Goal: Task Accomplishment & Management: Manage account settings

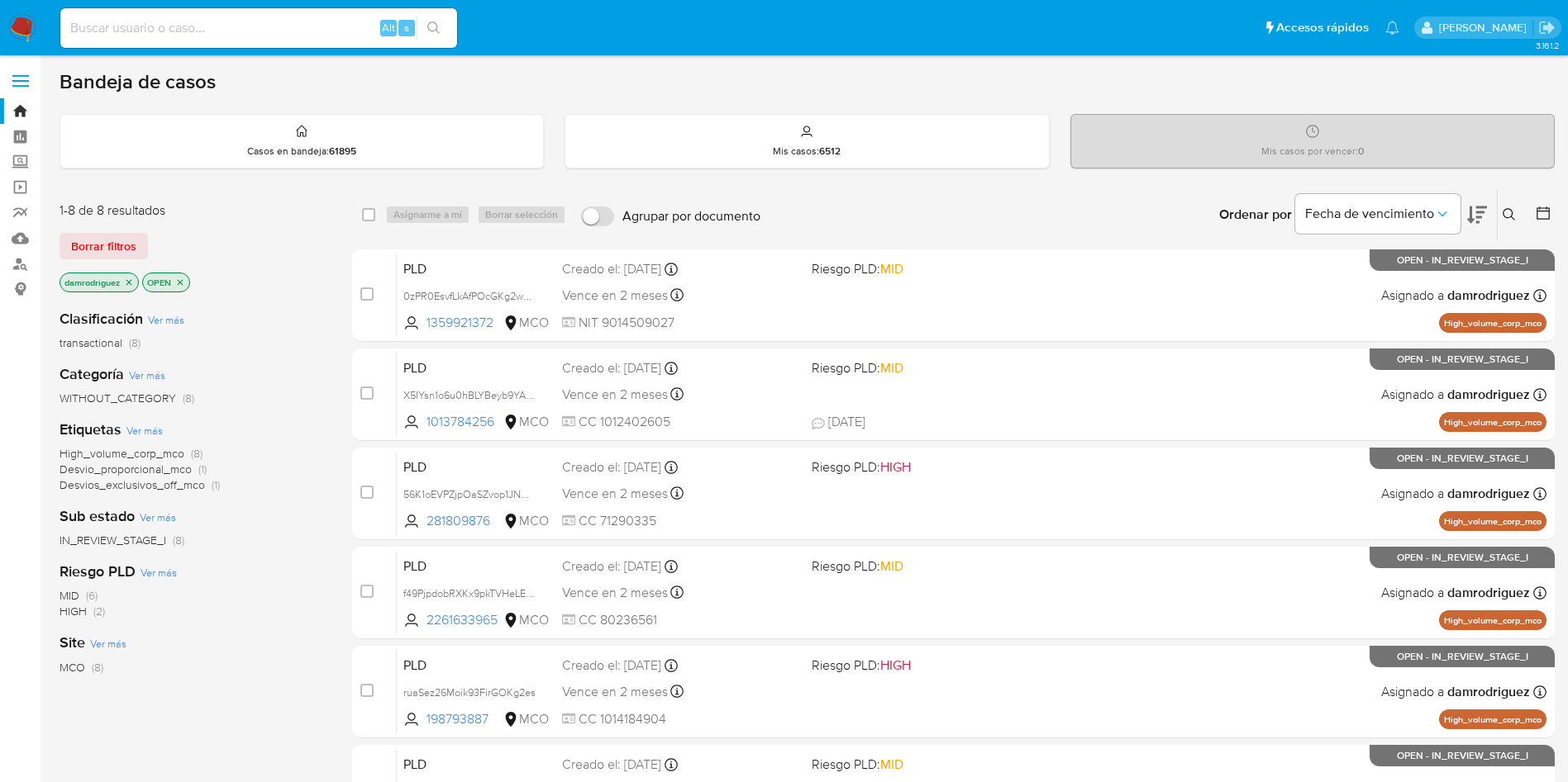
drag, startPoint x: 274, startPoint y: 488, endPoint x: 275, endPoint y: 475, distance: 13.0
click at [274, 488] on div "High_volume_corp_mco (8) Desvio_proporcional_mco (1) Desvios_exclusivos_off_mco…" at bounding box center [192, 470] width 266 height 47
click at [19, 26] on img at bounding box center [22, 28] width 28 height 28
click at [127, 282] on icon "close-filter" at bounding box center [128, 282] width 10 height 10
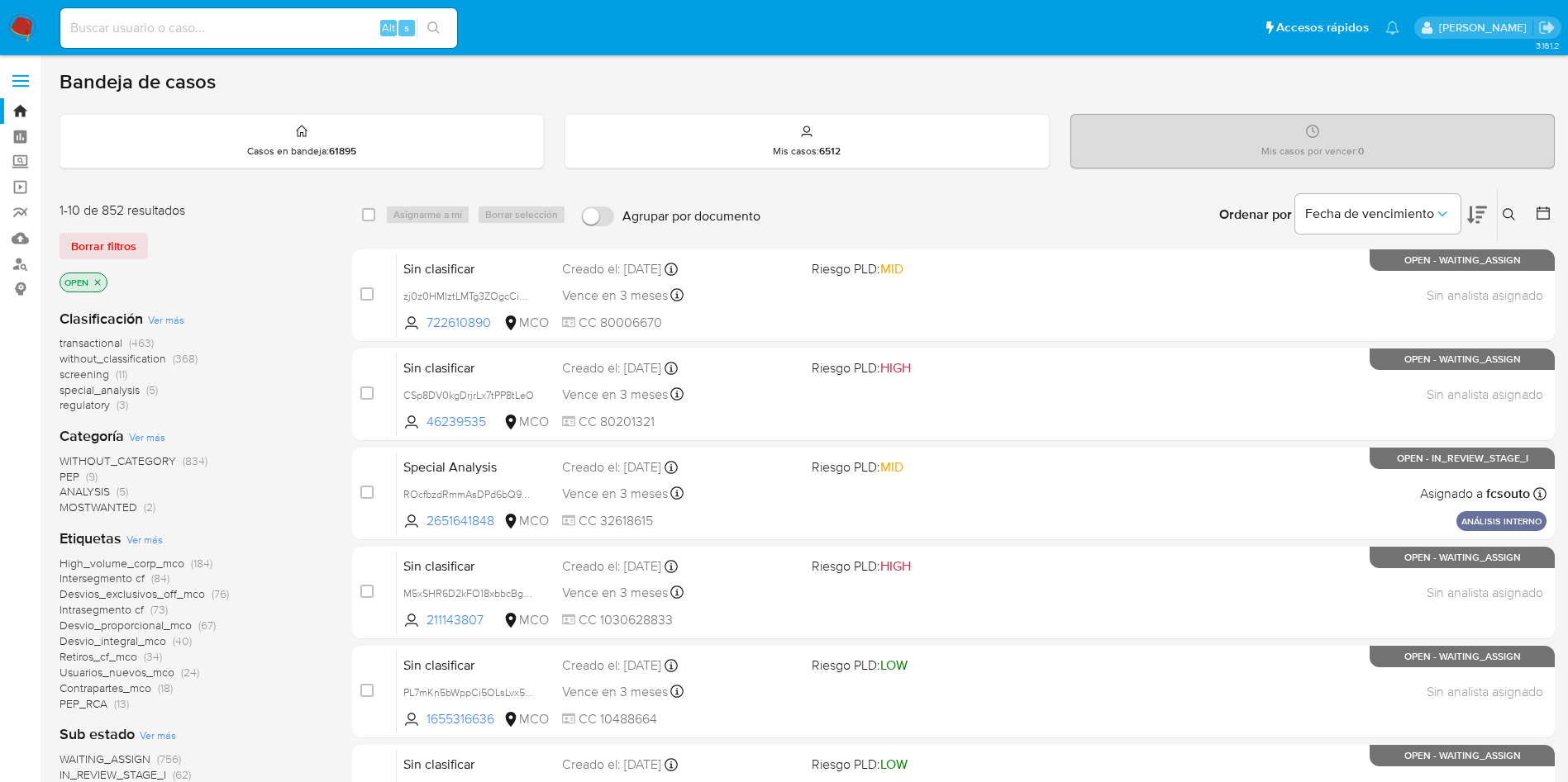
click at [103, 337] on span "transactional" at bounding box center [91, 343] width 63 height 17
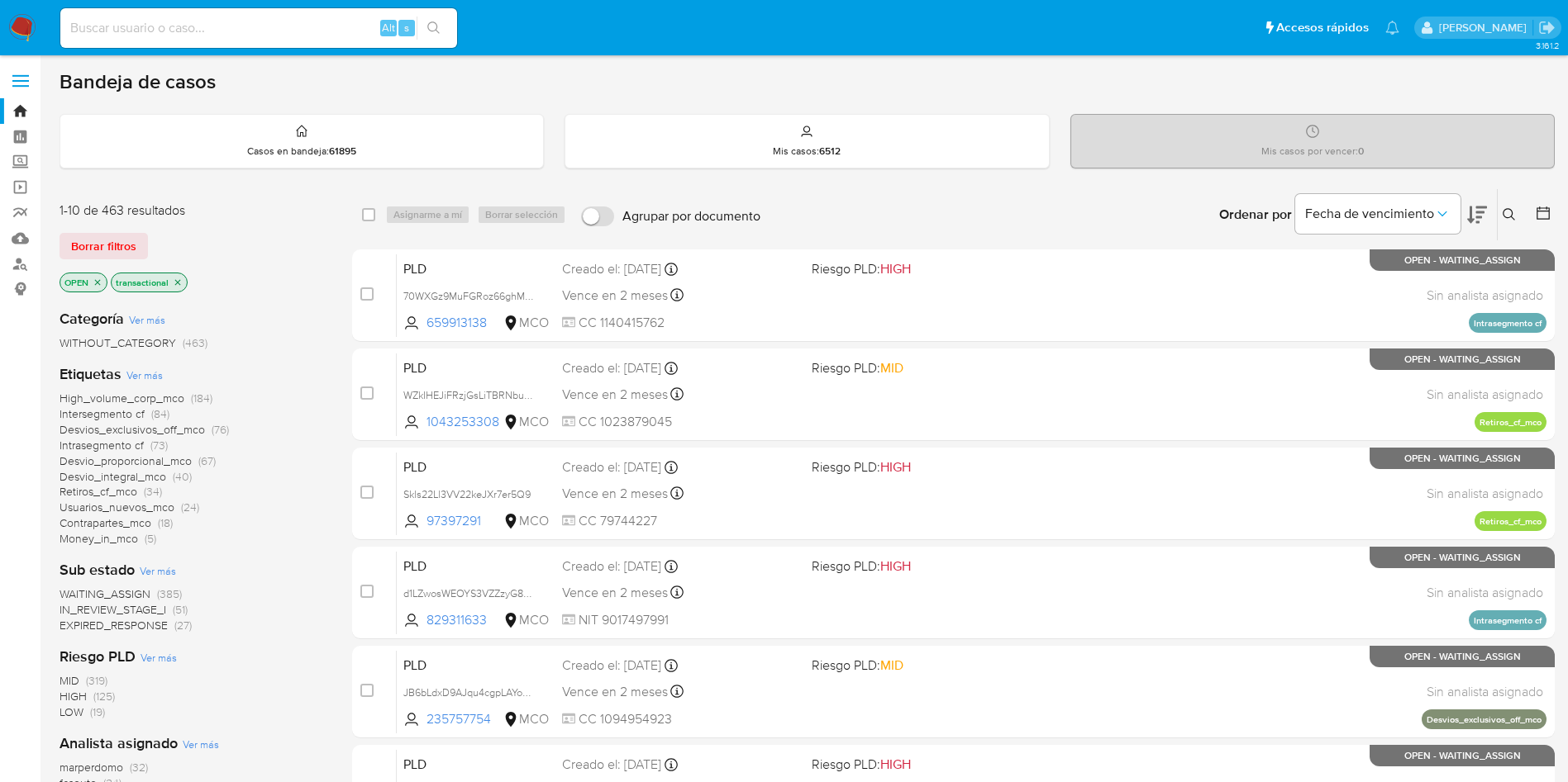
click at [109, 592] on span "WAITING_ASSIGN" at bounding box center [105, 593] width 91 height 17
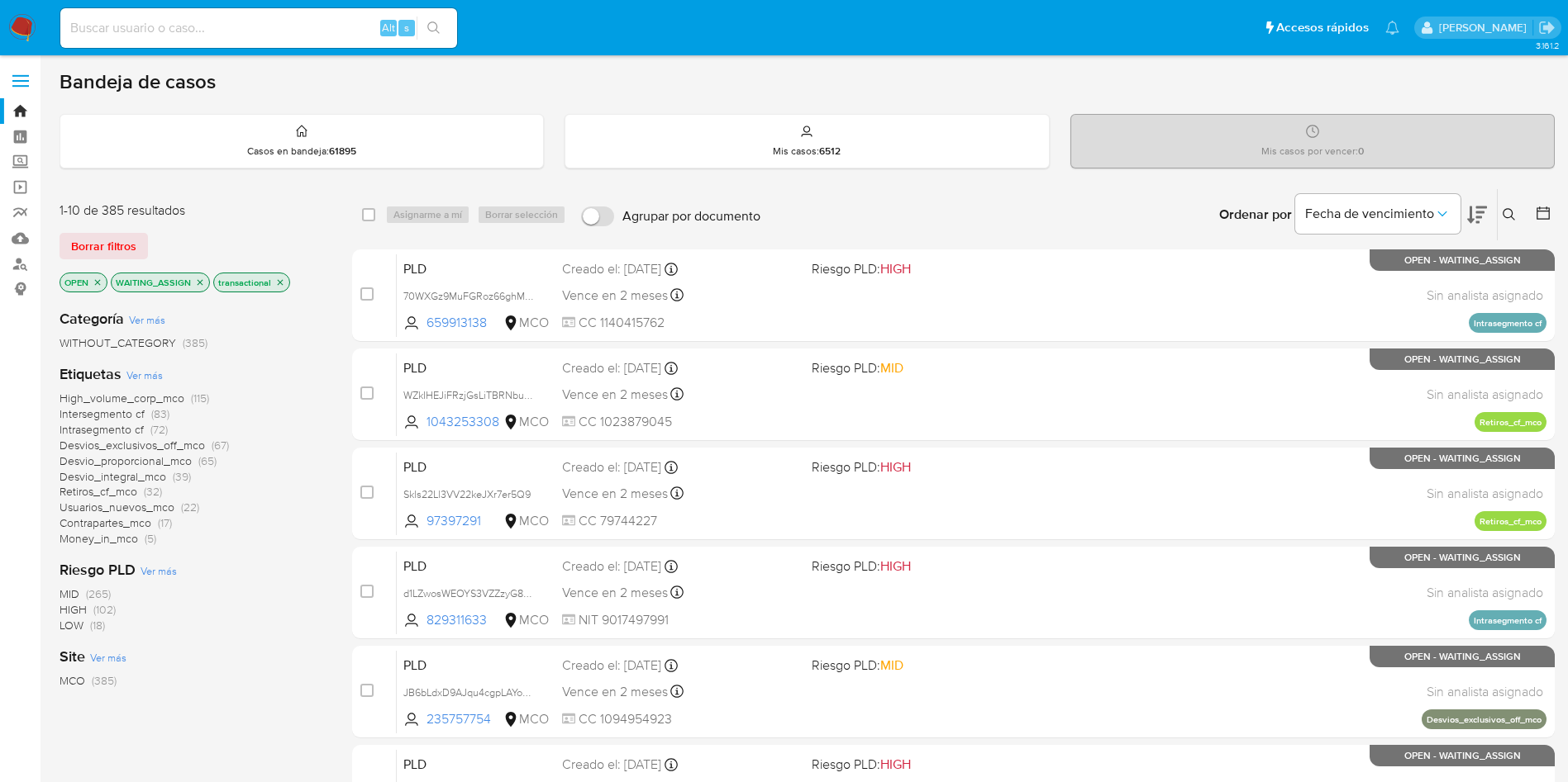
click at [1545, 205] on icon at bounding box center [1543, 213] width 17 height 17
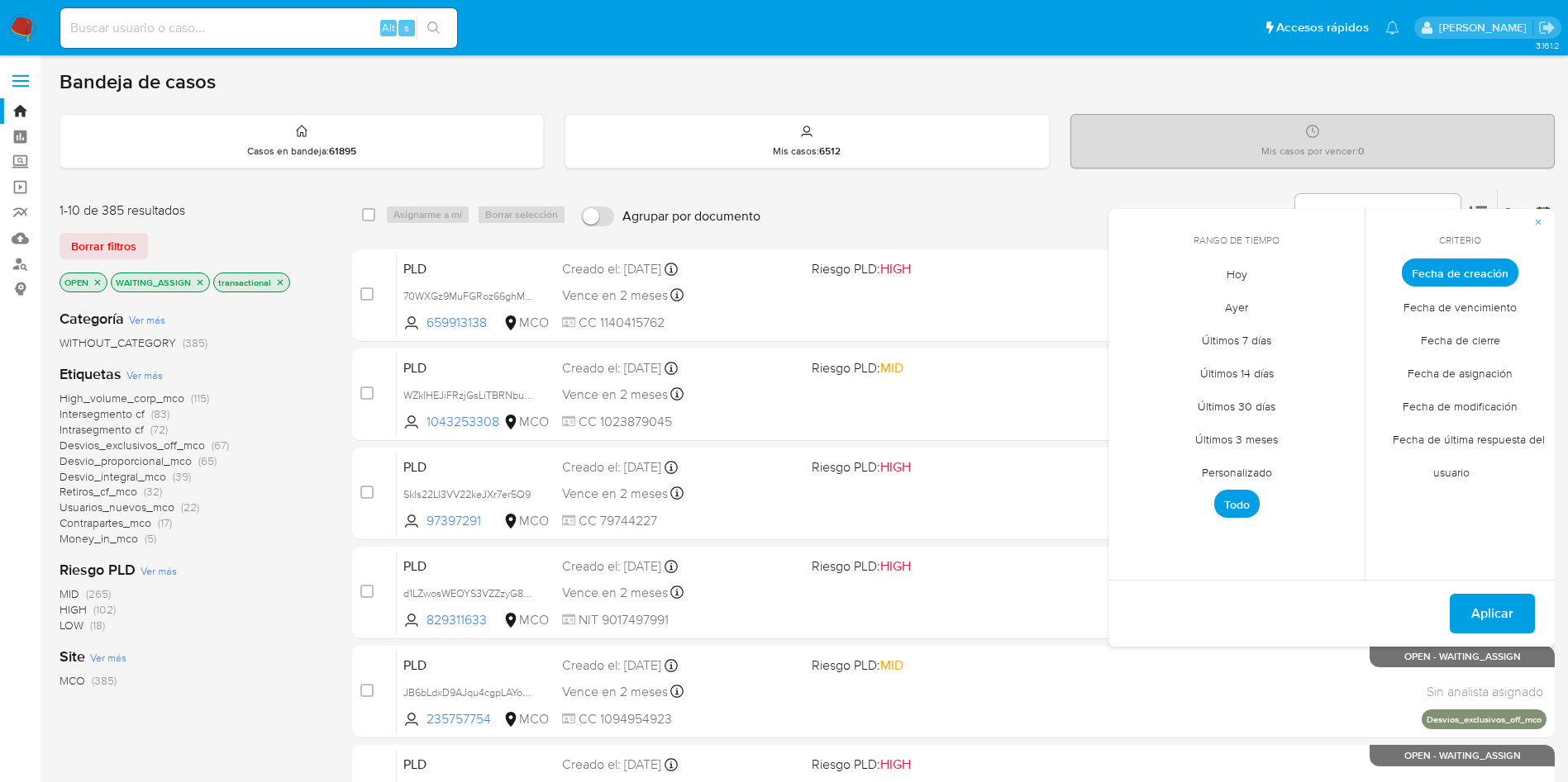
click at [1261, 467] on span "Personalizado" at bounding box center [1237, 472] width 105 height 34
click at [1135, 306] on icon "Mes anterior" at bounding box center [1134, 303] width 20 height 20
click at [1132, 426] on button "11" at bounding box center [1137, 431] width 26 height 26
click at [1232, 431] on button "14" at bounding box center [1236, 431] width 26 height 26
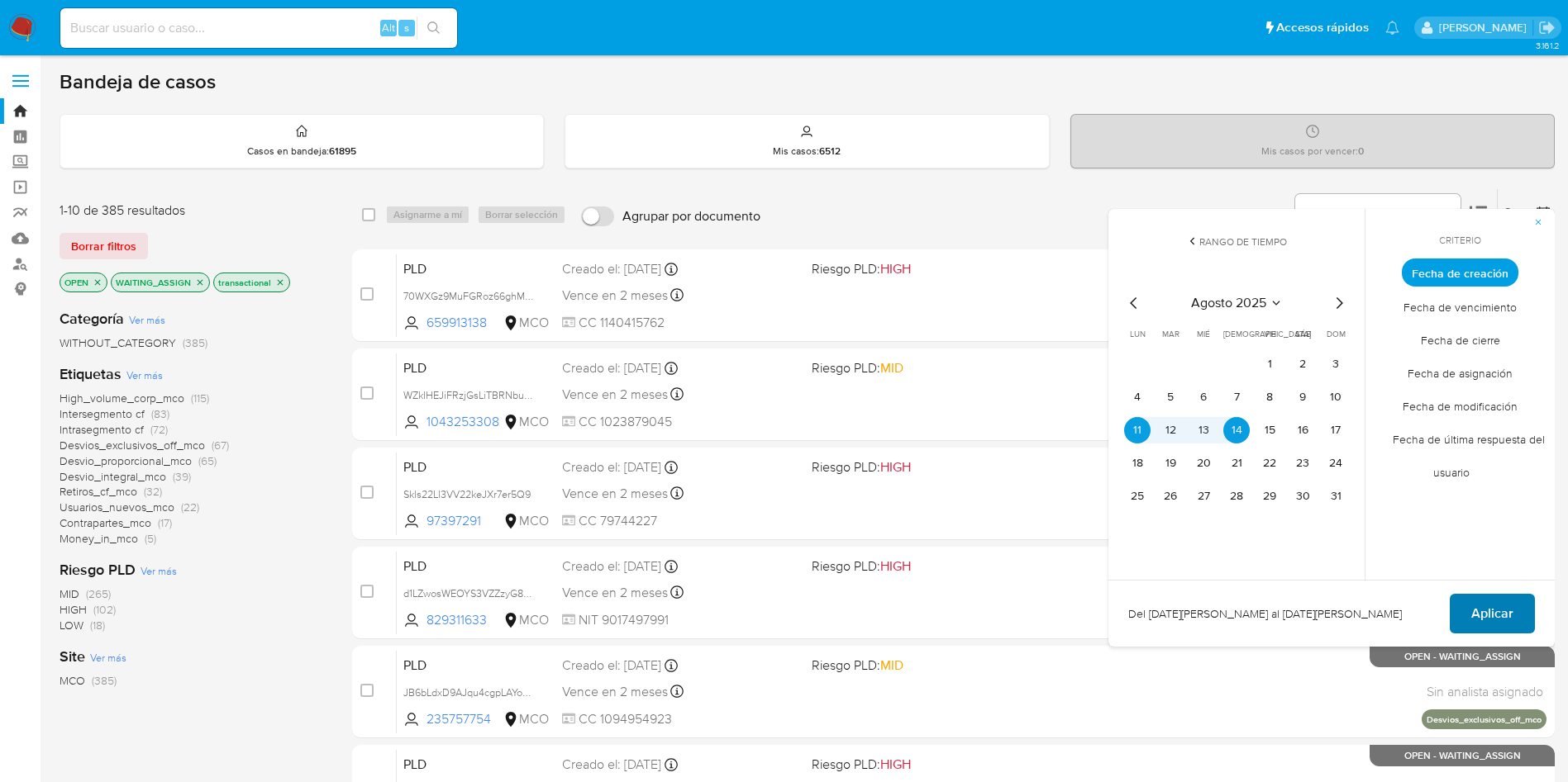
click at [1466, 615] on button "Aplicar" at bounding box center [1492, 613] width 85 height 39
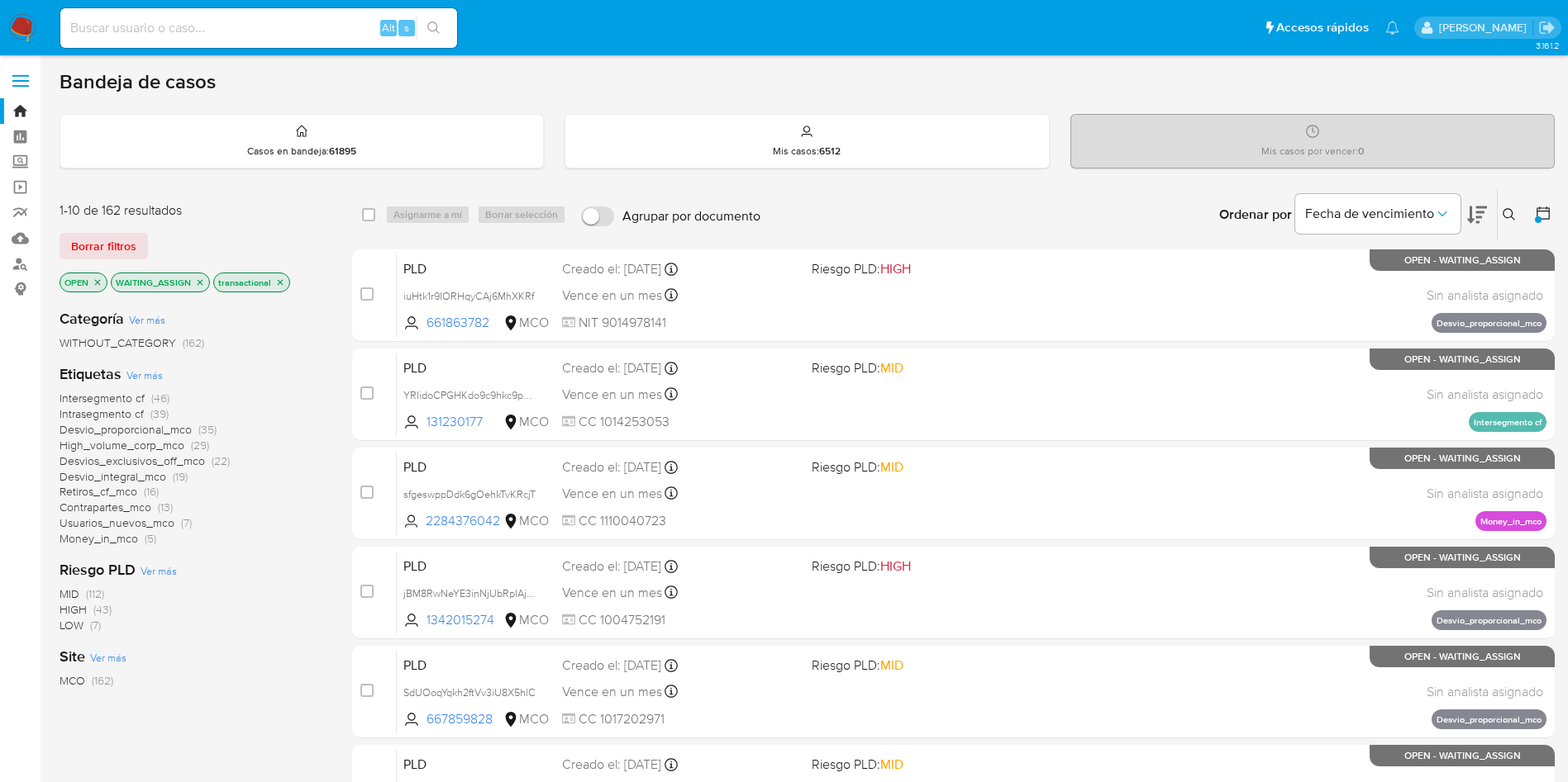
click at [286, 222] on div "1-10 de 162 resultados Borrar filtros OPEN WAITING_ASSIGN transactional" at bounding box center [191, 249] width 265 height 94
click at [166, 446] on span "High_volume_corp_mco" at bounding box center [121, 445] width 125 height 17
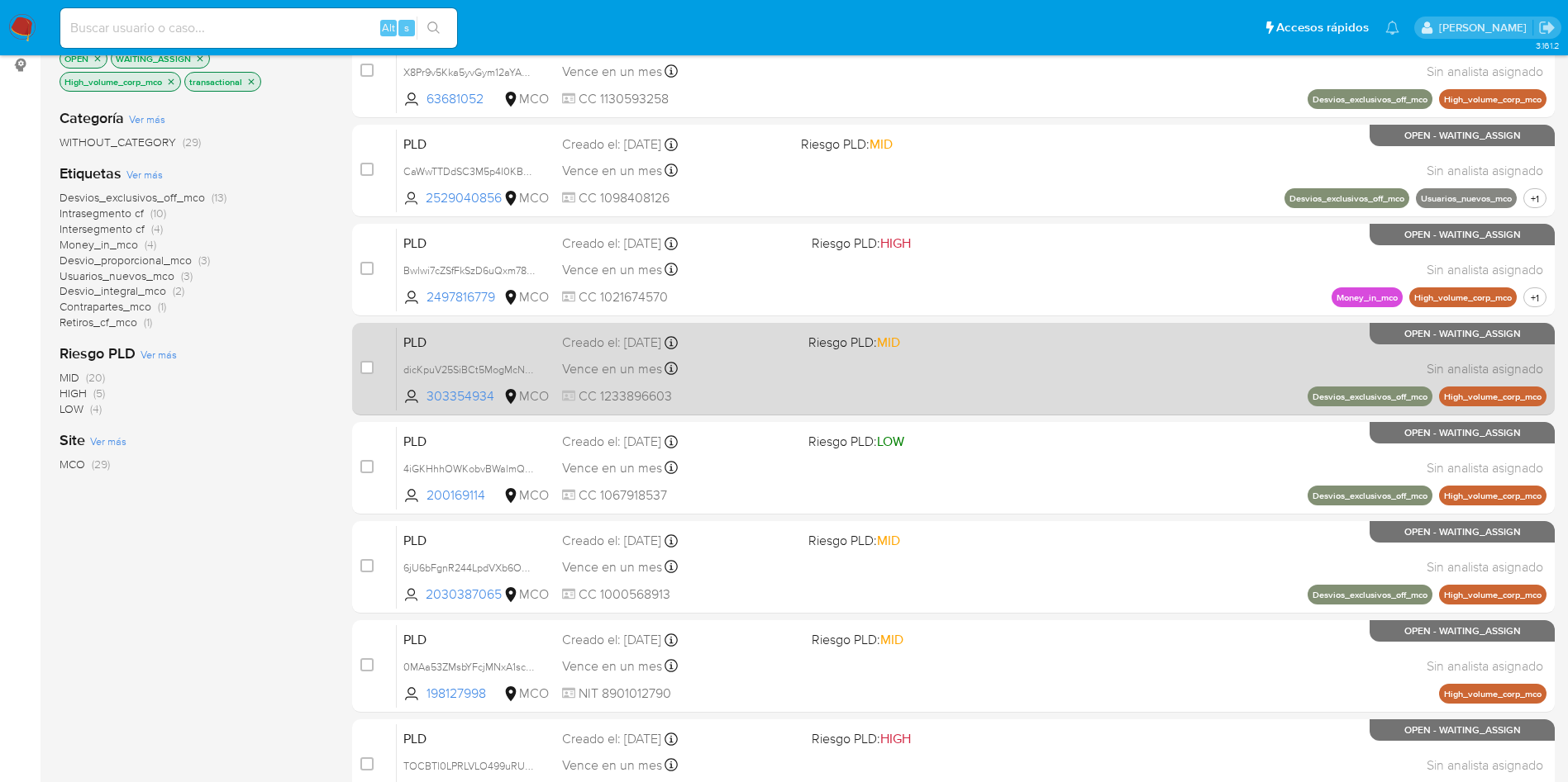
scroll to position [582, 0]
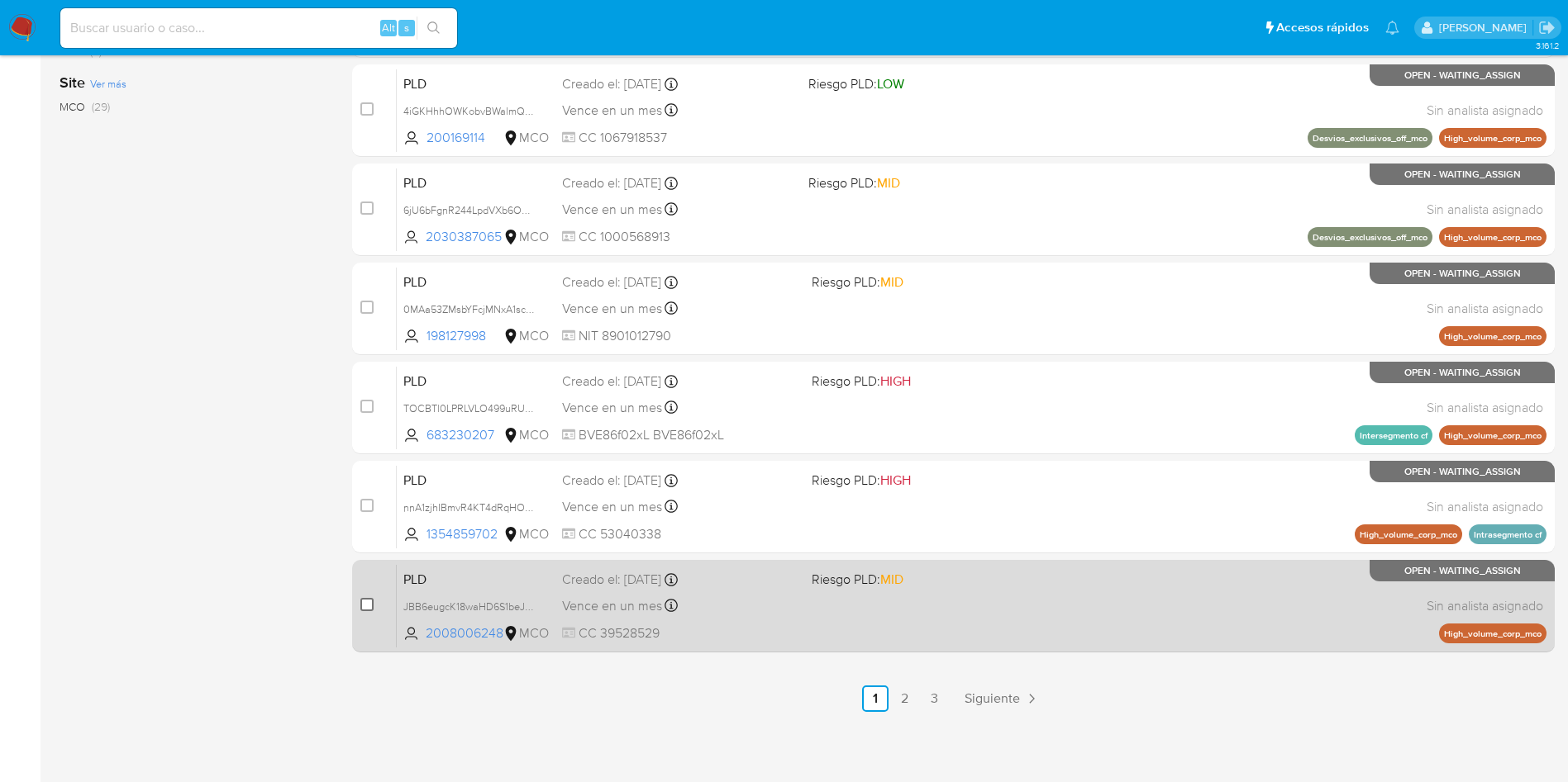
click at [372, 599] on input "checkbox" at bounding box center [366, 605] width 13 height 13
checkbox input "true"
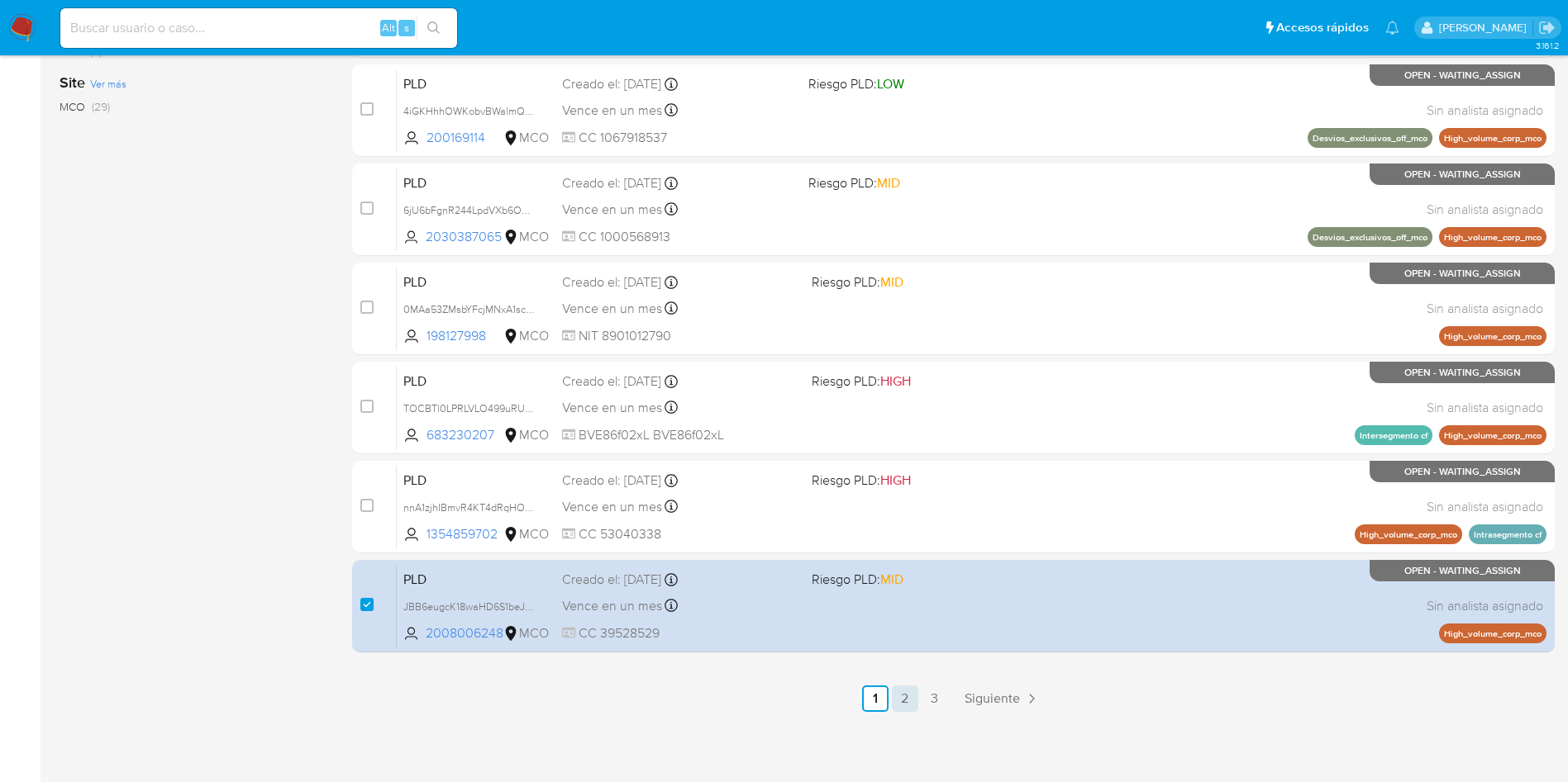
click at [902, 702] on link "2" at bounding box center [905, 699] width 26 height 26
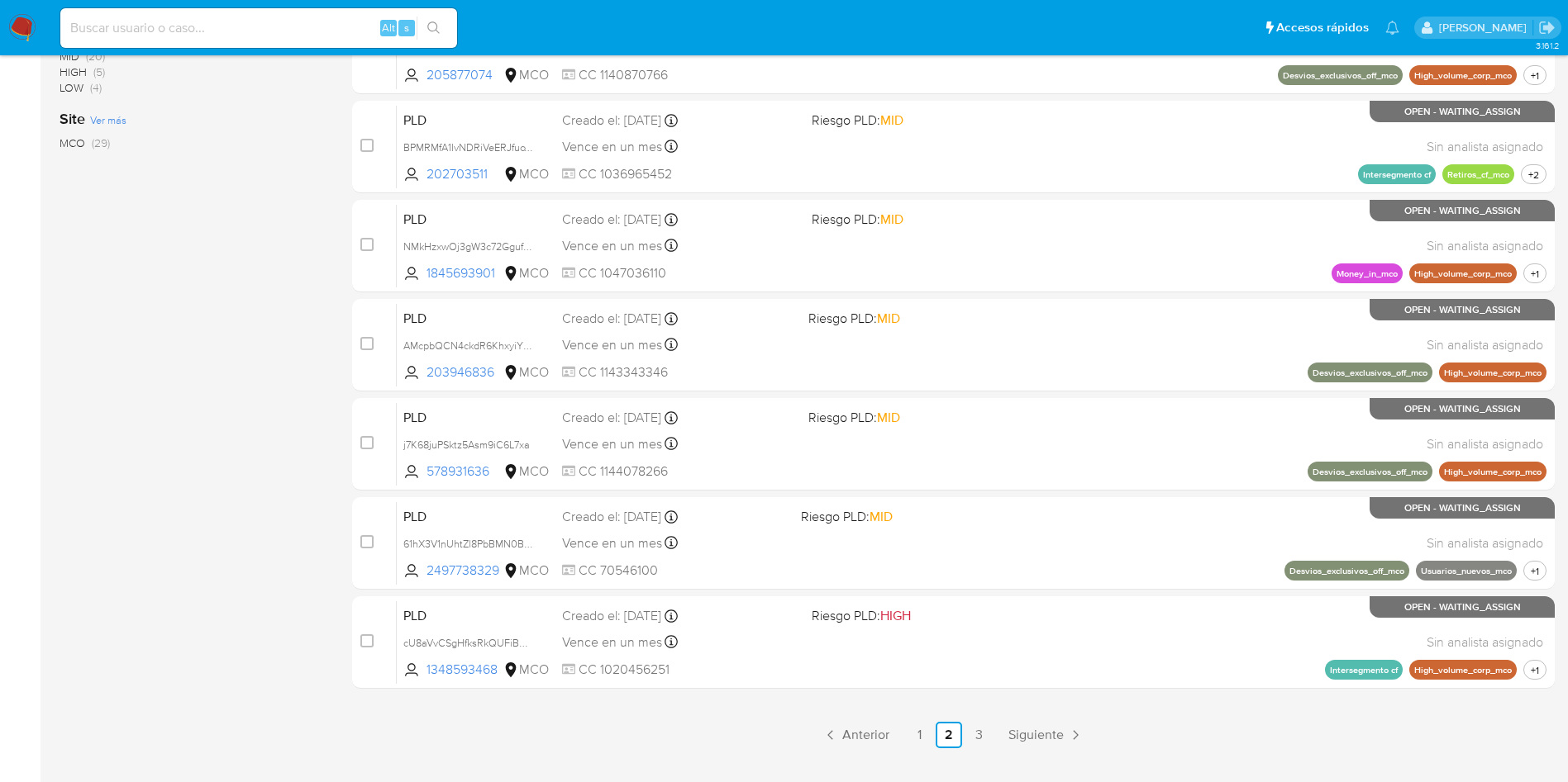
scroll to position [582, 0]
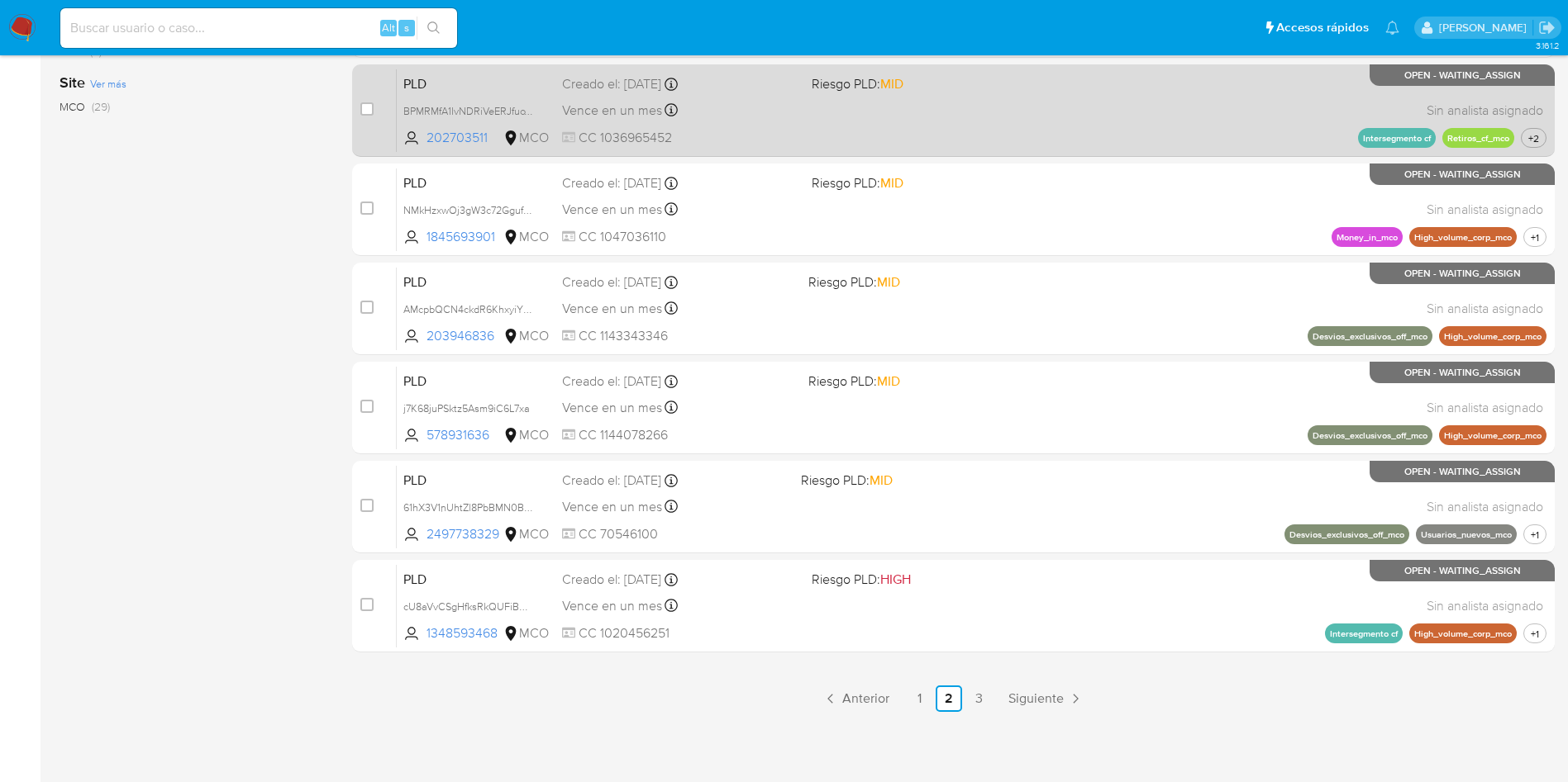
click at [990, 690] on link "3" at bounding box center [978, 699] width 26 height 26
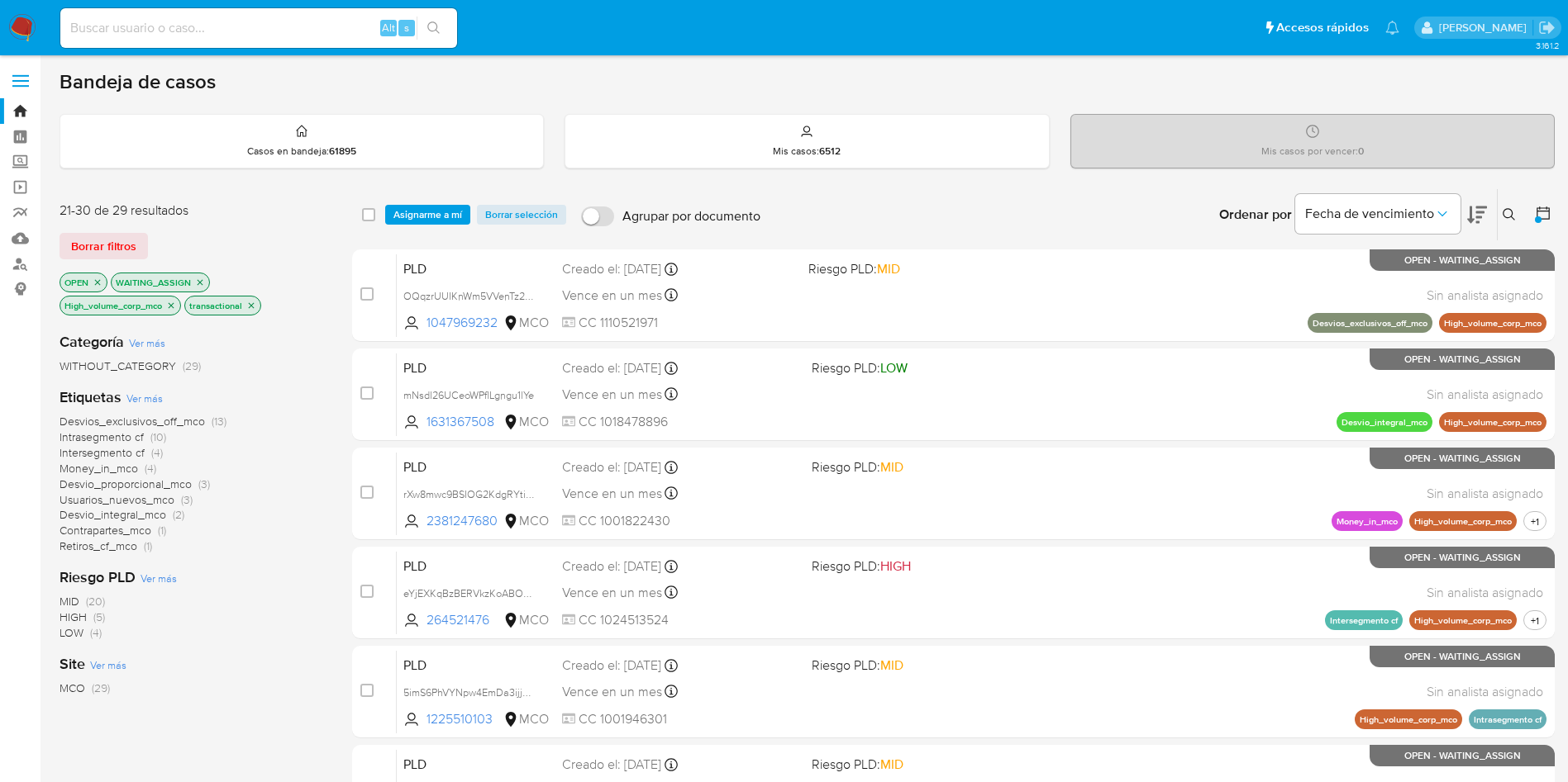
click at [174, 304] on icon "close-filter" at bounding box center [170, 305] width 10 height 10
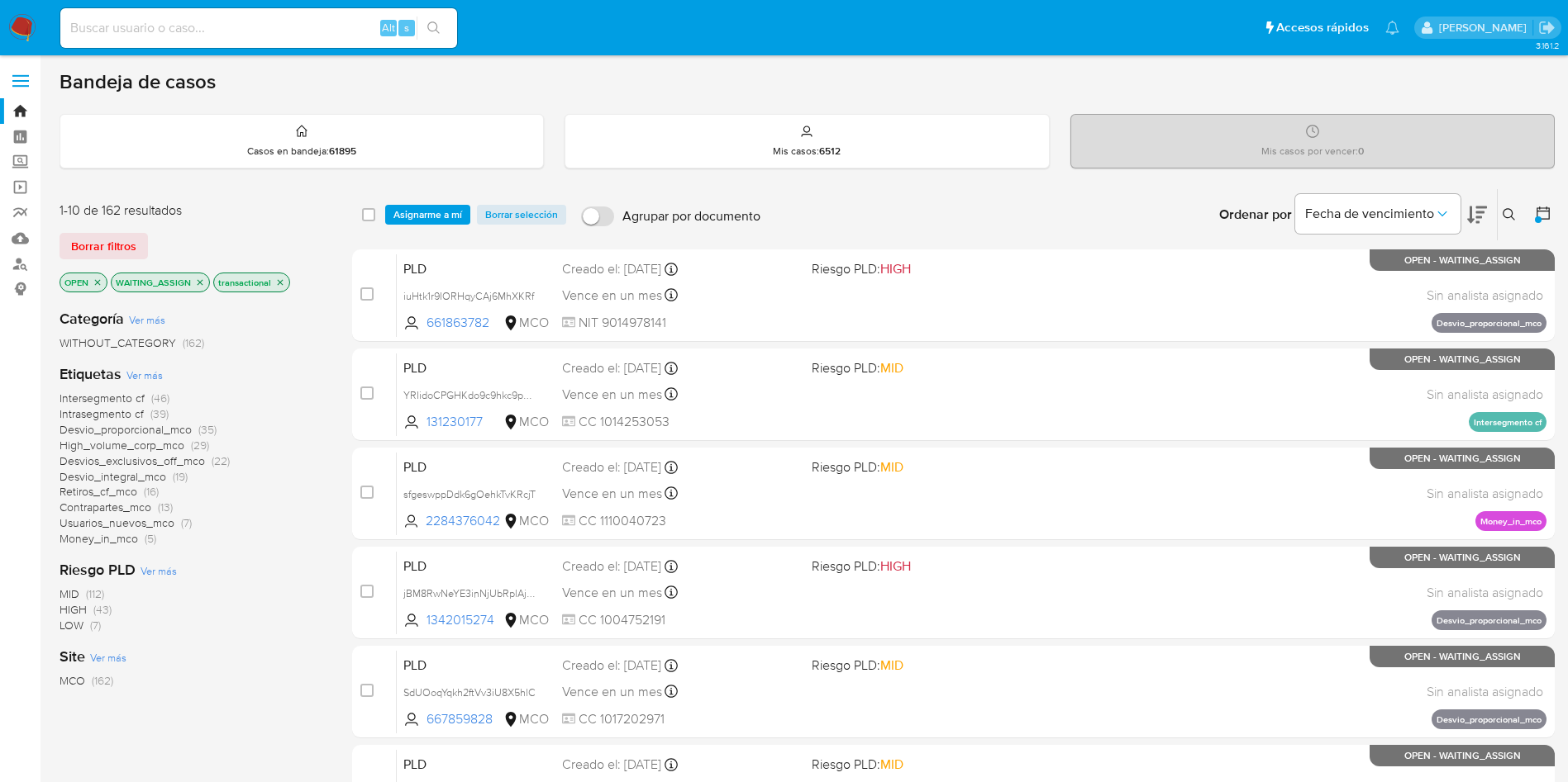
click at [165, 460] on span "Desvios_exclusivos_off_mco" at bounding box center [132, 460] width 145 height 17
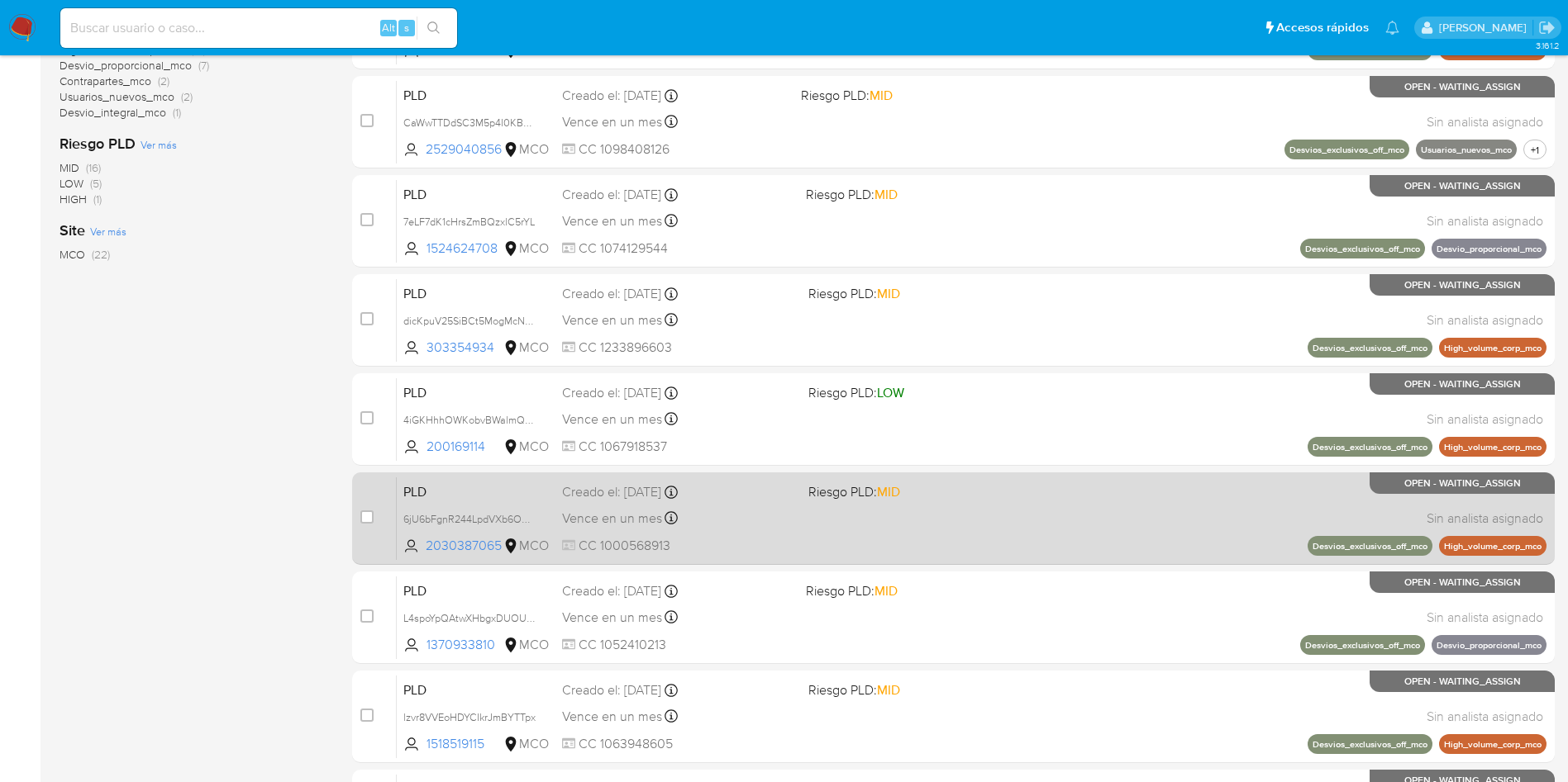
scroll to position [582, 0]
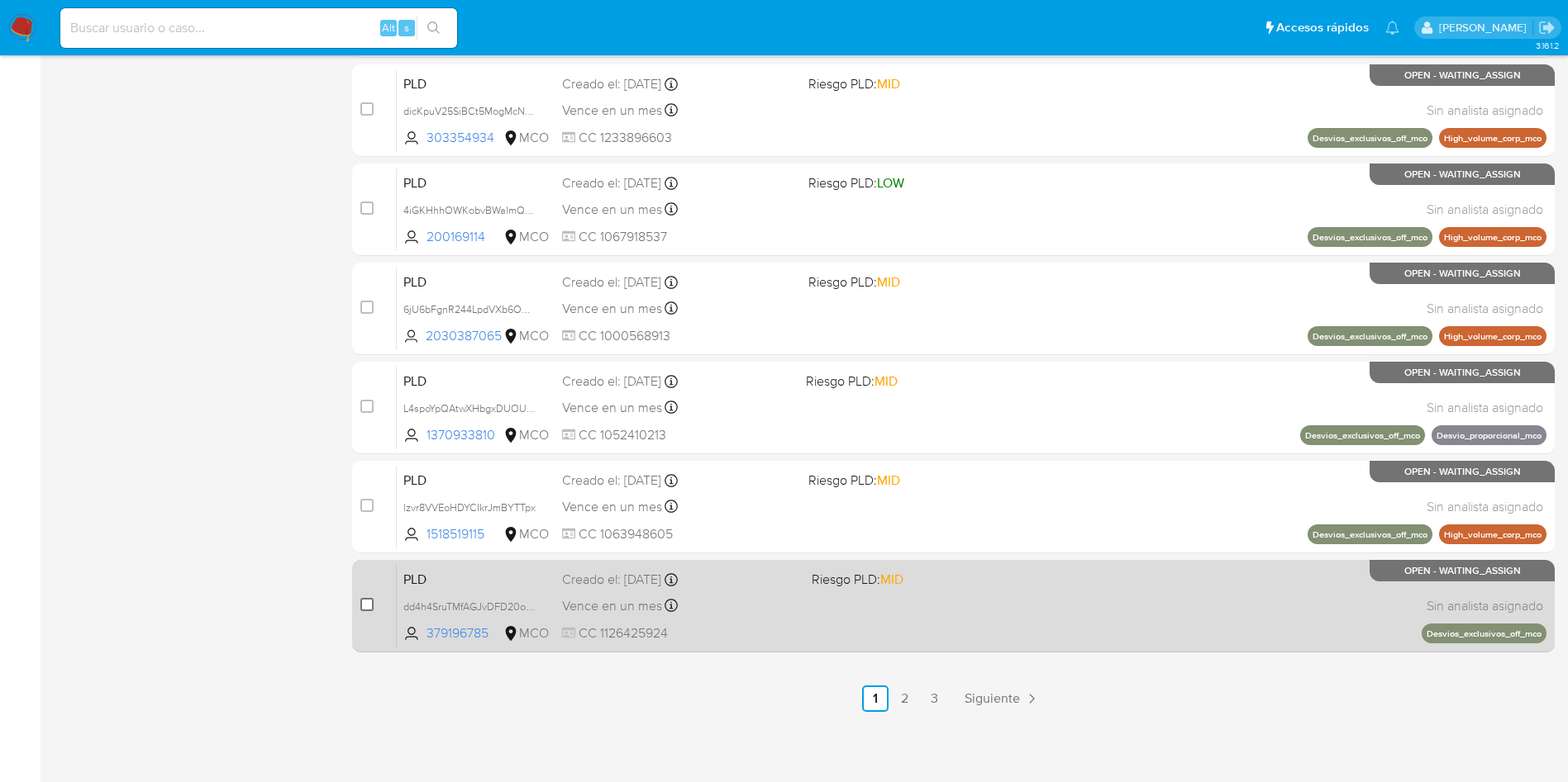
click at [364, 605] on input "checkbox" at bounding box center [366, 605] width 13 height 13
checkbox input "true"
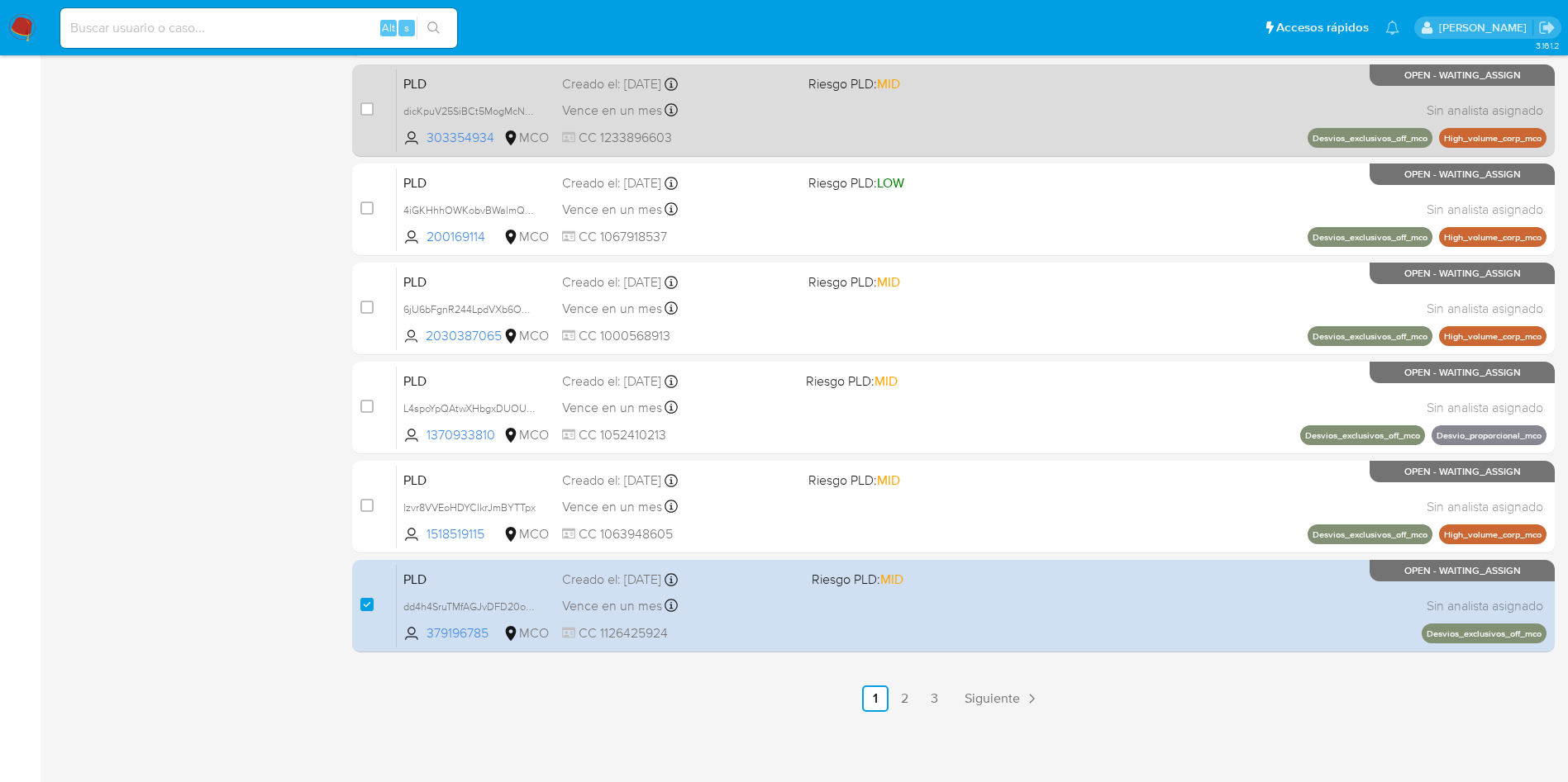
click at [909, 697] on link "2" at bounding box center [905, 699] width 26 height 26
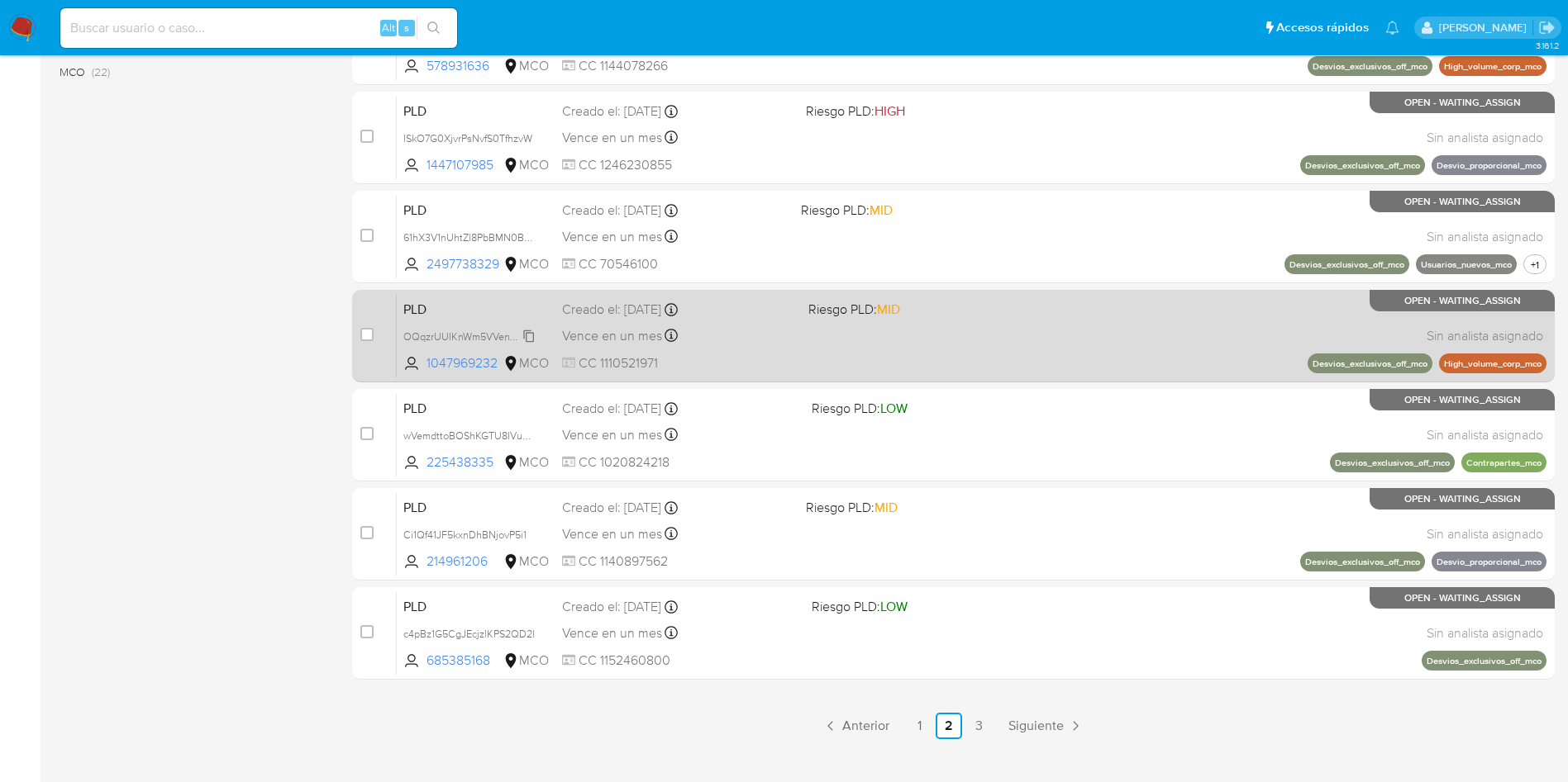
scroll to position [582, 0]
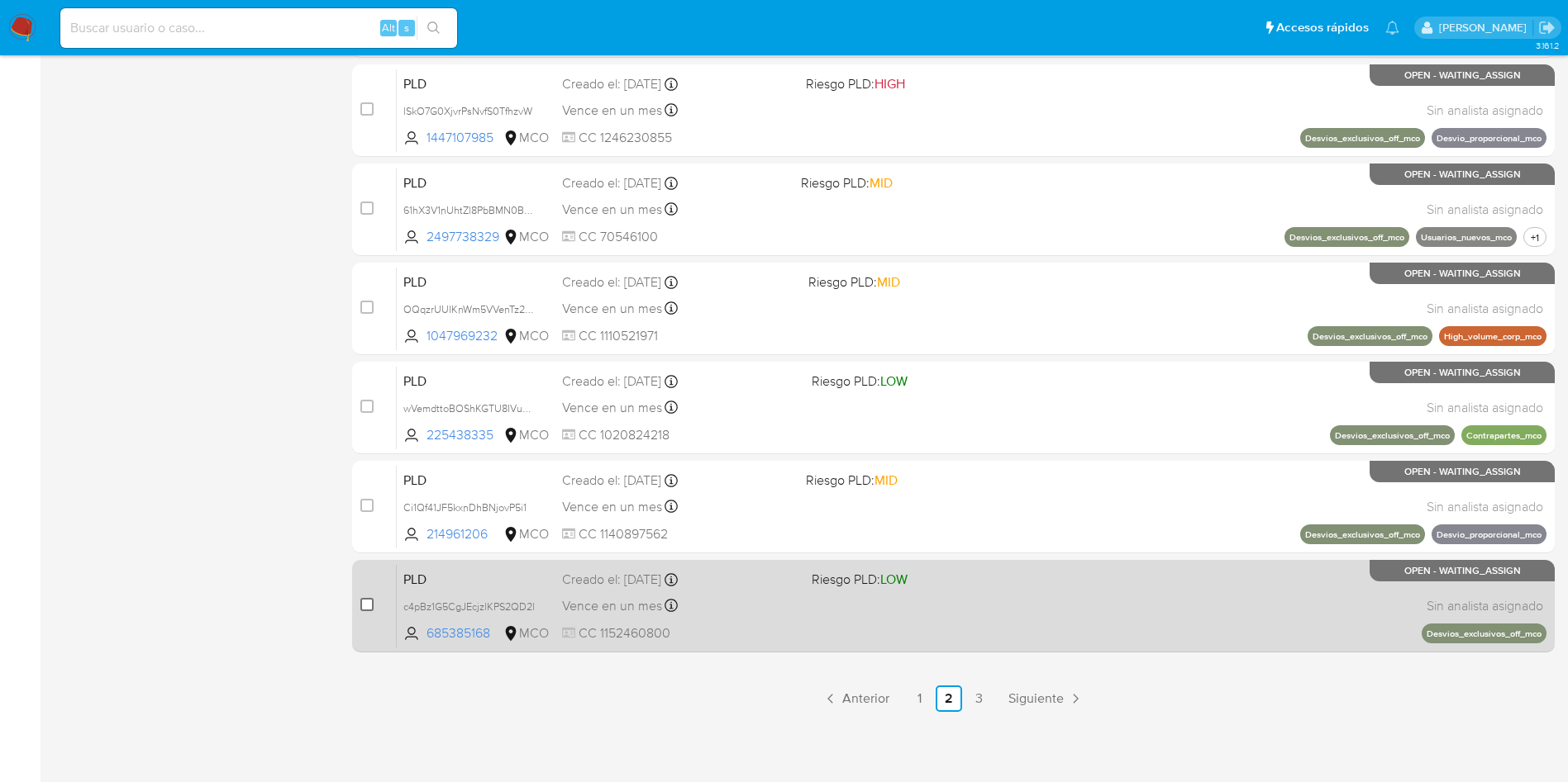
click at [364, 600] on input "checkbox" at bounding box center [366, 605] width 13 height 13
checkbox input "true"
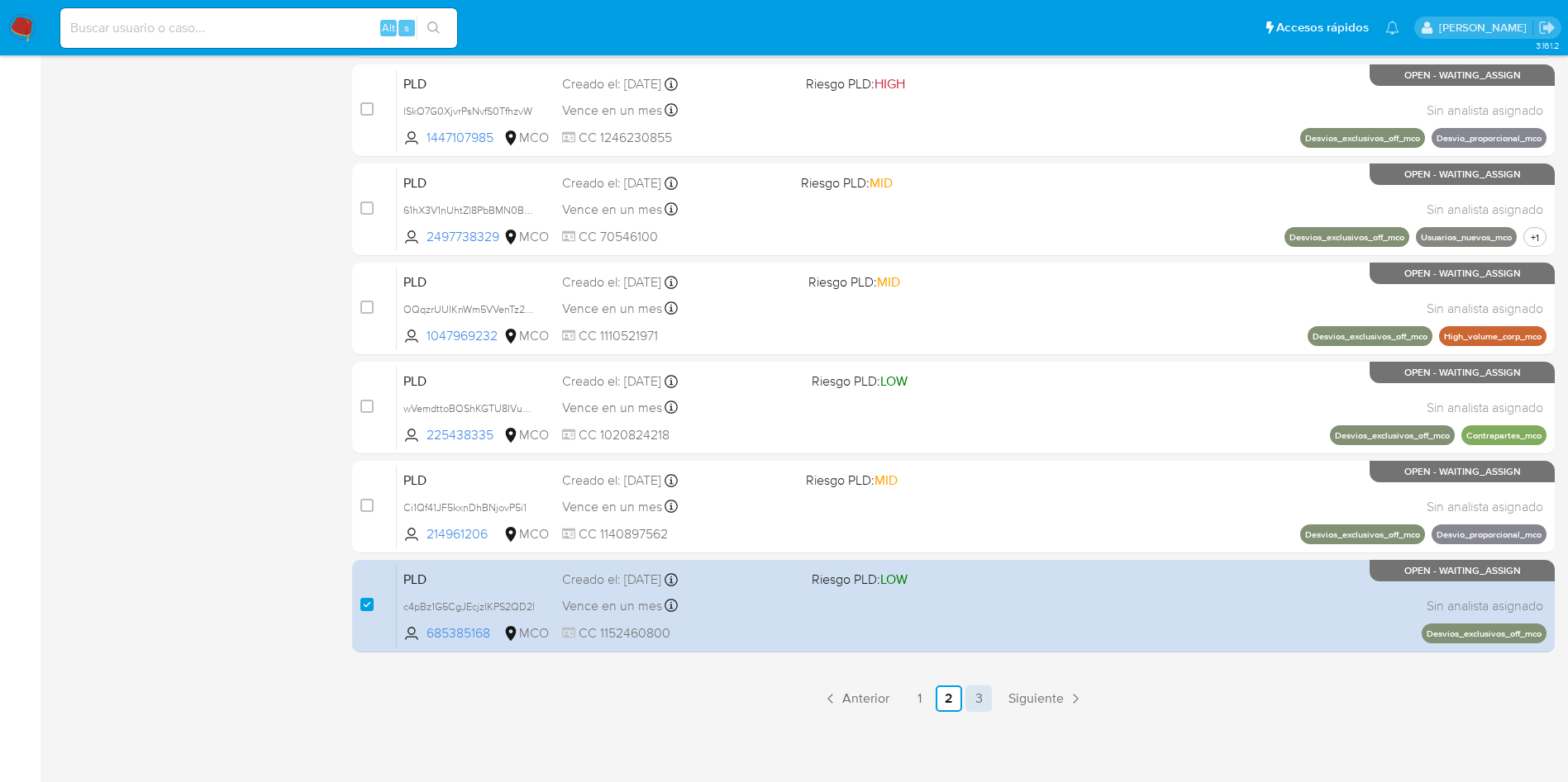
click at [975, 692] on link "3" at bounding box center [978, 699] width 26 height 26
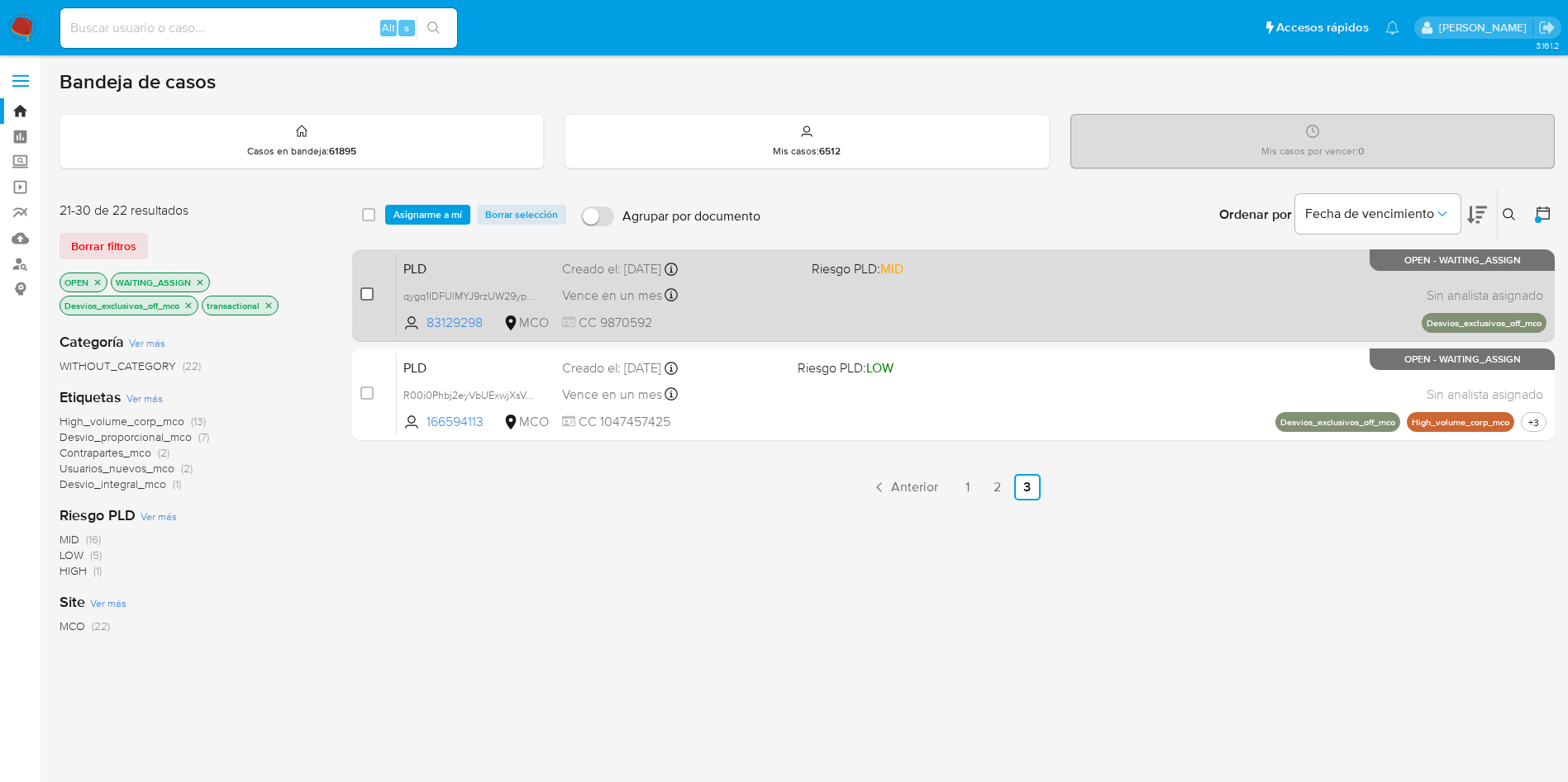
click at [367, 294] on input "checkbox" at bounding box center [366, 294] width 13 height 13
checkbox input "true"
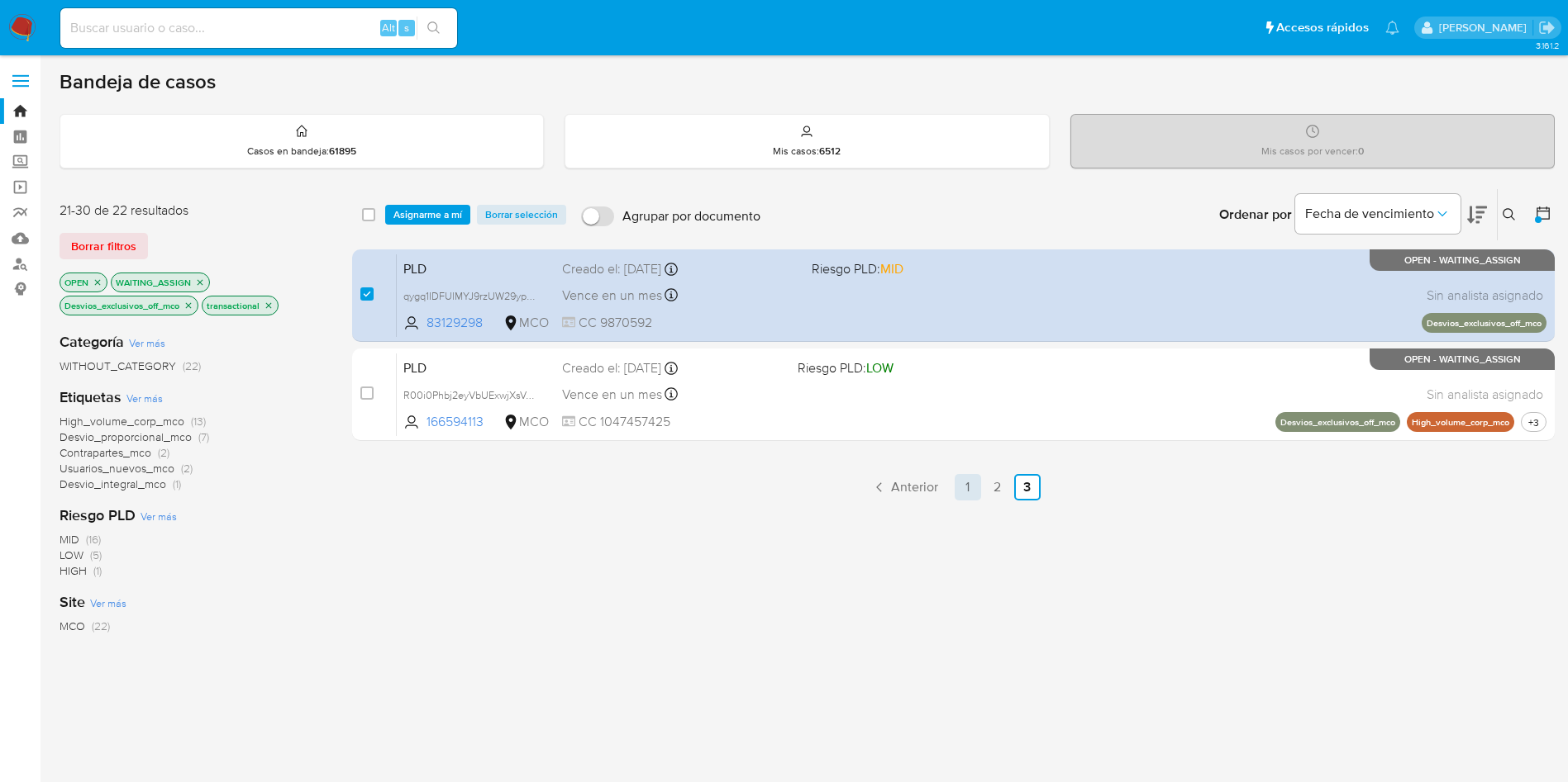
click at [968, 484] on link "1" at bounding box center [968, 488] width 26 height 26
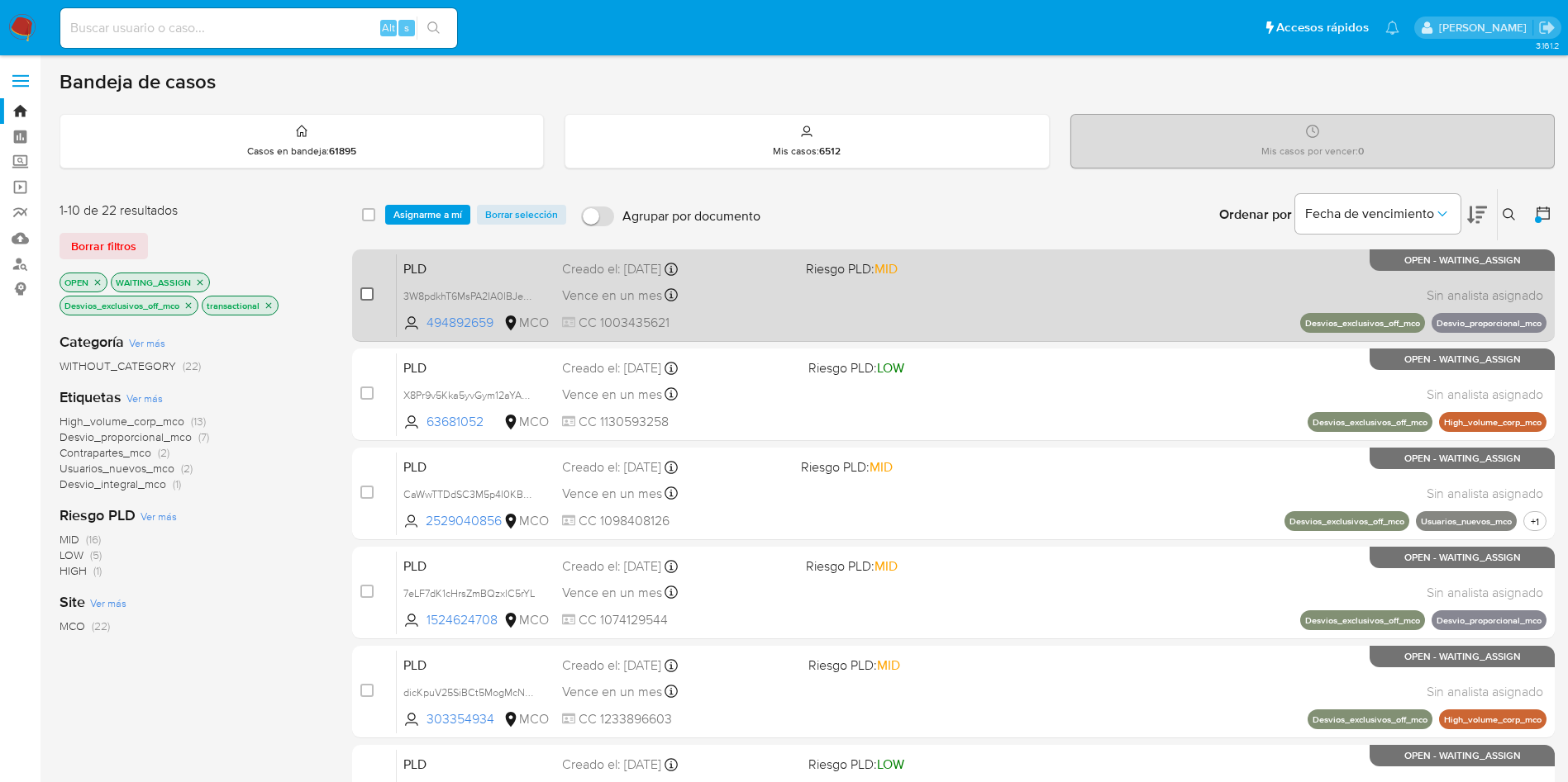
click at [365, 288] on input "checkbox" at bounding box center [366, 294] width 13 height 13
checkbox input "true"
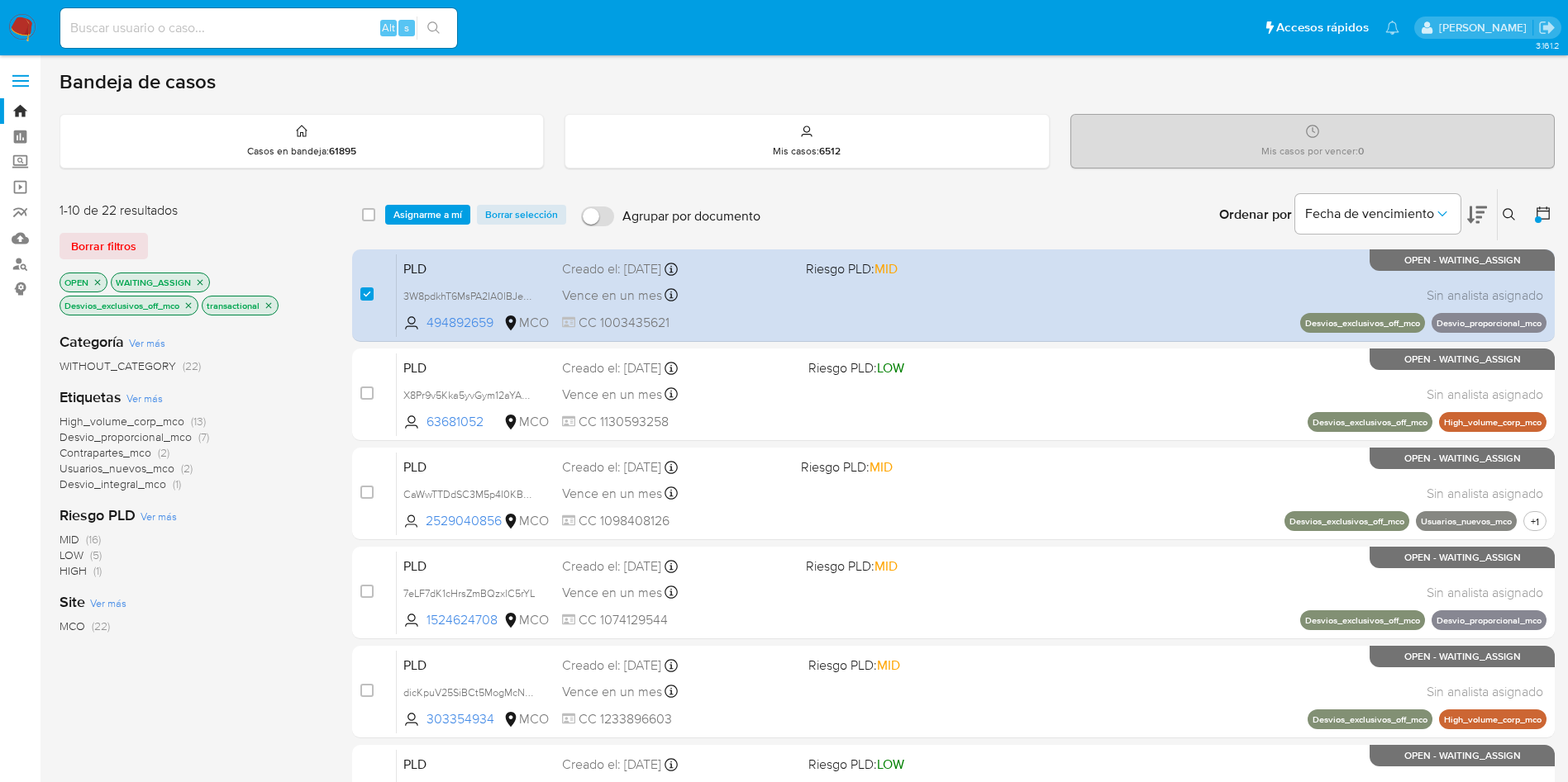
click at [190, 305] on icon "close-filter" at bounding box center [189, 305] width 6 height 6
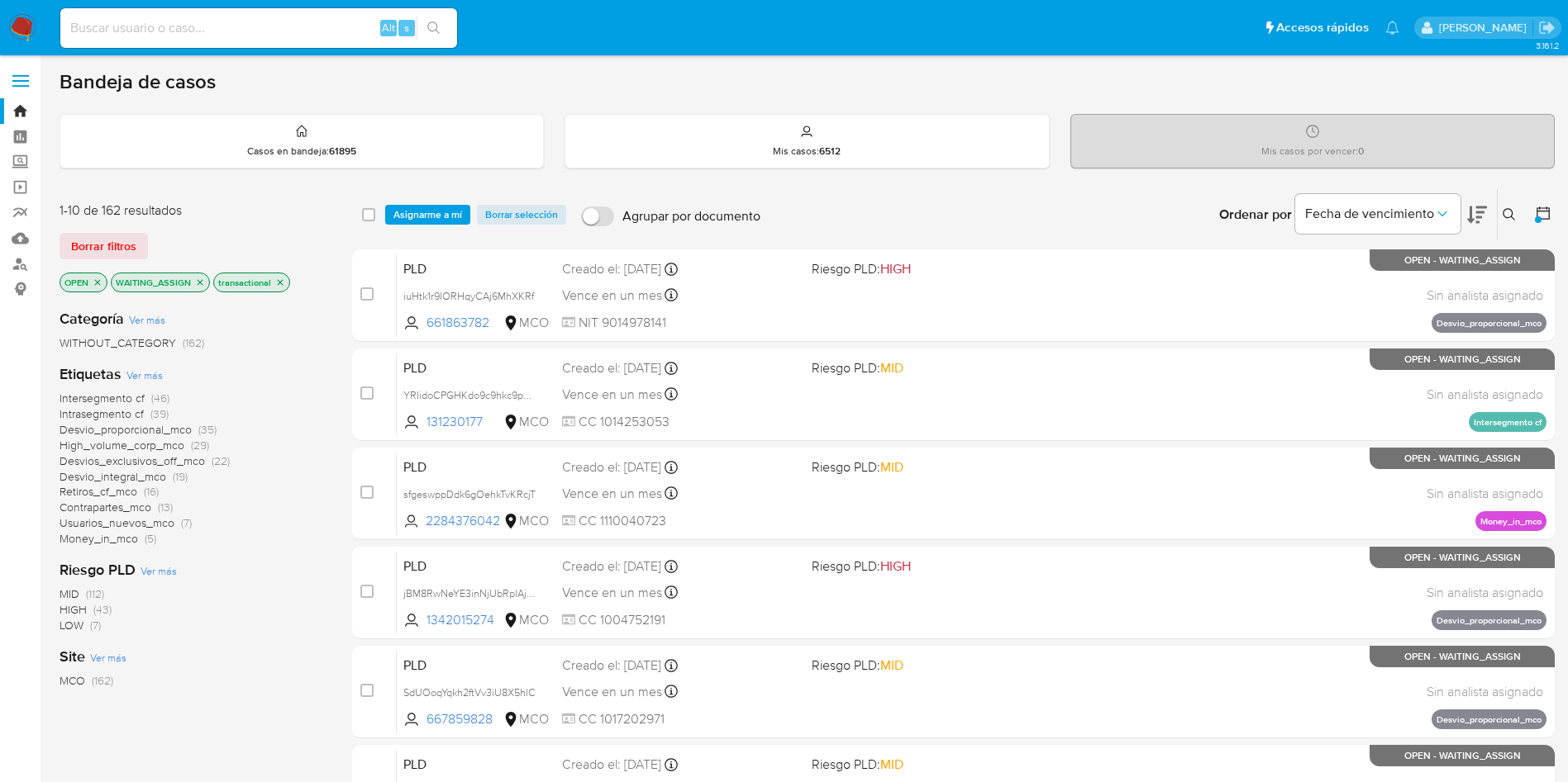
click at [171, 425] on span "Desvio_proporcional_mco" at bounding box center [125, 429] width 132 height 17
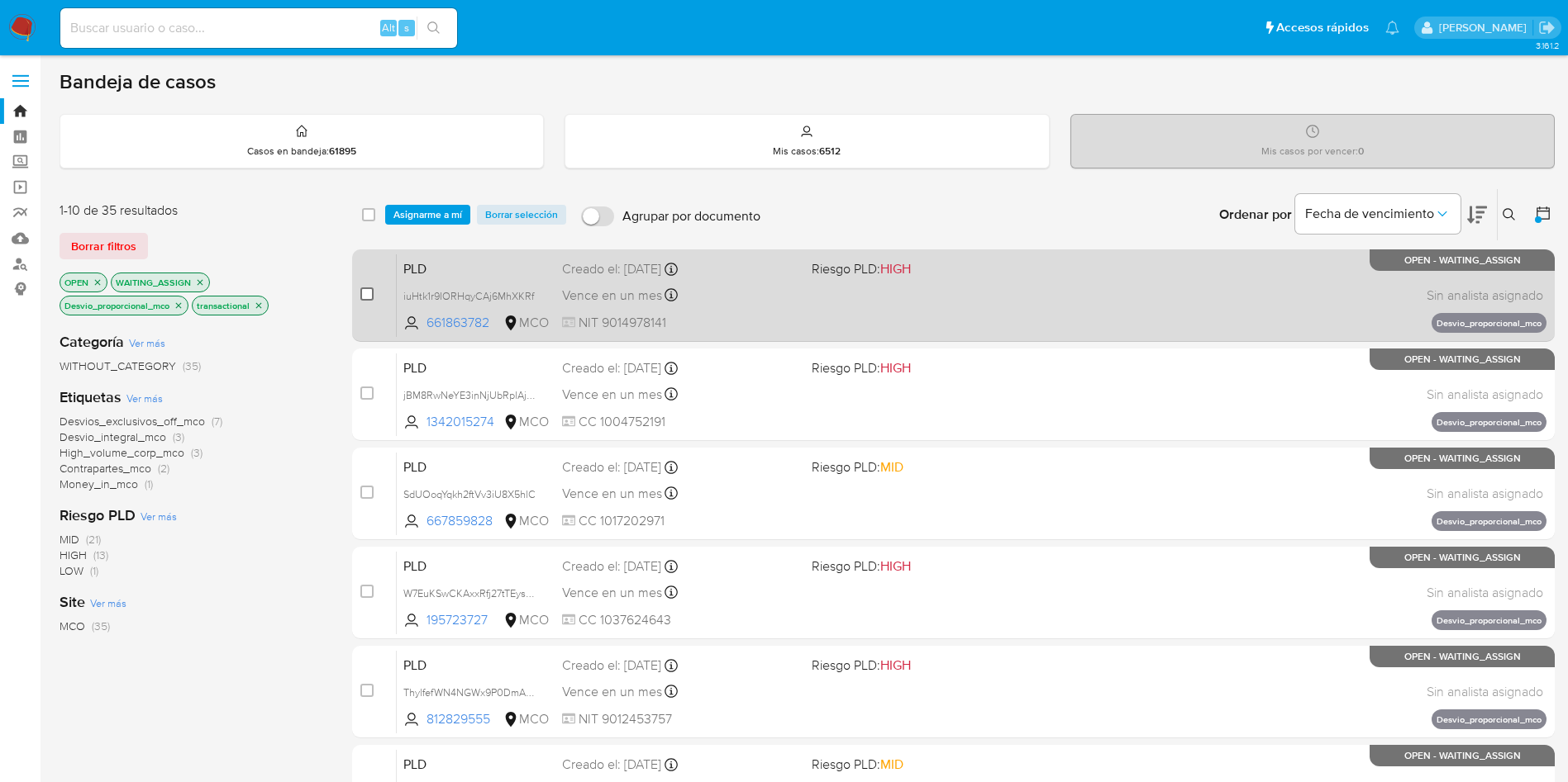
click at [372, 293] on input "checkbox" at bounding box center [366, 294] width 13 height 13
checkbox input "true"
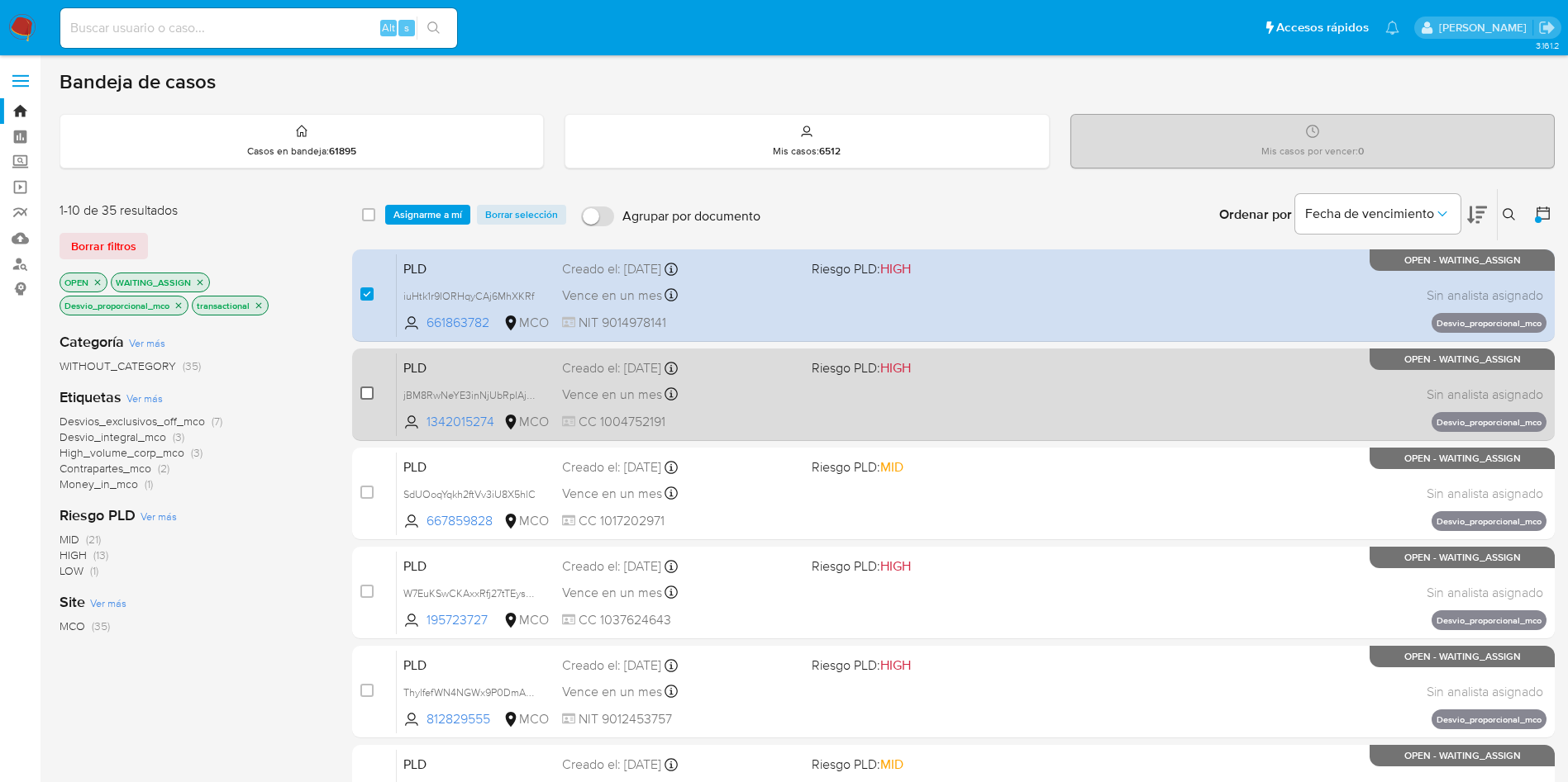
click at [365, 392] on input "checkbox" at bounding box center [366, 393] width 13 height 13
checkbox input "true"
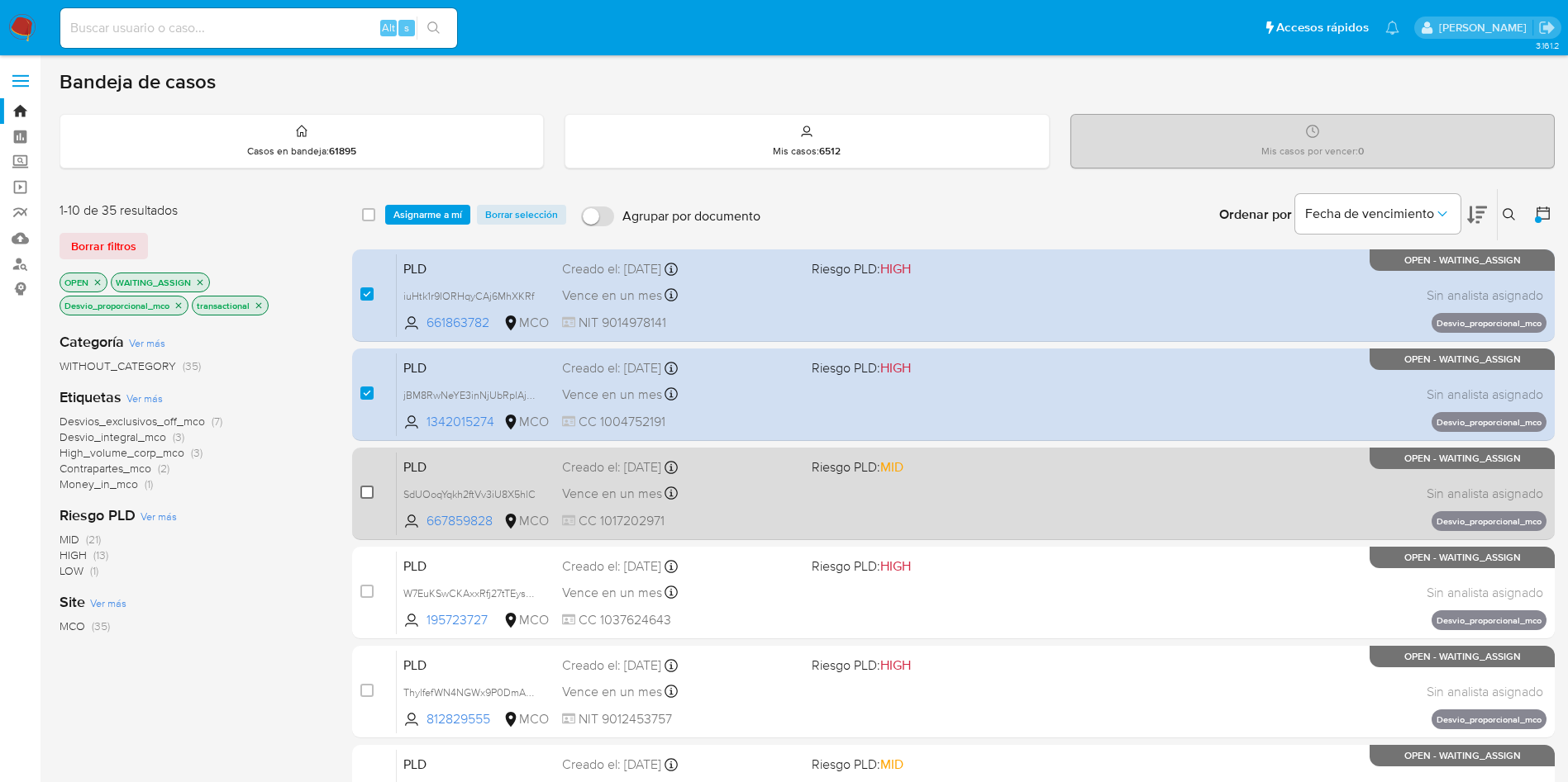
click at [364, 495] on input "checkbox" at bounding box center [366, 492] width 13 height 13
checkbox input "true"
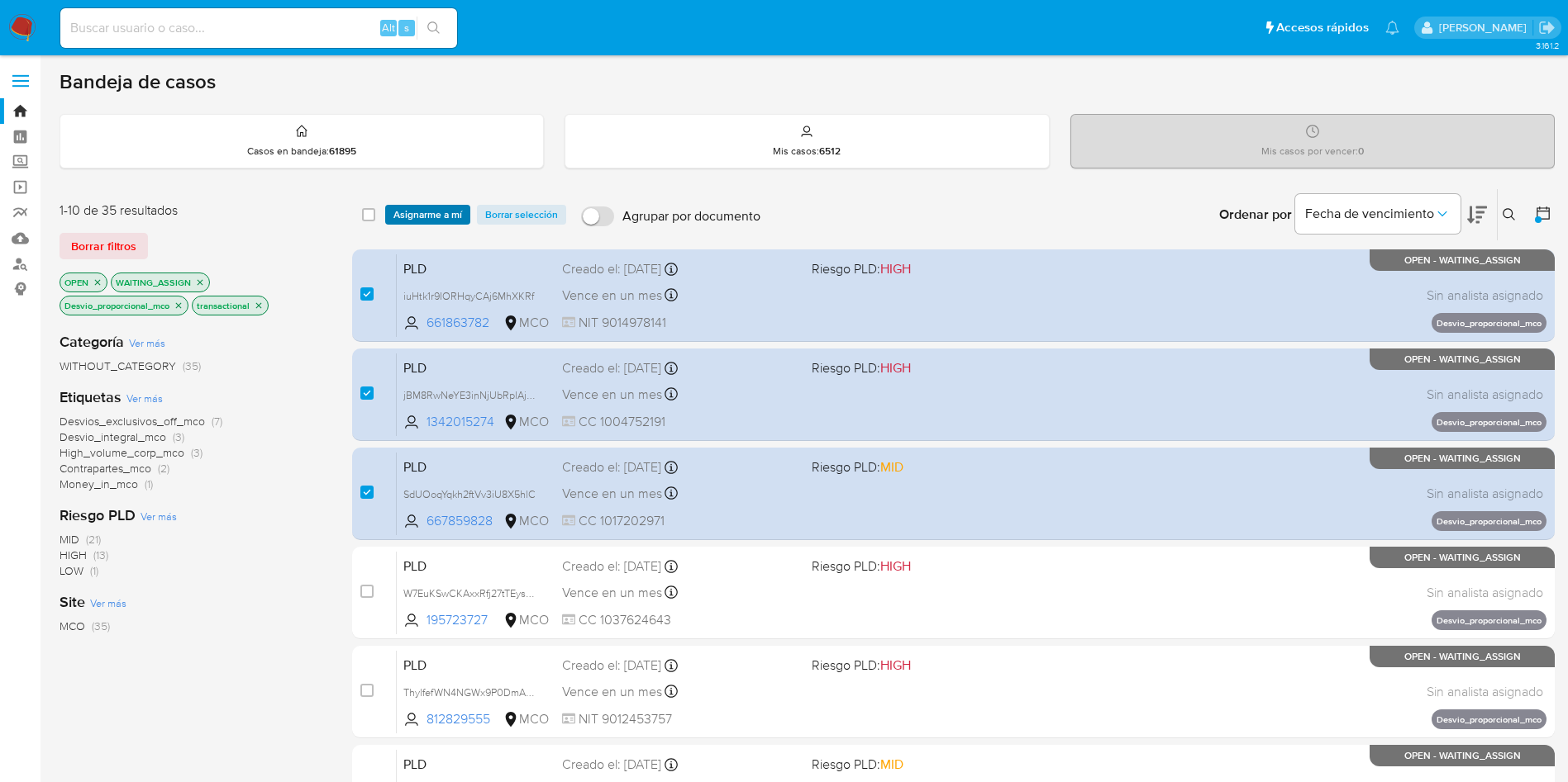
click at [412, 216] on span "Asignarme a mí" at bounding box center [427, 214] width 68 height 17
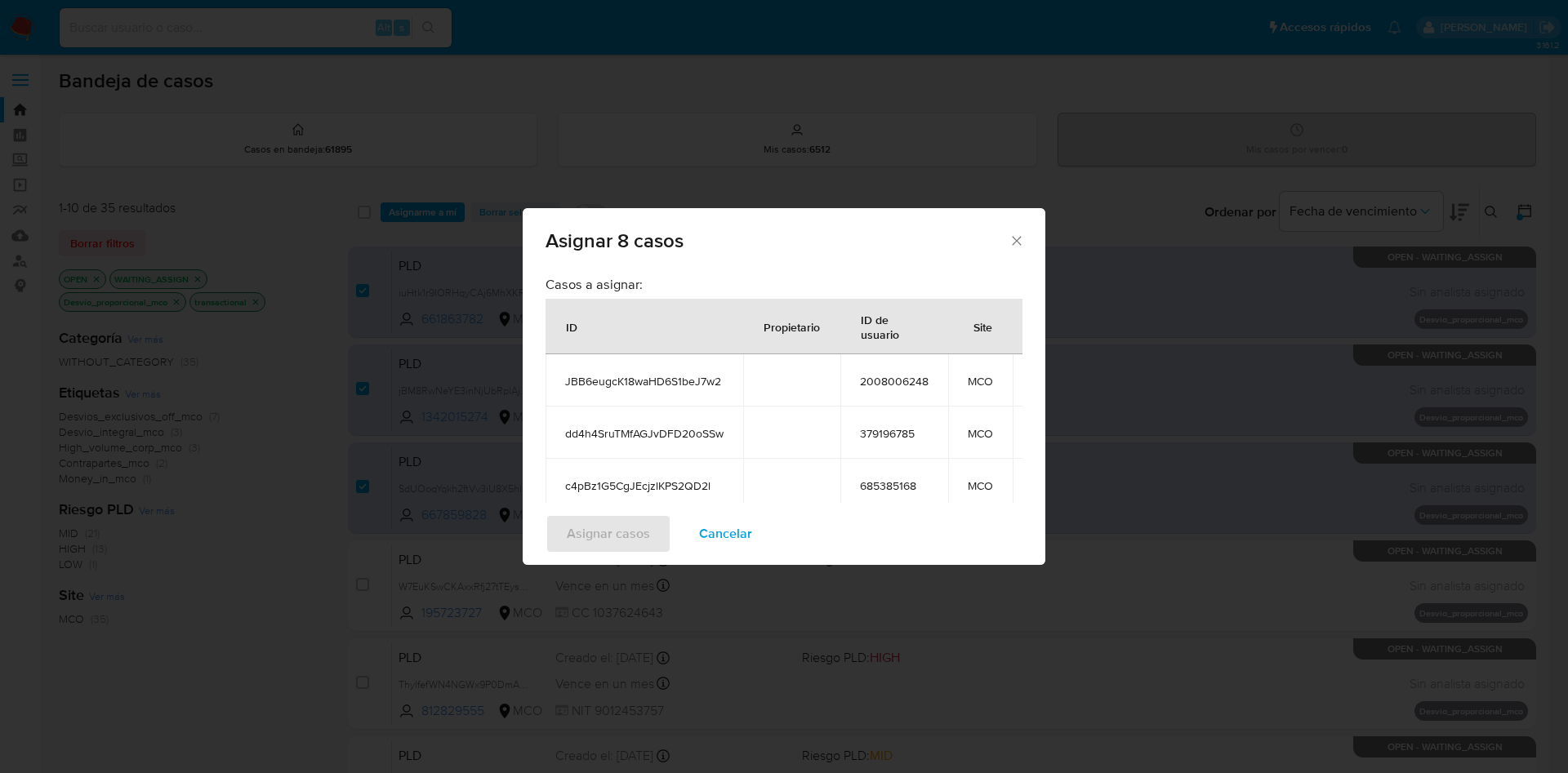
click at [703, 383] on span "JBB6eugcK18waHD6S1beJ7w2" at bounding box center [643, 381] width 158 height 15
copy span "JBB6eugcK18waHD6S1beJ7w2"
click at [682, 443] on td "dd4h4SruTMfAGJvDFD20oSSw" at bounding box center [644, 433] width 198 height 53
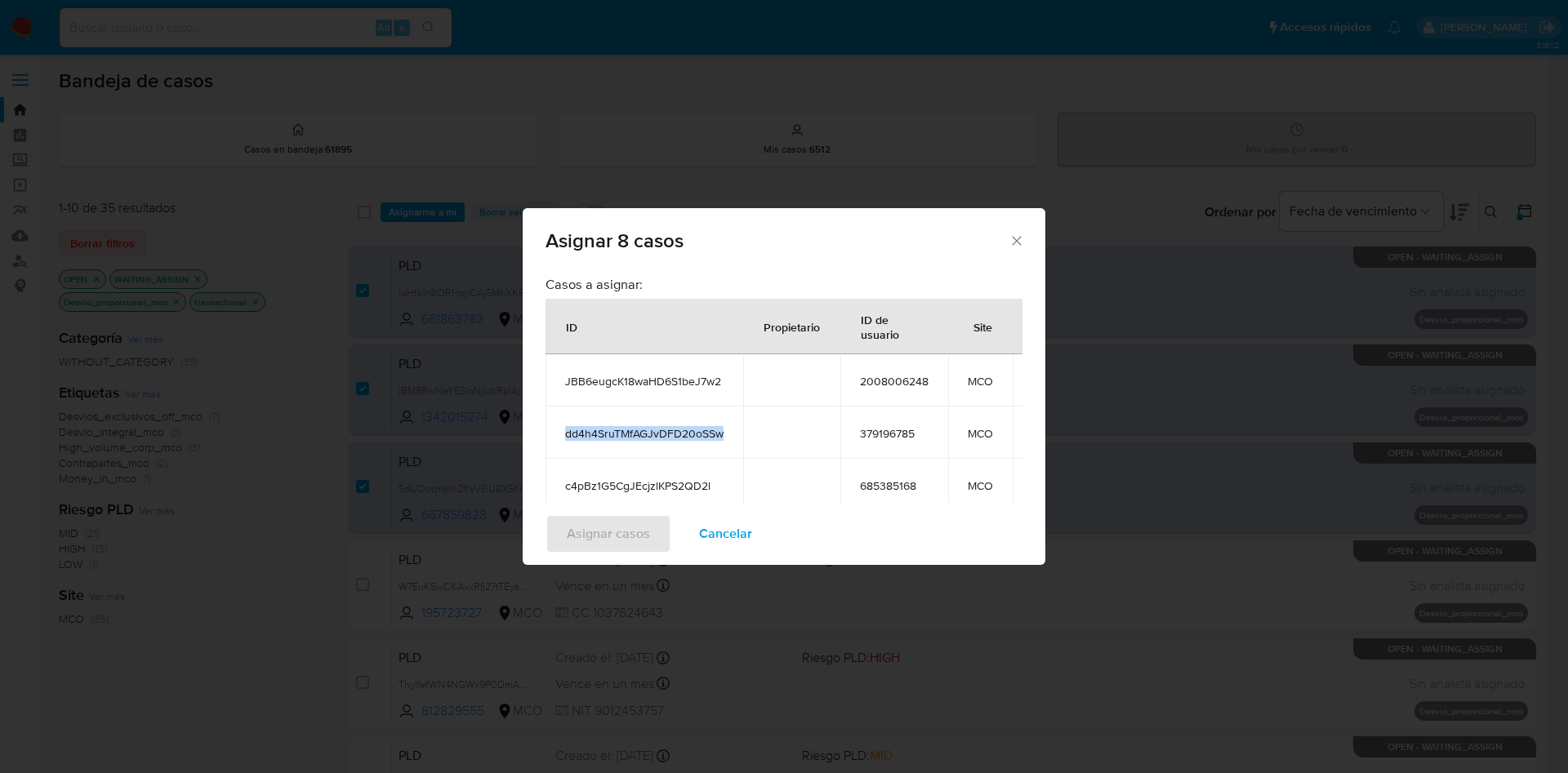
copy span "dd4h4SruTMfAGJvDFD20oSSw"
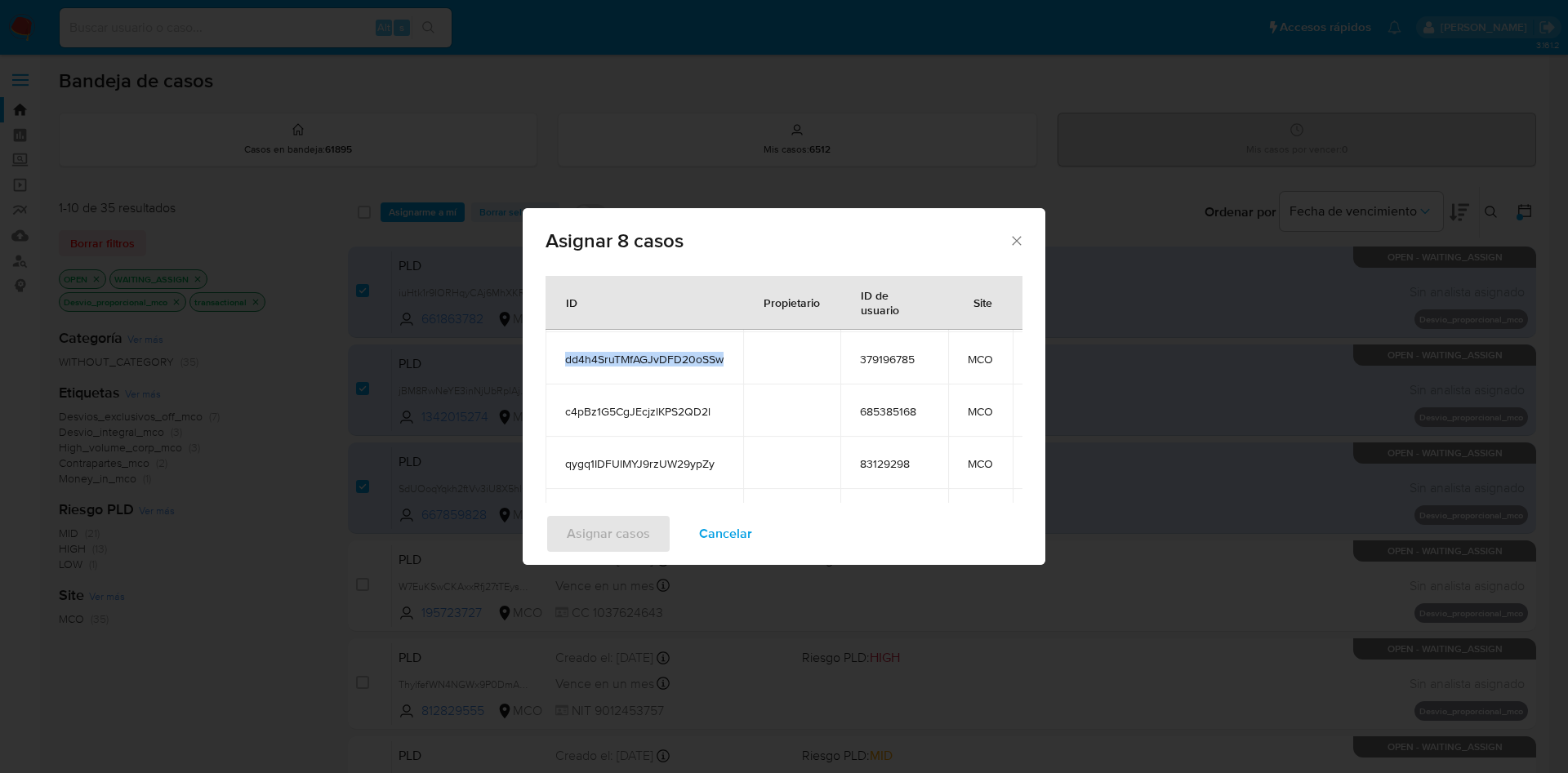
scroll to position [79, 0]
click at [638, 402] on span "c4pBz1G5CgJEcjzlKPS2QD2l" at bounding box center [643, 406] width 158 height 15
copy span "c4pBz1G5CgJEcjzlKPS2QD2l"
click at [658, 464] on span "qygq1IDFUlMYJ9rzUW29ypZy" at bounding box center [643, 459] width 158 height 15
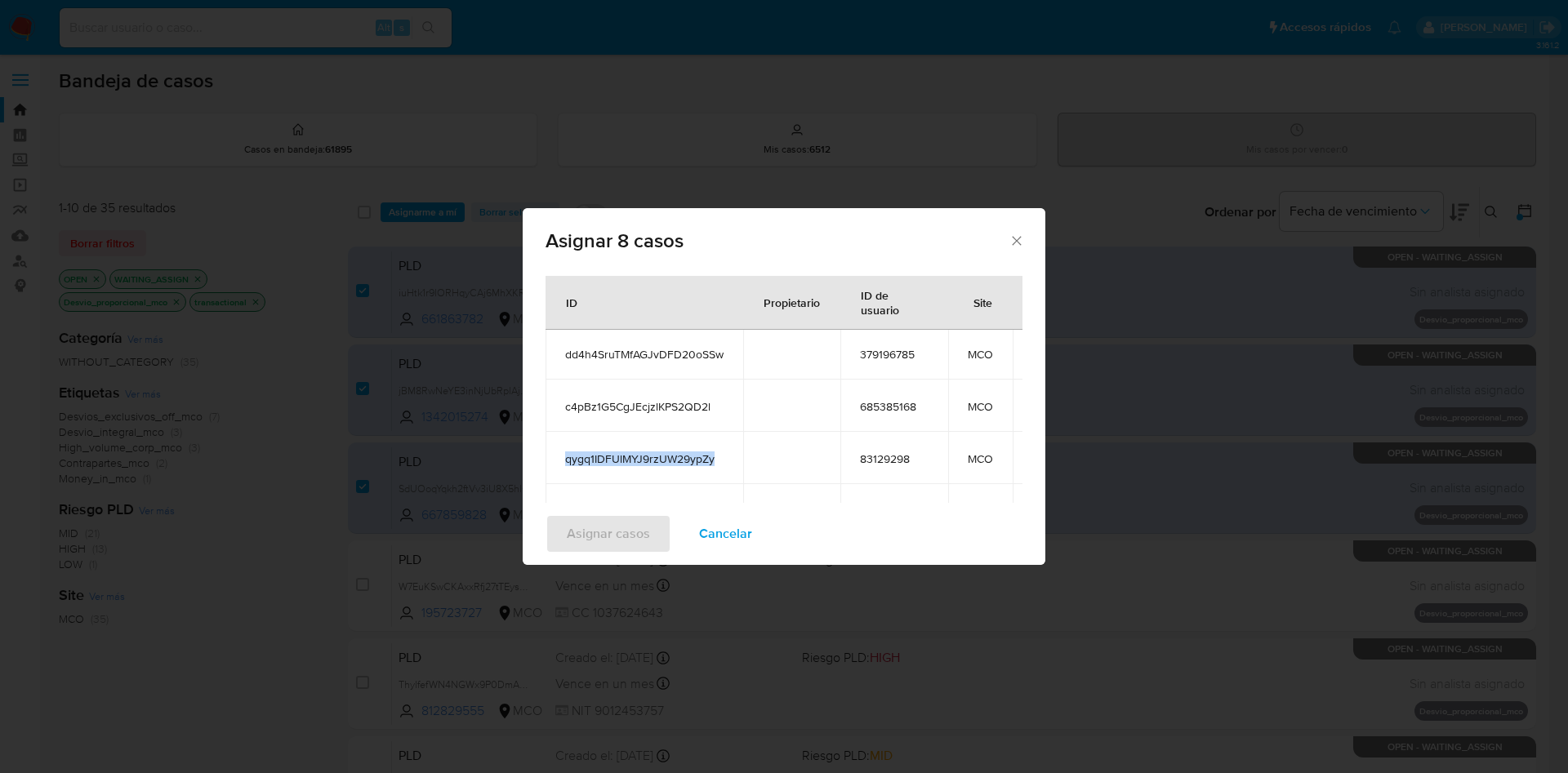
click at [658, 464] on span "qygq1IDFUlMYJ9rzUW29ypZy" at bounding box center [643, 459] width 158 height 15
copy span "qygq1IDFUlMYJ9rzUW29ypZy"
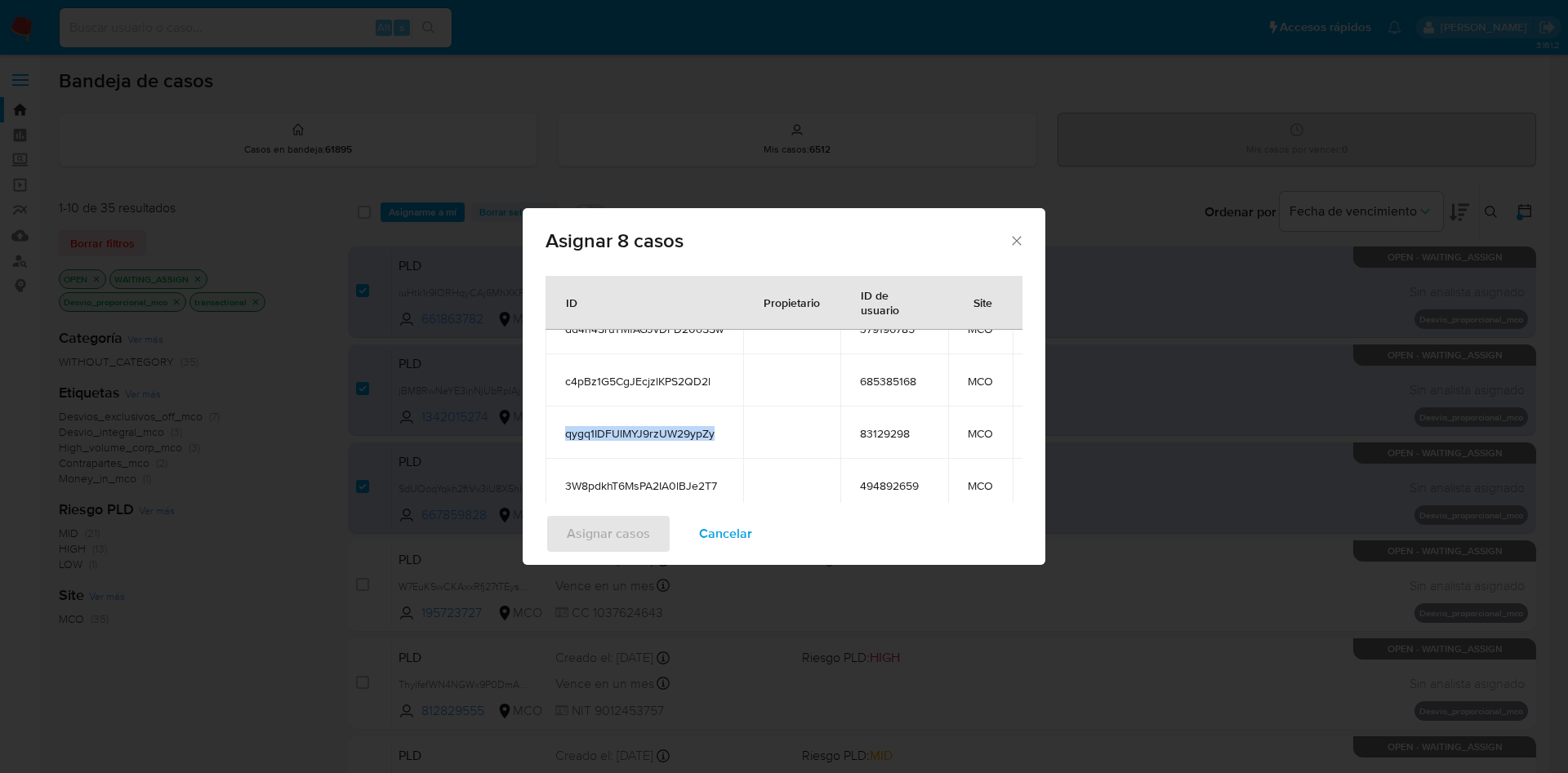
scroll to position [124, 0]
click at [636, 478] on span "3W8pdkhT6MsPA2IA0lBJe2T7" at bounding box center [643, 485] width 158 height 15
copy span "3W8pdkhT6MsPA2IA0lBJe2T7"
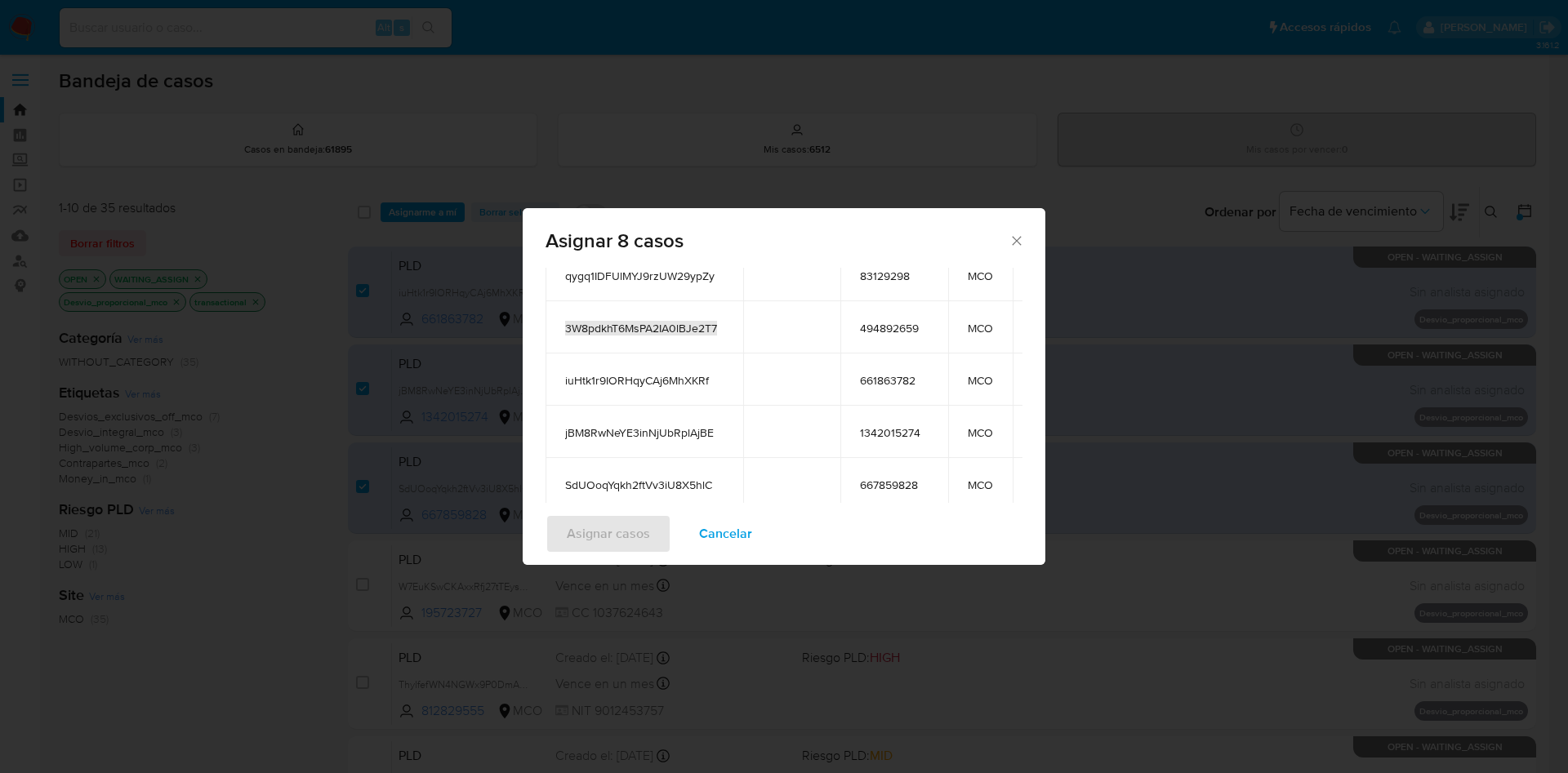
scroll to position [170, 0]
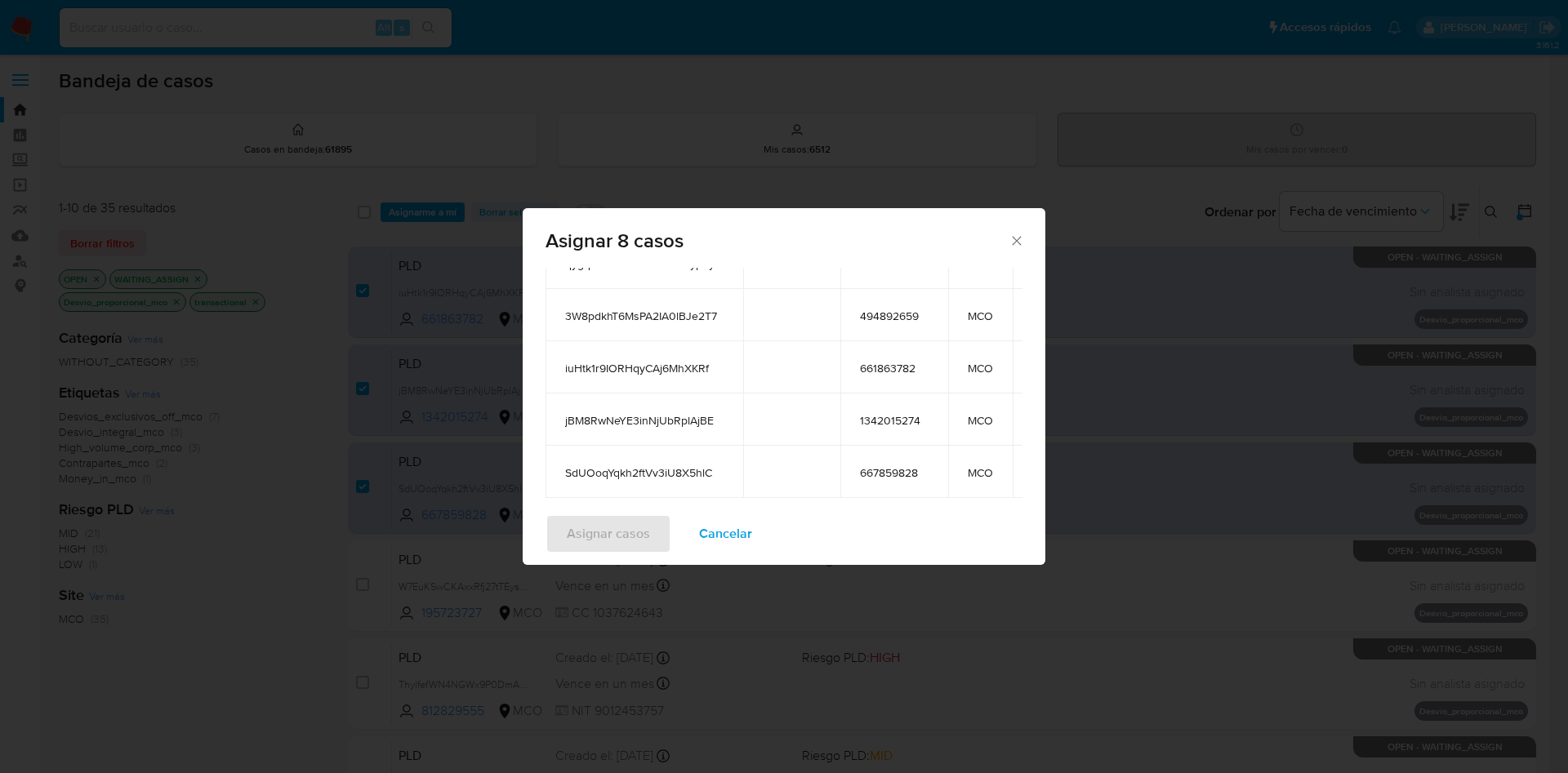
click at [619, 357] on td "iuHtk1r9IORHqyCAj6MhXKRf" at bounding box center [644, 367] width 198 height 53
copy span "iuHtk1r9IORHqyCAj6MhXKRf"
click at [645, 411] on td "jBM8RwNeYE3inNjUbRplAjBE" at bounding box center [644, 420] width 198 height 53
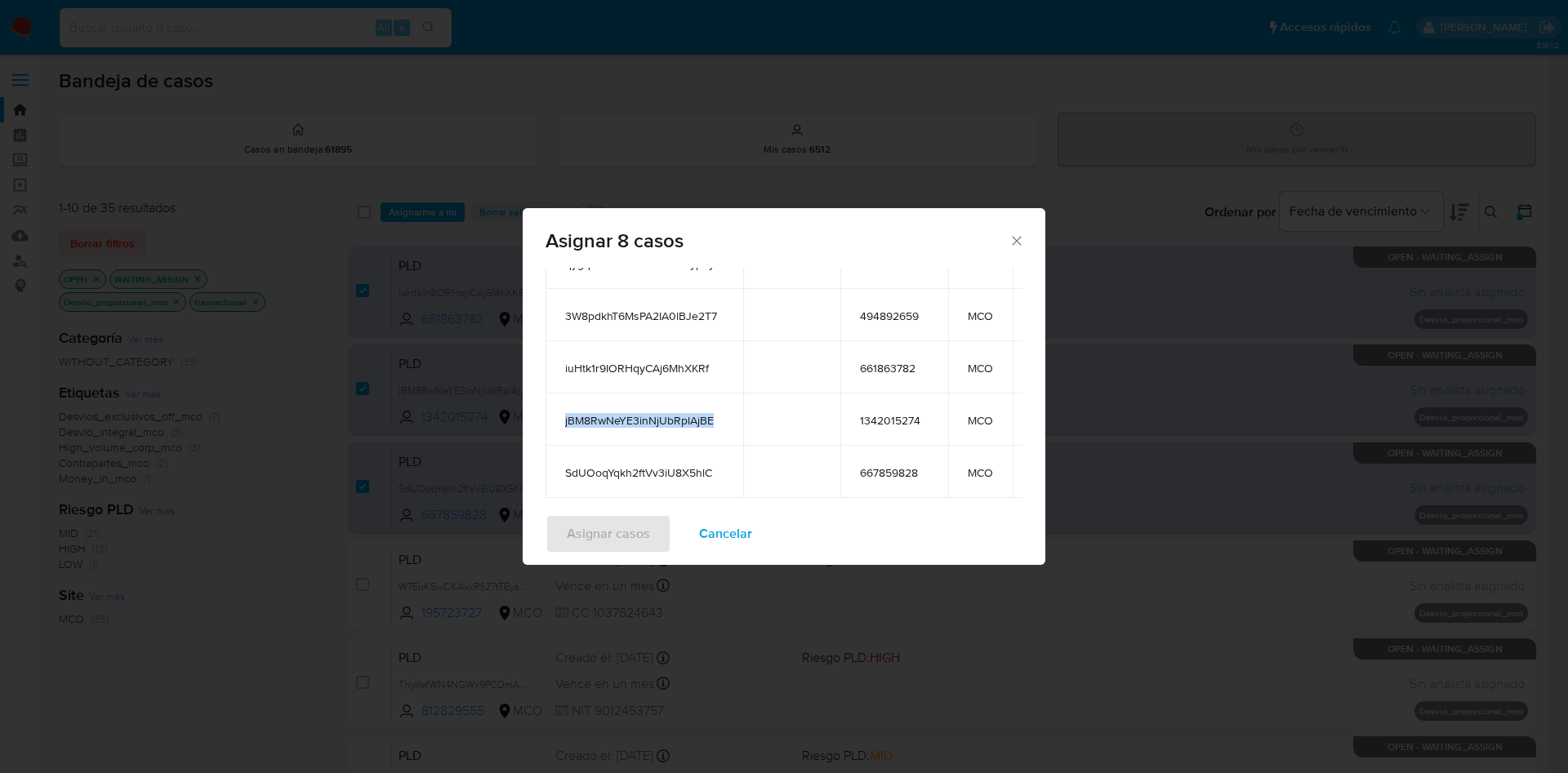
copy span "jBM8RwNeYE3inNjUbRplAjBE"
click at [672, 466] on span "SdUOoqYqkh2ftVv3iU8X5hlC" at bounding box center [643, 472] width 158 height 15
copy span "SdUOoqYqkh2ftVv3iU8X5hlC"
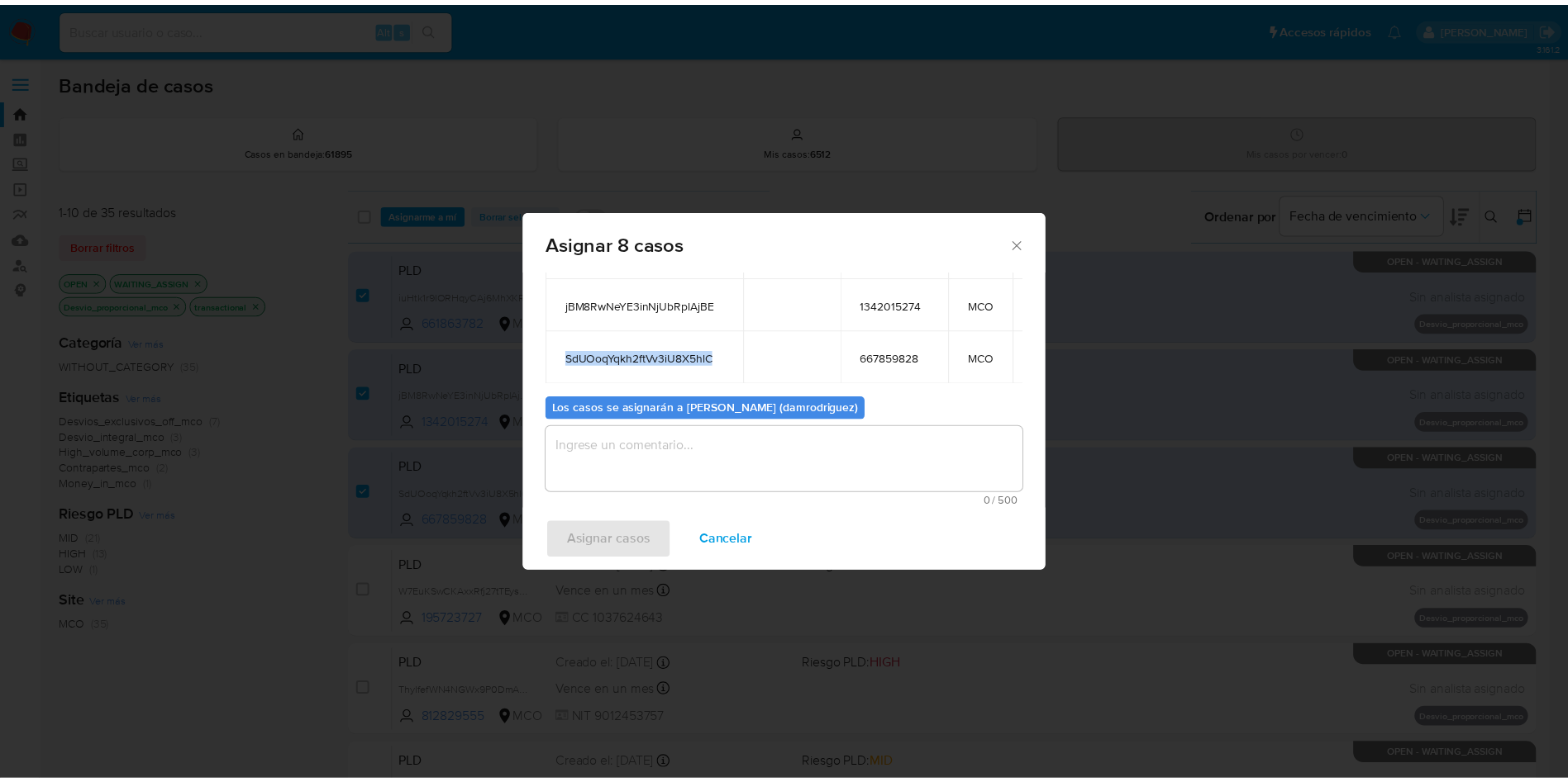
scroll to position [311, 0]
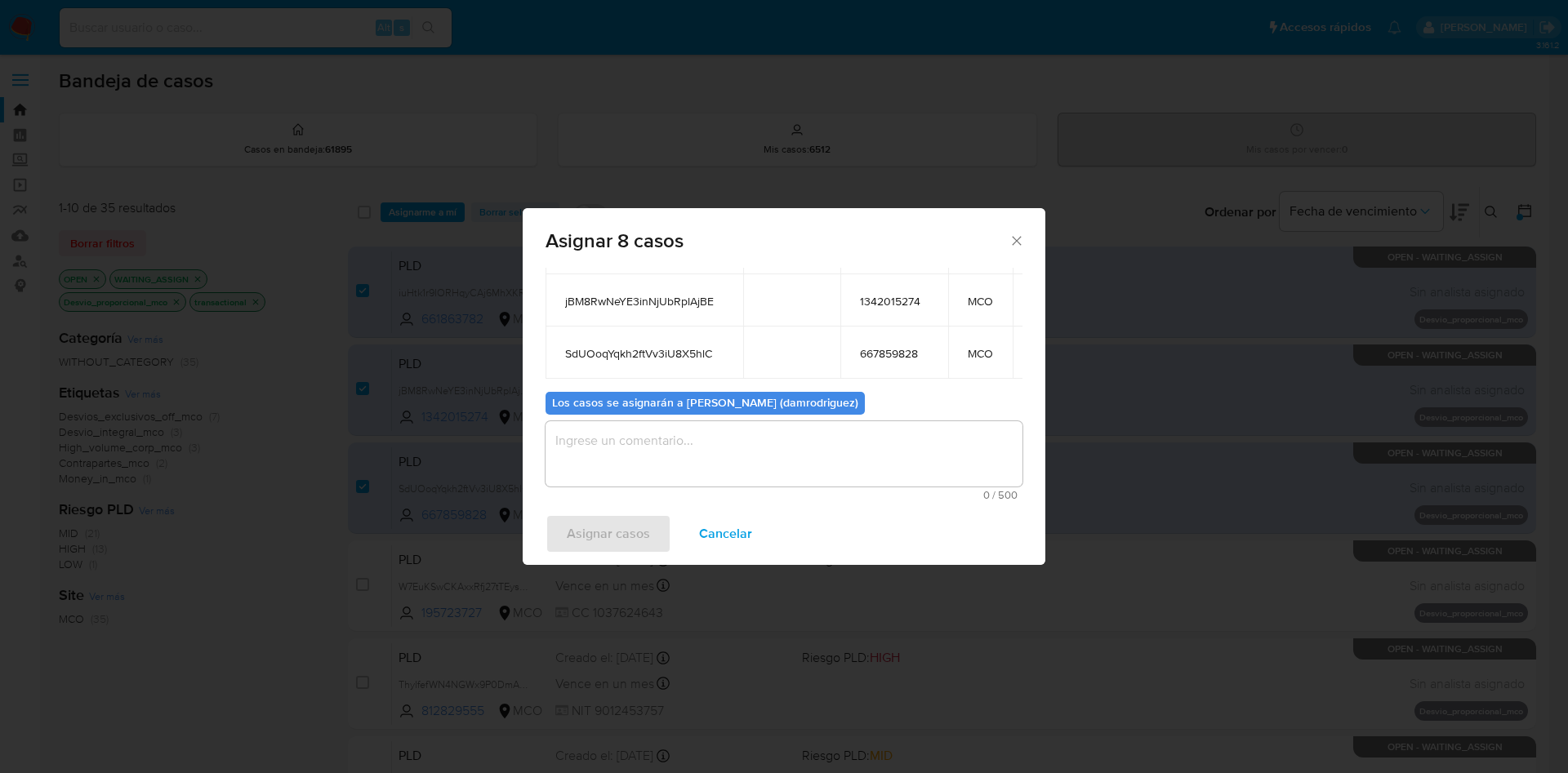
click at [672, 446] on textarea "assign-modal" at bounding box center [784, 454] width 477 height 66
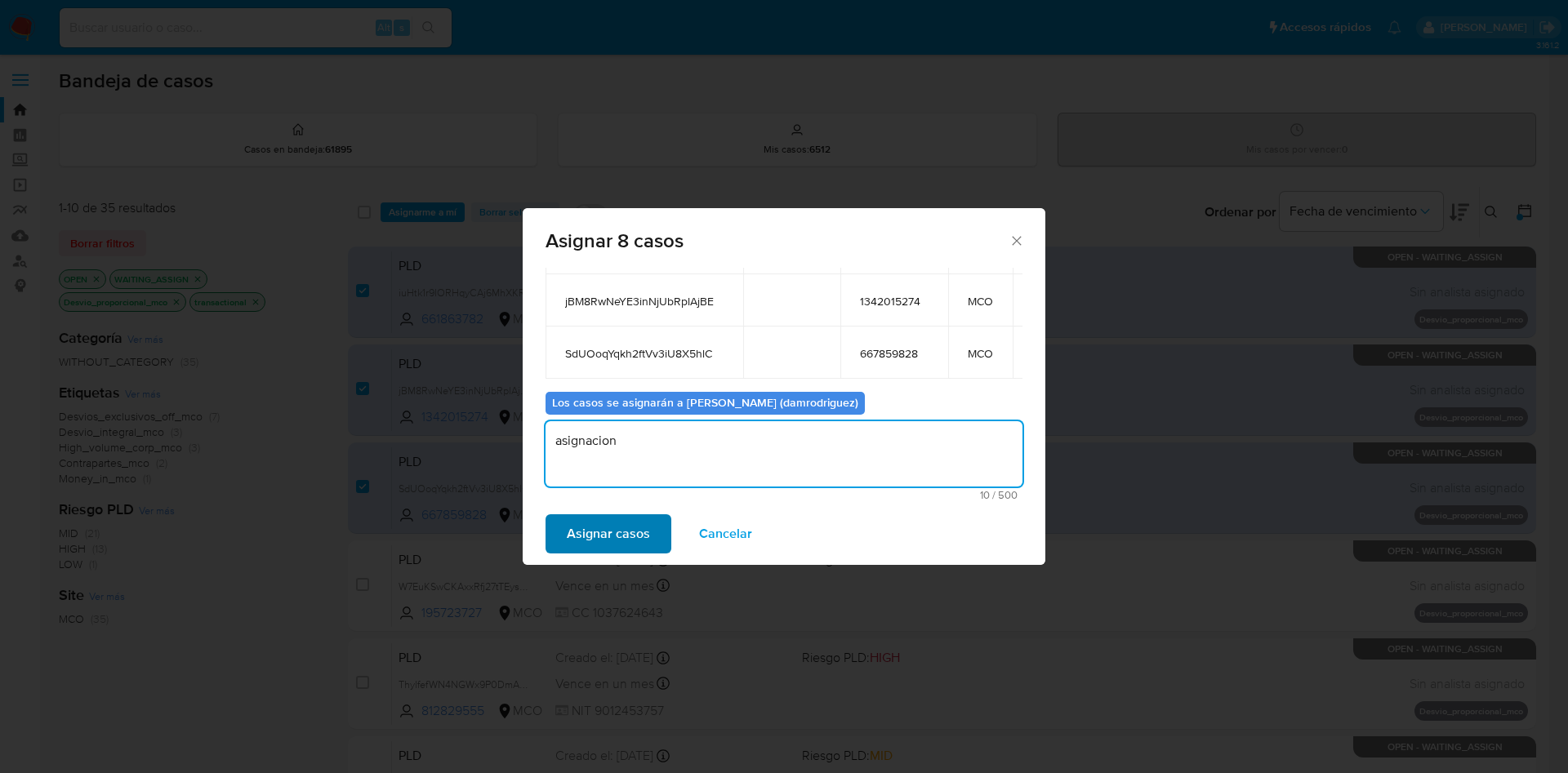
type textarea "asignacion"
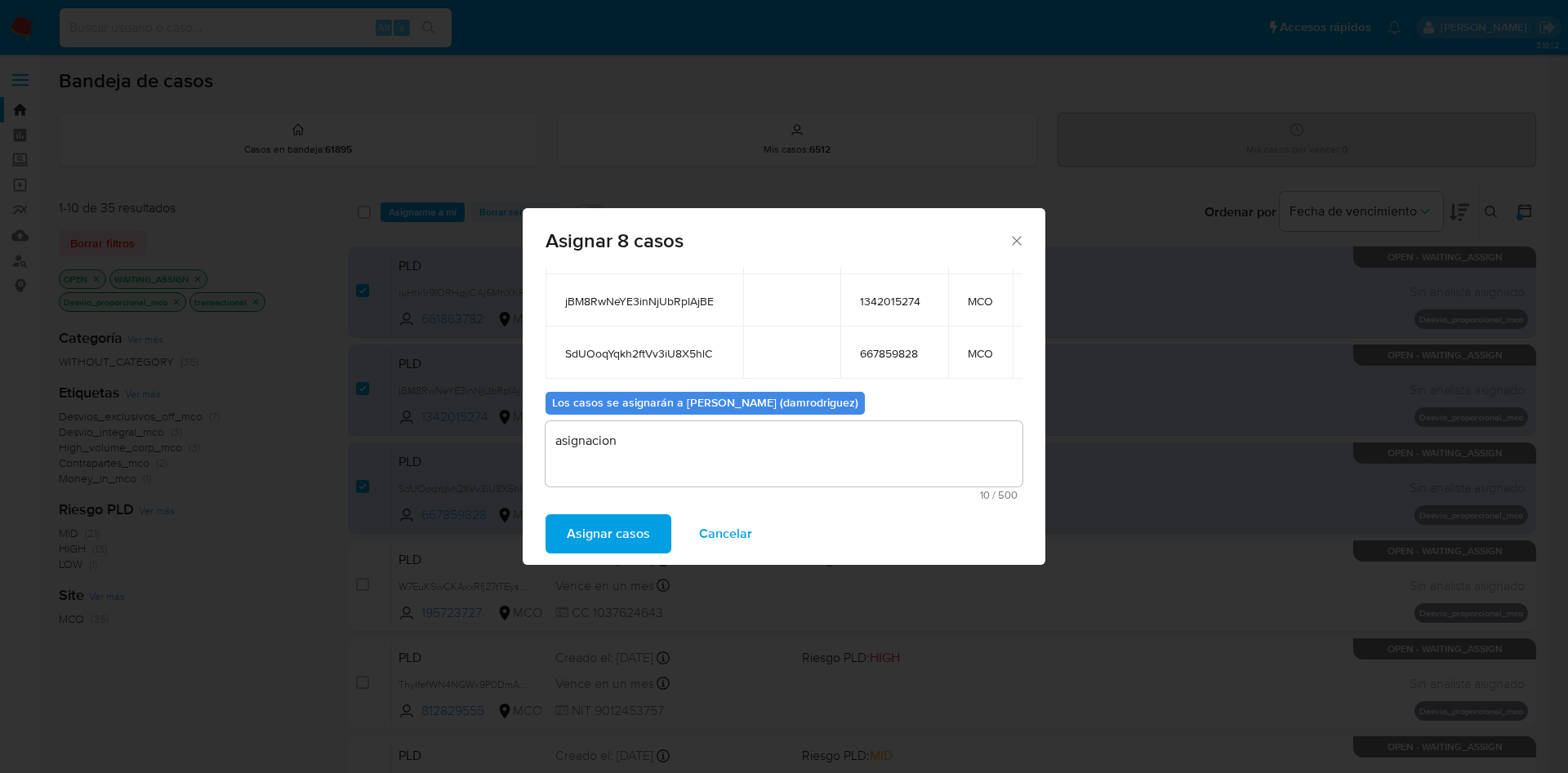
click at [609, 535] on span "Asignar casos" at bounding box center [608, 535] width 83 height 36
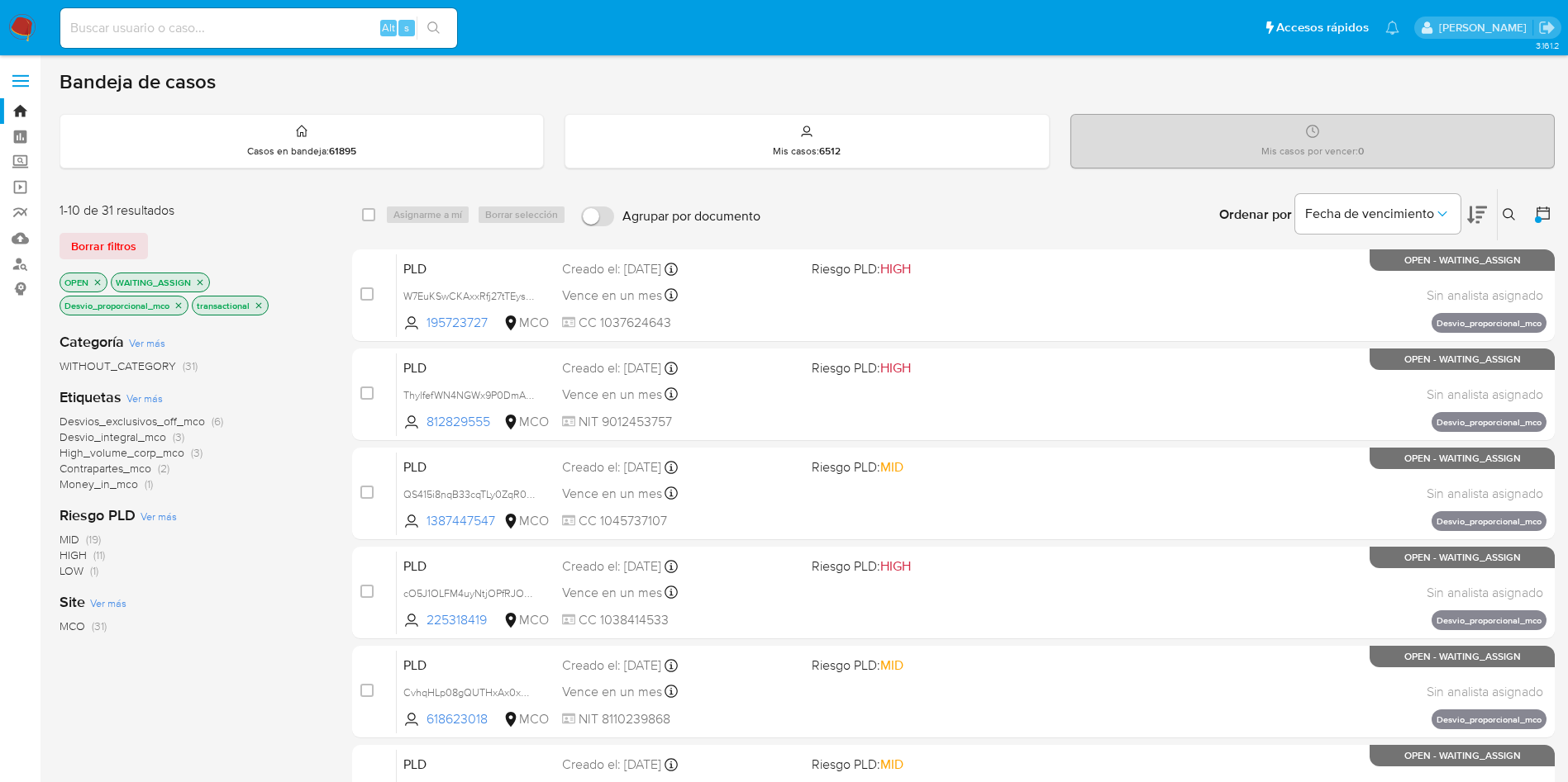
click at [20, 18] on img at bounding box center [22, 28] width 28 height 28
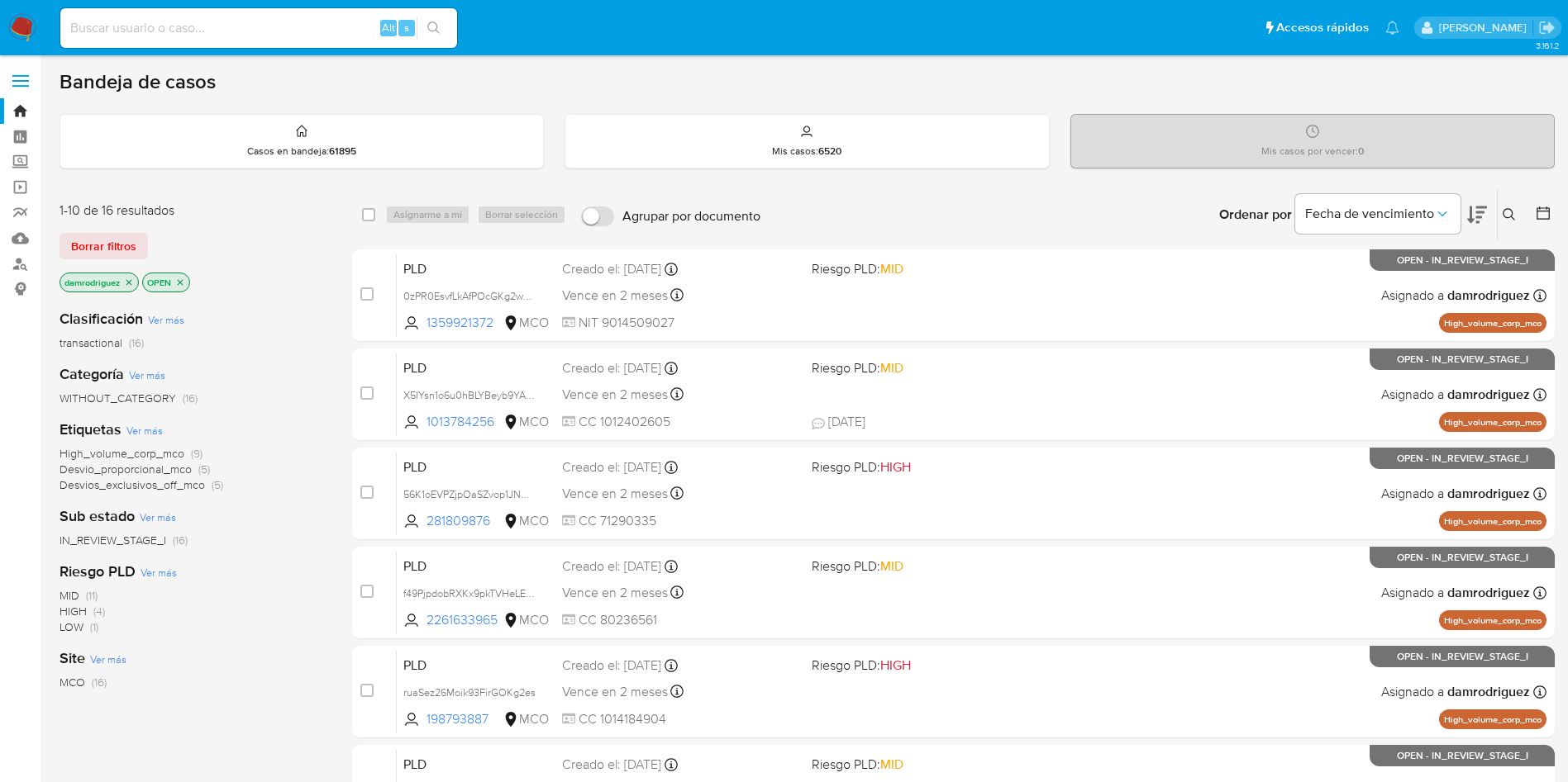
click at [282, 322] on div "Clasificación Ver más transactional (16)" at bounding box center [192, 330] width 266 height 42
click at [1480, 218] on icon at bounding box center [1476, 215] width 20 height 17
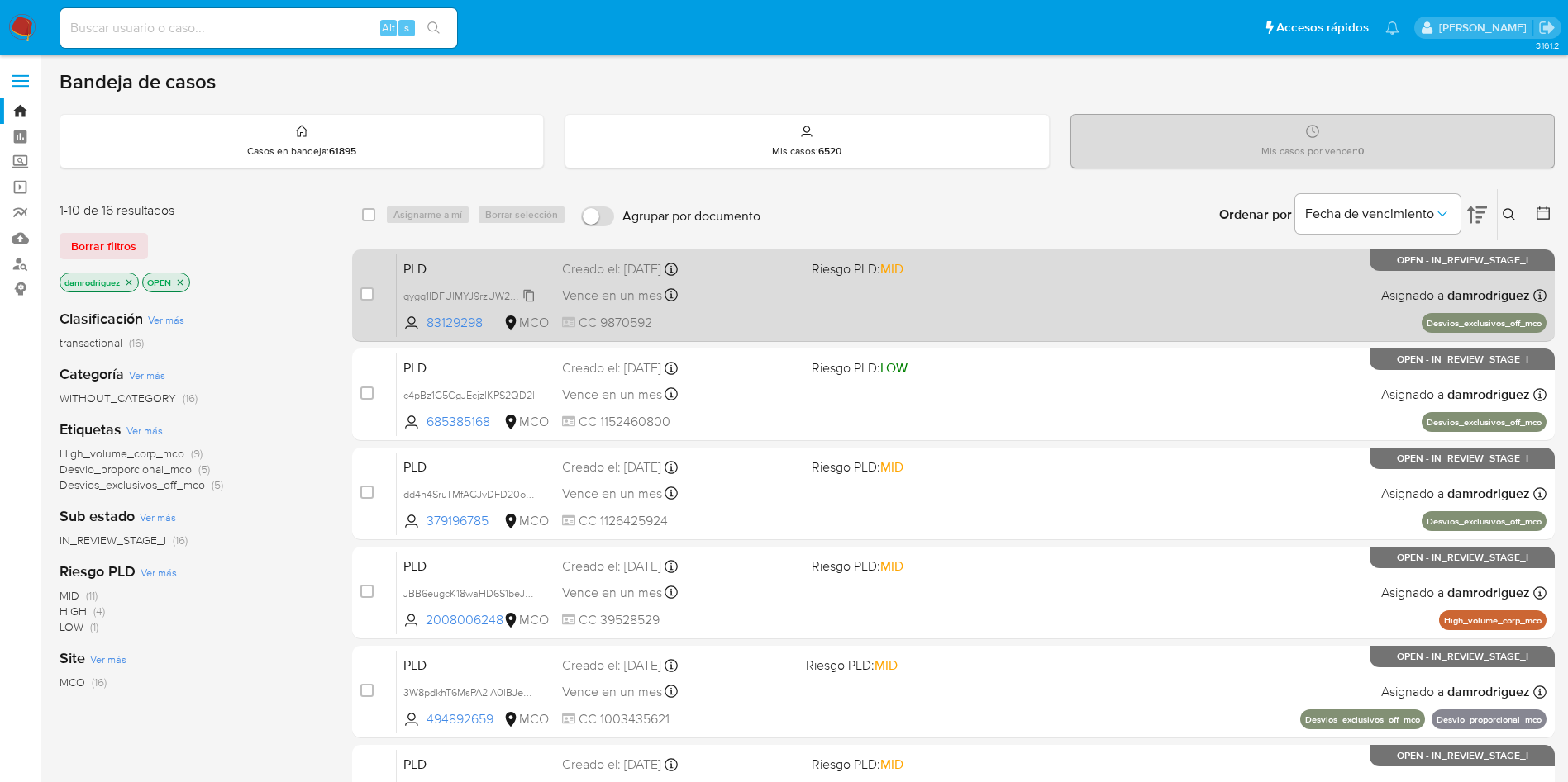
click at [412, 297] on span "qygq1IDFUlMYJ9rzUW29ypZy" at bounding box center [469, 294] width 134 height 18
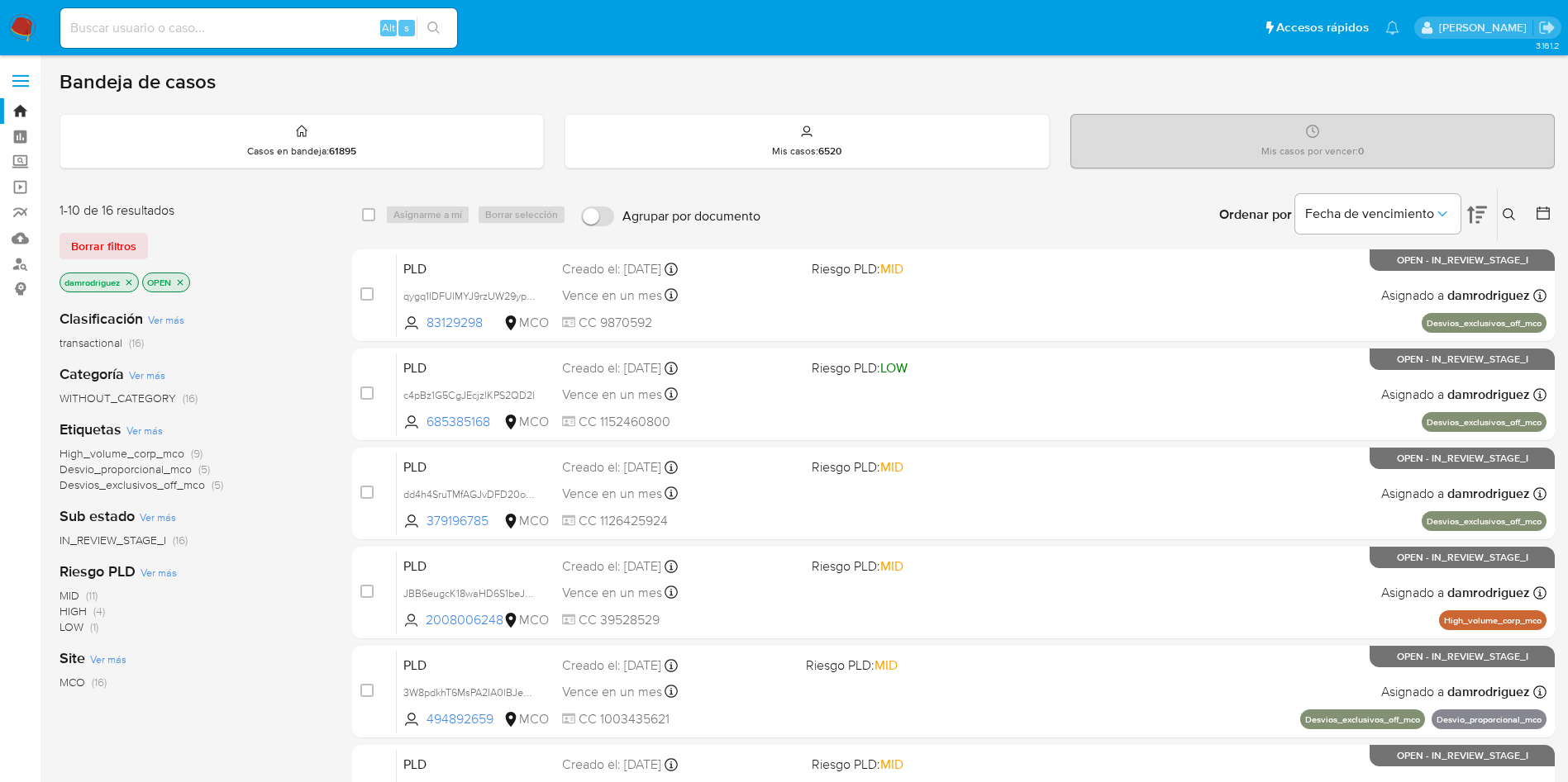
click at [263, 26] on input at bounding box center [259, 28] width 397 height 22
paste input "JBB6eugcK18waHD6S1beJ7w2"
type input "JBB6eugcK18waHD6S1beJ7w2"
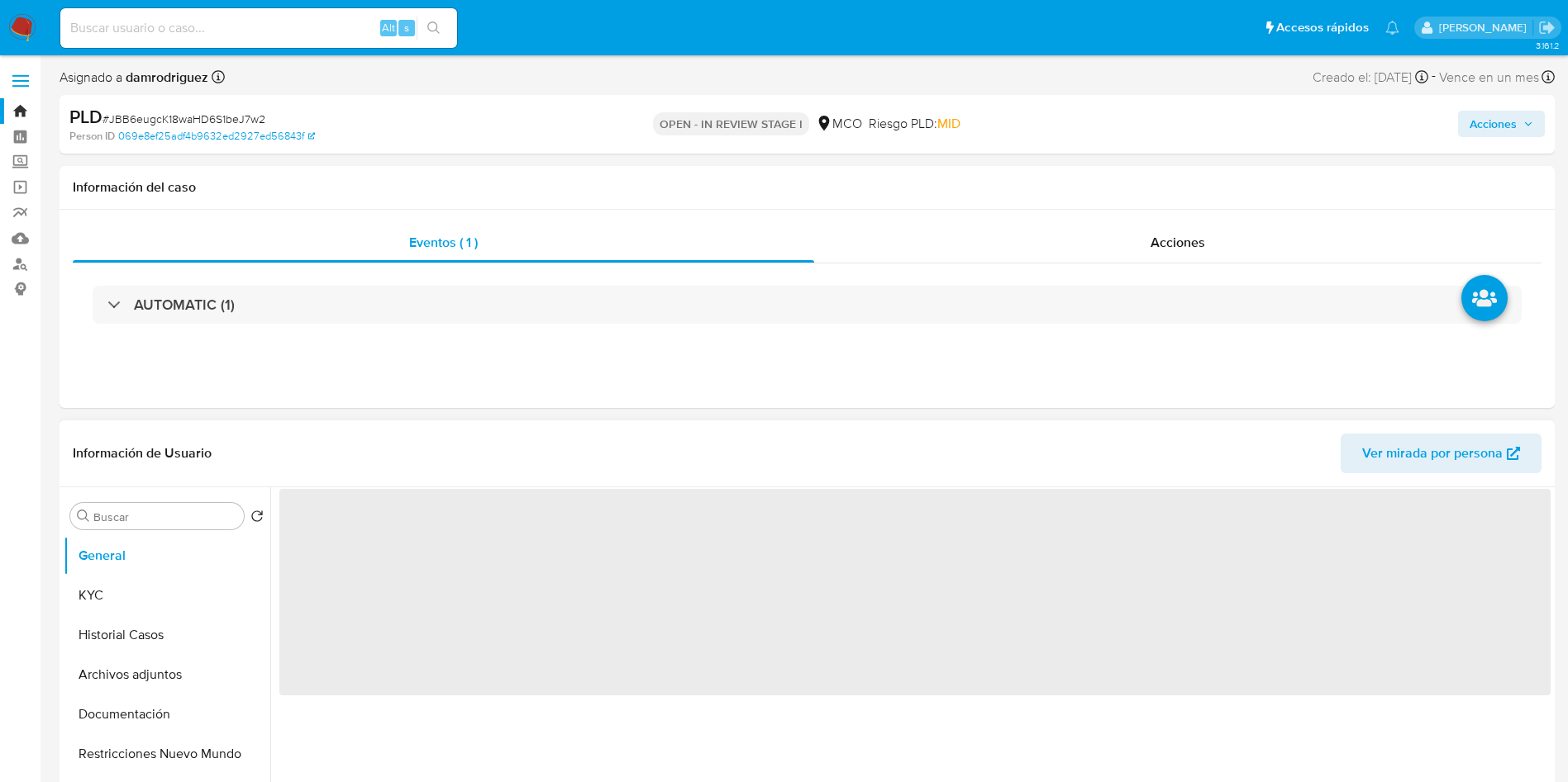
select select "10"
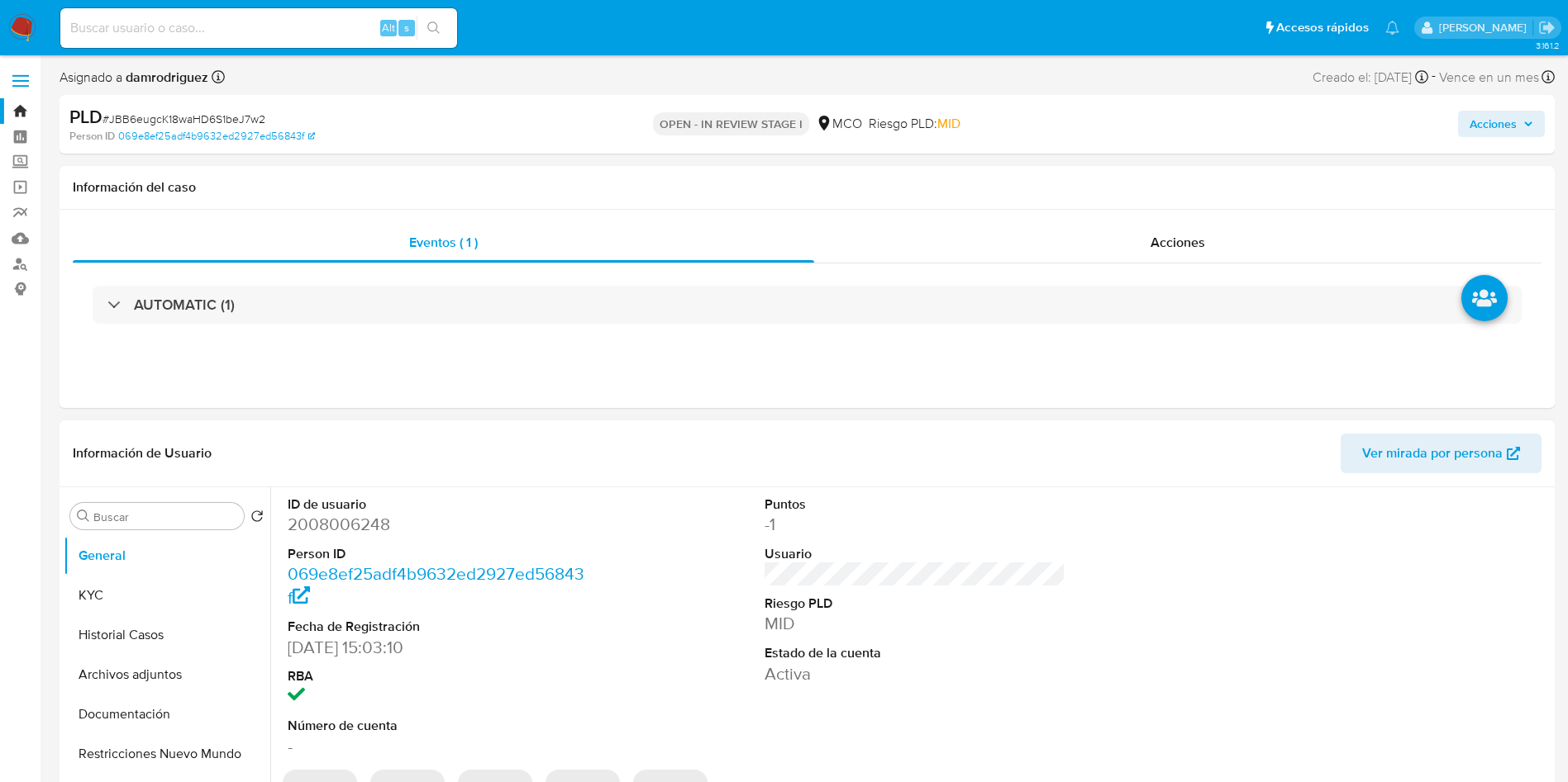
click at [339, 522] on dd "2008006248" at bounding box center [438, 524] width 302 height 23
copy dd "2008006248"
click at [323, 527] on dd "2008006248" at bounding box center [438, 524] width 302 height 23
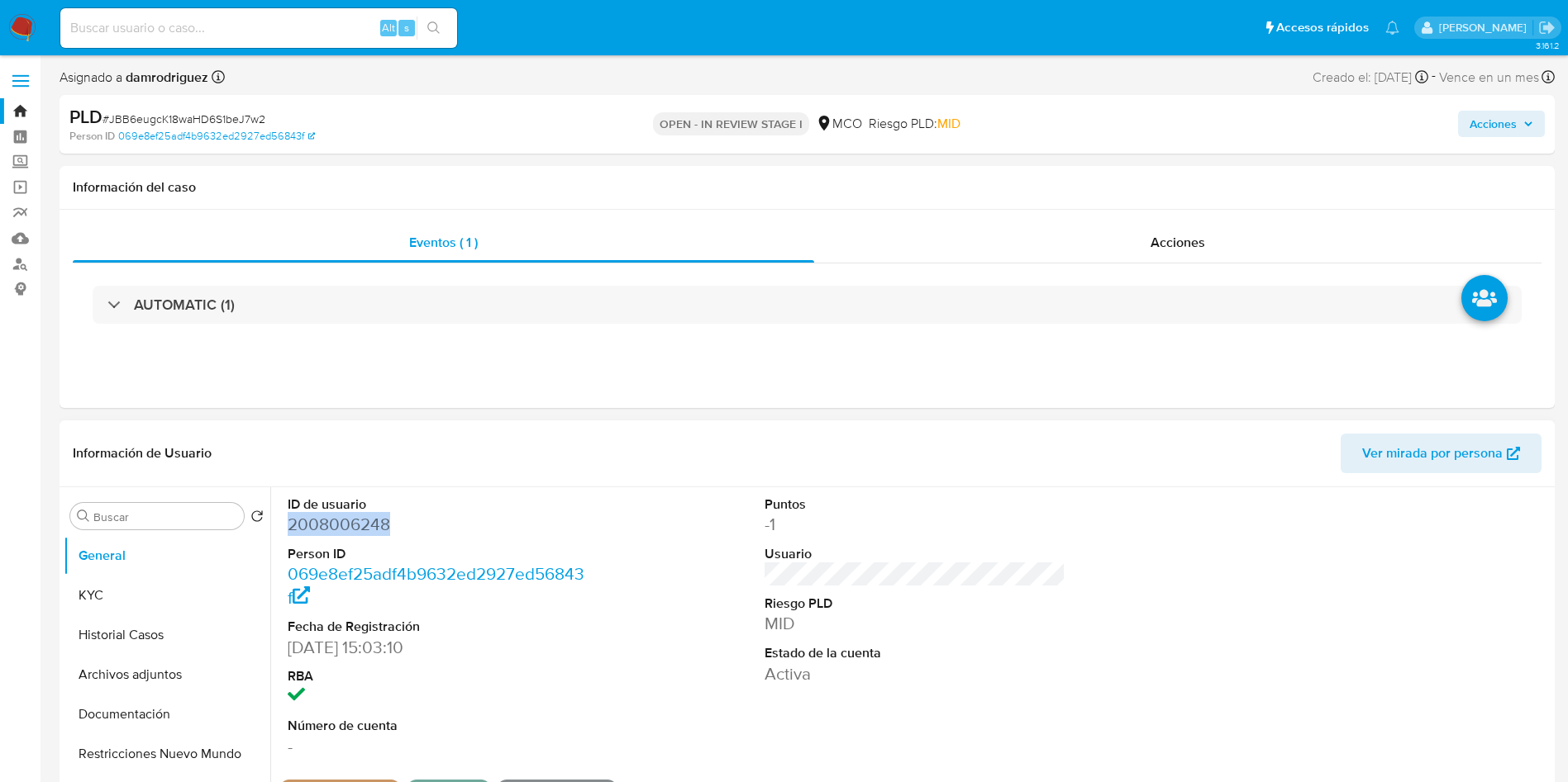
click at [323, 527] on dd "2008006248" at bounding box center [438, 524] width 302 height 23
click at [198, 613] on button "KYC" at bounding box center [160, 595] width 193 height 39
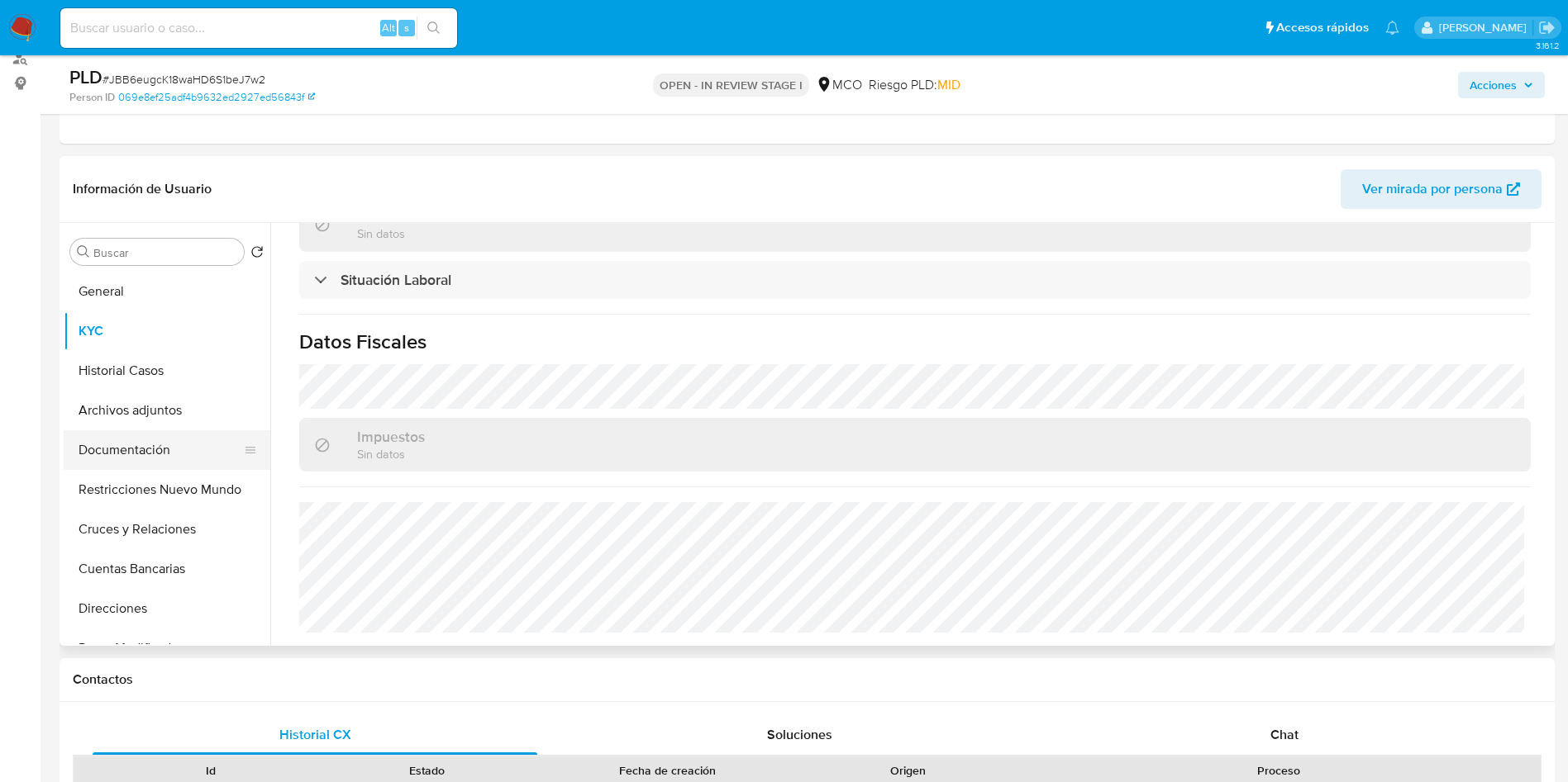
scroll to position [124, 0]
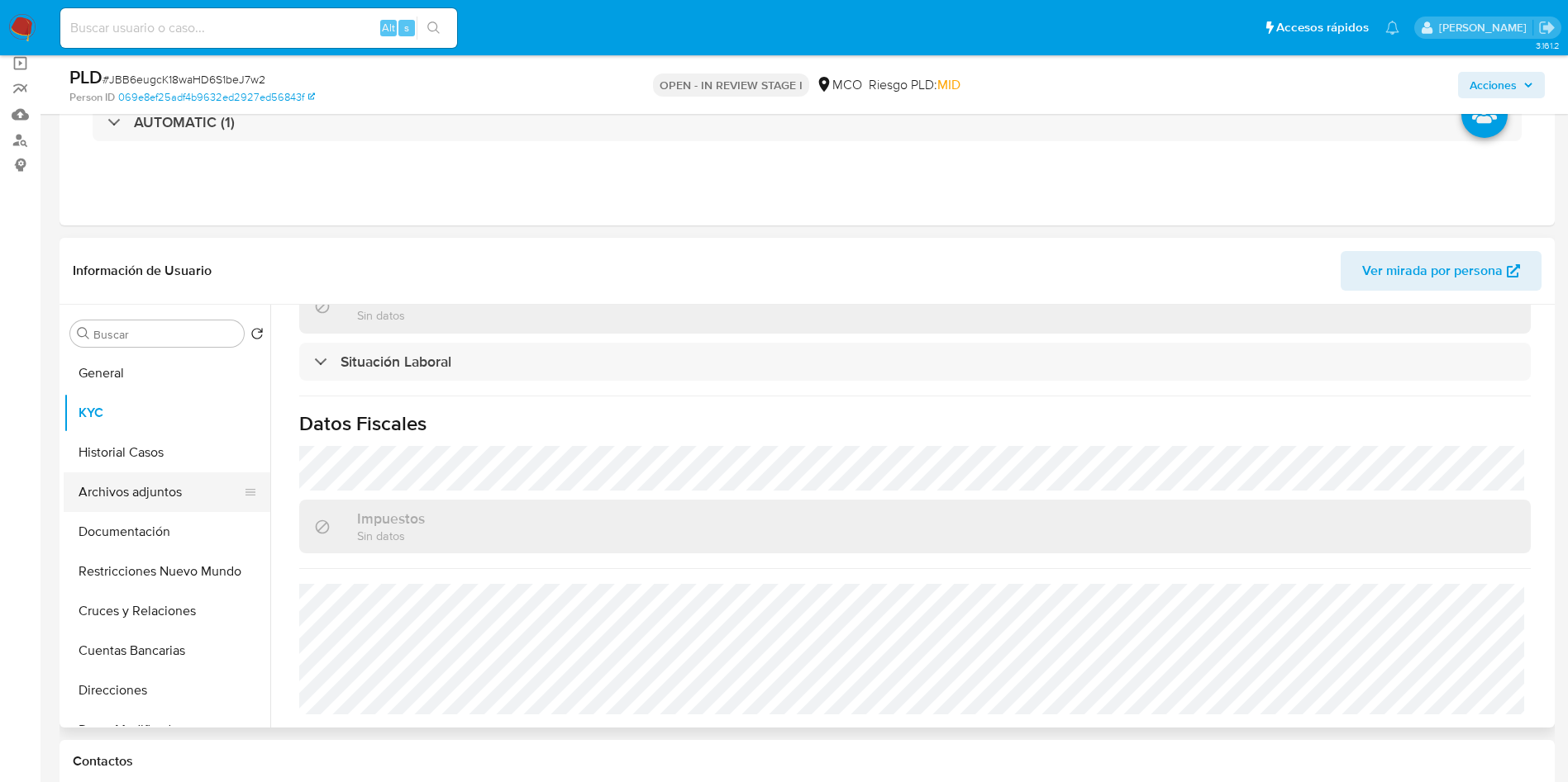
click at [184, 479] on button "Archivos adjuntos" at bounding box center [160, 492] width 193 height 39
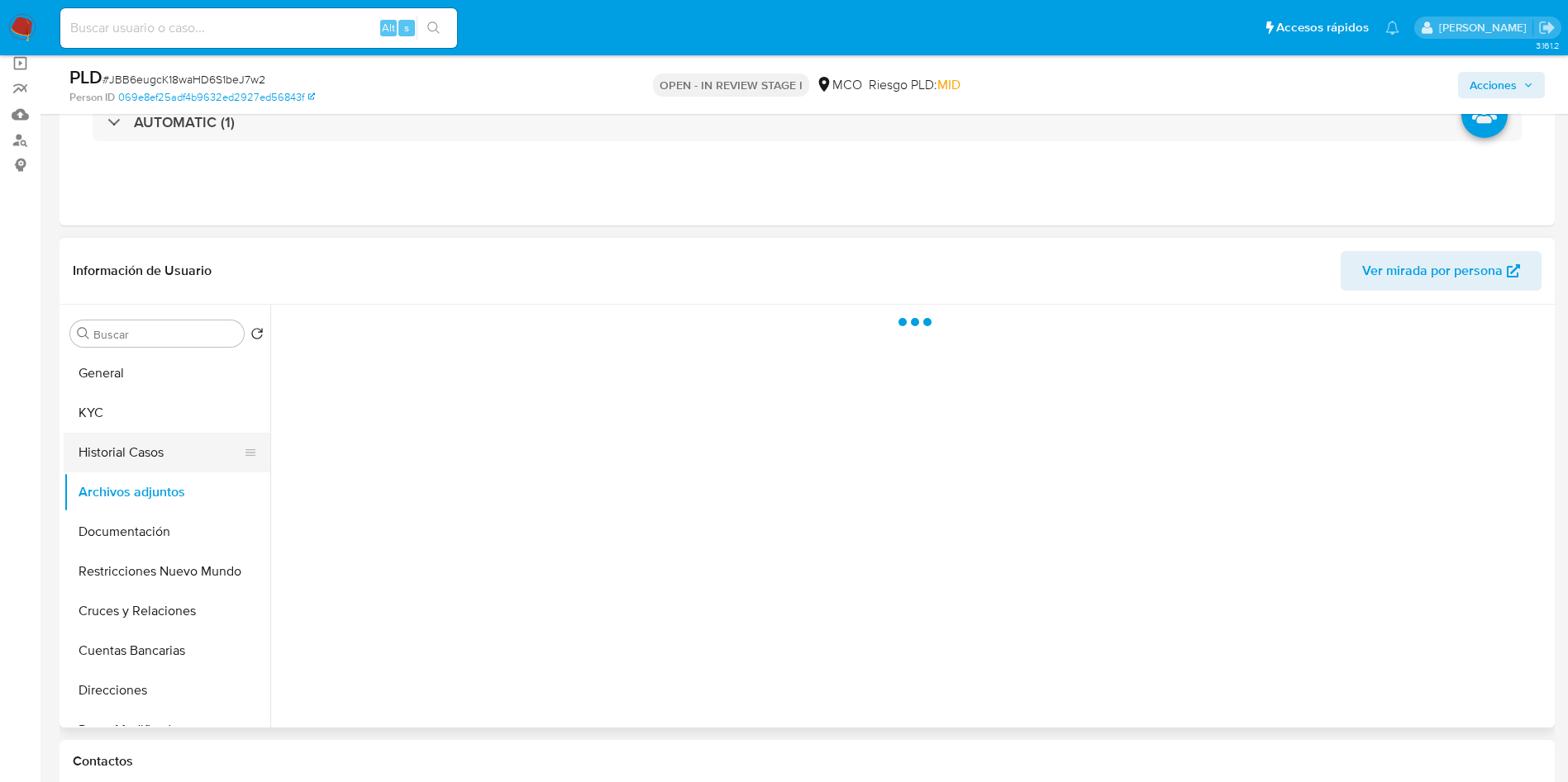
scroll to position [0, 0]
click at [150, 449] on button "Historial Casos" at bounding box center [160, 452] width 193 height 39
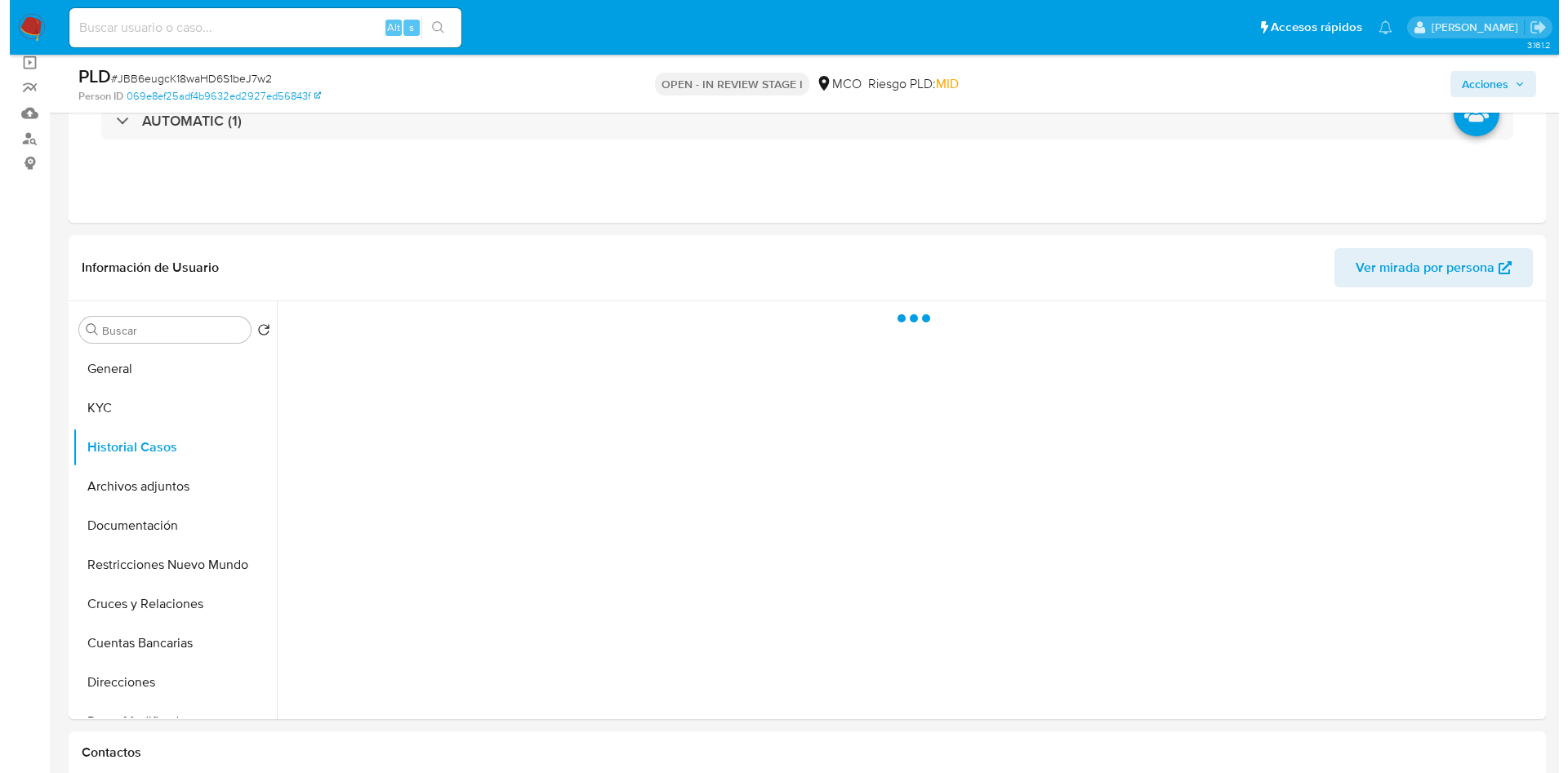
scroll to position [245, 0]
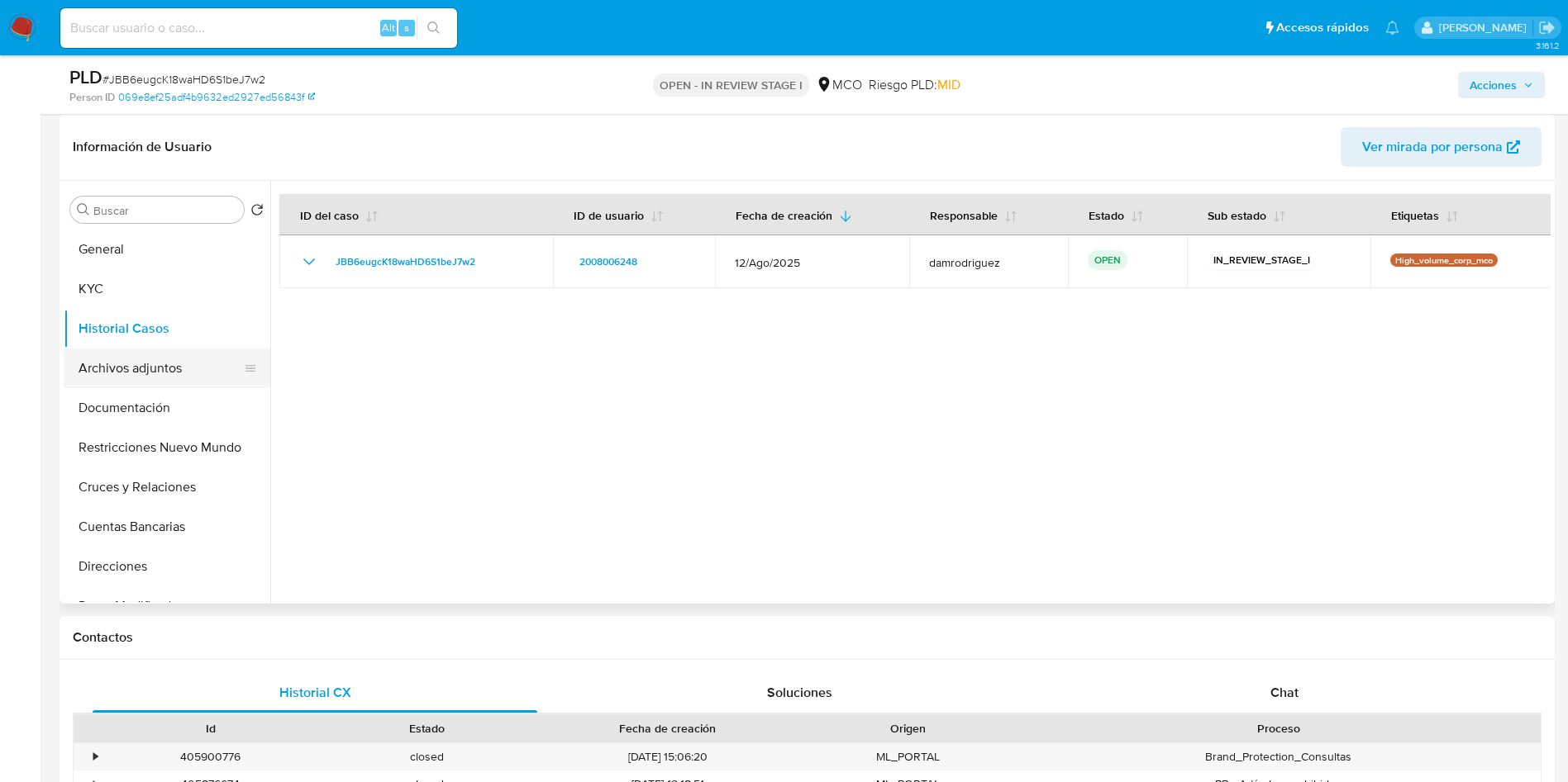
click at [140, 362] on button "Archivos adjuntos" at bounding box center [160, 368] width 193 height 39
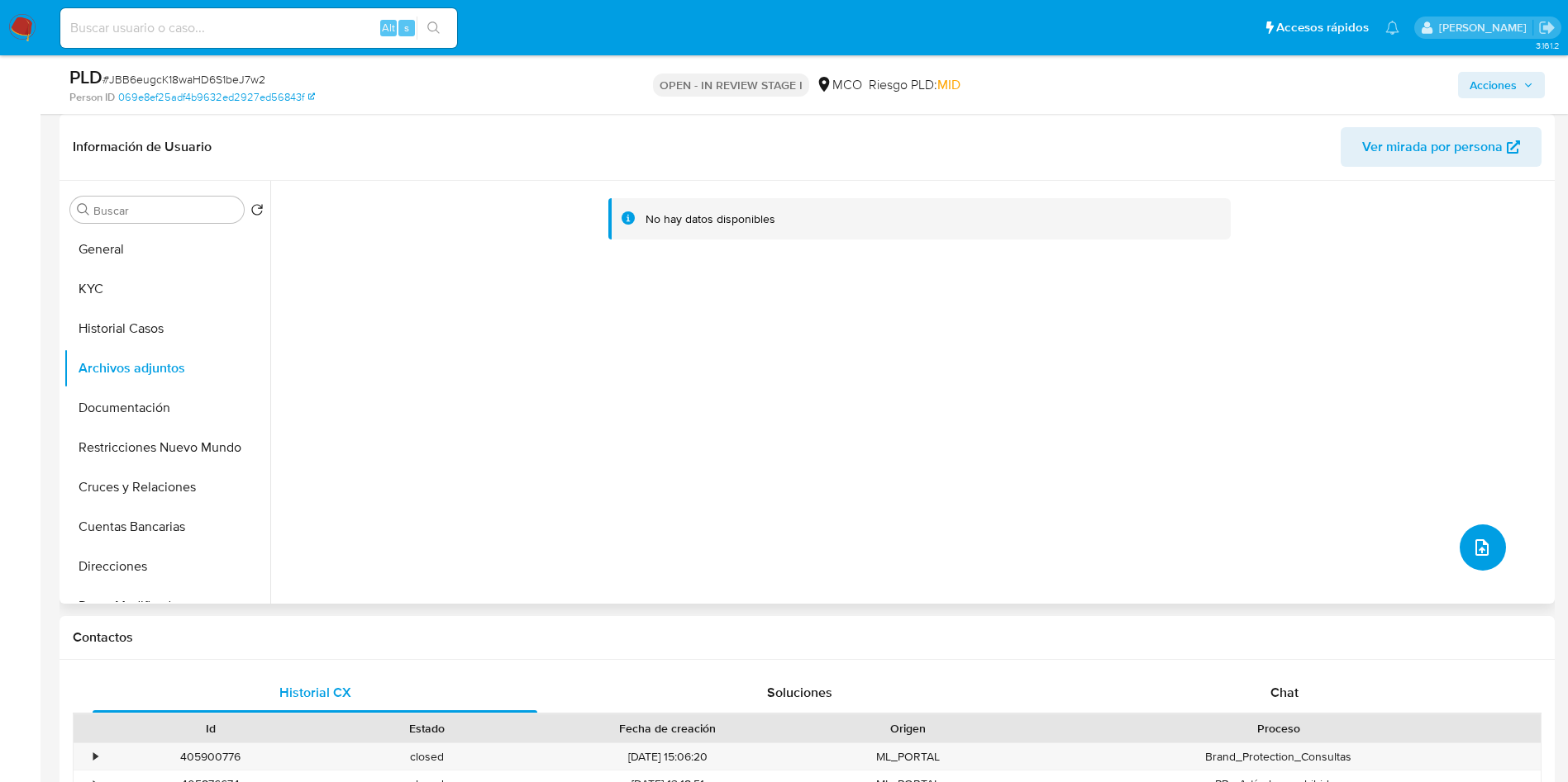
click at [1472, 546] on icon "upload-file" at bounding box center [1481, 548] width 20 height 20
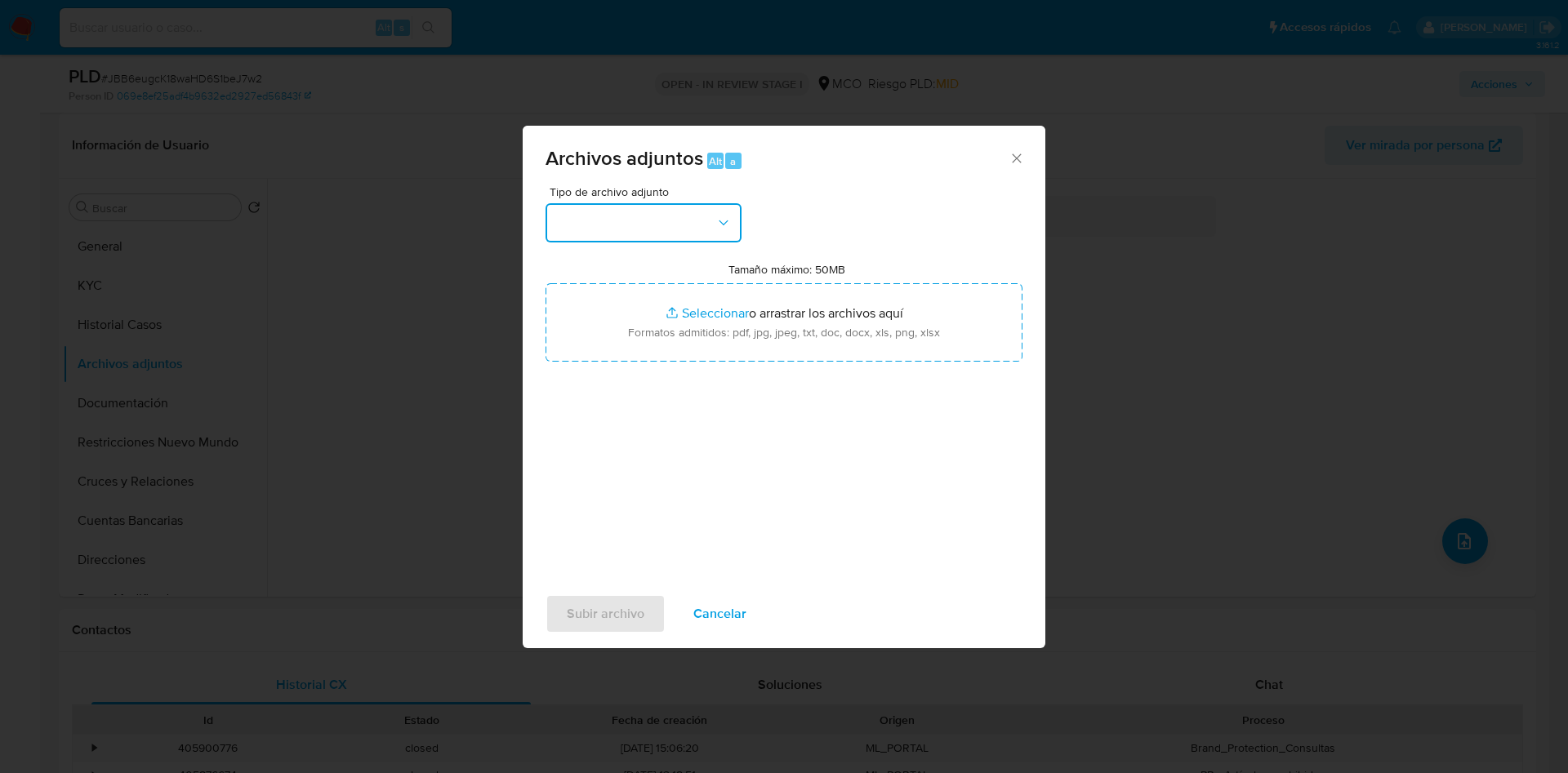
click at [618, 206] on button "button" at bounding box center [643, 222] width 196 height 39
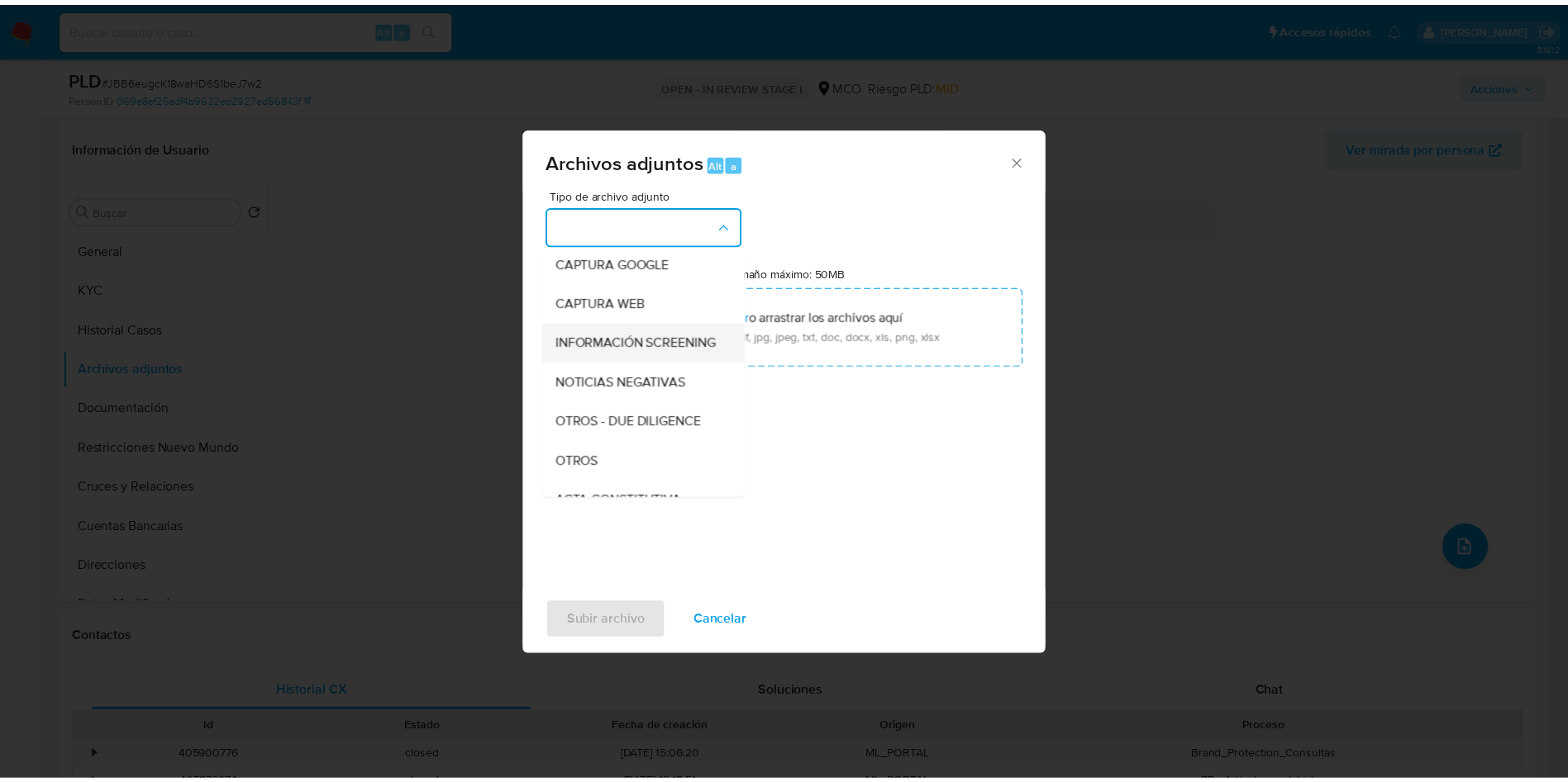
scroll to position [124, 0]
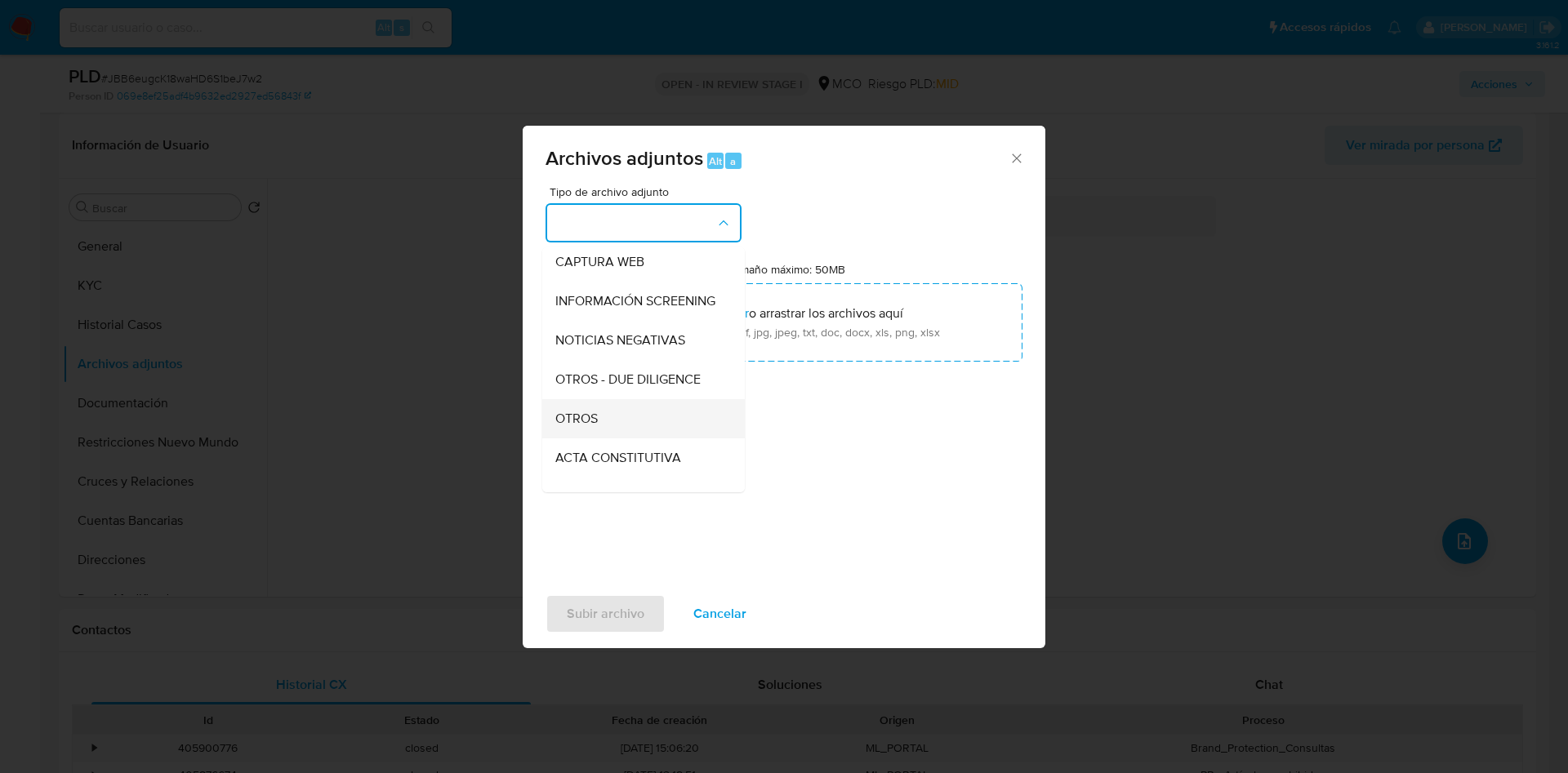
click at [629, 431] on div "OTROS" at bounding box center [638, 418] width 167 height 39
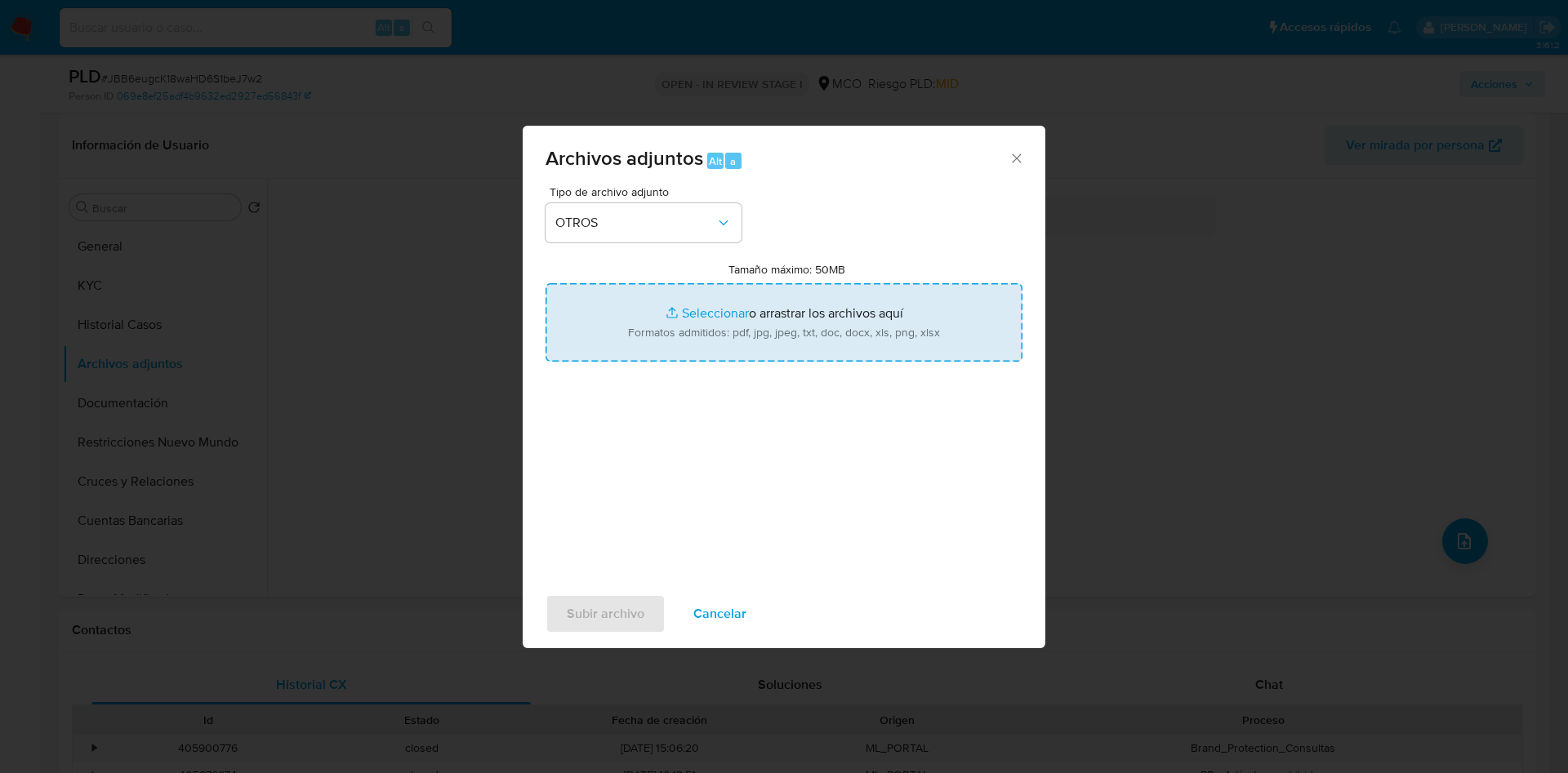
click at [676, 323] on input "Tamaño máximo: 50MB Seleccionar archivos" at bounding box center [784, 322] width 477 height 79
type input "C:\fakepath\2008006248 - 07_10_2025.pdf"
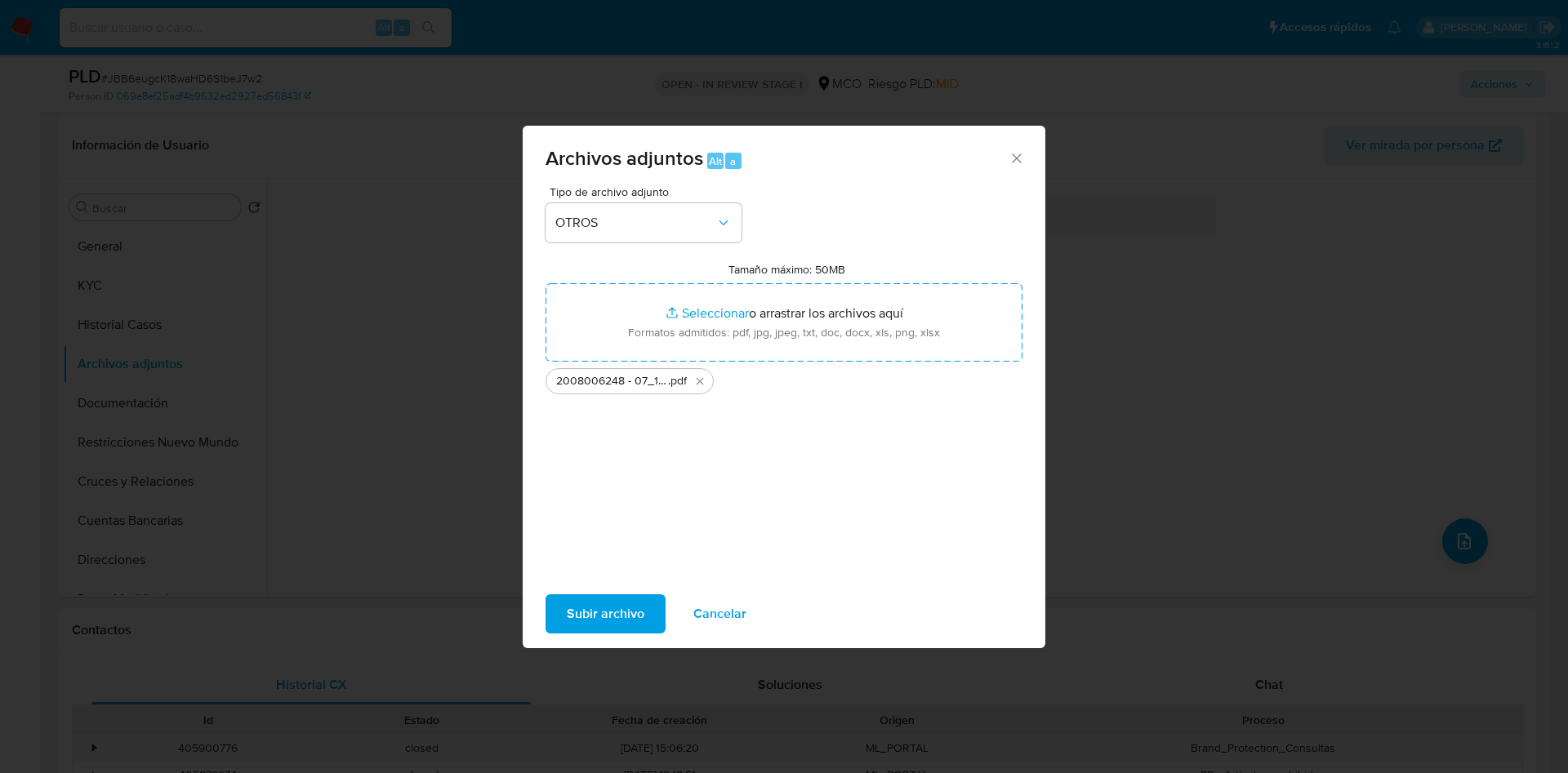
click at [571, 605] on span "Subir archivo" at bounding box center [605, 614] width 78 height 36
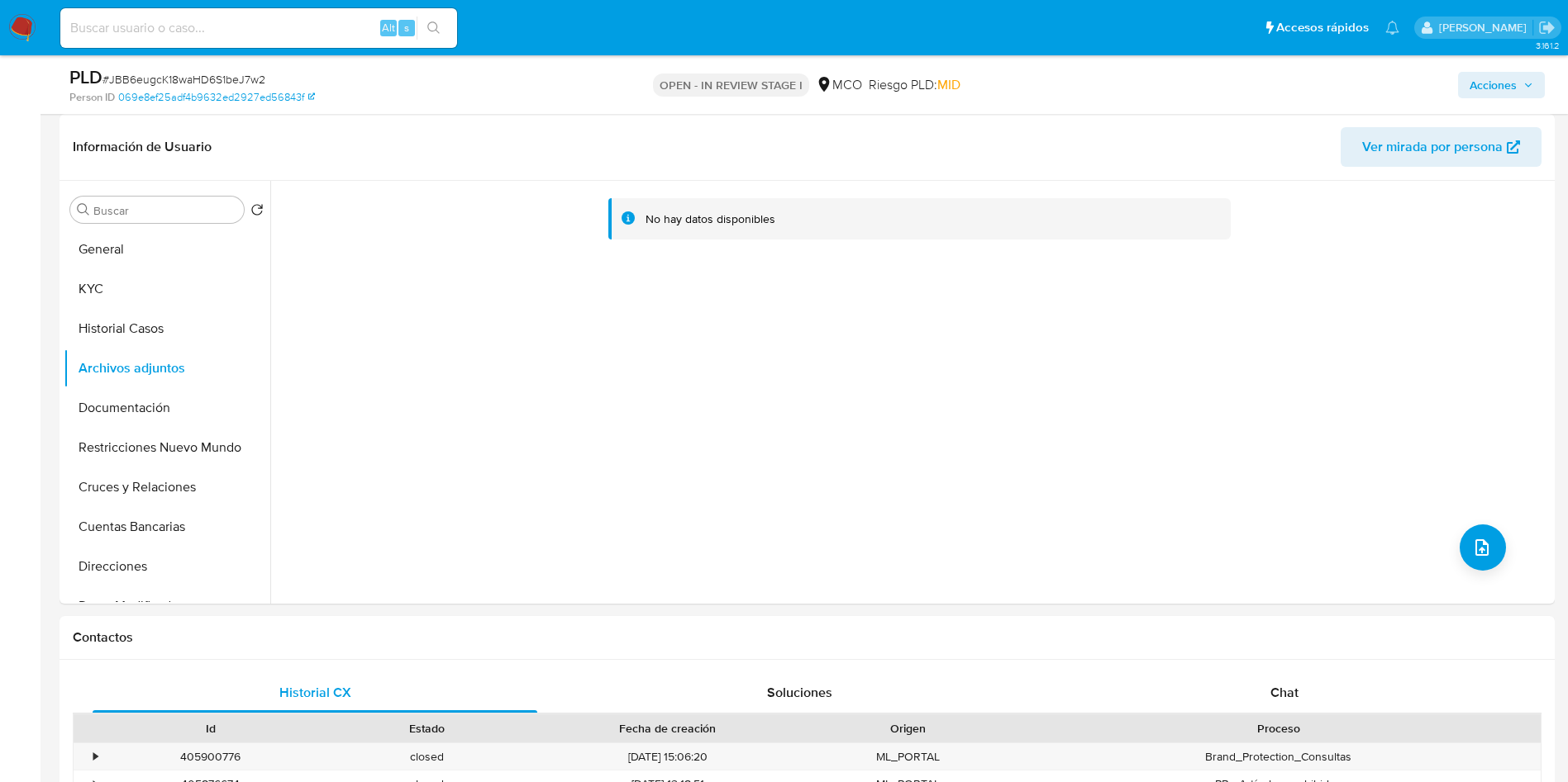
click at [1500, 96] on span "Acciones" at bounding box center [1493, 85] width 47 height 26
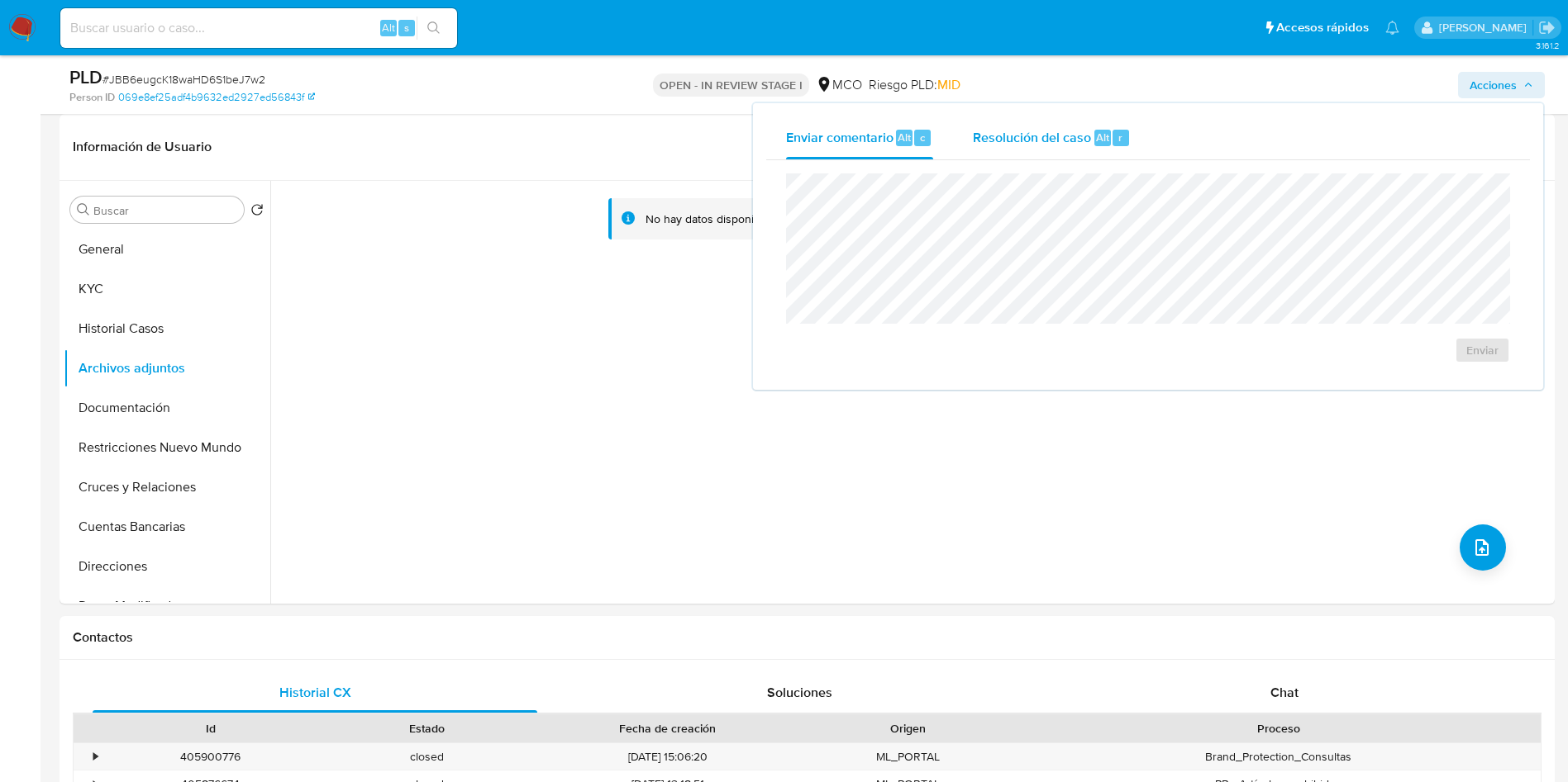
click at [988, 147] on div "Resolución del caso Alt r" at bounding box center [1051, 137] width 158 height 43
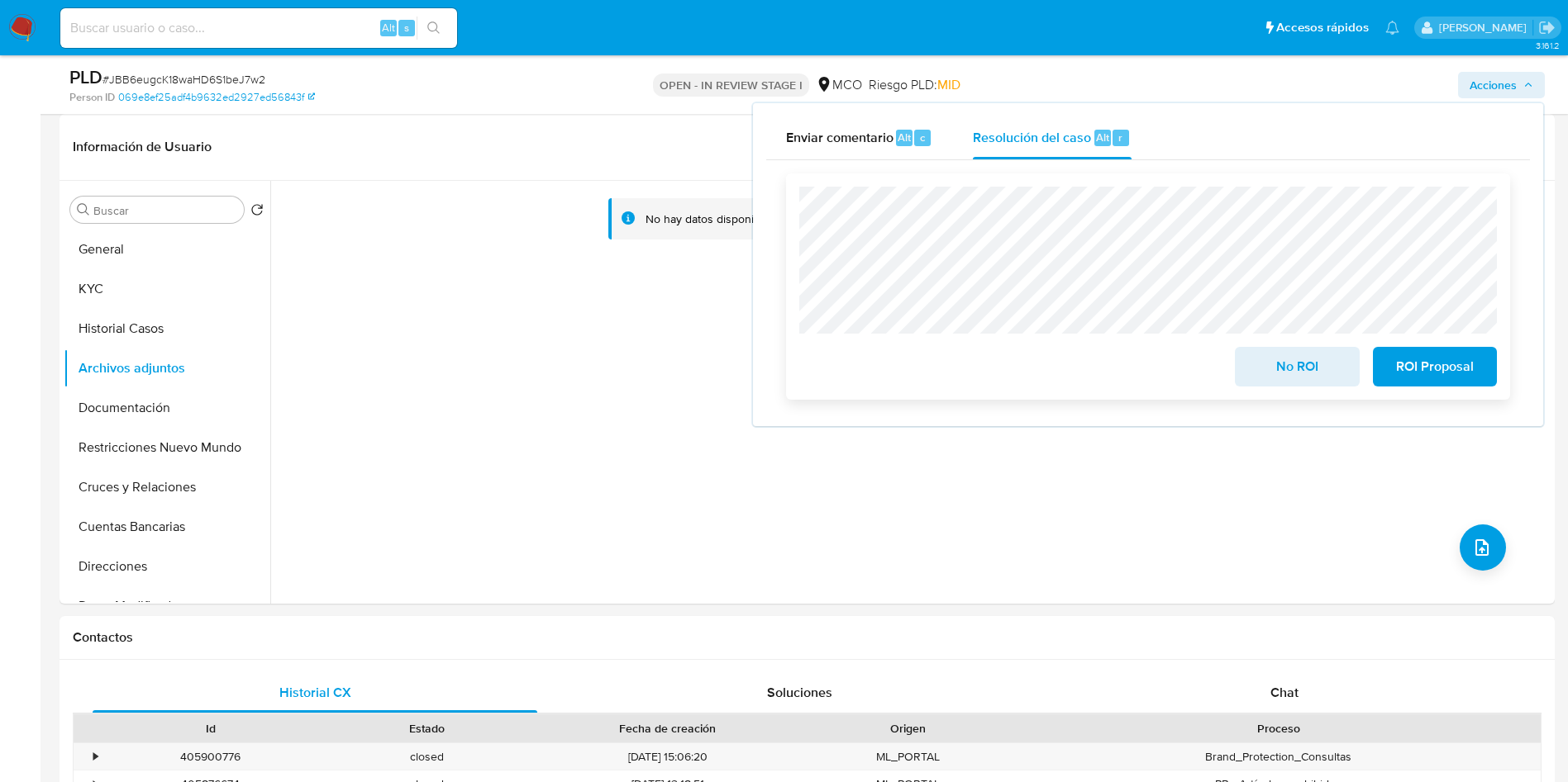
click at [1285, 365] on span "No ROI" at bounding box center [1296, 367] width 81 height 37
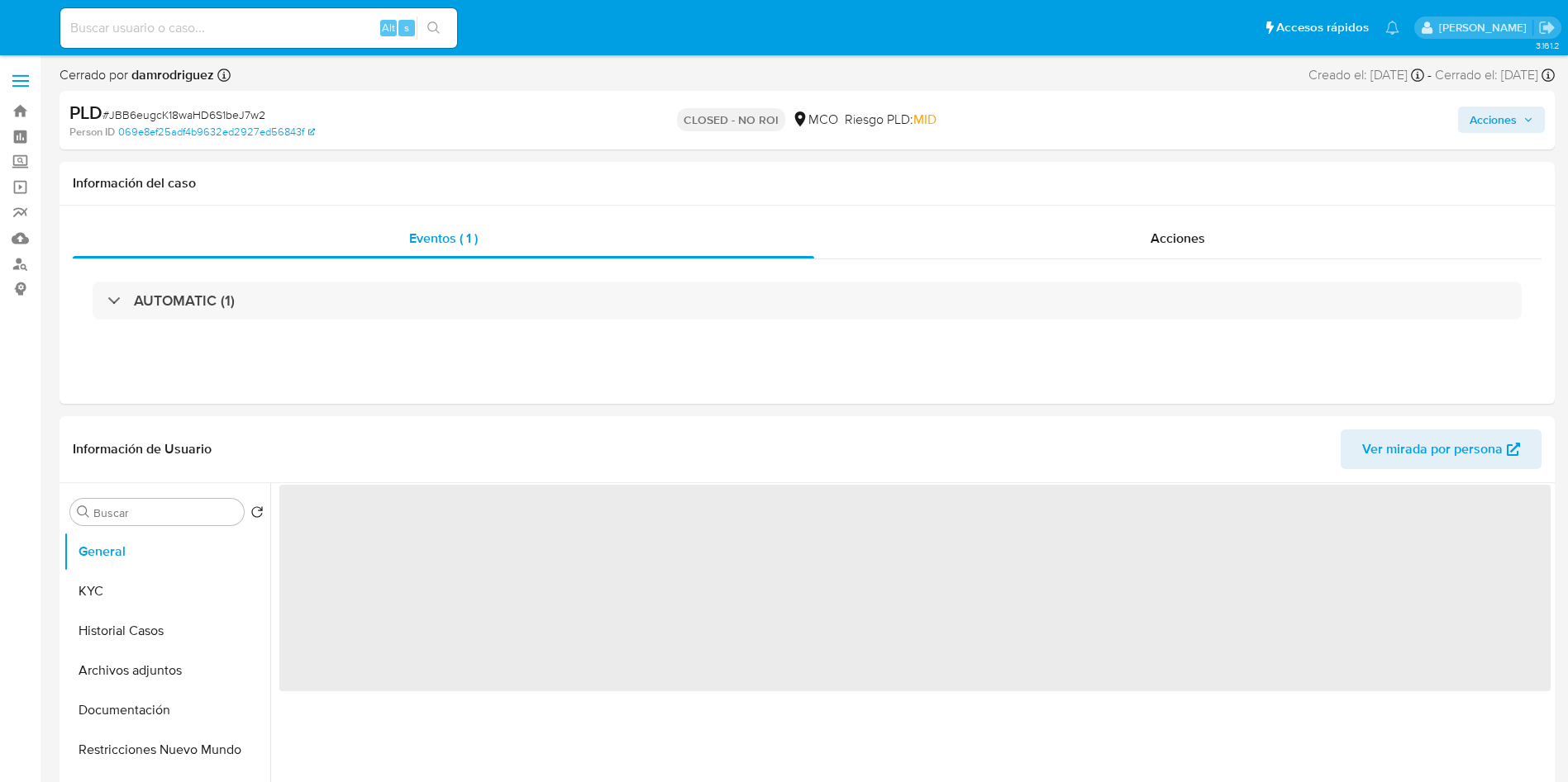
select select "10"
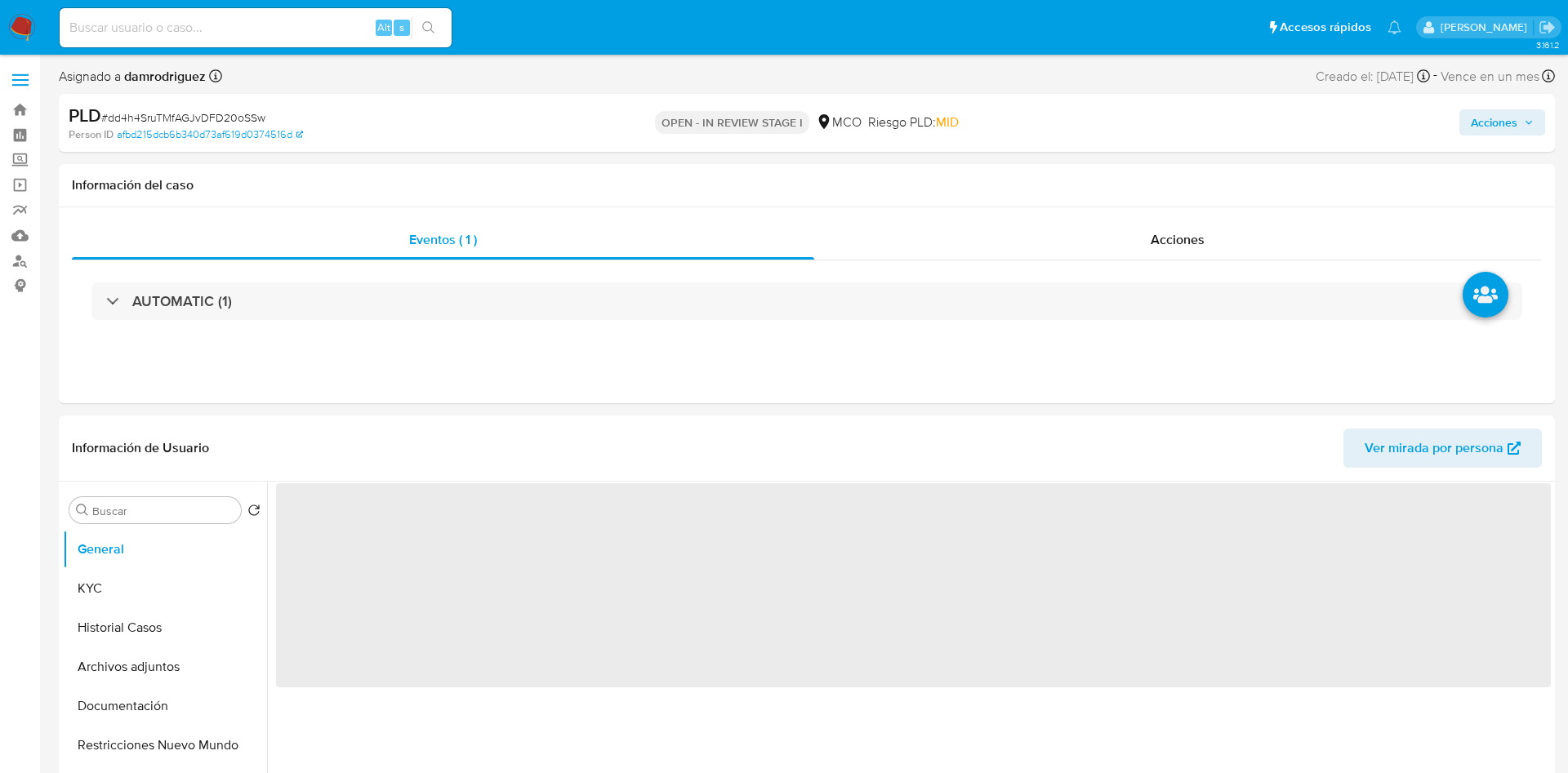
select select "10"
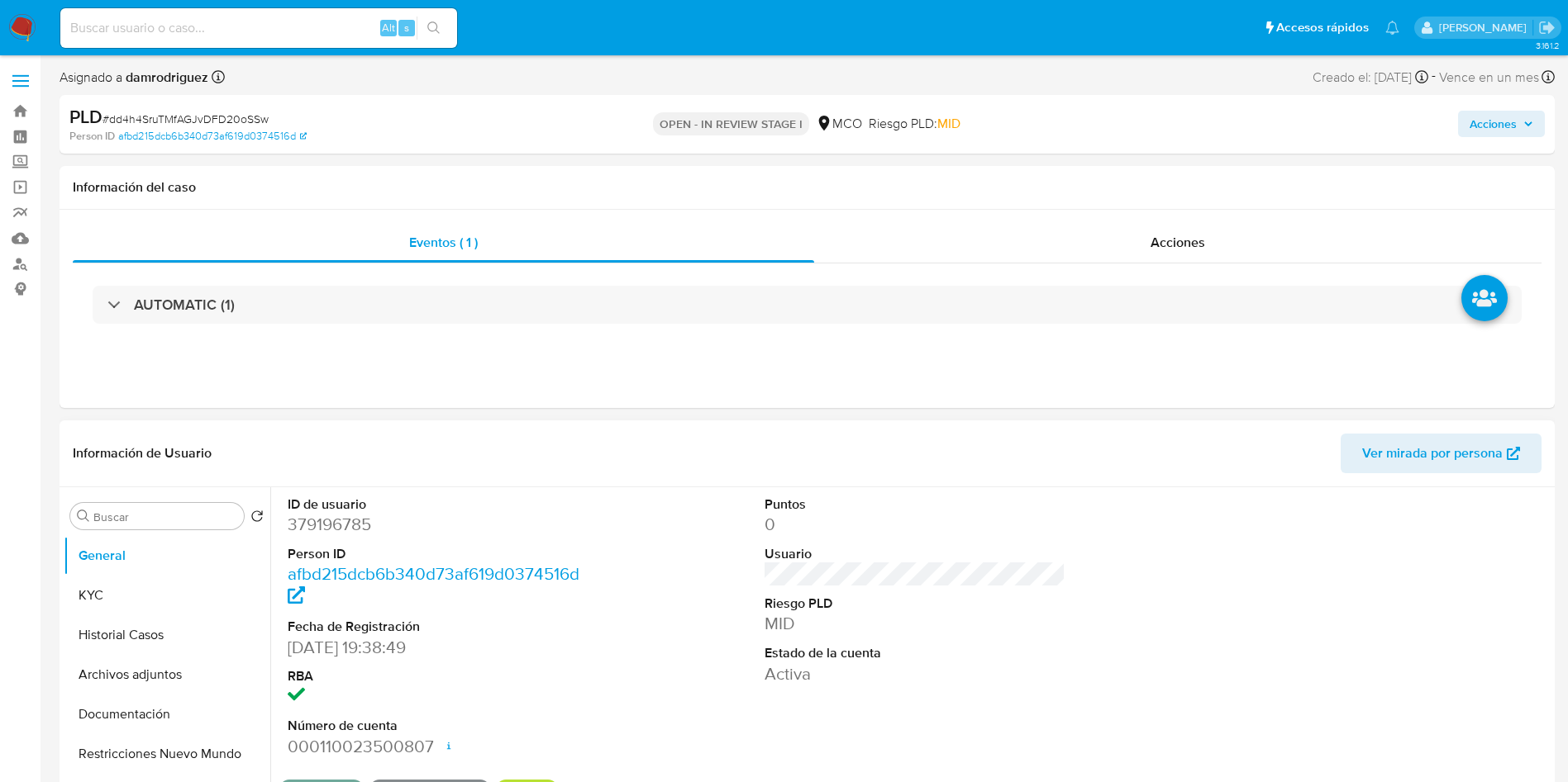
click at [349, 522] on dd "379196785" at bounding box center [438, 524] width 302 height 23
copy dd "379196785"
click at [353, 529] on dd "379196785" at bounding box center [438, 524] width 302 height 23
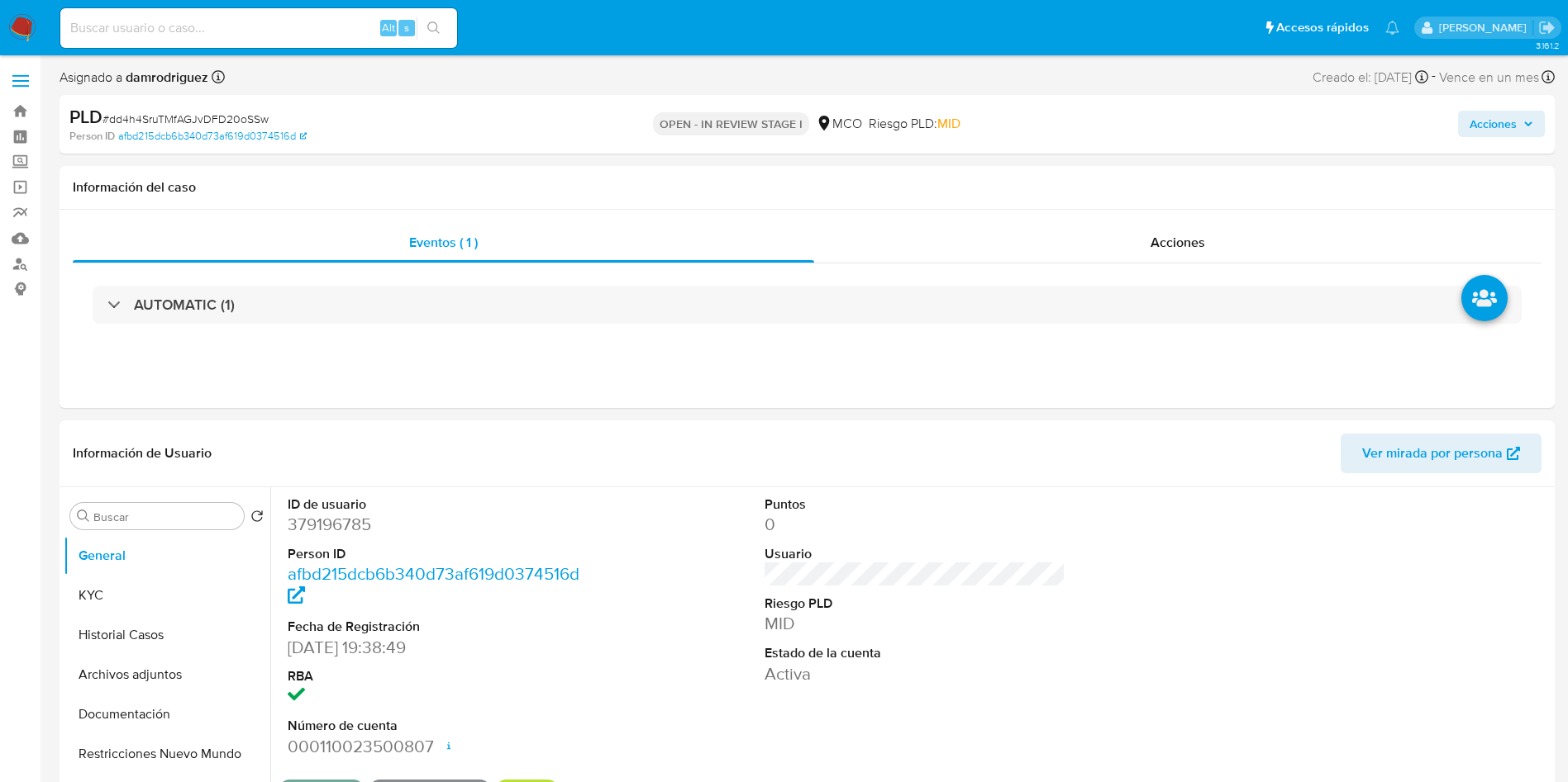
click at [234, 29] on input at bounding box center [259, 28] width 397 height 22
click at [97, 586] on button "KYC" at bounding box center [160, 595] width 193 height 39
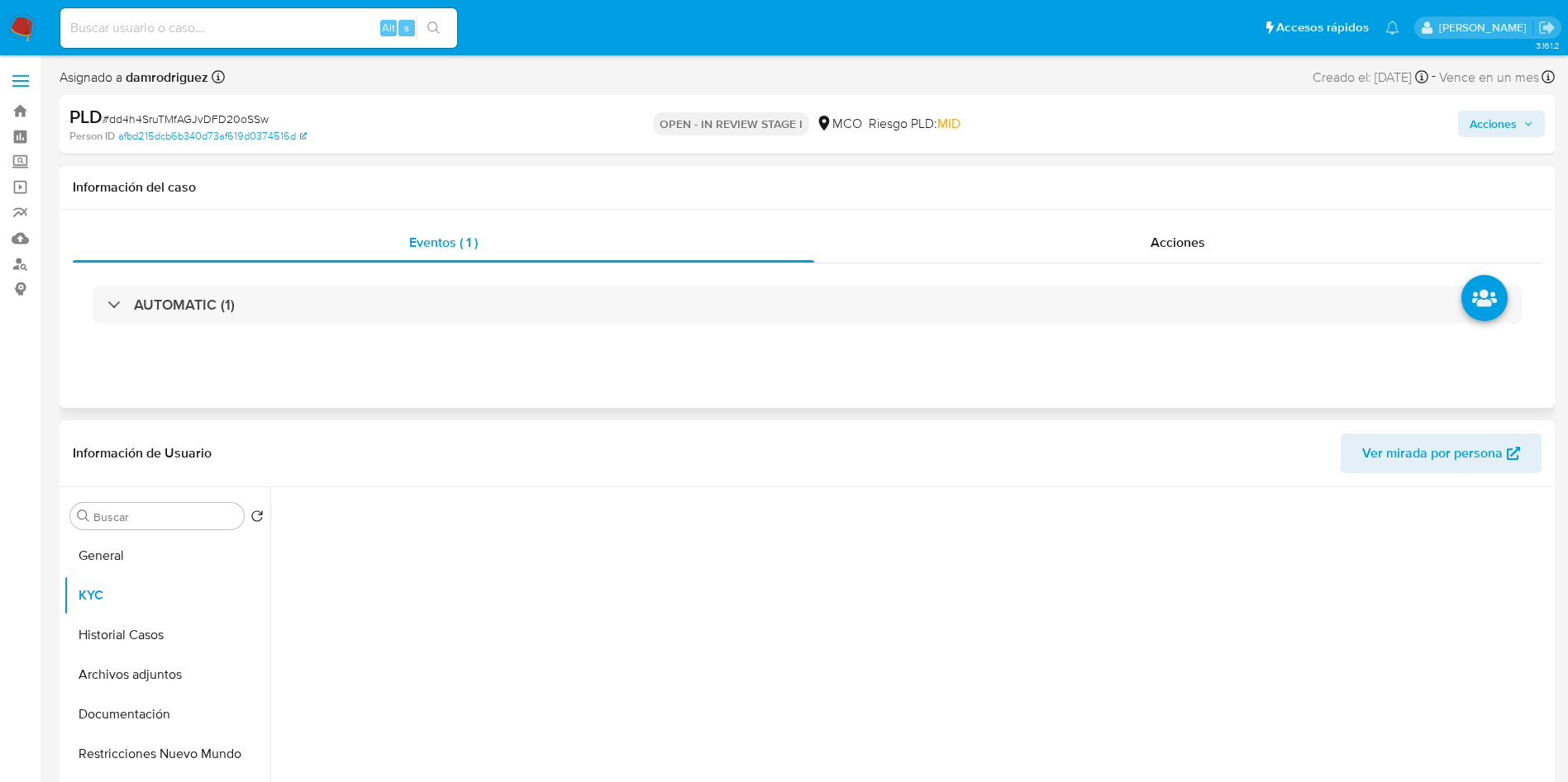
click at [632, 372] on div "Eventos ( 1 ) Acciones AUTOMATIC (1)" at bounding box center [807, 308] width 1495 height 198
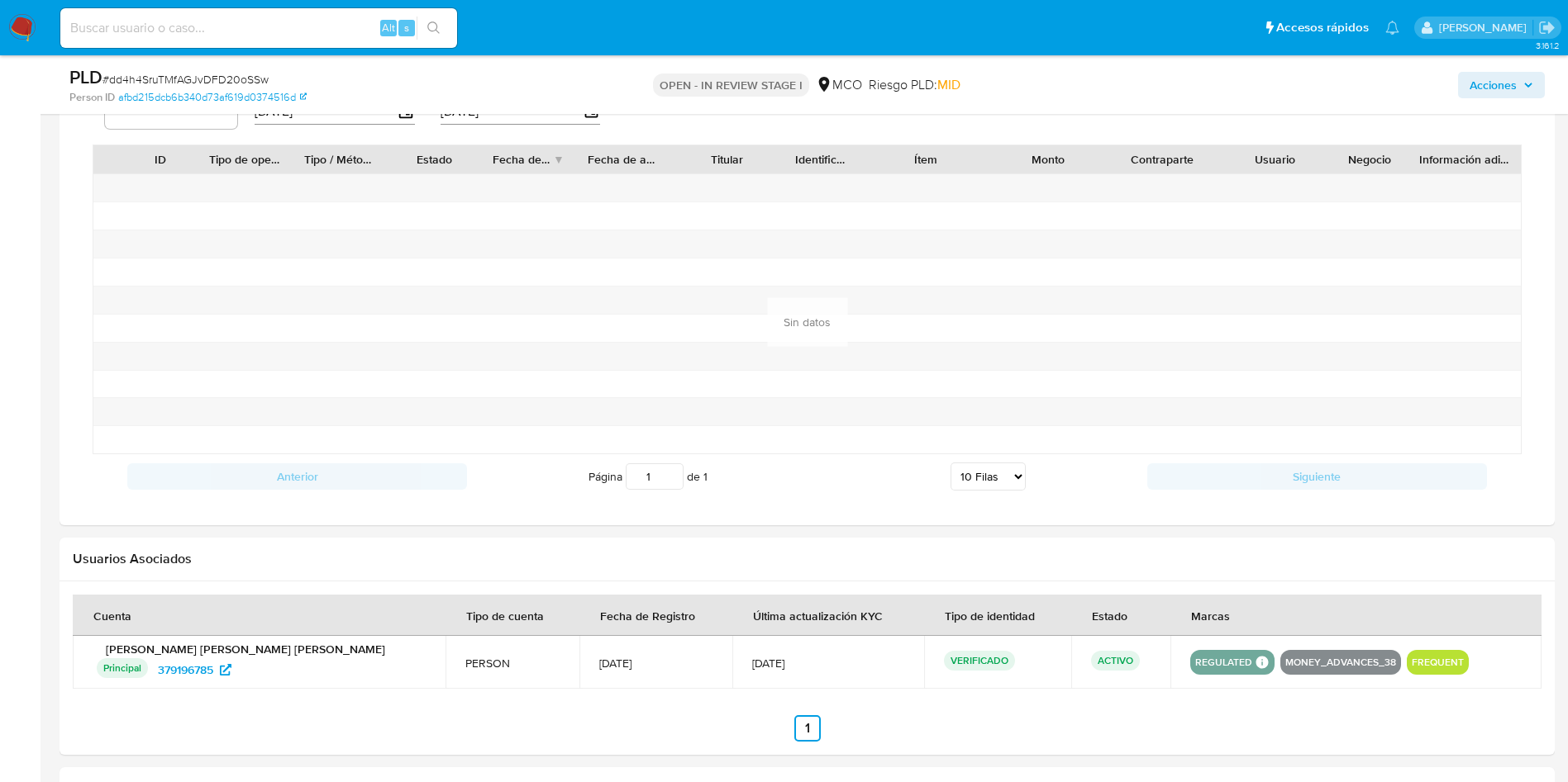
scroll to position [1239, 0]
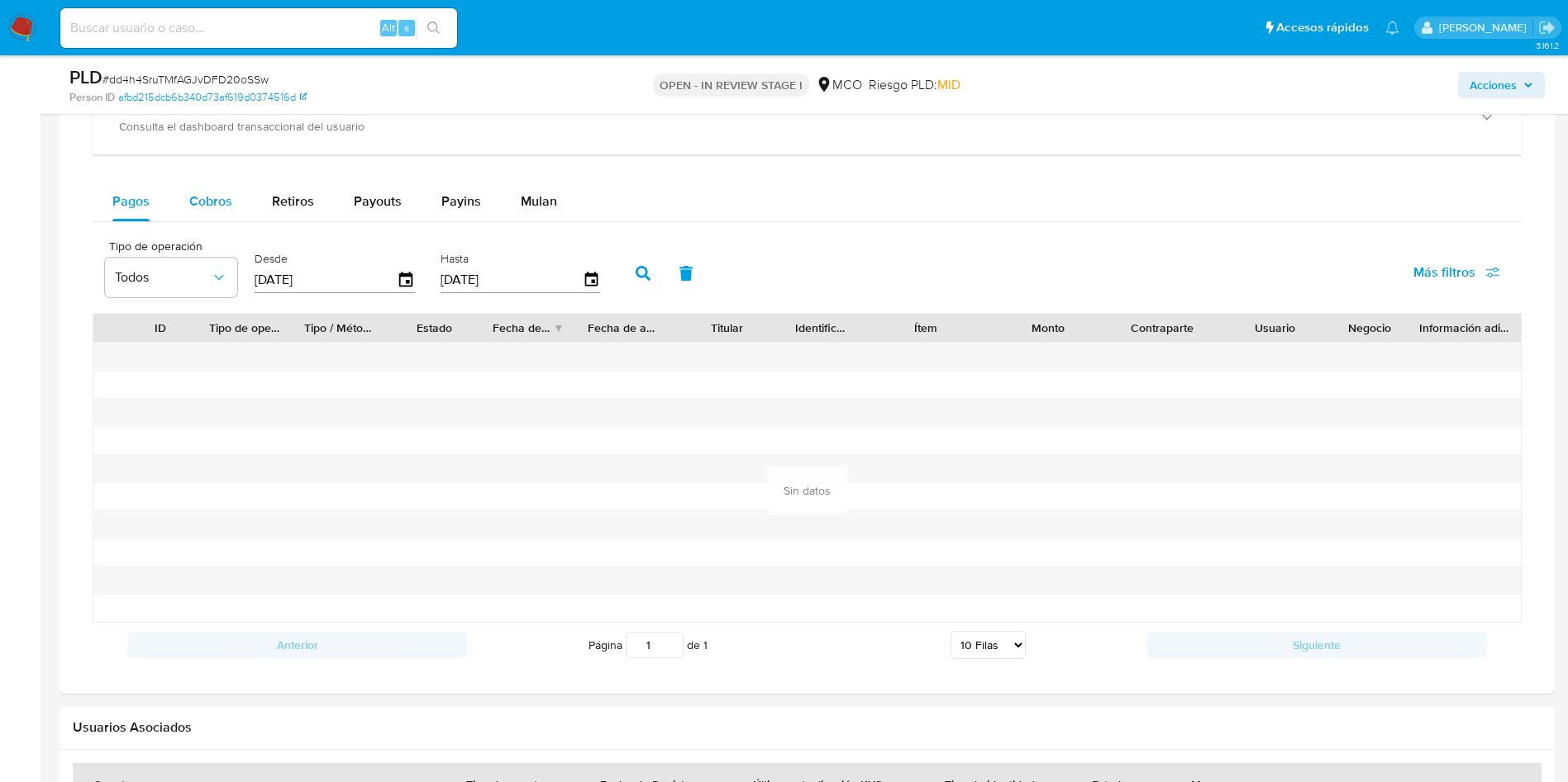
click at [207, 193] on span "Cobros" at bounding box center [211, 201] width 43 height 19
select select "10"
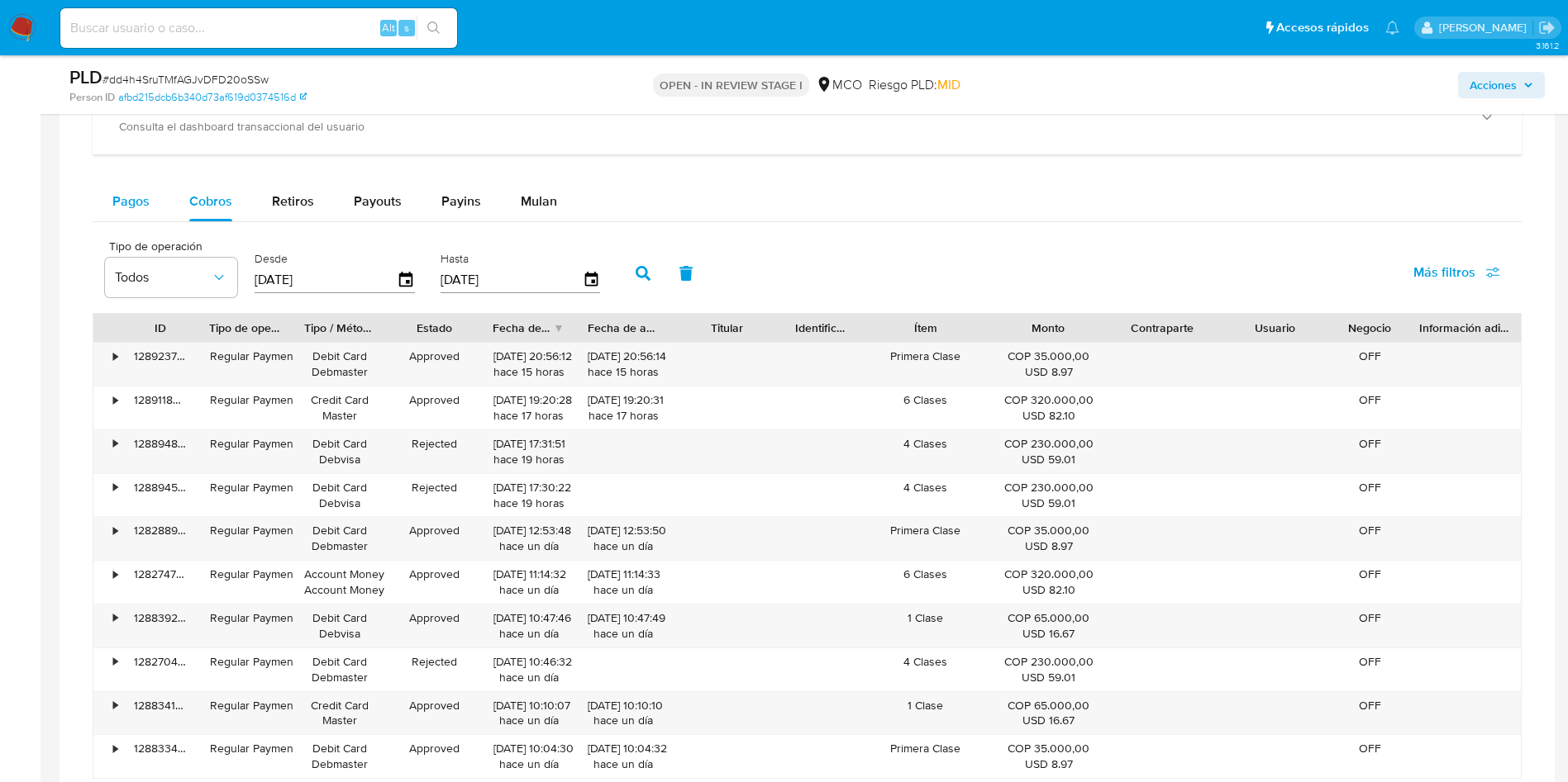
click at [133, 197] on span "Pagos" at bounding box center [131, 201] width 38 height 19
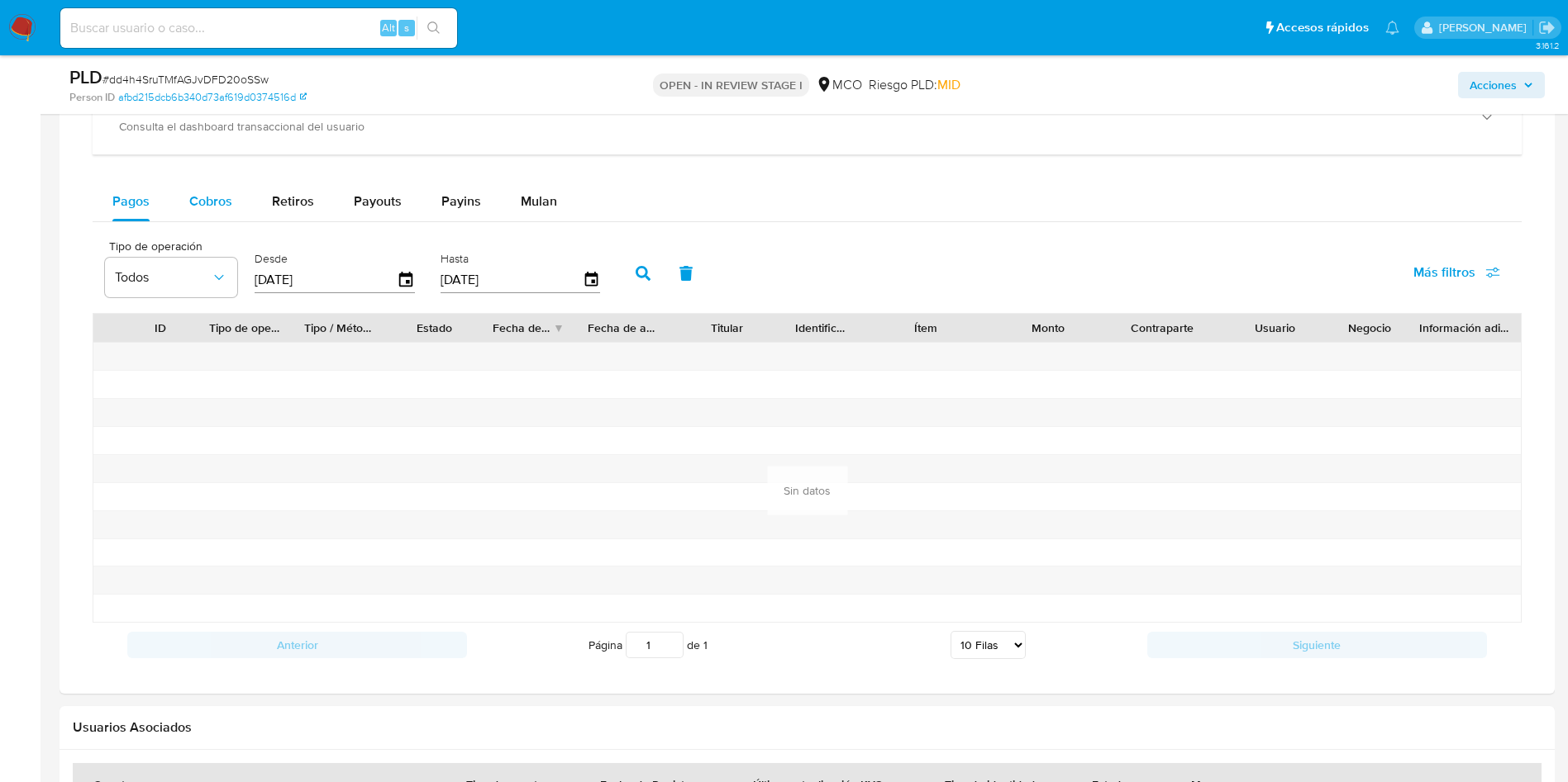
click at [207, 196] on span "Cobros" at bounding box center [211, 201] width 43 height 19
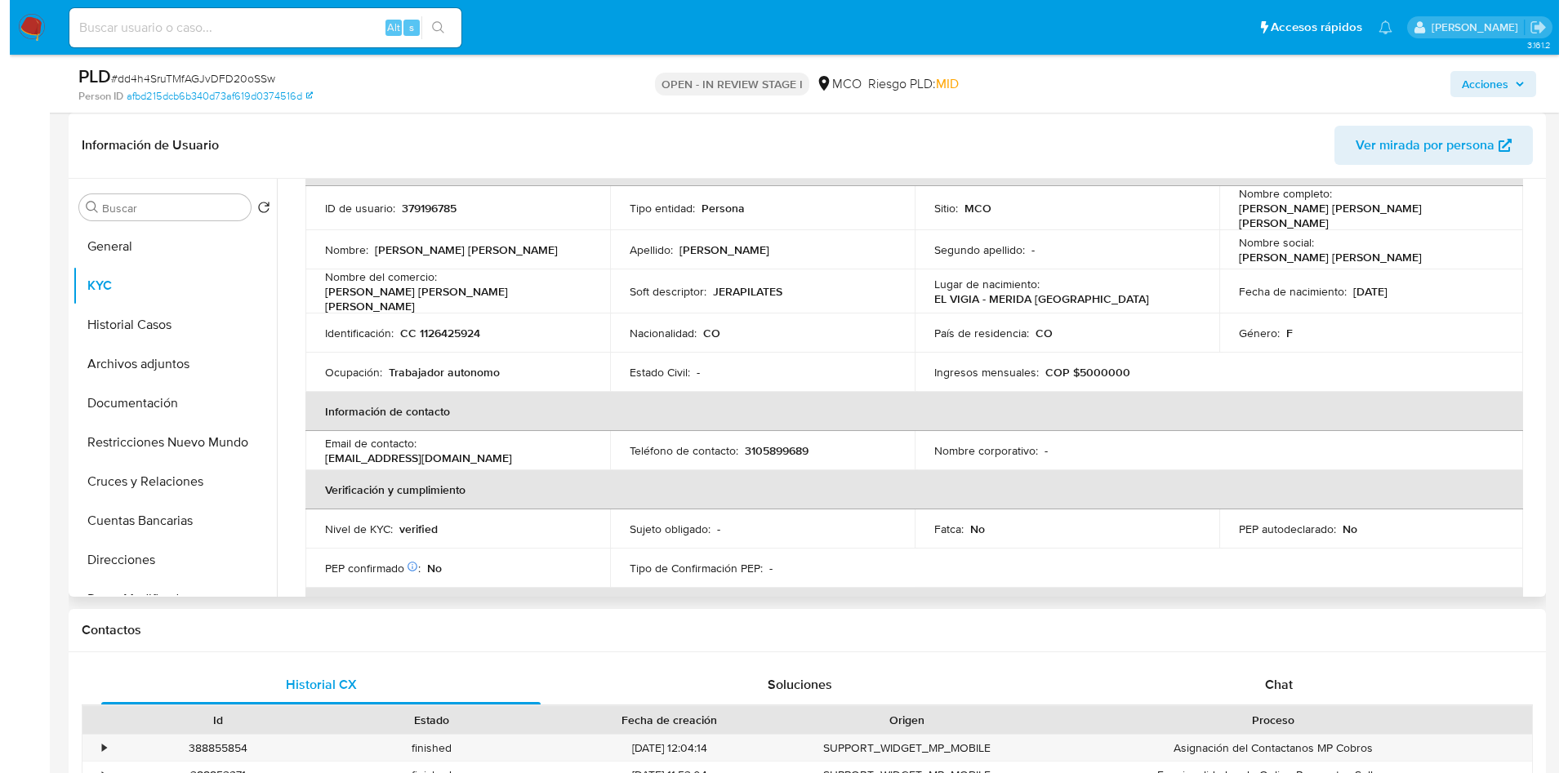
scroll to position [0, 0]
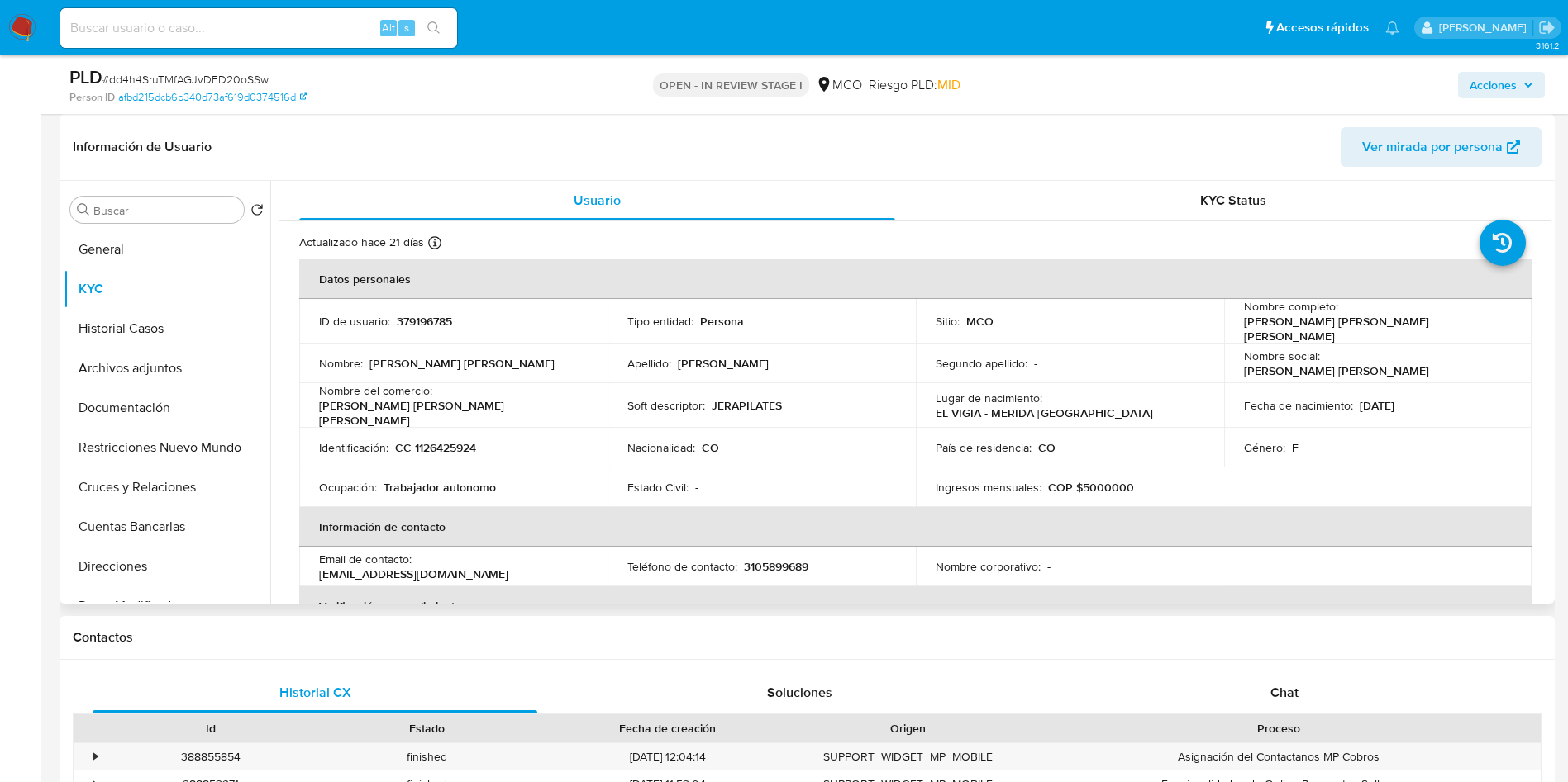
click at [740, 403] on p "JERAPILATES" at bounding box center [746, 405] width 70 height 15
copy p "JERAPILATES"
click at [184, 366] on button "Archivos adjuntos" at bounding box center [160, 368] width 193 height 39
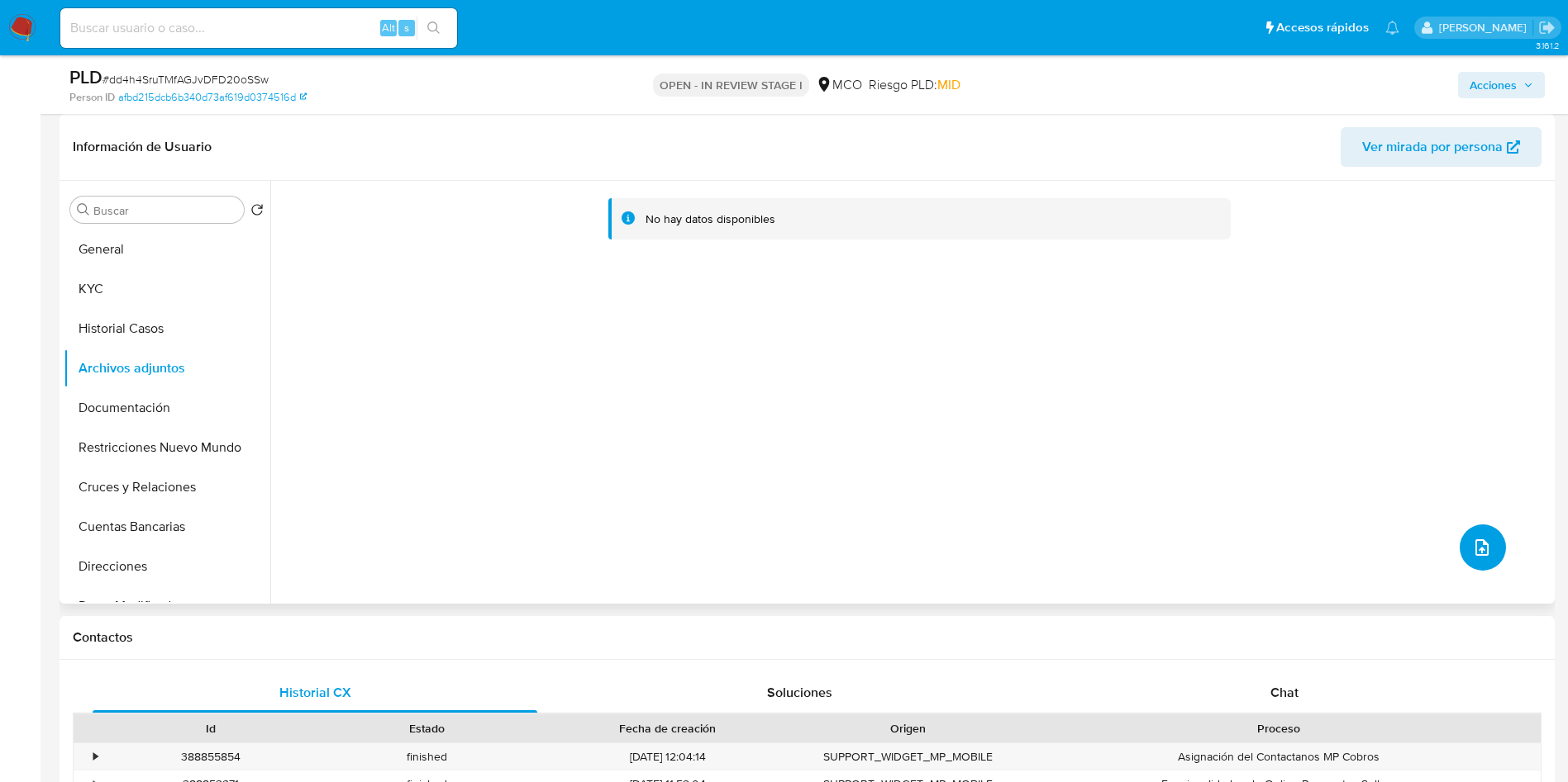
click at [1473, 552] on icon "upload-file" at bounding box center [1481, 548] width 20 height 20
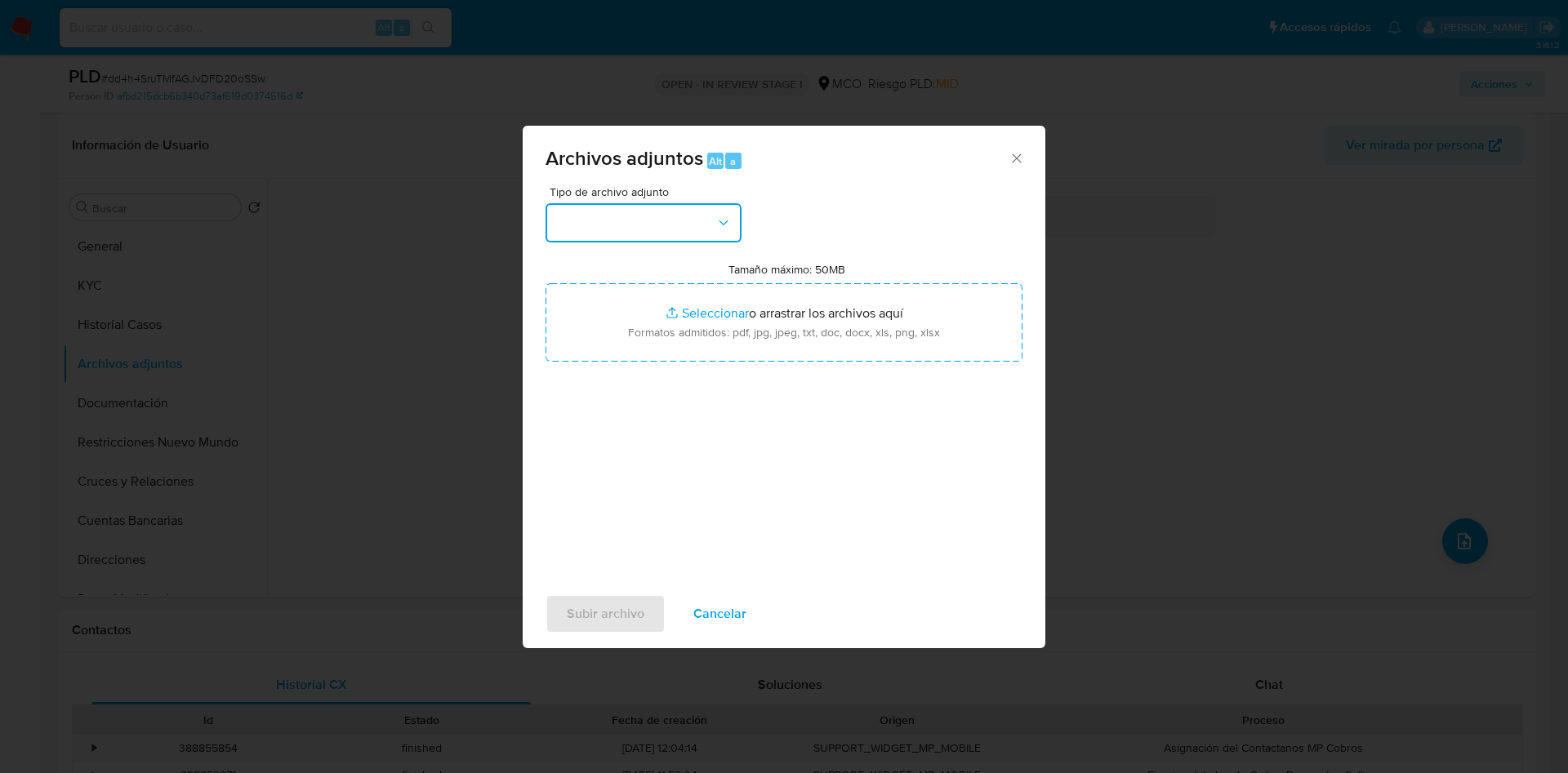
click at [620, 227] on button "button" at bounding box center [643, 222] width 196 height 39
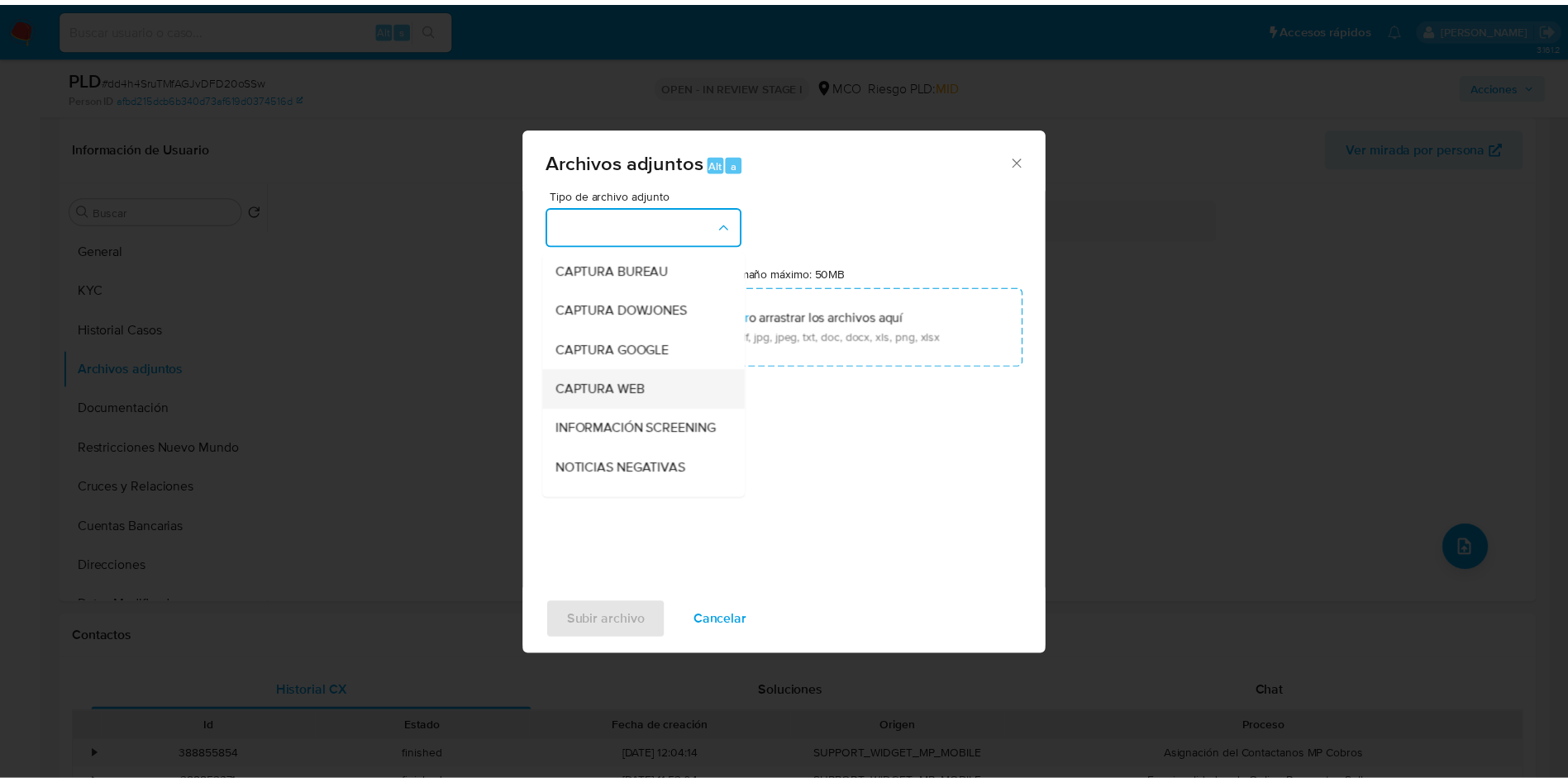
scroll to position [124, 0]
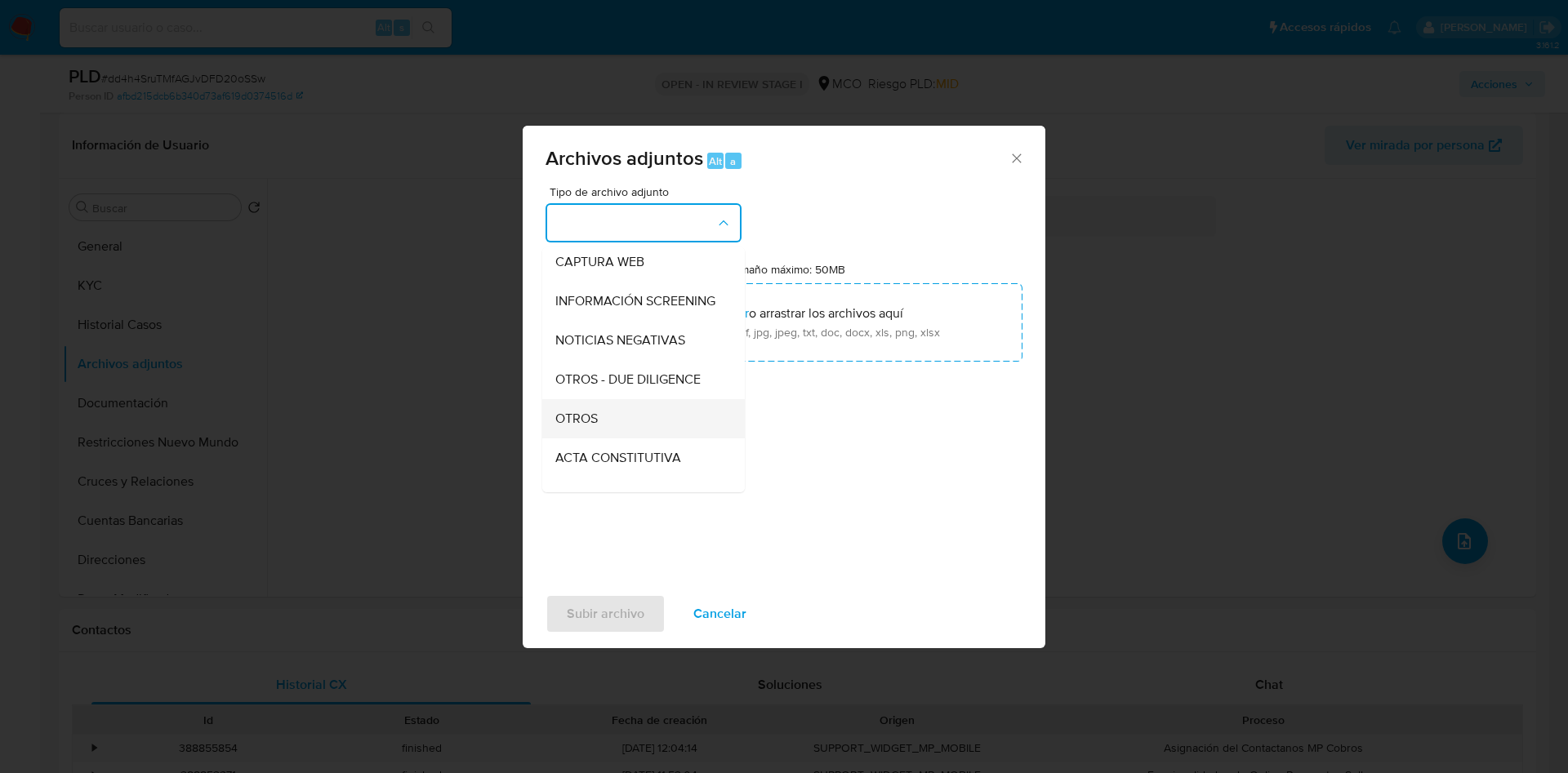
click at [619, 418] on div "OTROS" at bounding box center [638, 418] width 167 height 39
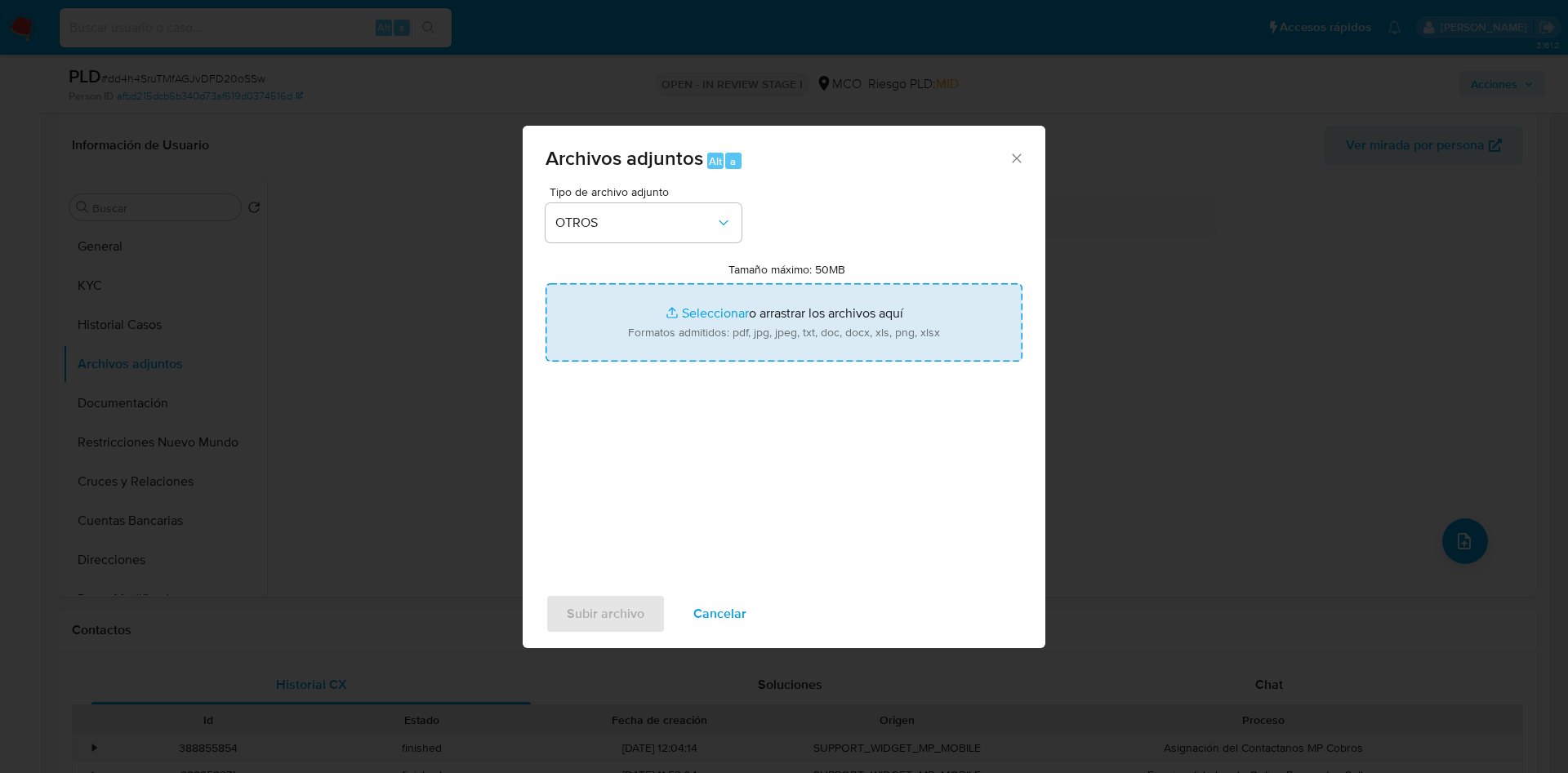
click at [720, 300] on input "Tamaño máximo: 50MB Seleccionar archivos" at bounding box center [784, 322] width 477 height 79
type input "C:\fakepath\379196785 - 07_10_2025.pdf"
click at [579, 611] on span "Subir archivo" at bounding box center [605, 614] width 78 height 36
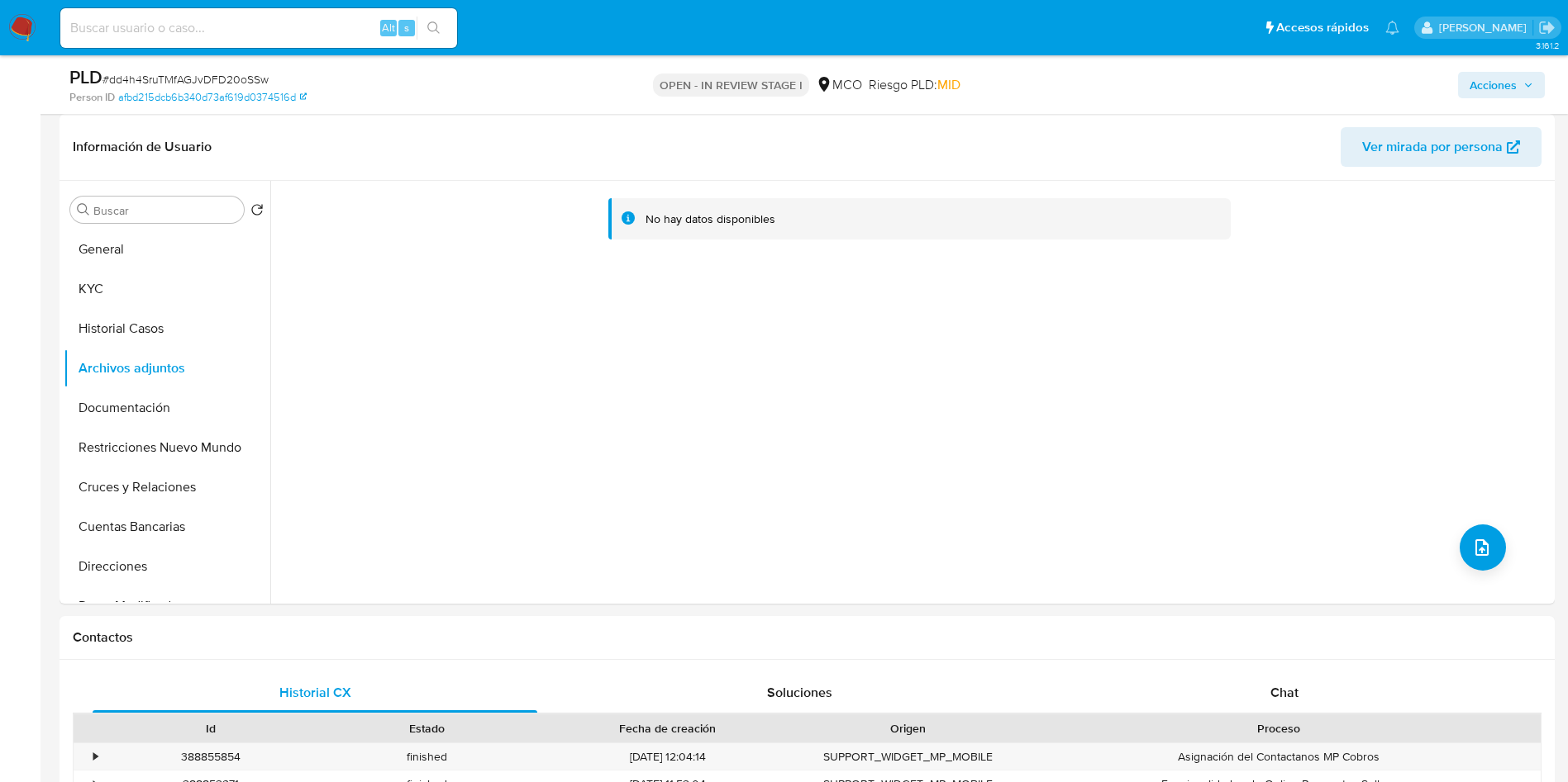
click at [1502, 91] on span "Acciones" at bounding box center [1493, 85] width 47 height 26
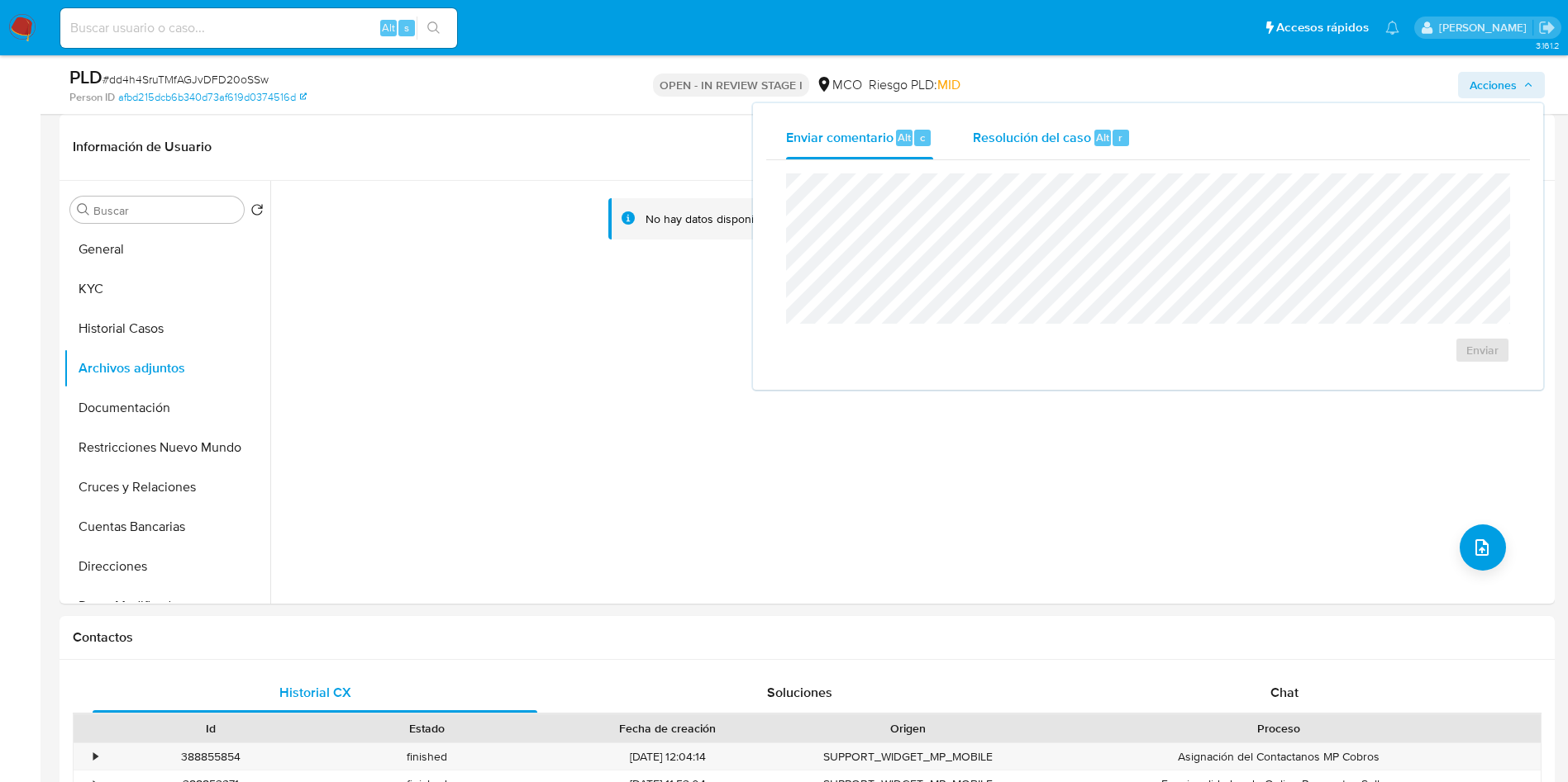
click at [1037, 155] on div "Resolución del caso Alt r" at bounding box center [1051, 137] width 158 height 43
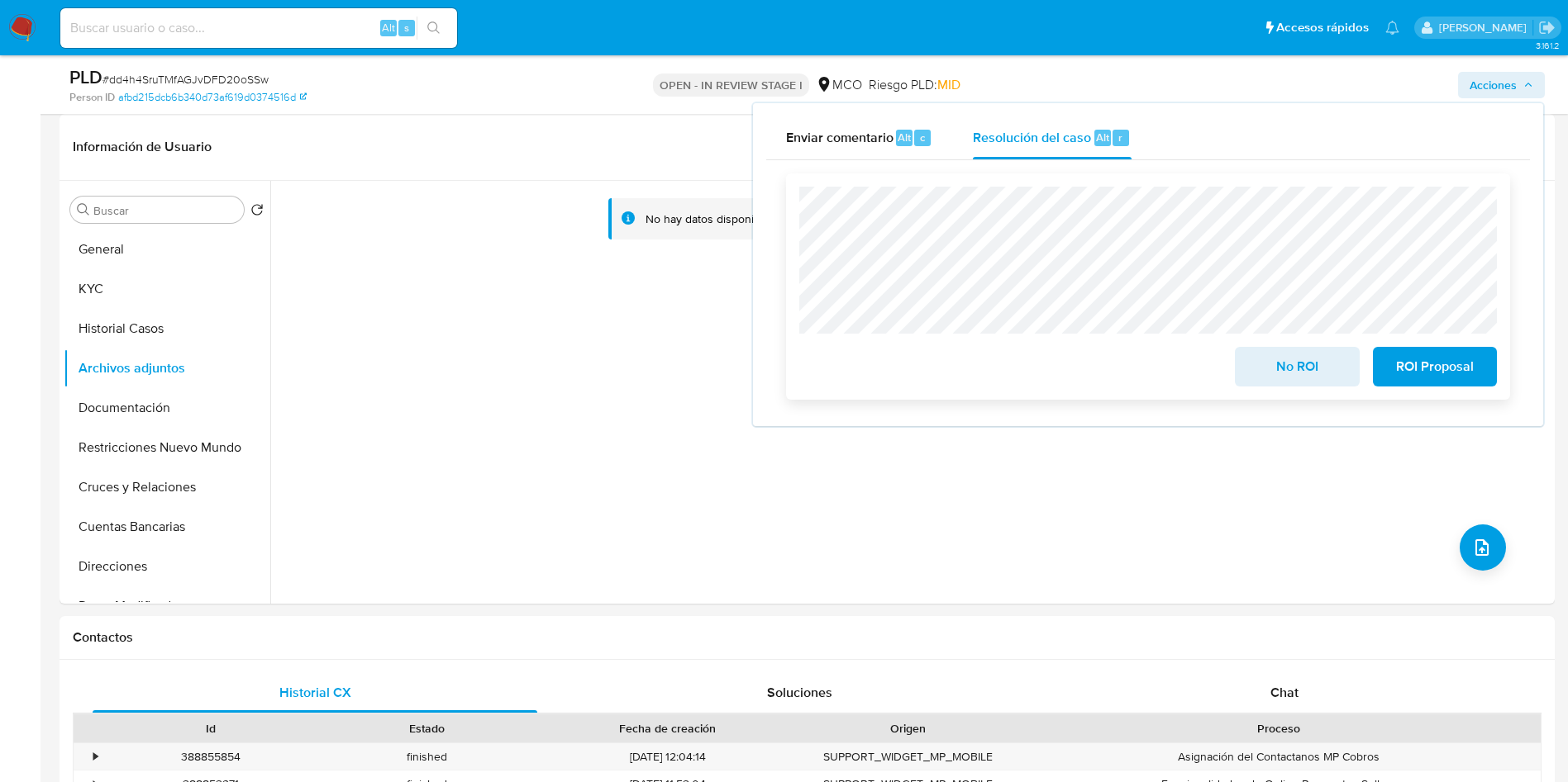
click at [1267, 372] on span "No ROI" at bounding box center [1296, 367] width 81 height 37
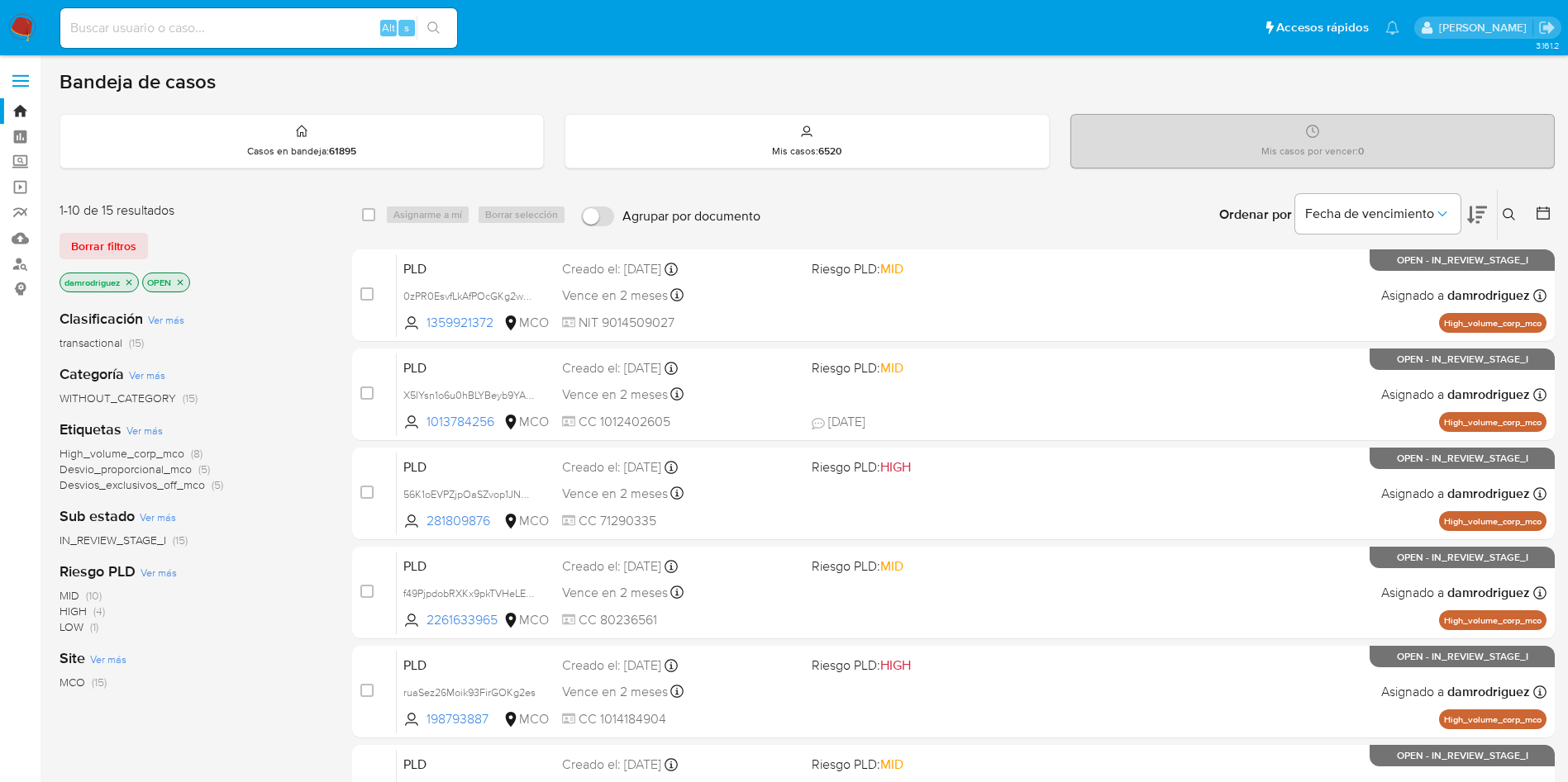
click at [127, 283] on icon "close-filter" at bounding box center [128, 282] width 10 height 10
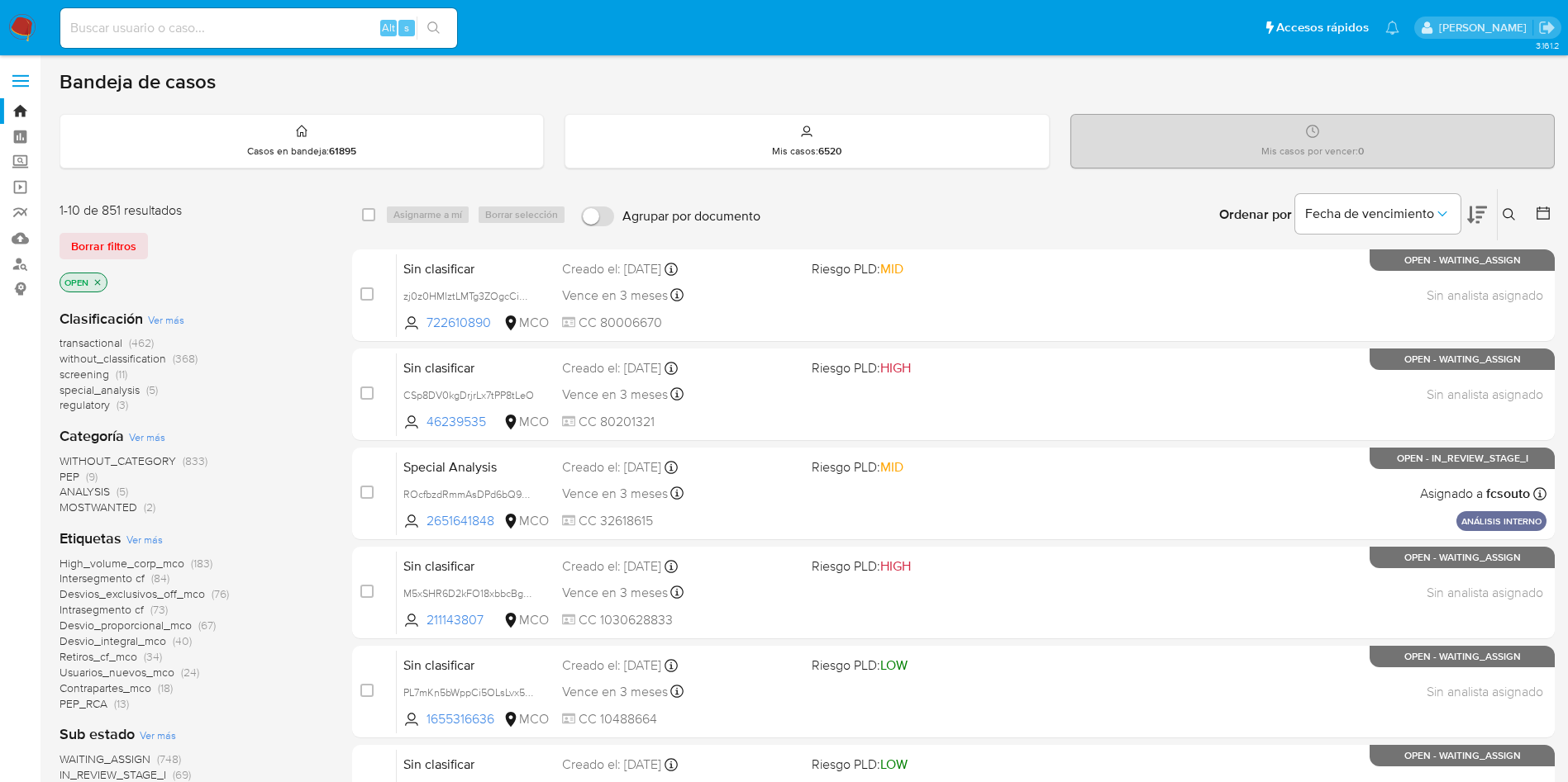
click at [89, 374] on span "screening" at bounding box center [84, 374] width 50 height 17
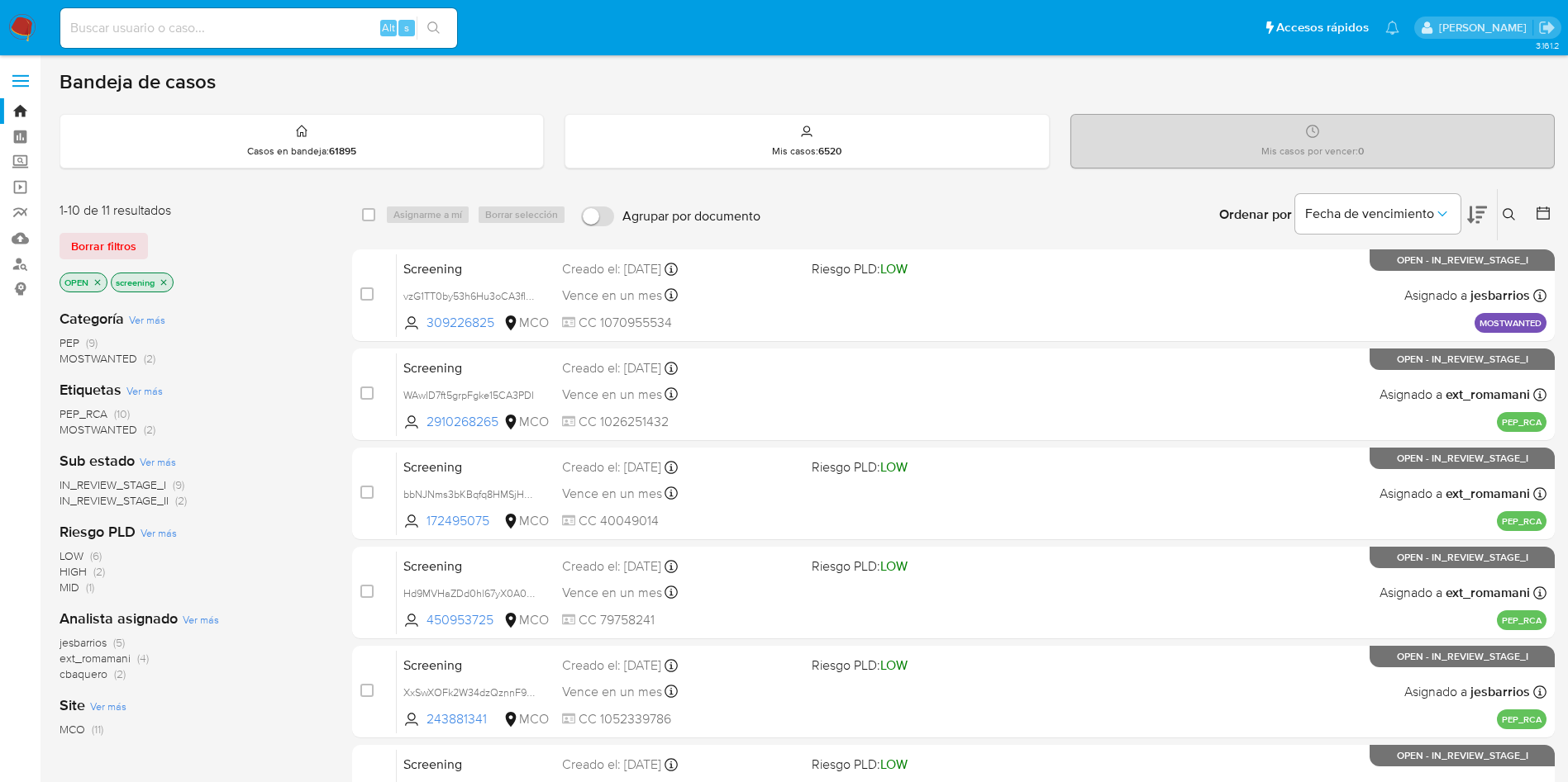
click at [1487, 205] on div "Ordenar por Fecha de vencimiento" at bounding box center [1351, 215] width 291 height 52
click at [1478, 206] on icon at bounding box center [1476, 215] width 20 height 17
click at [166, 280] on icon "close-filter" at bounding box center [163, 282] width 10 height 10
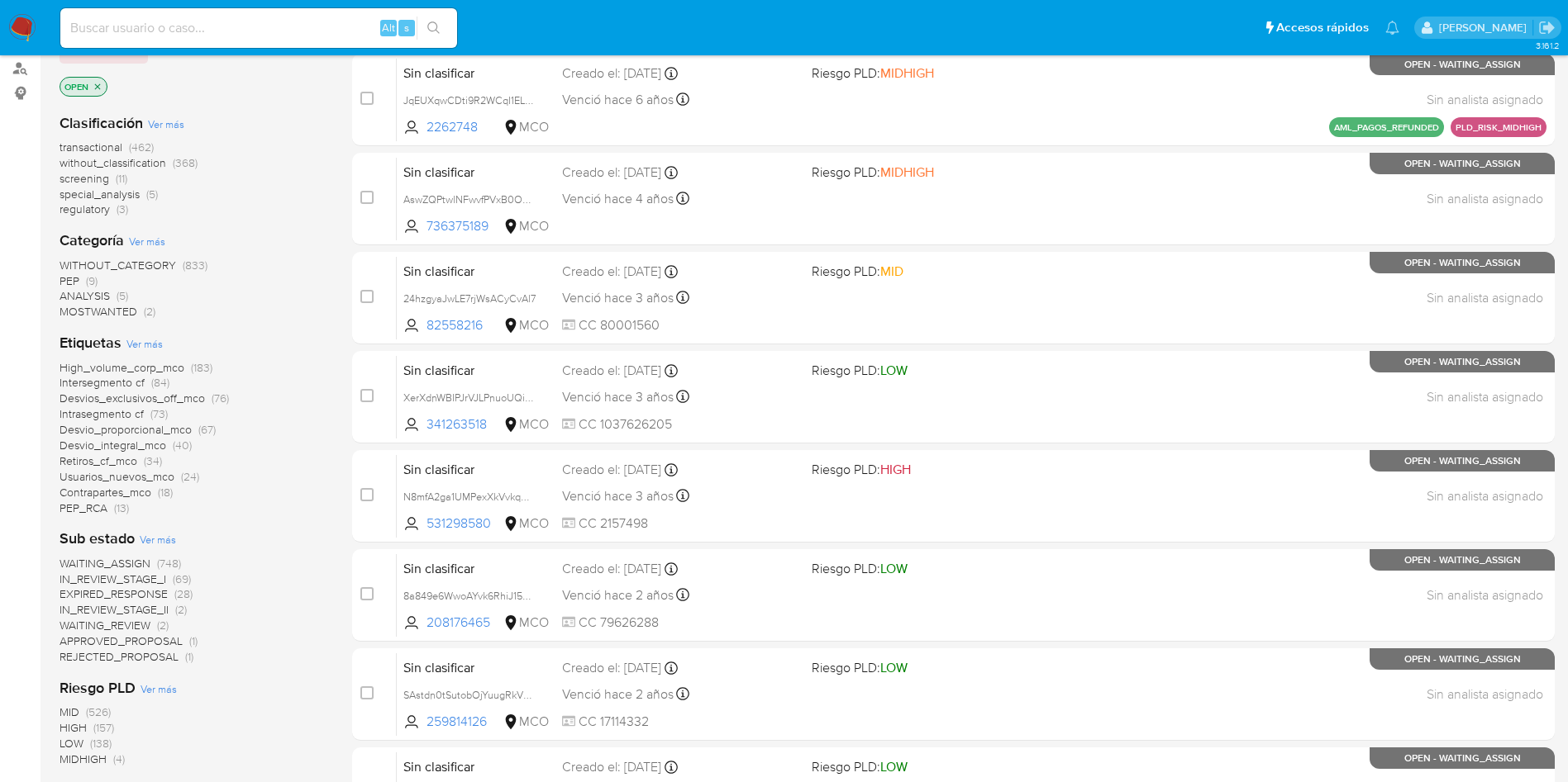
scroll to position [248, 0]
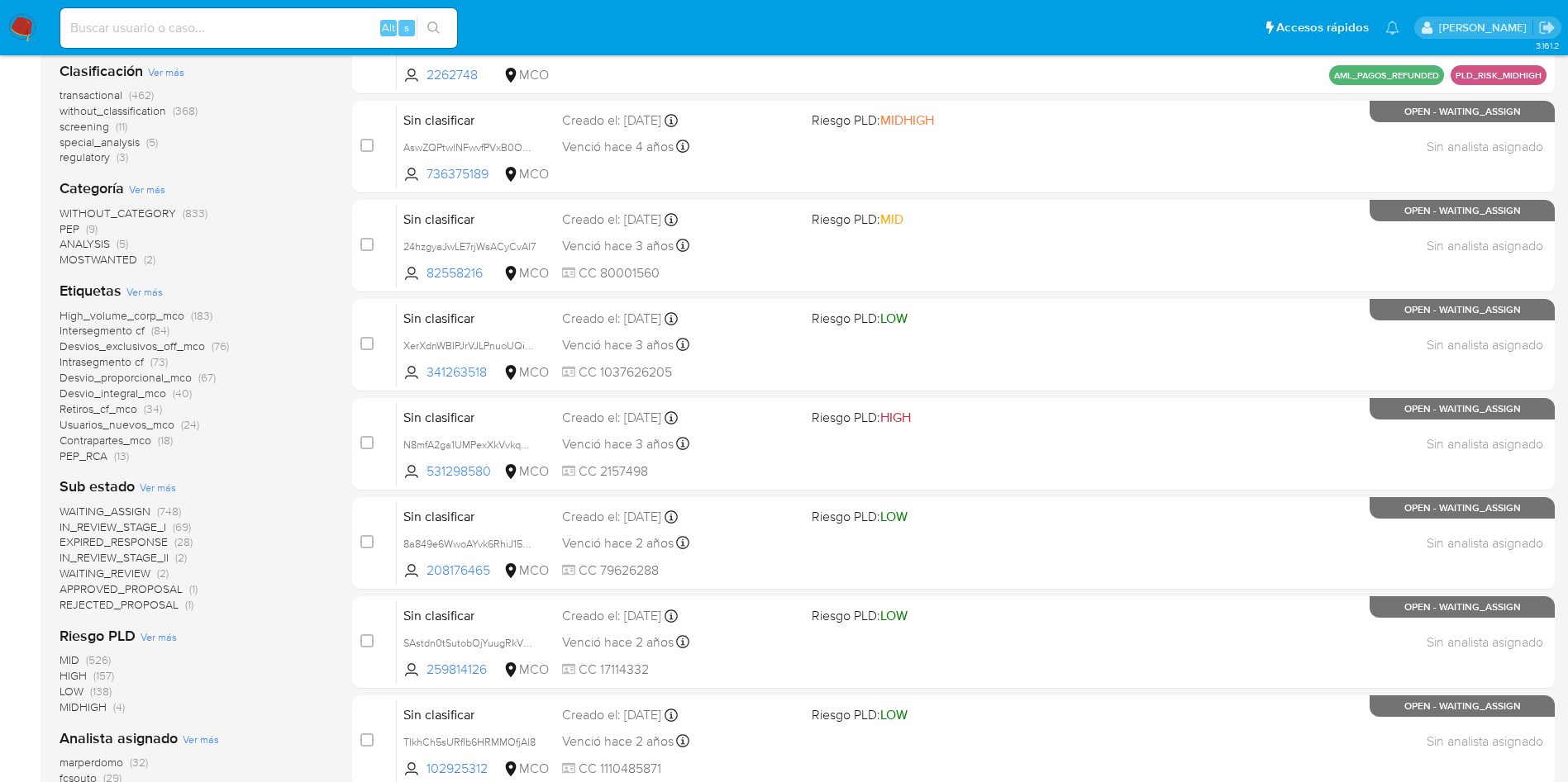
click at [158, 487] on span "Ver más" at bounding box center [158, 487] width 37 height 15
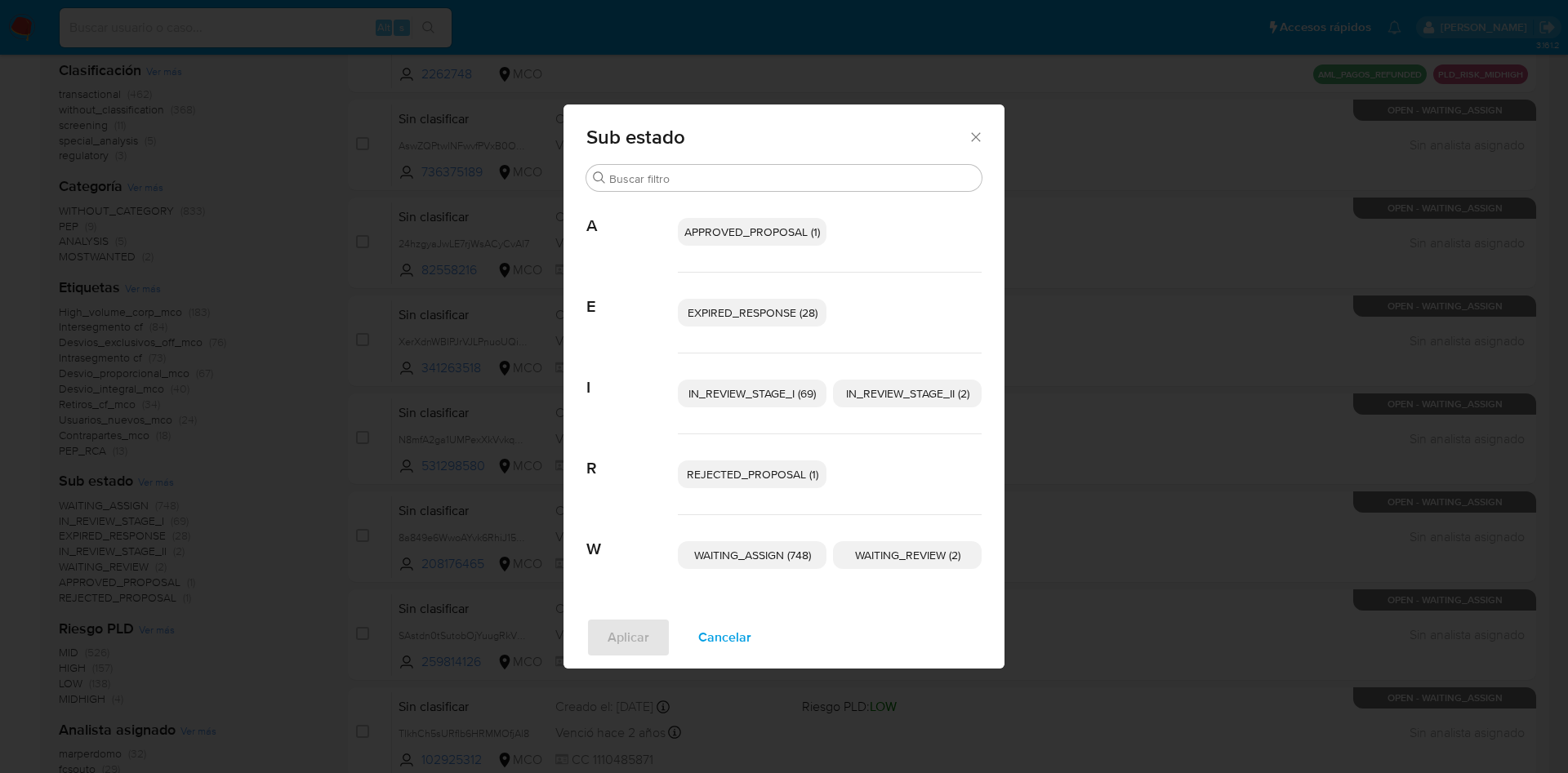
click at [736, 626] on span "Cancelar" at bounding box center [724, 638] width 53 height 36
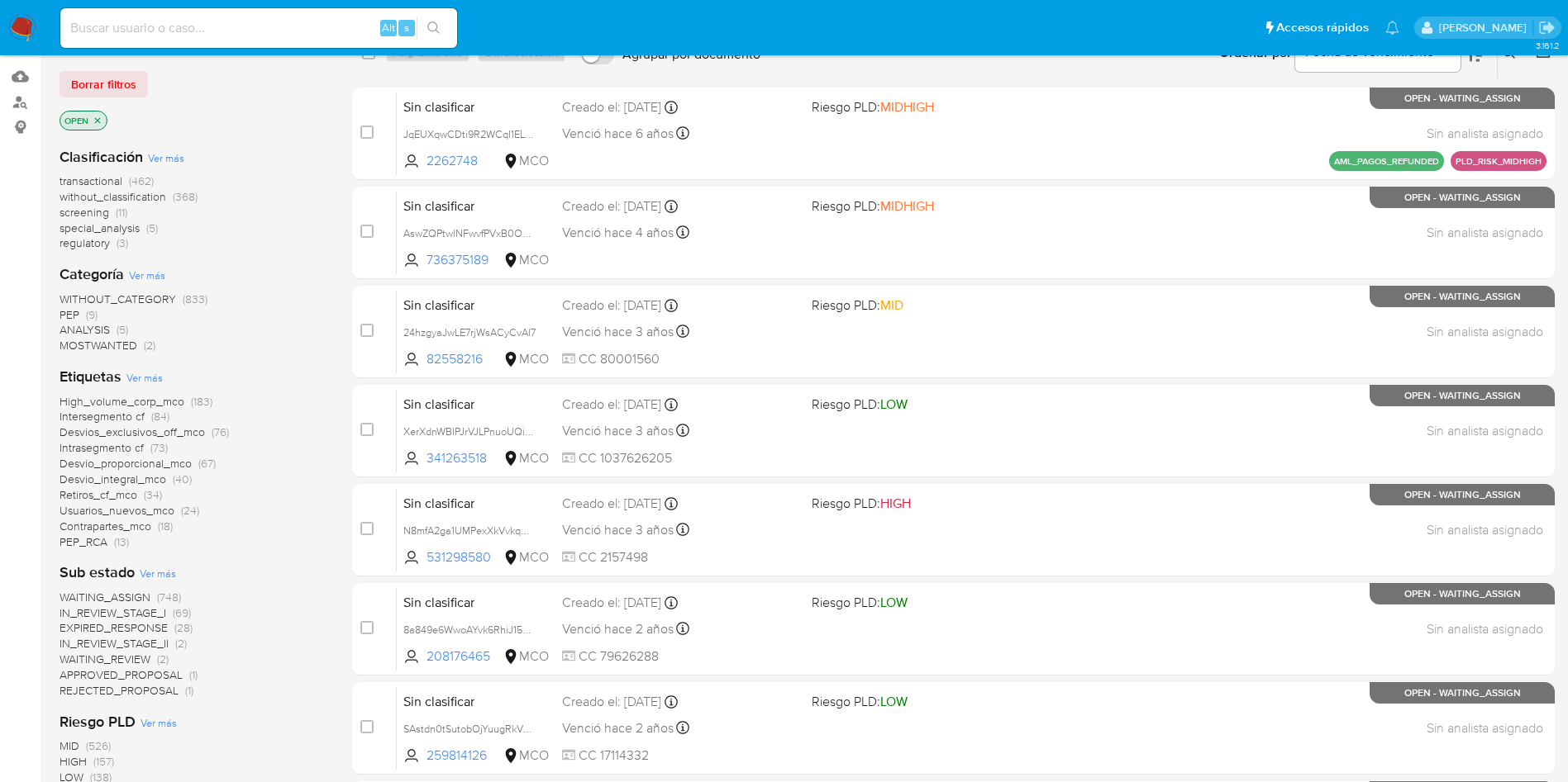
scroll to position [124, 0]
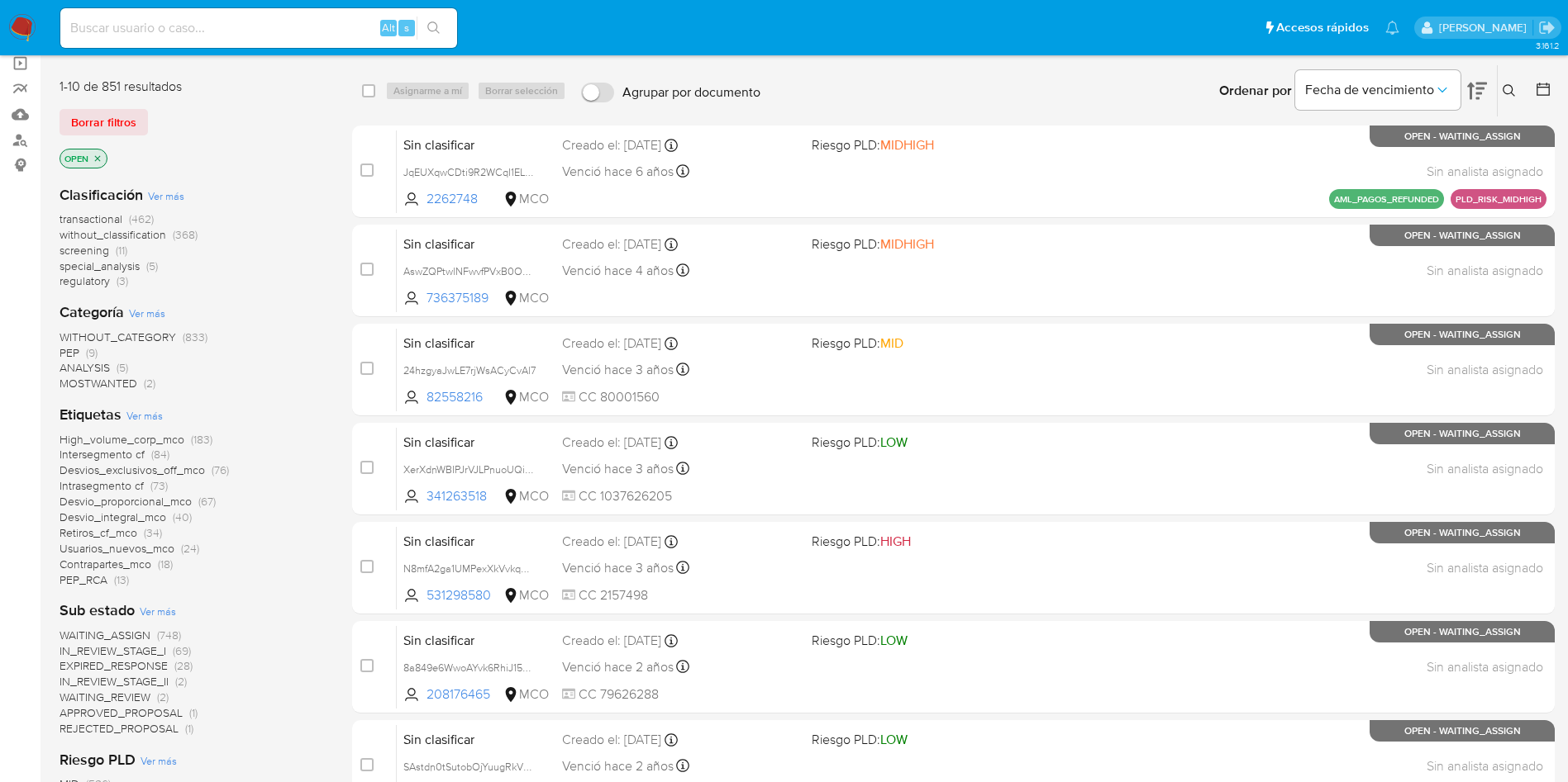
click at [99, 160] on icon "close-filter" at bounding box center [97, 158] width 10 height 10
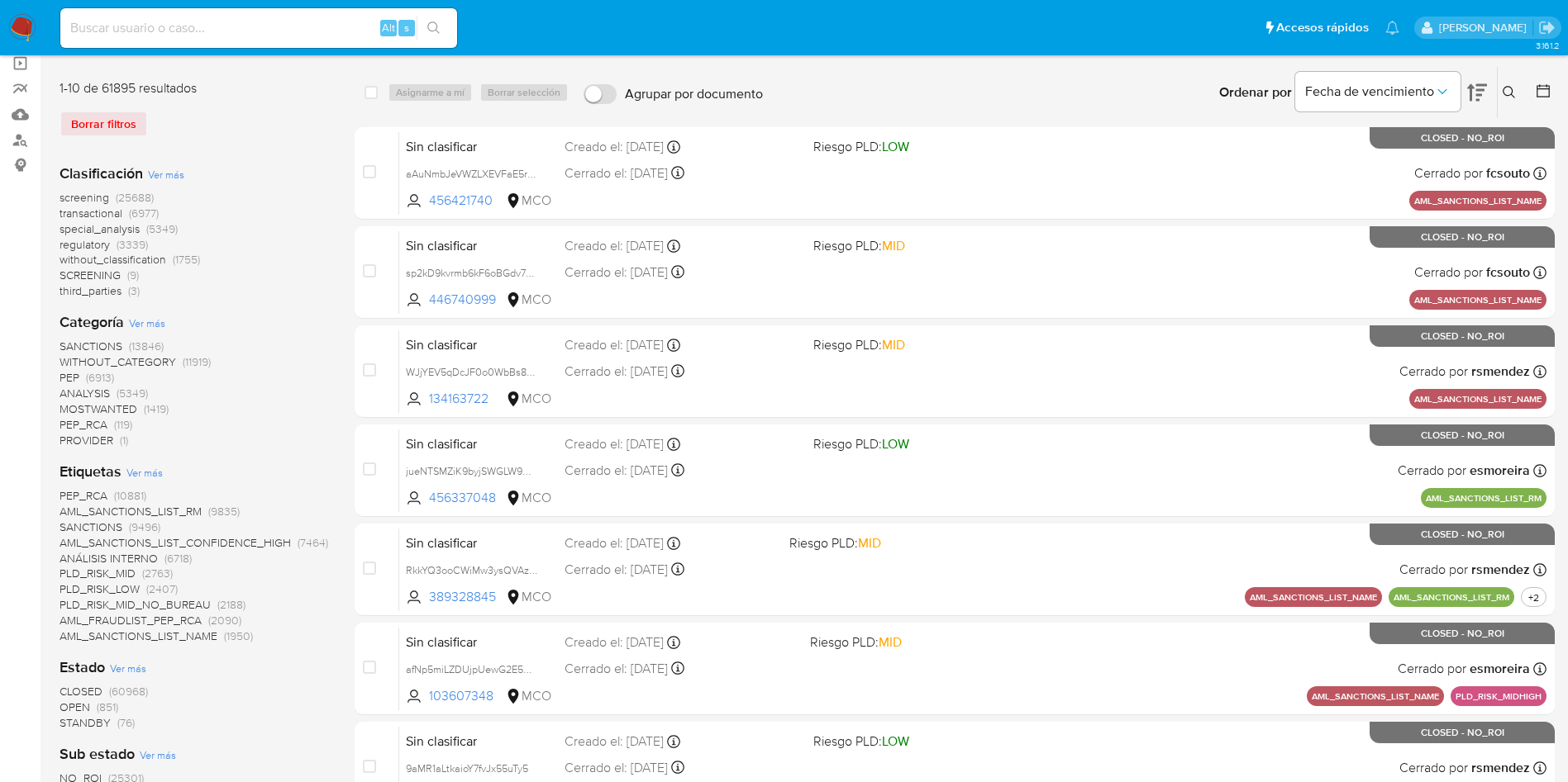
click at [131, 18] on input at bounding box center [259, 28] width 397 height 22
type input "4892600"
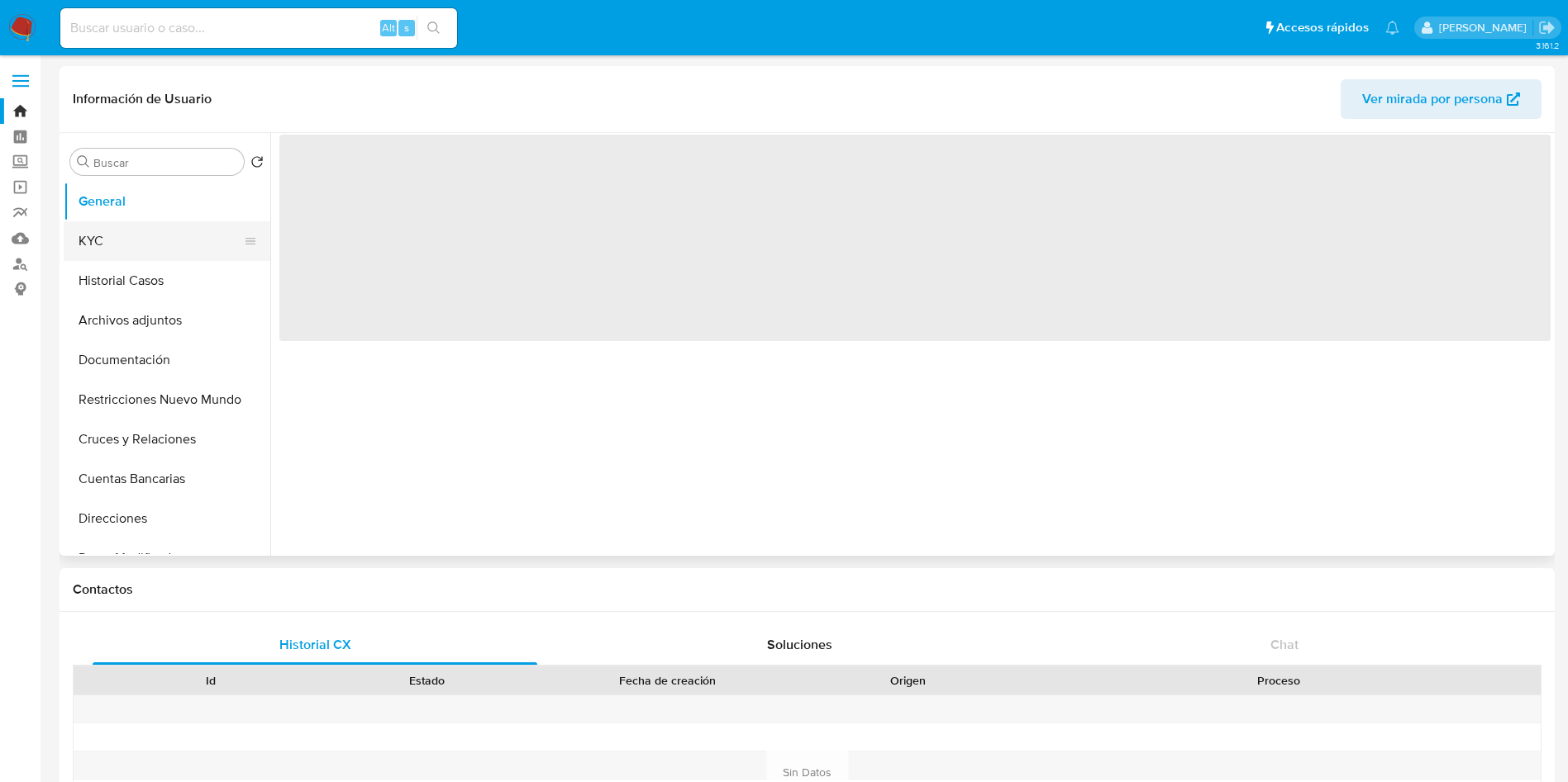
click at [132, 258] on button "KYC" at bounding box center [160, 240] width 193 height 39
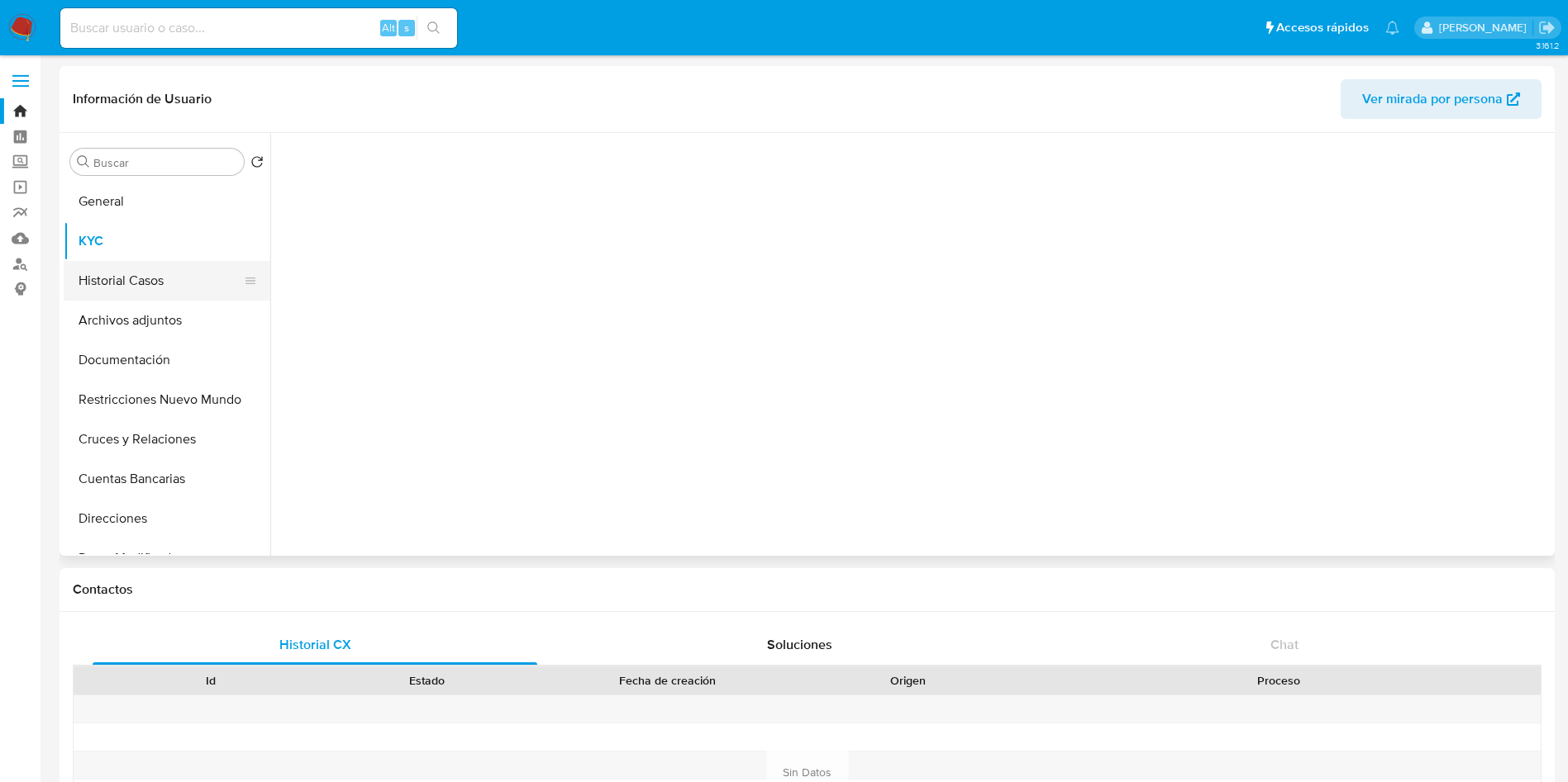
click at [131, 285] on button "Historial Casos" at bounding box center [160, 280] width 193 height 39
select select "10"
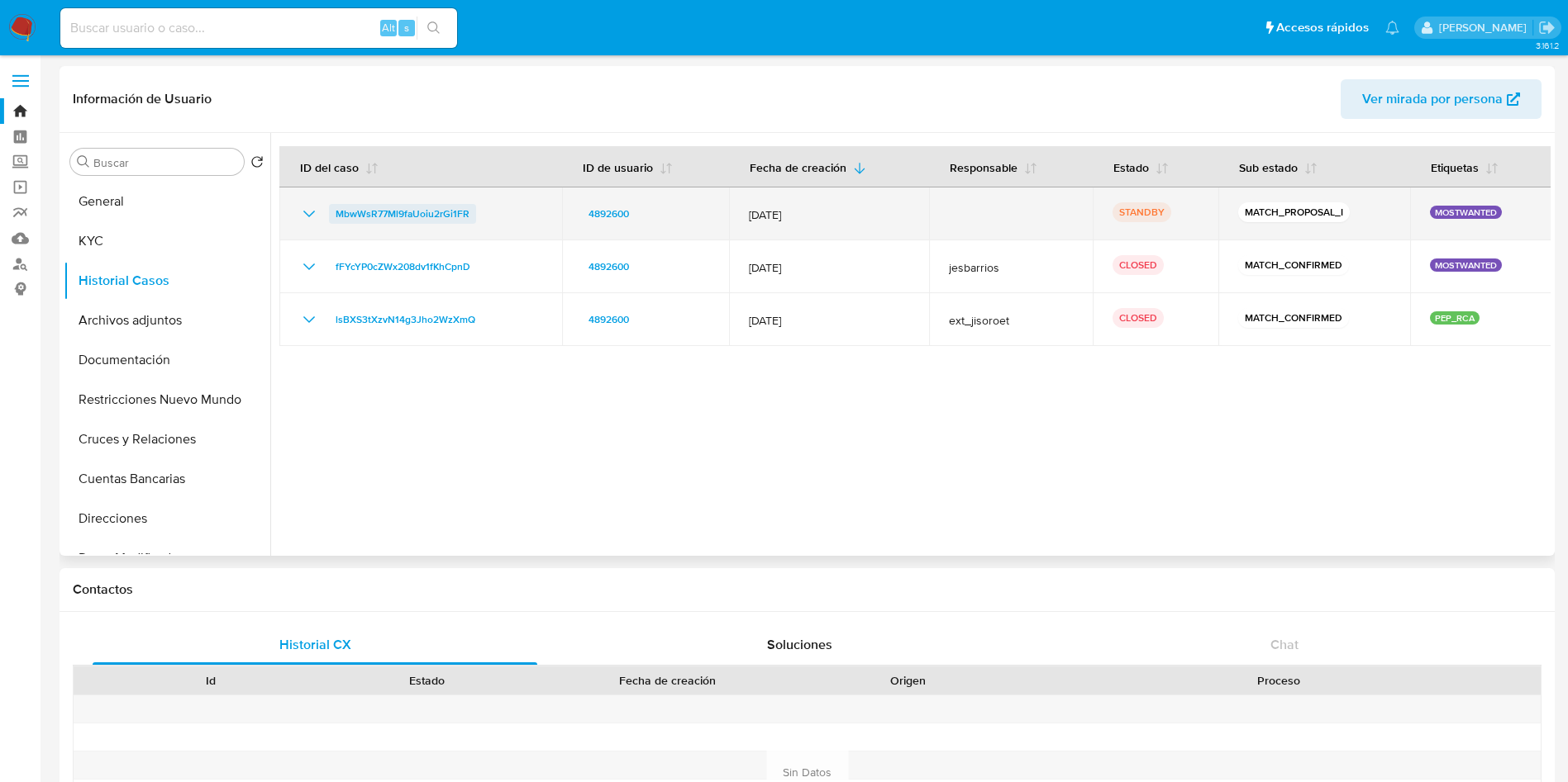
drag, startPoint x: 504, startPoint y: 211, endPoint x: 335, endPoint y: 216, distance: 169.1
click at [335, 216] on div "MbwWsR77Ml9faUoiu2rGi1FR" at bounding box center [420, 214] width 243 height 20
click at [404, 211] on span "MbwWsR77Ml9faUoiu2rGi1FR" at bounding box center [402, 214] width 134 height 20
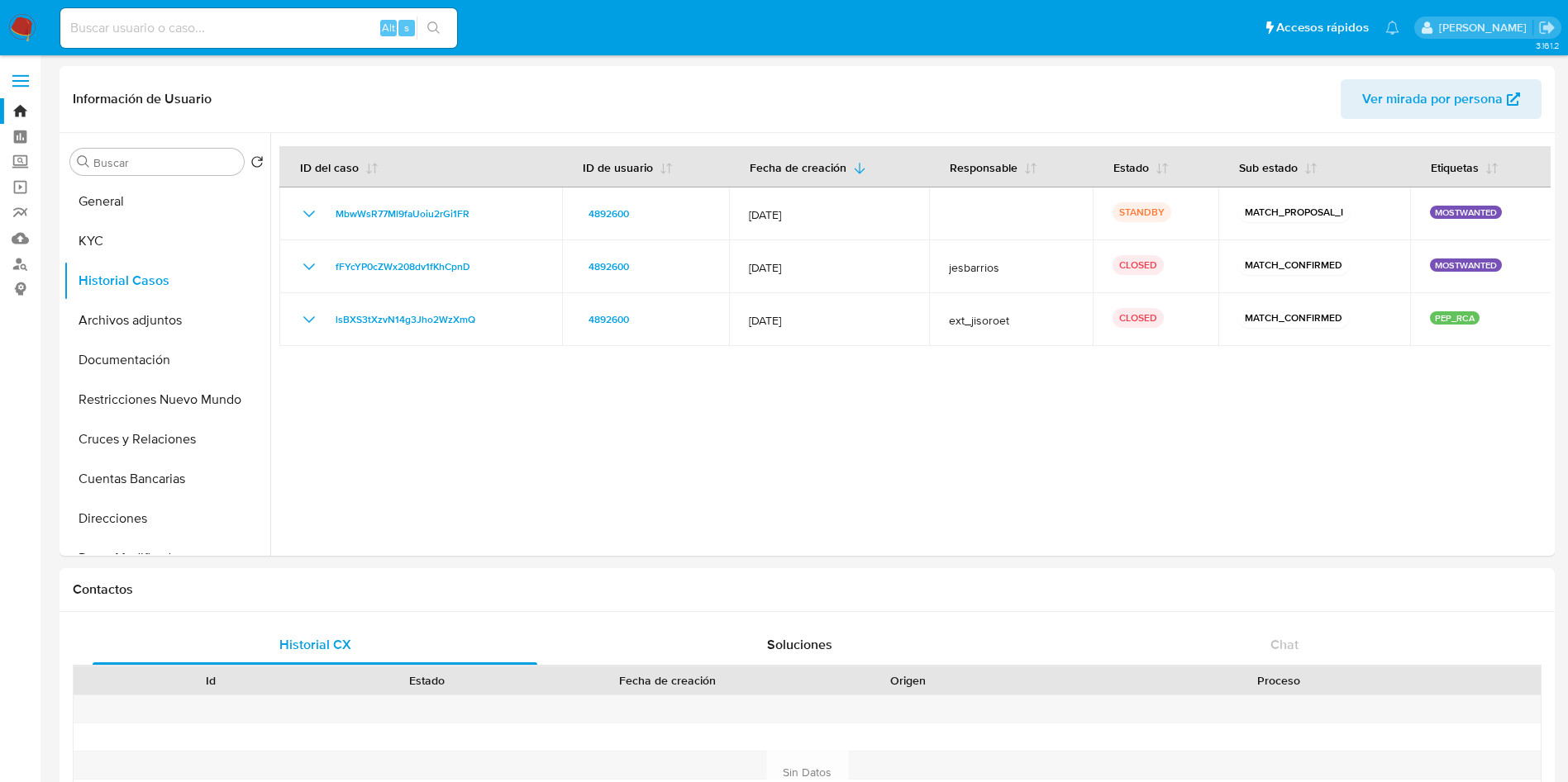
click at [29, 25] on img at bounding box center [22, 28] width 28 height 28
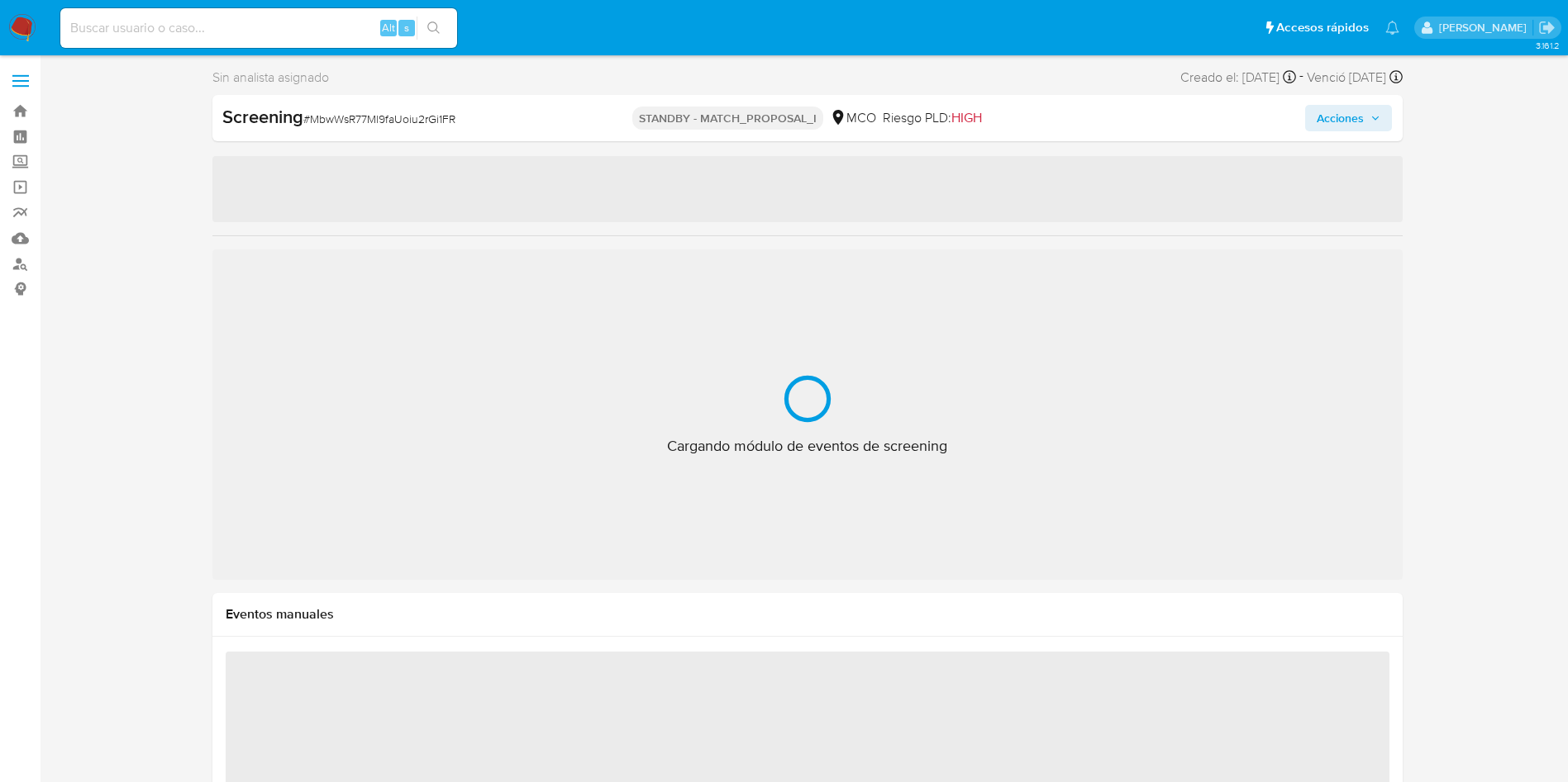
select select "10"
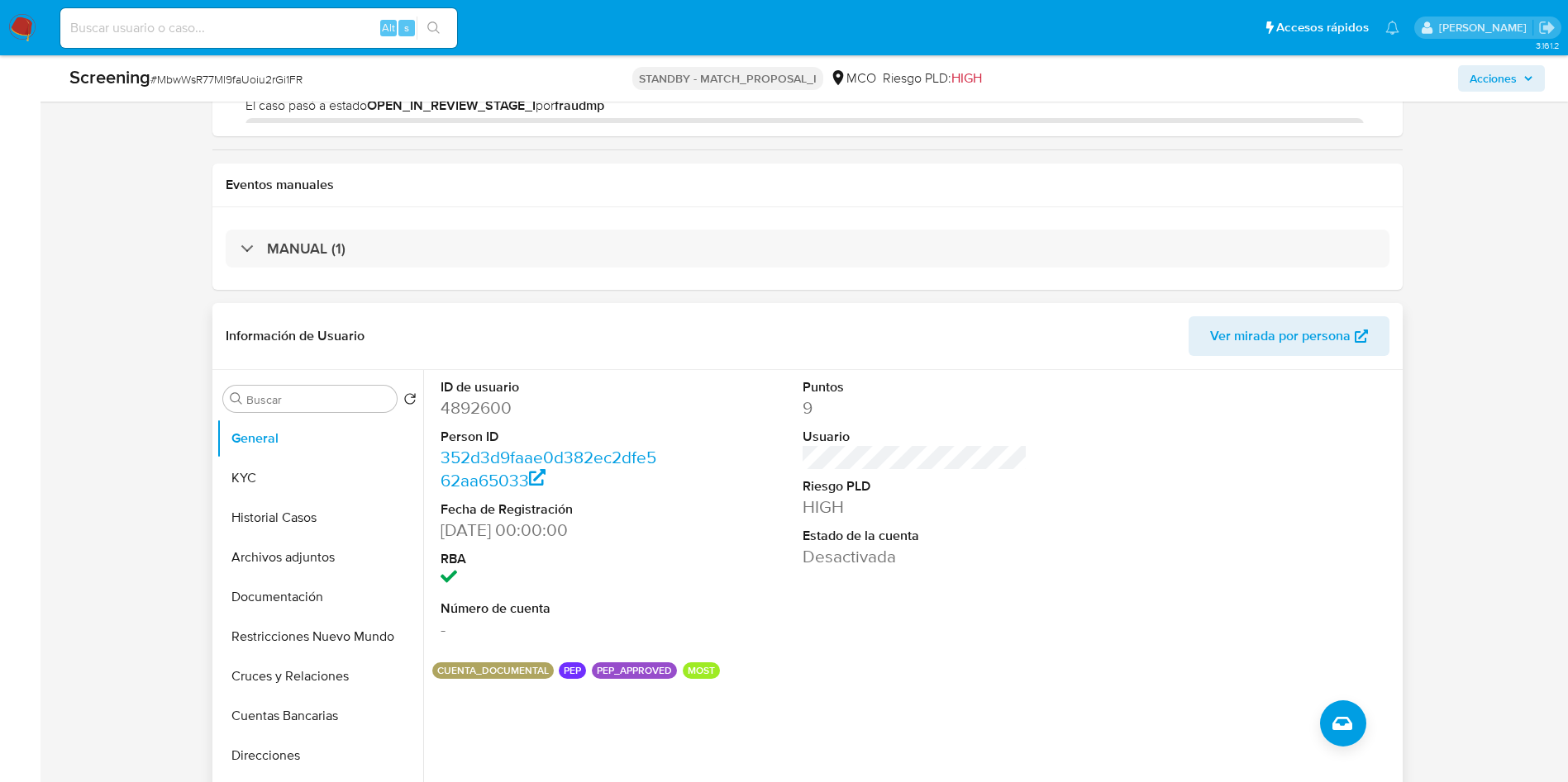
scroll to position [248, 0]
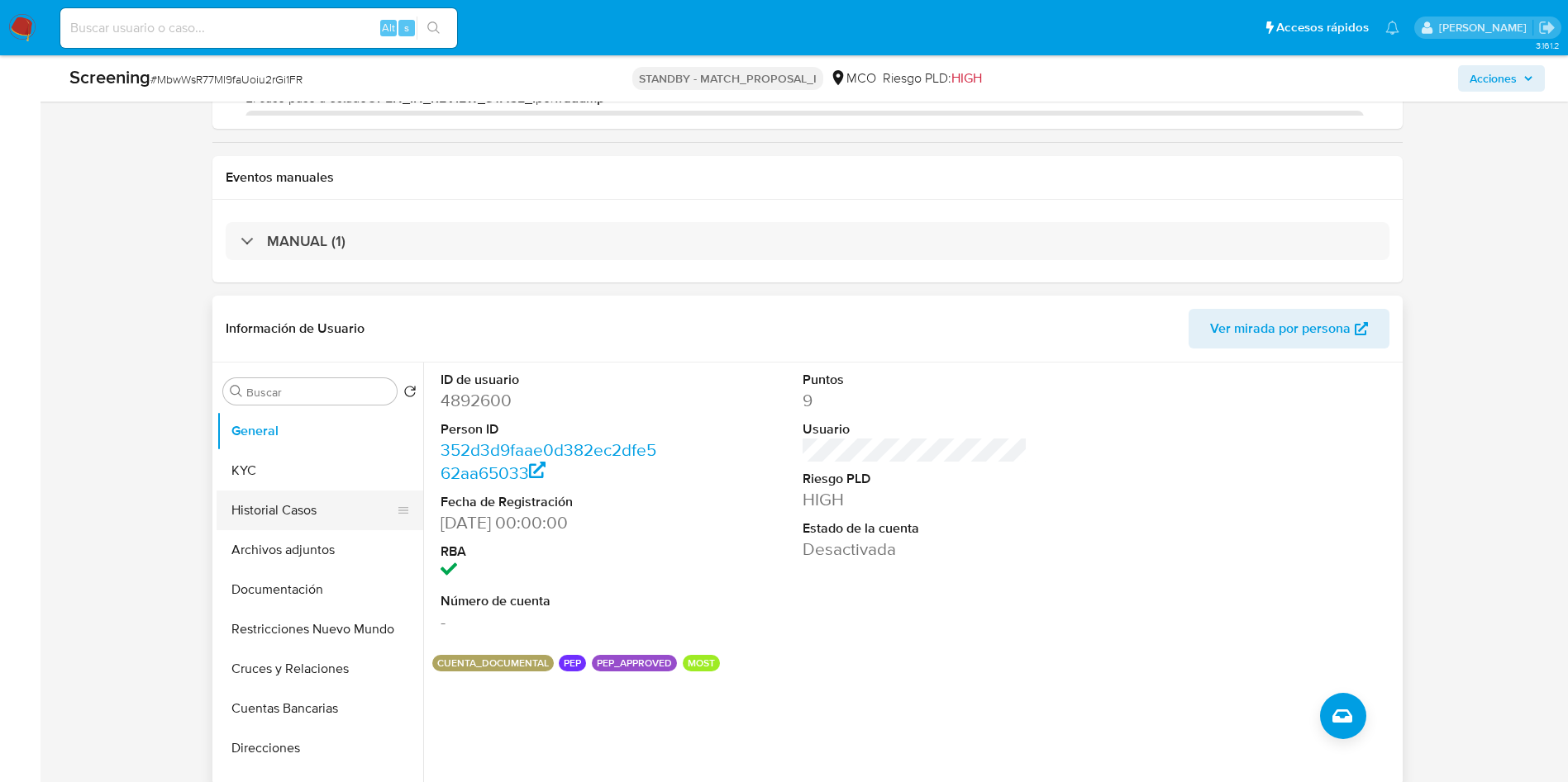
click at [301, 505] on button "Historial Casos" at bounding box center [313, 510] width 193 height 39
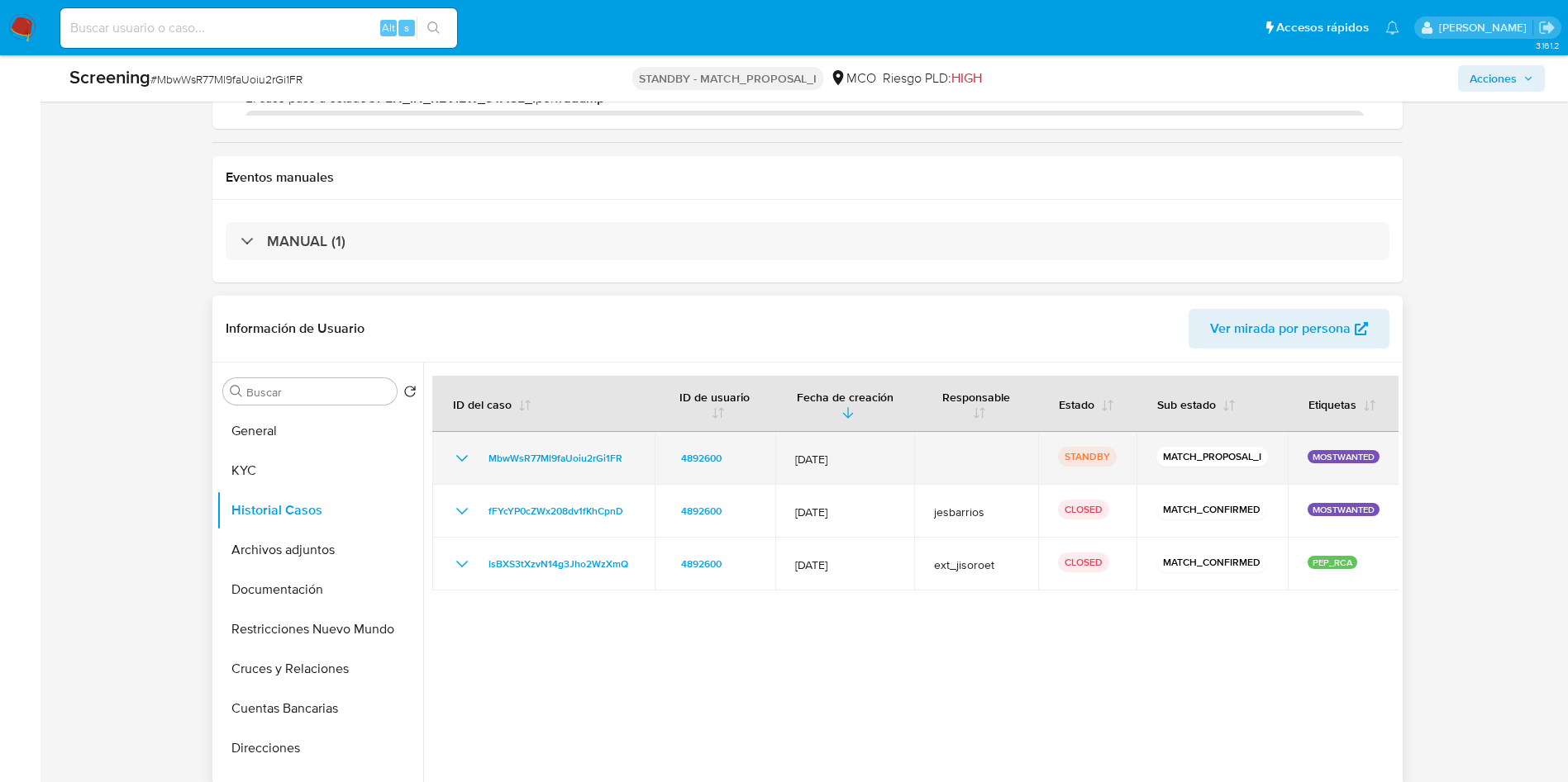
click at [451, 453] on td "MbwWsR77Ml9faUoiu2rGi1FR" at bounding box center [544, 459] width 222 height 53
click at [457, 456] on icon "Mostrar/Ocultar" at bounding box center [461, 459] width 11 height 7
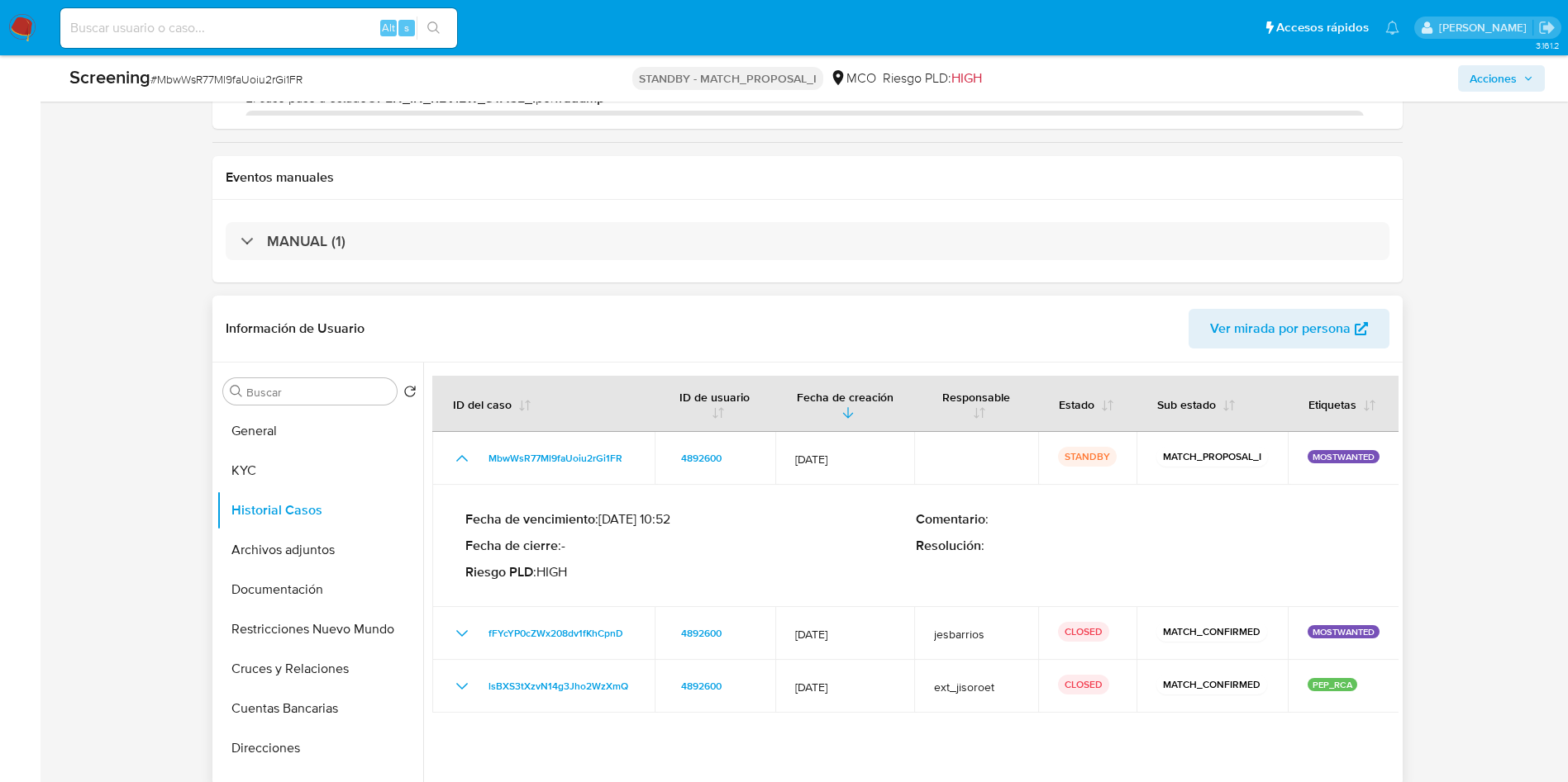
drag, startPoint x: 626, startPoint y: 522, endPoint x: 763, endPoint y: 524, distance: 137.0
click at [763, 524] on p "Fecha de vencimiento : [DATE] 10:52" at bounding box center [690, 519] width 450 height 17
click at [694, 310] on header "Información de Usuario Ver mirada por persona" at bounding box center [807, 329] width 1163 height 39
click at [264, 432] on button "General" at bounding box center [313, 431] width 193 height 39
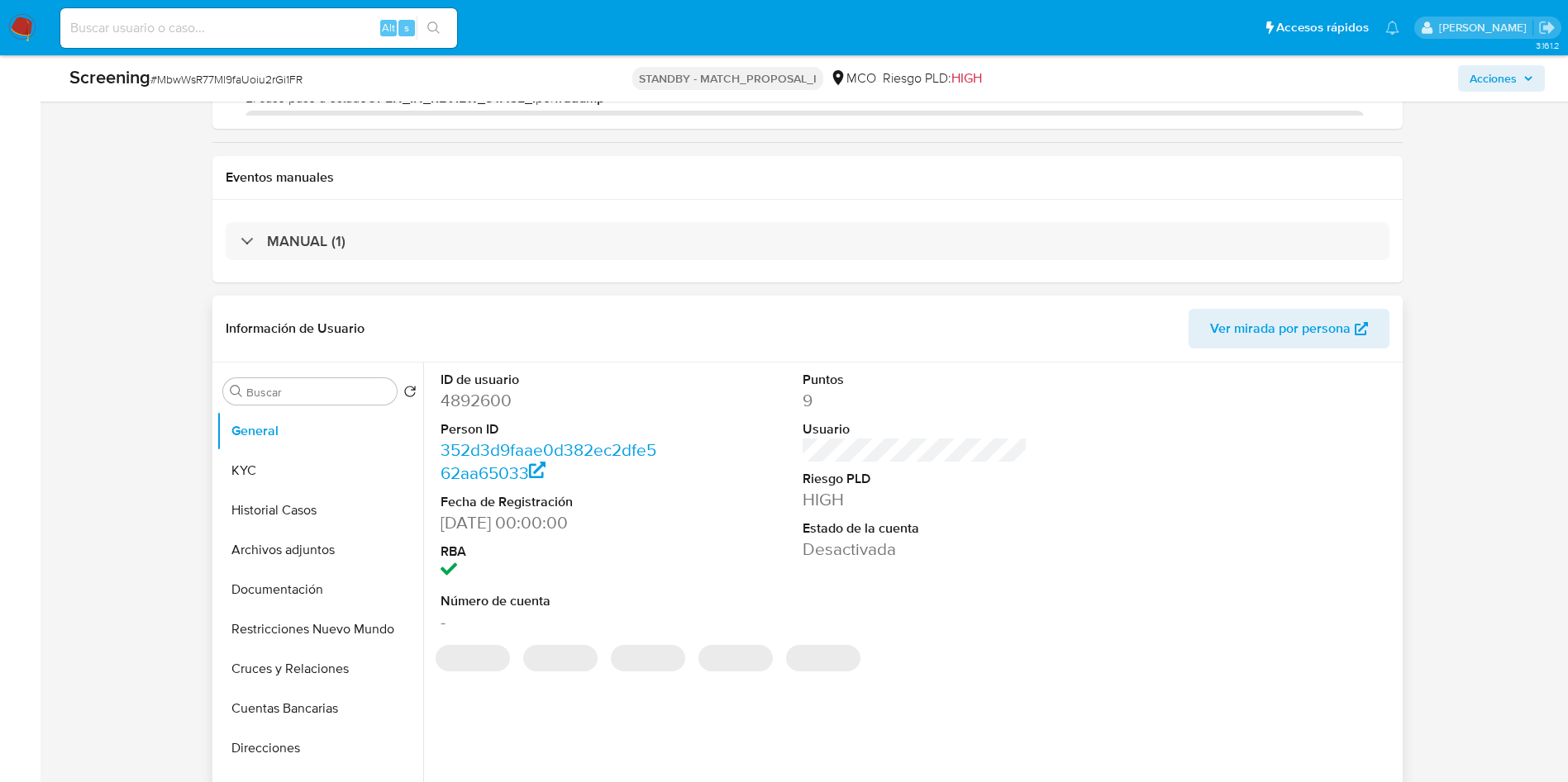
click at [486, 400] on dd "4892600" at bounding box center [552, 400] width 225 height 23
click at [486, 399] on dd "4892600" at bounding box center [552, 400] width 225 height 23
copy dd "4892600"
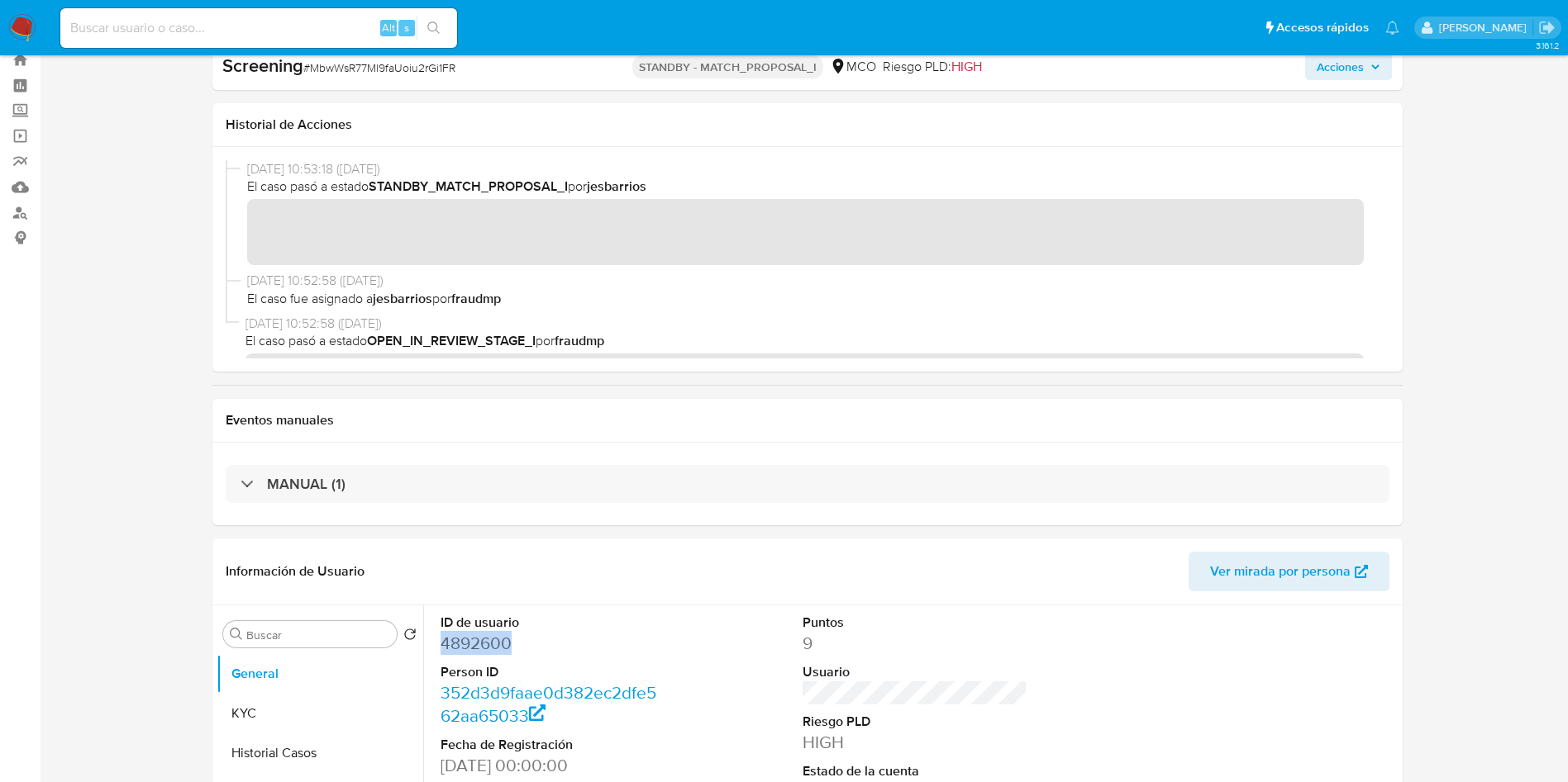
scroll to position [0, 0]
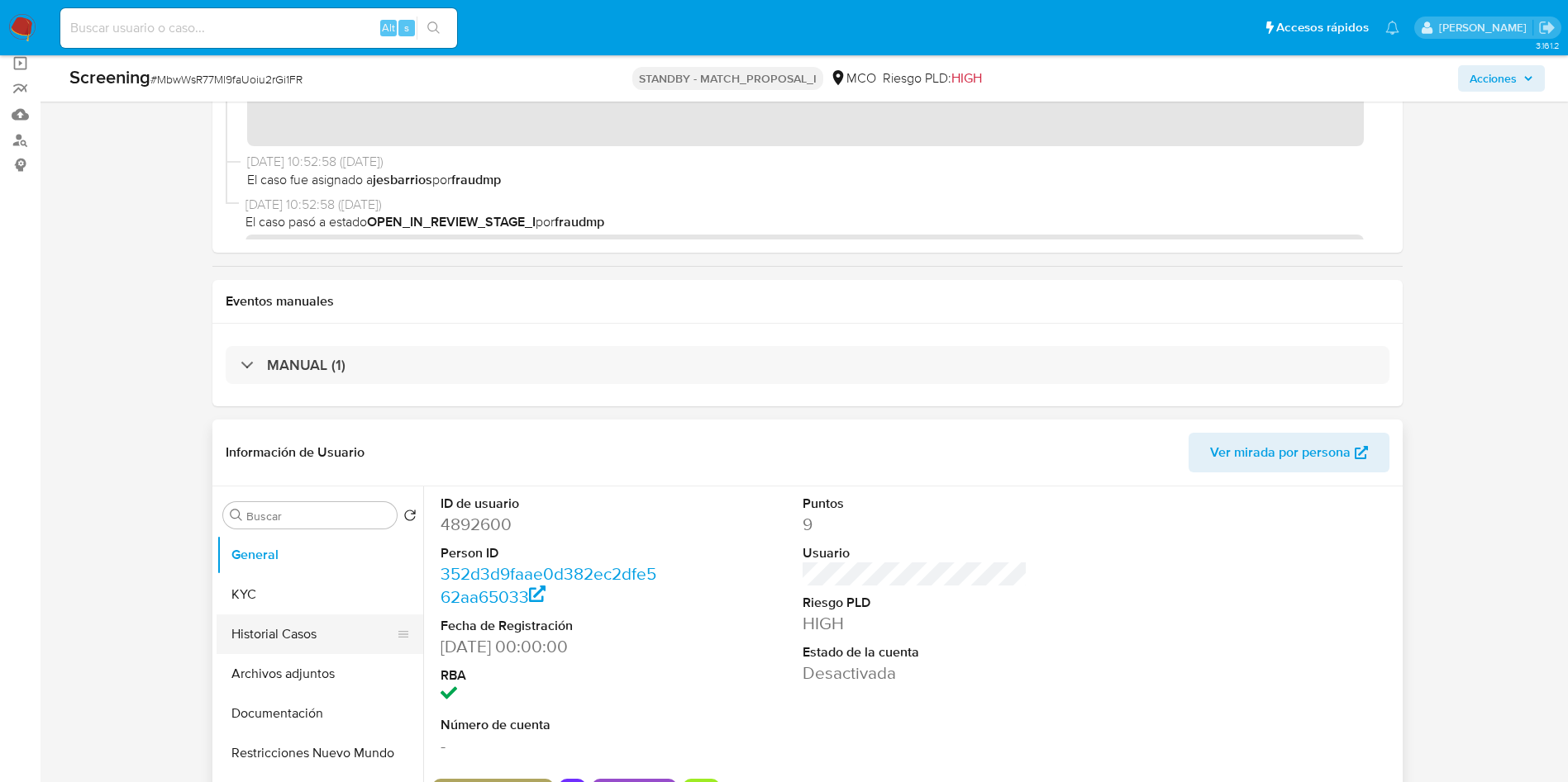
click at [276, 640] on button "Historial Casos" at bounding box center [313, 634] width 193 height 39
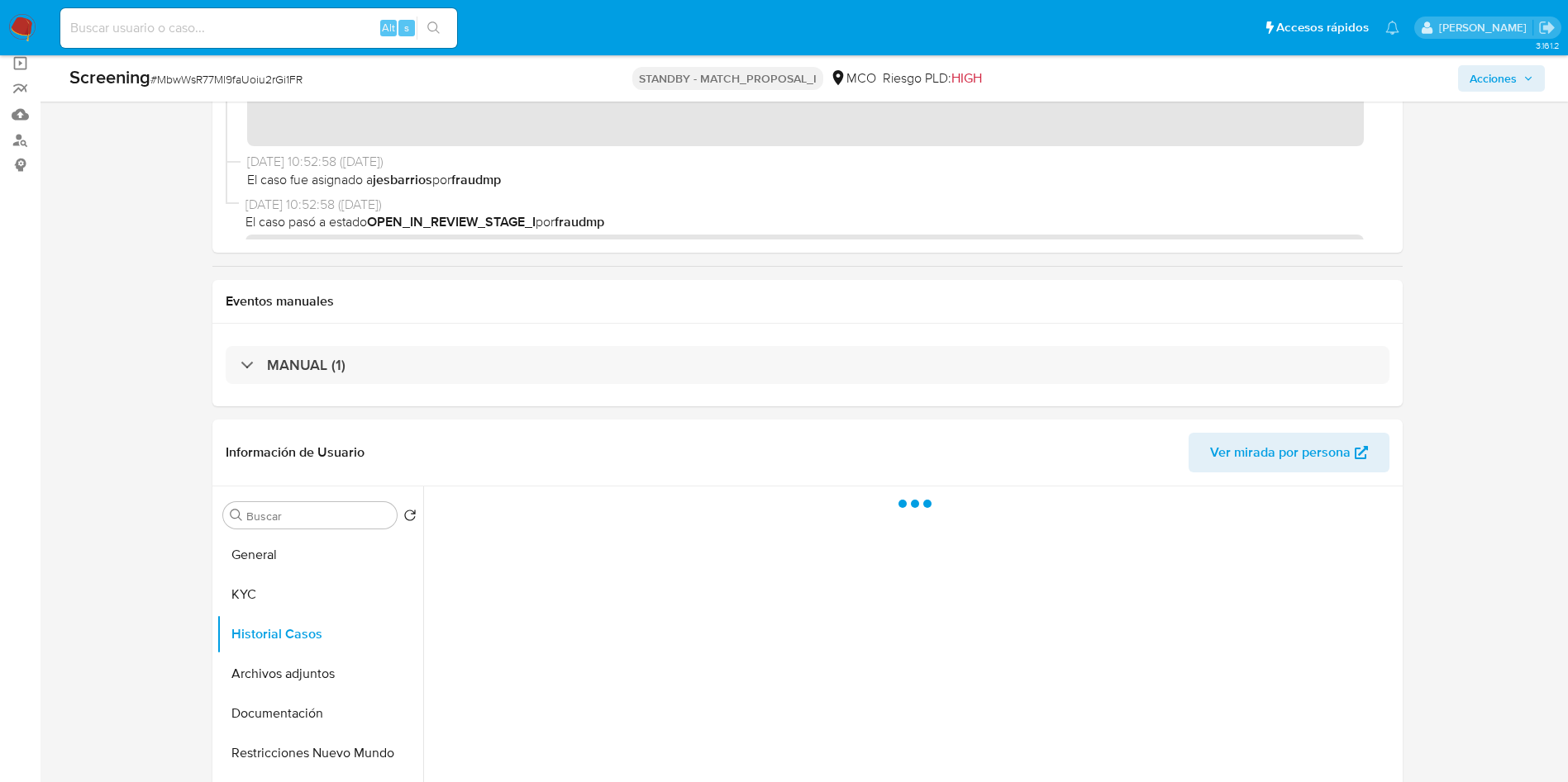
scroll to position [248, 0]
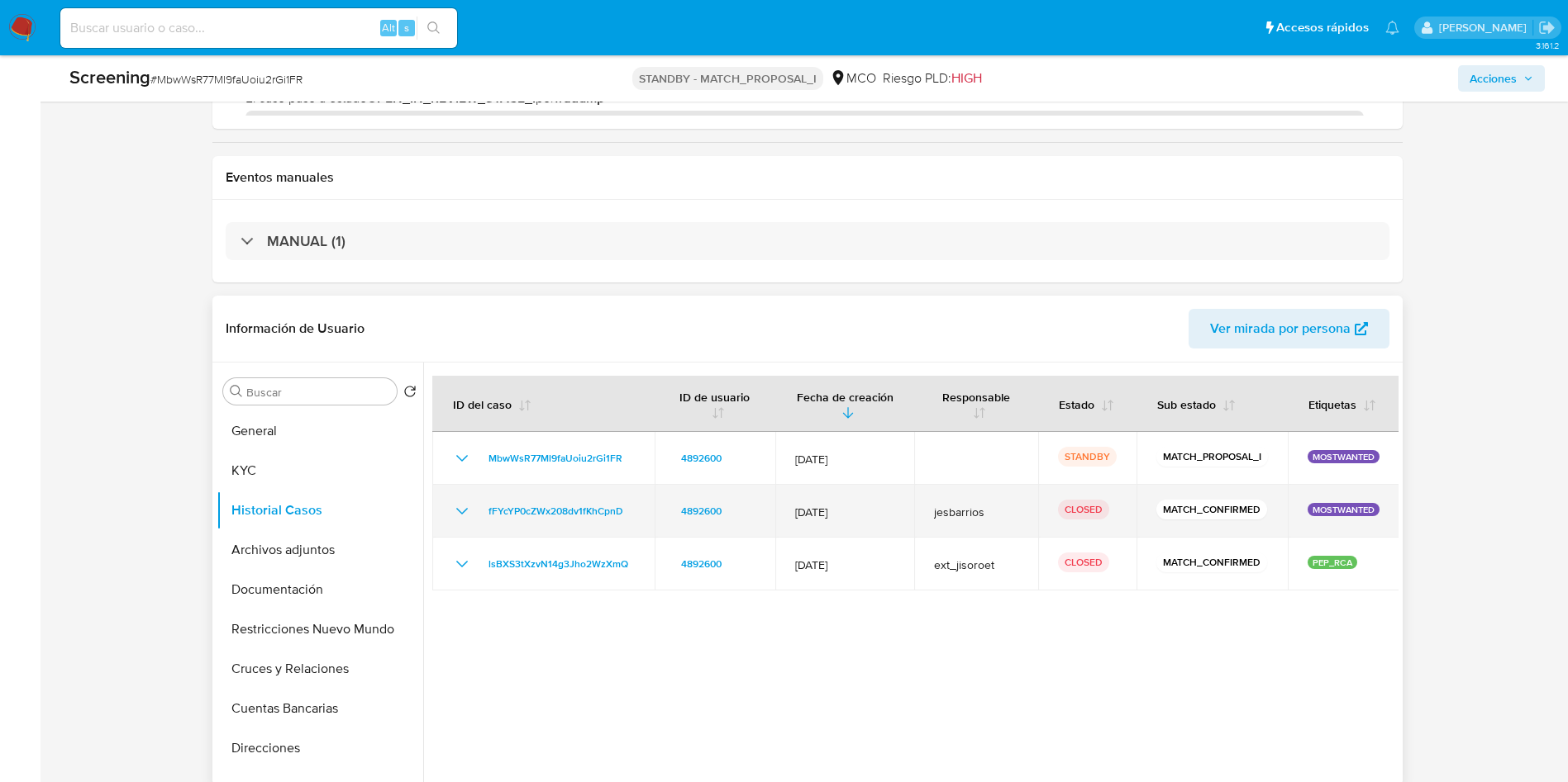
click at [461, 509] on icon "Mostrar/Ocultar" at bounding box center [461, 511] width 20 height 20
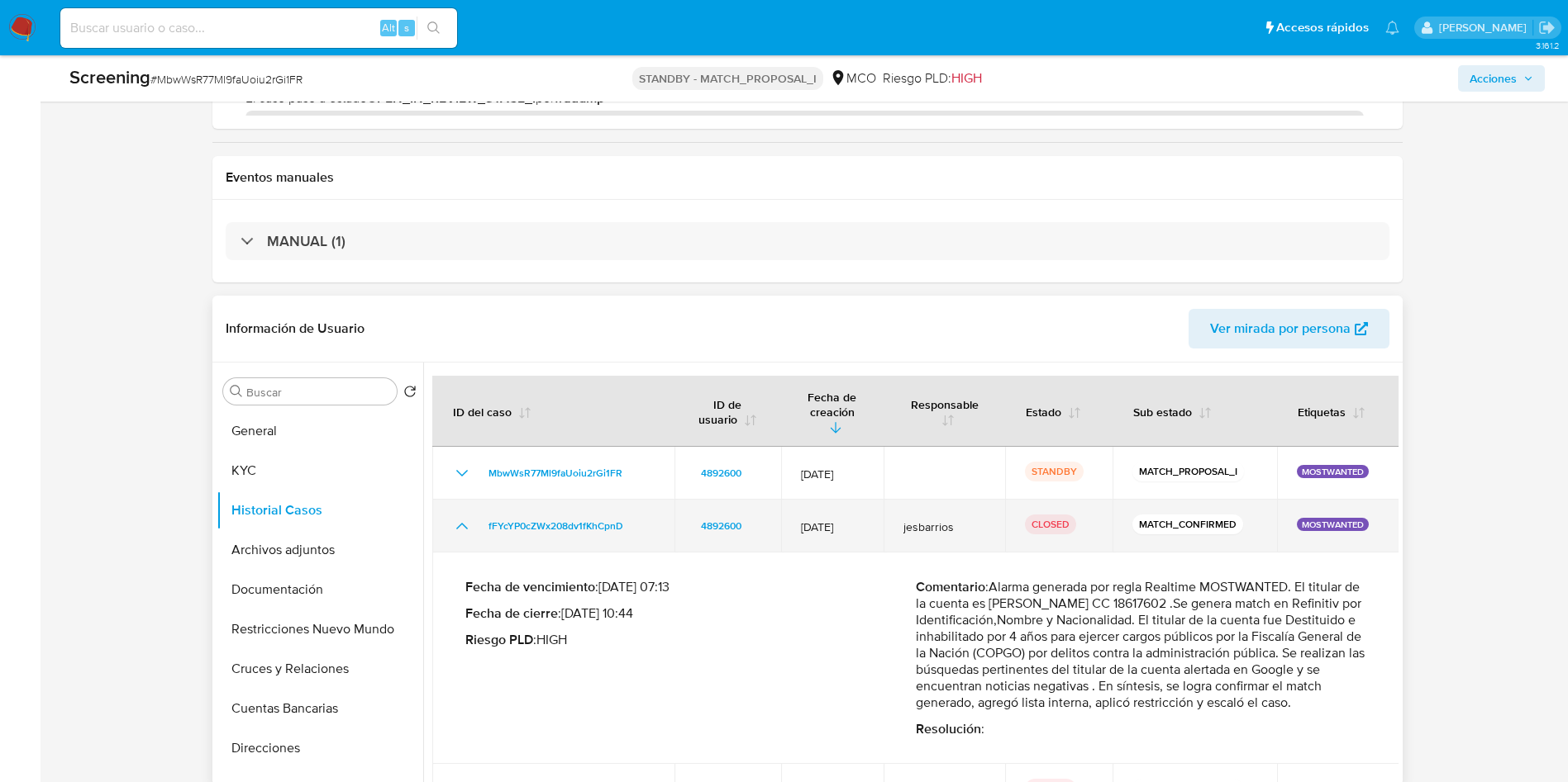
click at [461, 516] on icon "Mostrar/Ocultar" at bounding box center [461, 526] width 20 height 20
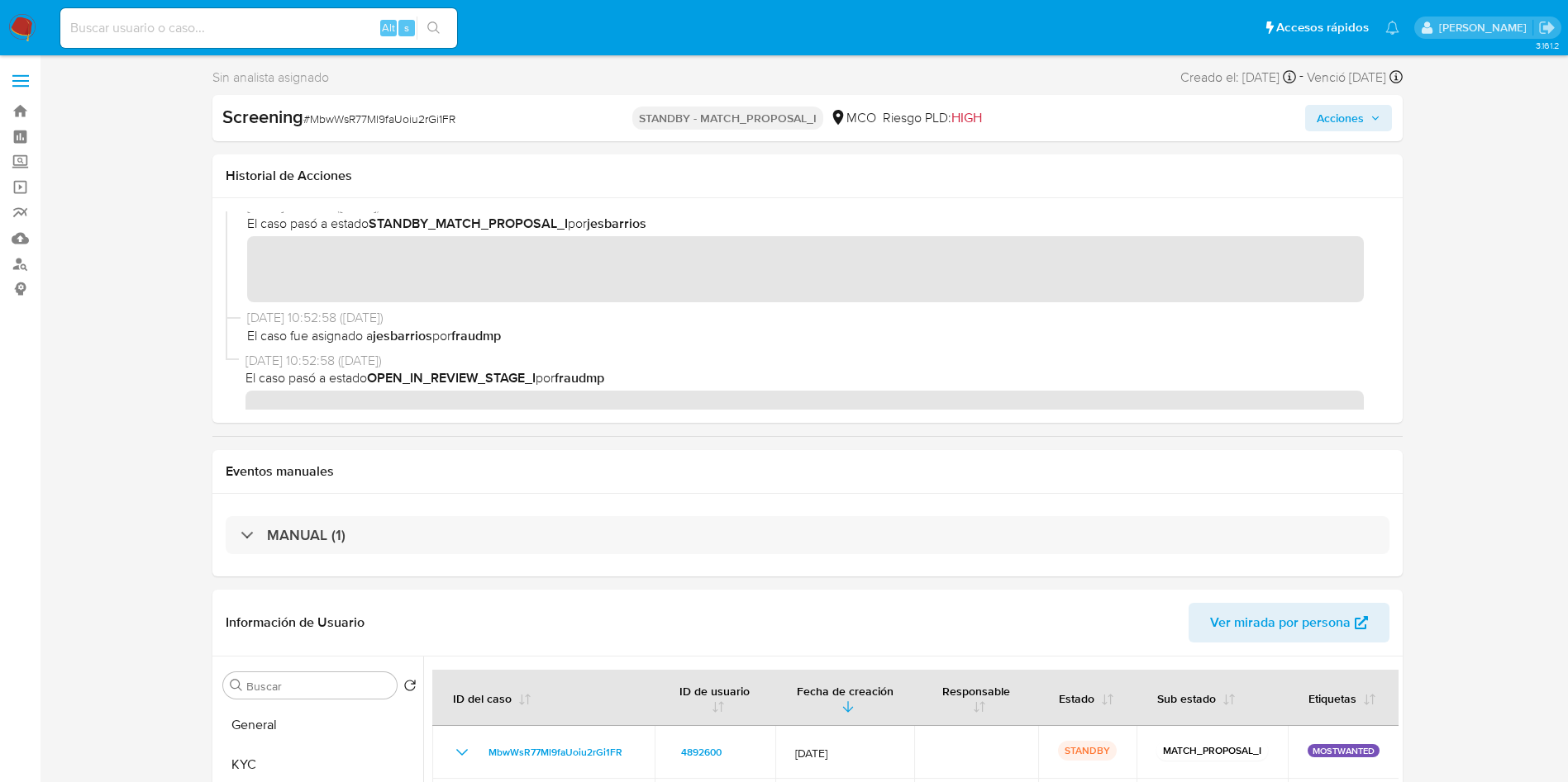
scroll to position [0, 0]
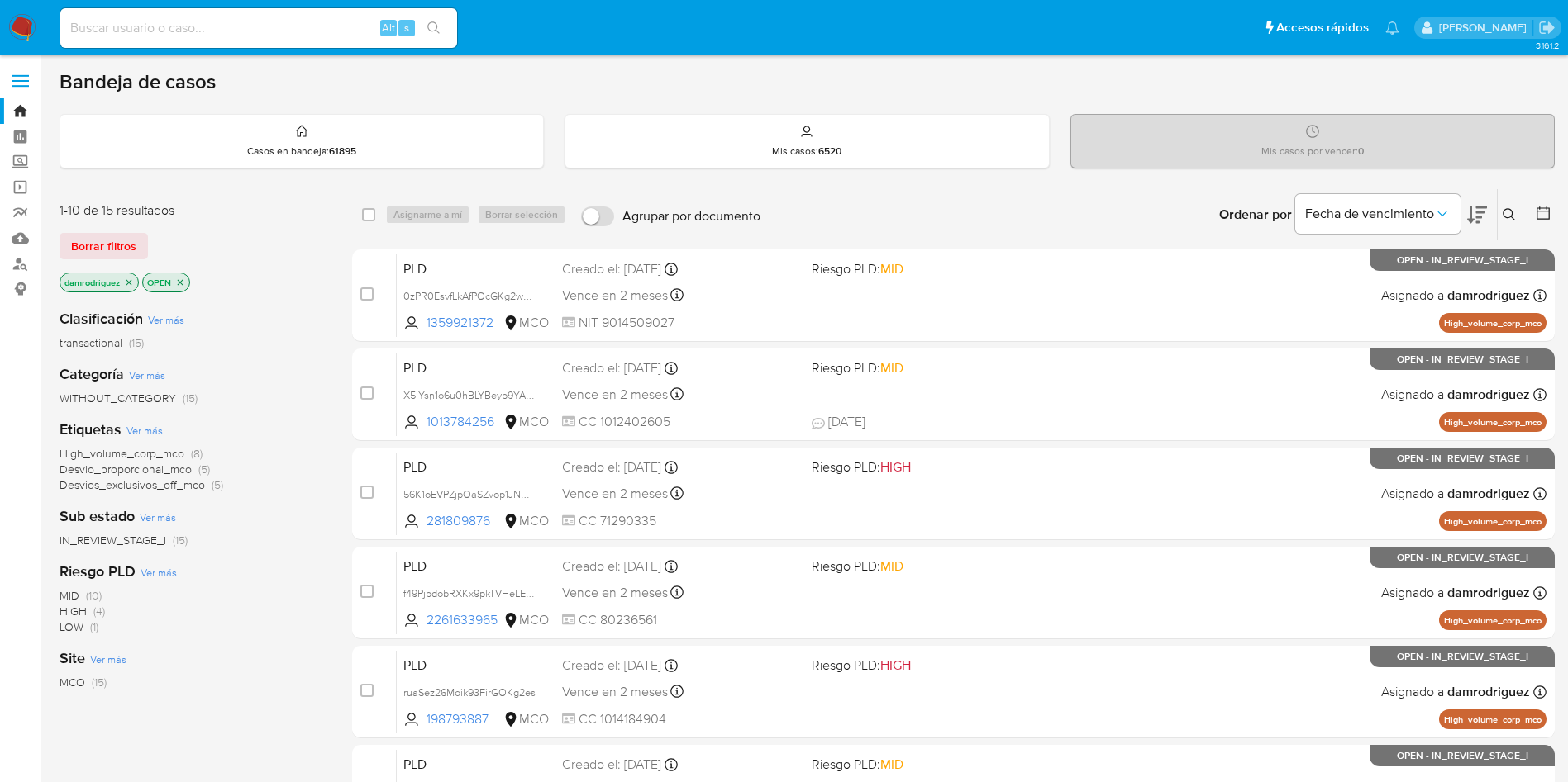
click at [132, 287] on p "damrodriguez" at bounding box center [99, 282] width 78 height 18
click at [128, 281] on icon "close-filter" at bounding box center [128, 282] width 10 height 10
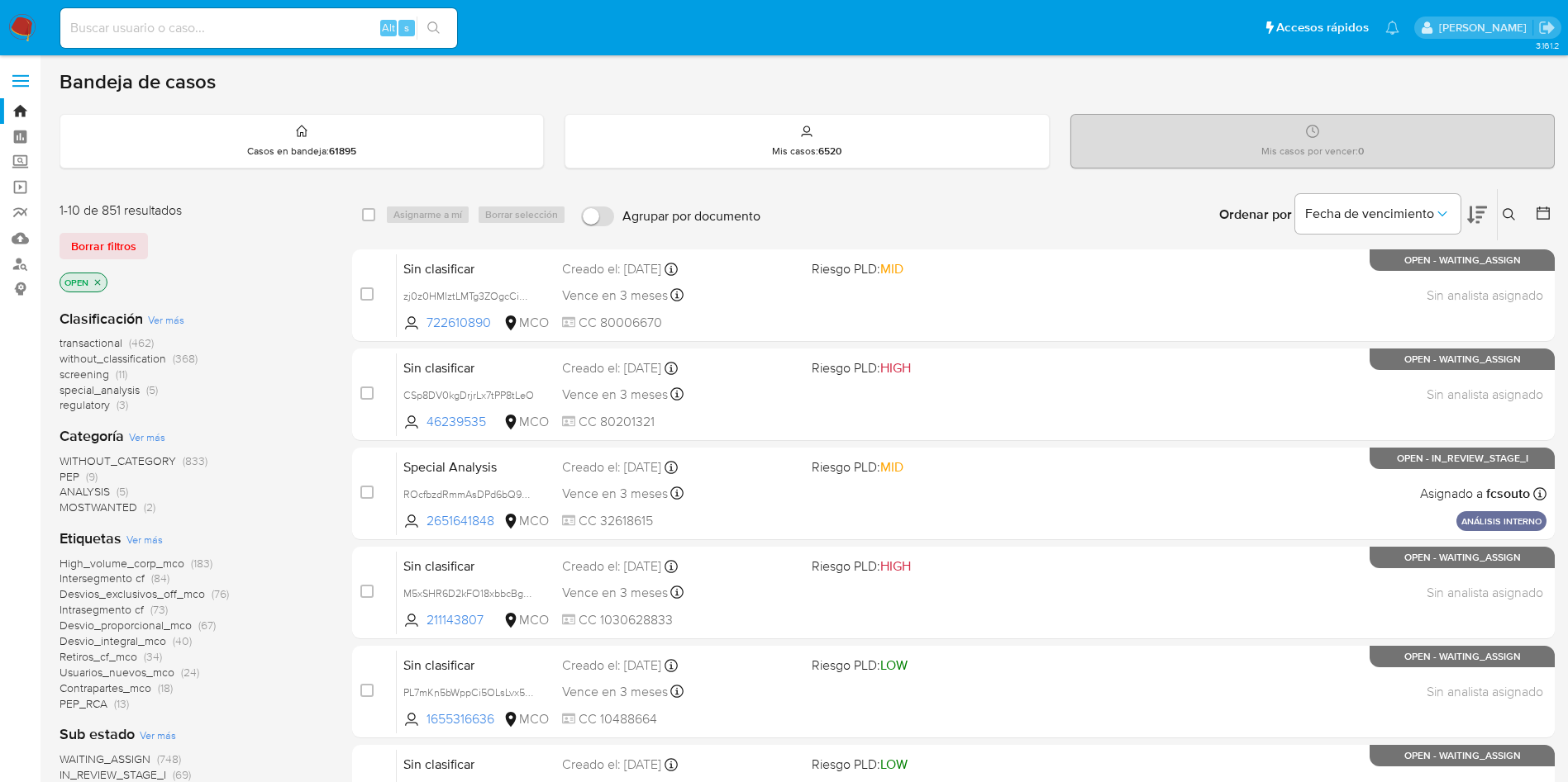
click at [107, 512] on span "MOSTWANTED" at bounding box center [98, 507] width 78 height 17
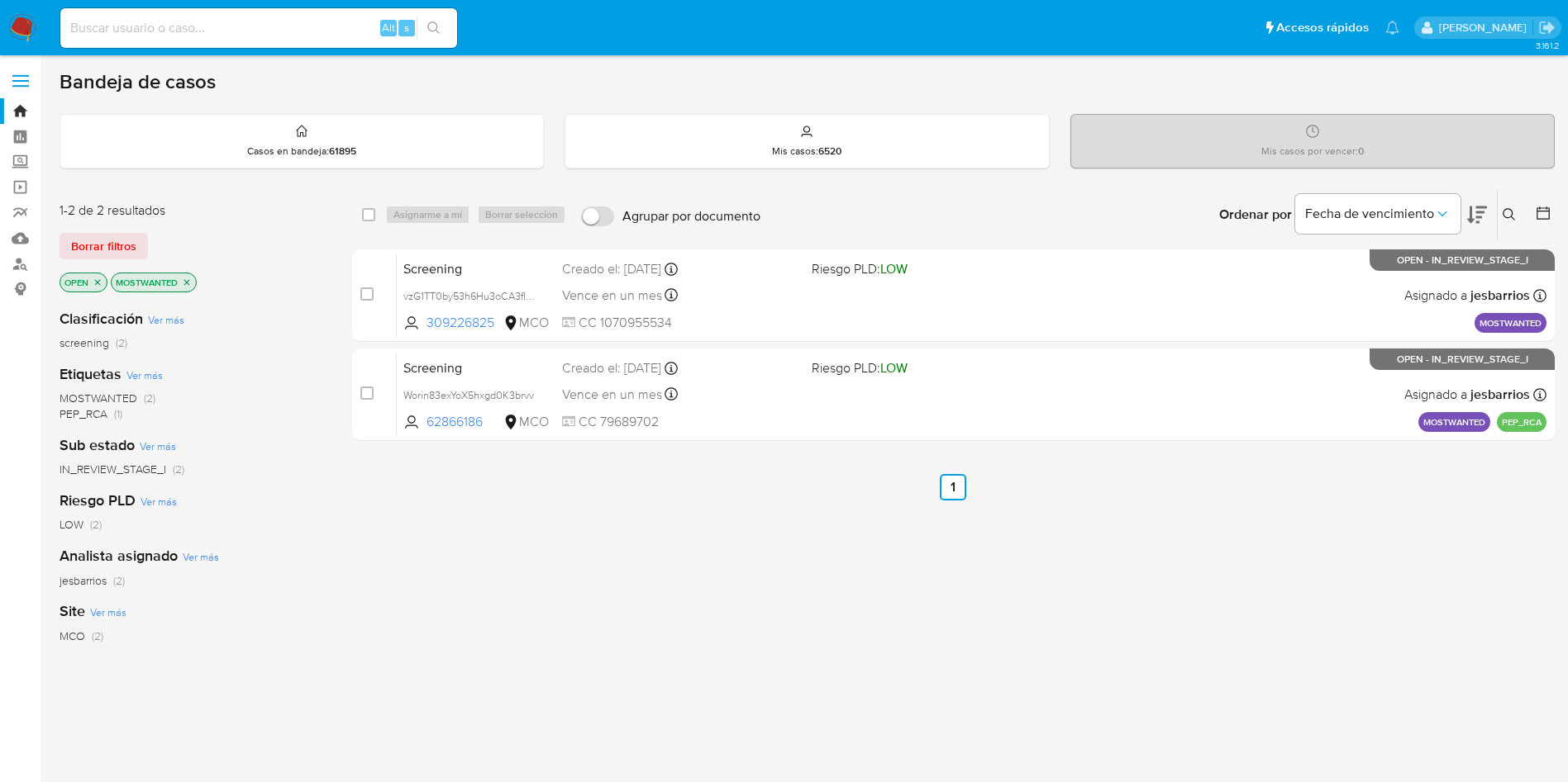
click at [98, 281] on icon "close-filter" at bounding box center [98, 282] width 6 height 6
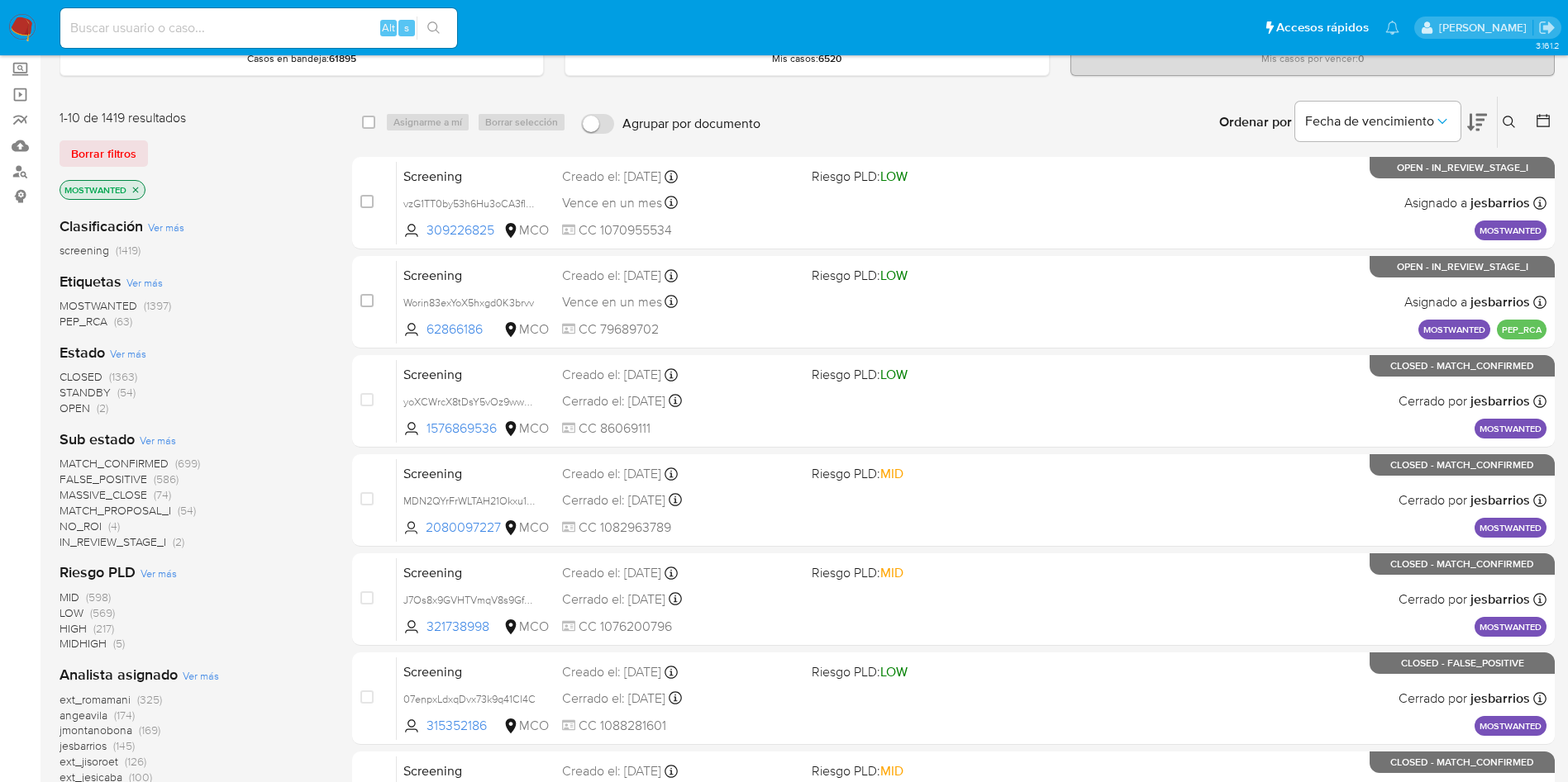
scroll to position [124, 0]
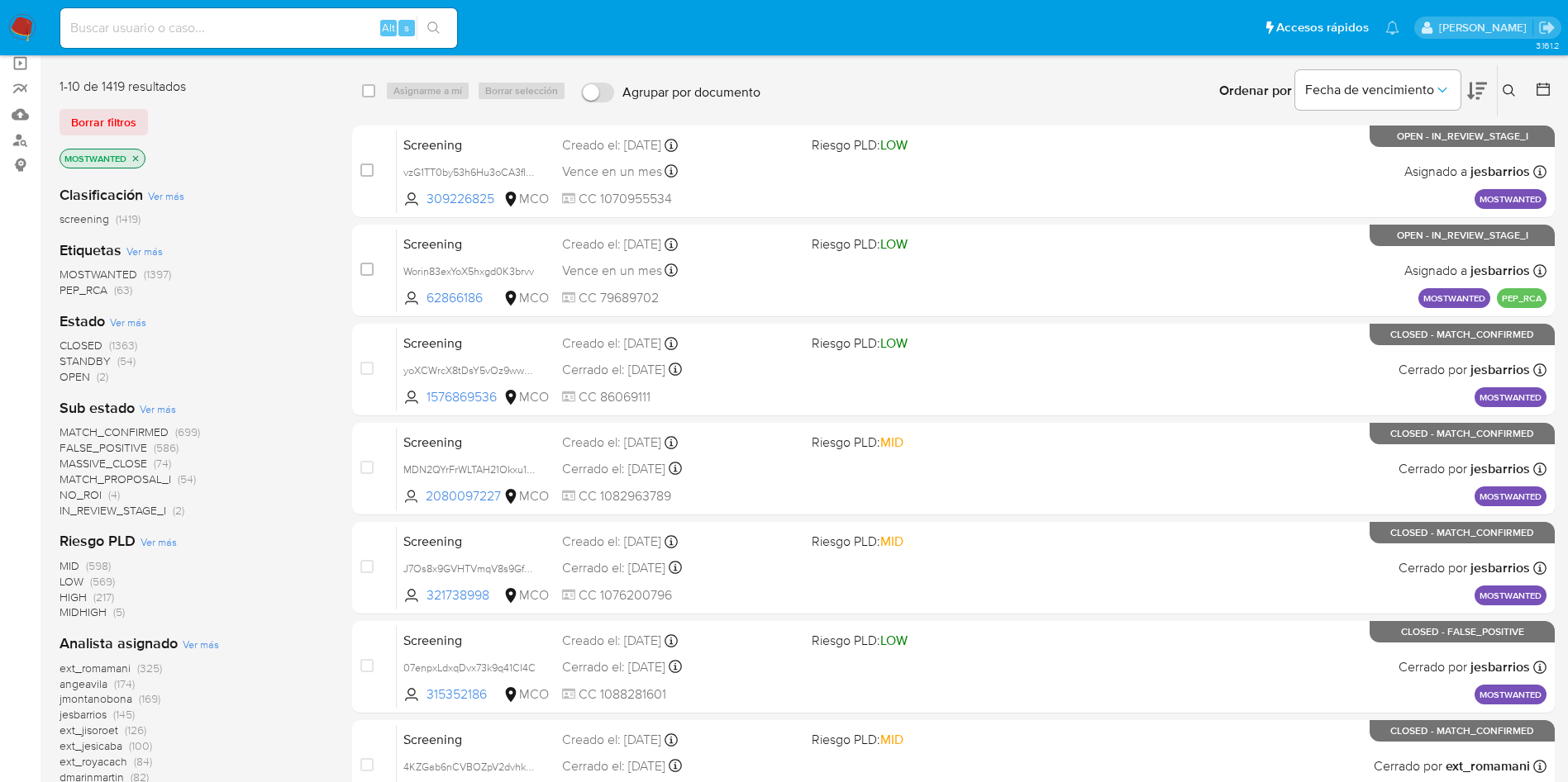
click at [149, 480] on span "MATCH_PROPOSAL_I" at bounding box center [115, 479] width 112 height 17
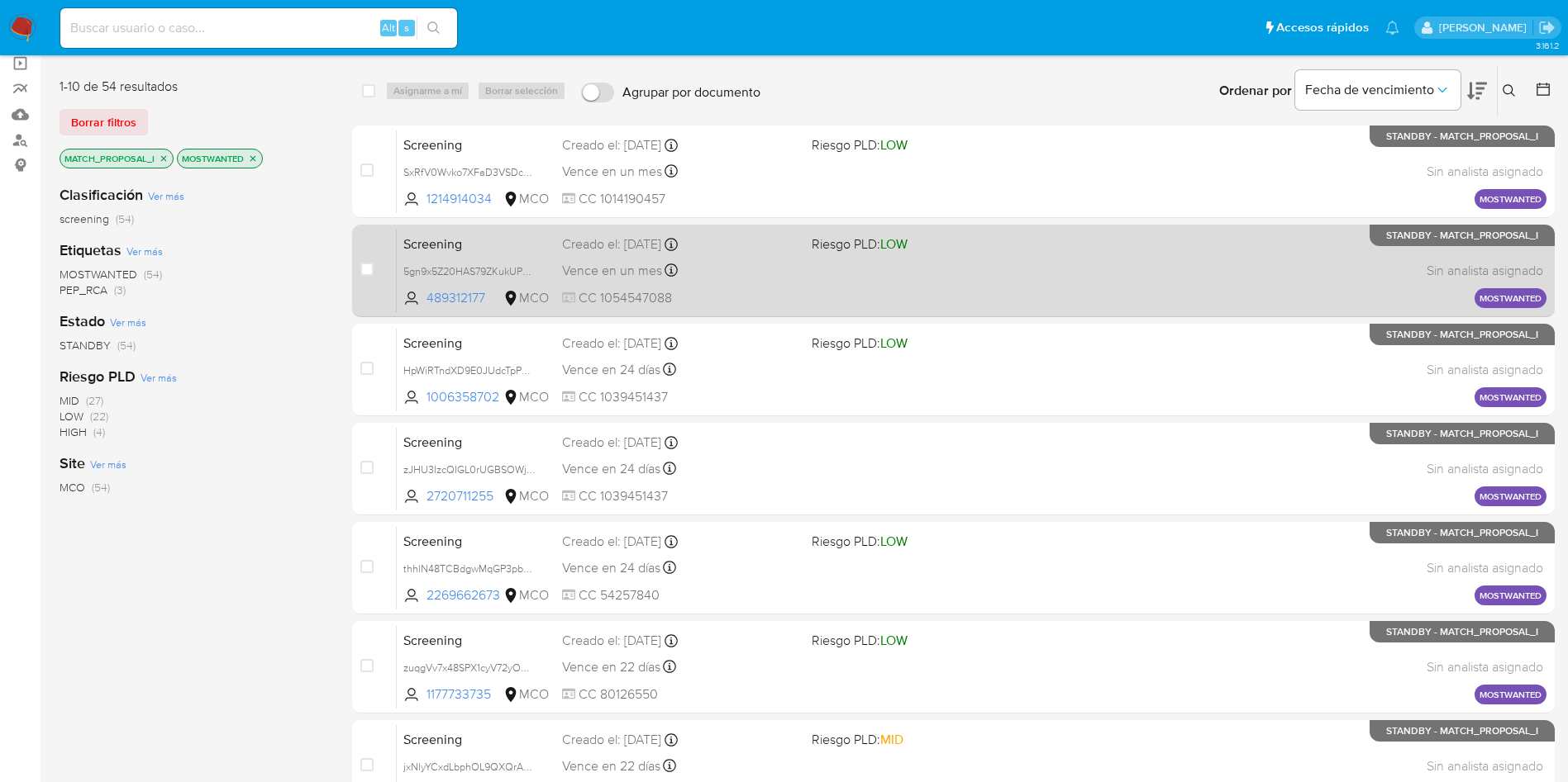
click at [467, 235] on span "Screening" at bounding box center [475, 243] width 145 height 22
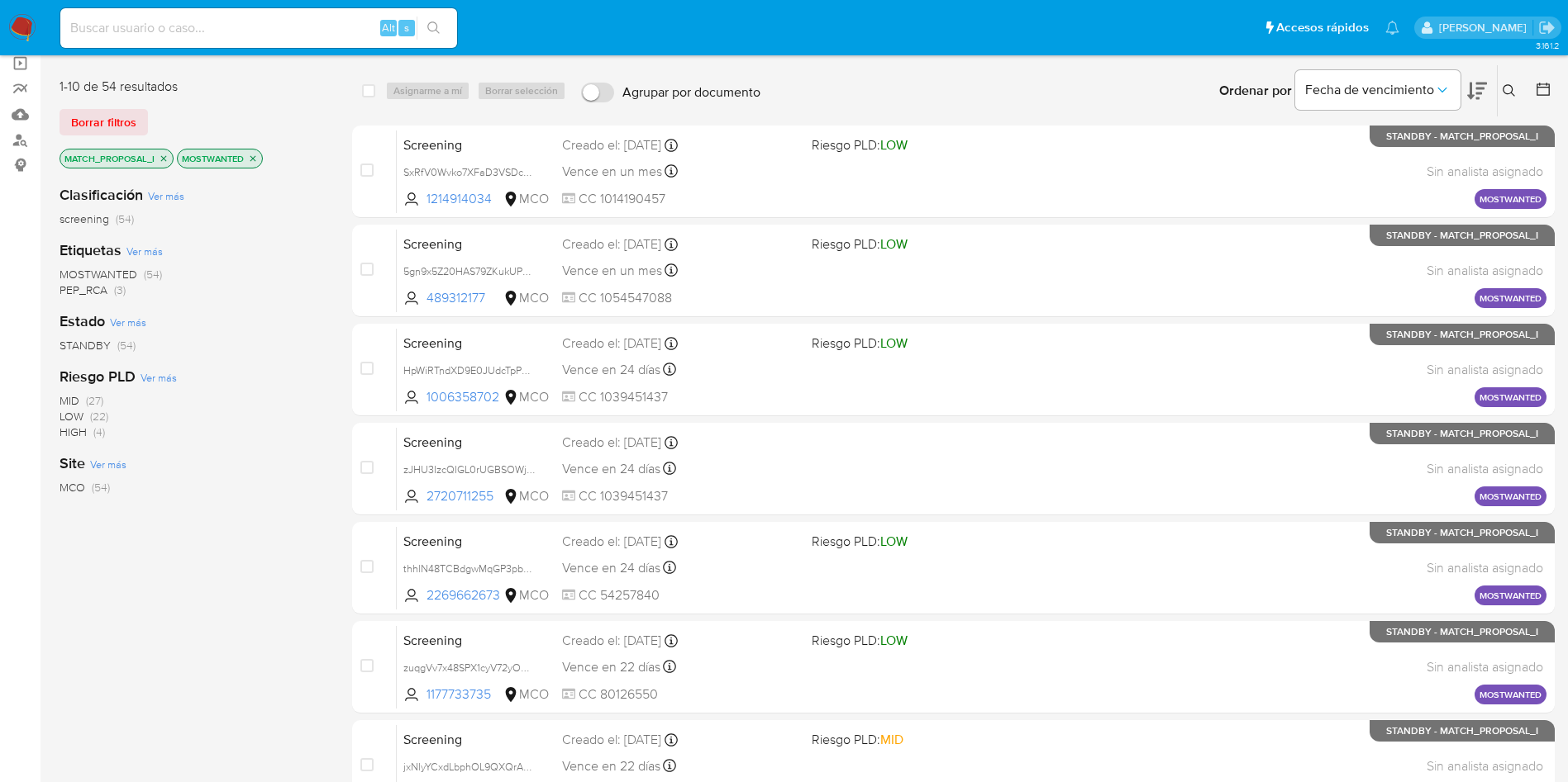
click at [167, 159] on icon "close-filter" at bounding box center [163, 158] width 10 height 10
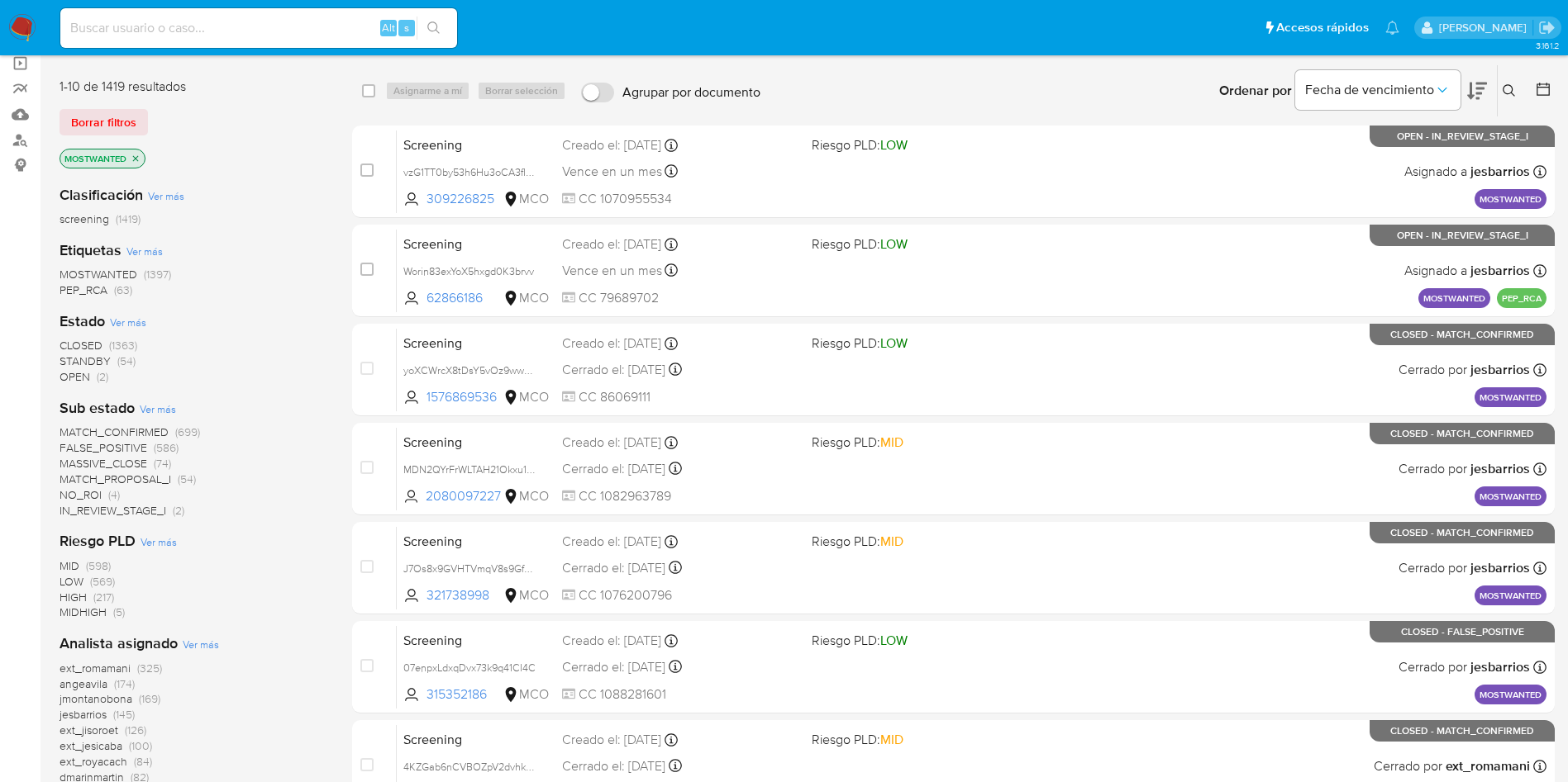
click at [1472, 86] on icon at bounding box center [1476, 92] width 20 height 17
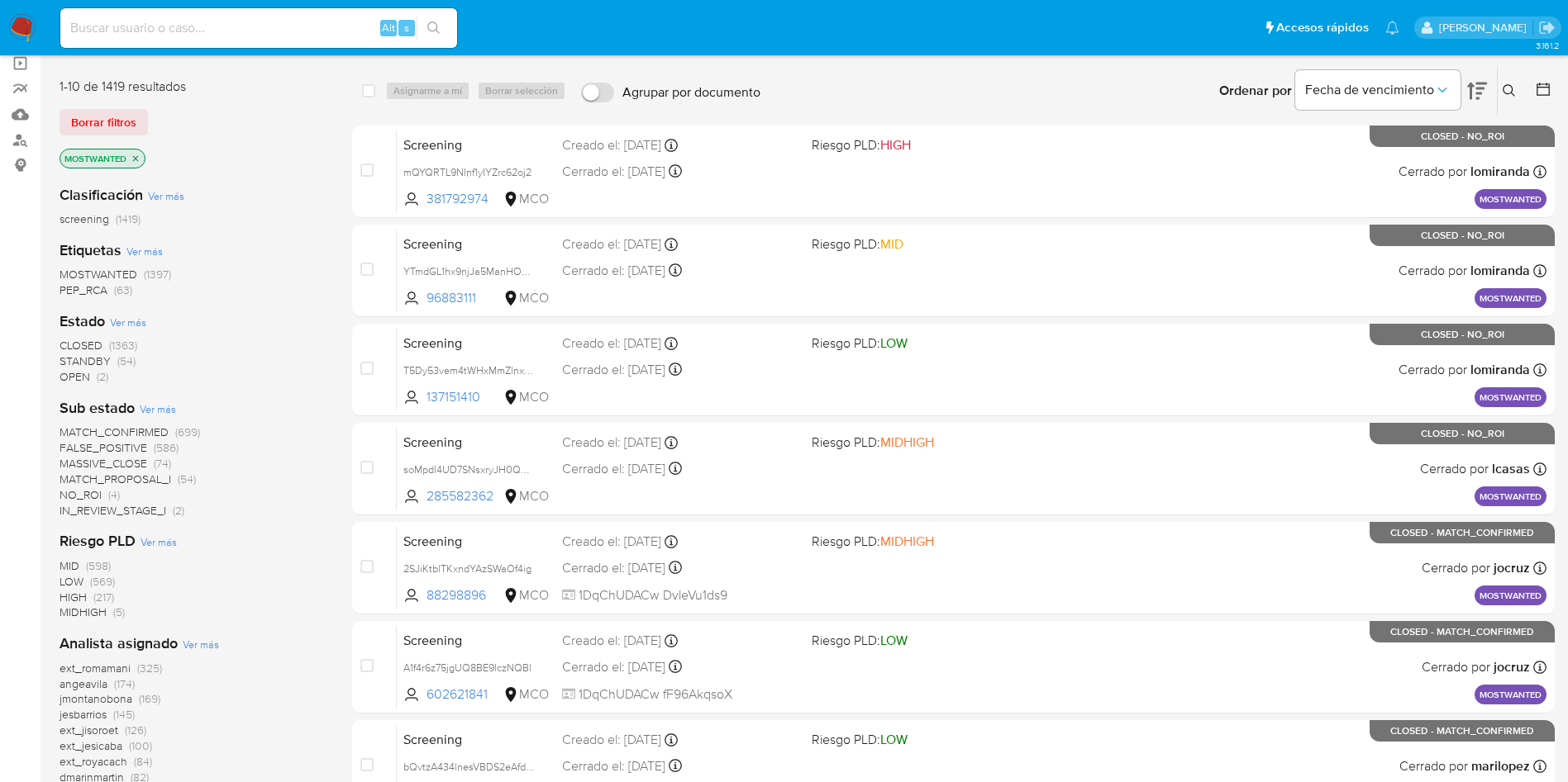
click at [1474, 93] on icon at bounding box center [1476, 91] width 20 height 20
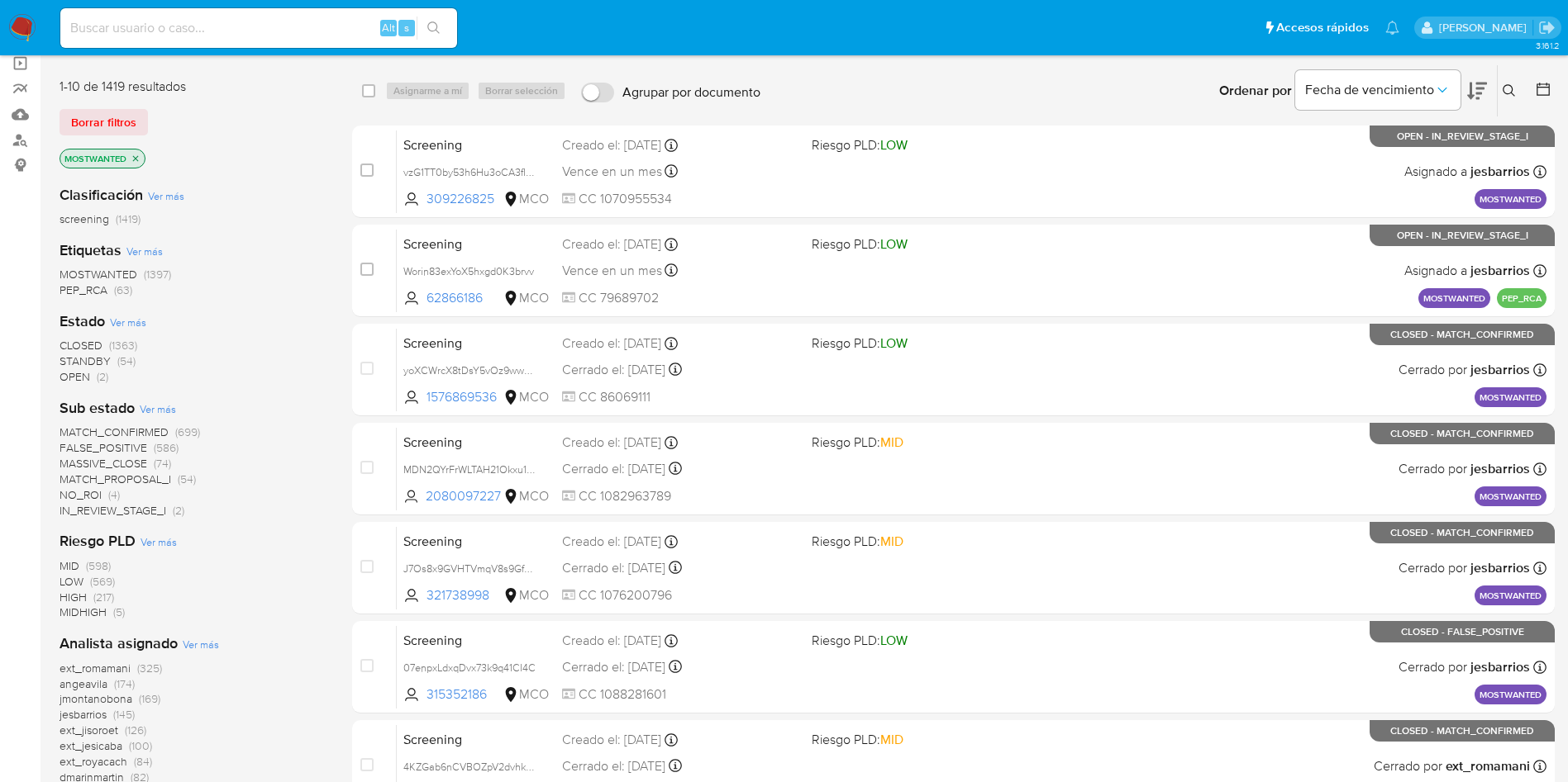
click at [114, 478] on span "MATCH_PROPOSAL_I" at bounding box center [115, 479] width 112 height 17
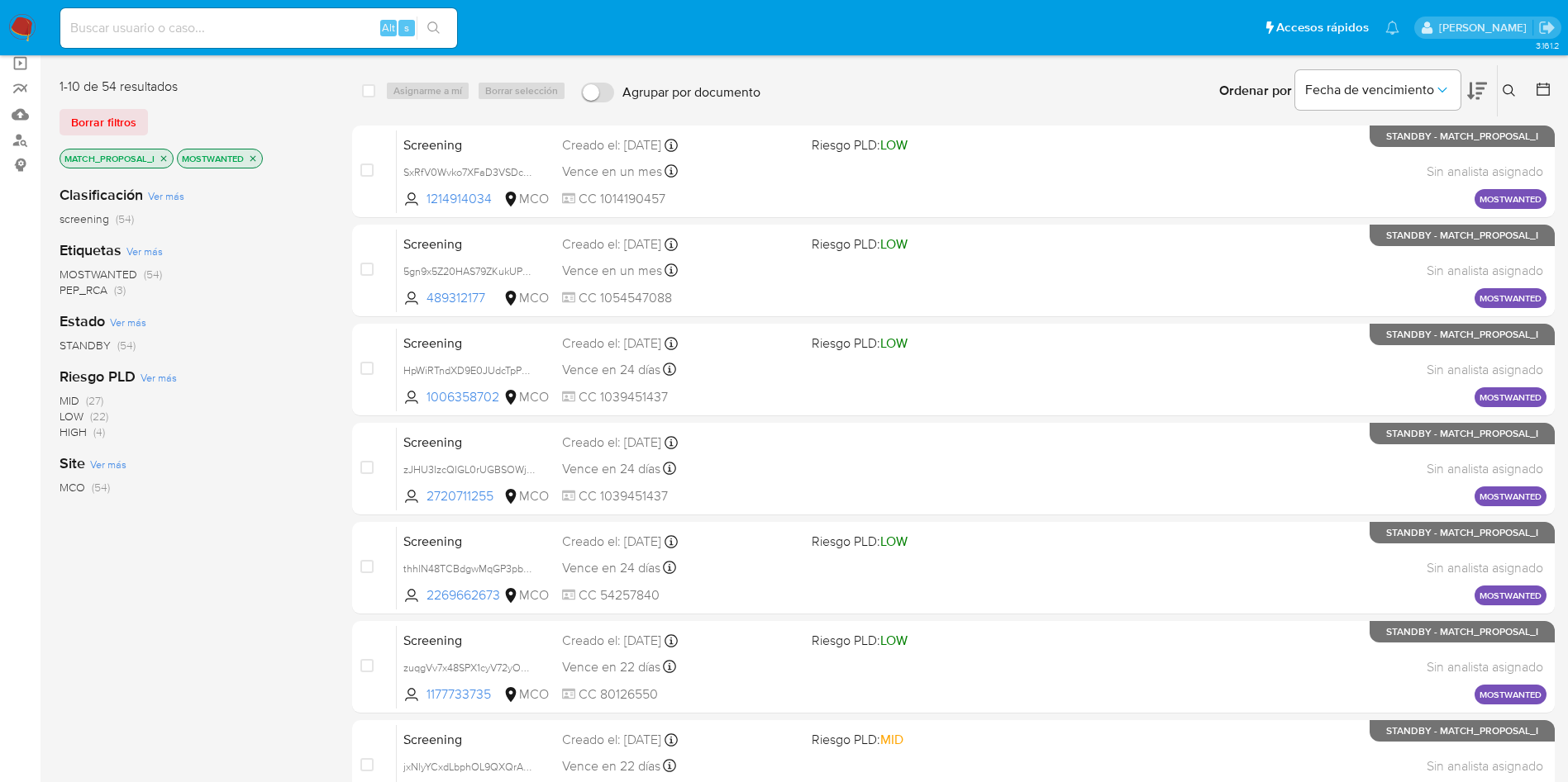
click at [1481, 87] on icon at bounding box center [1476, 92] width 20 height 17
click at [295, 250] on div "Etiquetas Ver más MOSTWANTED (54) PEP_RCA (3)" at bounding box center [192, 269] width 266 height 58
click at [295, 441] on div "Clasificación Ver más screening (54) Etiquetas Ver más MOSTWANTED (54) PEP_RCA …" at bounding box center [192, 453] width 266 height 562
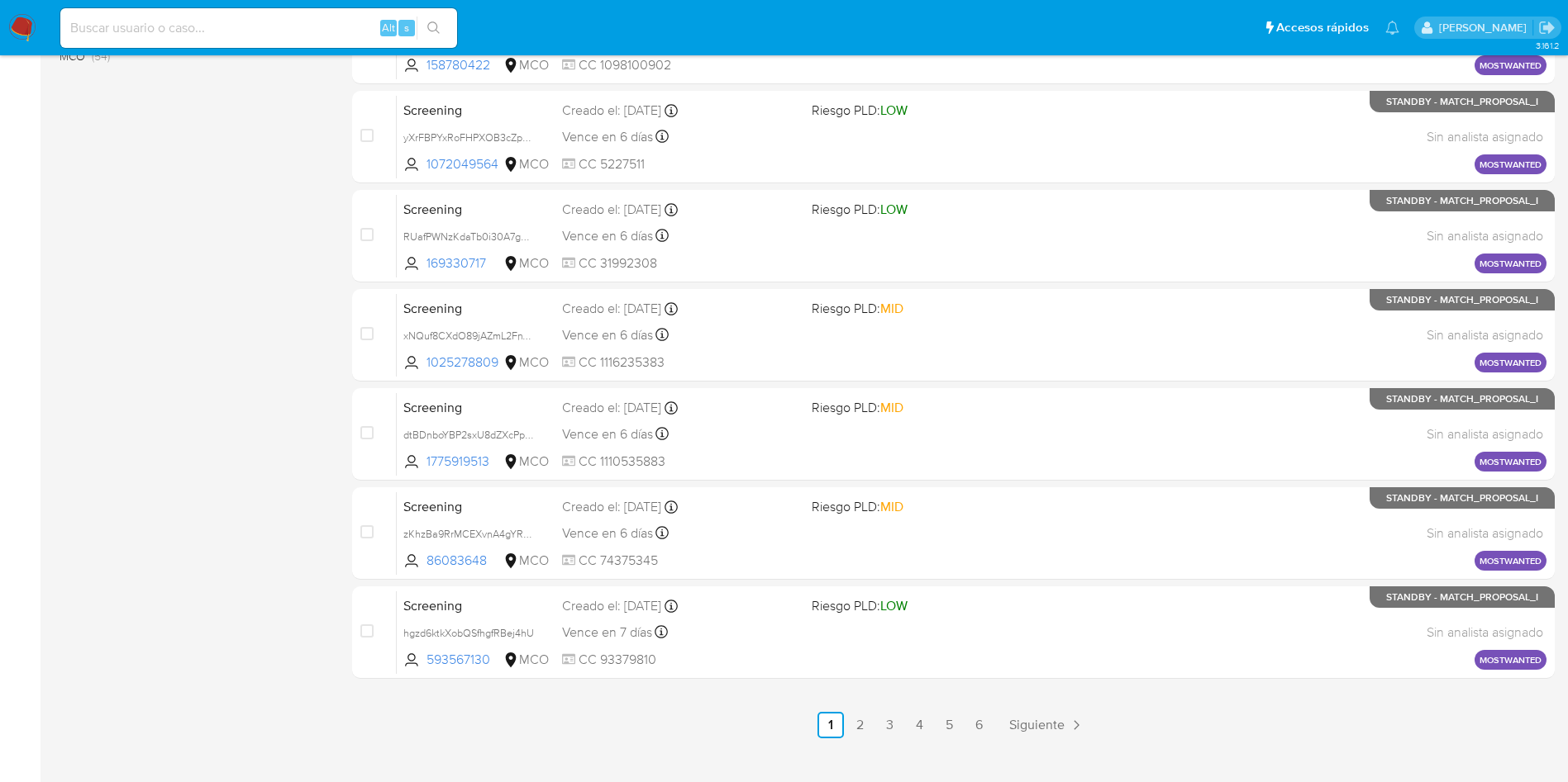
scroll to position [582, 0]
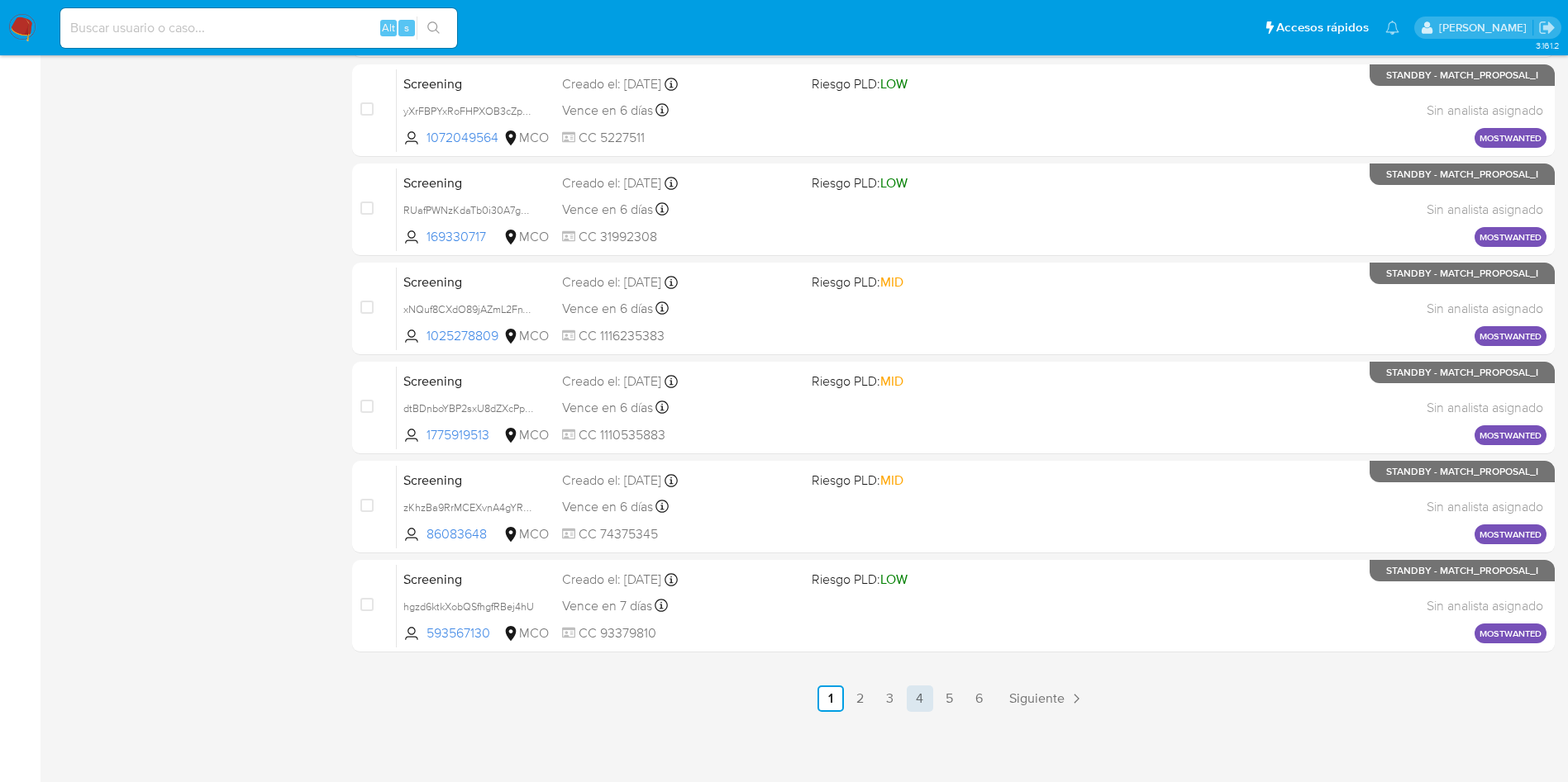
click at [915, 691] on link "4" at bounding box center [919, 699] width 26 height 26
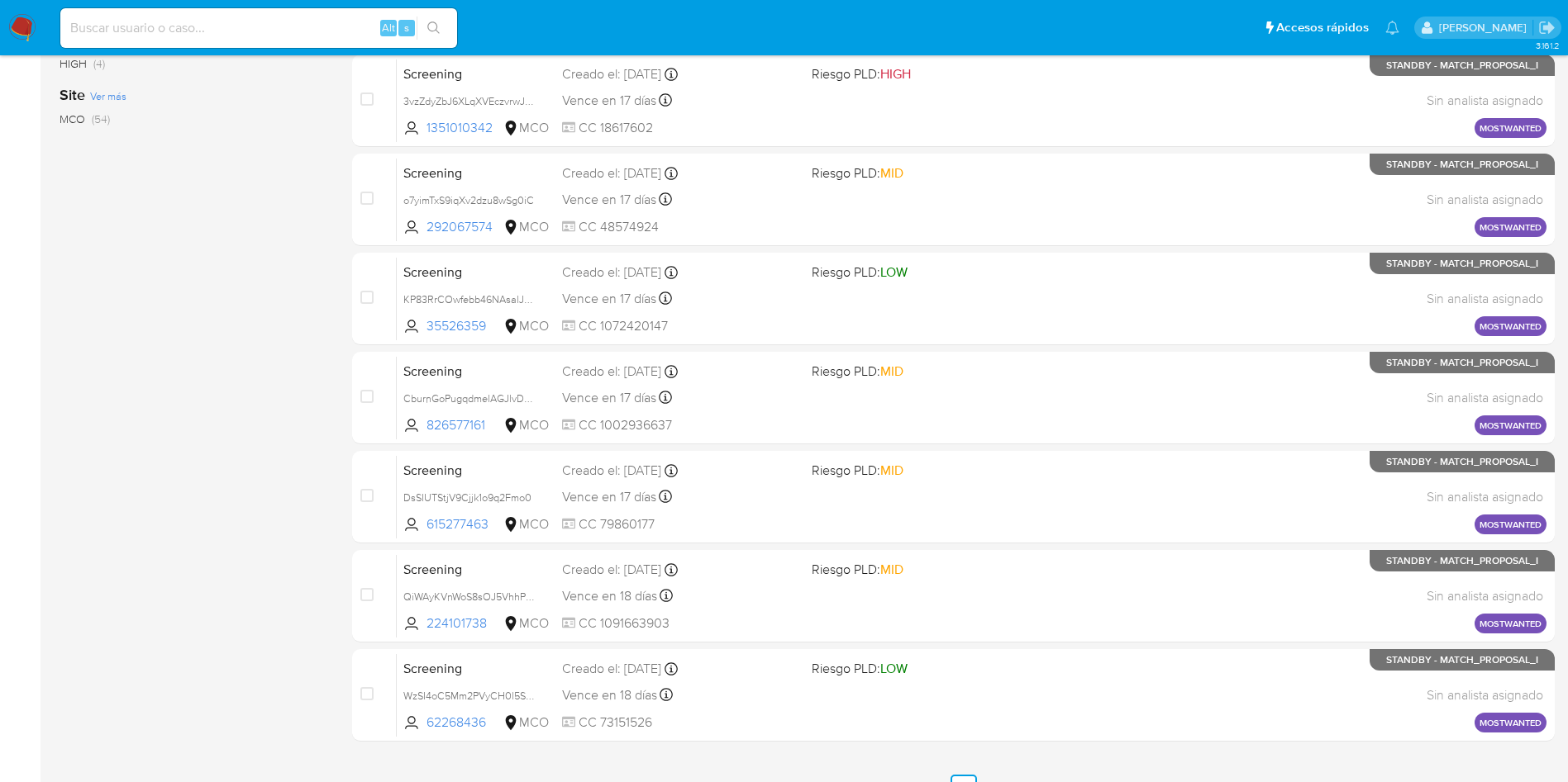
scroll to position [582, 0]
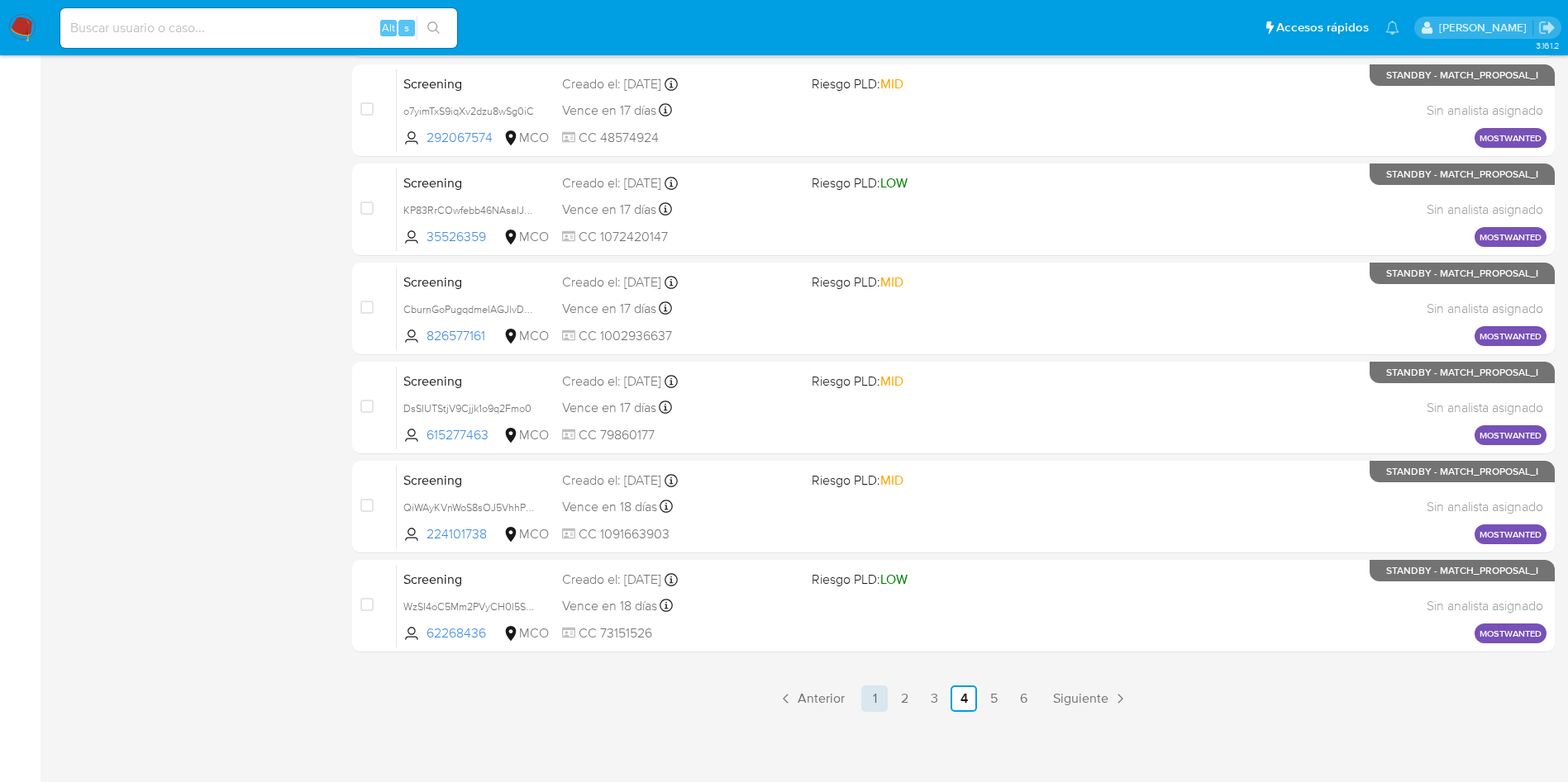
click at [878, 702] on link "1" at bounding box center [874, 699] width 26 height 26
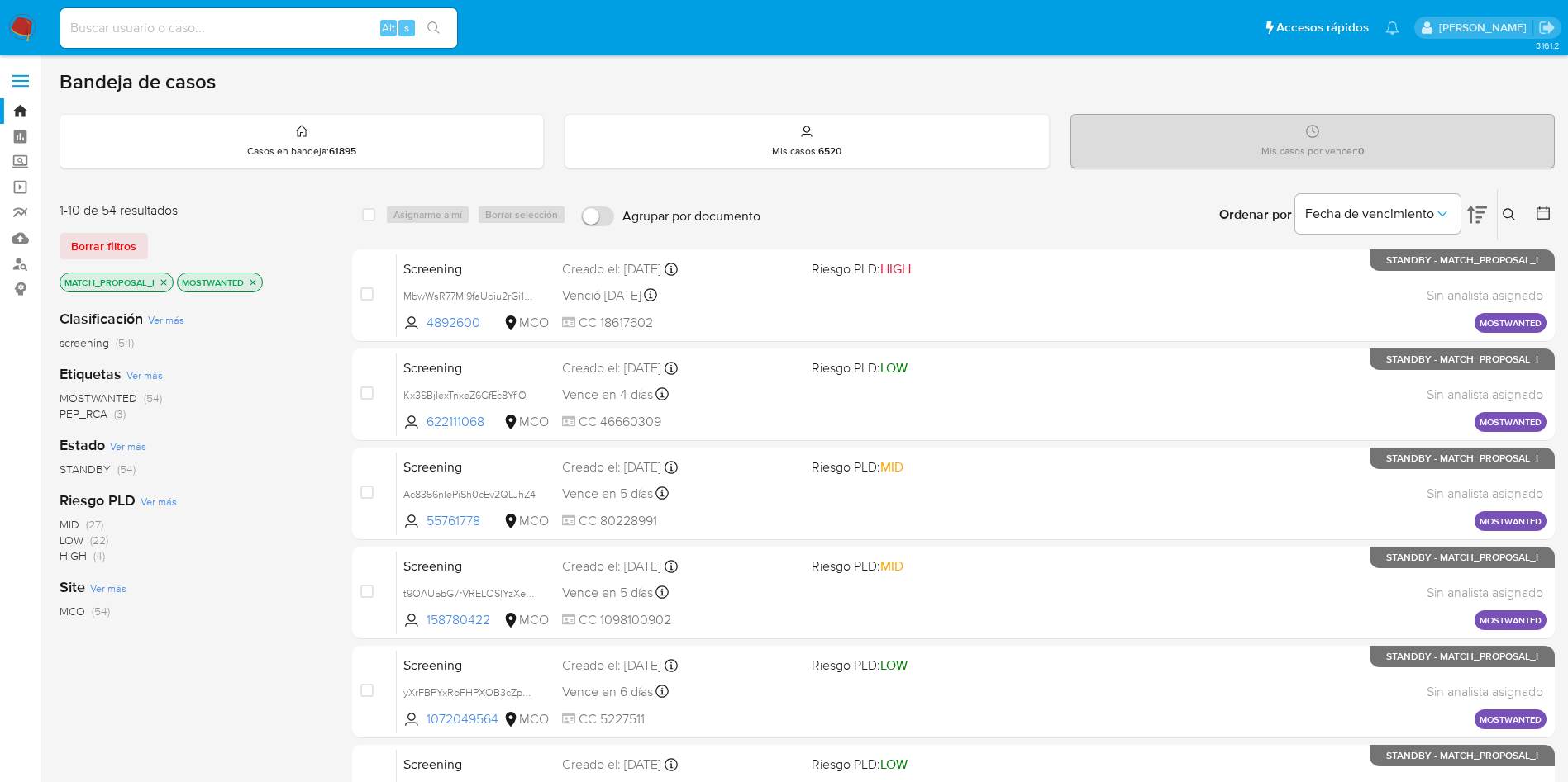
click at [163, 284] on icon "close-filter" at bounding box center [163, 282] width 10 height 10
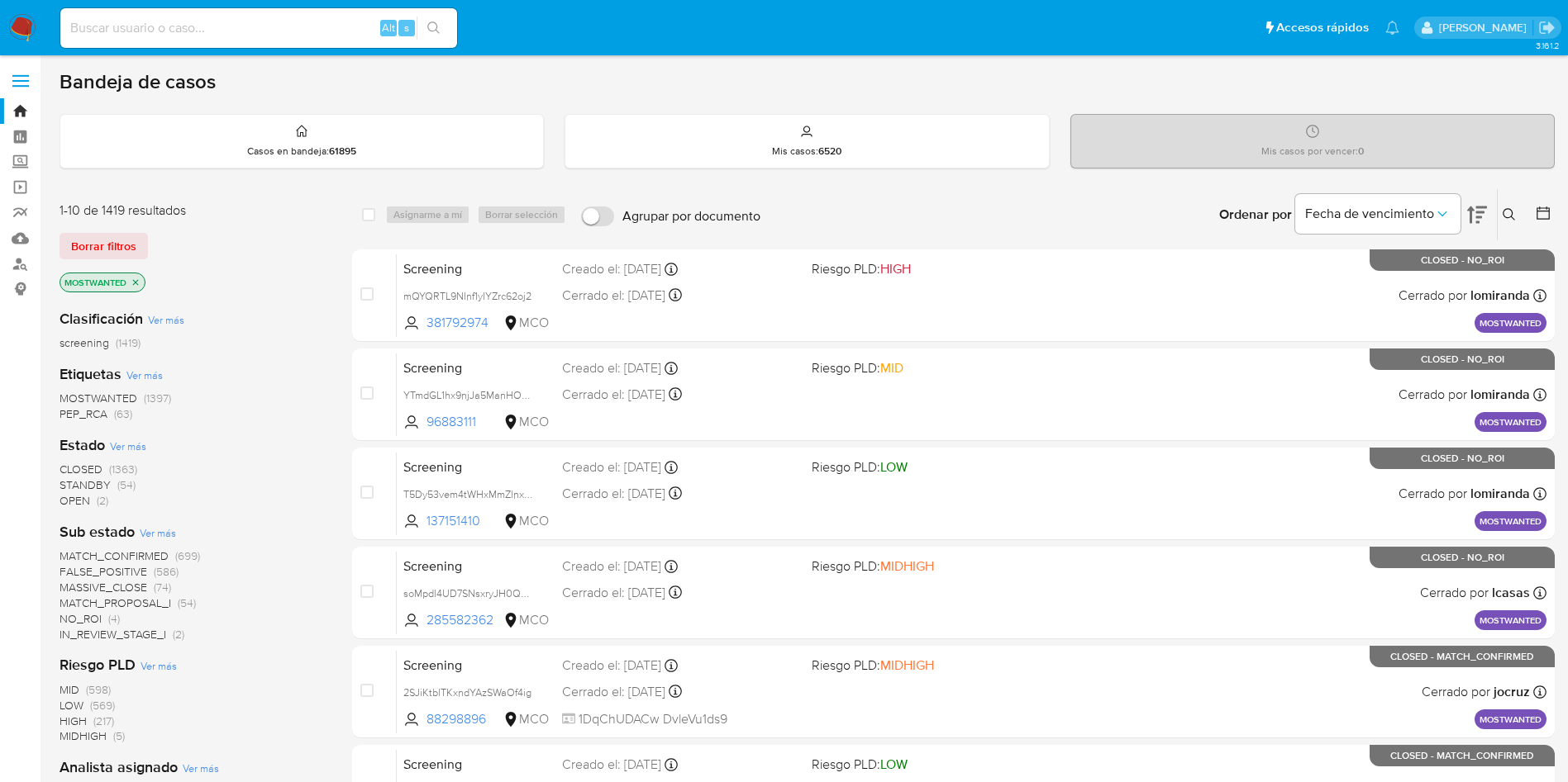
click at [85, 502] on span "OPEN" at bounding box center [74, 501] width 31 height 17
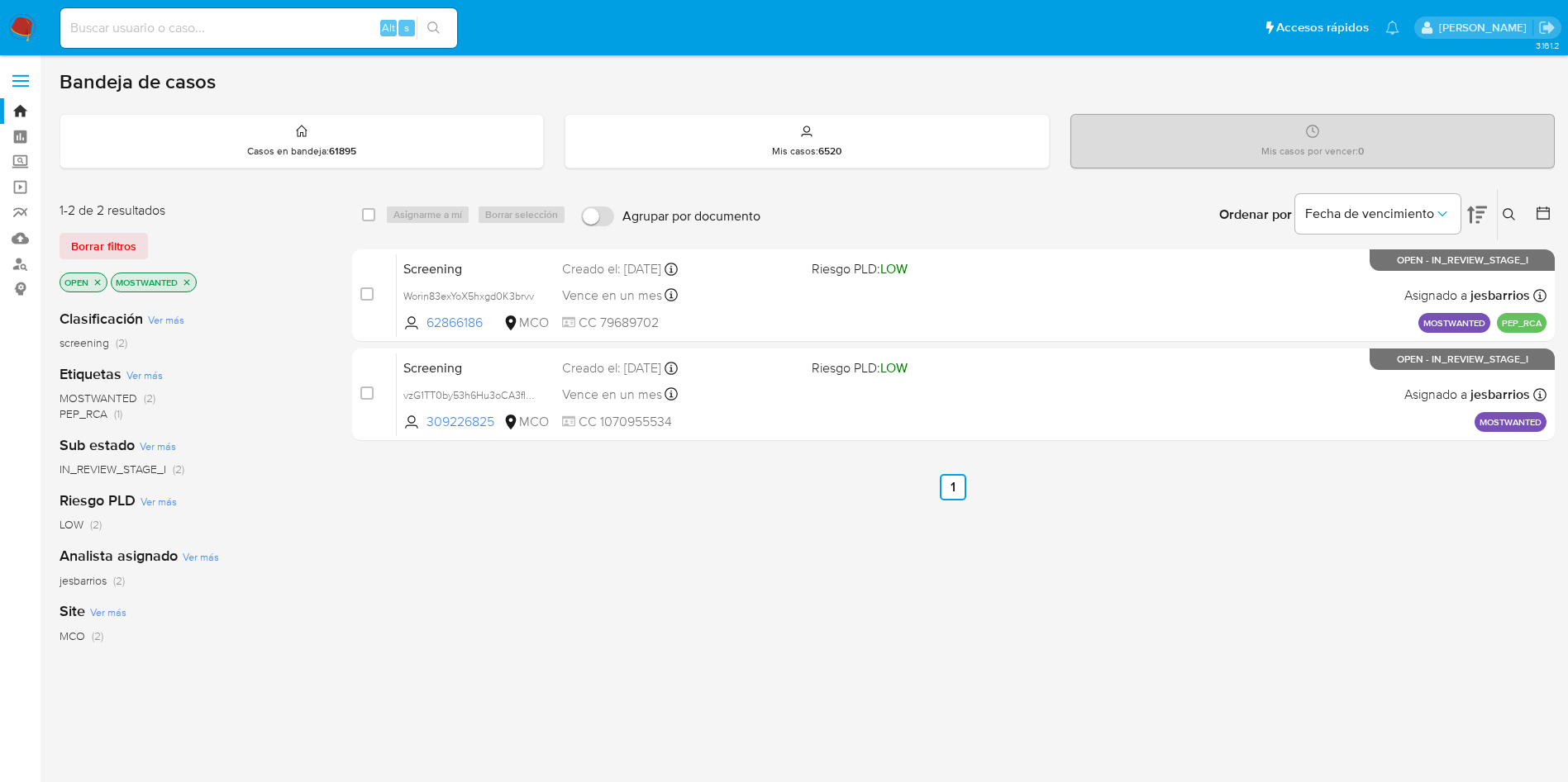
click at [191, 281] on icon "close-filter" at bounding box center [186, 282] width 10 height 10
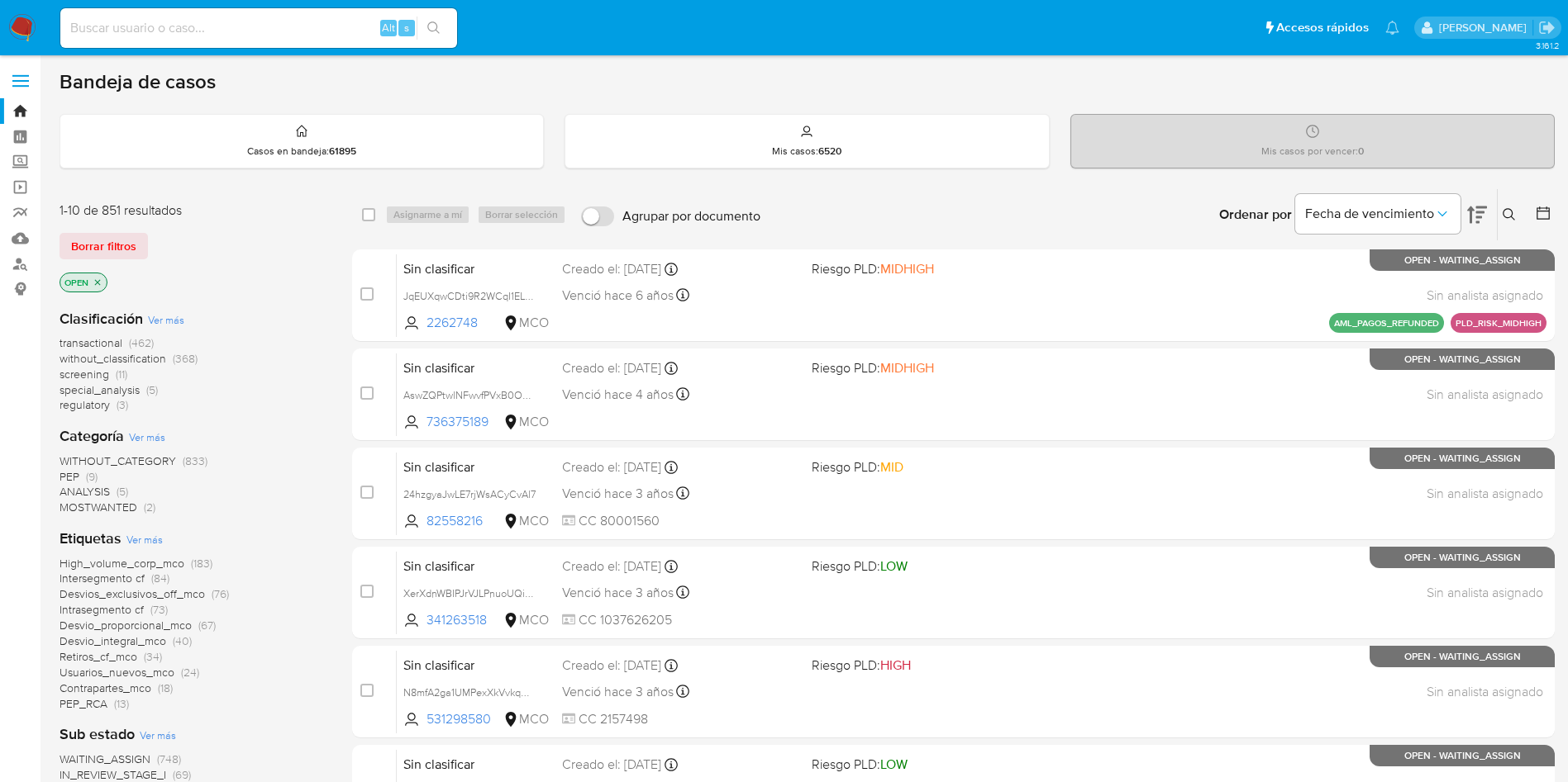
scroll to position [124, 0]
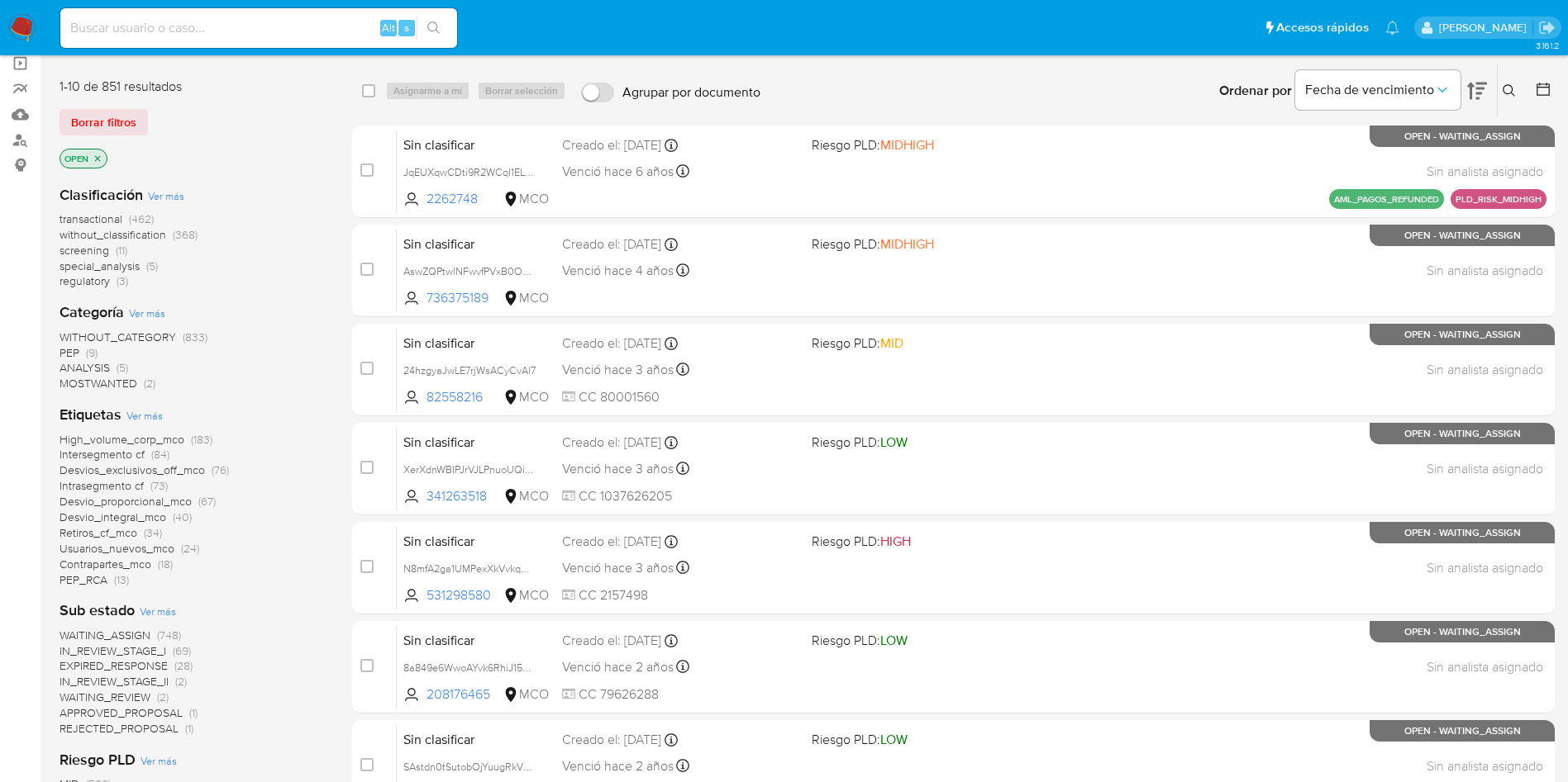
click at [94, 157] on icon "close-filter" at bounding box center [97, 158] width 10 height 10
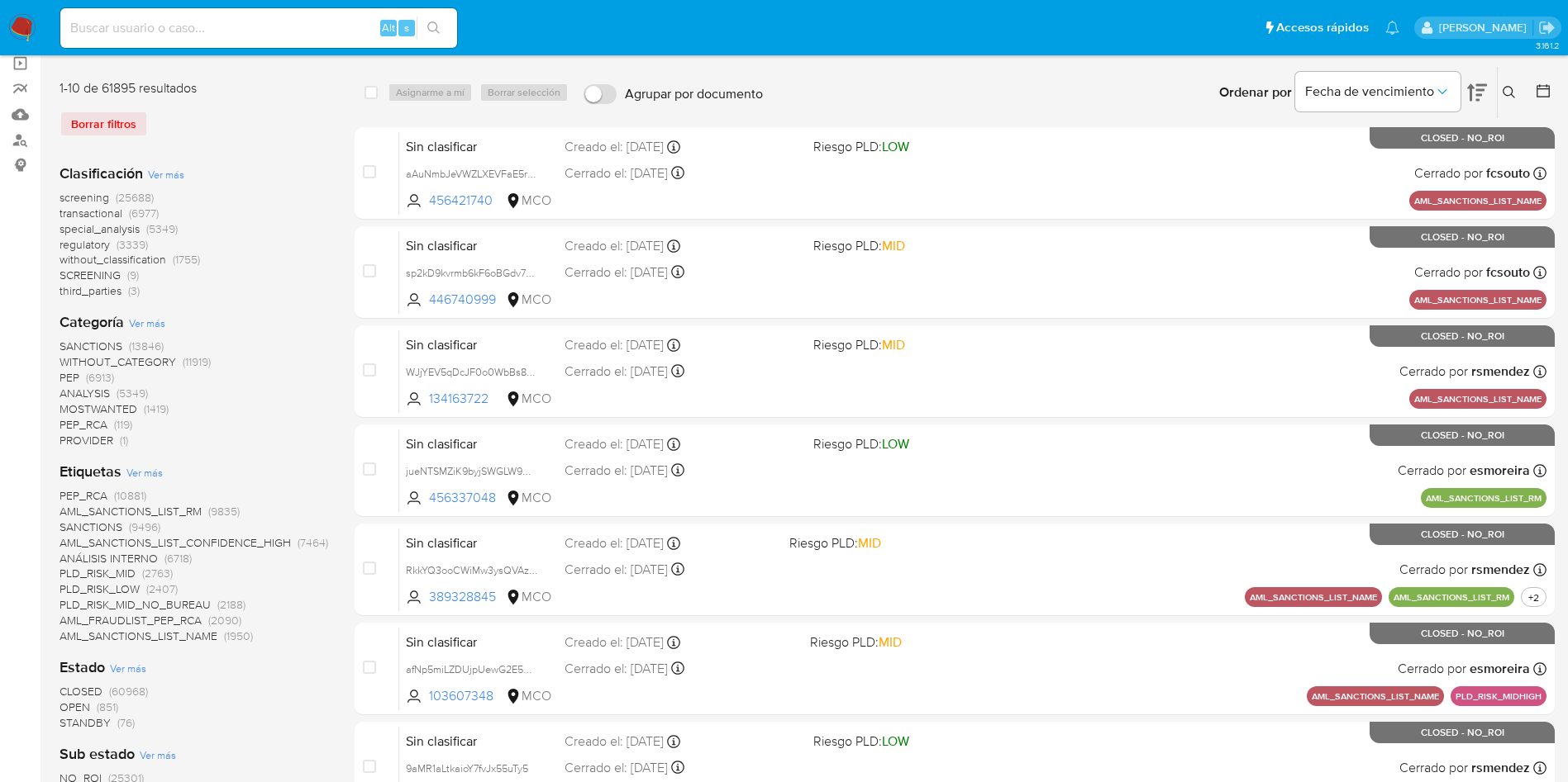
click at [97, 406] on span "MOSTWANTED" at bounding box center [98, 409] width 78 height 17
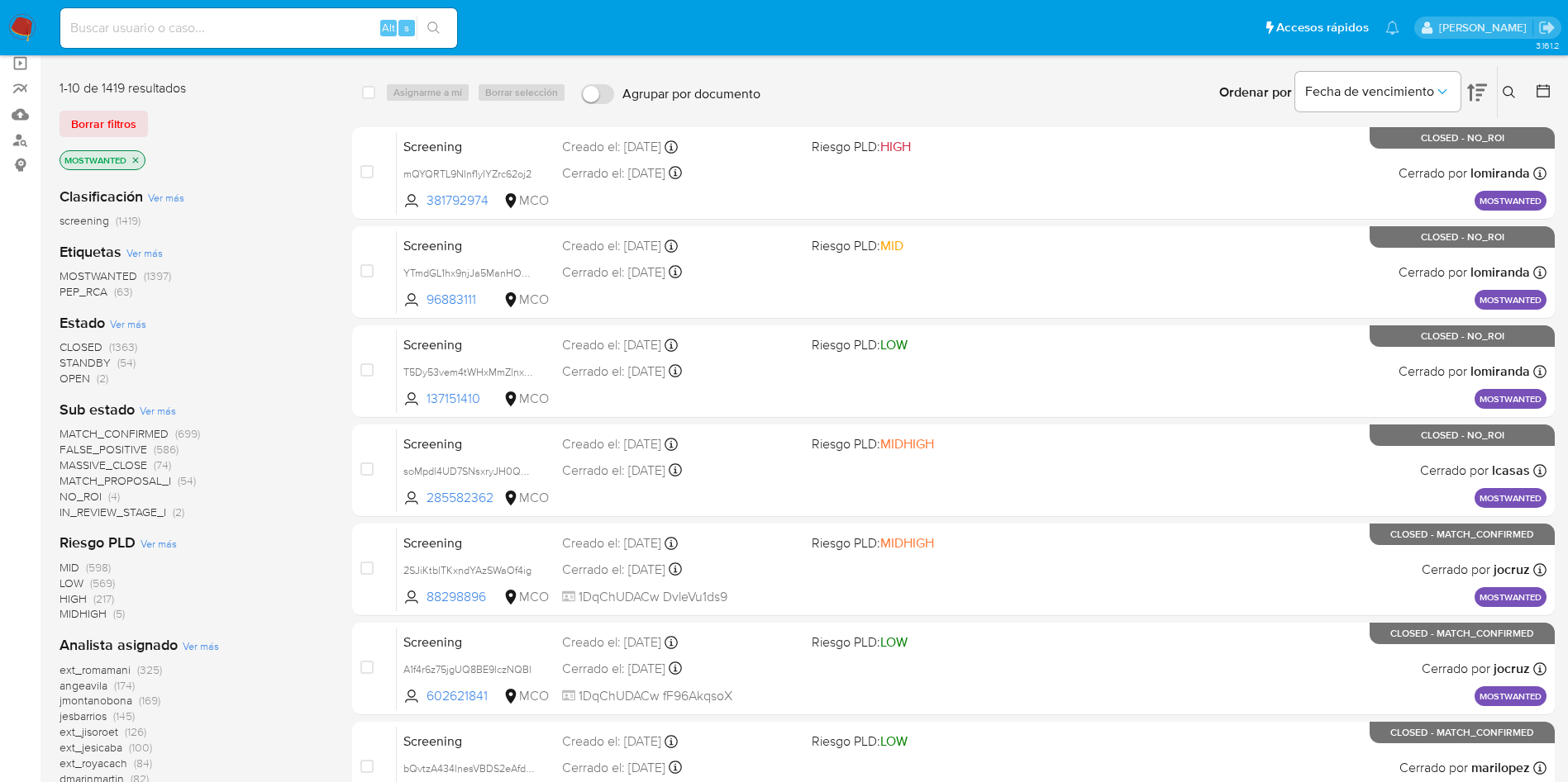
click at [144, 482] on span "MATCH_PROPOSAL_I" at bounding box center [115, 481] width 112 height 17
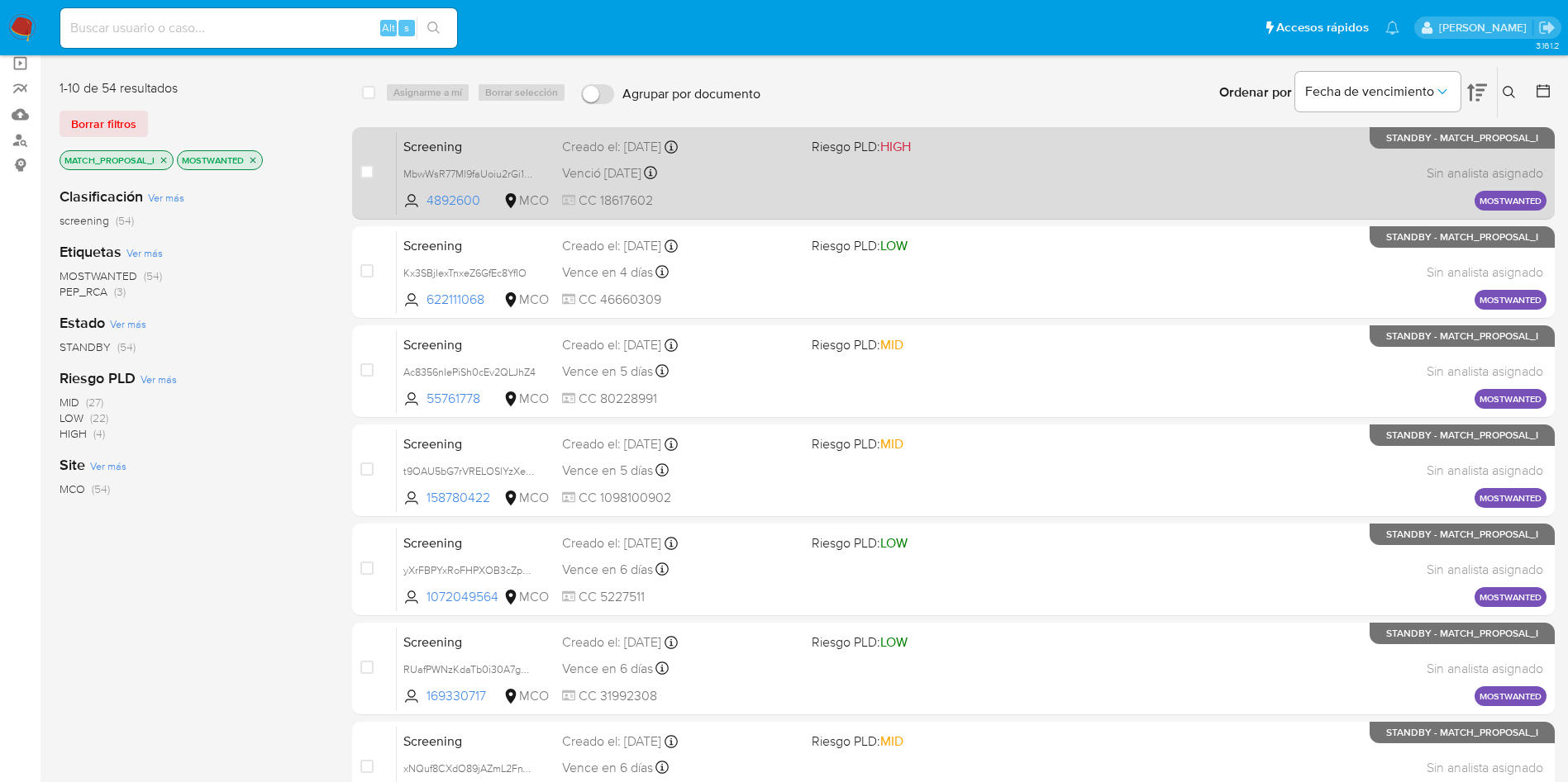
click at [439, 154] on span "Screening" at bounding box center [475, 145] width 145 height 22
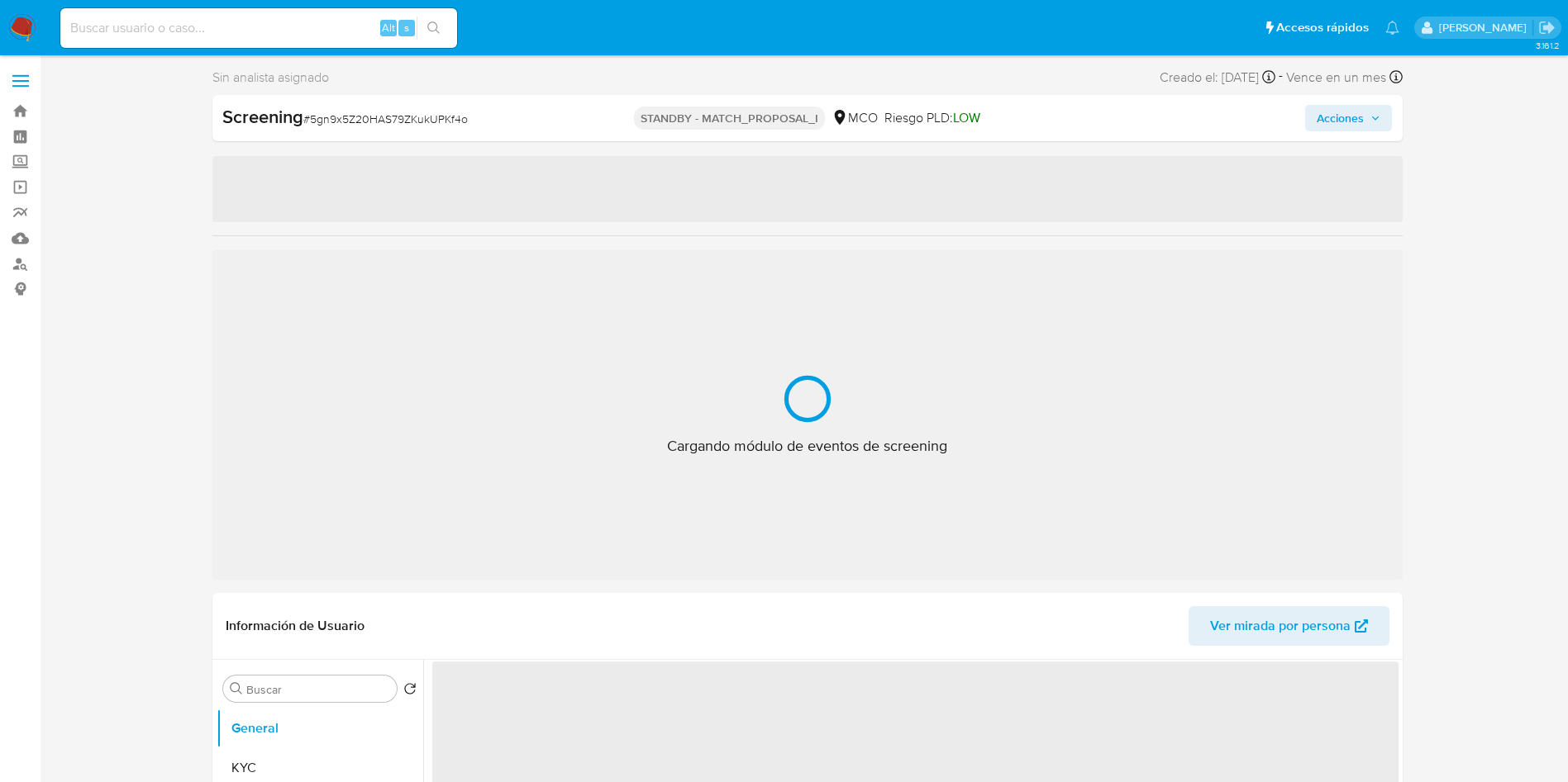
select select "10"
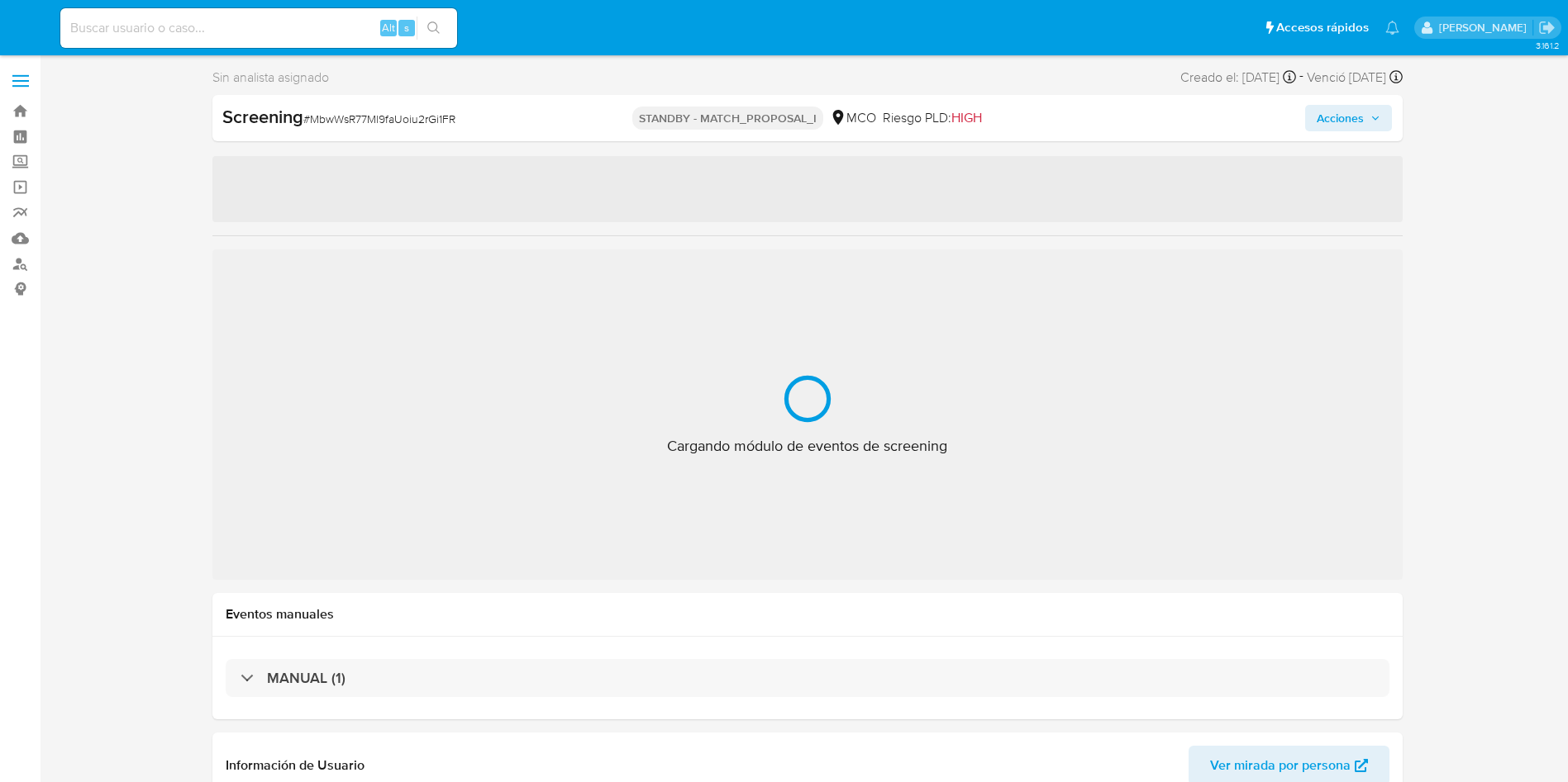
select select "10"
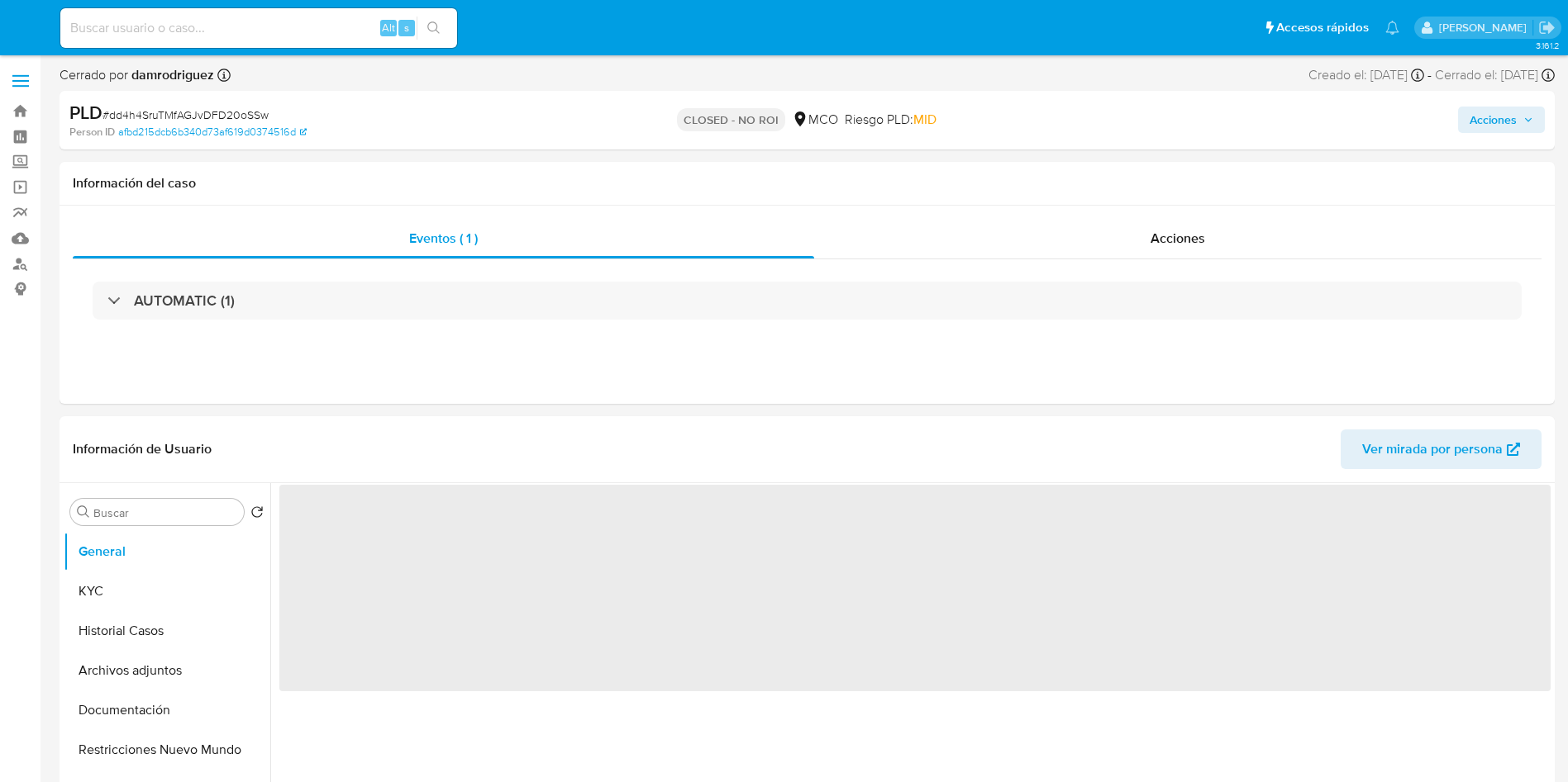
select select "10"
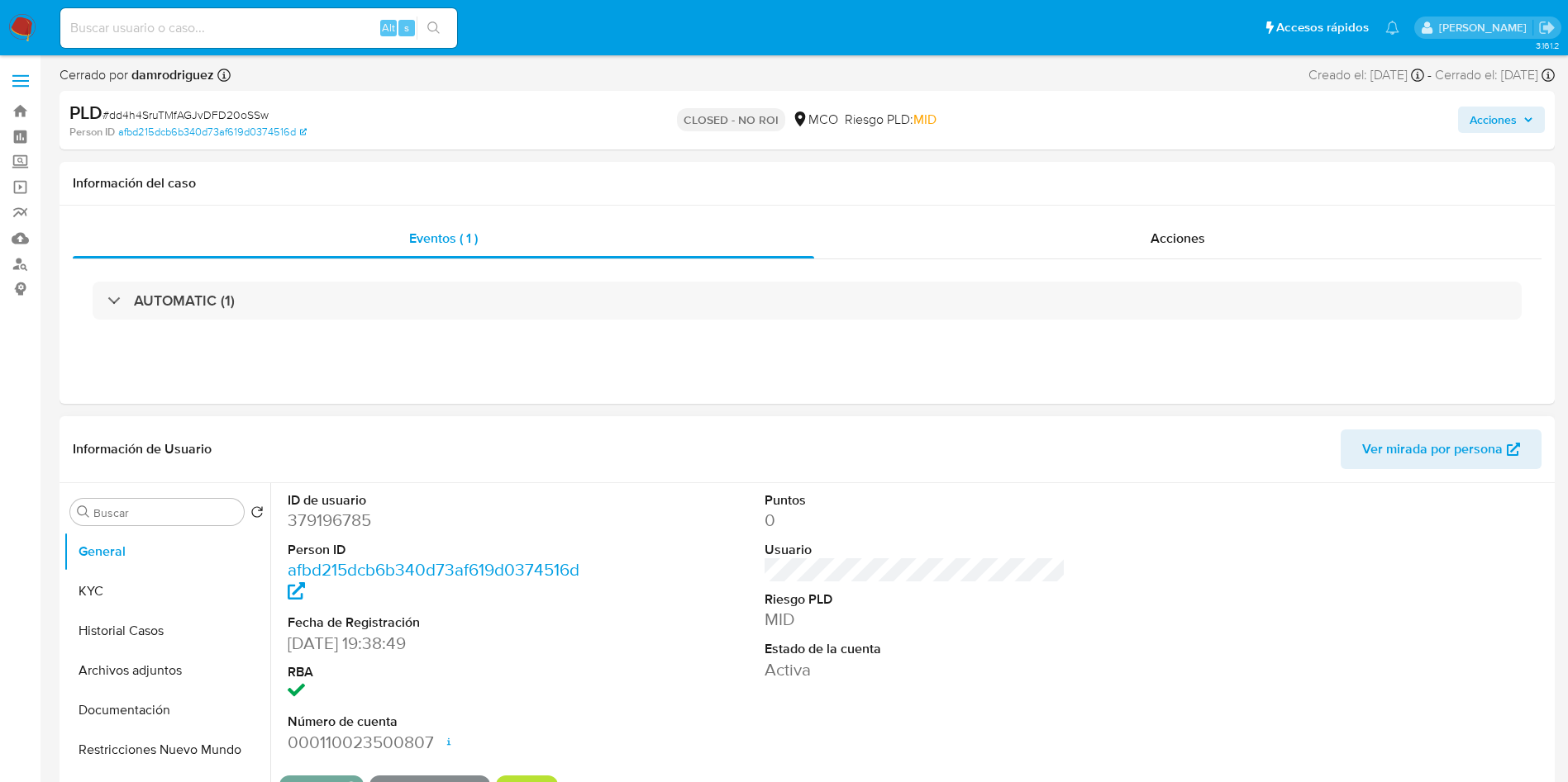
click at [606, 511] on div "ID de usuario 379196785 Person ID afbd215dcb6b340d73af619d0374516d Fecha de Reg…" at bounding box center [915, 623] width 1271 height 280
click at [20, 38] on img at bounding box center [22, 28] width 28 height 28
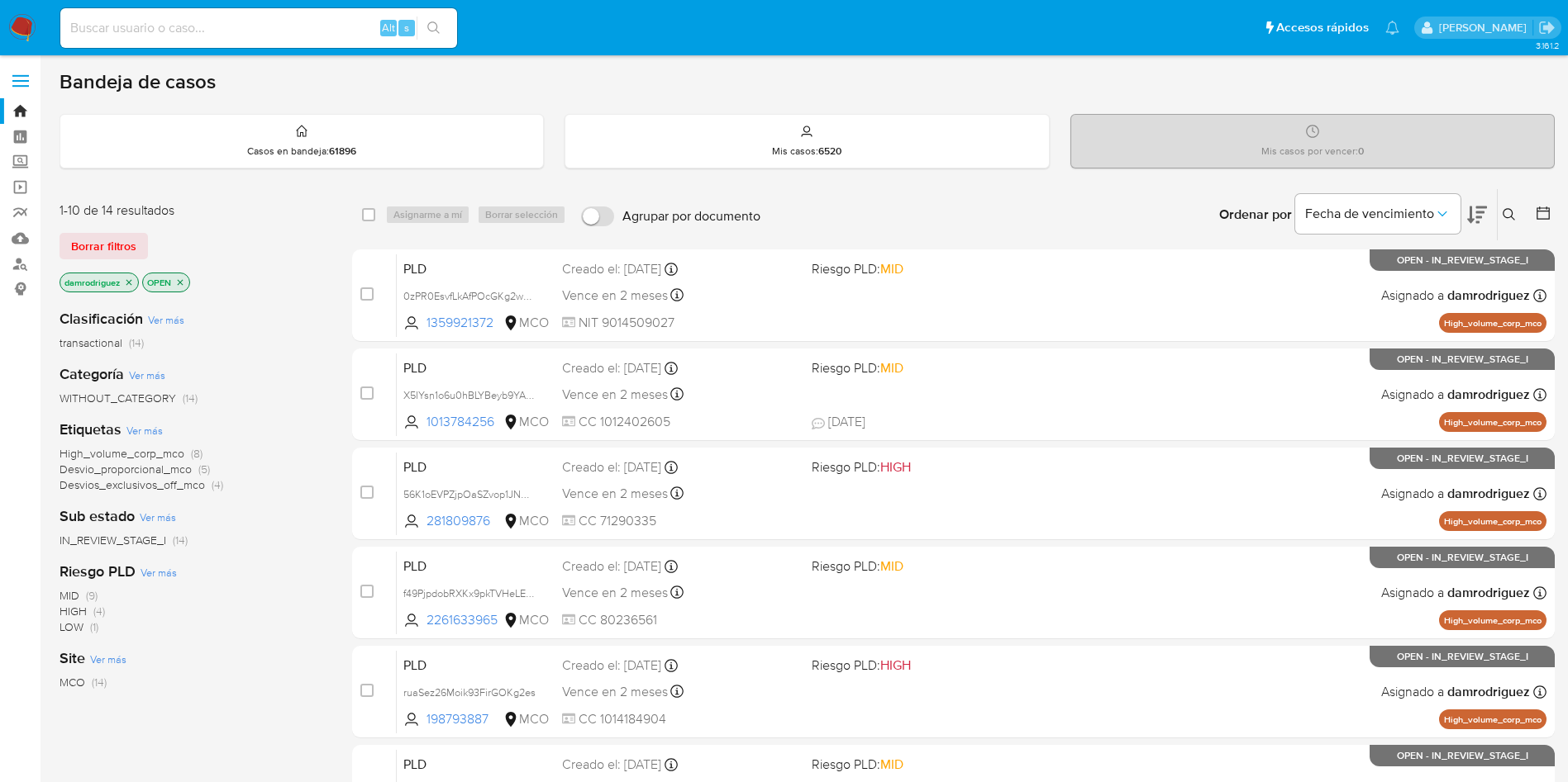
click at [32, 24] on img at bounding box center [22, 28] width 28 height 28
click at [126, 281] on icon "close-filter" at bounding box center [128, 282] width 10 height 10
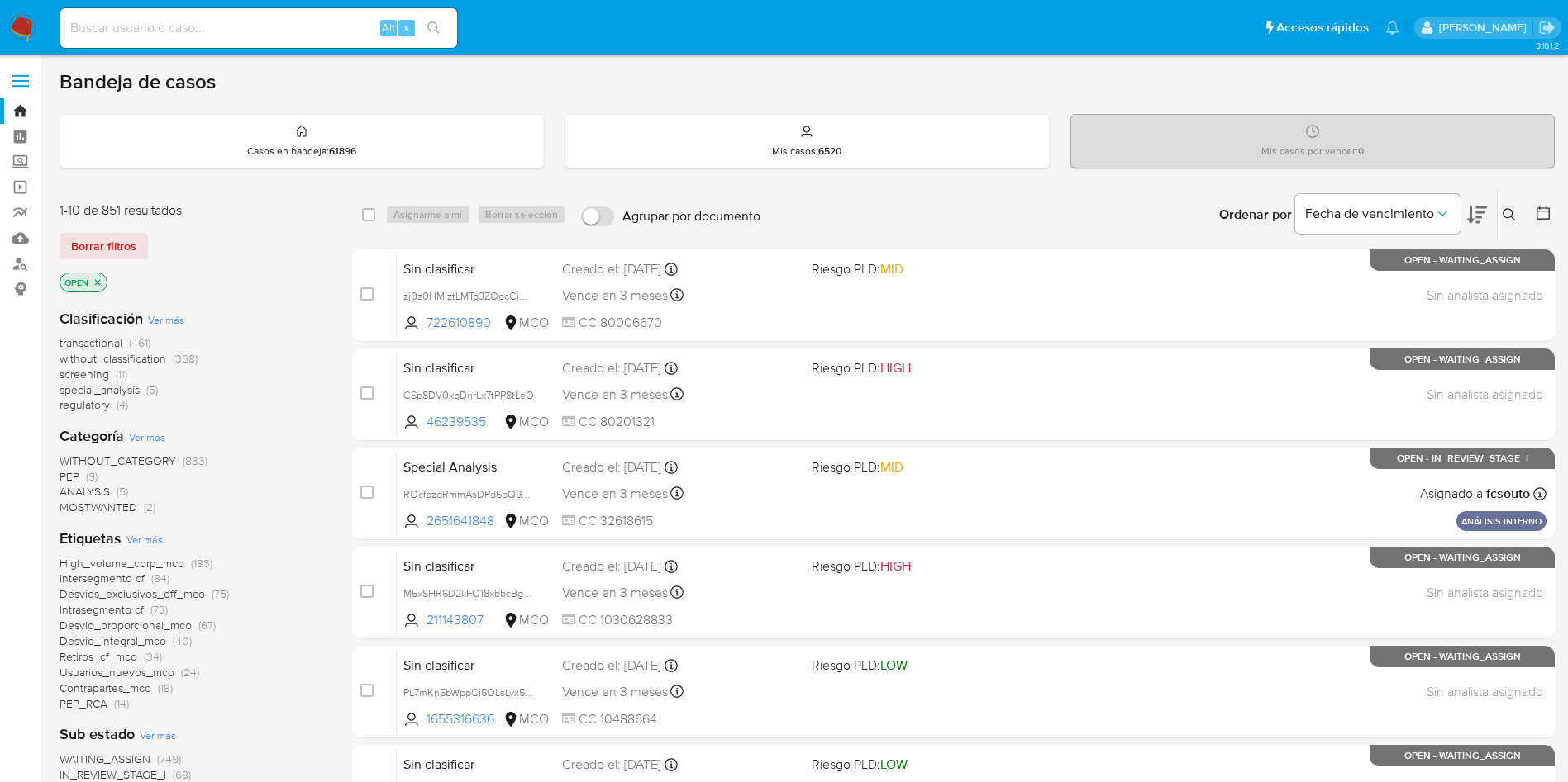
click at [101, 280] on icon "close-filter" at bounding box center [97, 282] width 10 height 10
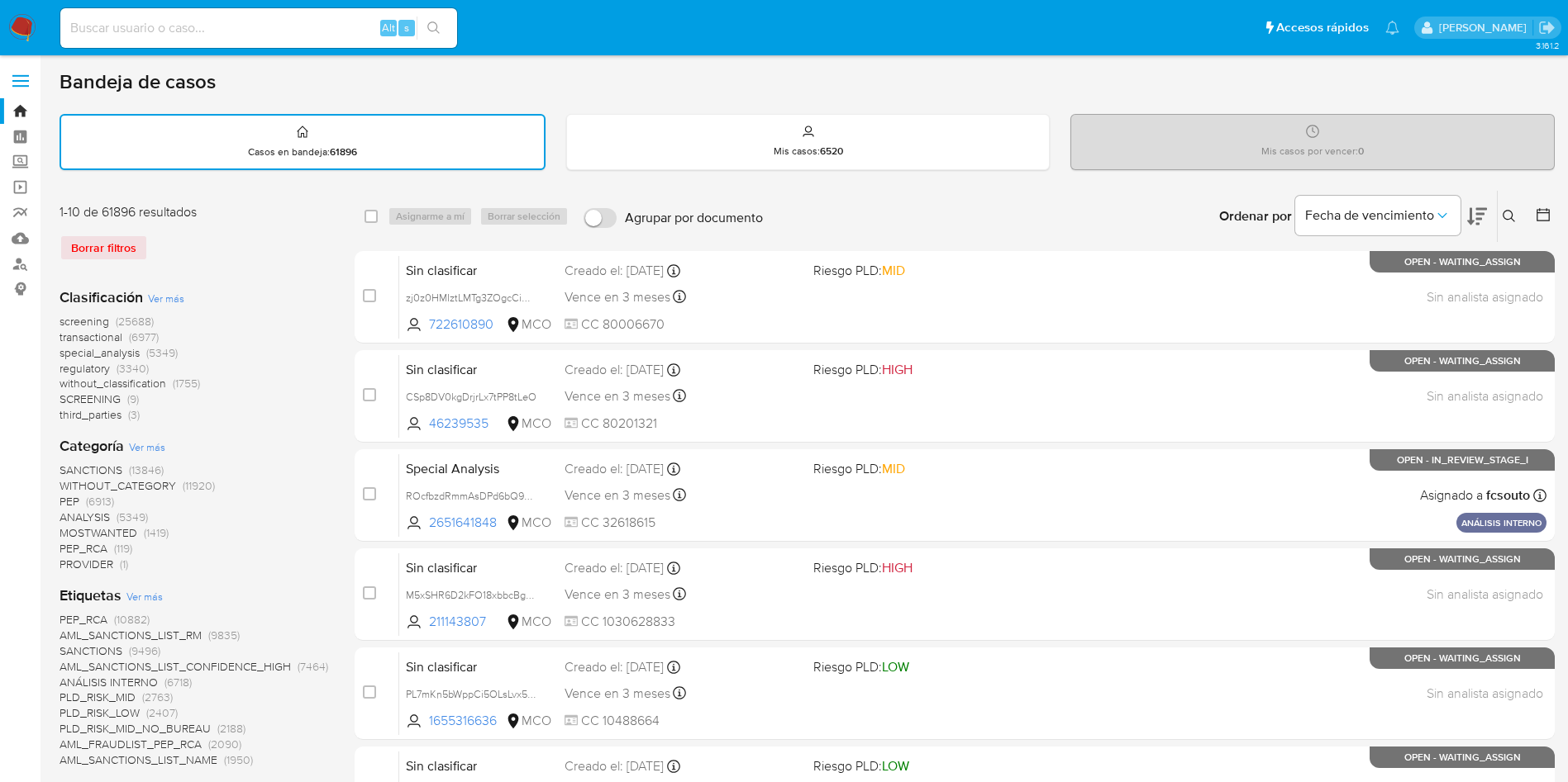
click at [100, 318] on span "screening" at bounding box center [84, 321] width 50 height 17
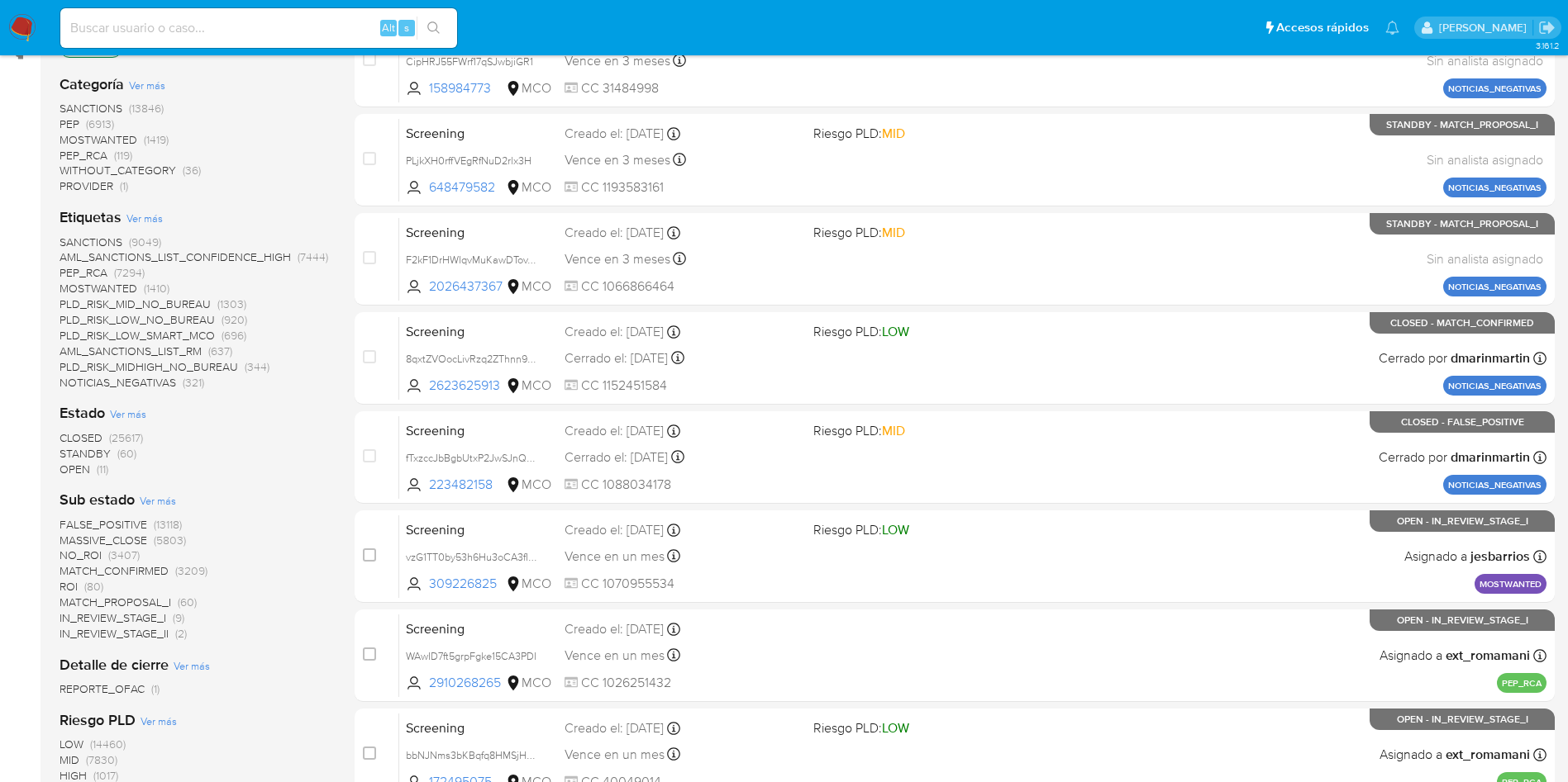
scroll to position [248, 0]
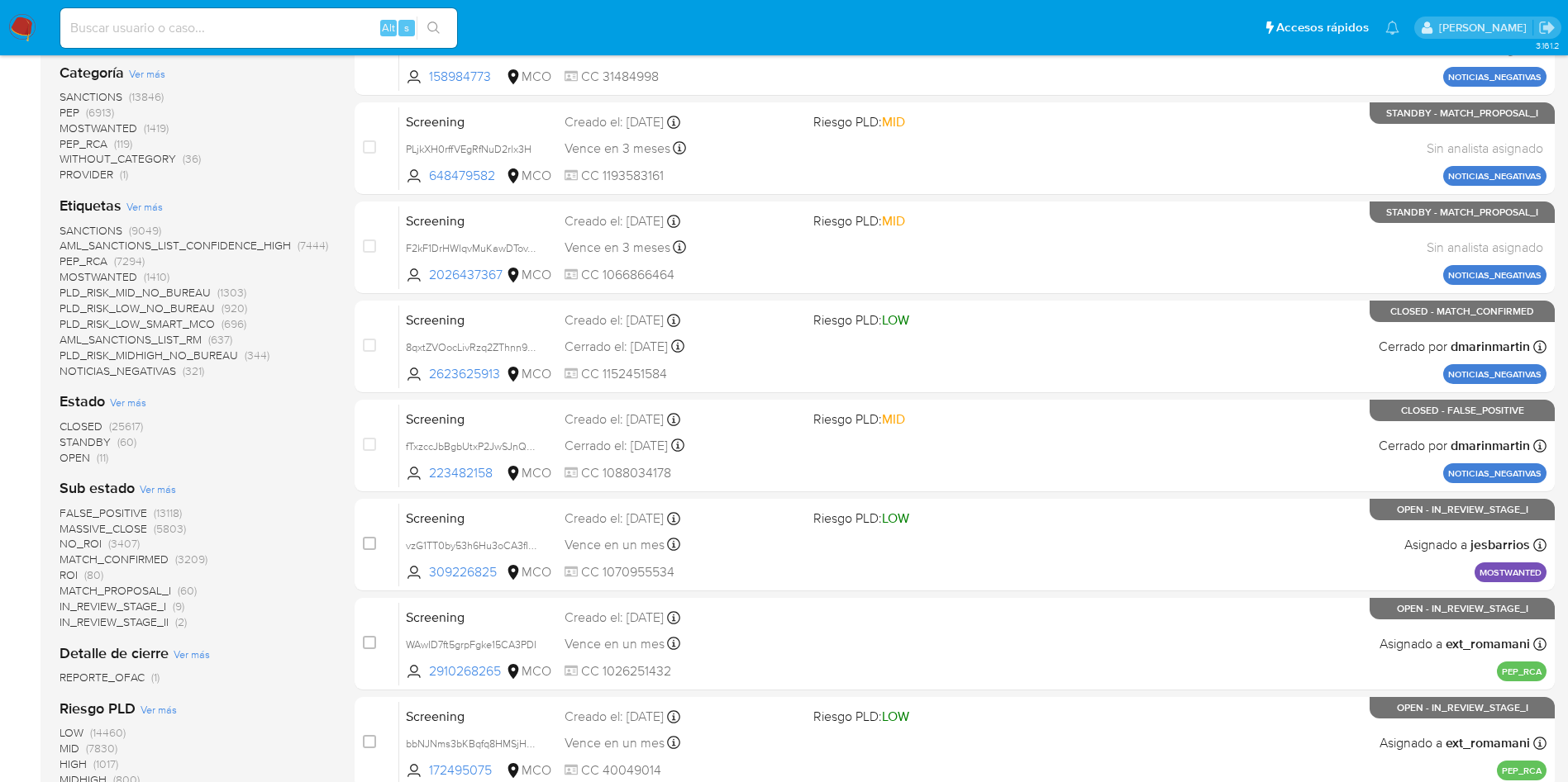
click at [141, 585] on span "MATCH_PROPOSAL_I" at bounding box center [115, 591] width 112 height 17
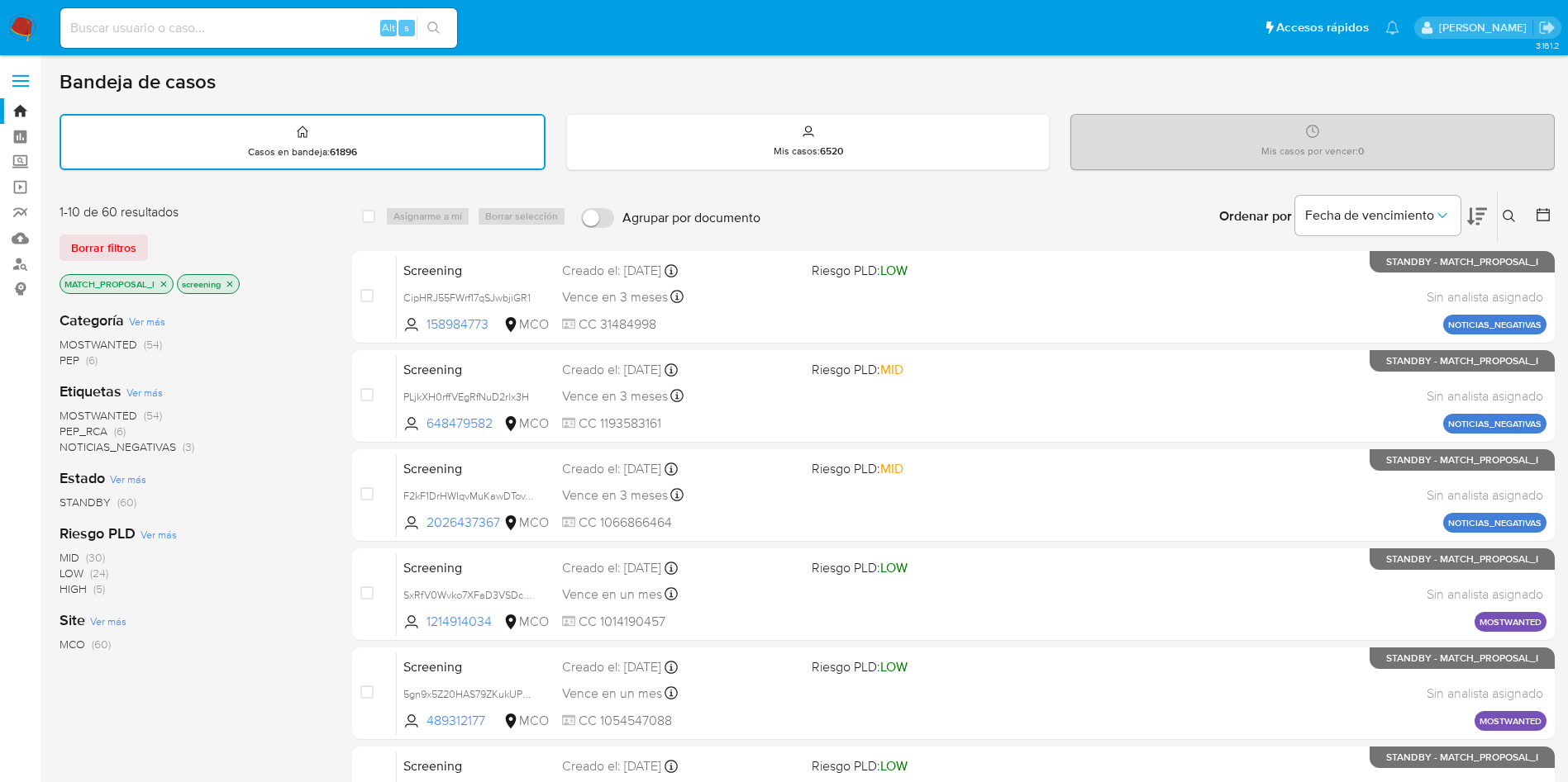
click at [302, 52] on nav "Alt s Accesos rápidos Presiona las siguientes teclas para acceder a algunas de …" at bounding box center [784, 27] width 1568 height 55
click at [276, 22] on input at bounding box center [259, 28] width 397 height 22
paste input "Kx3SBjlexTnxeZ6GfEc8YfIO"
type input "Kx3SBjlexTnxeZ6GfEc8YfIO"
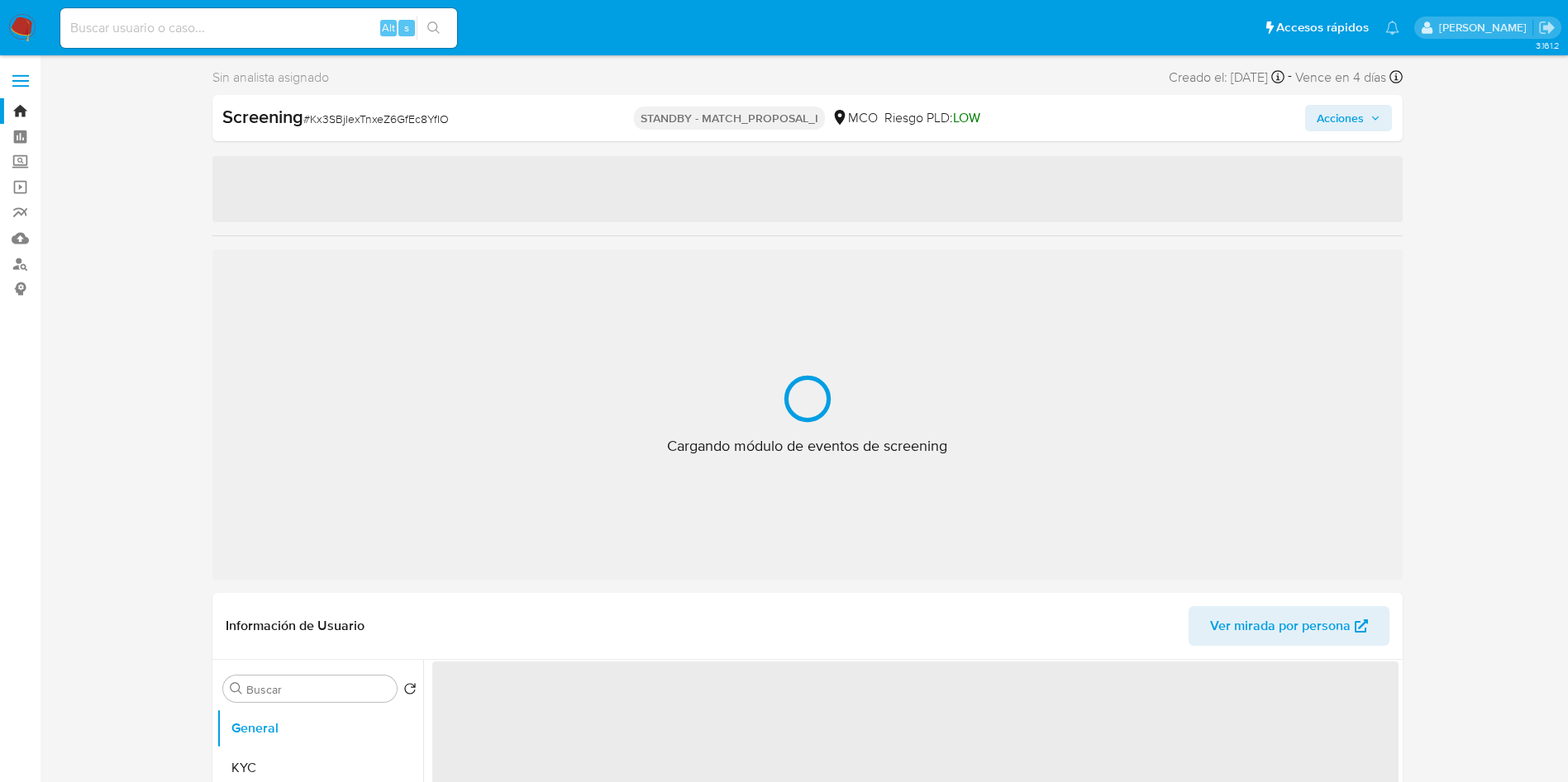
scroll to position [124, 0]
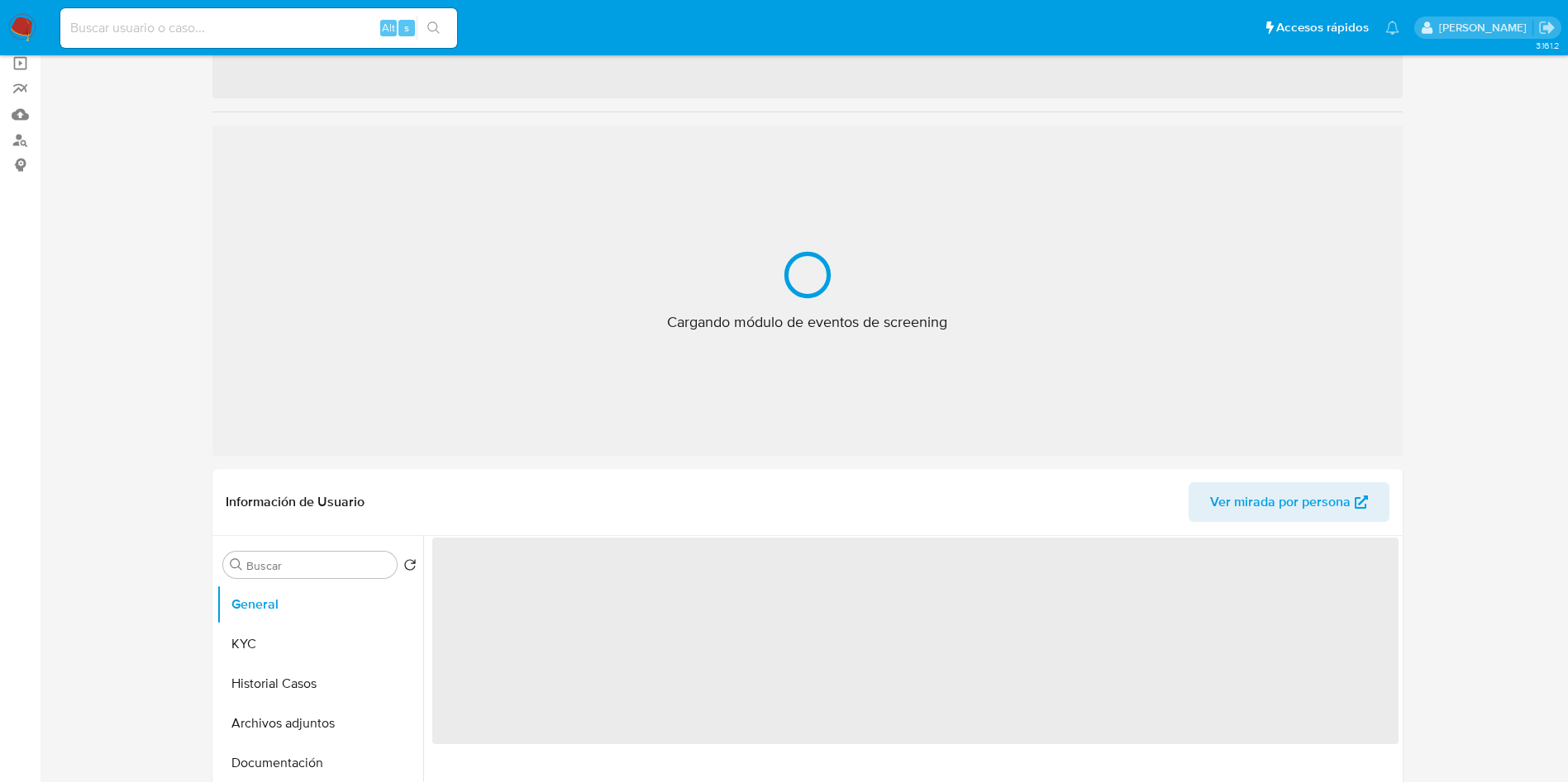
select select "10"
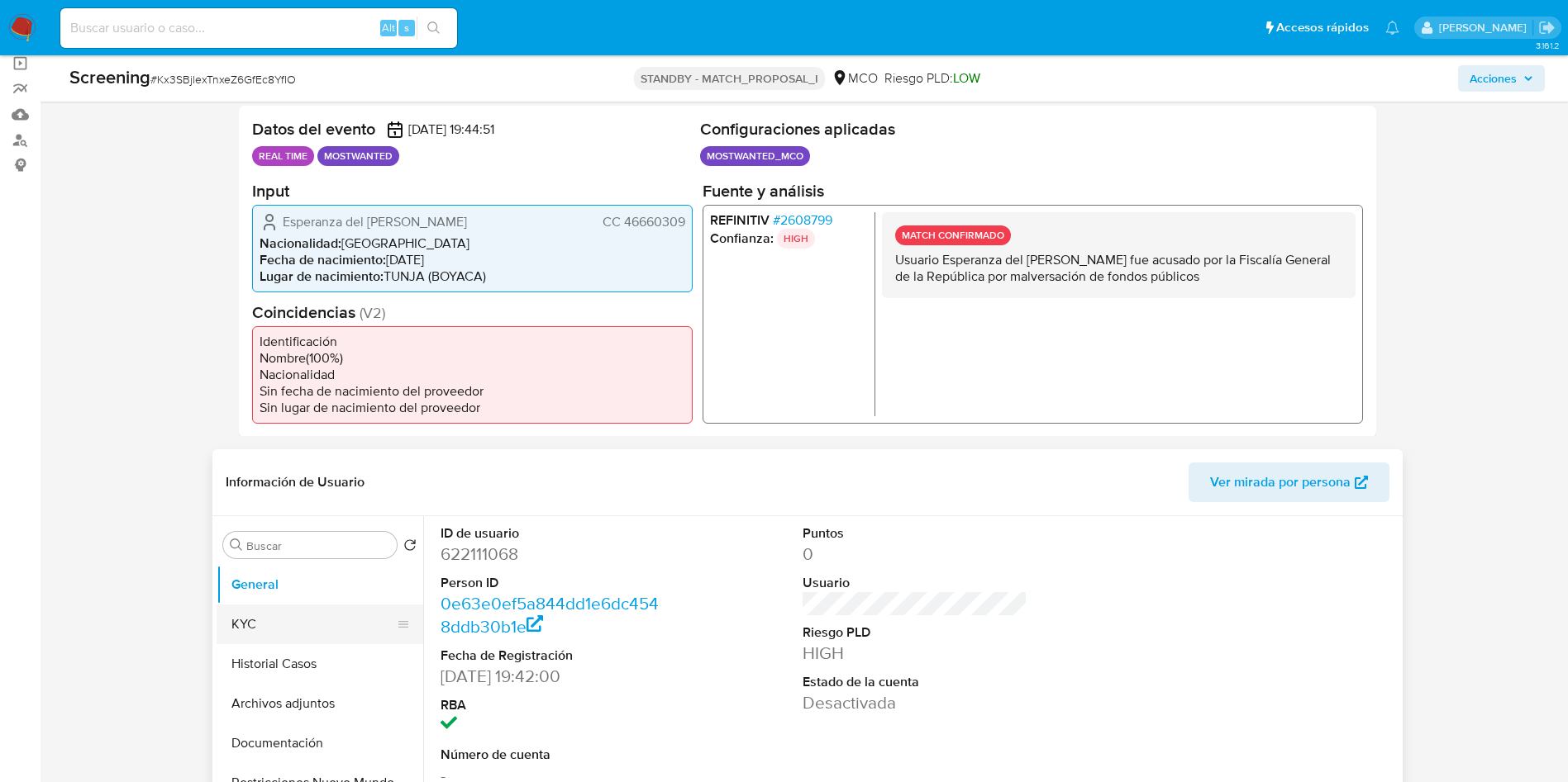
click at [287, 638] on button "KYC" at bounding box center [313, 624] width 193 height 39
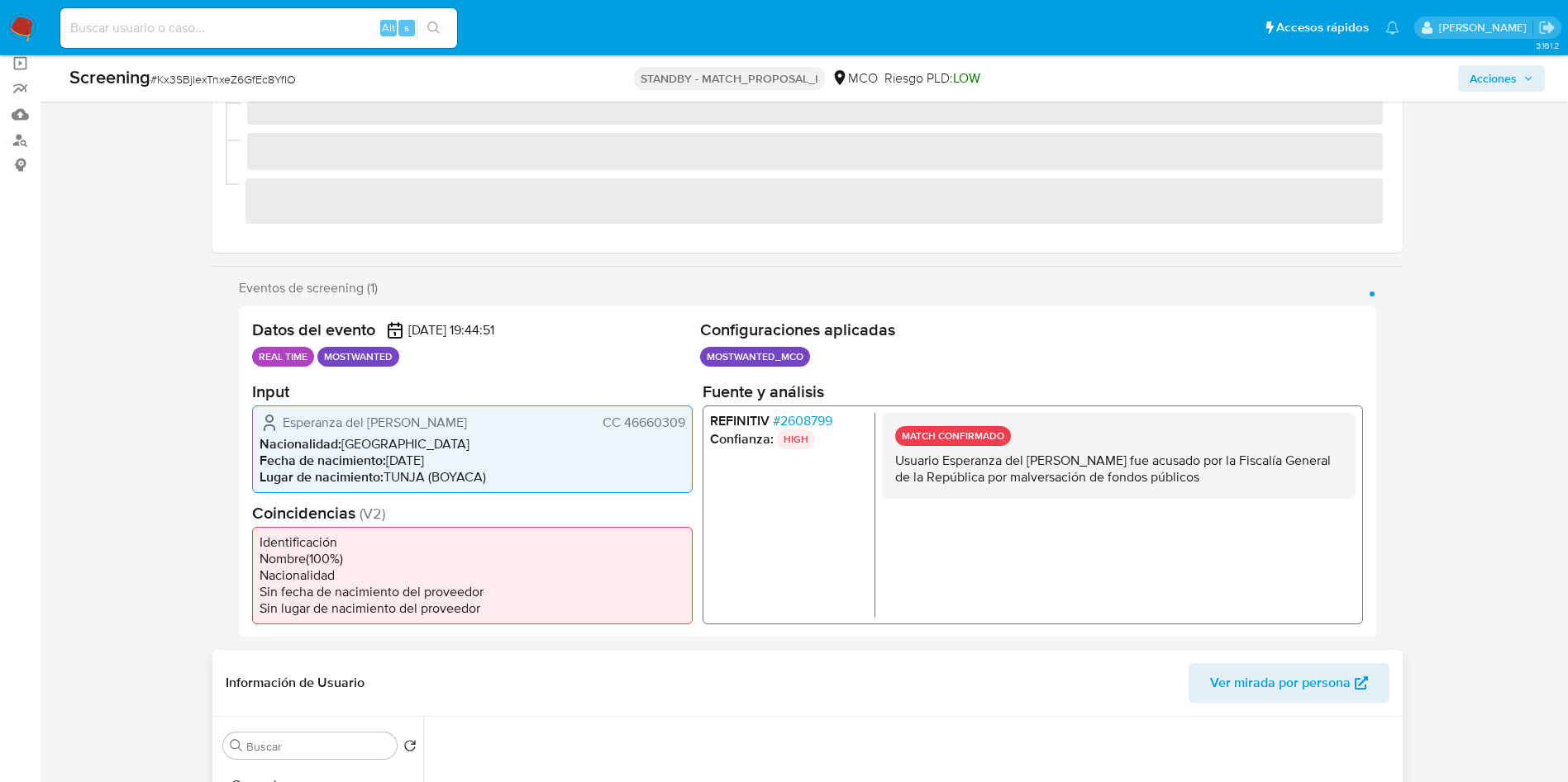
click at [287, 660] on div "Información de Usuario Ver mirada por persona" at bounding box center [808, 683] width 1190 height 67
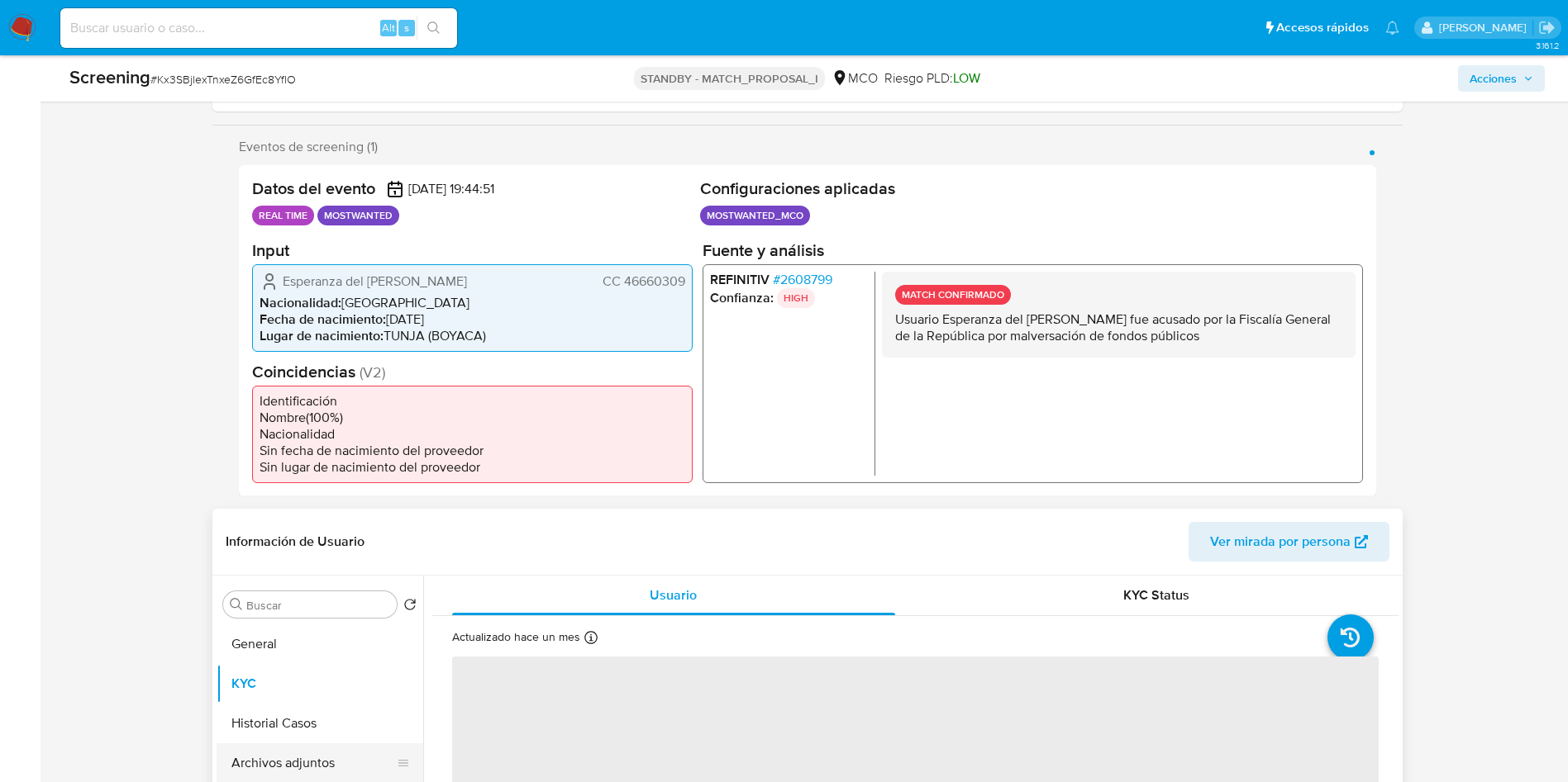
scroll to position [495, 0]
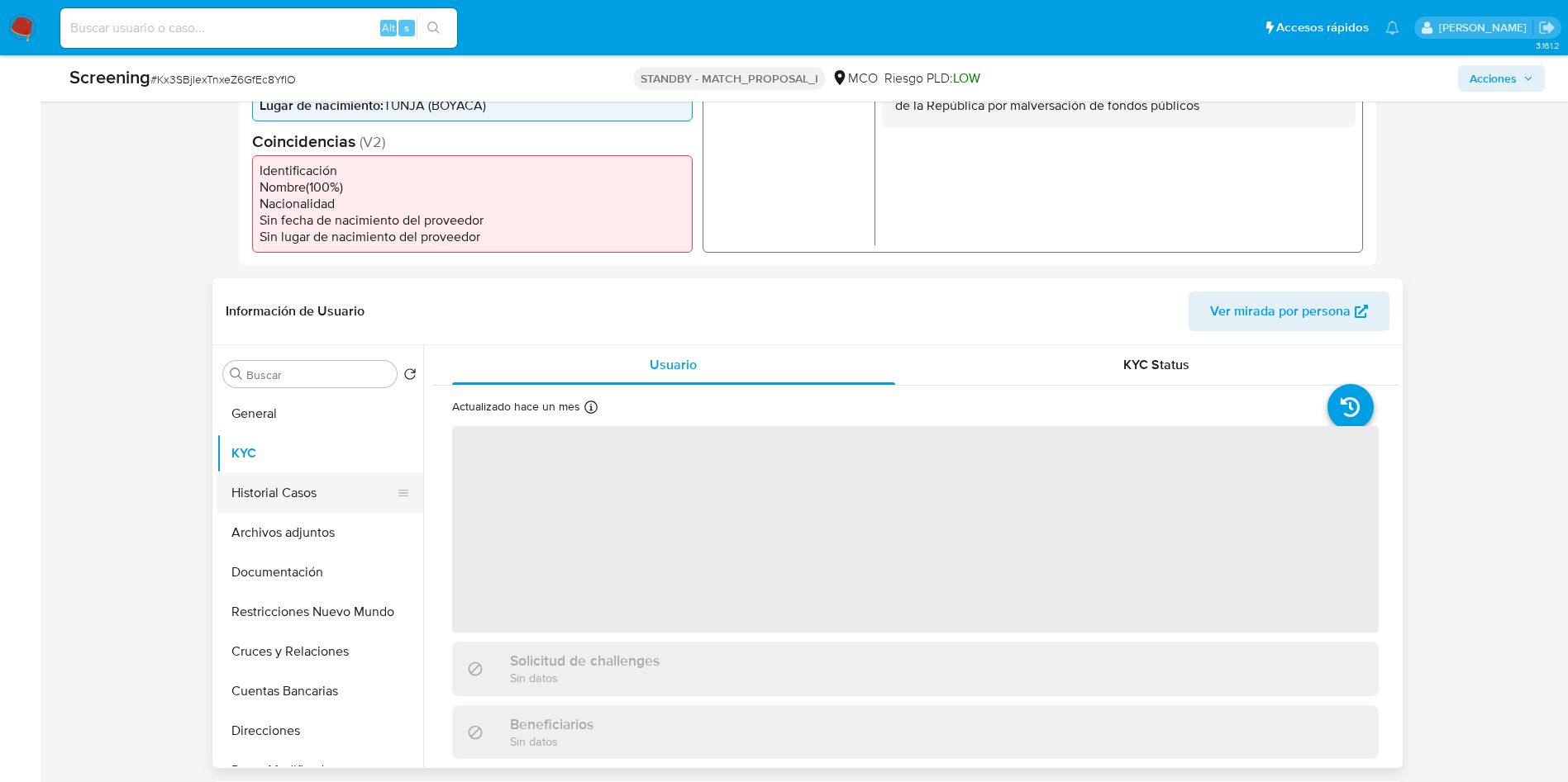
click at [284, 506] on button "Historial Casos" at bounding box center [313, 493] width 193 height 39
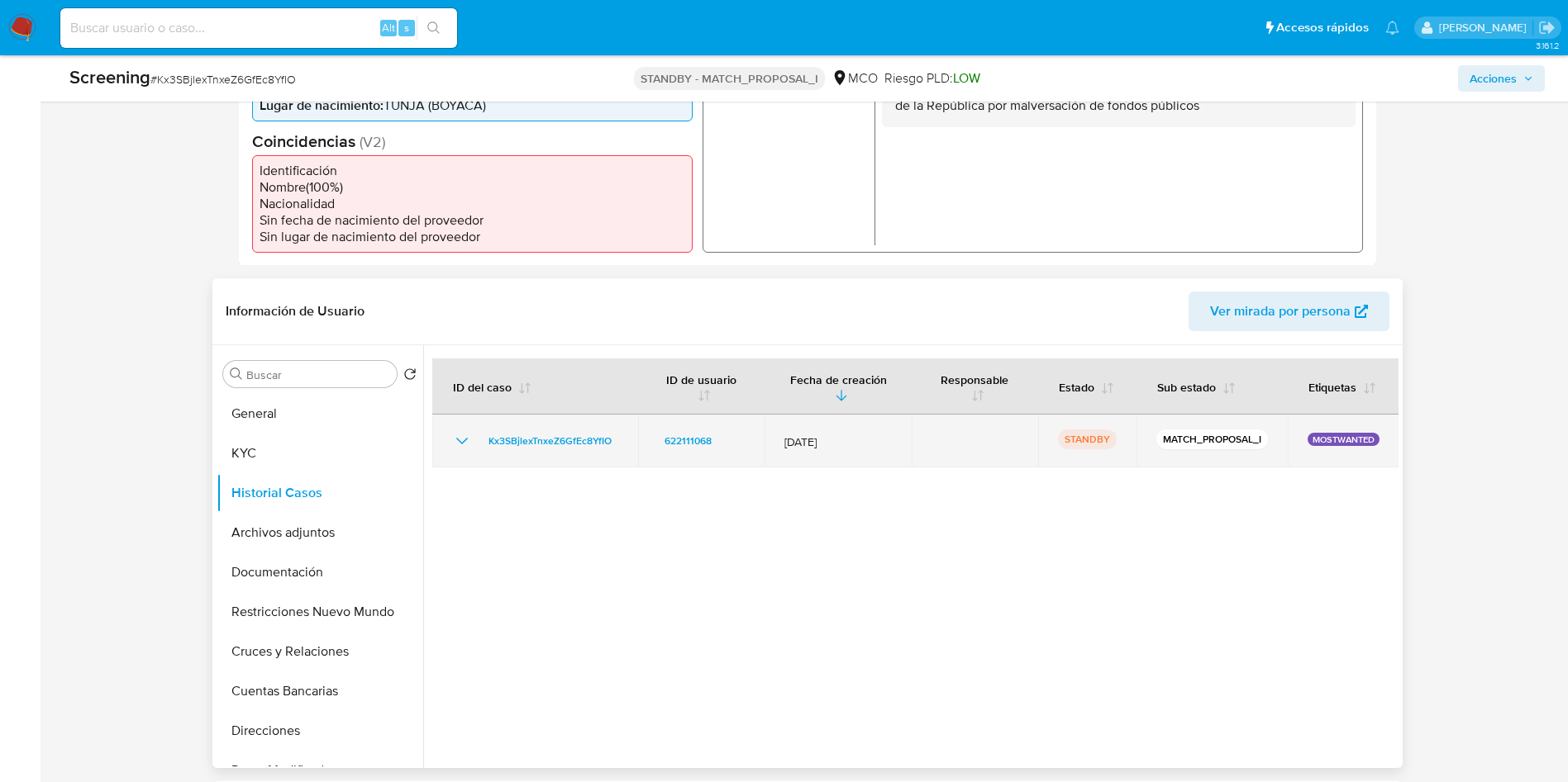
click at [467, 442] on icon "Mostrar/Ocultar" at bounding box center [461, 441] width 20 height 20
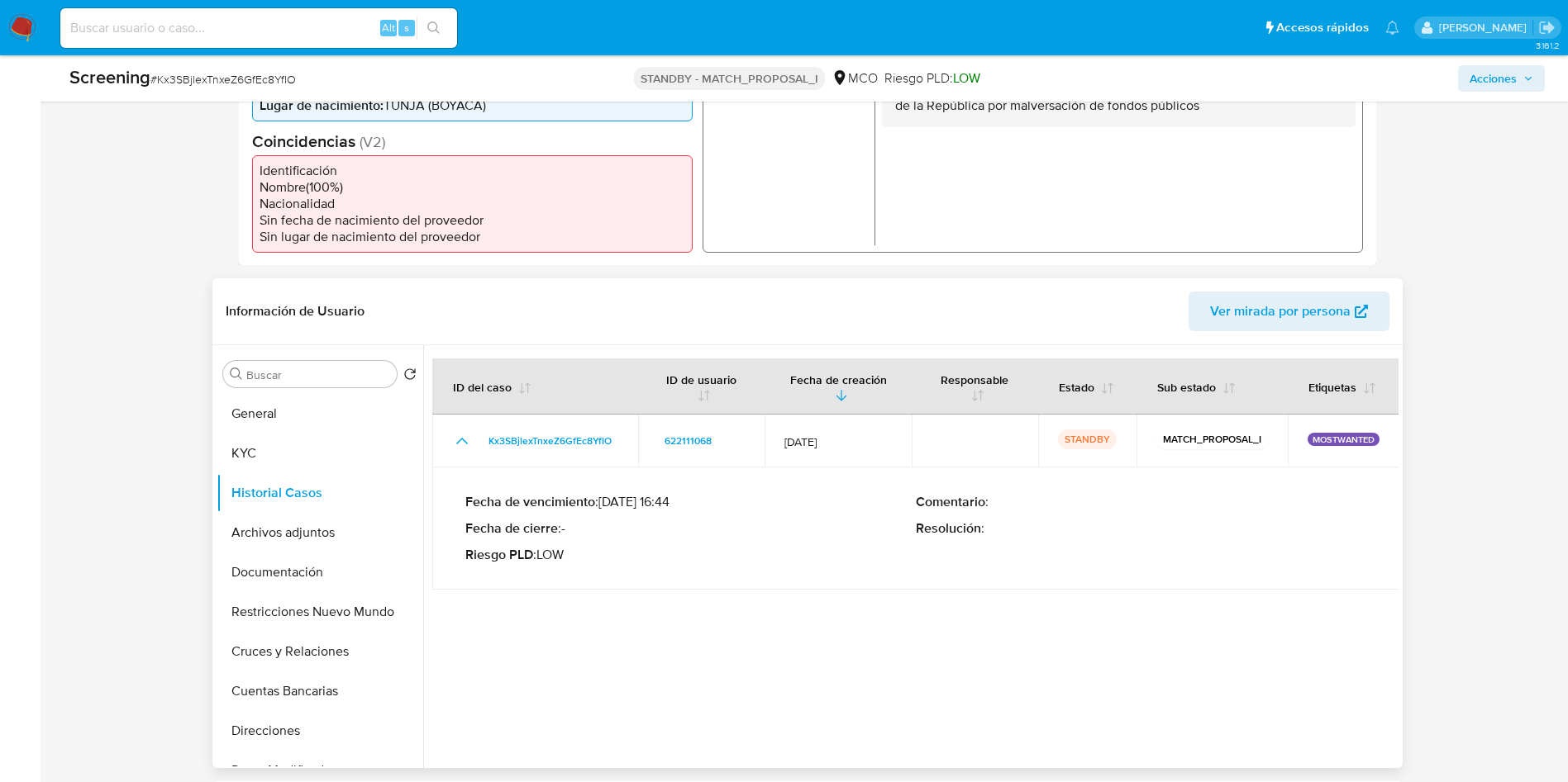
drag, startPoint x: 596, startPoint y: 501, endPoint x: 645, endPoint y: 505, distance: 49.2
click at [645, 505] on p "Fecha de vencimiento : 11/10/2025 16:44" at bounding box center [690, 502] width 450 height 17
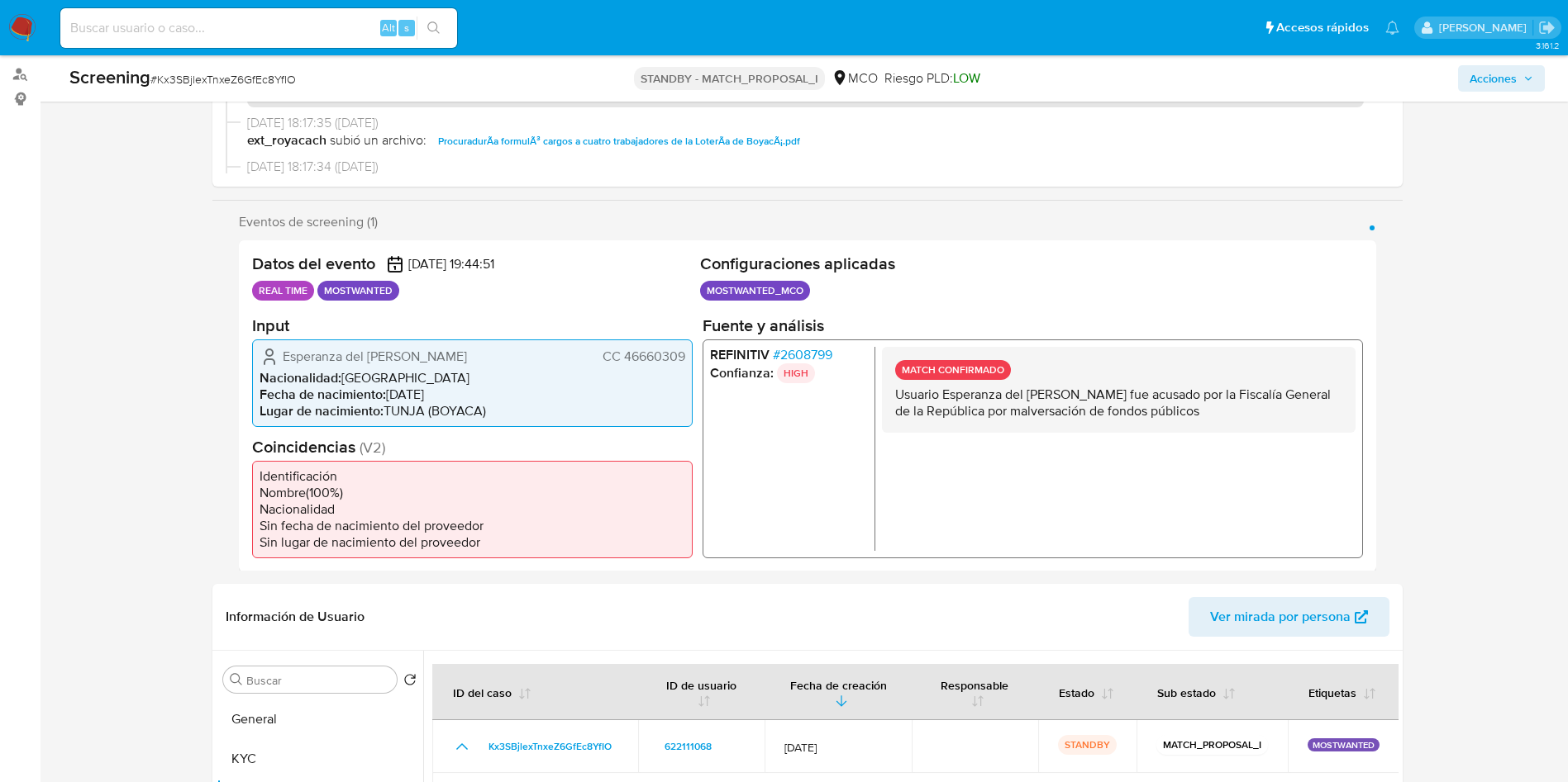
scroll to position [0, 0]
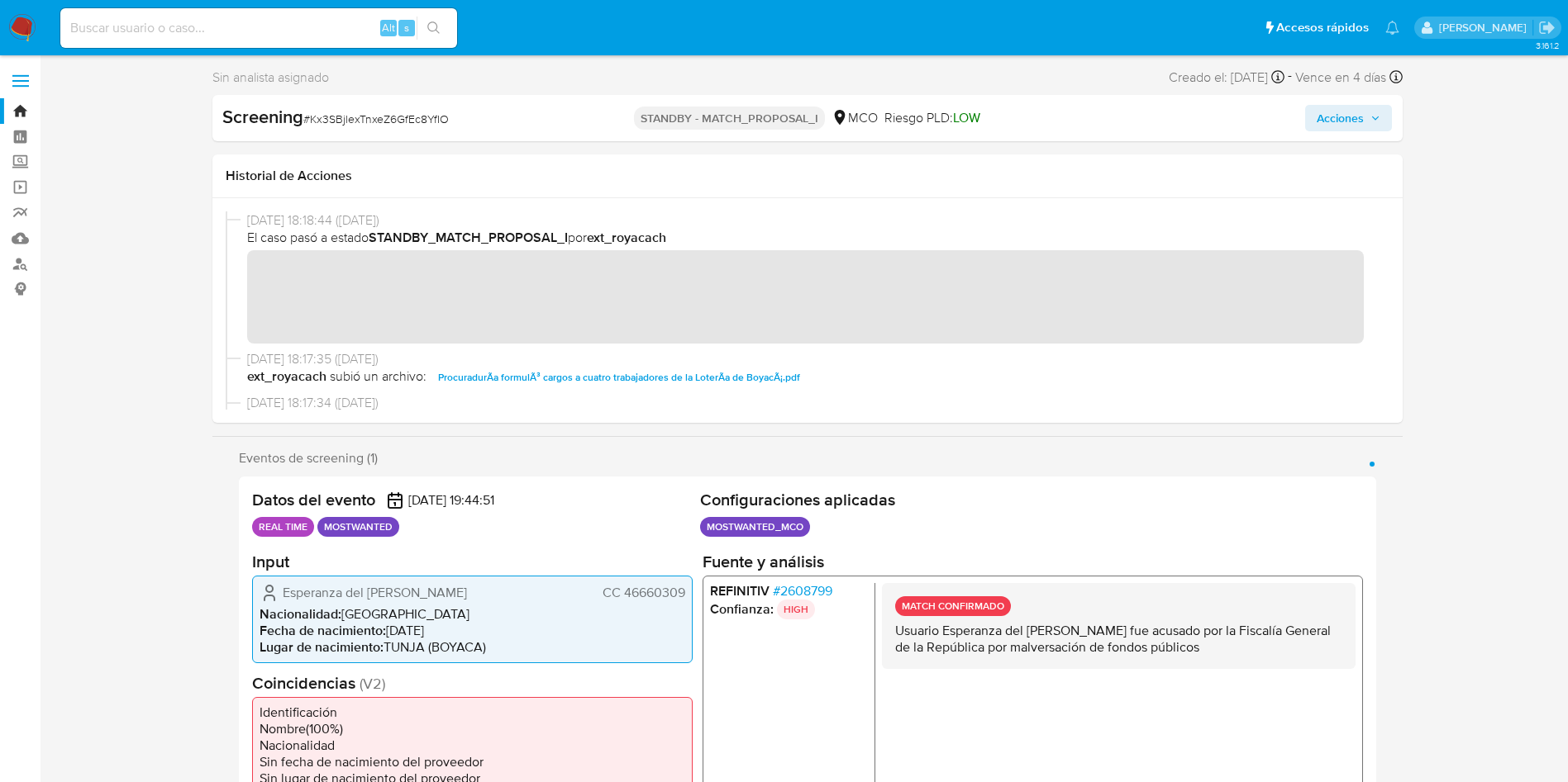
click at [16, 15] on img at bounding box center [22, 28] width 28 height 28
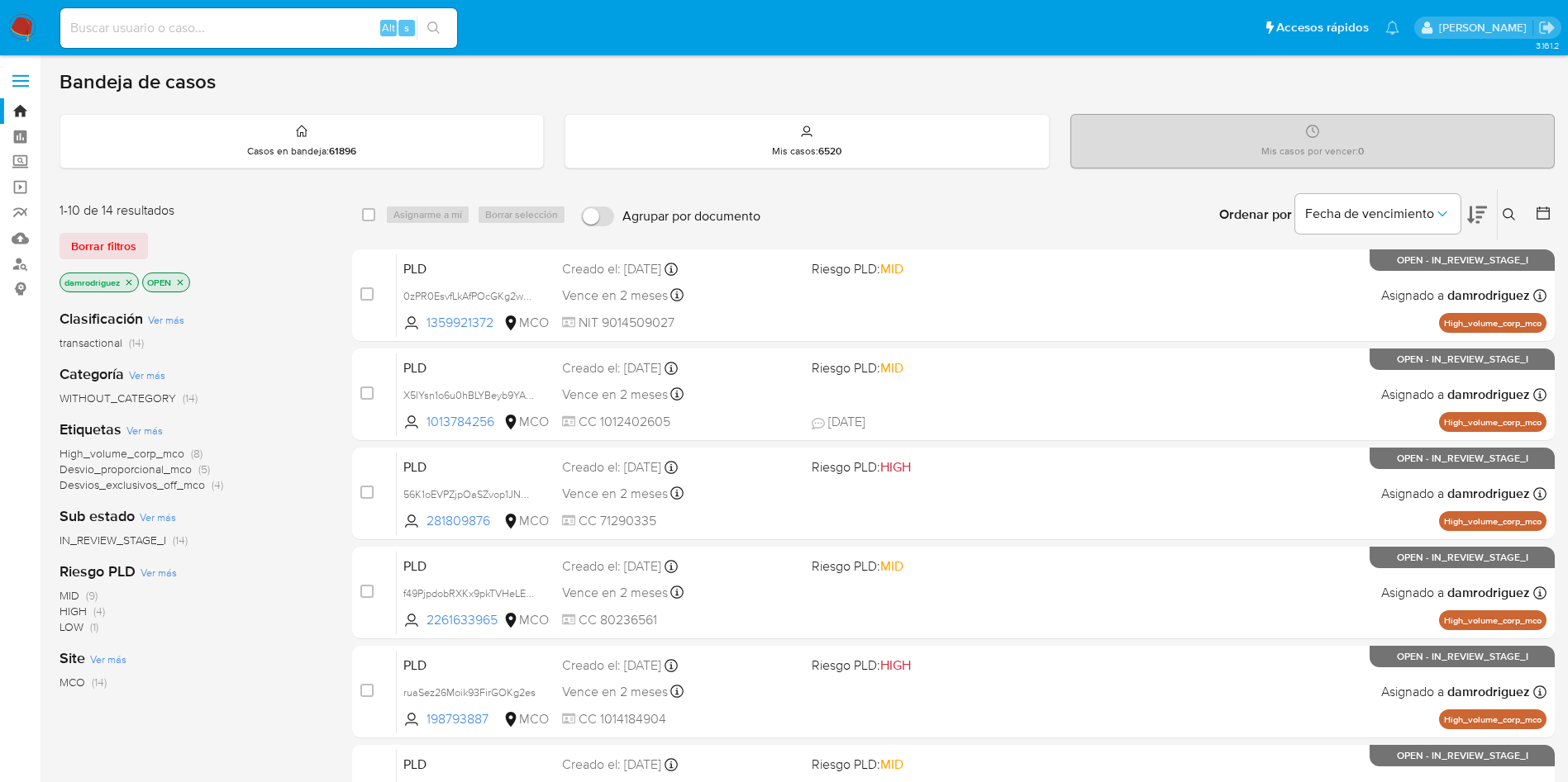
click at [1474, 214] on icon at bounding box center [1476, 215] width 20 height 20
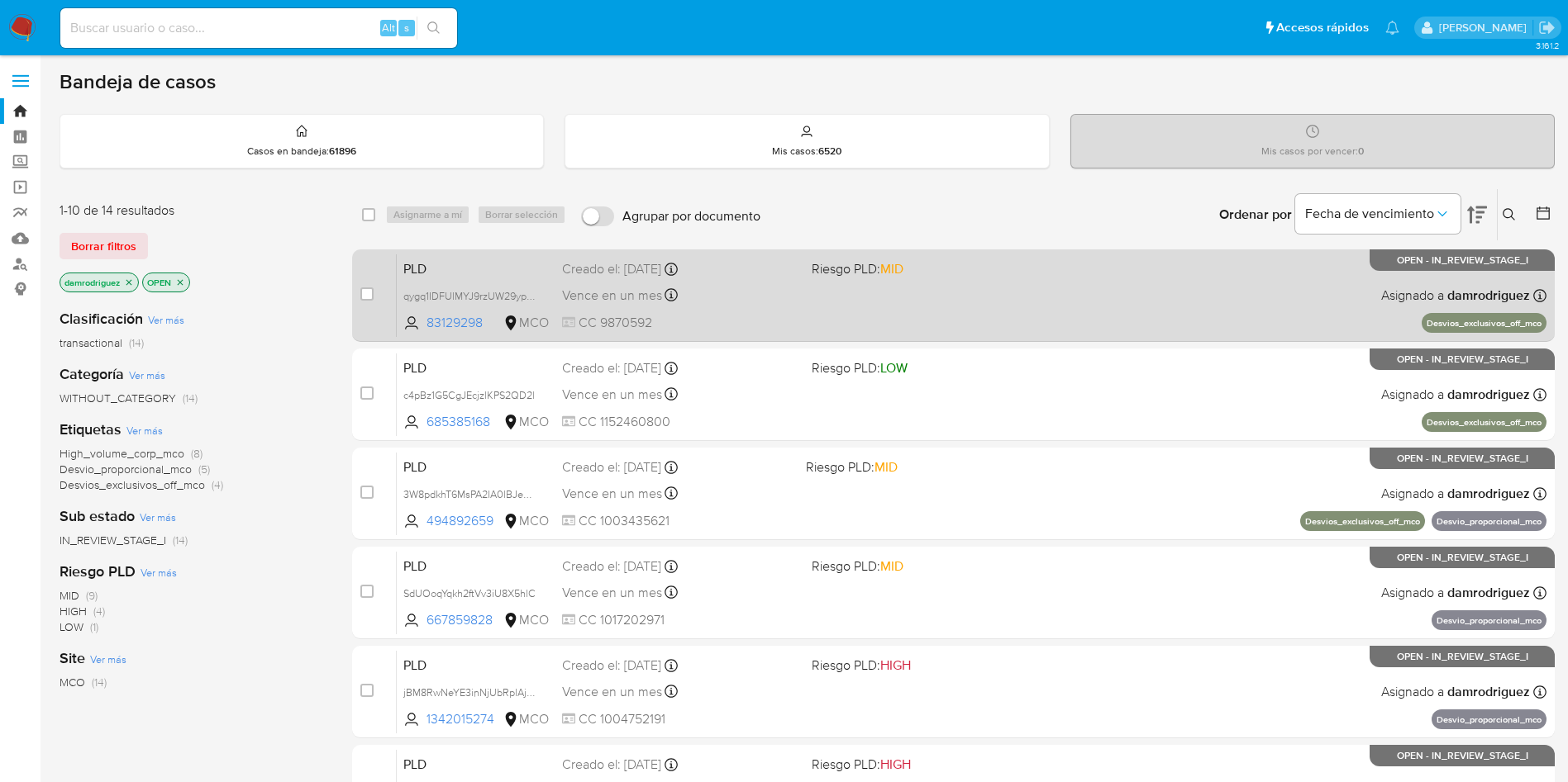
click at [433, 264] on span "PLD" at bounding box center [475, 267] width 145 height 22
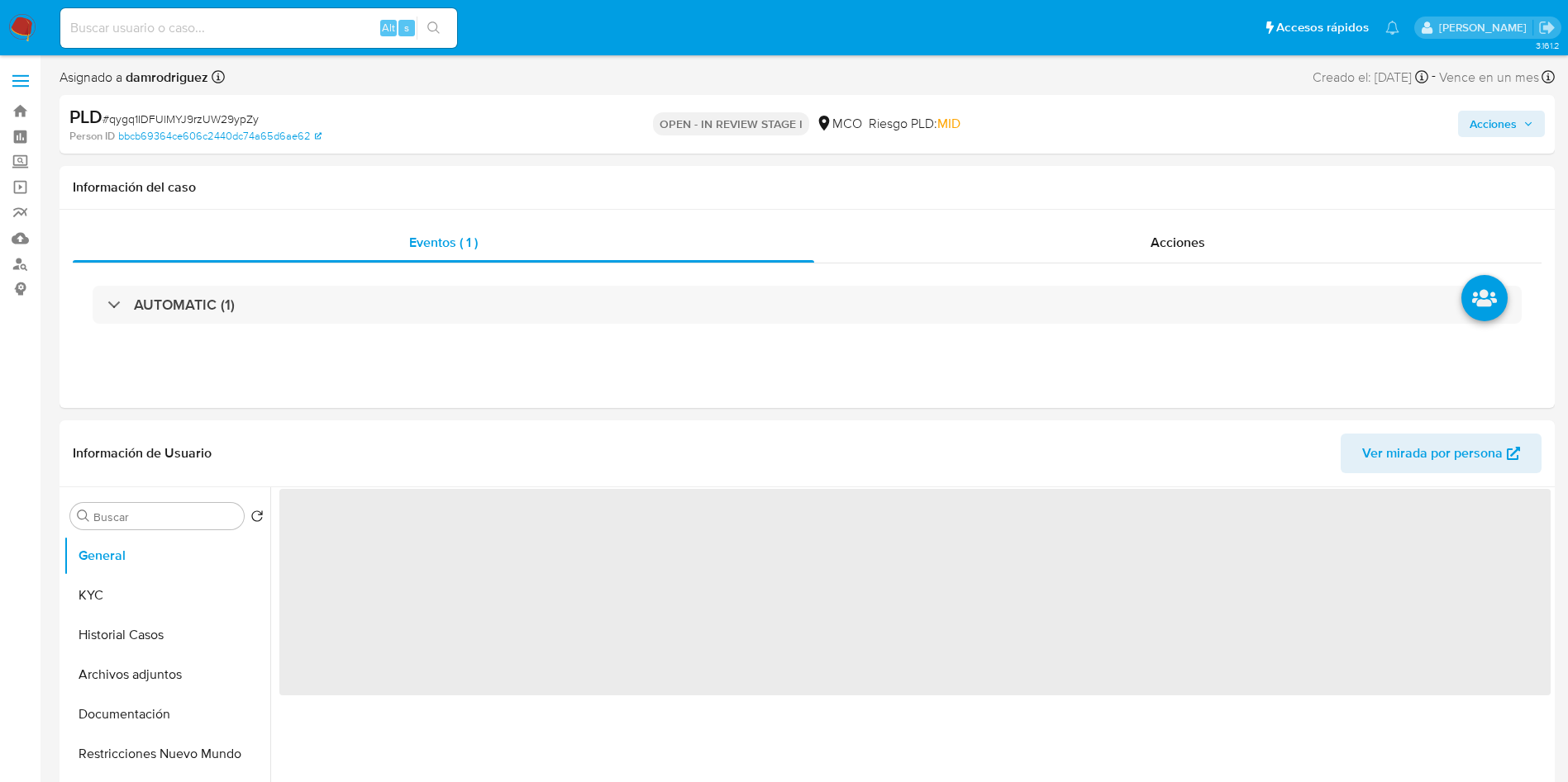
select select "10"
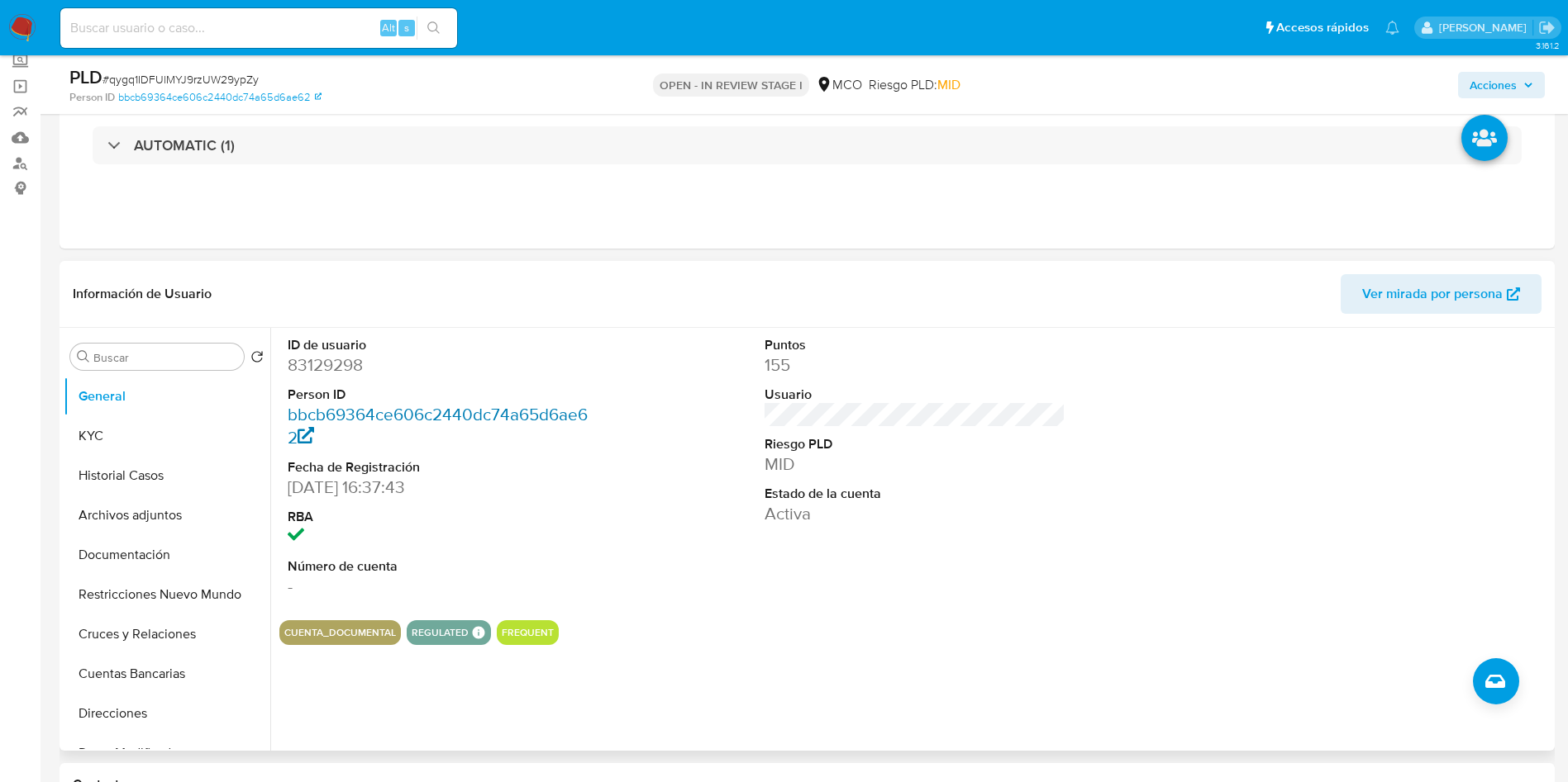
scroll to position [124, 0]
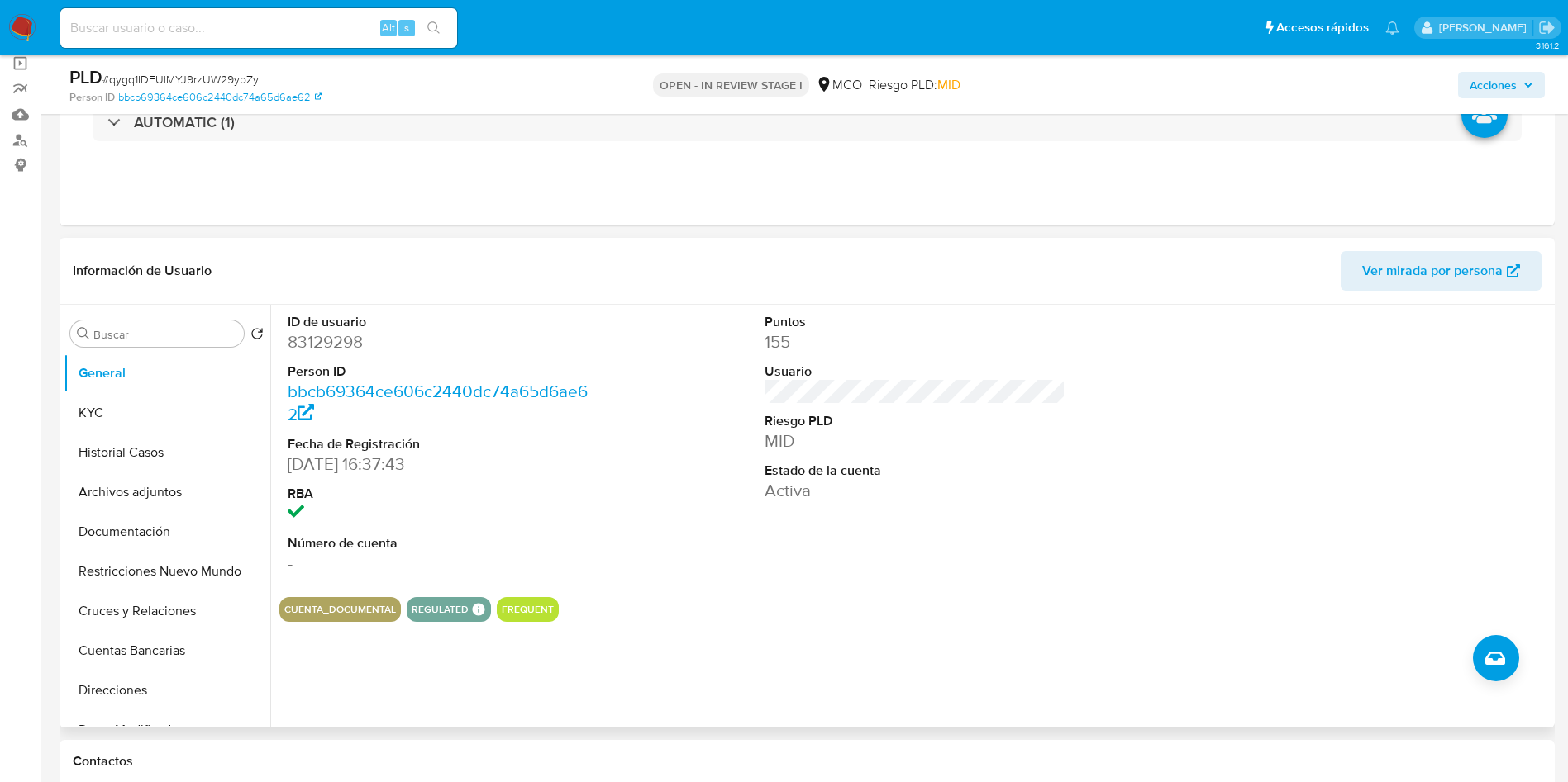
click at [295, 333] on dd "83129298" at bounding box center [438, 342] width 302 height 23
copy dd "83129298"
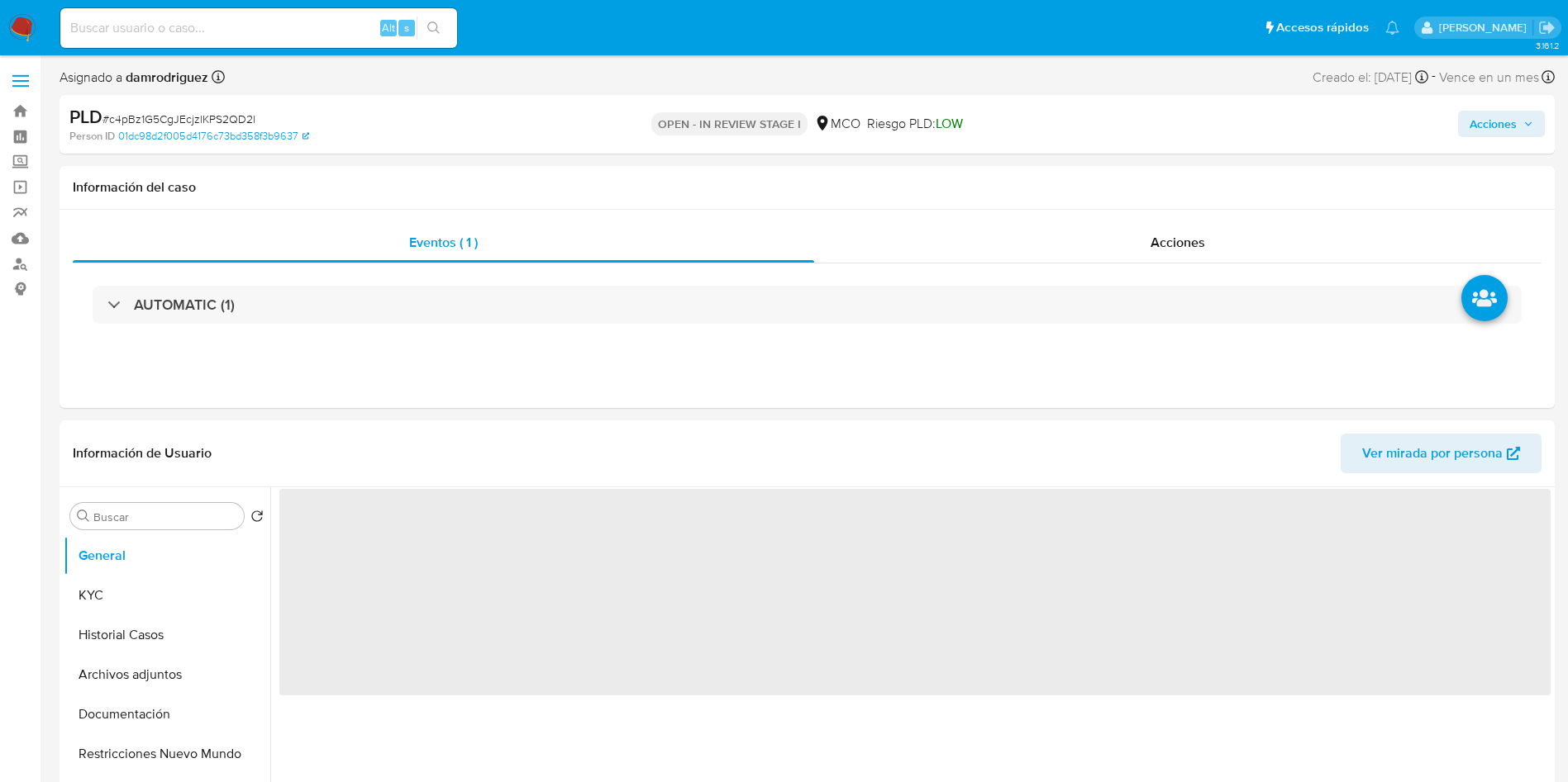
select select "10"
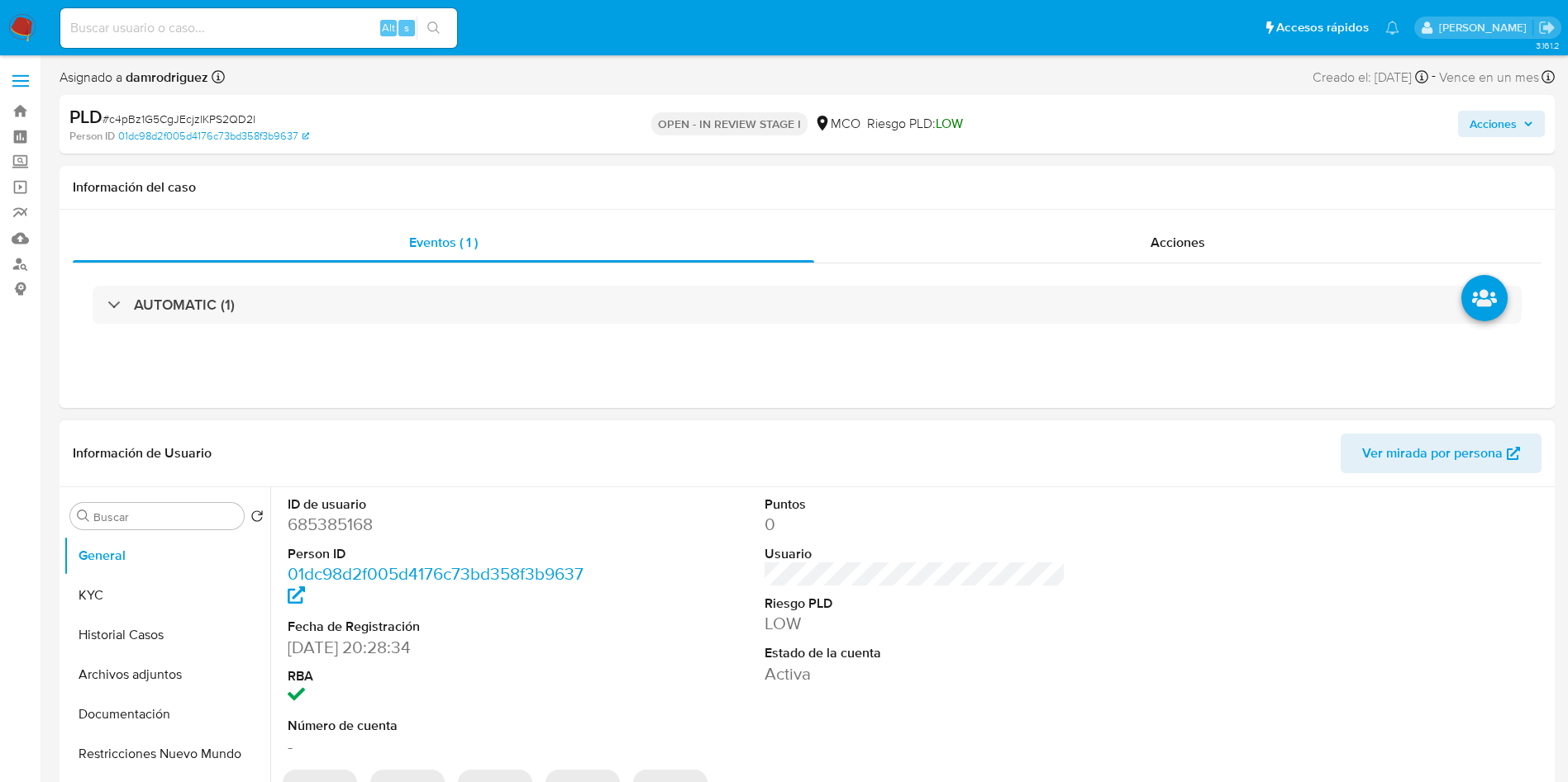
click at [330, 532] on dd "685385168" at bounding box center [438, 524] width 302 height 23
copy dd "685385168"
click at [603, 517] on div "ID de usuario 685385168 Person ID 01dc98d2f005d4176c73bd358f3b9637 Fecha de Reg…" at bounding box center [915, 627] width 1271 height 280
click at [327, 516] on dd "685385168" at bounding box center [438, 524] width 302 height 23
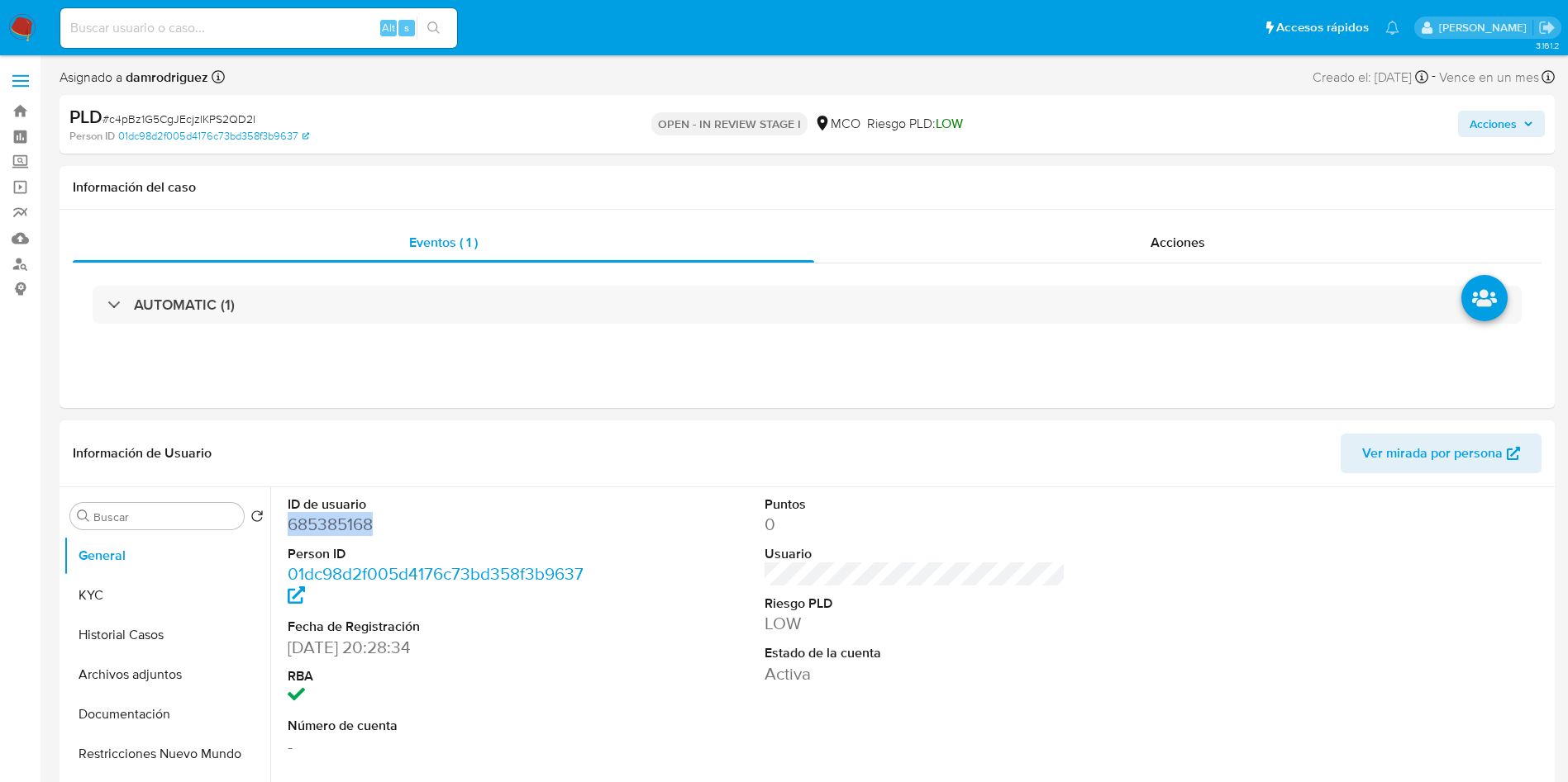
click at [327, 516] on dd "685385168" at bounding box center [438, 524] width 302 height 23
copy dd "685385168"
click at [87, 602] on button "KYC" at bounding box center [160, 595] width 193 height 39
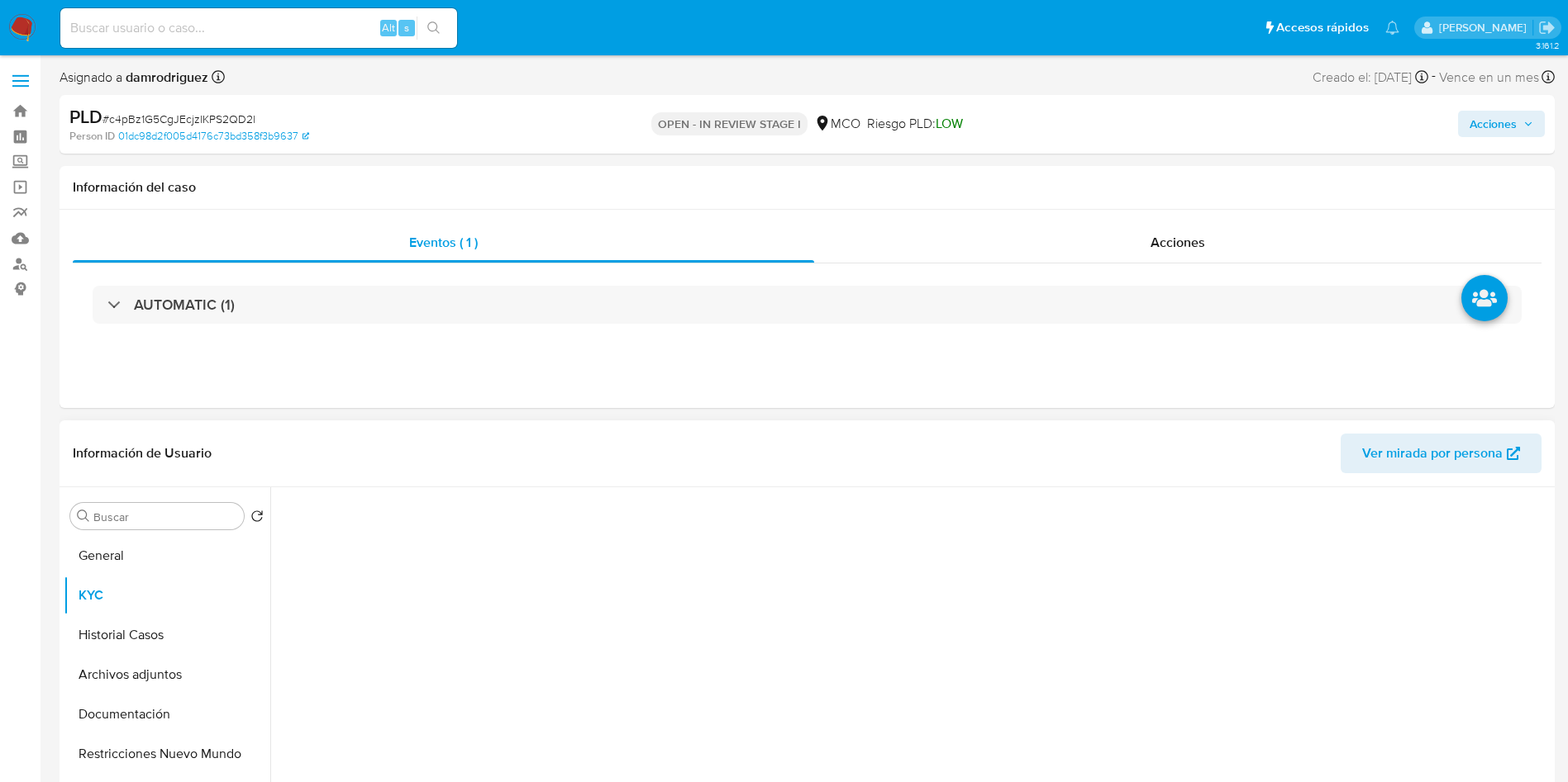
click at [414, 481] on div "Información de Usuario Ver mirada por persona" at bounding box center [807, 453] width 1495 height 67
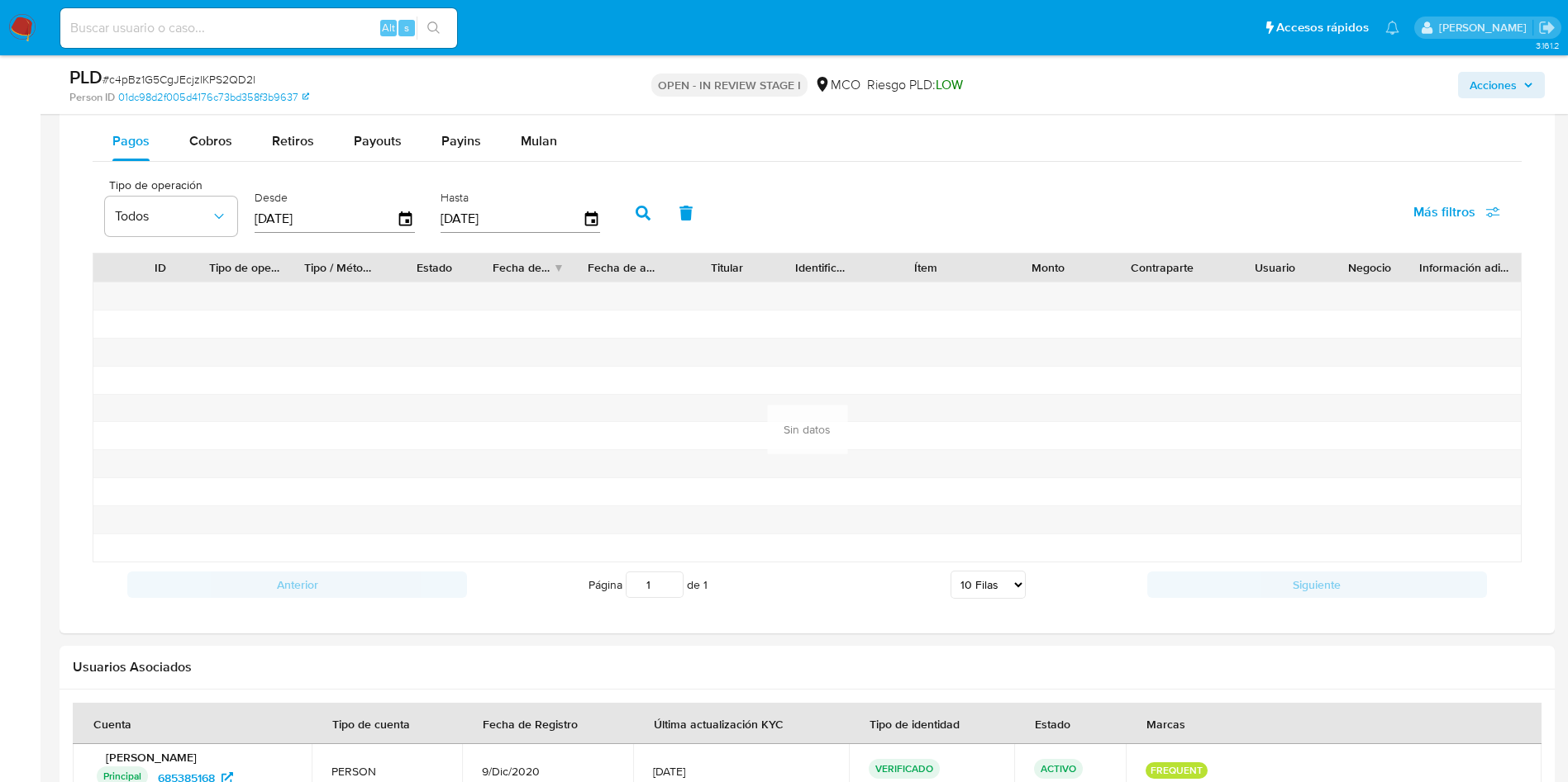
scroll to position [1239, 0]
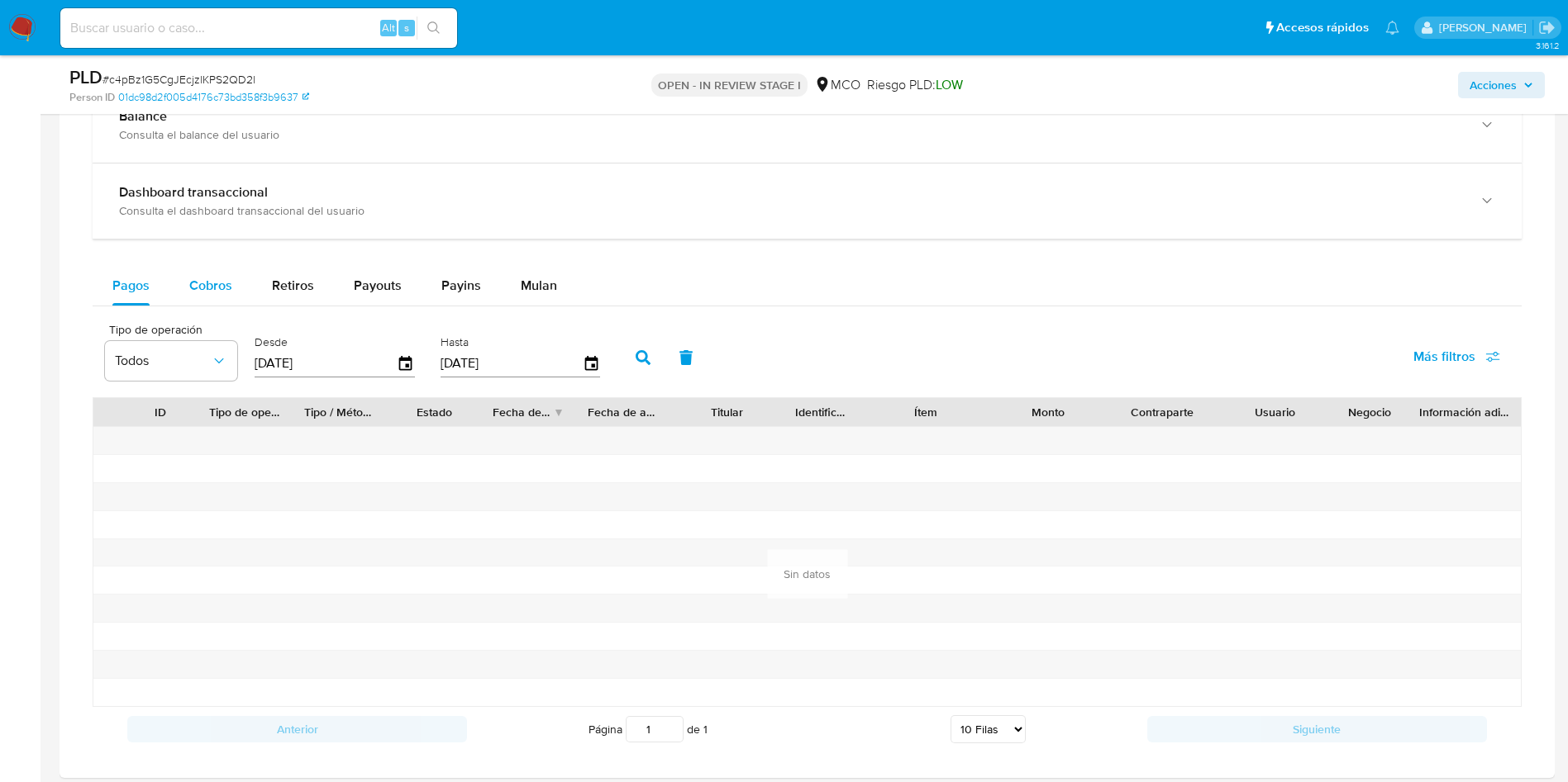
click at [219, 301] on div "Cobros" at bounding box center [211, 285] width 43 height 39
select select "10"
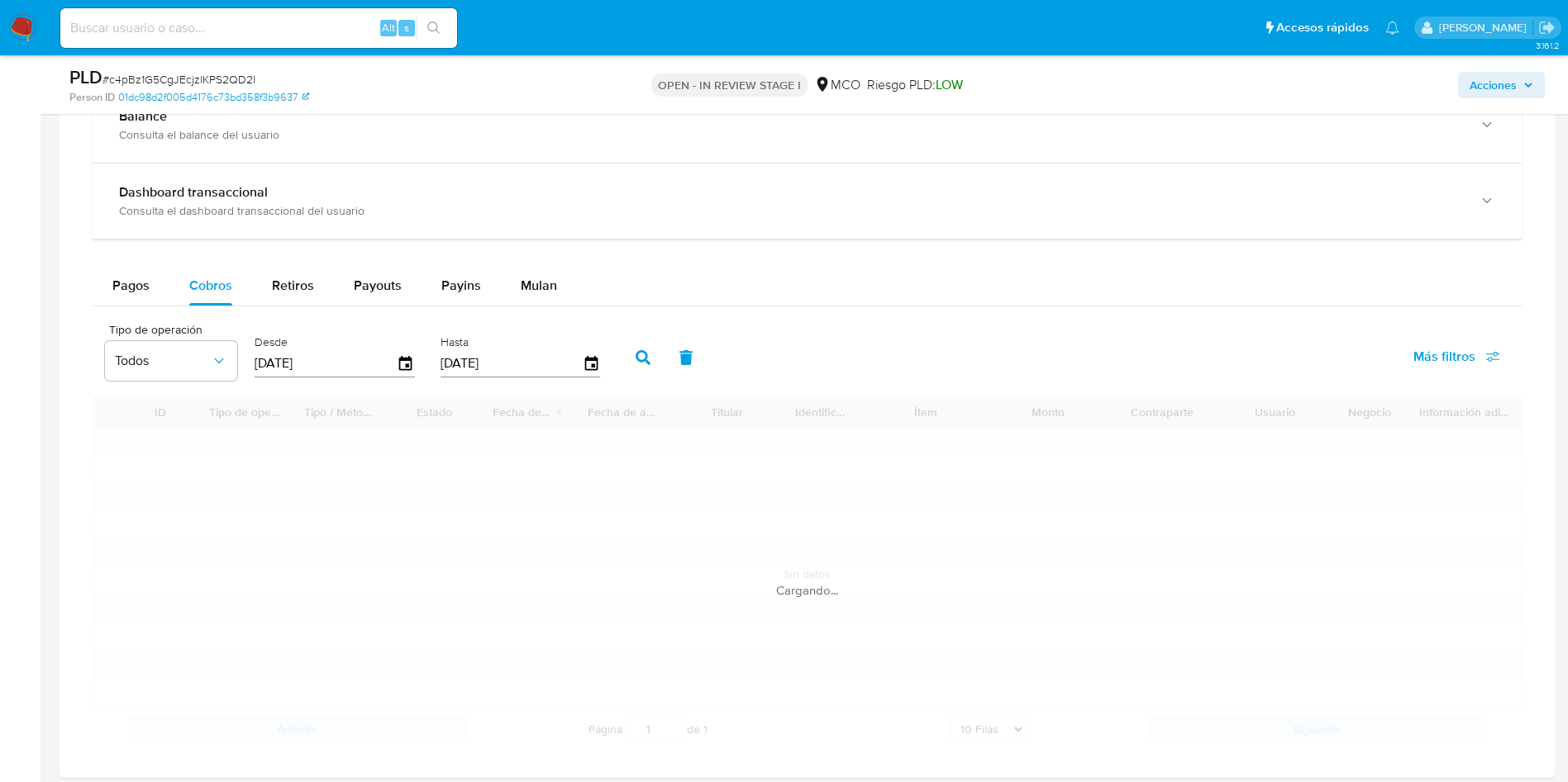
click at [822, 292] on div "Pagos Cobros Retiros Payouts Payins Mulan" at bounding box center [807, 285] width 1429 height 39
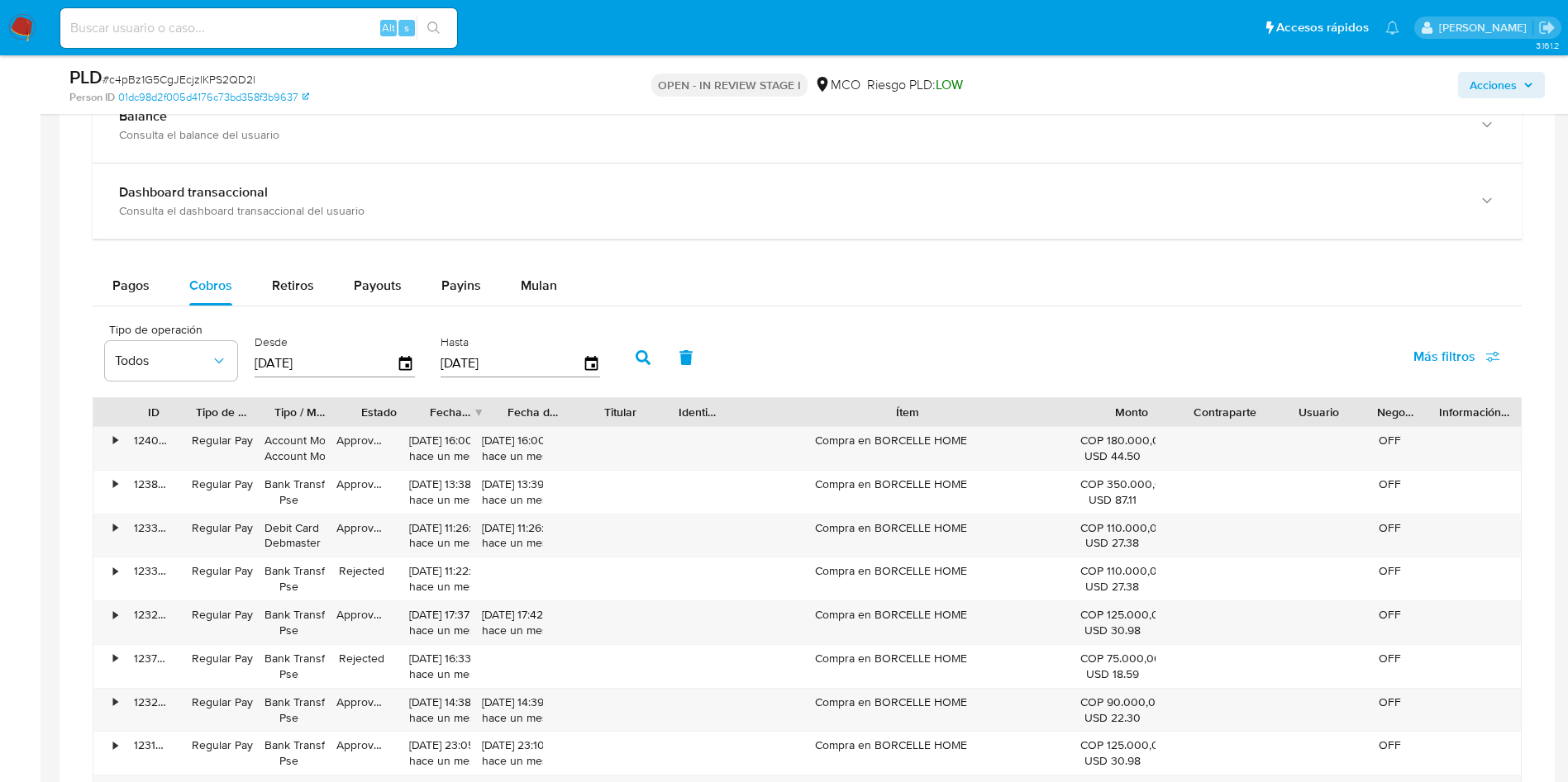
click at [1271, 439] on div "ID Tipo de operación Tipo / Método Estado Fecha de creación Fecha de aprobación…" at bounding box center [807, 630] width 1429 height 466
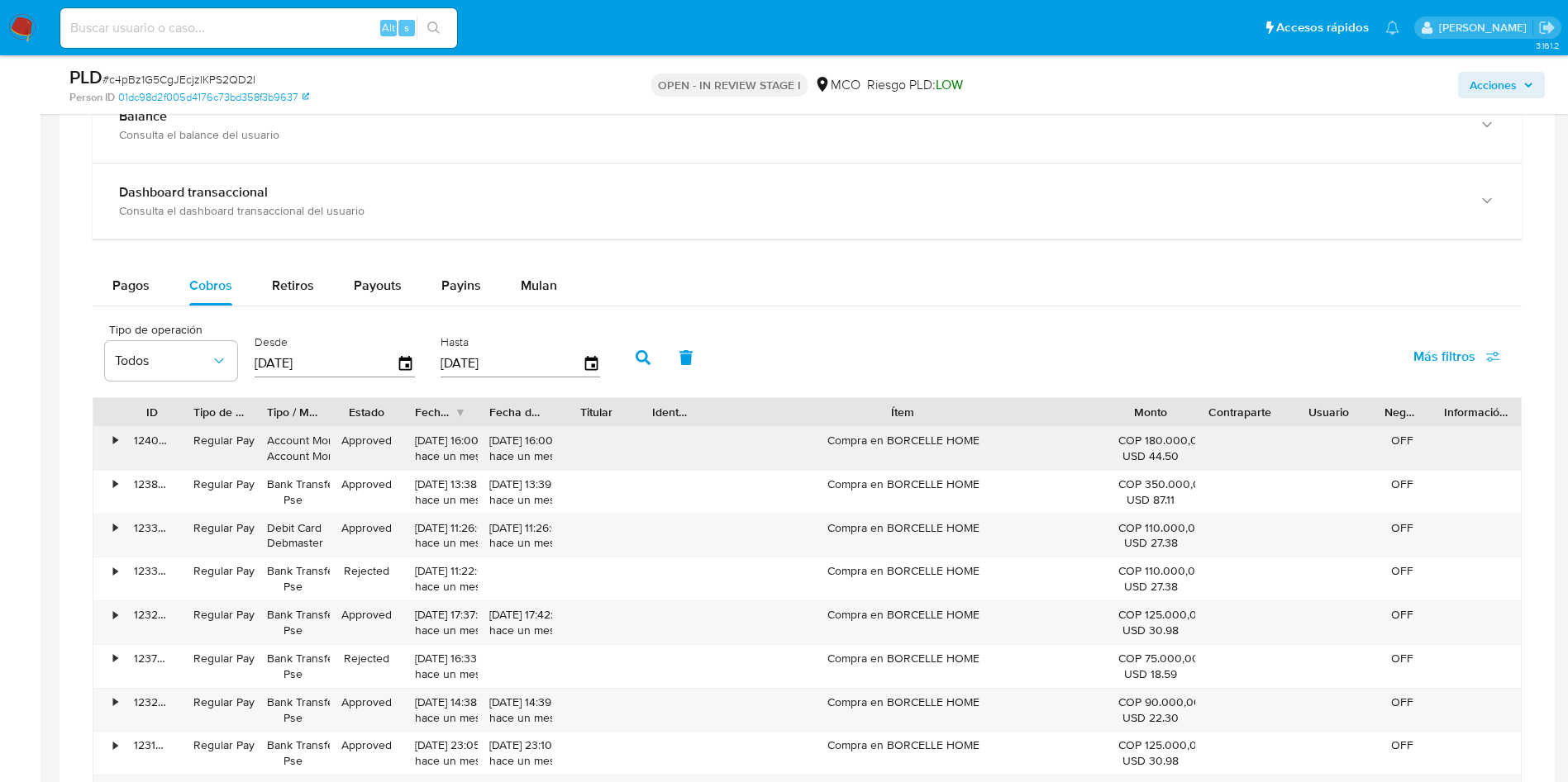
click at [932, 445] on div "Compra en BORCELLE HOME" at bounding box center [903, 448] width 406 height 43
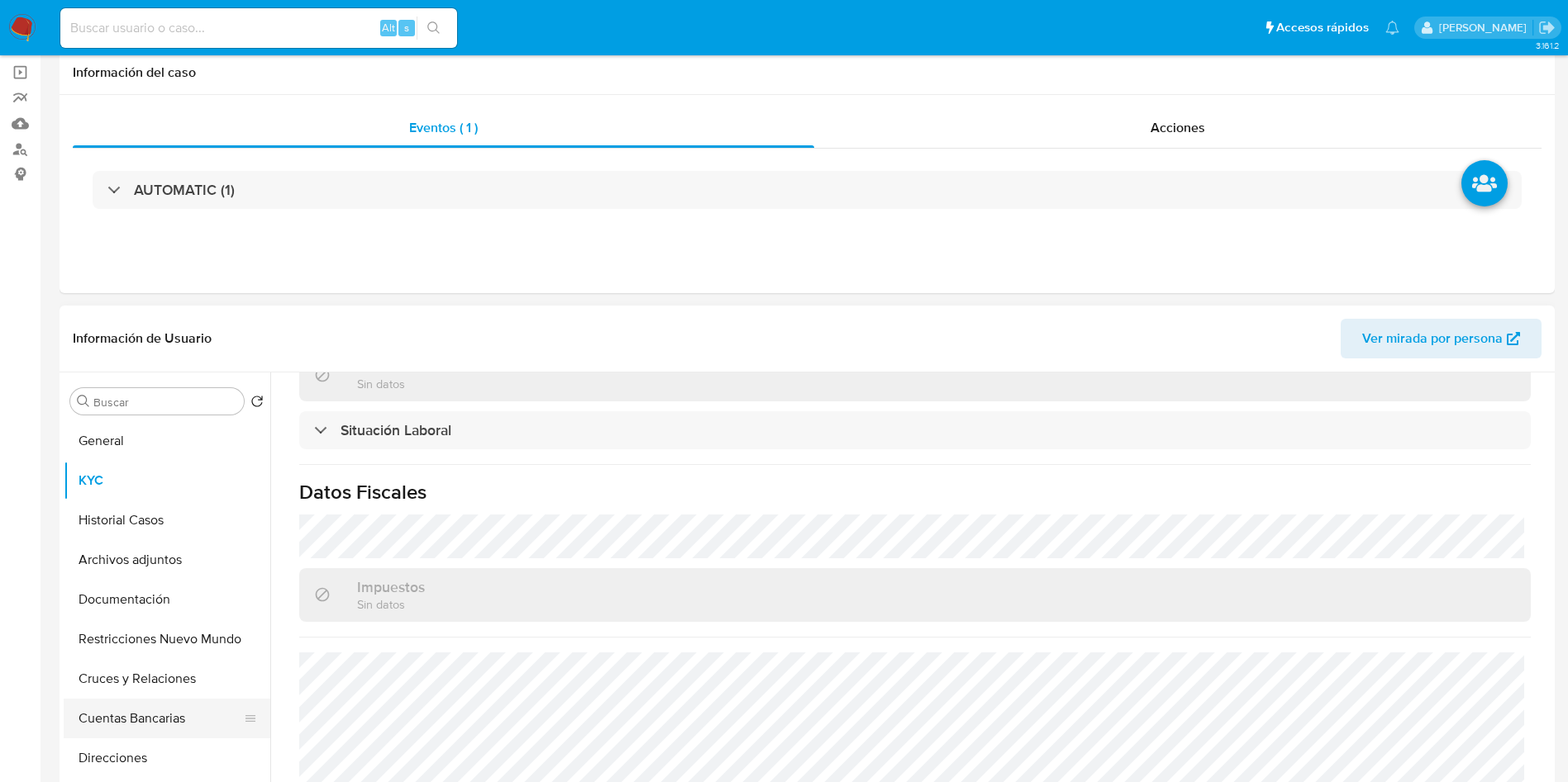
scroll to position [248, 0]
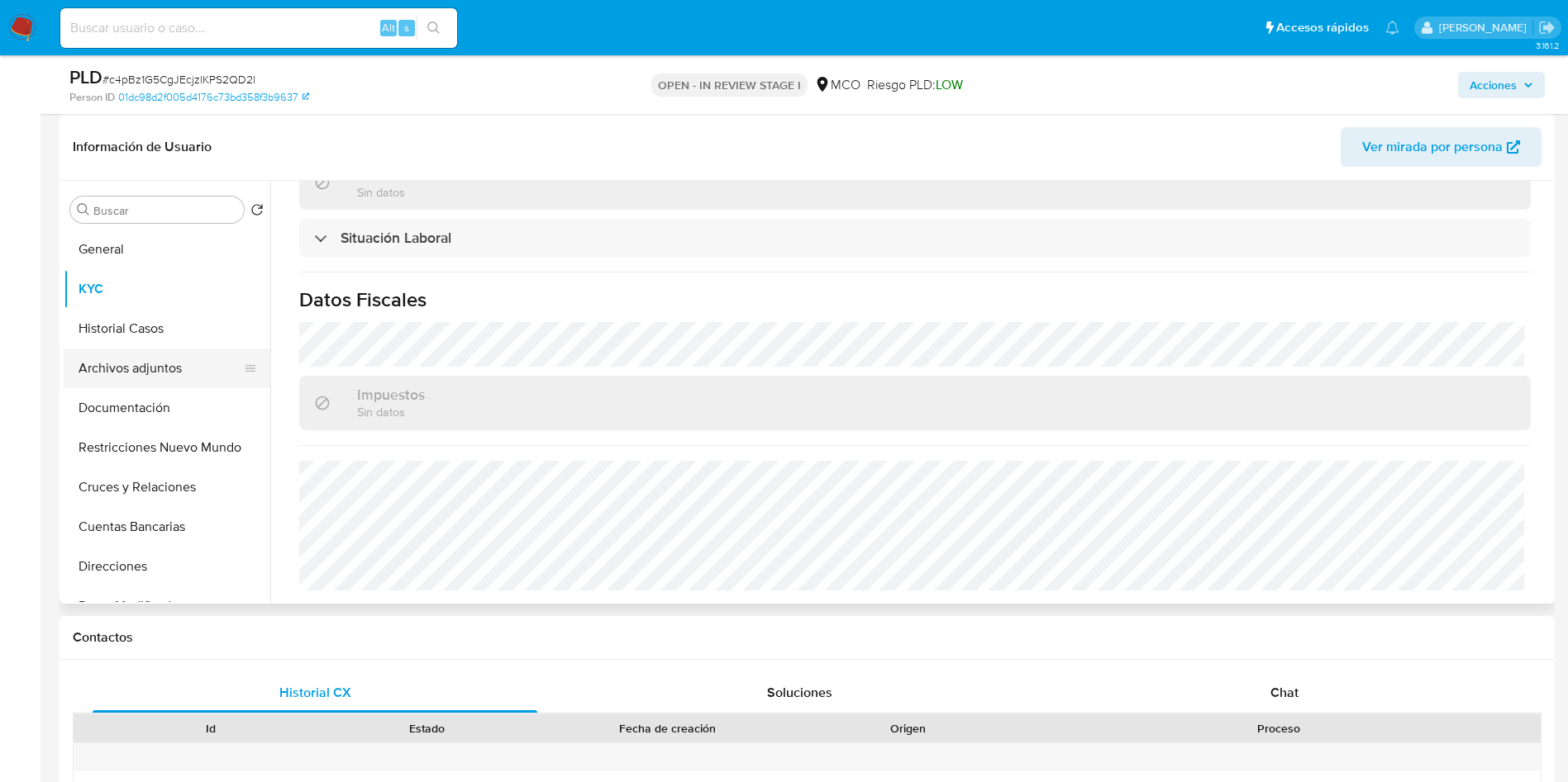
click at [94, 365] on button "Archivos adjuntos" at bounding box center [160, 368] width 193 height 39
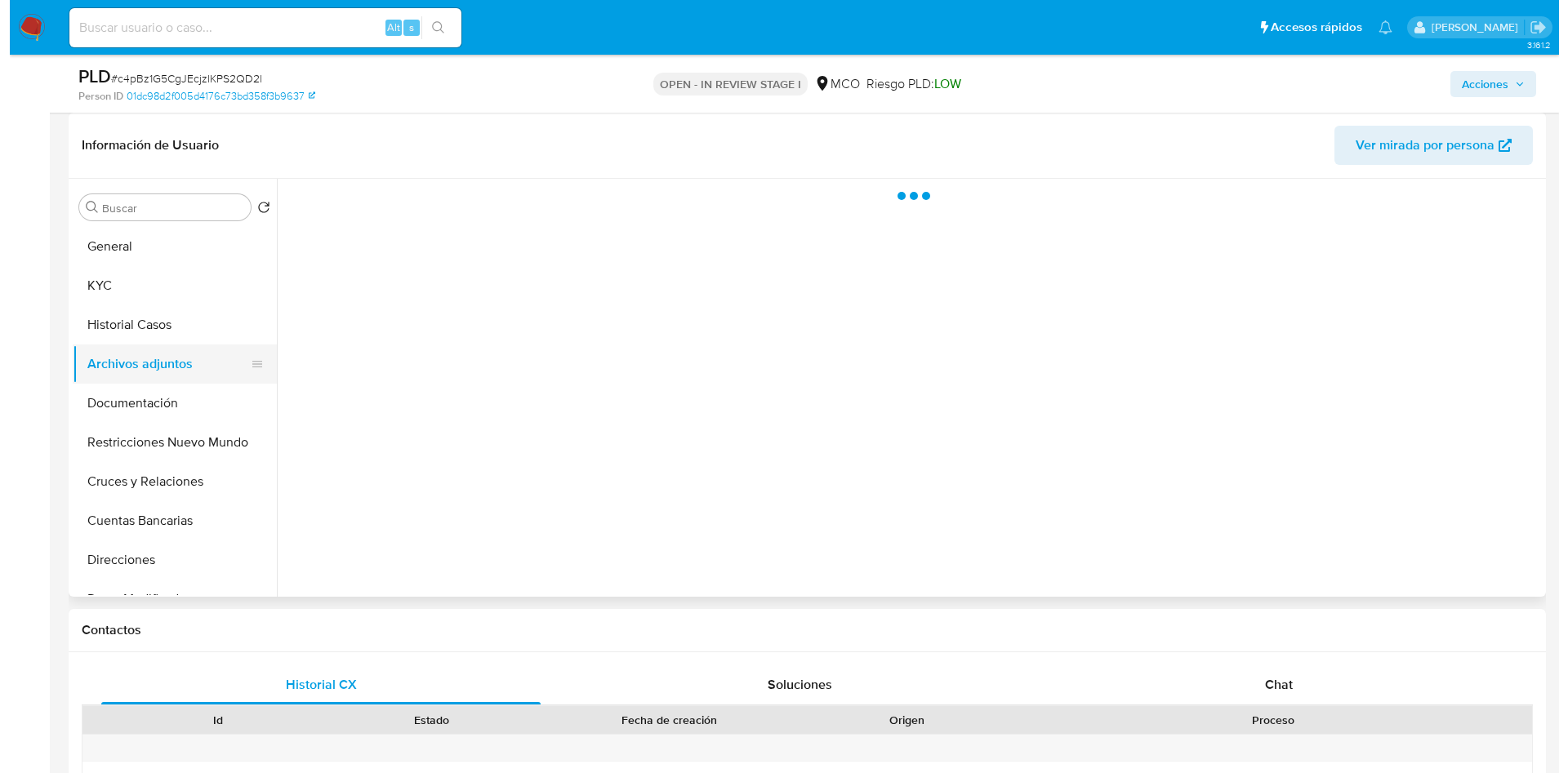
scroll to position [0, 0]
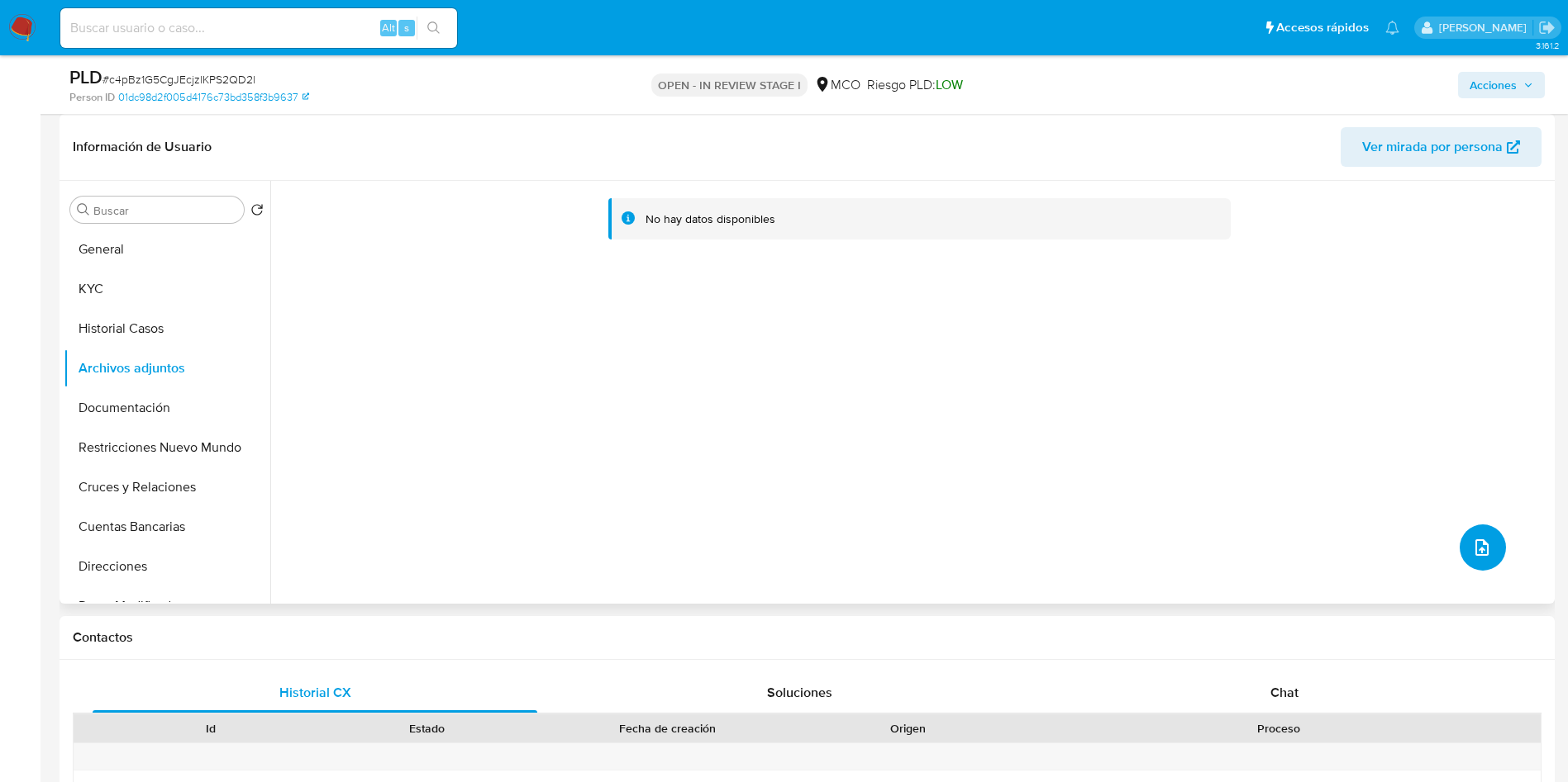
click at [1475, 554] on icon "upload-file" at bounding box center [1481, 547] width 13 height 17
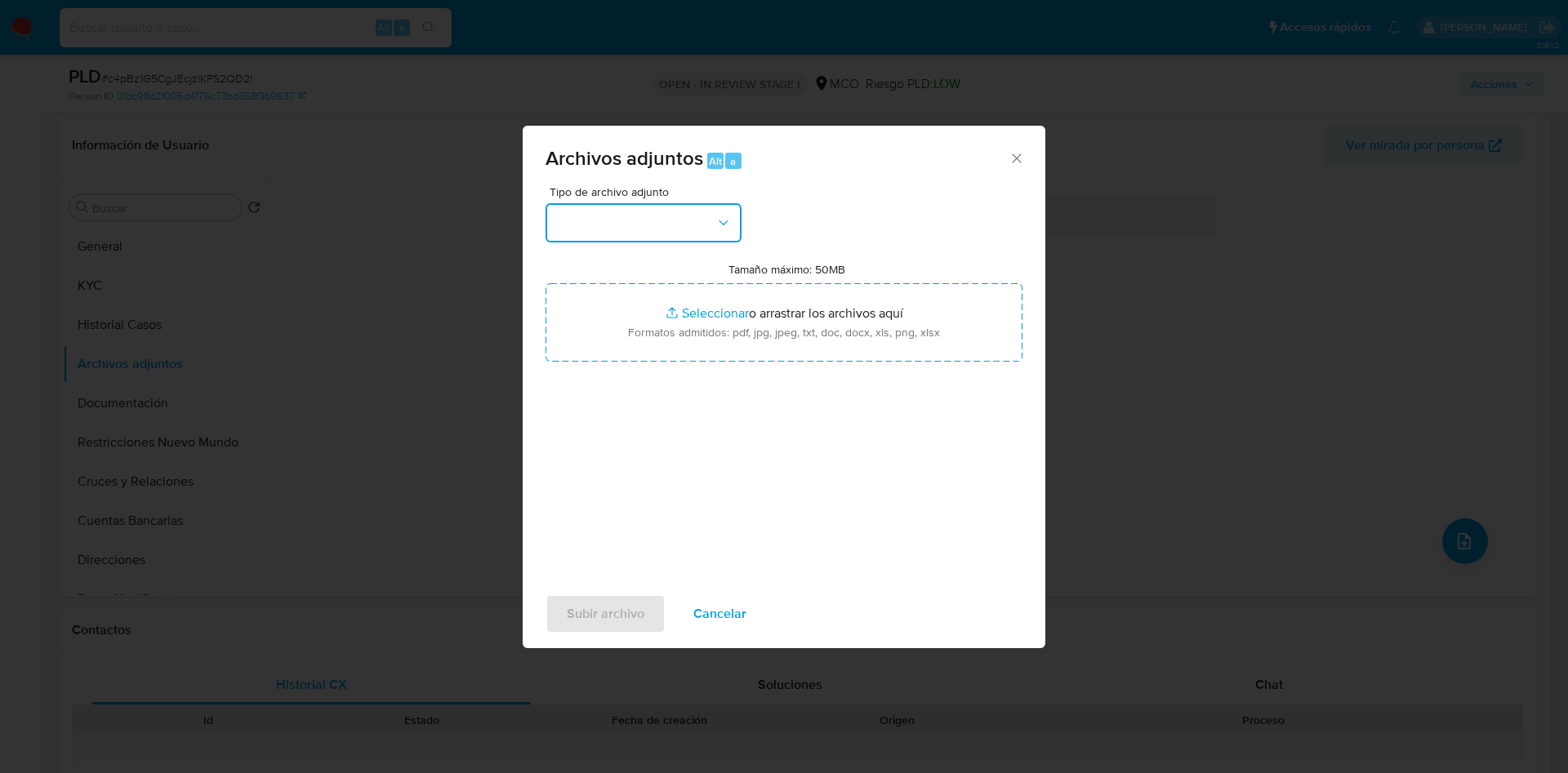
click at [654, 219] on button "button" at bounding box center [643, 222] width 196 height 39
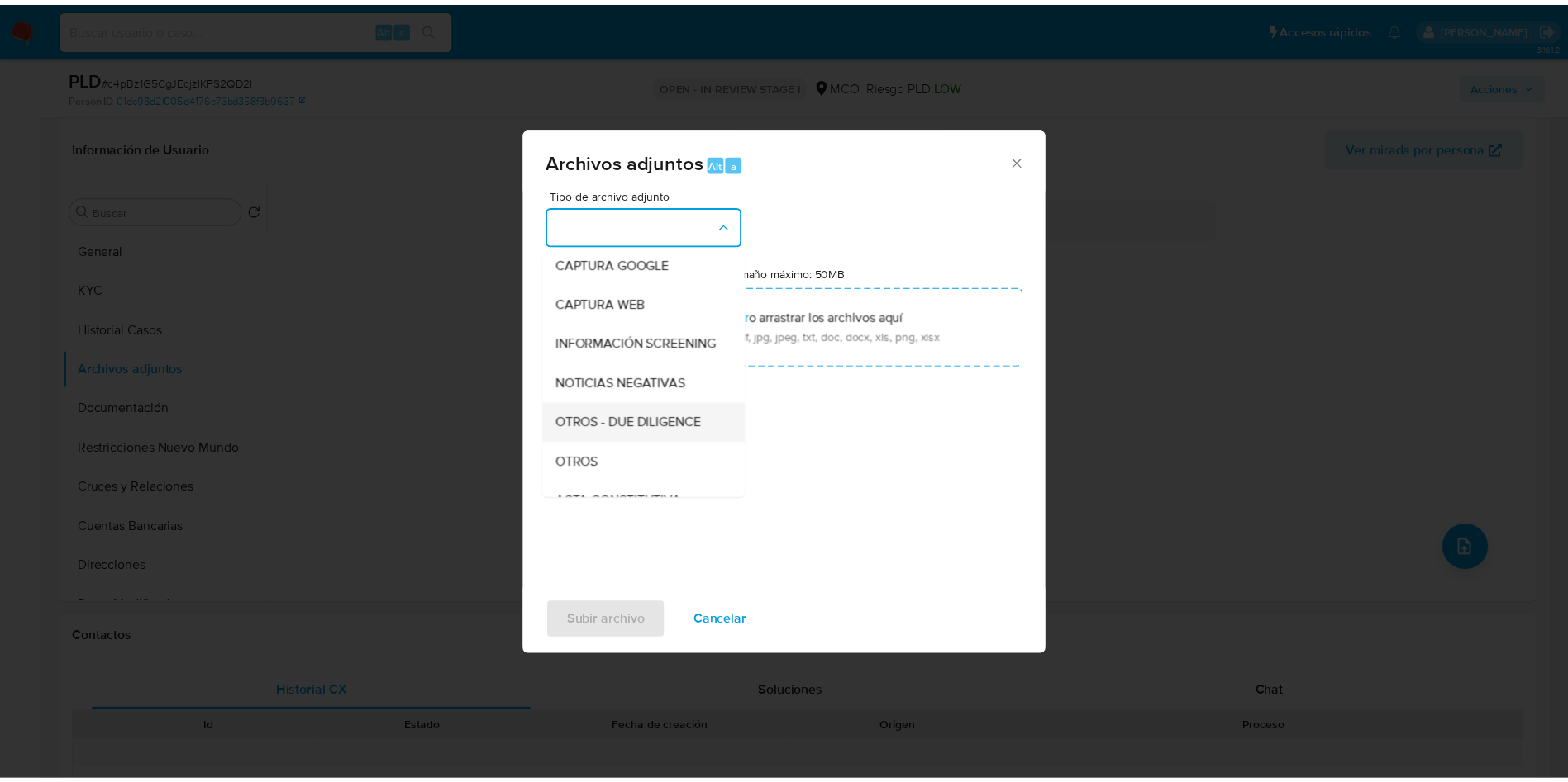
scroll to position [124, 0]
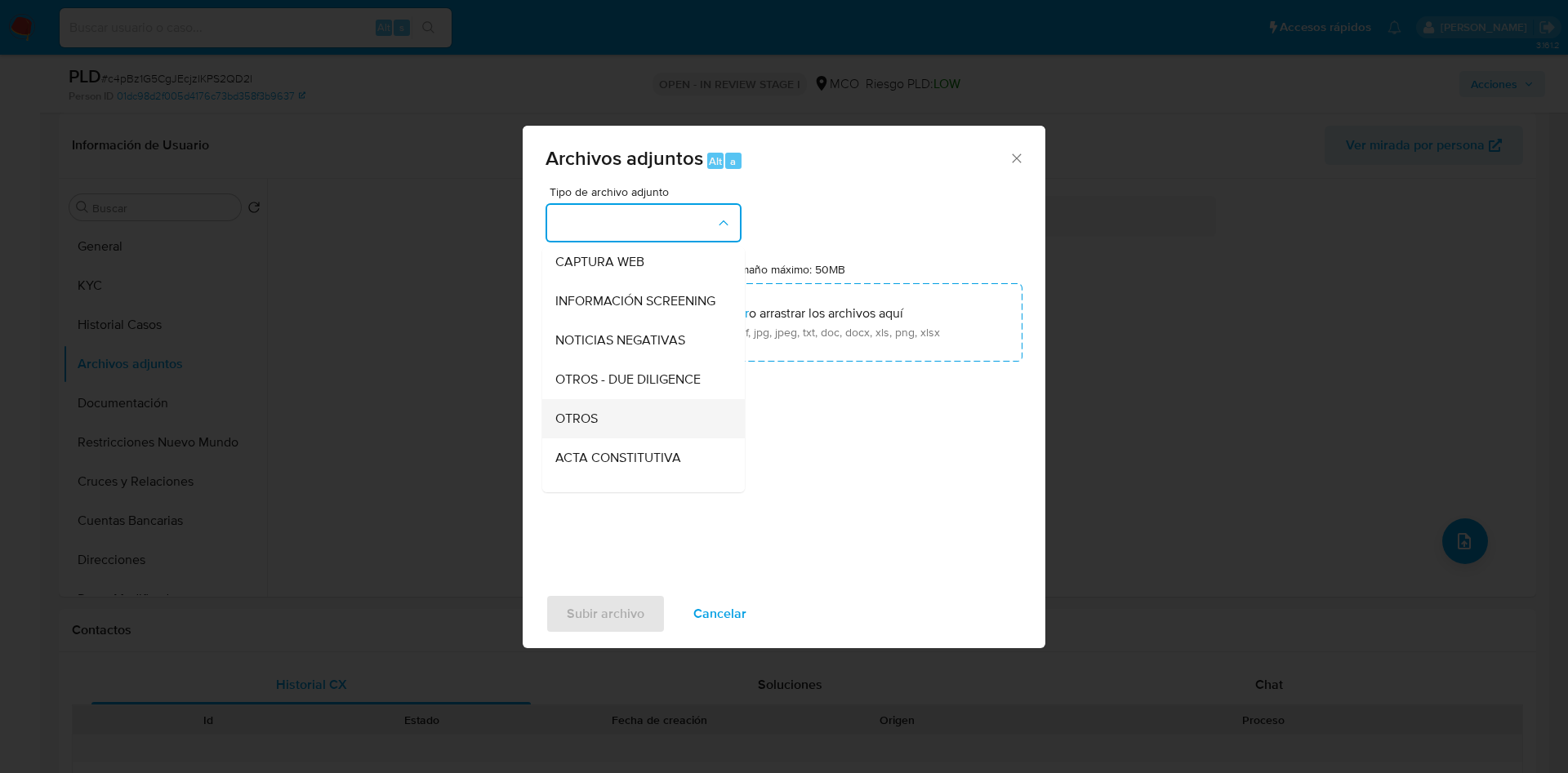
click at [603, 428] on div "OTROS" at bounding box center [638, 418] width 167 height 39
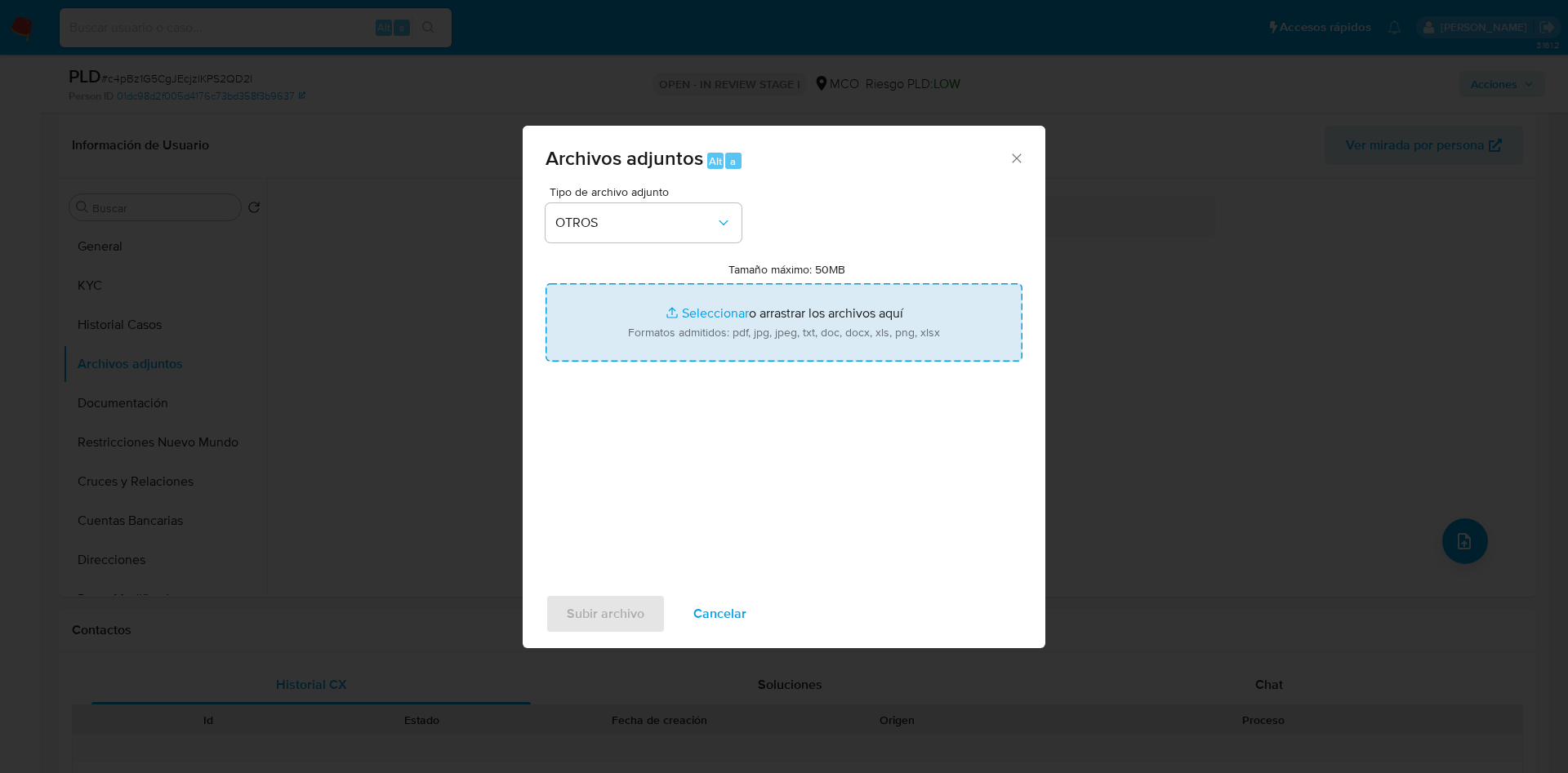
click at [724, 330] on input "Tamaño máximo: 50MB Seleccionar archivos" at bounding box center [784, 322] width 477 height 79
click at [691, 316] on input "Tamaño máximo: 50MB Seleccionar archivos" at bounding box center [784, 322] width 477 height 79
type input "C:\fakepath\685385168 - 07_10_2025.pdf"
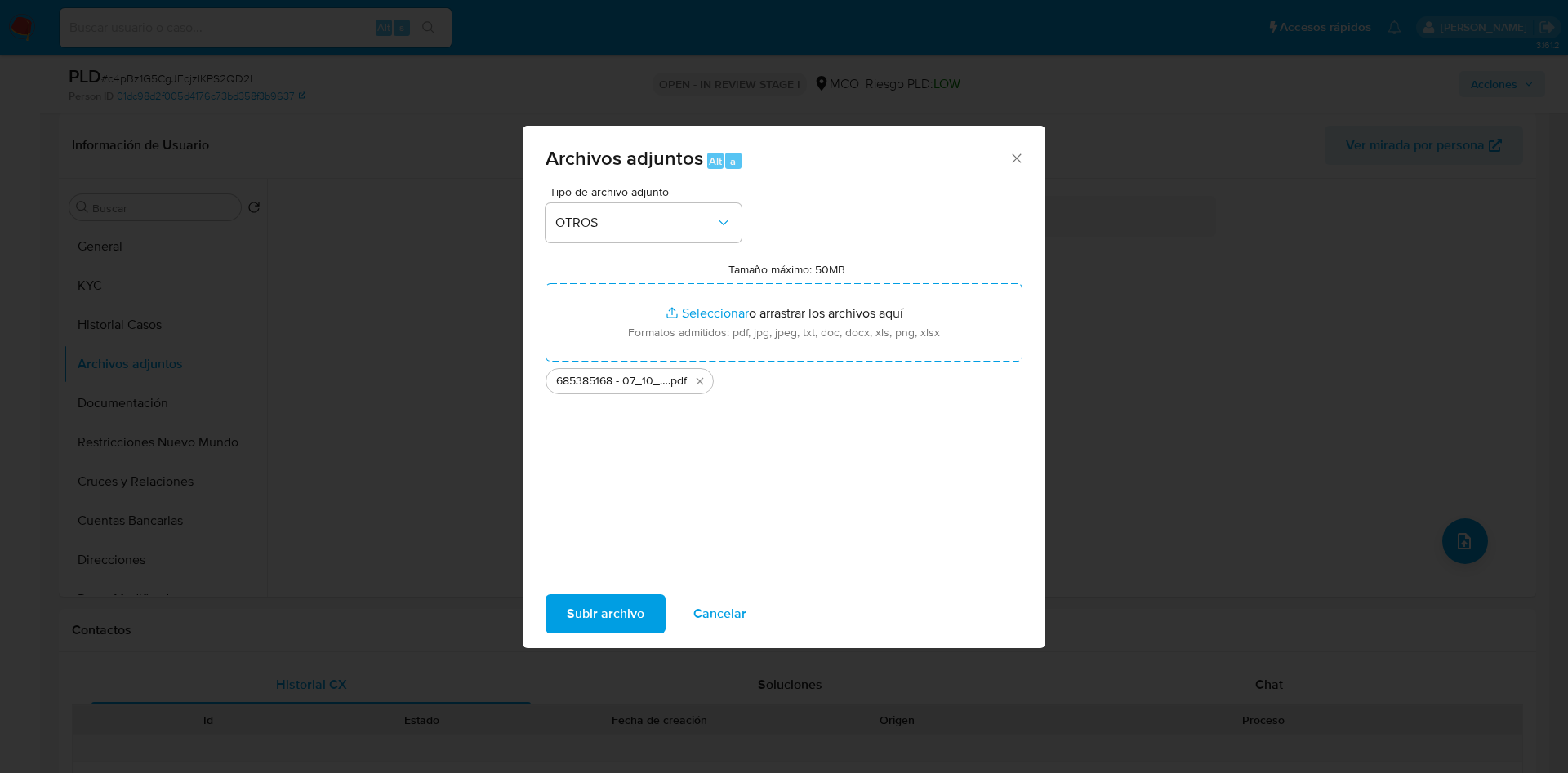
click at [618, 624] on span "Subir archivo" at bounding box center [605, 614] width 78 height 36
click at [593, 605] on span "Subir archivo" at bounding box center [605, 614] width 78 height 36
click at [1295, 434] on div "Archivos adjuntos Alt a Tipo de archivo adjunto OTROS Tamaño máximo: 50MB Selec…" at bounding box center [784, 386] width 1568 height 773
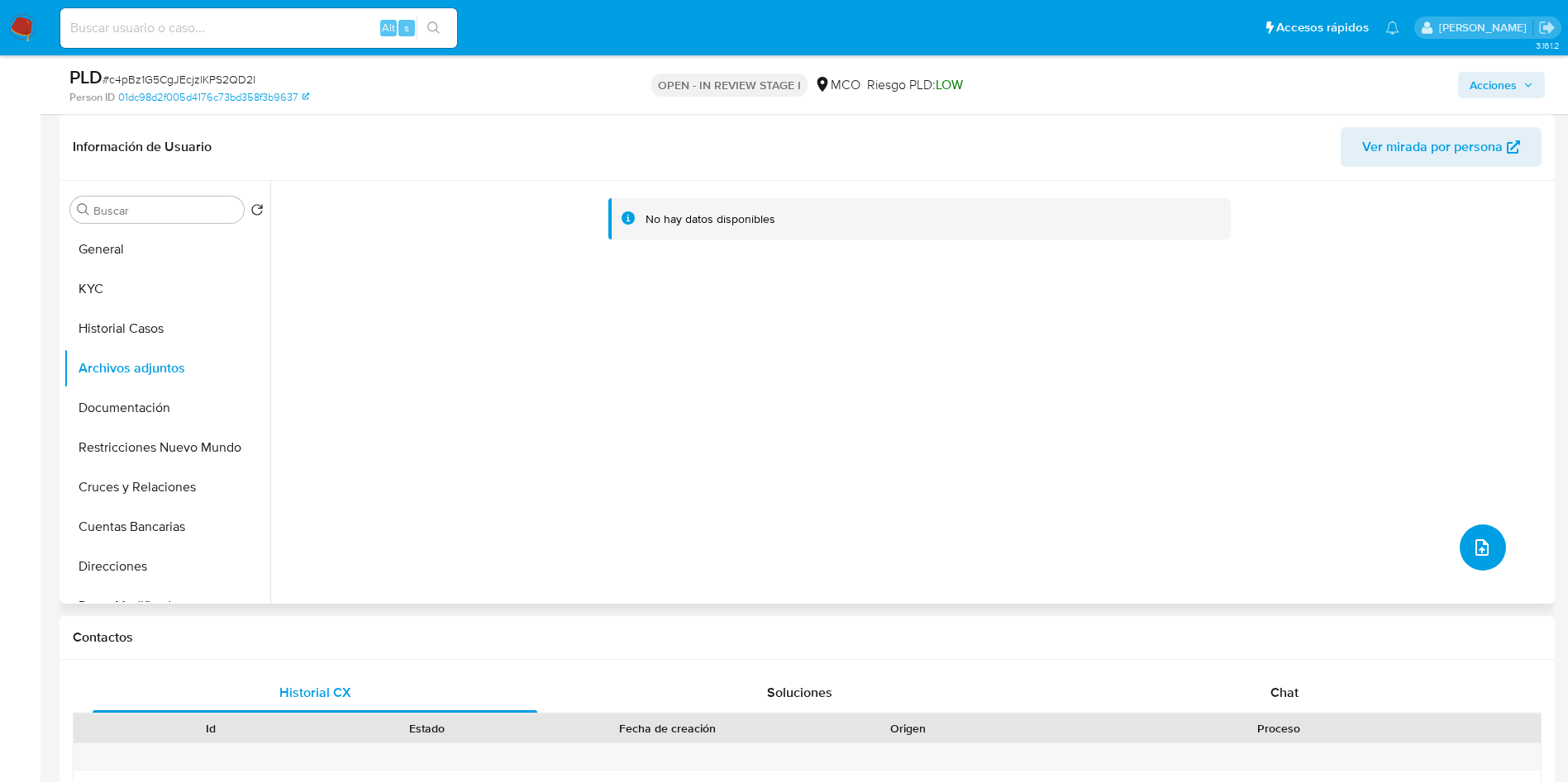
click at [1488, 543] on button "upload-file" at bounding box center [1482, 547] width 46 height 46
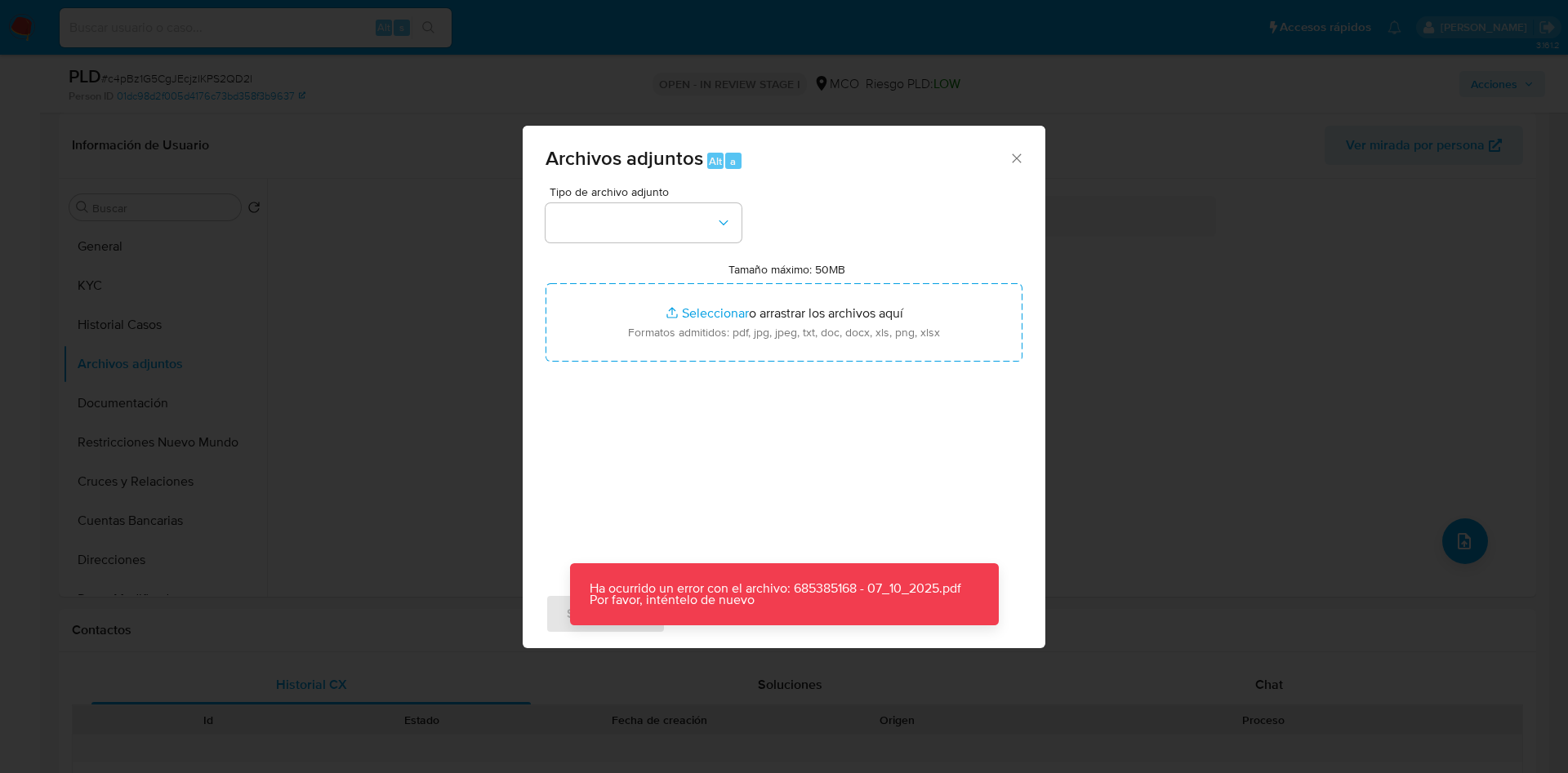
click at [1325, 368] on div "Archivos adjuntos Alt a Tipo de archivo adjunto Tamaño máximo: 50MB Seleccionar…" at bounding box center [784, 386] width 1568 height 773
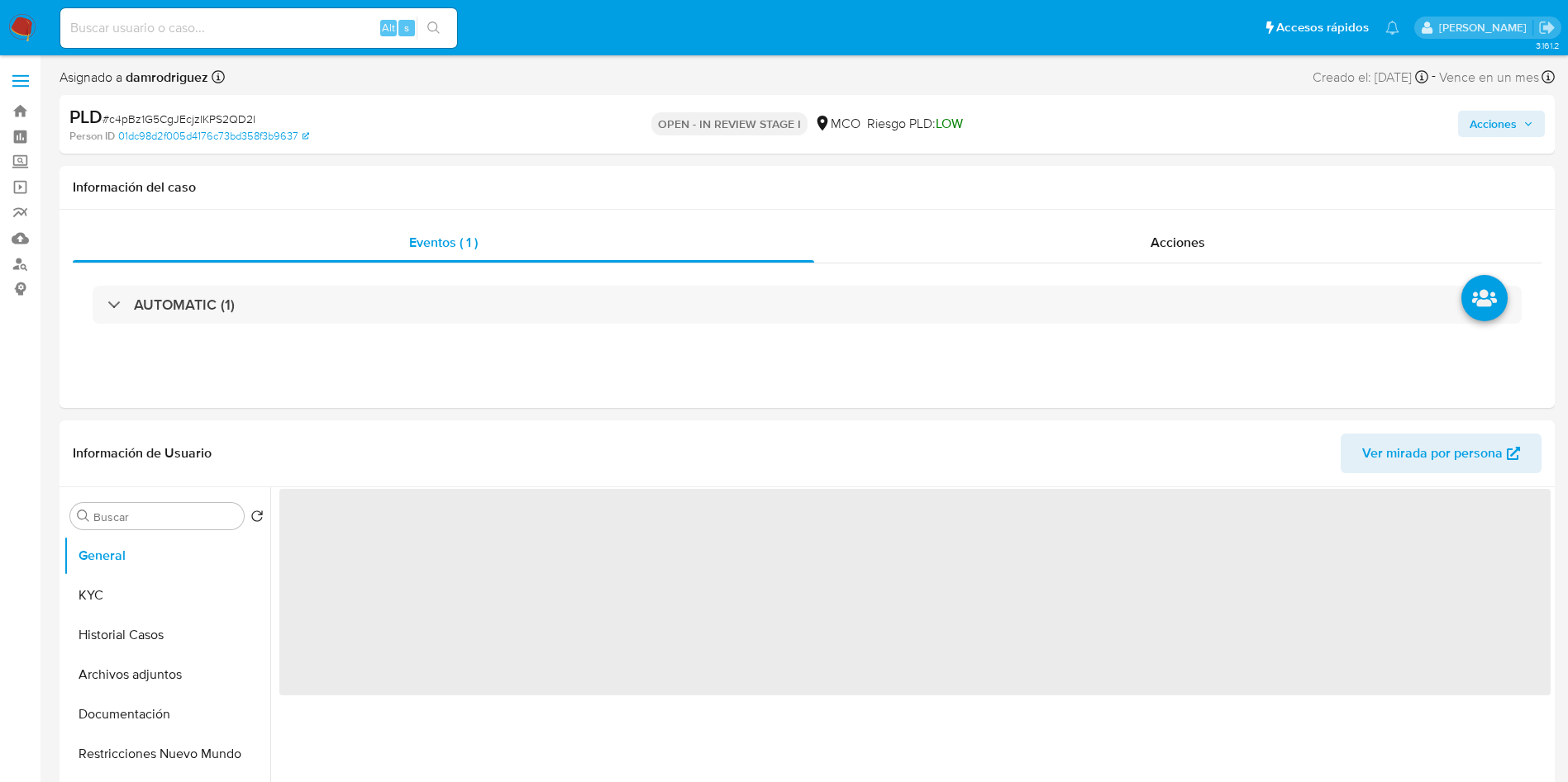
select select "10"
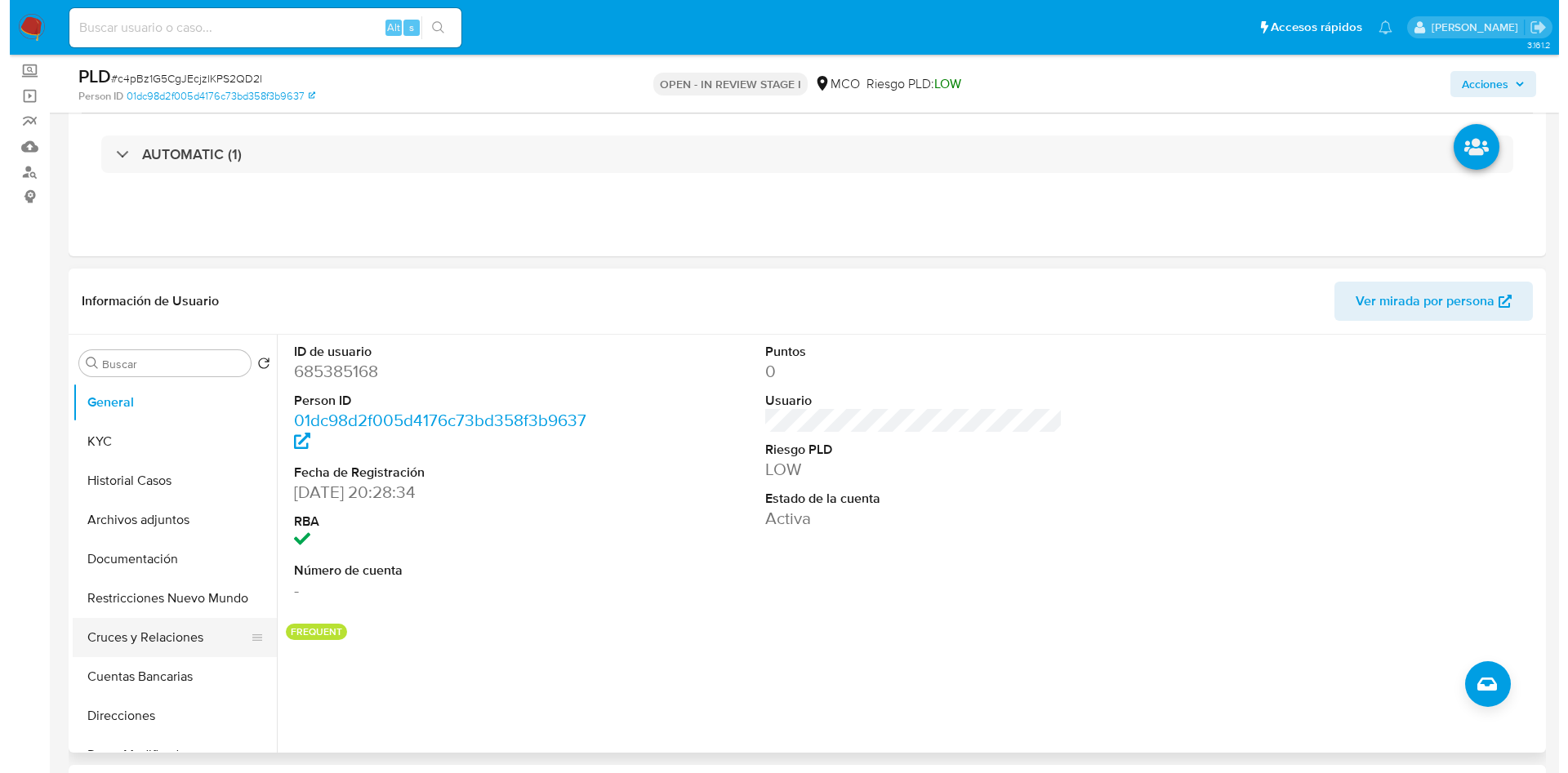
scroll to position [123, 0]
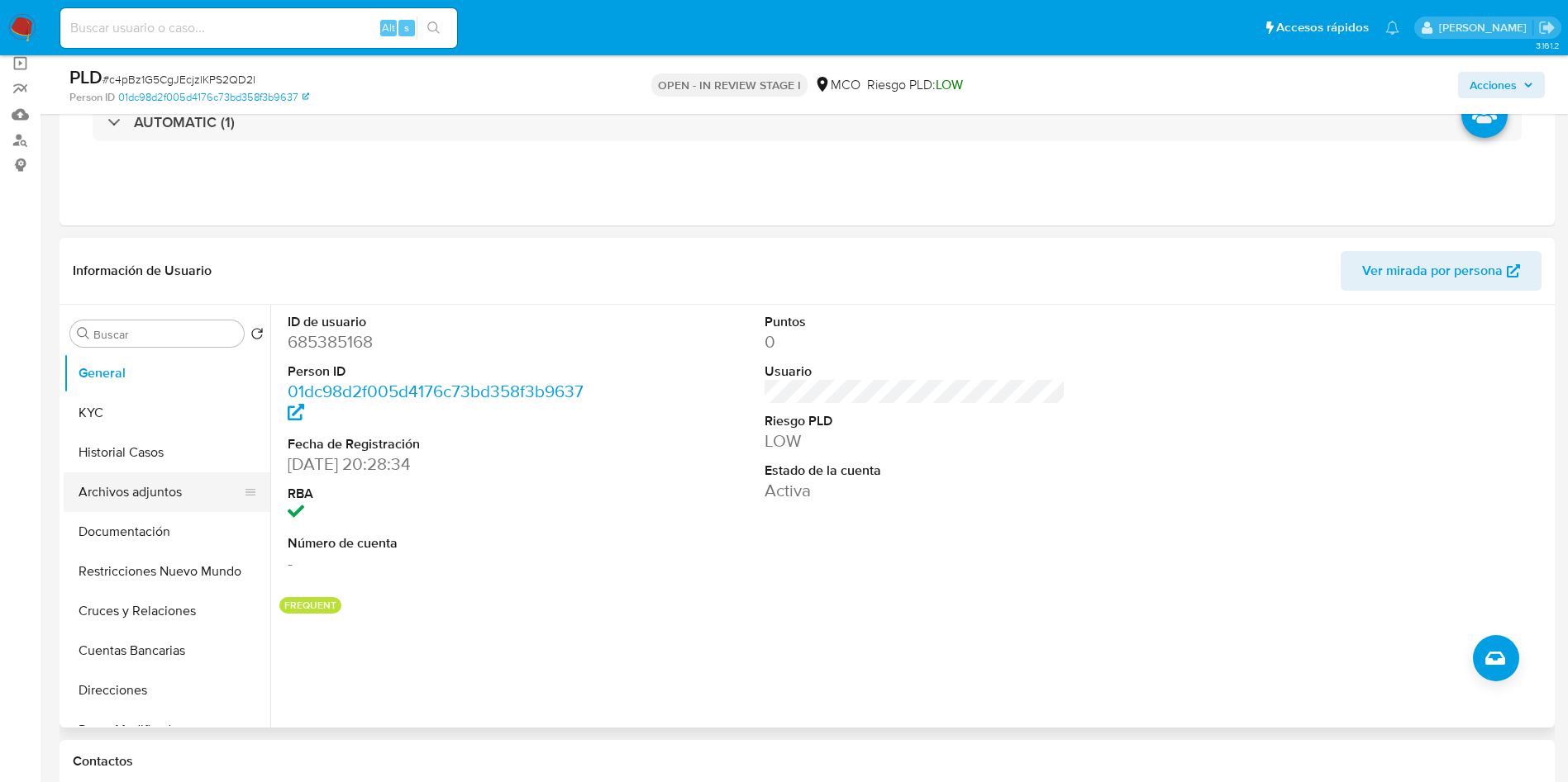
click at [114, 498] on button "Archivos adjuntos" at bounding box center [160, 492] width 193 height 39
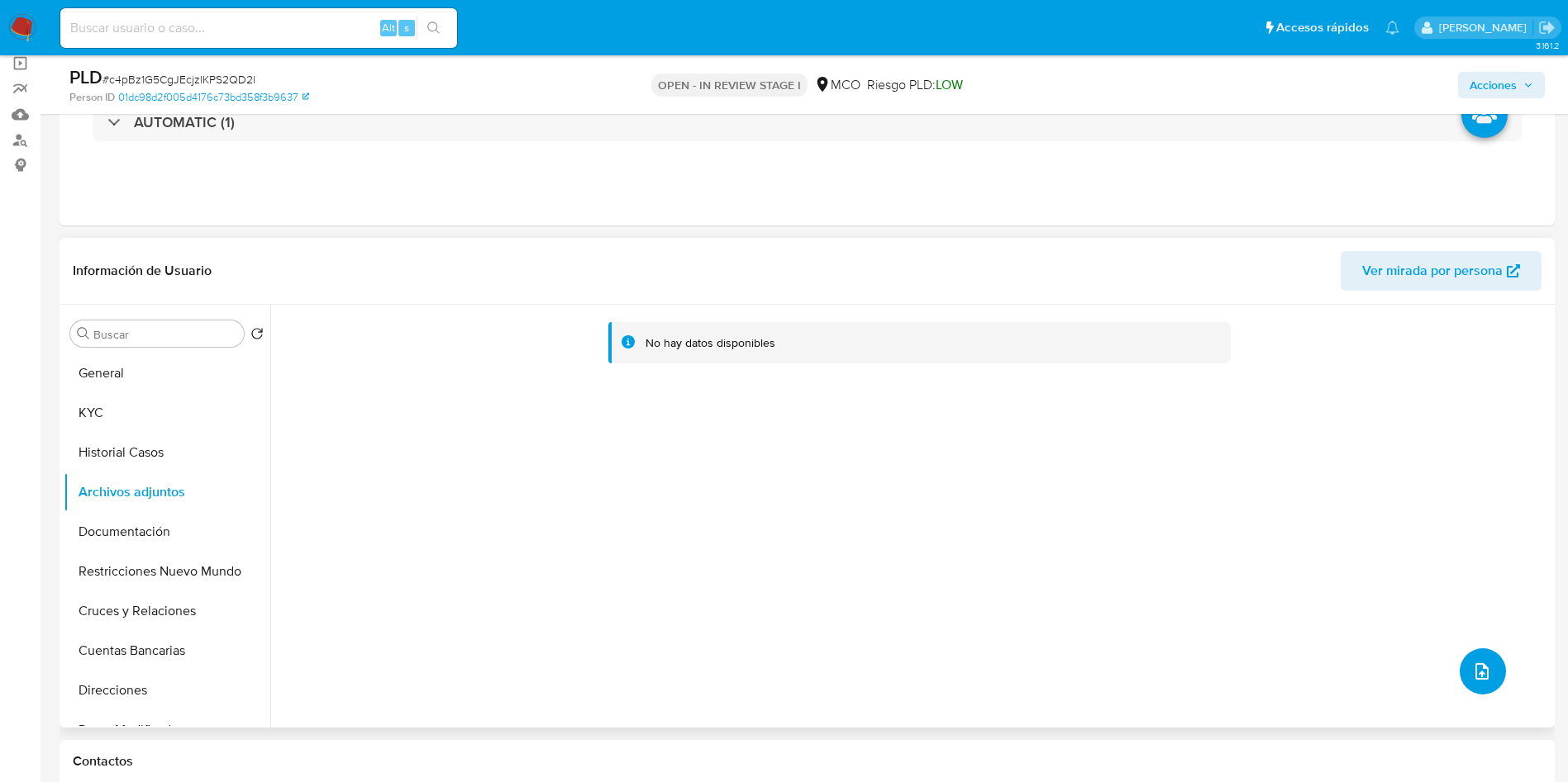
click at [1481, 665] on icon "upload-file" at bounding box center [1481, 671] width 20 height 20
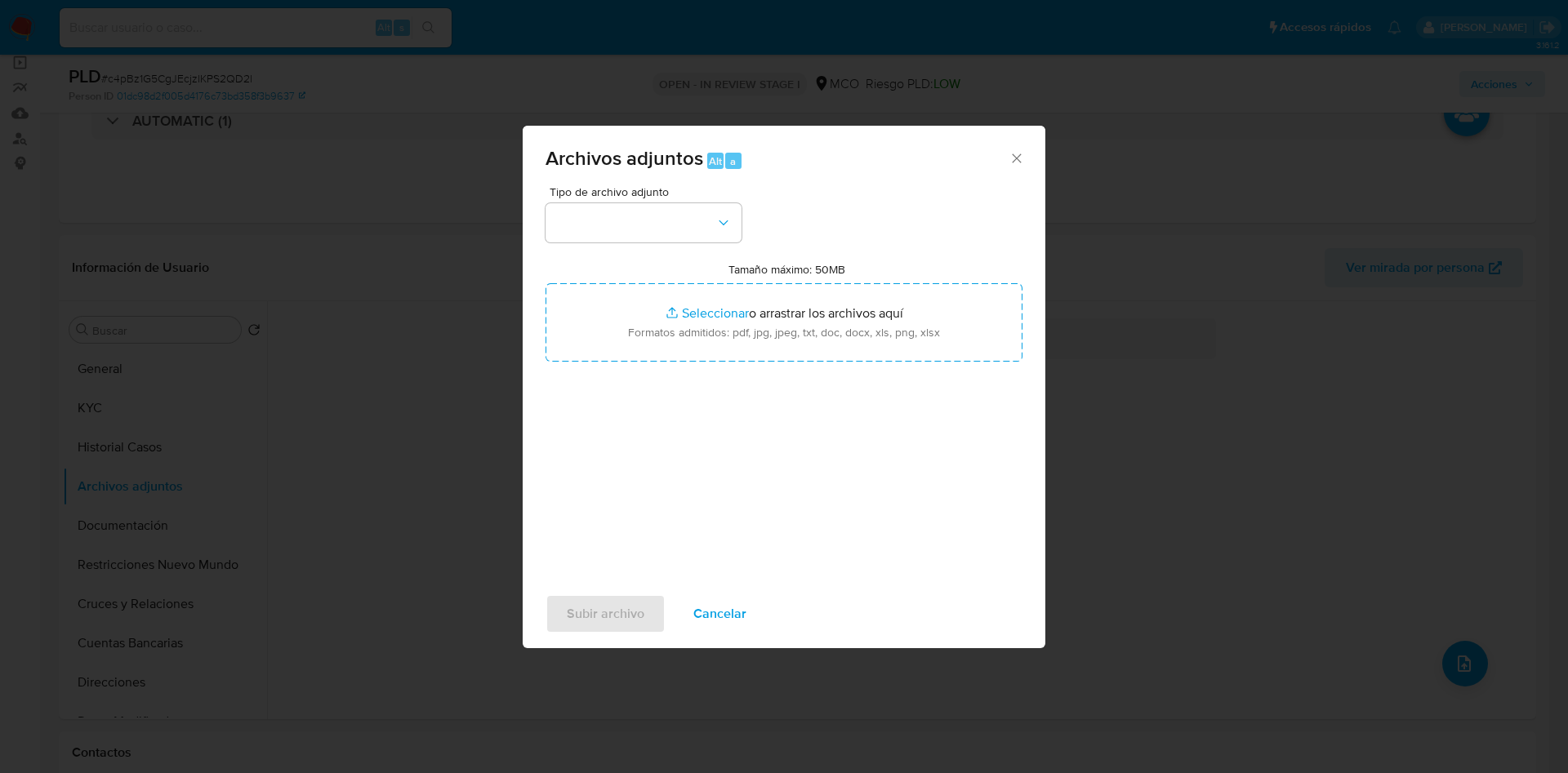
click at [611, 194] on span "Tipo de archivo adjunto" at bounding box center [647, 192] width 196 height 11
click at [612, 231] on button "button" at bounding box center [643, 222] width 196 height 39
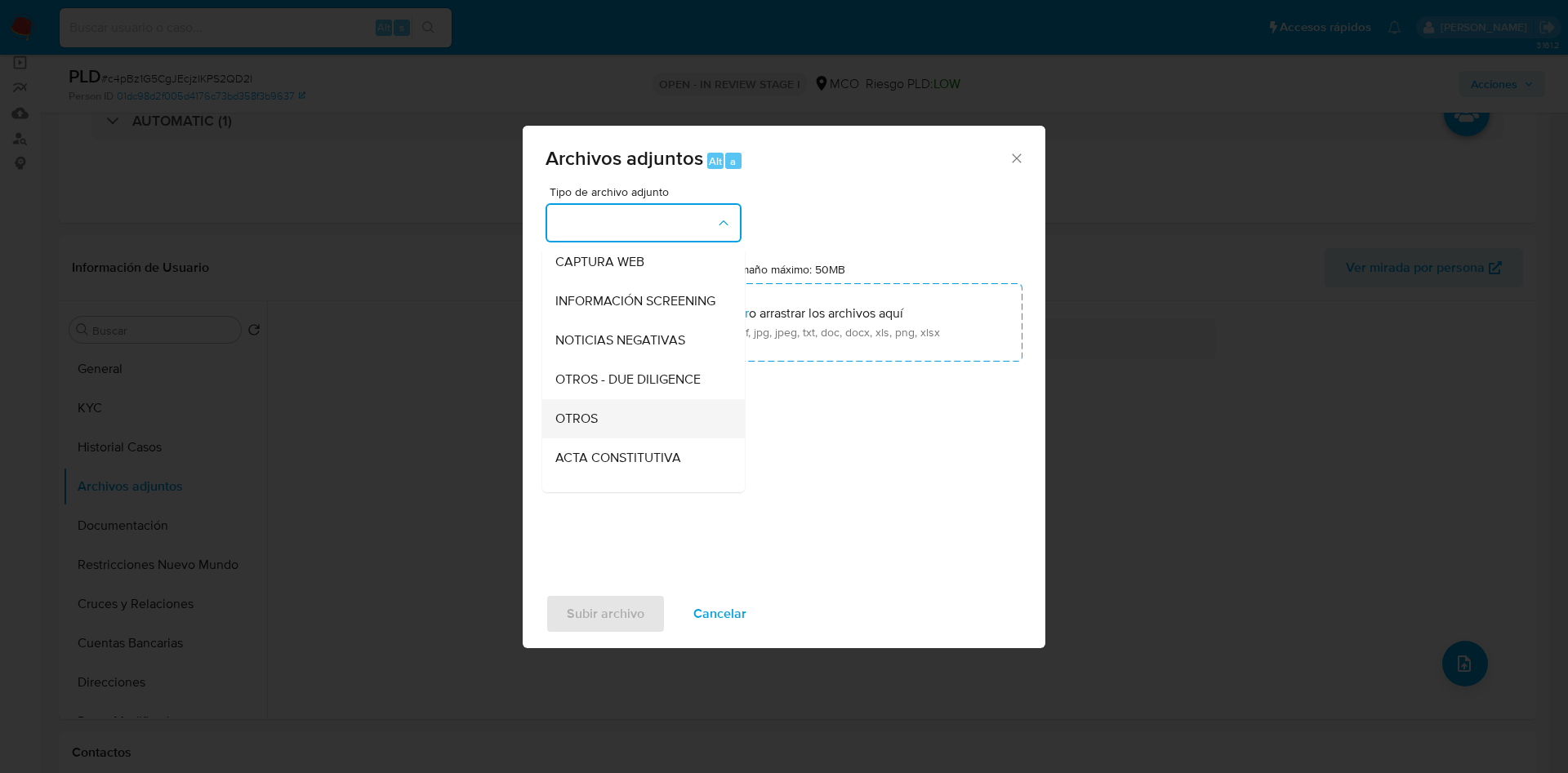
click at [610, 419] on div "OTROS" at bounding box center [638, 418] width 167 height 39
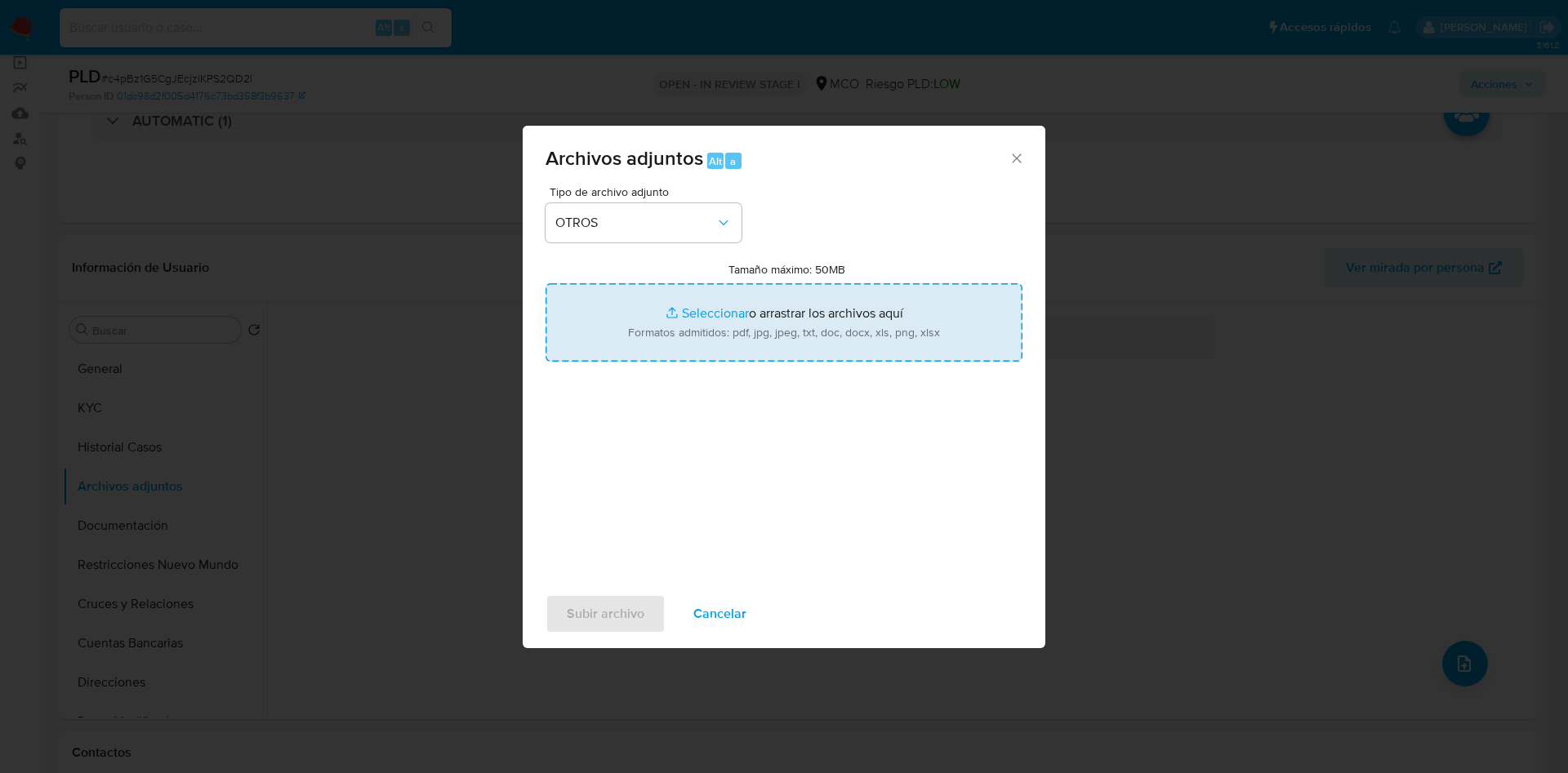
click at [647, 328] on input "Tamaño máximo: 50MB Seleccionar archivos" at bounding box center [784, 322] width 477 height 79
type input "C:\fakepath\685385168 - 07_10_2025.pdf"
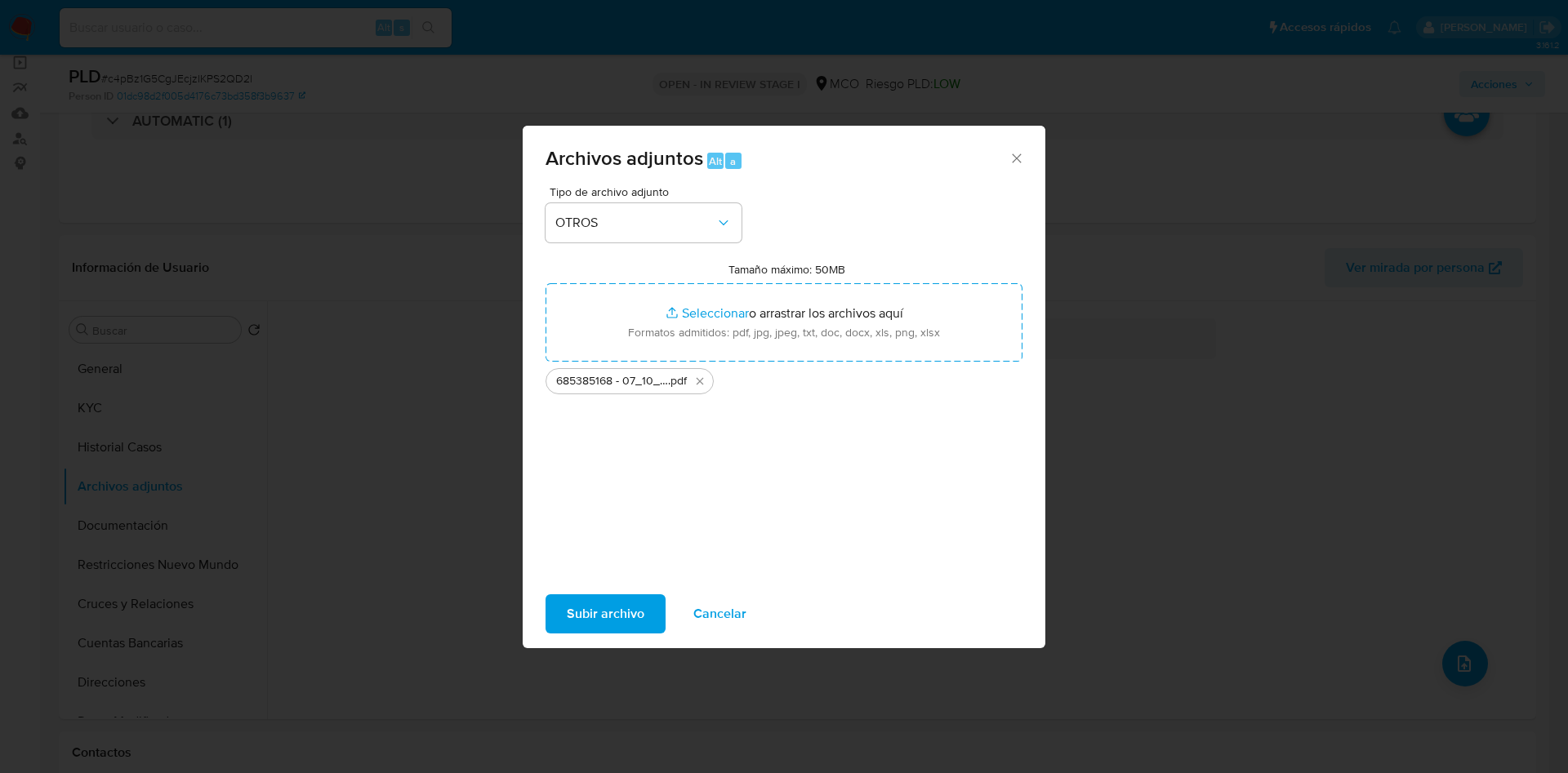
click at [606, 611] on span "Subir archivo" at bounding box center [605, 614] width 78 height 36
click at [594, 619] on span "Subir archivo" at bounding box center [605, 614] width 78 height 36
click at [595, 624] on span "Subir archivo" at bounding box center [605, 614] width 78 height 36
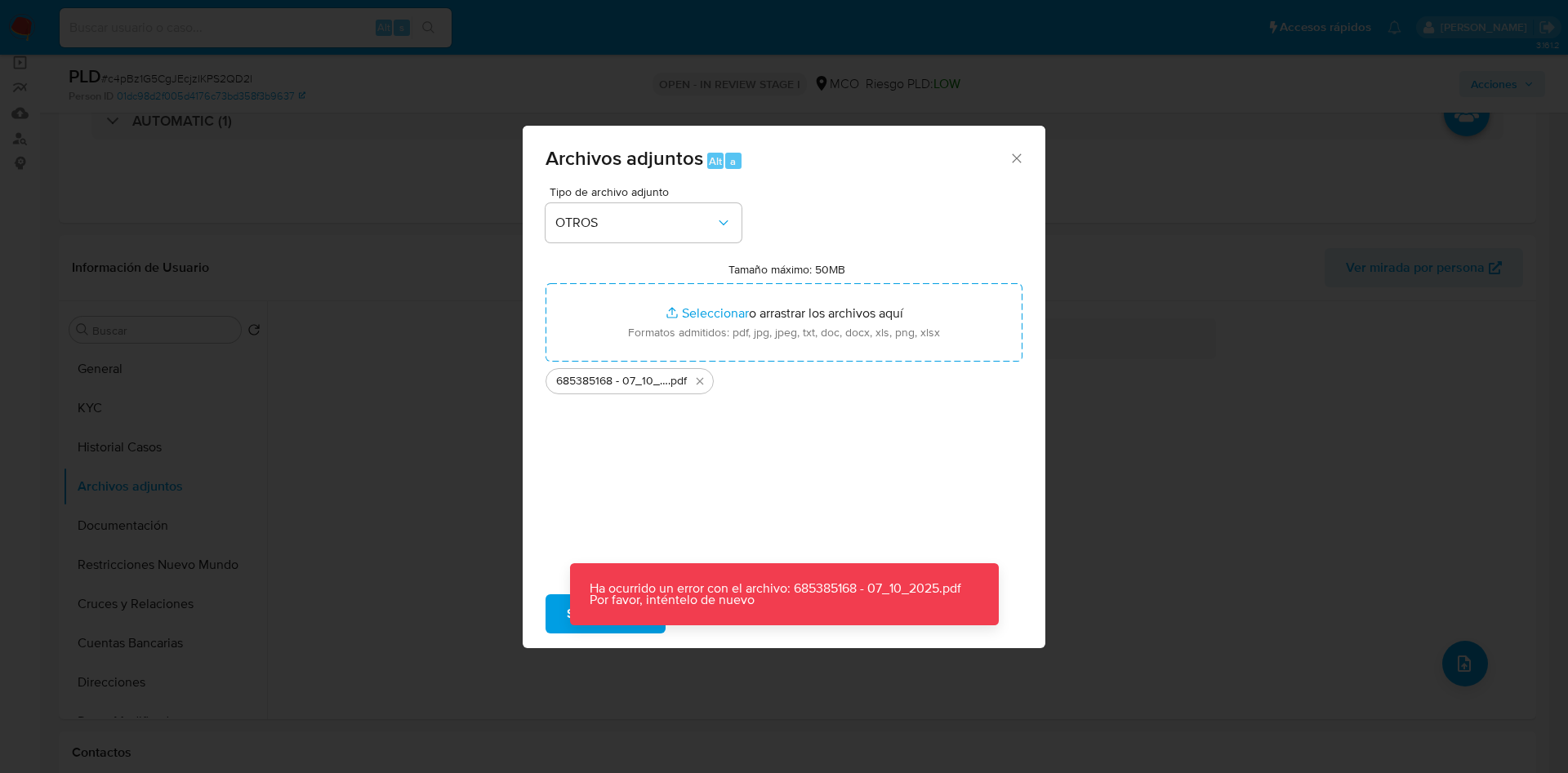
click at [334, 486] on div "Archivos adjuntos Alt a Tipo de archivo adjunto OTROS Tamaño máximo: 50MB Selec…" at bounding box center [784, 386] width 1568 height 773
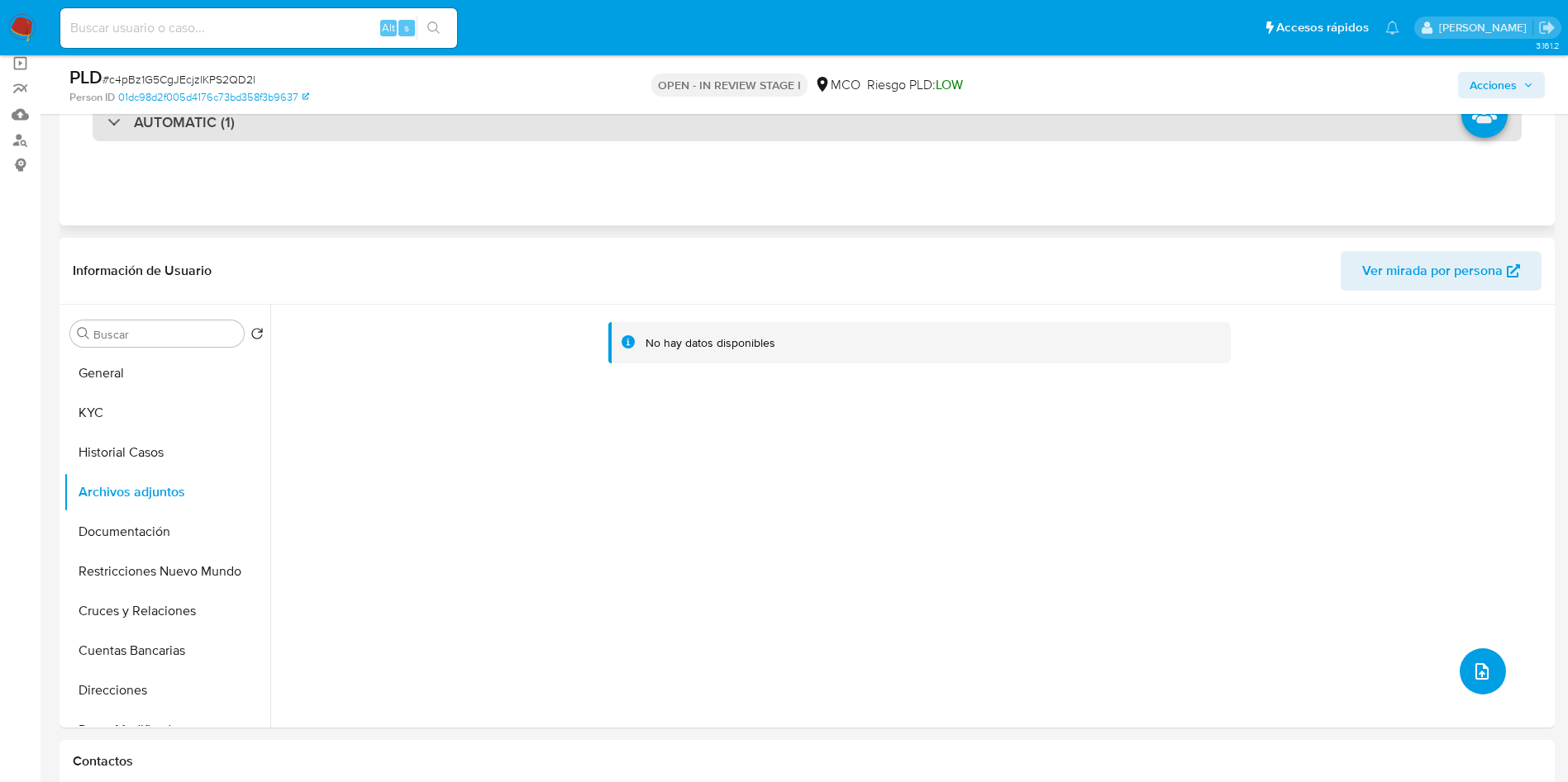
scroll to position [0, 0]
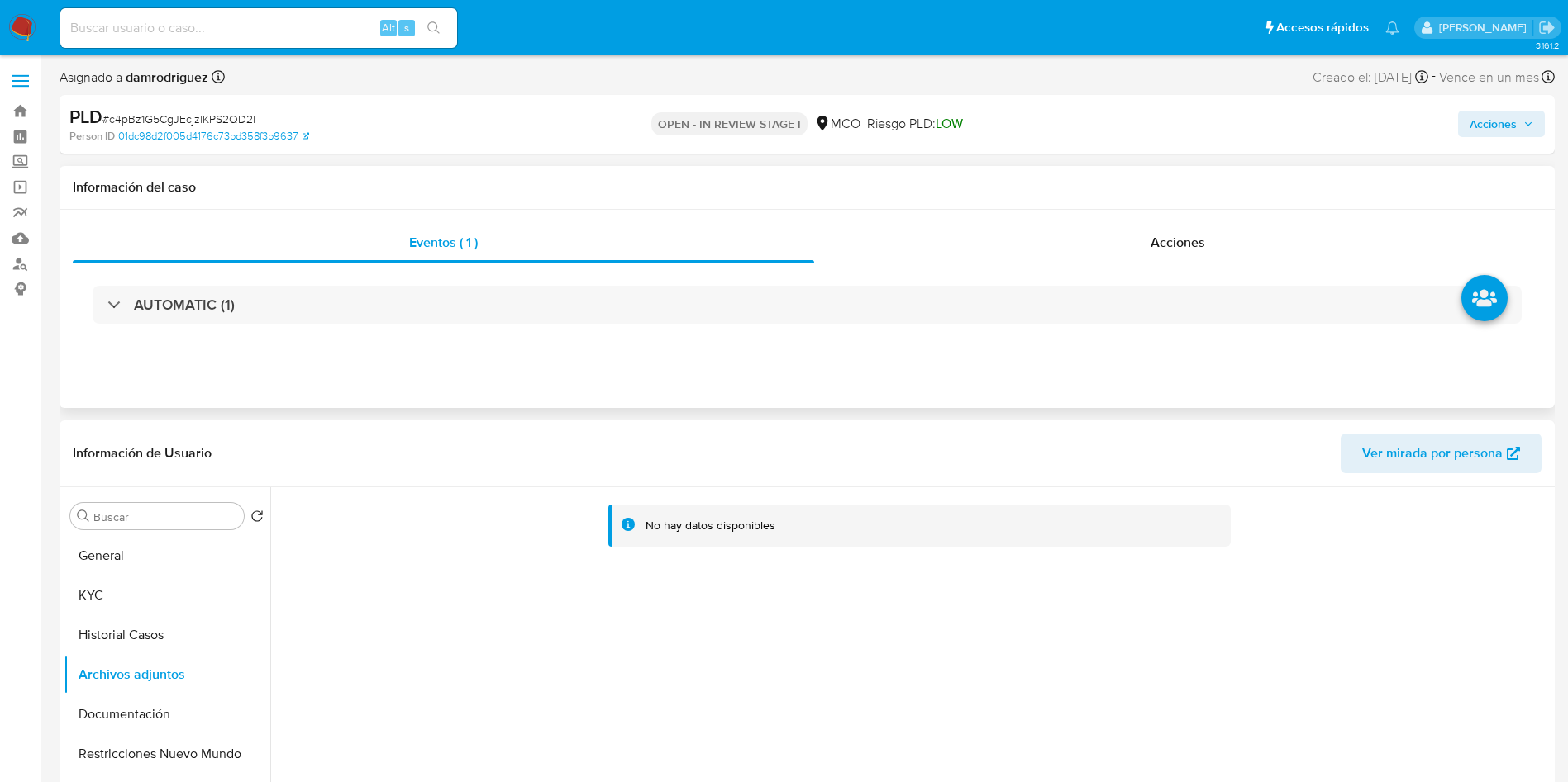
click at [1109, 274] on div "AUTOMATIC (1)" at bounding box center [807, 305] width 1468 height 83
click at [1100, 251] on div "Acciones" at bounding box center [1177, 242] width 727 height 39
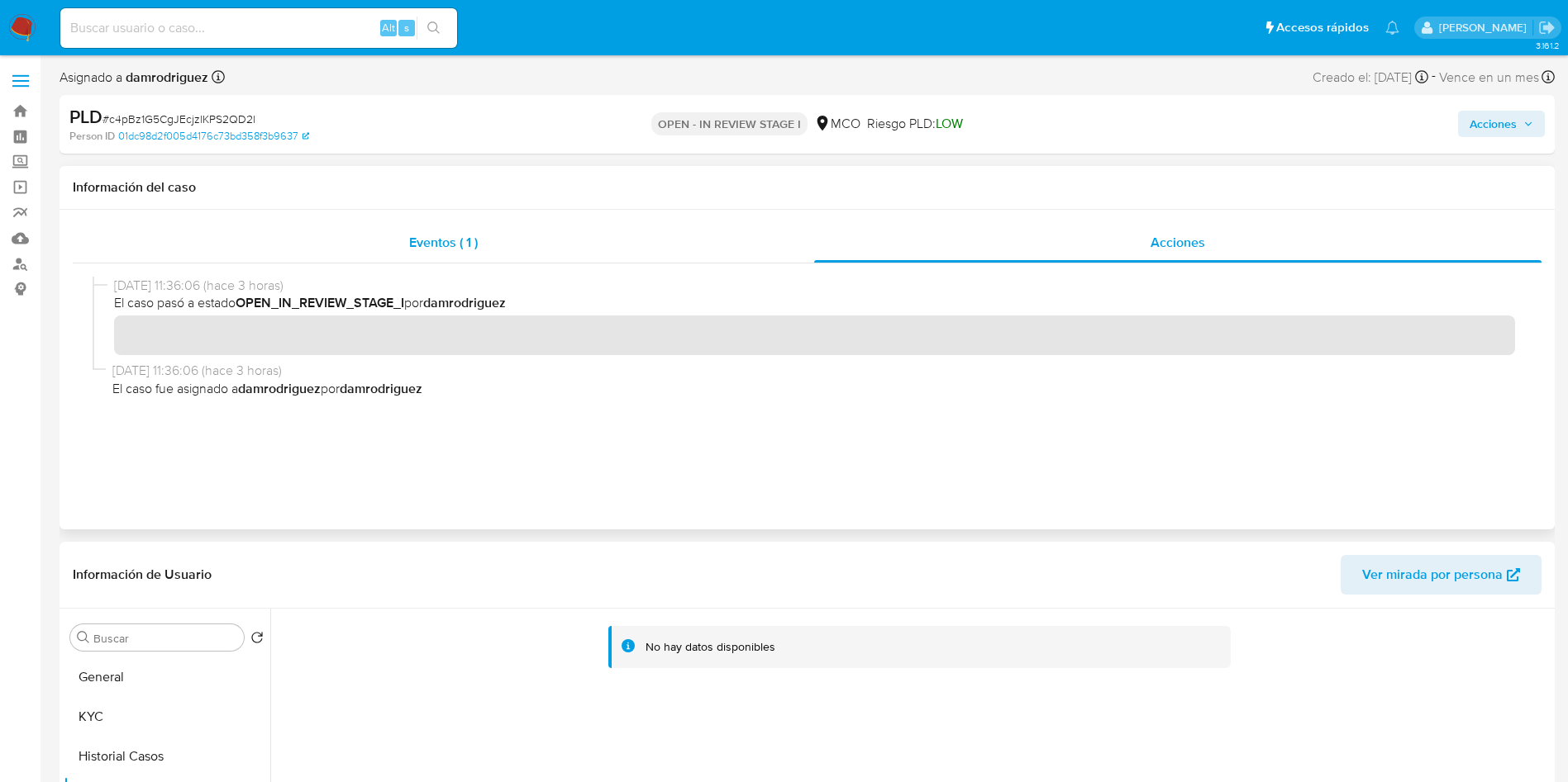
click at [446, 243] on span "Eventos ( 1 )" at bounding box center [443, 243] width 68 height 19
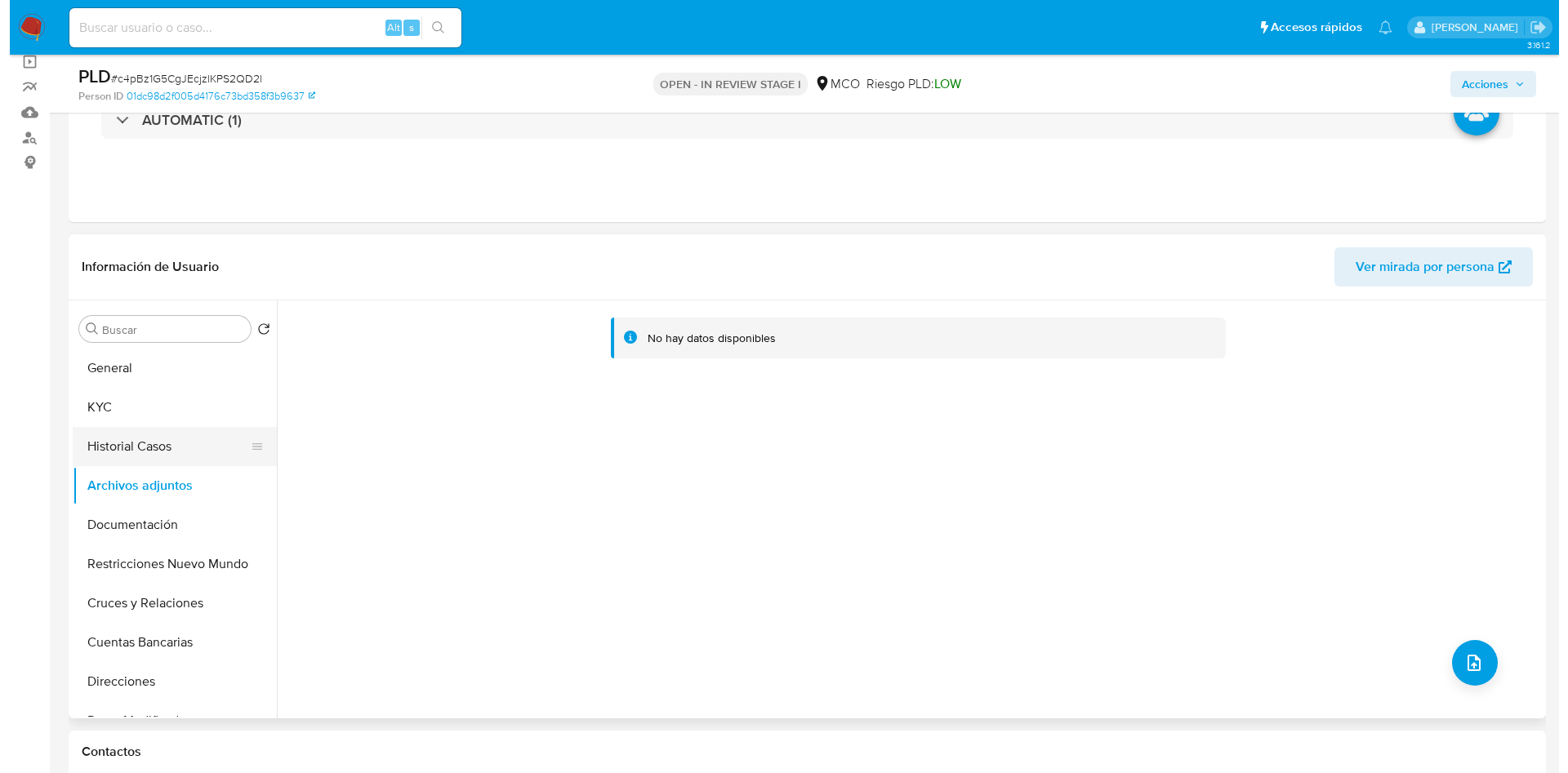
scroll to position [123, 0]
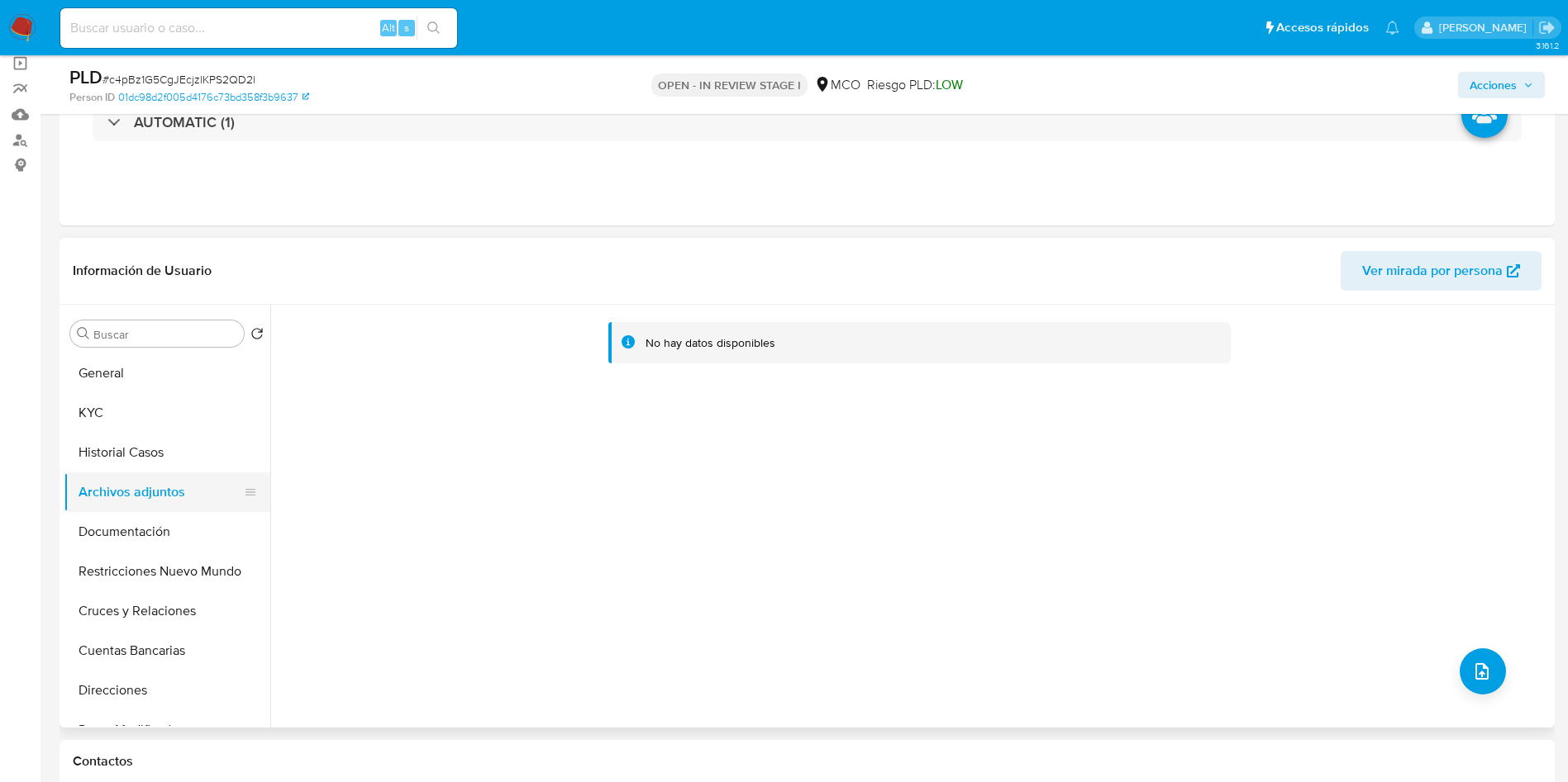
click at [151, 469] on button "Historial Casos" at bounding box center [167, 452] width 206 height 39
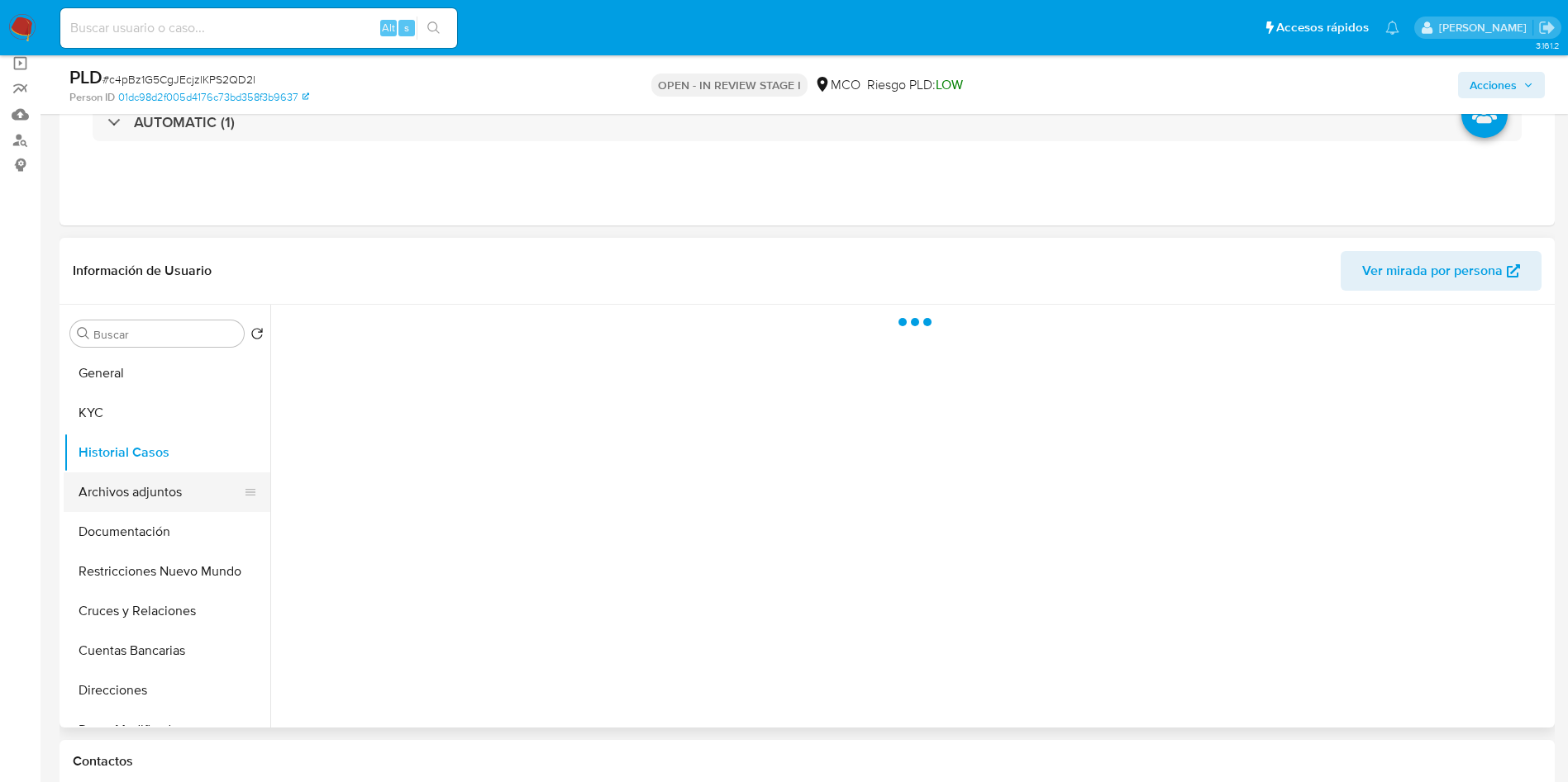
click at [149, 502] on button "Archivos adjuntos" at bounding box center [160, 492] width 193 height 39
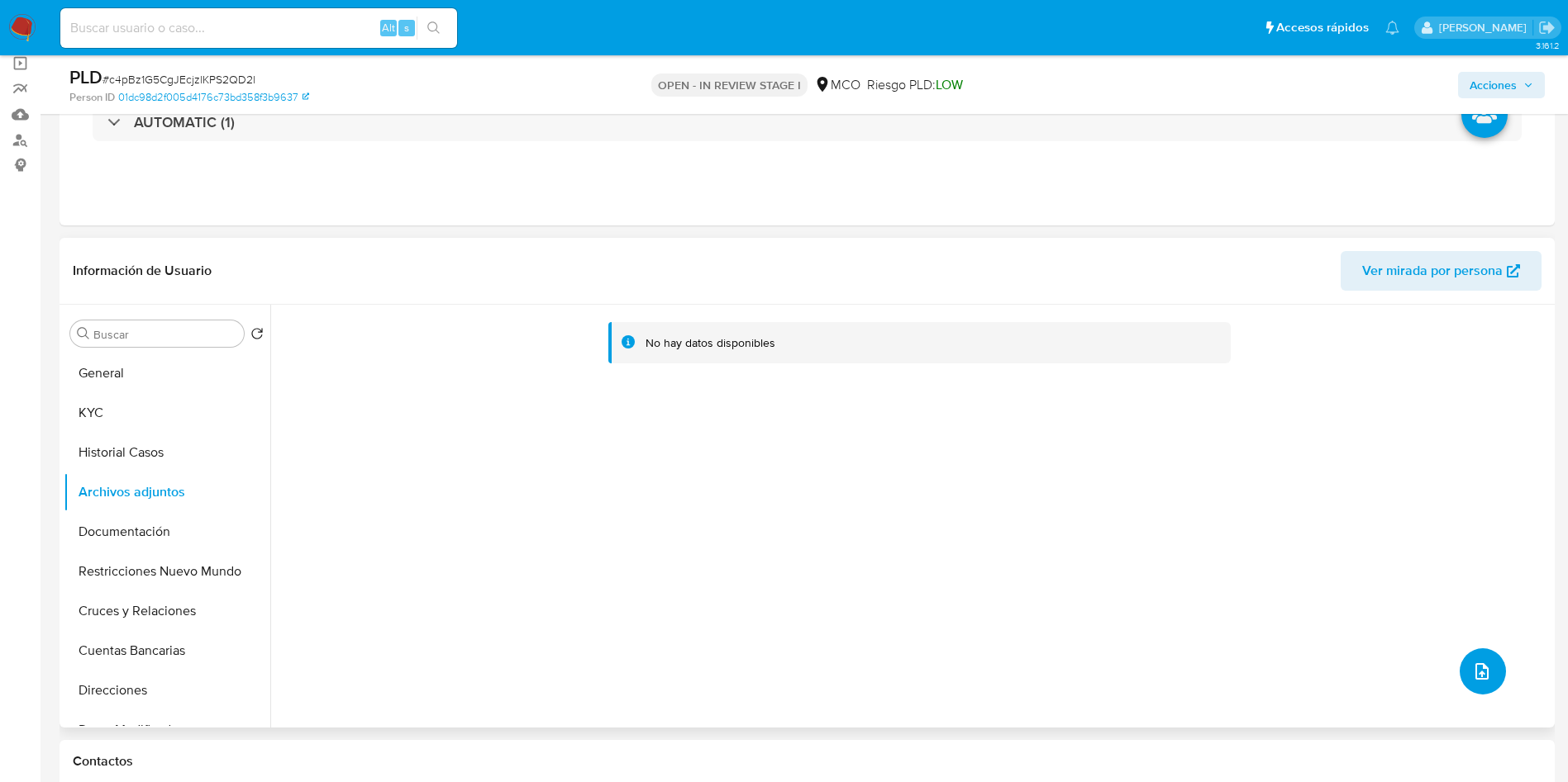
click at [1491, 675] on button "upload-file" at bounding box center [1482, 671] width 46 height 46
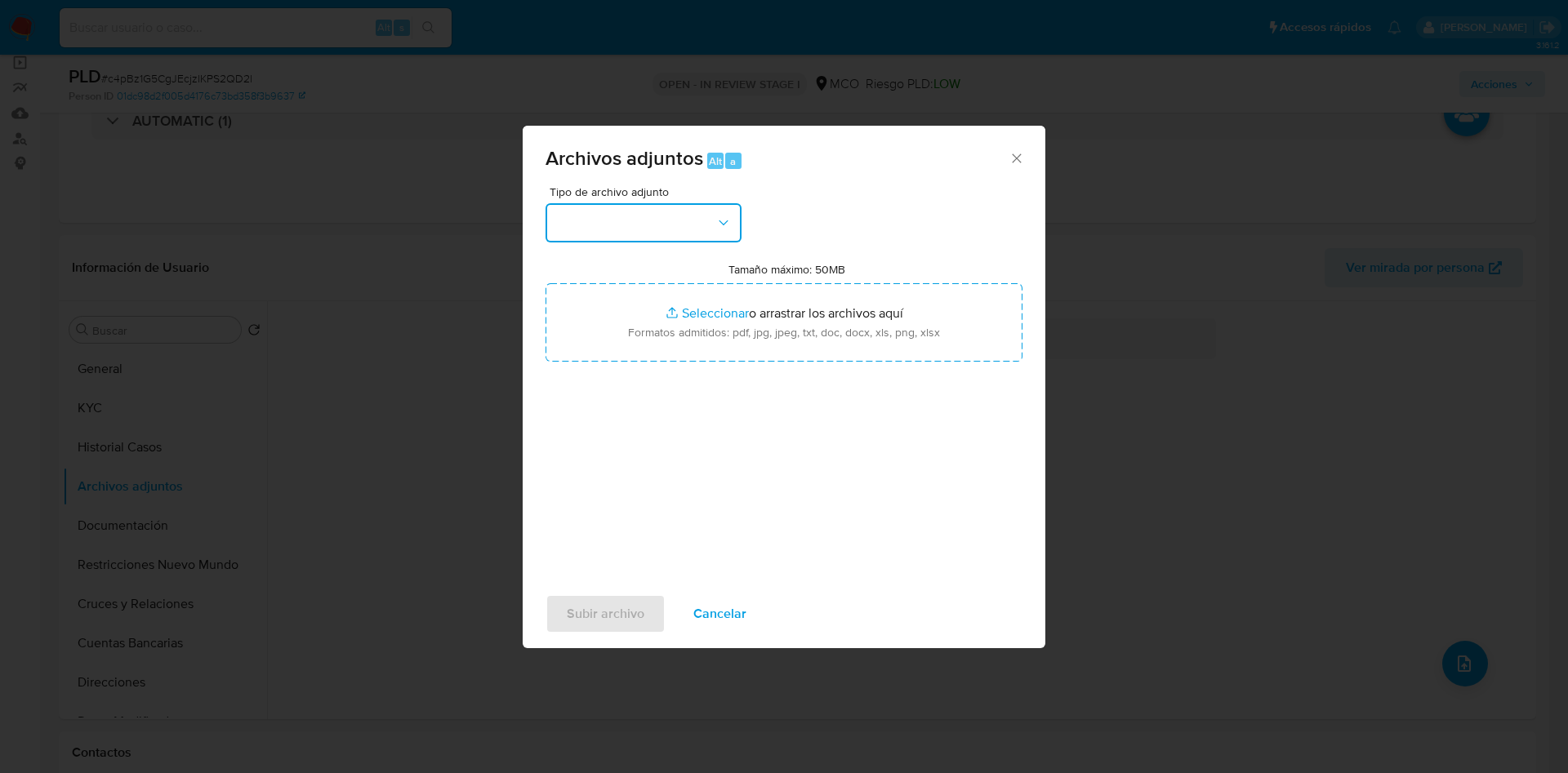
click at [654, 234] on button "button" at bounding box center [643, 222] width 196 height 39
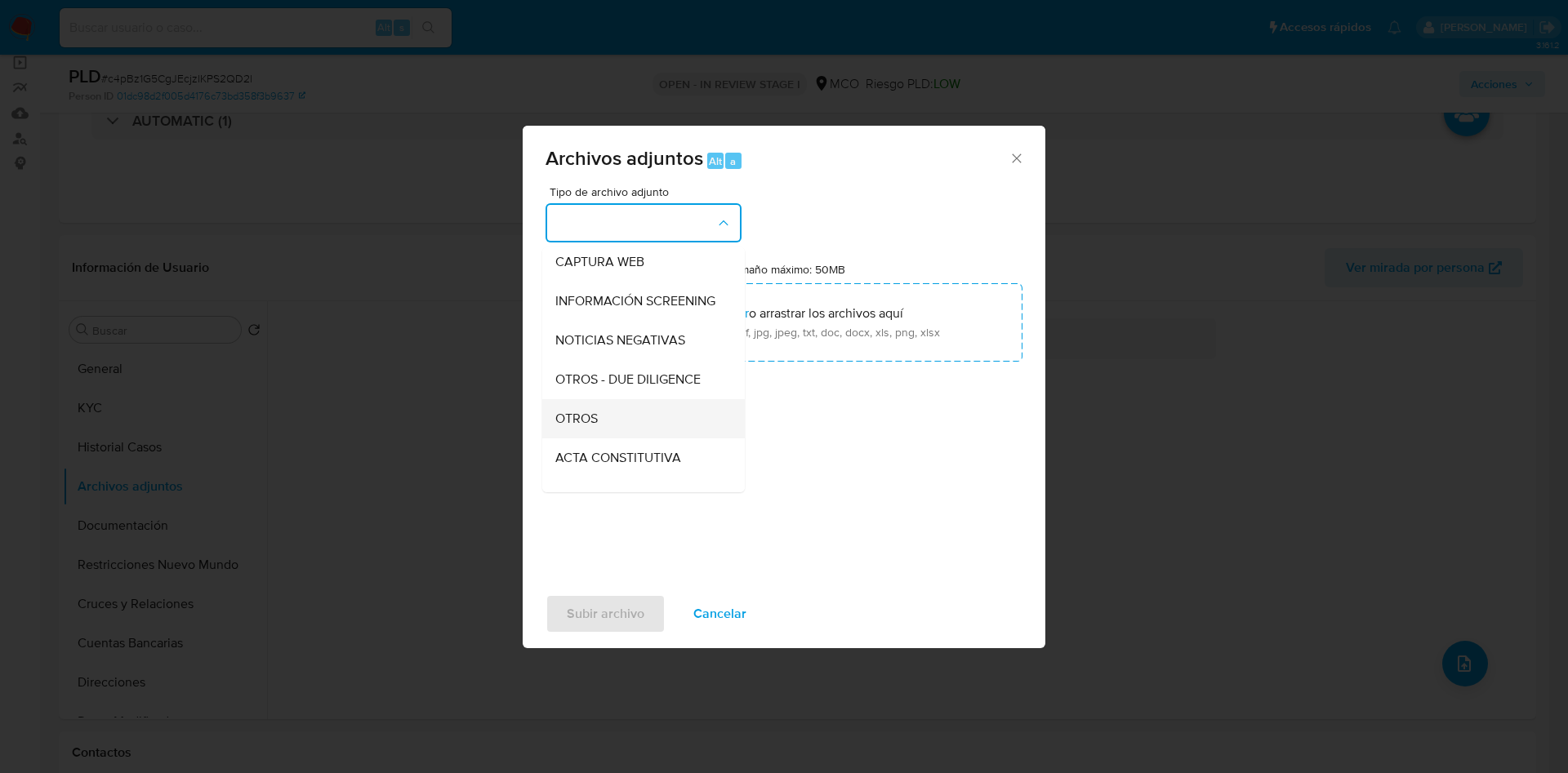
click at [585, 428] on span "OTROS" at bounding box center [576, 419] width 42 height 16
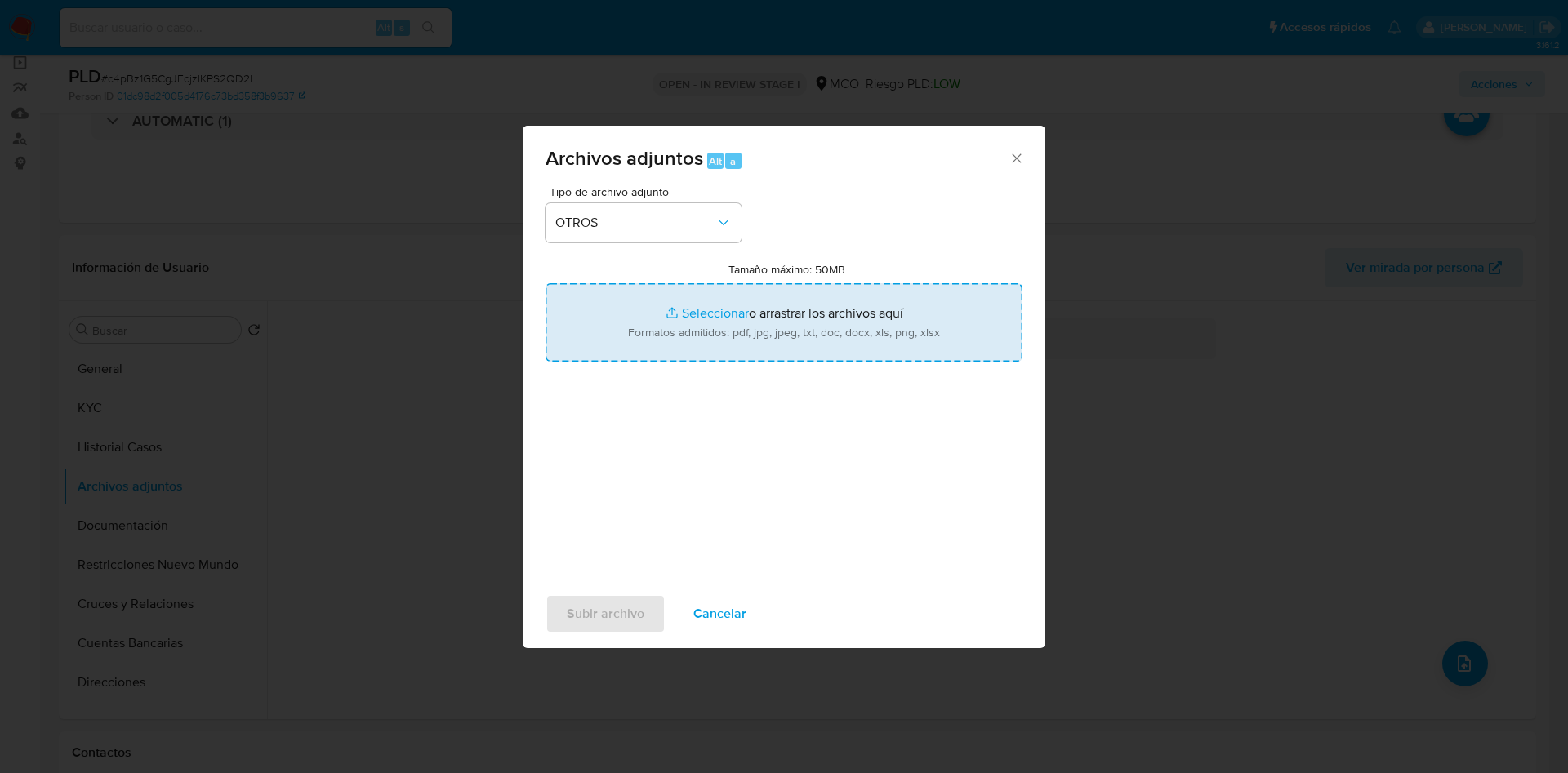
click at [749, 335] on input "Tamaño máximo: 50MB Seleccionar archivos" at bounding box center [784, 322] width 477 height 79
type input "C:\fakepath\685385168 - 07_10_2025.pdf"
click at [605, 608] on span "Subir archivo" at bounding box center [605, 614] width 78 height 36
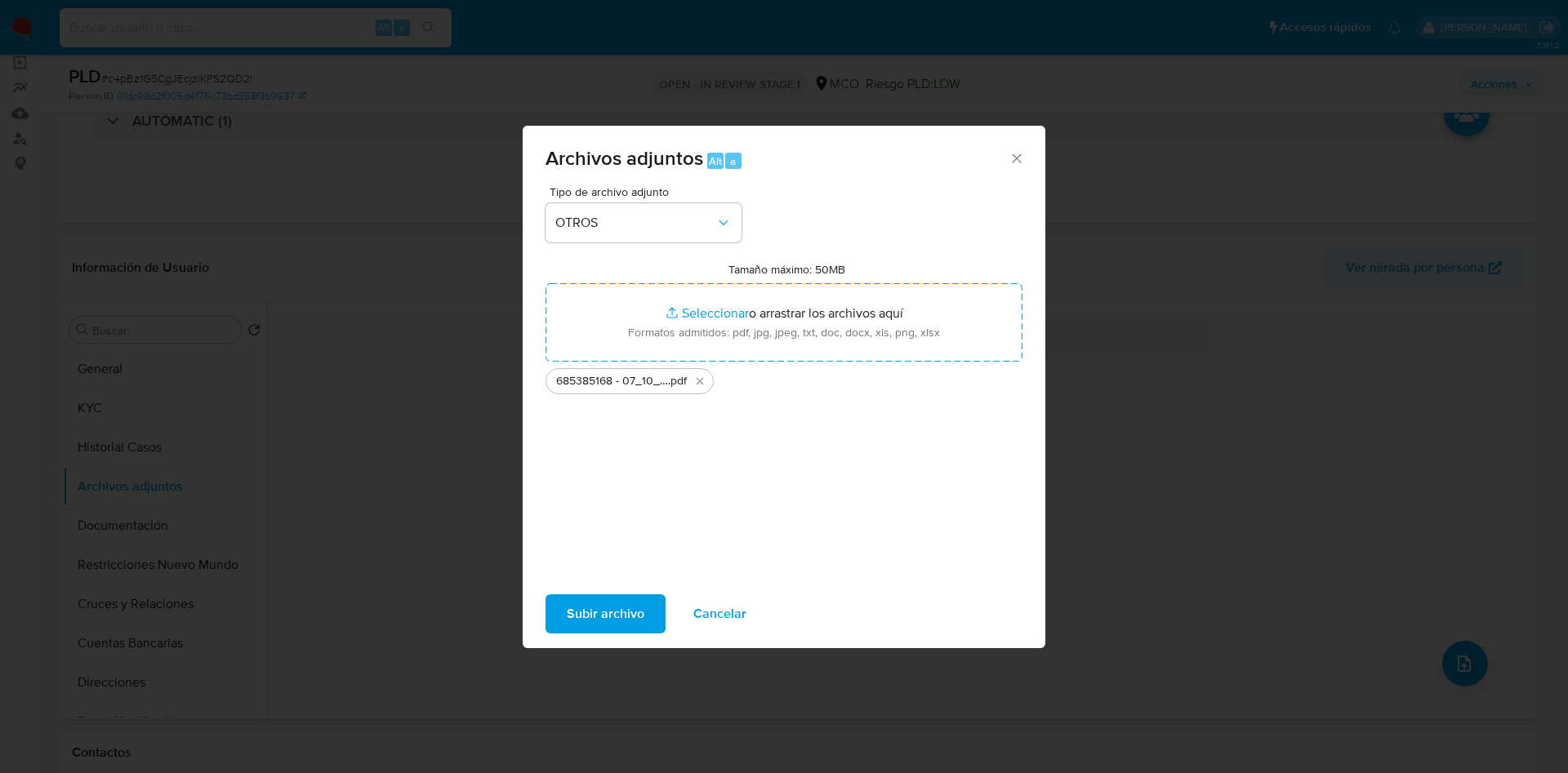
click at [698, 615] on span "Cancelar" at bounding box center [719, 614] width 53 height 36
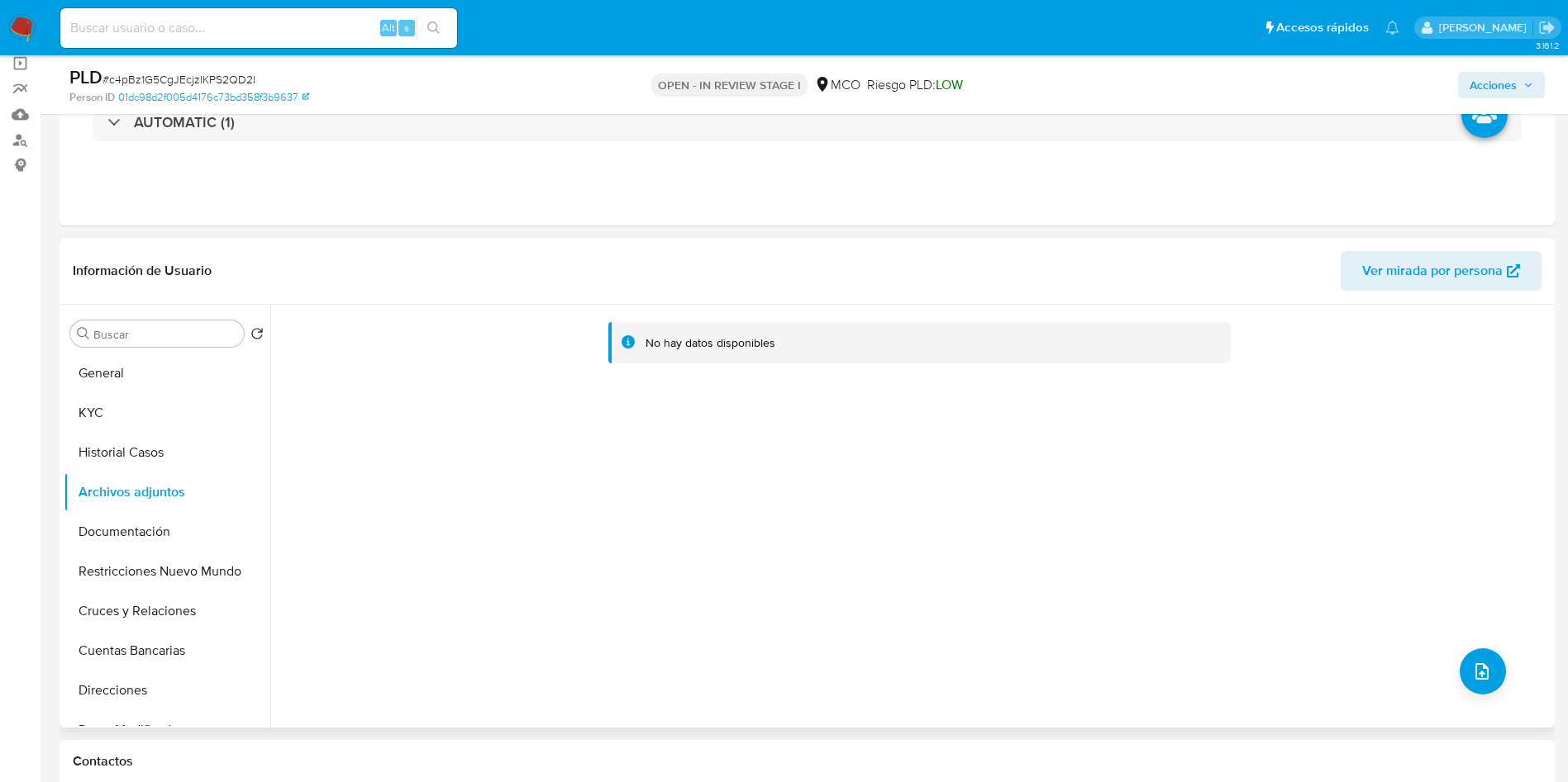
click at [725, 527] on div "No hay datos disponibles" at bounding box center [910, 516] width 1280 height 423
click at [1476, 646] on div "No hay datos disponibles" at bounding box center [910, 516] width 1280 height 423
click at [1477, 663] on icon "upload-file" at bounding box center [1481, 671] width 13 height 17
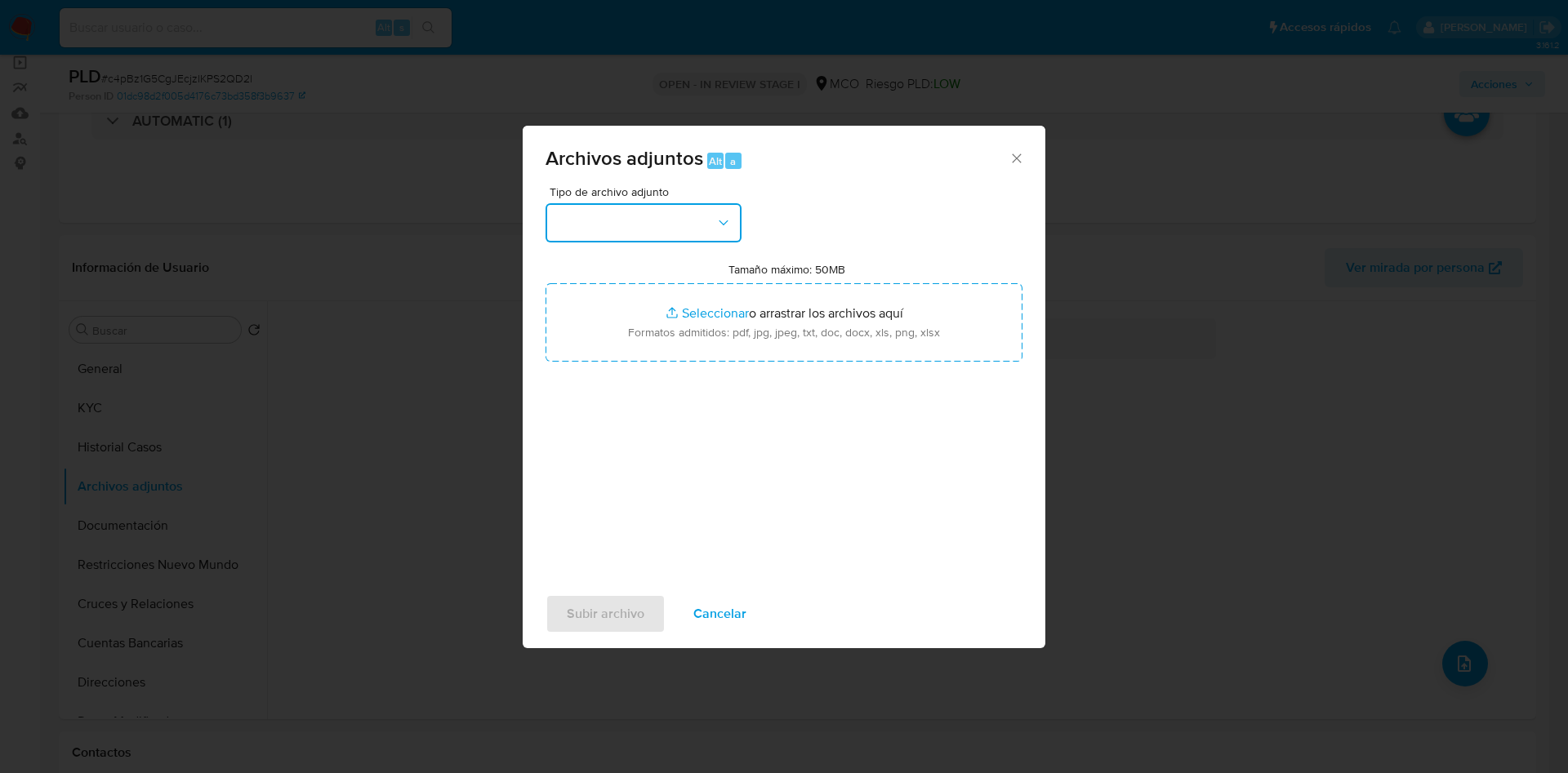
click at [636, 224] on button "button" at bounding box center [643, 222] width 196 height 39
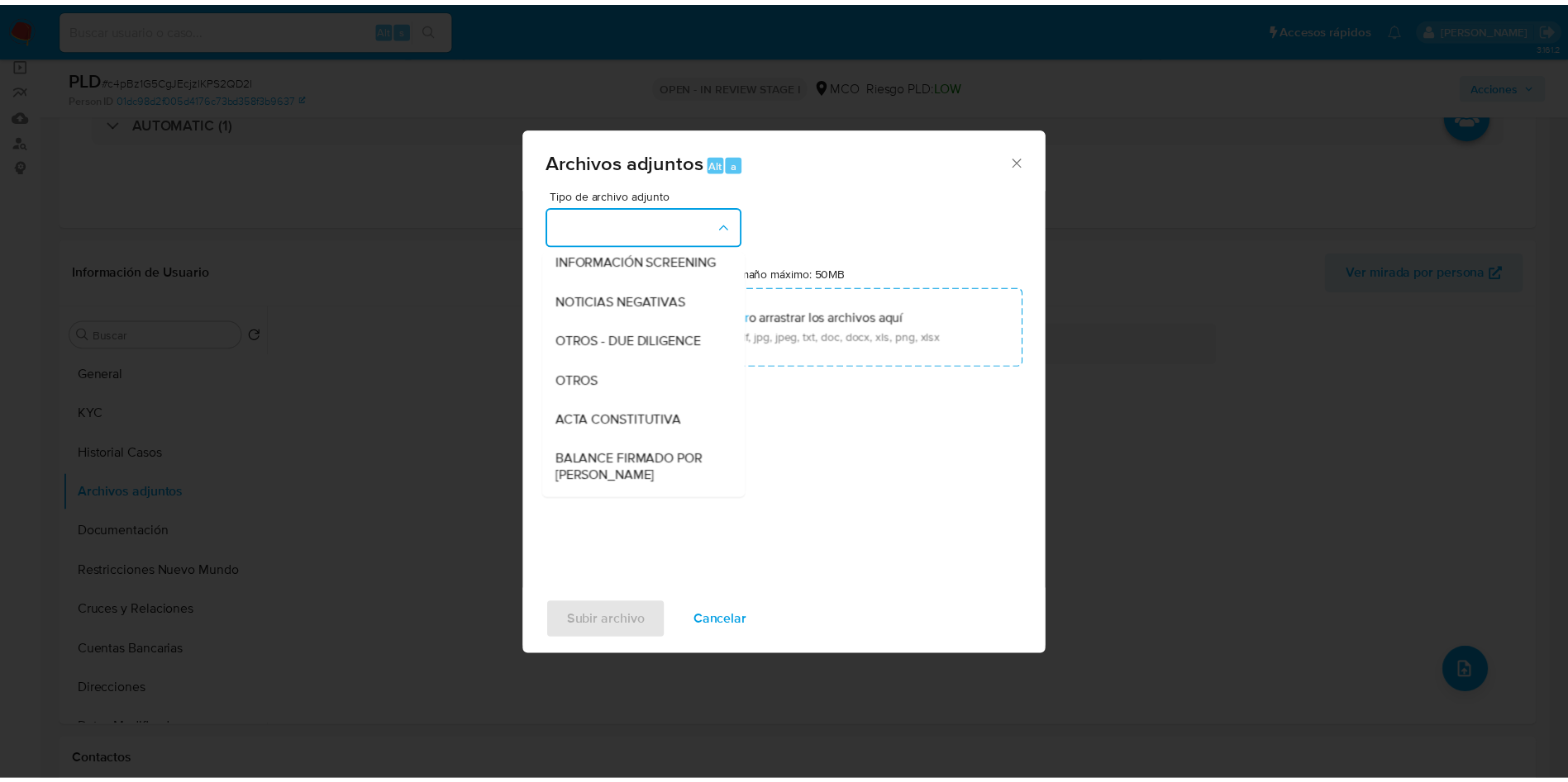
scroll to position [182, 0]
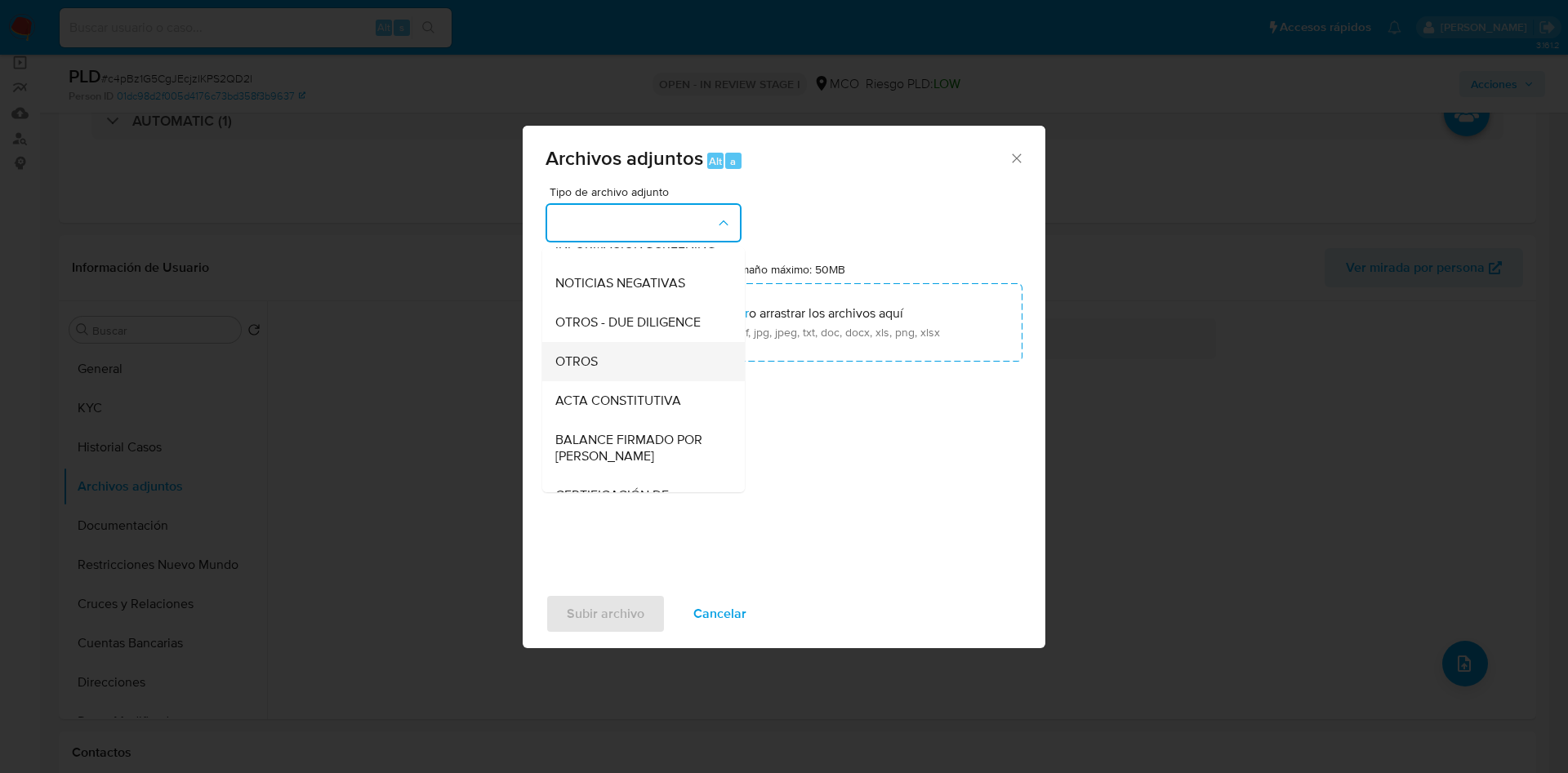
click at [652, 371] on div "OTROS" at bounding box center [638, 361] width 167 height 39
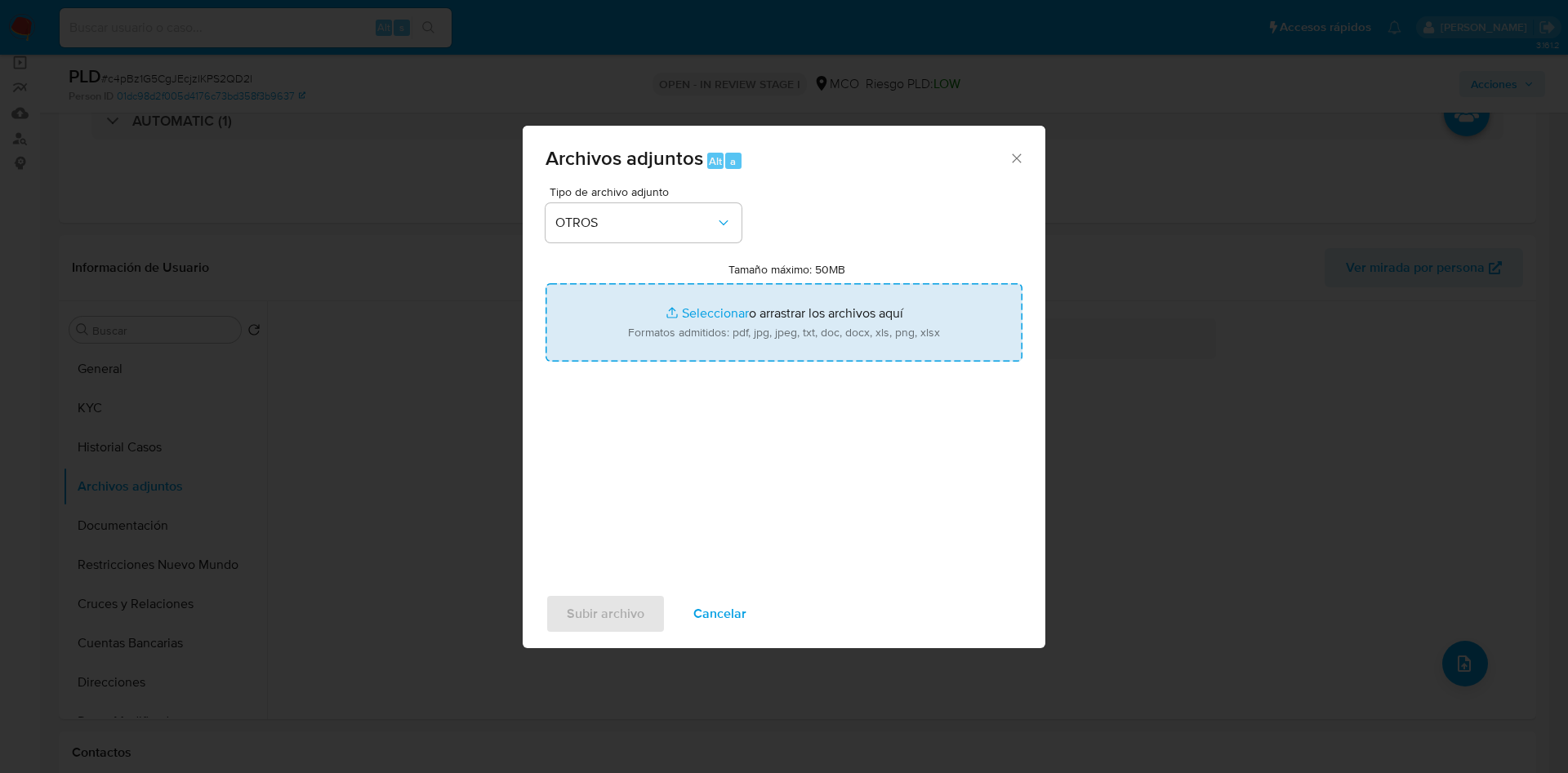
click at [749, 326] on input "Tamaño máximo: 50MB Seleccionar archivos" at bounding box center [784, 322] width 477 height 79
type input "C:\fakepath\685385168 - 07_10_2025.pdf"
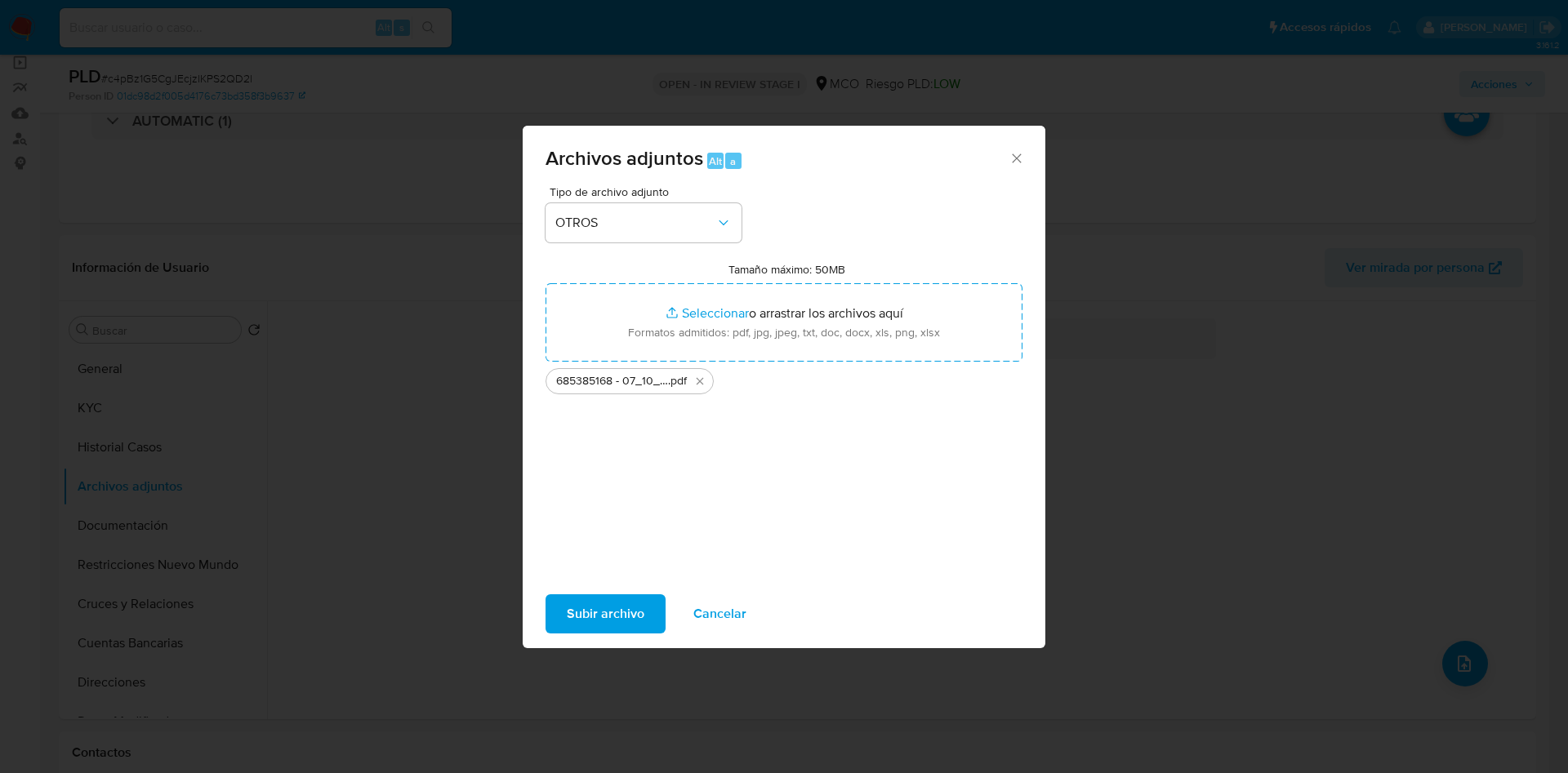
click at [593, 603] on span "Subir archivo" at bounding box center [605, 614] width 78 height 36
click at [477, 472] on div "Archivos adjuntos Alt a Tipo de archivo adjunto OTROS Tamaño máximo: 50MB Selec…" at bounding box center [784, 386] width 1568 height 773
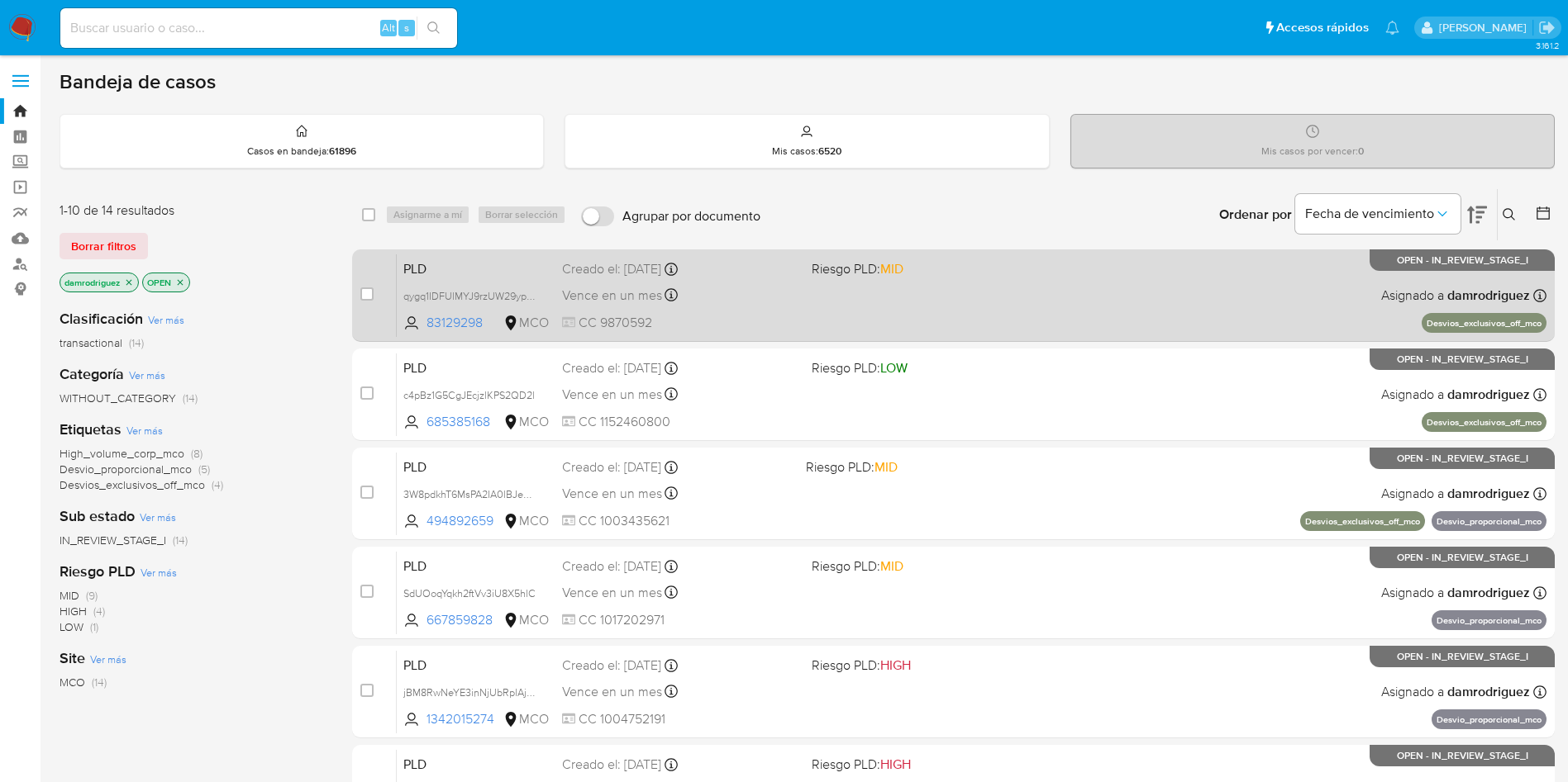
click at [414, 264] on span "PLD" at bounding box center [475, 267] width 145 height 22
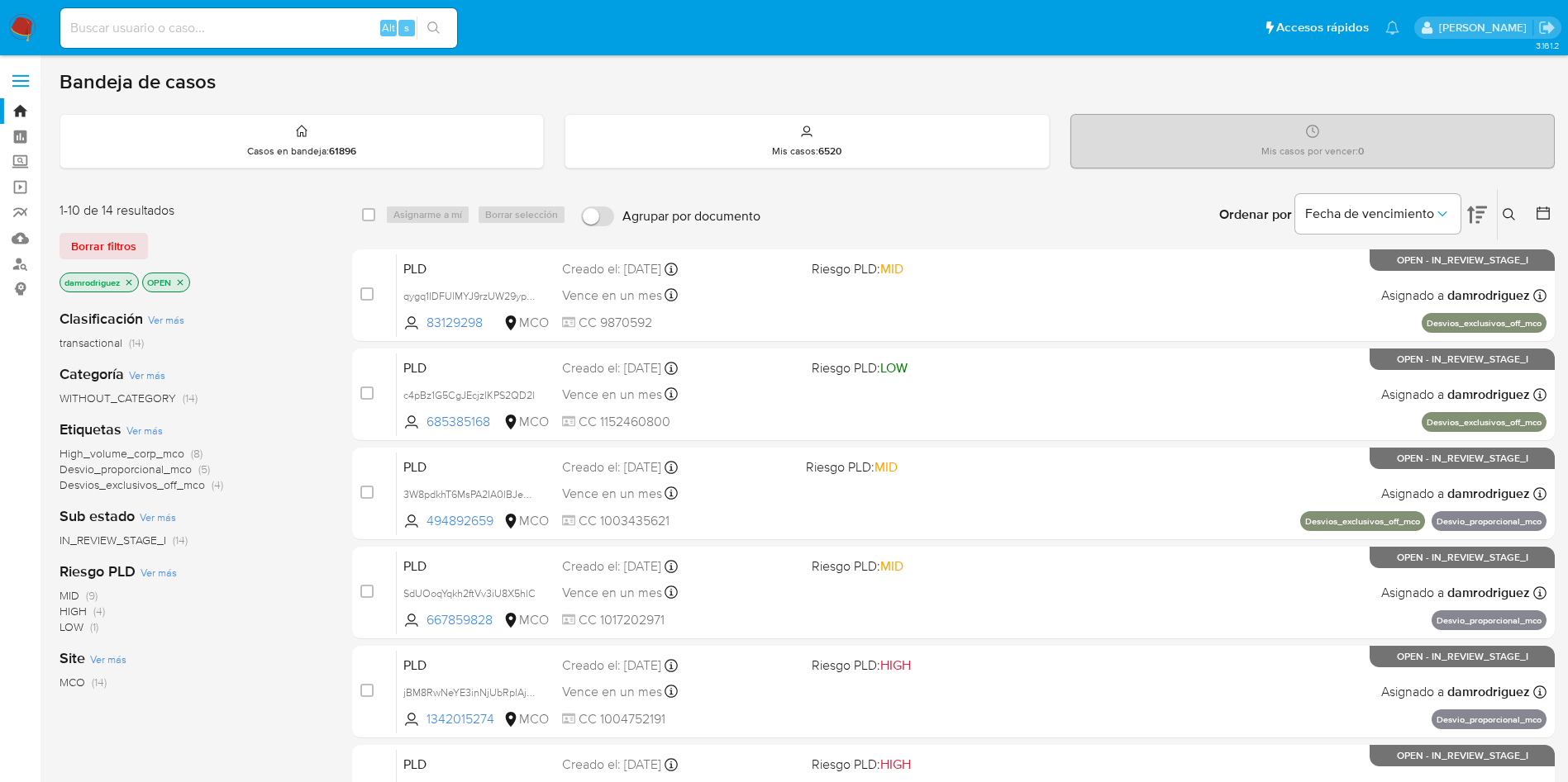
click at [275, 41] on div "Alt s" at bounding box center [259, 27] width 397 height 39
click at [272, 29] on input at bounding box center [259, 28] width 397 height 22
paste input "c4pBz1G5CgJEcjzlKPS2QD2l"
type input "c4pBz1G5CgJEcjzlKPS2QD2l"
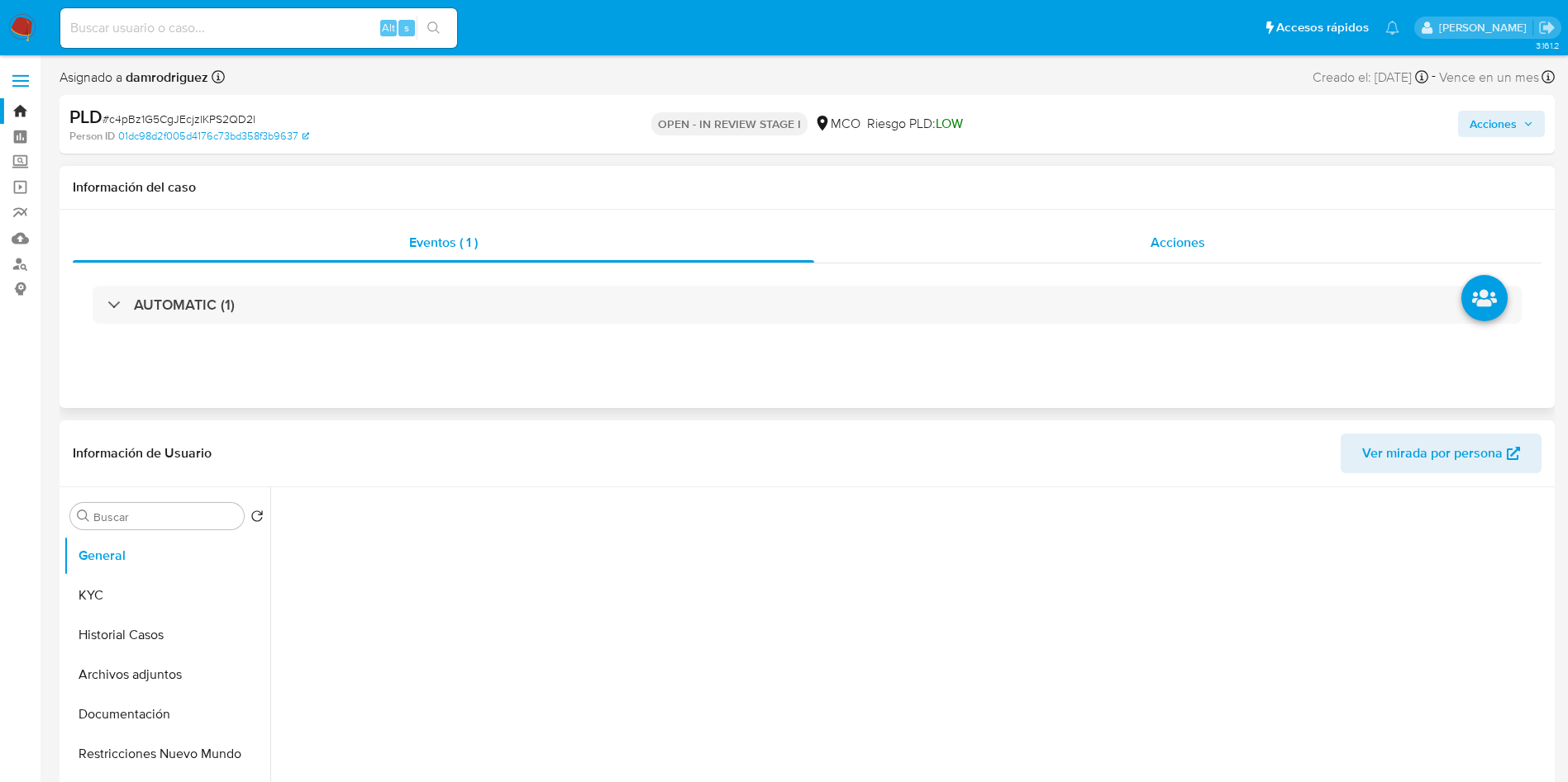
click at [1104, 232] on div "Acciones" at bounding box center [1177, 242] width 727 height 39
select select "10"
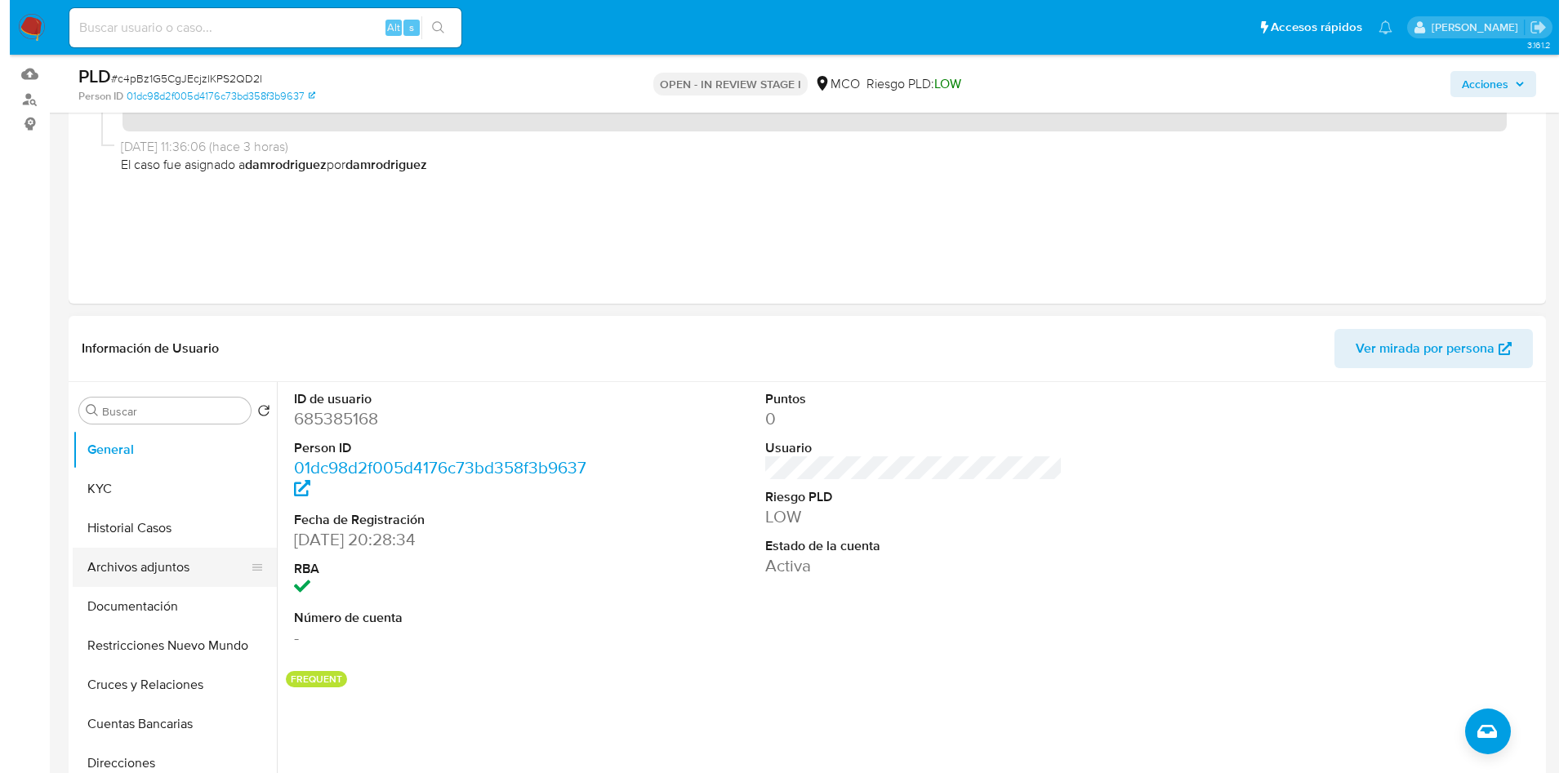
scroll to position [245, 0]
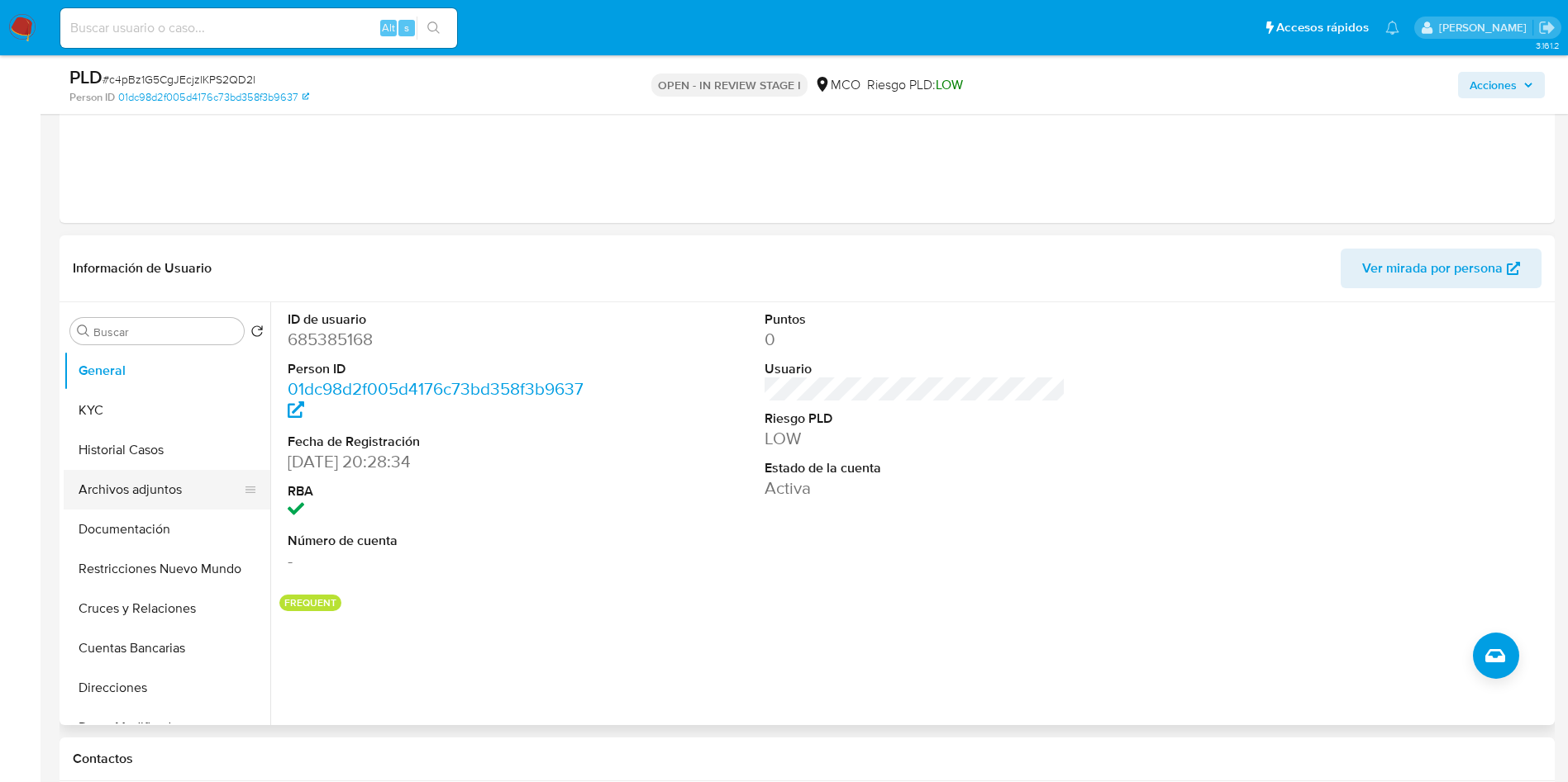
click at [153, 490] on button "Archivos adjuntos" at bounding box center [160, 489] width 193 height 39
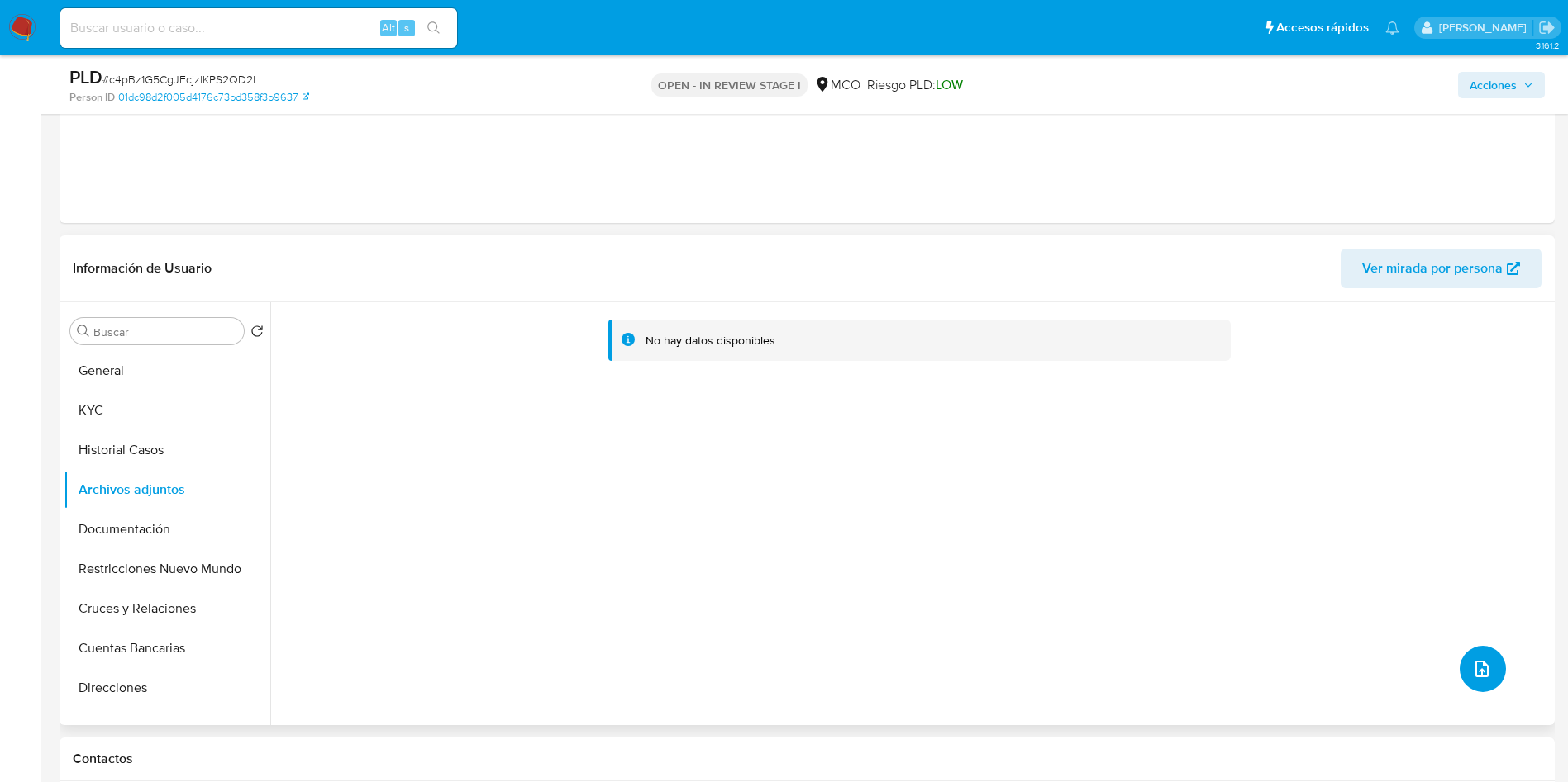
click at [1473, 671] on icon "upload-file" at bounding box center [1481, 669] width 20 height 20
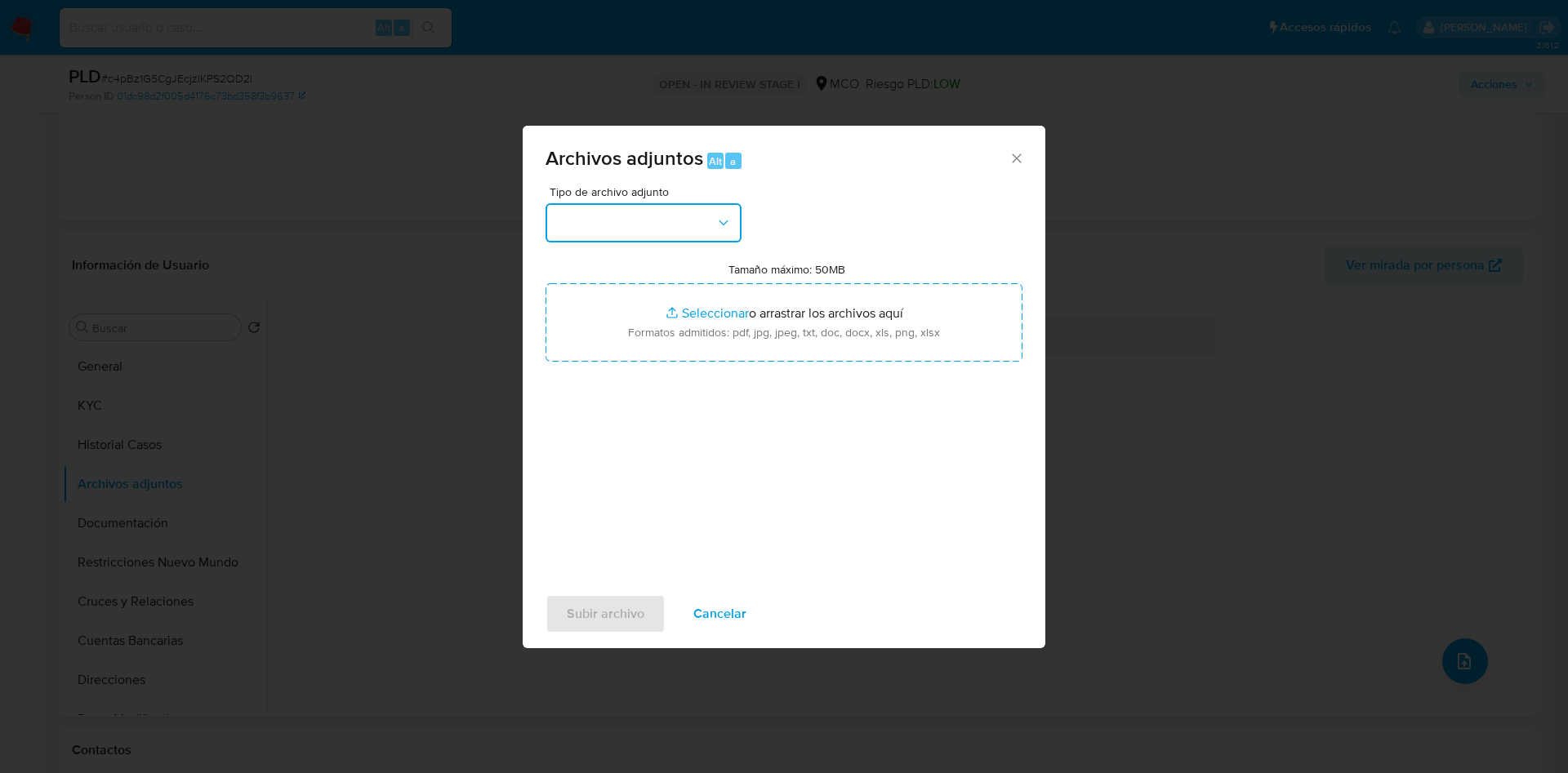
click at [642, 222] on button "button" at bounding box center [643, 222] width 196 height 39
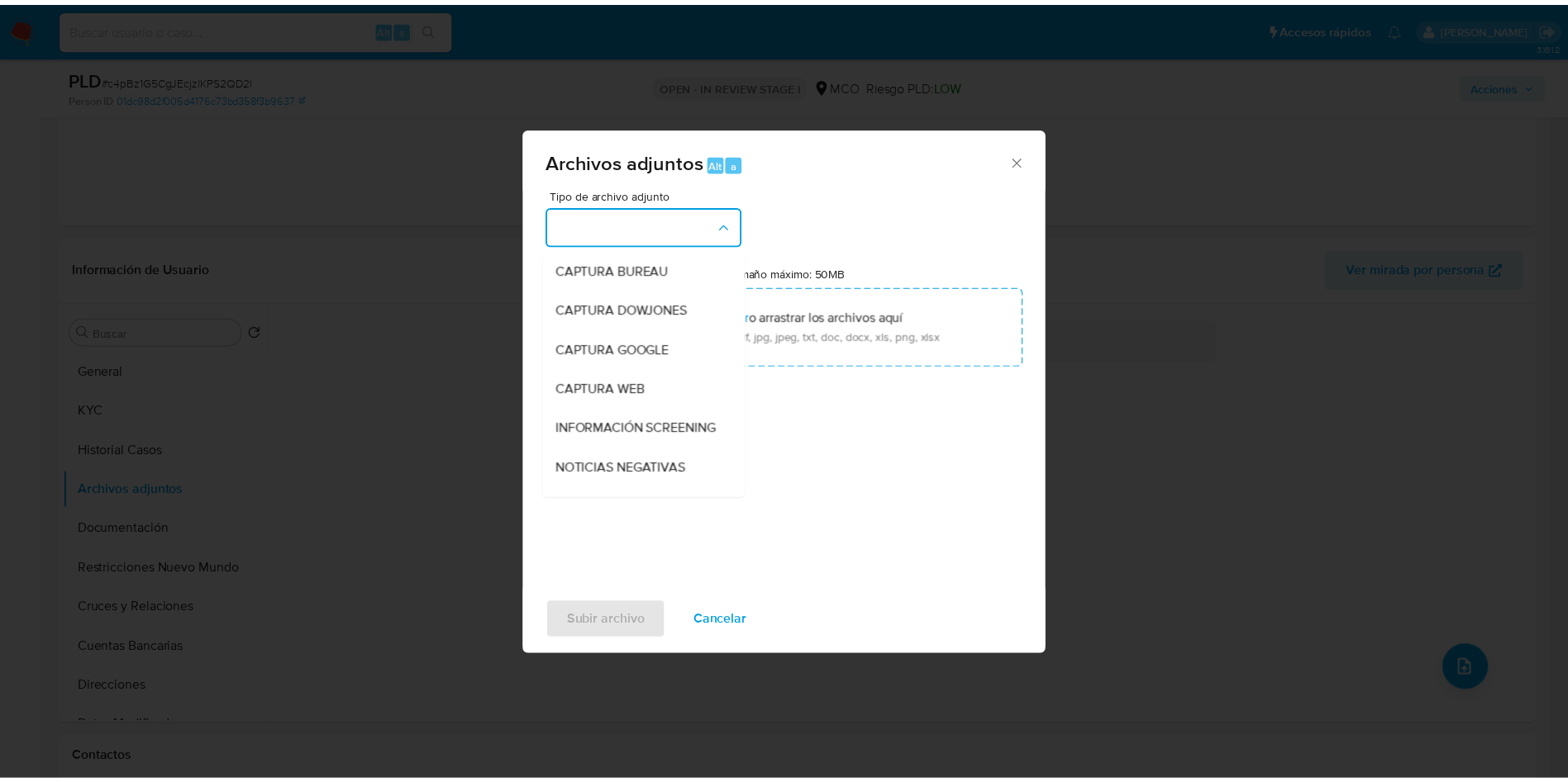
scroll to position [124, 0]
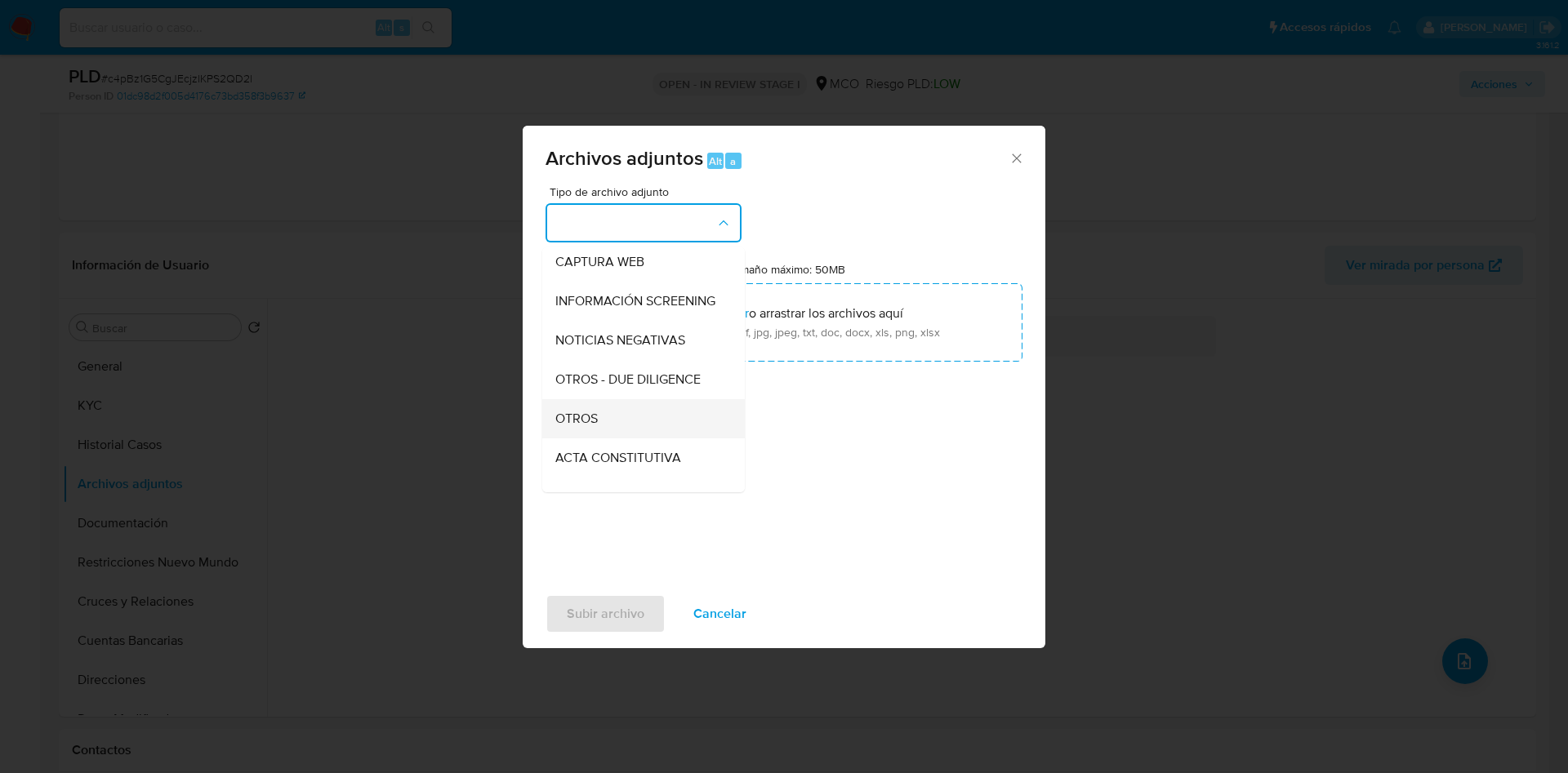
click at [608, 439] on div "OTROS" at bounding box center [638, 418] width 167 height 39
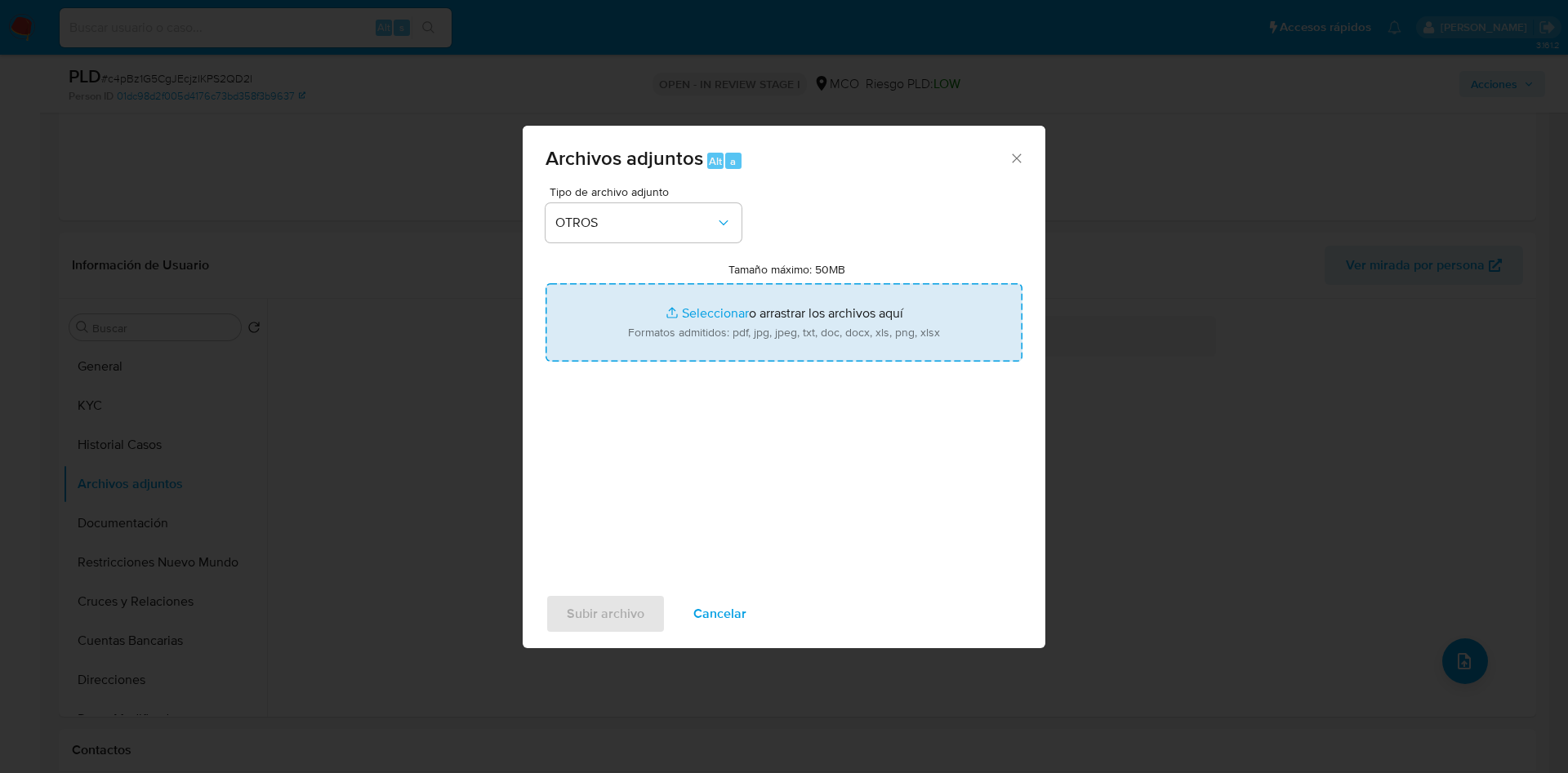
click at [697, 347] on input "Tamaño máximo: 50MB Seleccionar archivos" at bounding box center [784, 322] width 477 height 79
type input "C:\fakepath\685385168 - 07_10_2025.pdf"
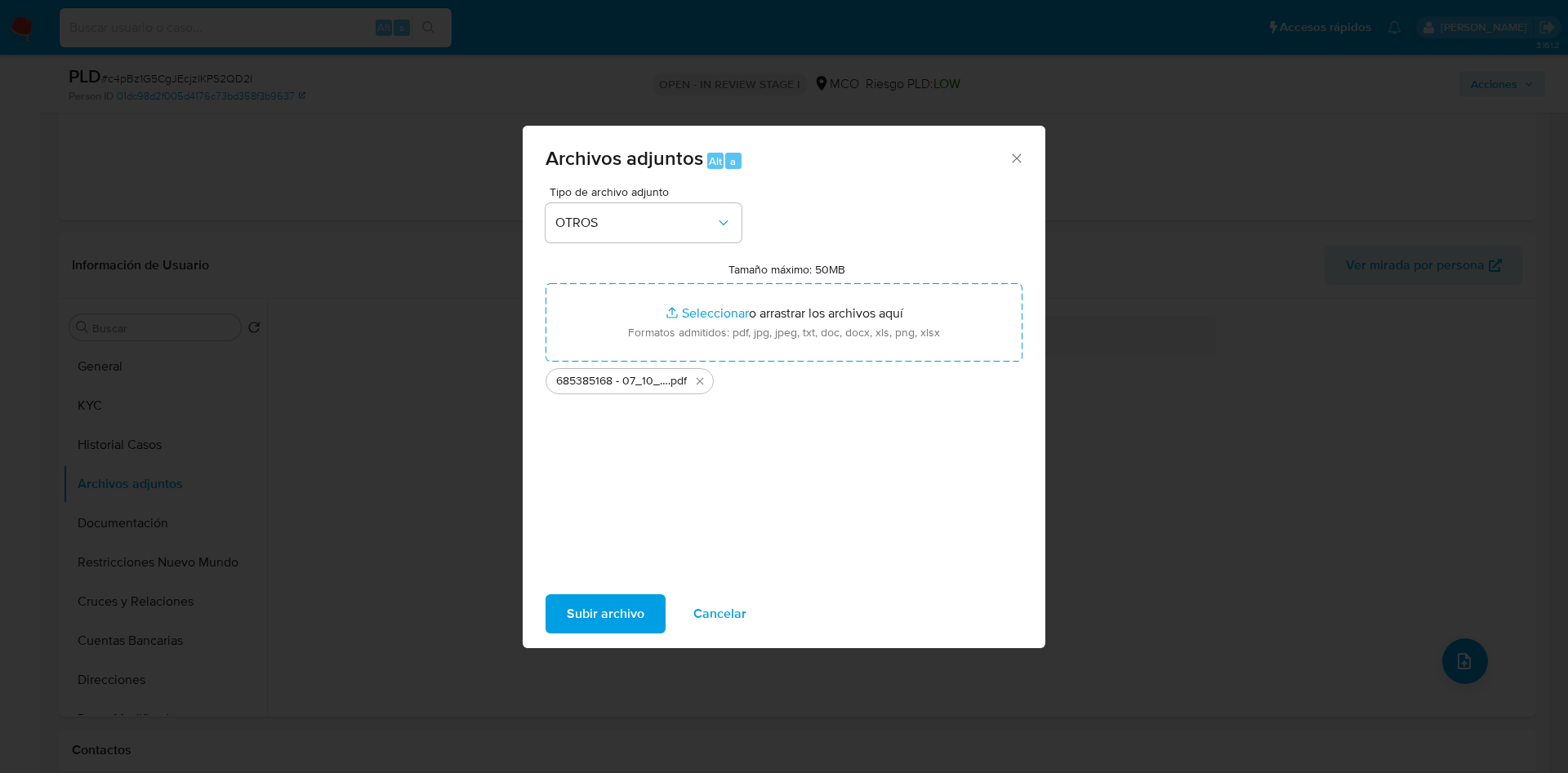
click at [614, 606] on span "Subir archivo" at bounding box center [605, 614] width 78 height 36
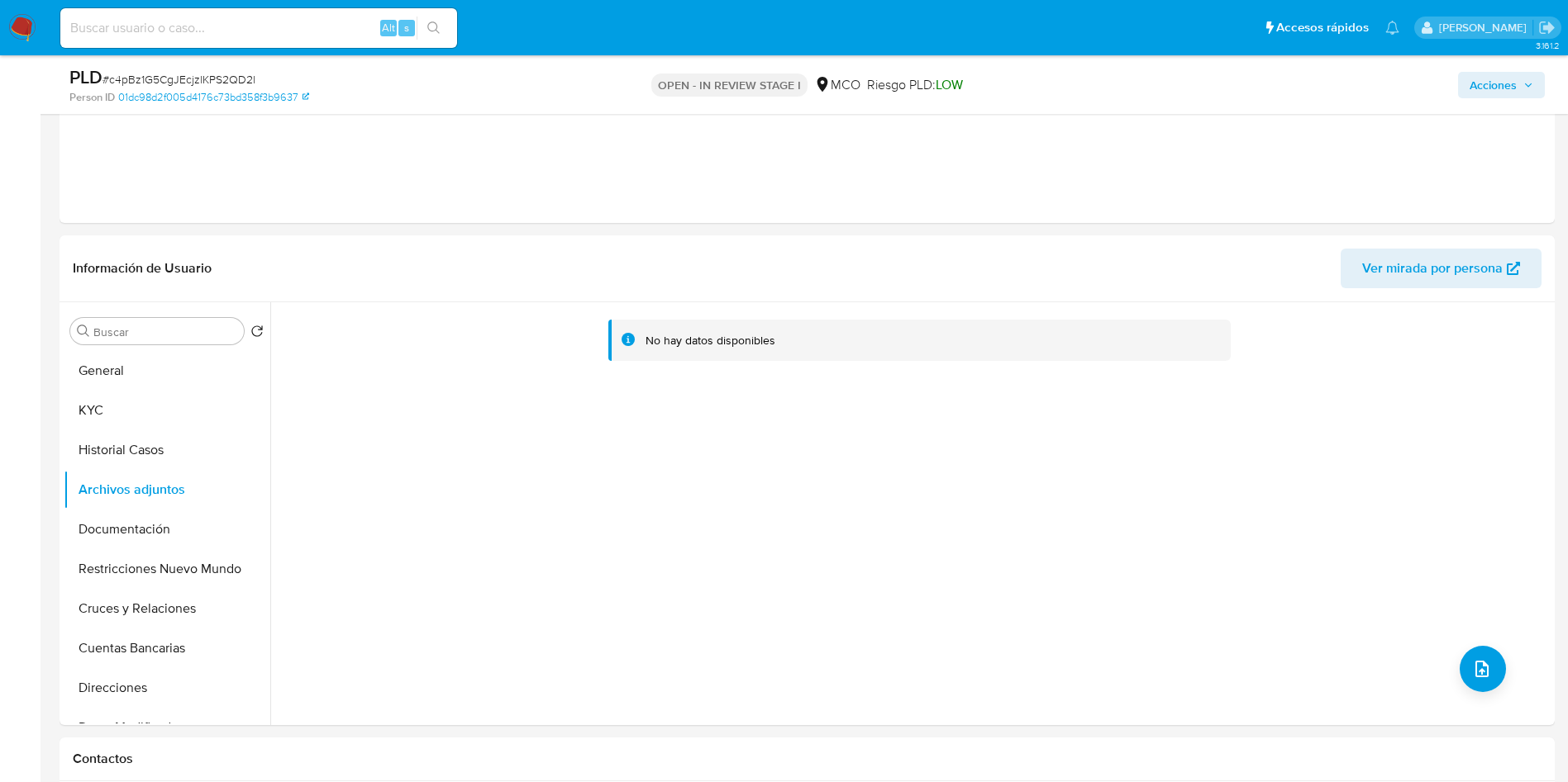
click at [1528, 87] on icon "button" at bounding box center [1528, 85] width 10 height 10
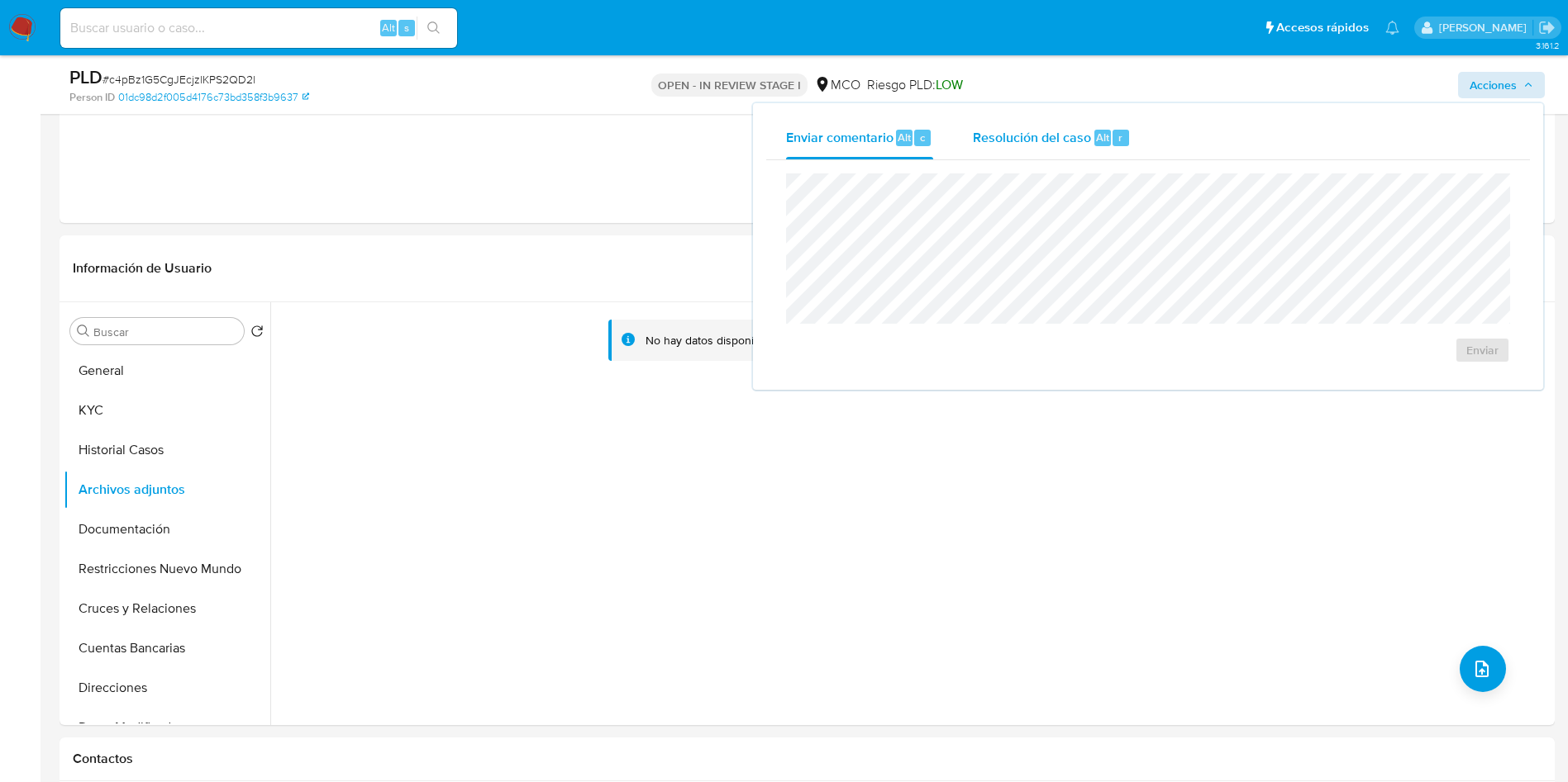
click at [954, 156] on button "Resolución del caso Alt r" at bounding box center [1051, 137] width 198 height 43
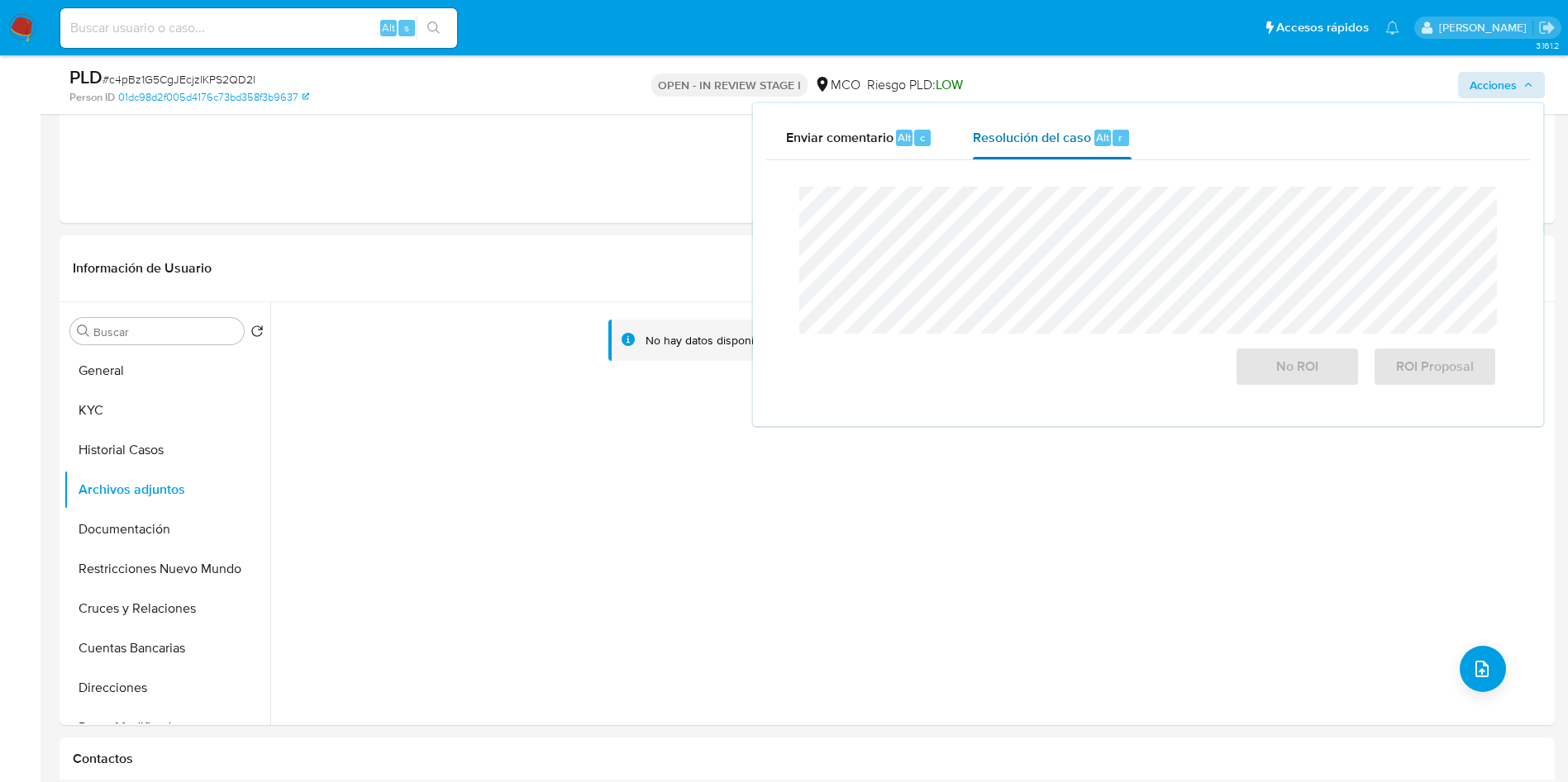
click at [980, 146] on div "Resolución del caso Alt r" at bounding box center [1051, 137] width 158 height 43
click at [1287, 367] on span "No ROI" at bounding box center [1296, 367] width 81 height 37
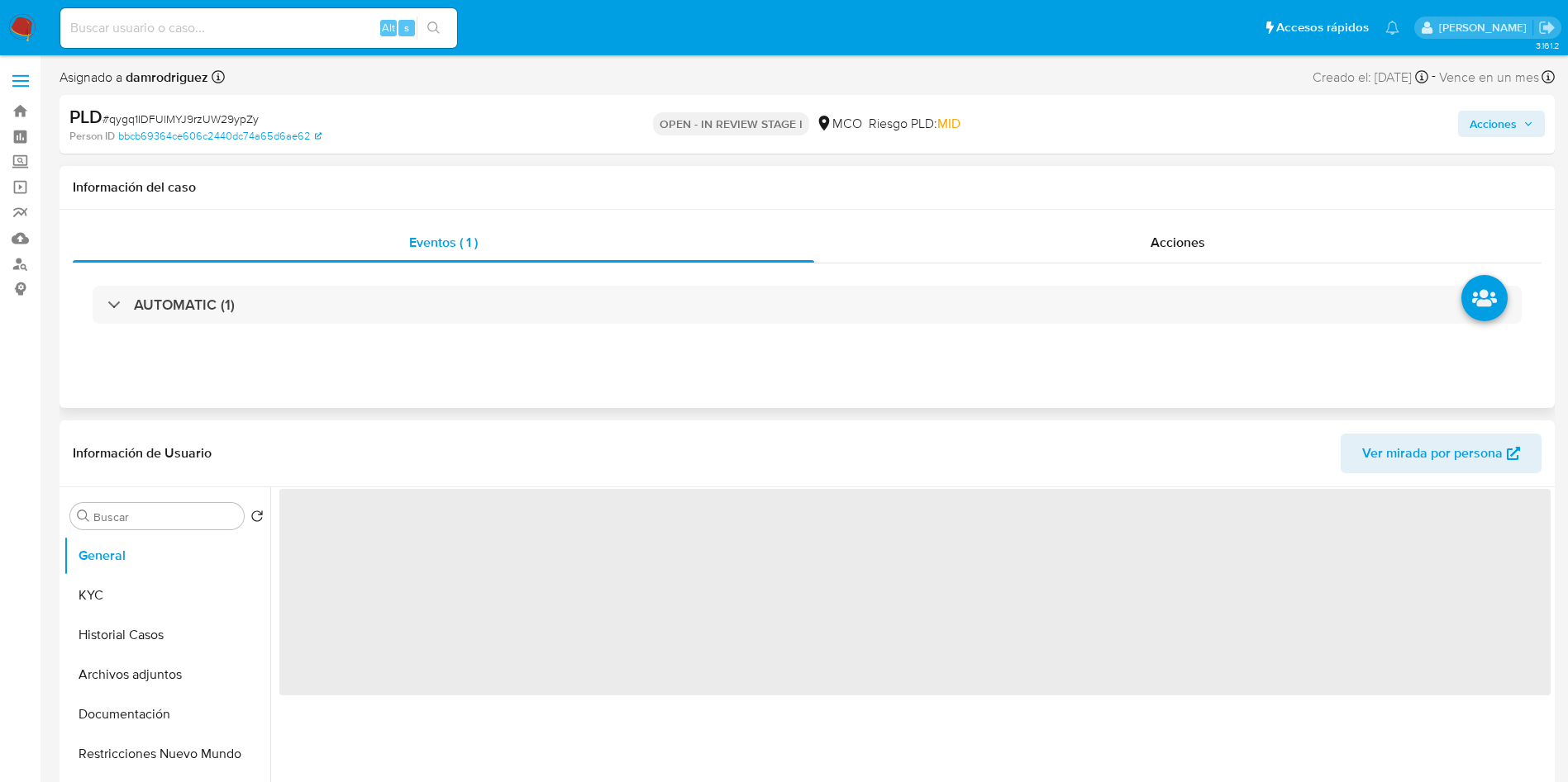
select select "10"
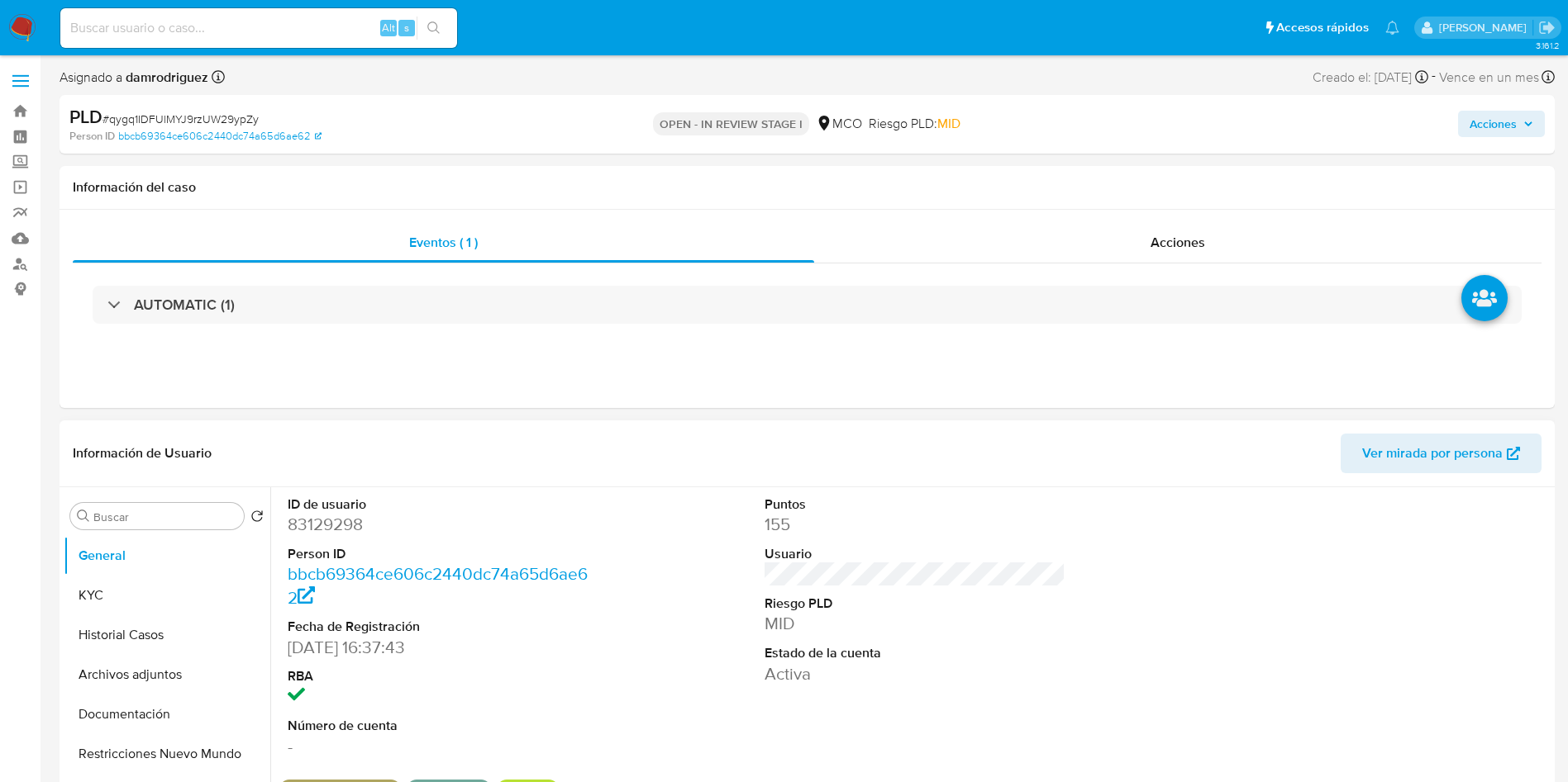
click at [325, 519] on dd "83129298" at bounding box center [438, 524] width 302 height 23
copy dd "83129298"
click at [334, 513] on dd "83129298" at bounding box center [438, 524] width 302 height 23
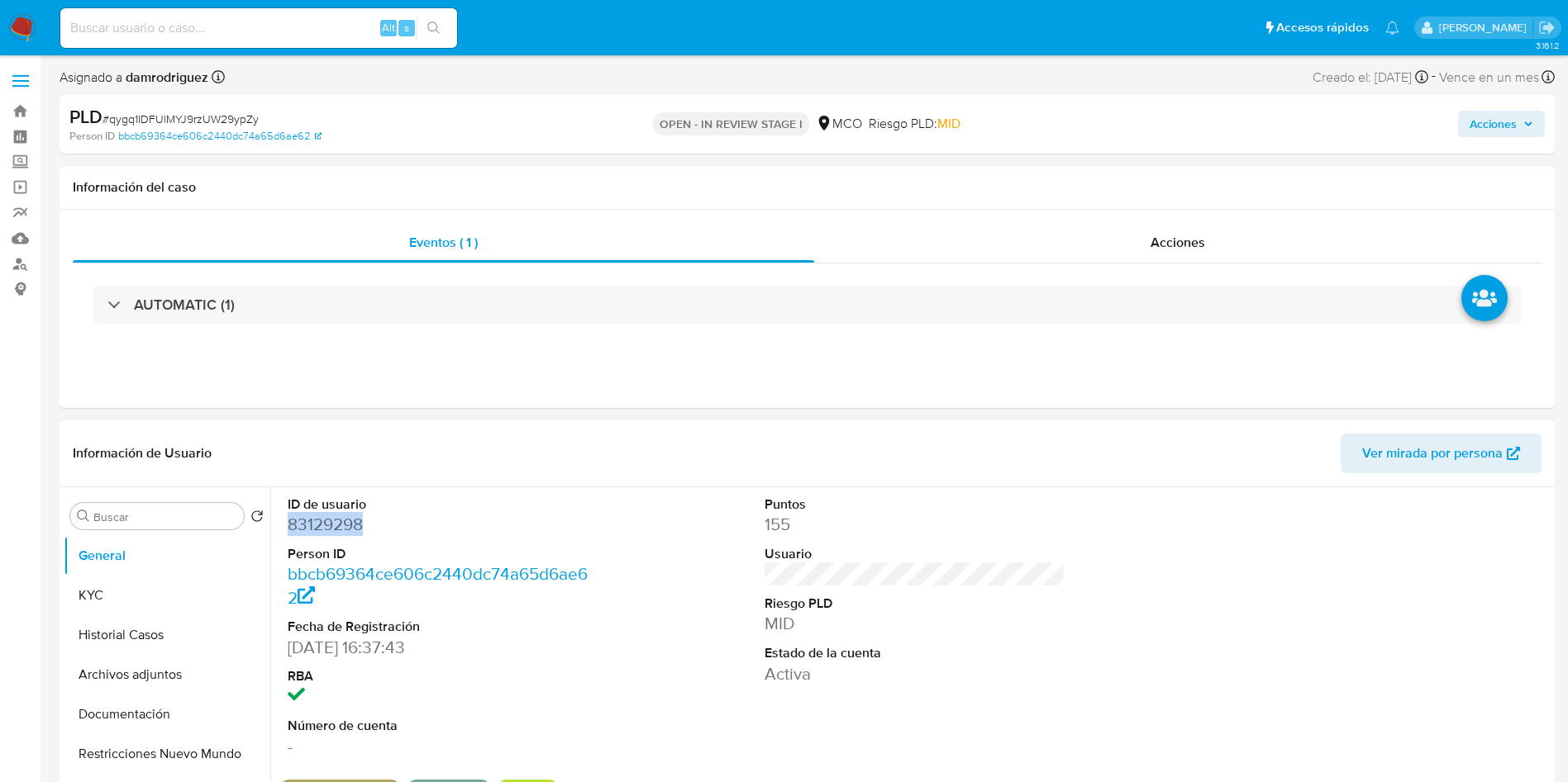
click at [334, 513] on dd "83129298" at bounding box center [438, 524] width 302 height 23
copy dd "83129298"
click at [585, 454] on header "Información de Usuario Ver mirada por persona" at bounding box center [807, 453] width 1468 height 39
click at [542, 526] on dd "83129298" at bounding box center [438, 524] width 302 height 23
click at [114, 621] on button "Historial Casos" at bounding box center [160, 634] width 193 height 39
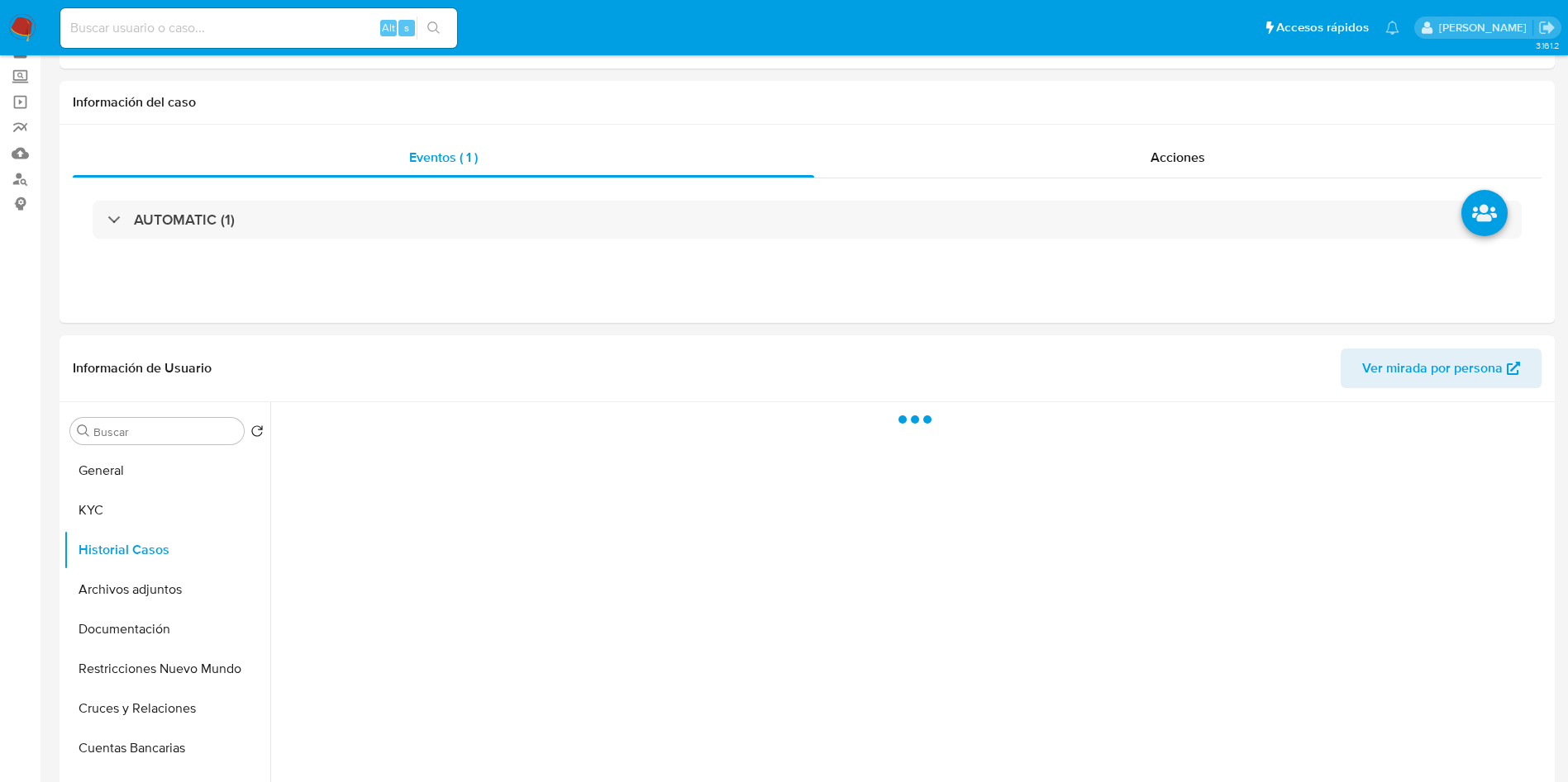
scroll to position [124, 0]
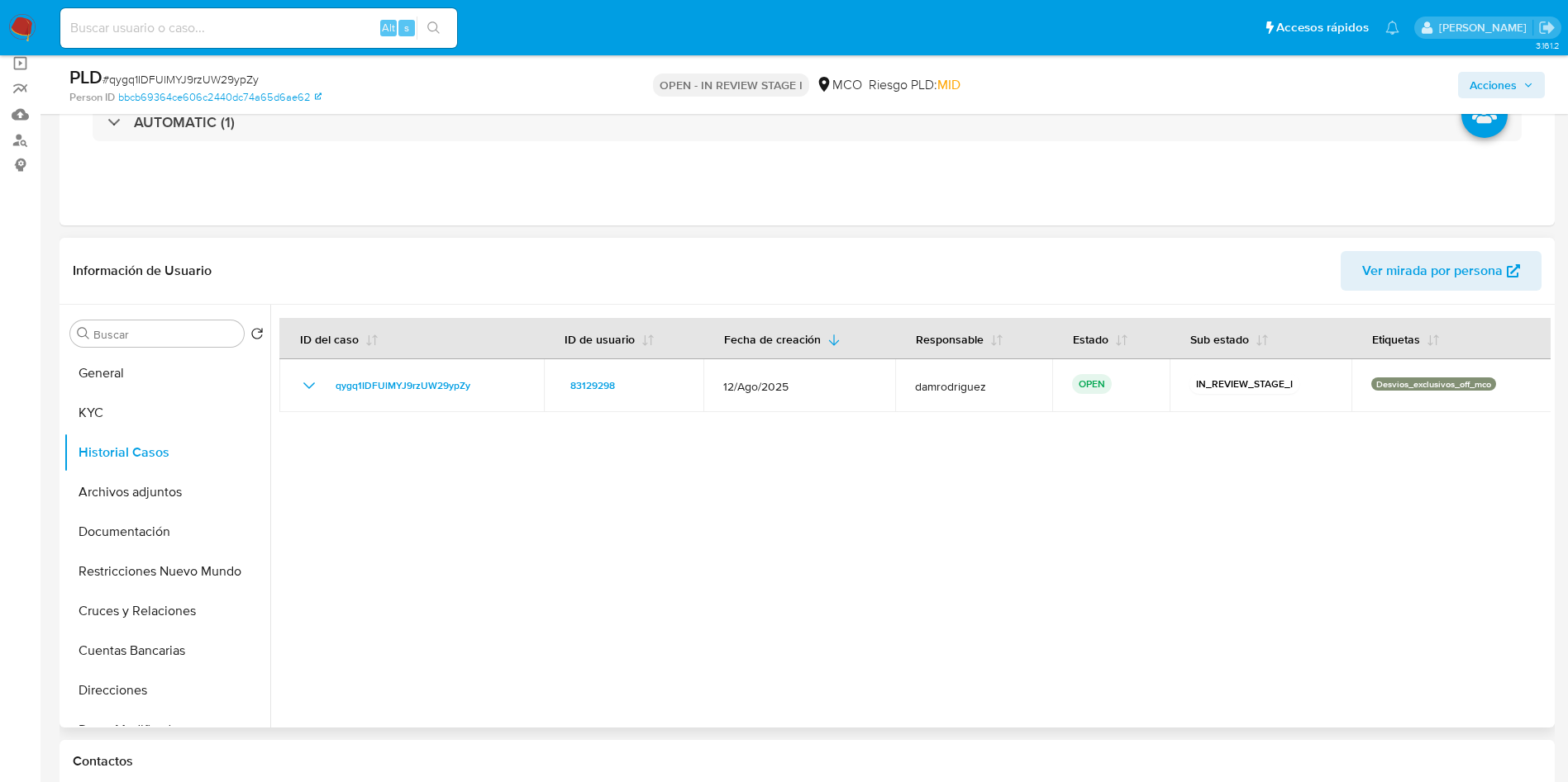
click at [554, 266] on header "Información de Usuario Ver mirada por persona" at bounding box center [807, 270] width 1468 height 39
click at [133, 391] on button "General" at bounding box center [167, 373] width 206 height 39
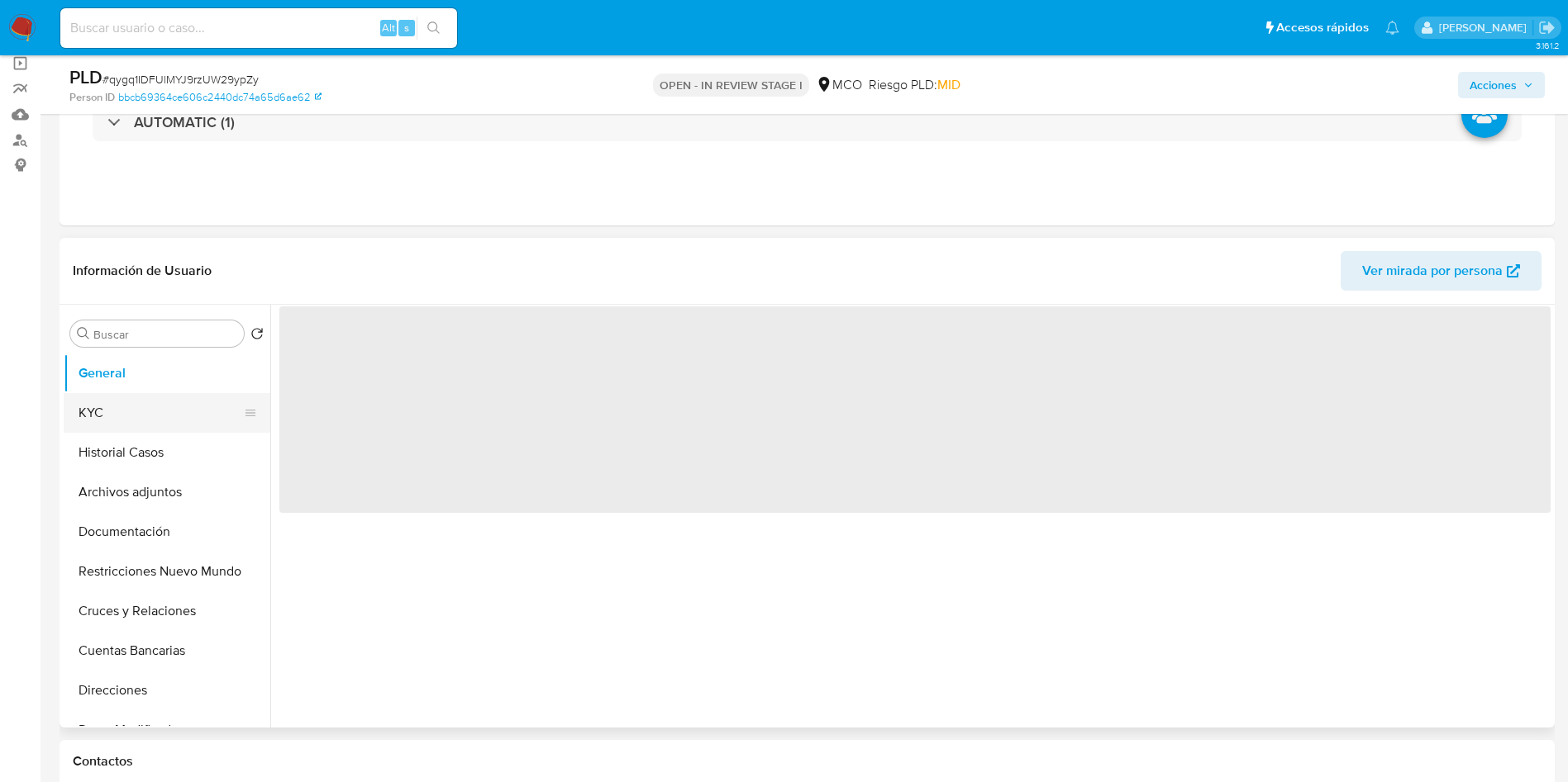
click at [128, 401] on button "KYC" at bounding box center [160, 412] width 193 height 39
click at [128, 405] on button "KYC" at bounding box center [160, 412] width 193 height 39
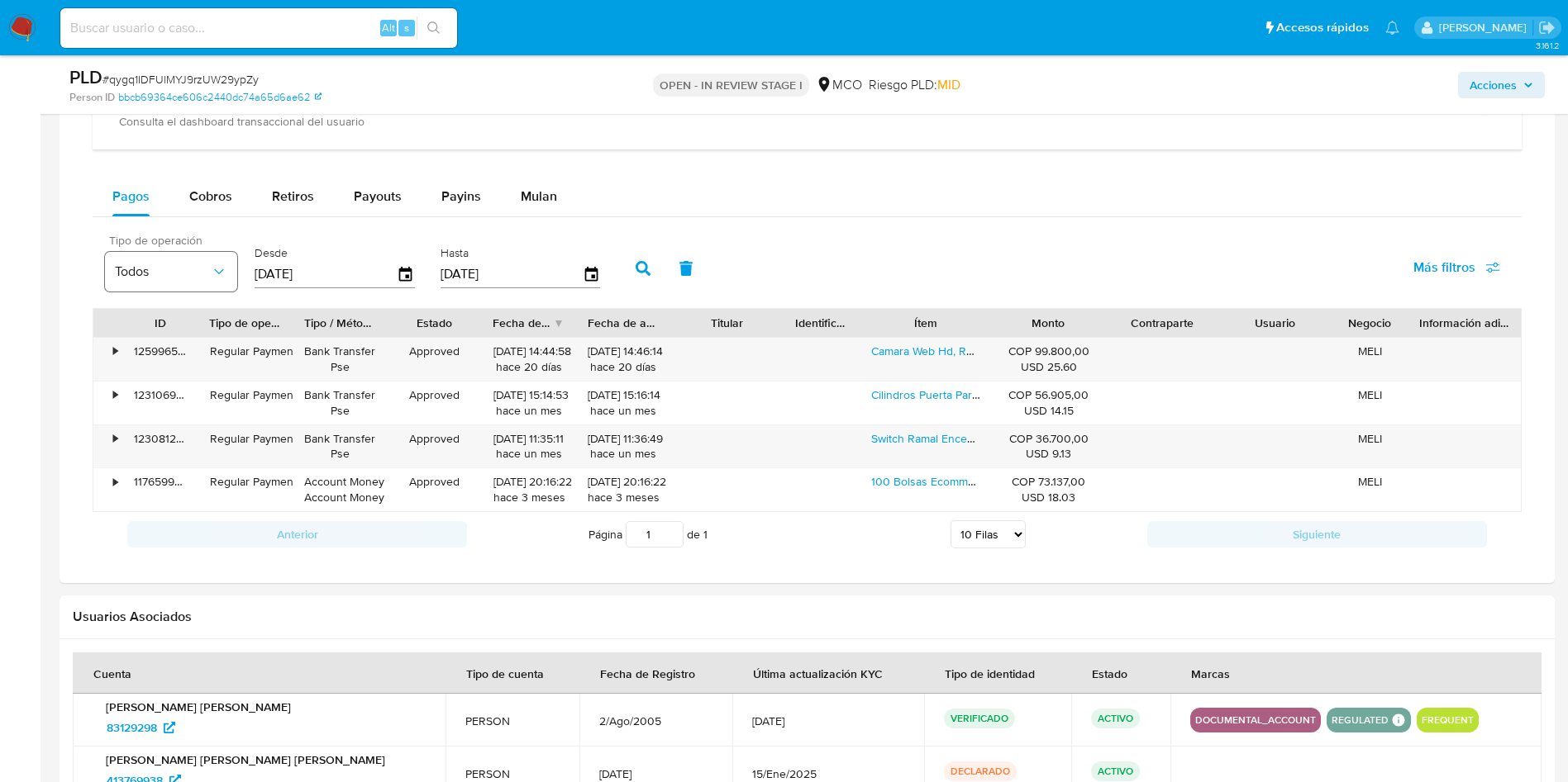
scroll to position [1239, 0]
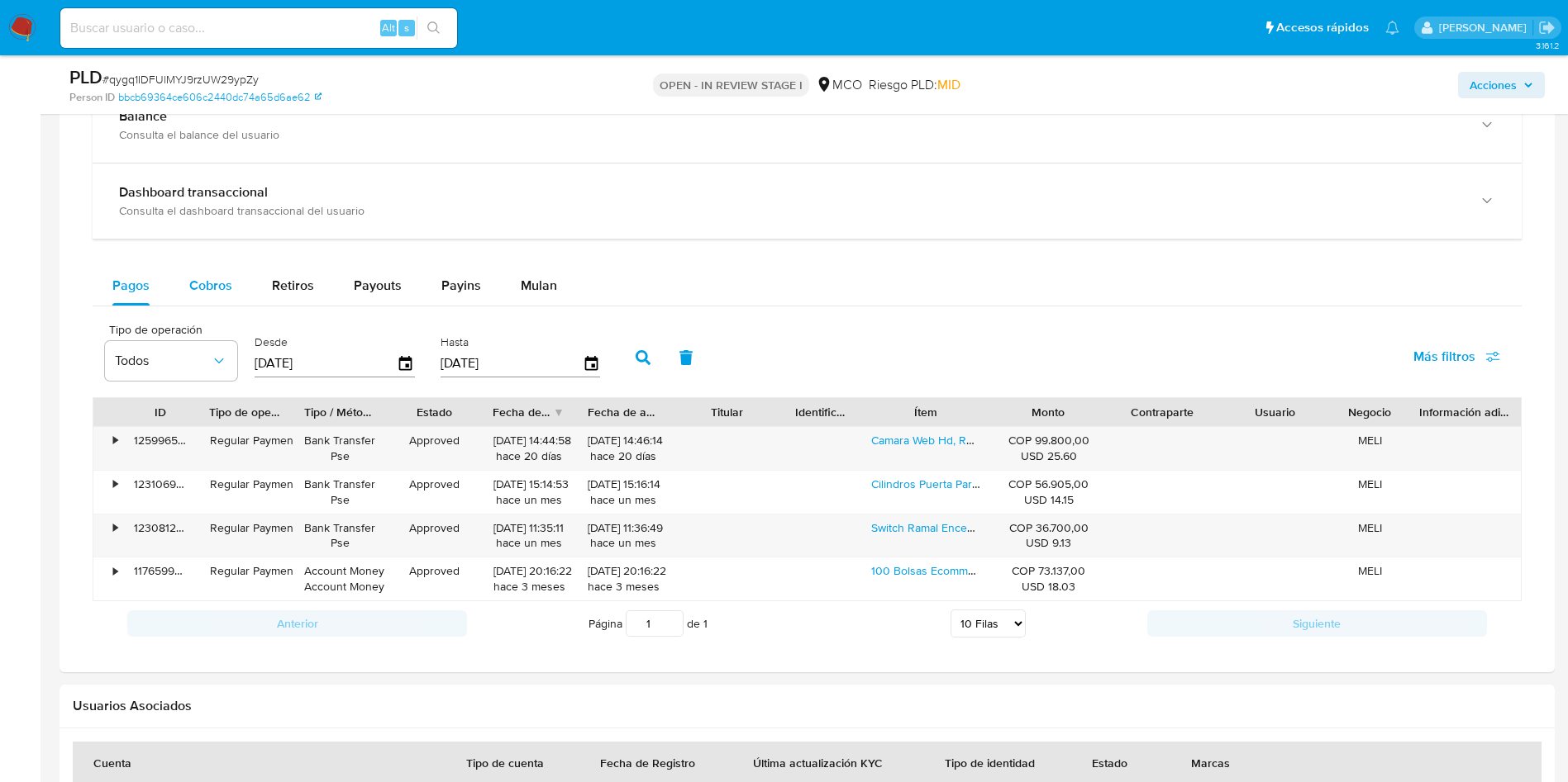
click at [177, 285] on button "Cobros" at bounding box center [211, 285] width 83 height 39
click at [196, 290] on span "Cobros" at bounding box center [211, 286] width 43 height 19
select select "10"
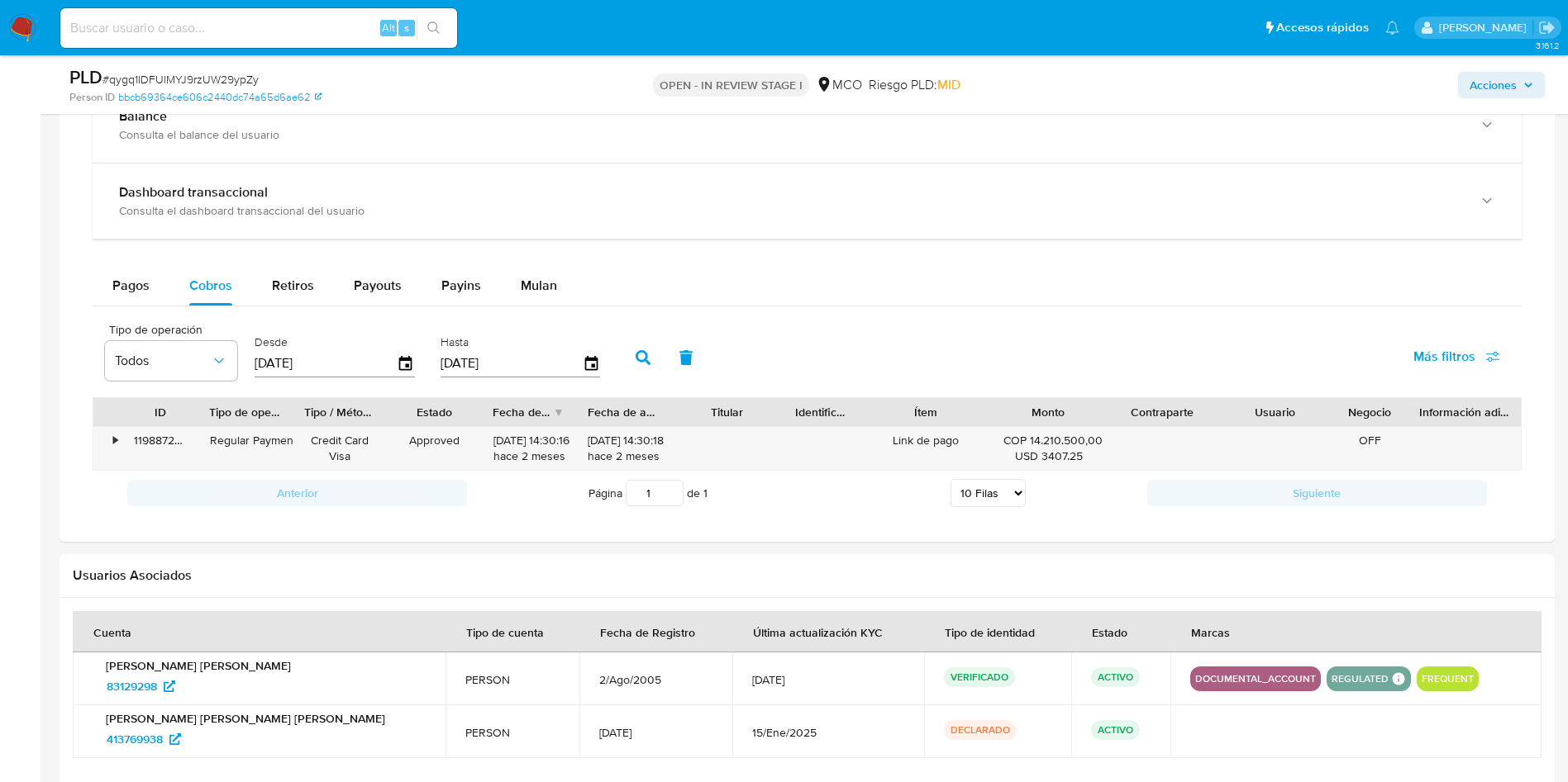
click at [888, 327] on div "Tipo de operación Todos Desde 10/07/2025 Hasta 07/10/2025 Más filtros" at bounding box center [807, 356] width 1429 height 83
click at [408, 359] on icon "button" at bounding box center [406, 363] width 13 height 15
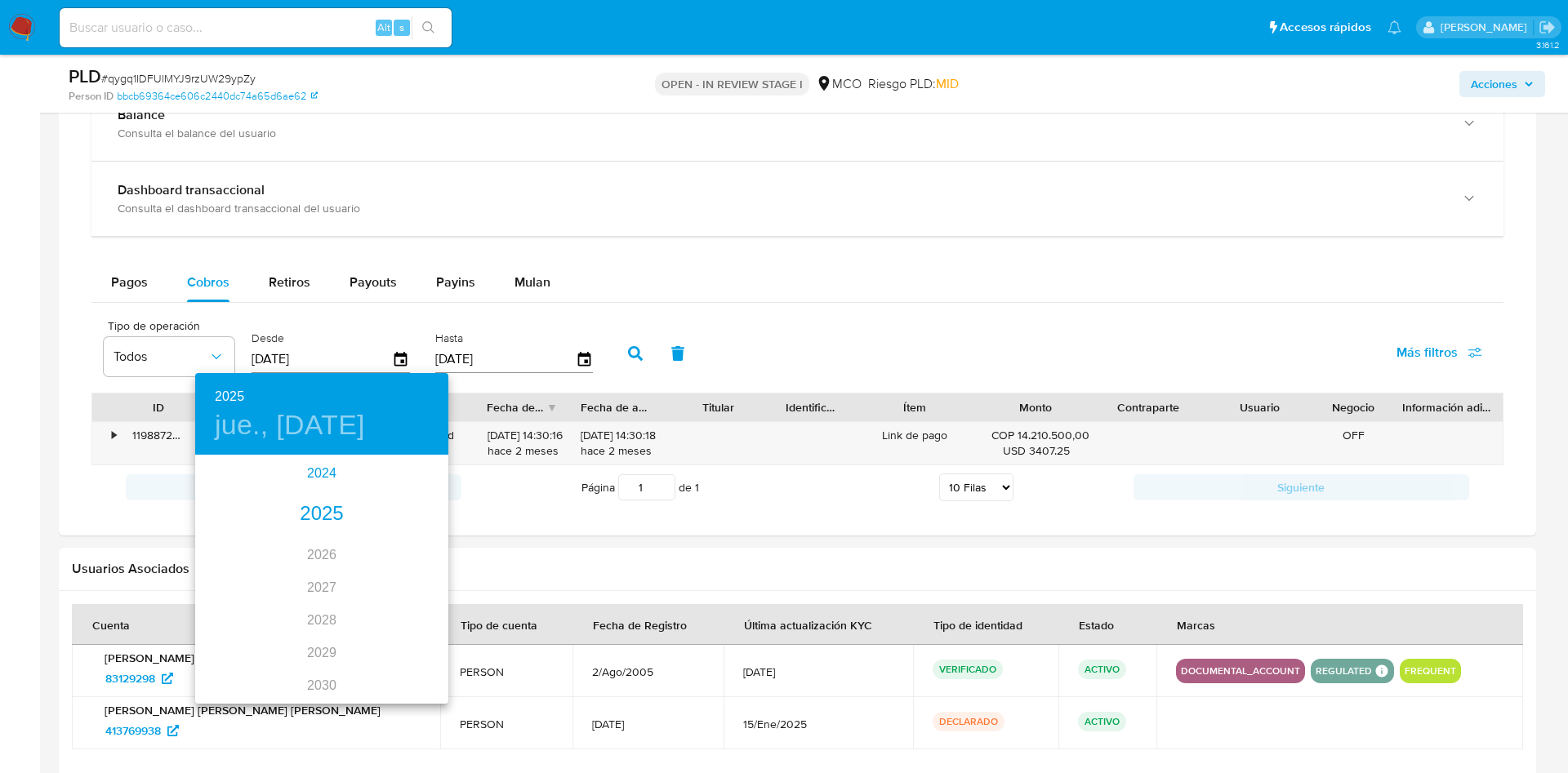
click at [312, 477] on div "2024" at bounding box center [321, 474] width 253 height 33
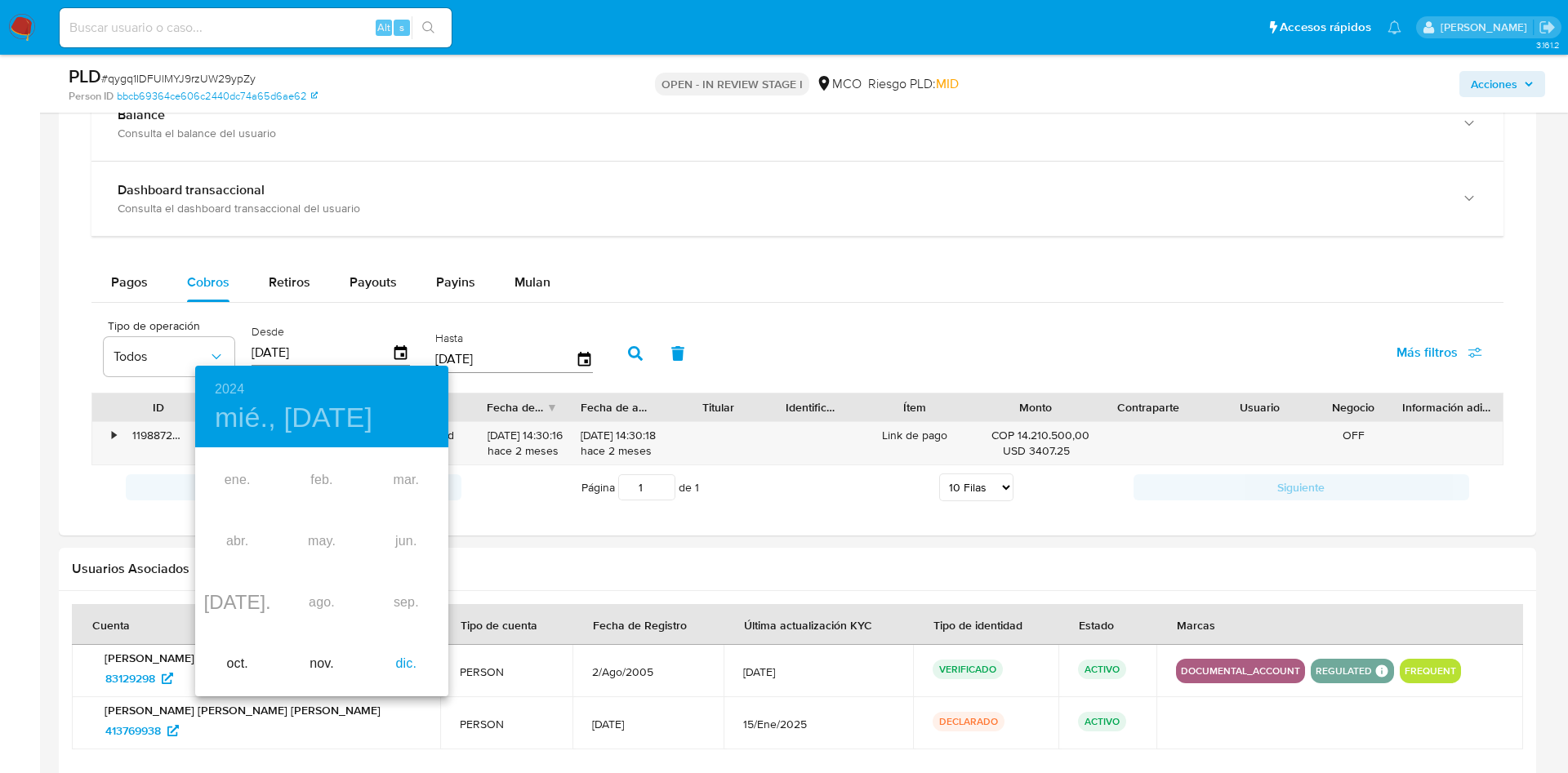
click at [395, 656] on div "dic." at bounding box center [406, 664] width 84 height 61
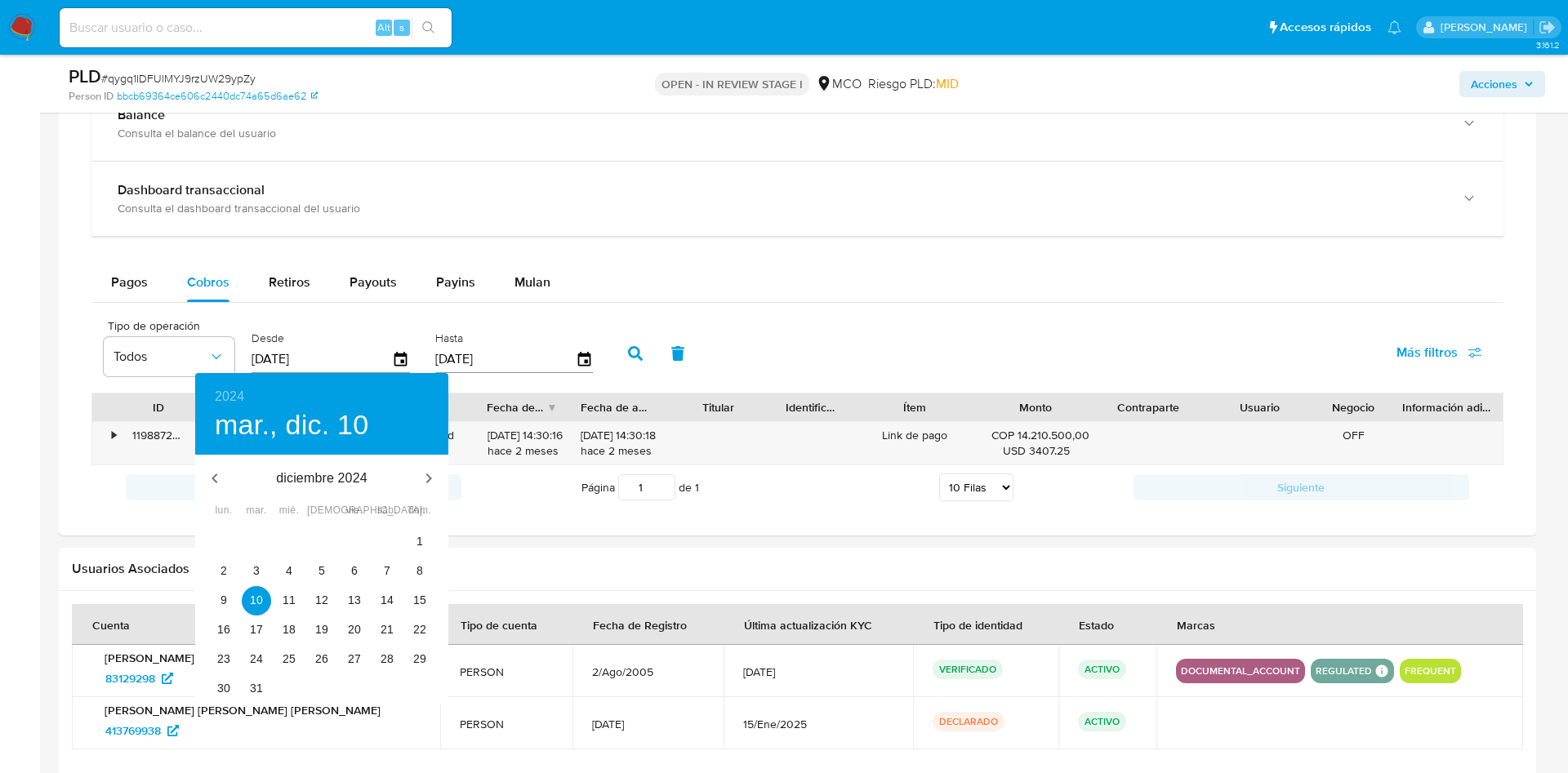
click at [371, 657] on div "28" at bounding box center [387, 660] width 33 height 29
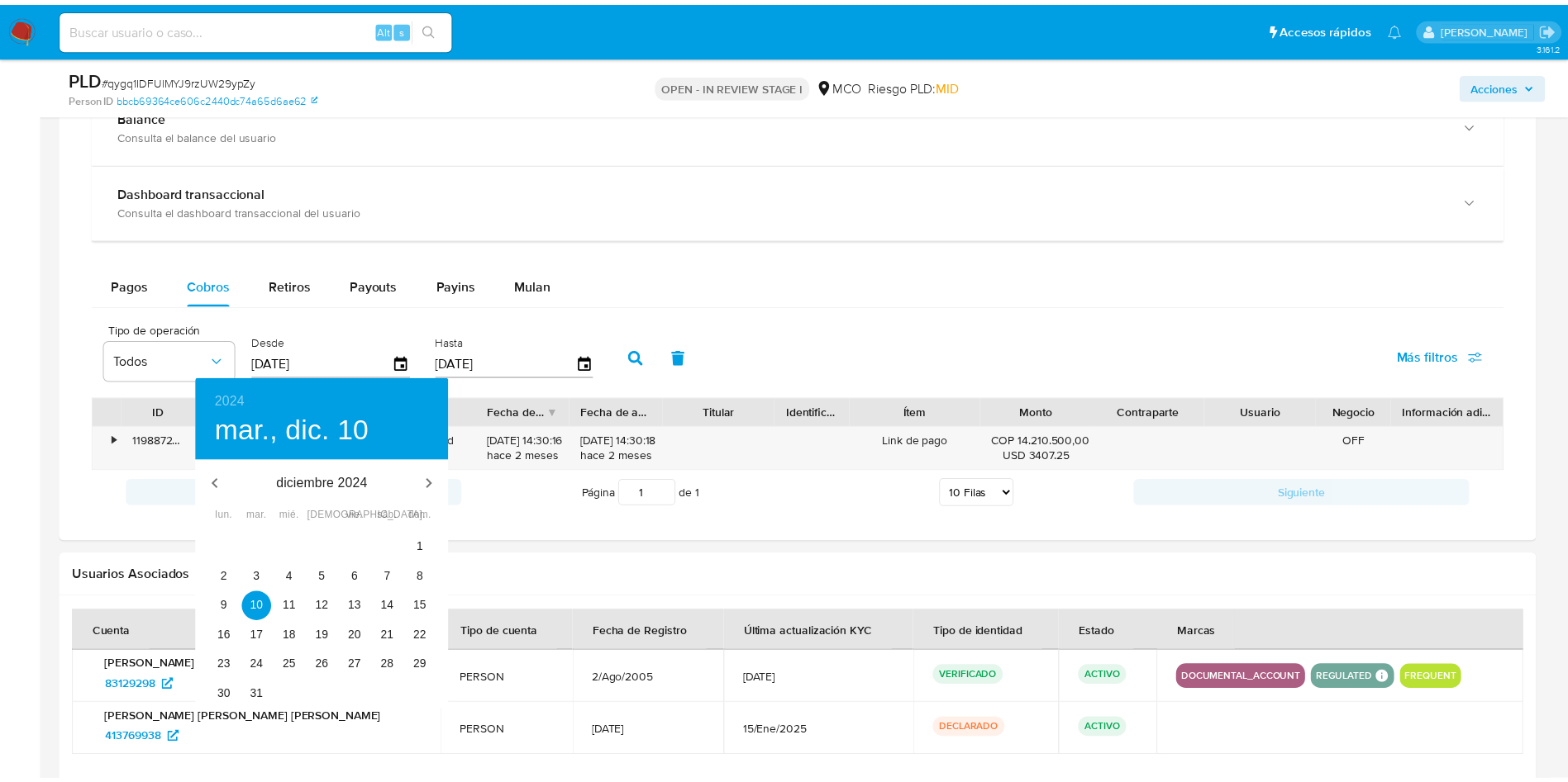
type input "28/12/2024"
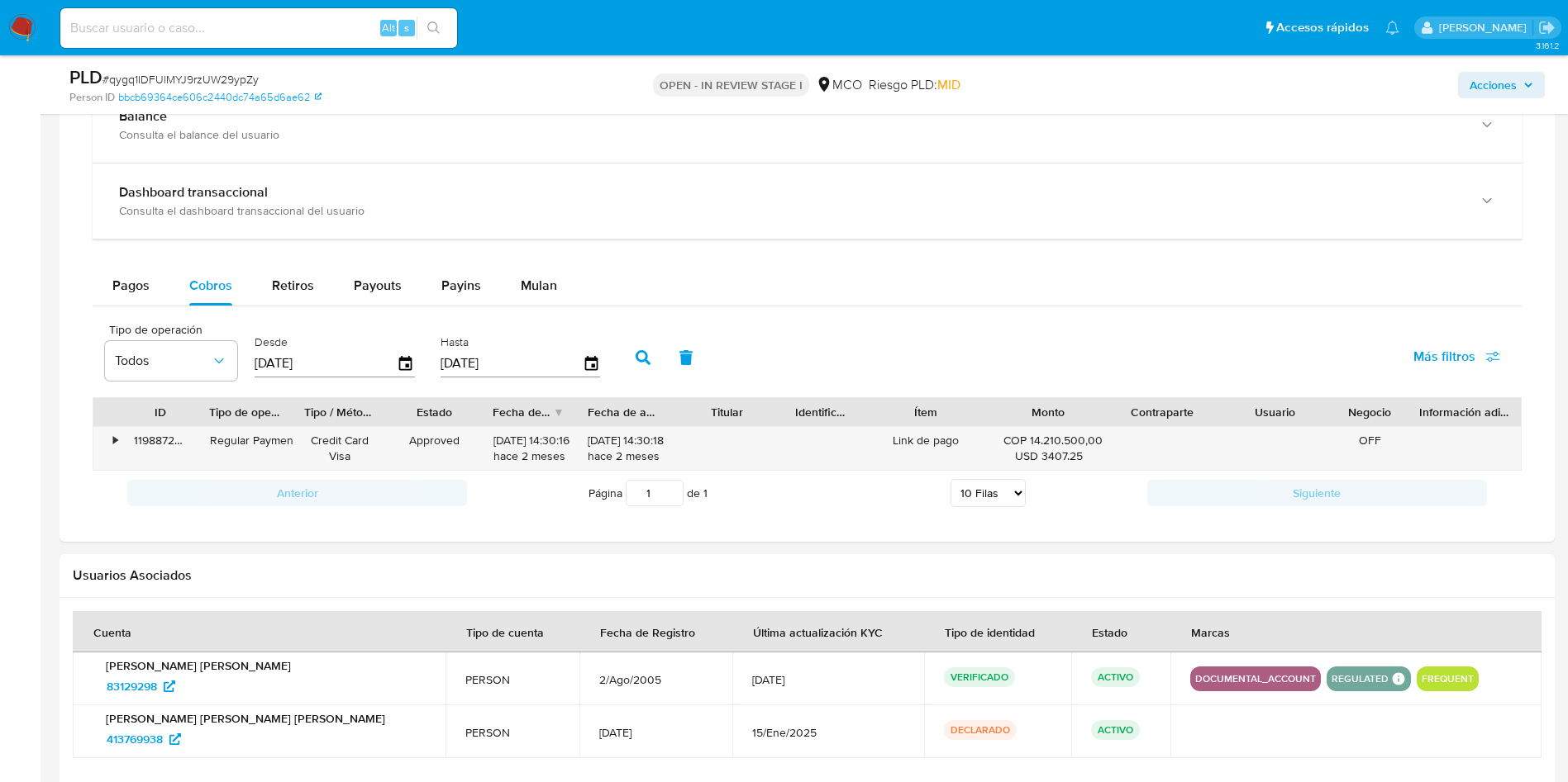
click at [626, 352] on button "button" at bounding box center [642, 357] width 43 height 39
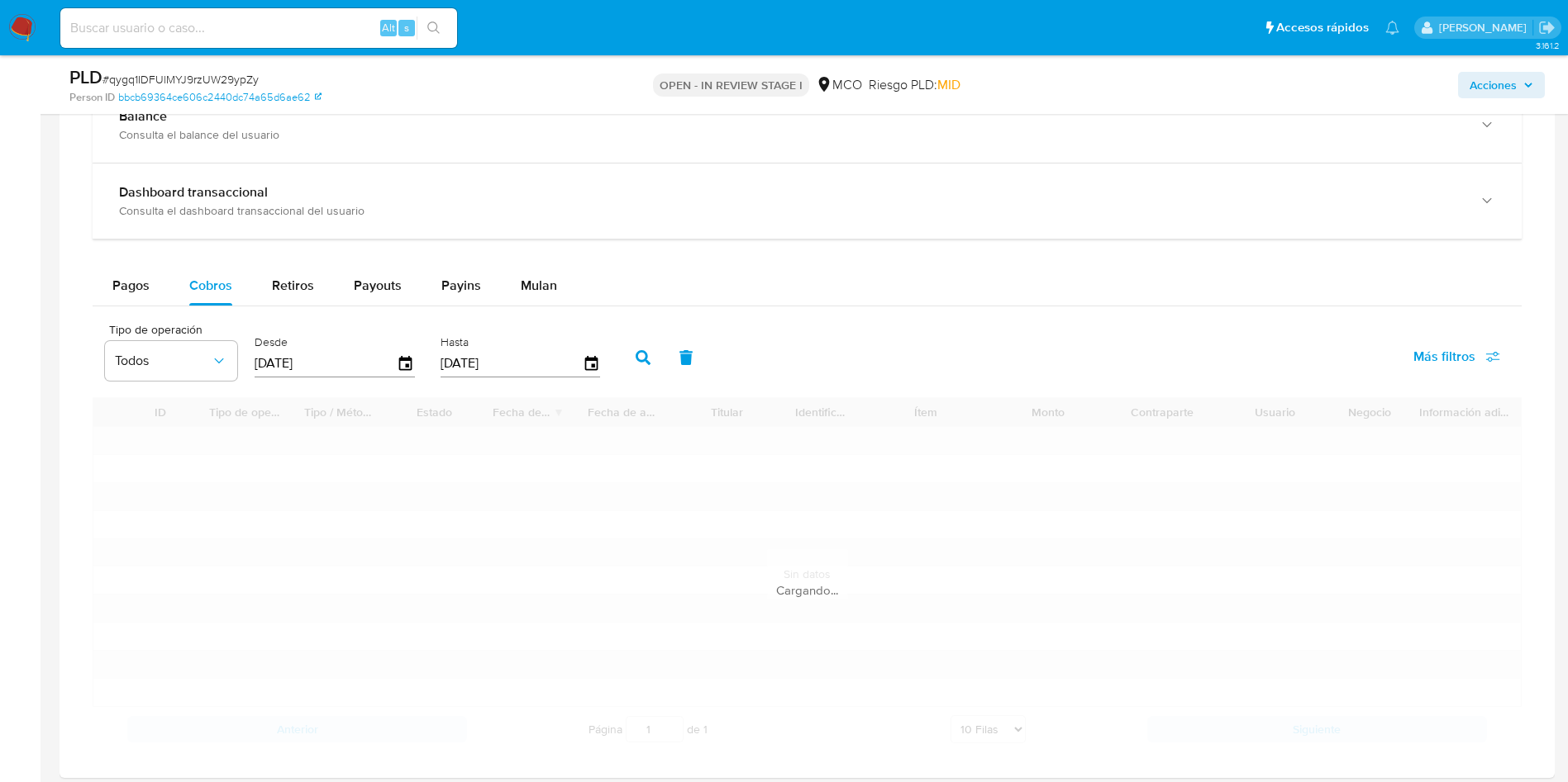
click at [902, 325] on div "Tipo de operación Todos Desde 28/12/2024 Hasta 07/10/2025 Más filtros" at bounding box center [807, 356] width 1429 height 83
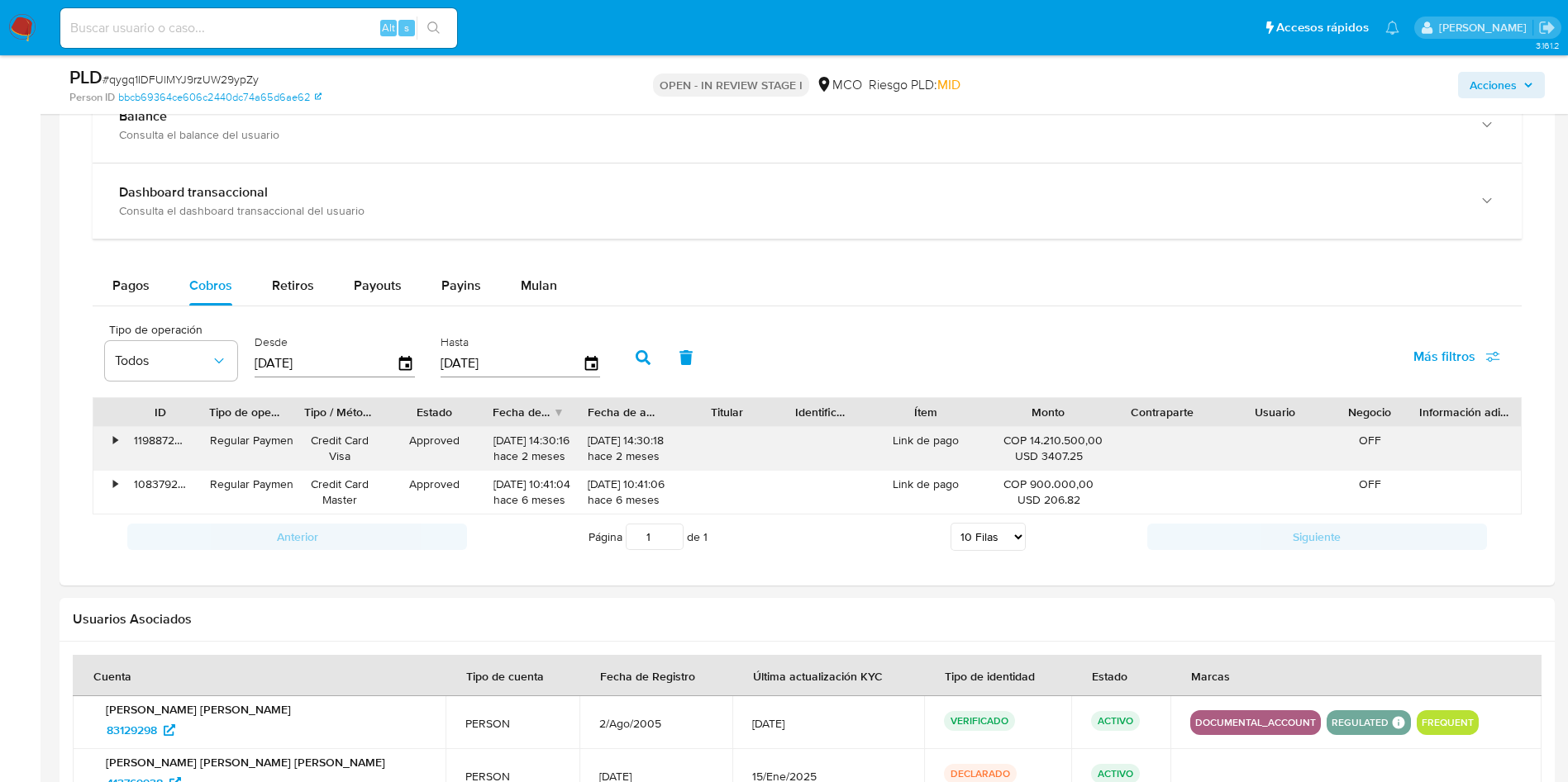
drag, startPoint x: 1039, startPoint y: 439, endPoint x: 561, endPoint y: 430, distance: 478.1
click at [563, 430] on div "• 119887209119 Regular Payment Credit Card Visa Approved 30/07/2025 14:30:16 ha…" at bounding box center [807, 448] width 1427 height 43
click at [659, 448] on div "30/07/2025 14:30:18 hace 2 meses" at bounding box center [622, 448] width 71 height 31
click at [138, 281] on span "Pagos" at bounding box center [131, 286] width 38 height 19
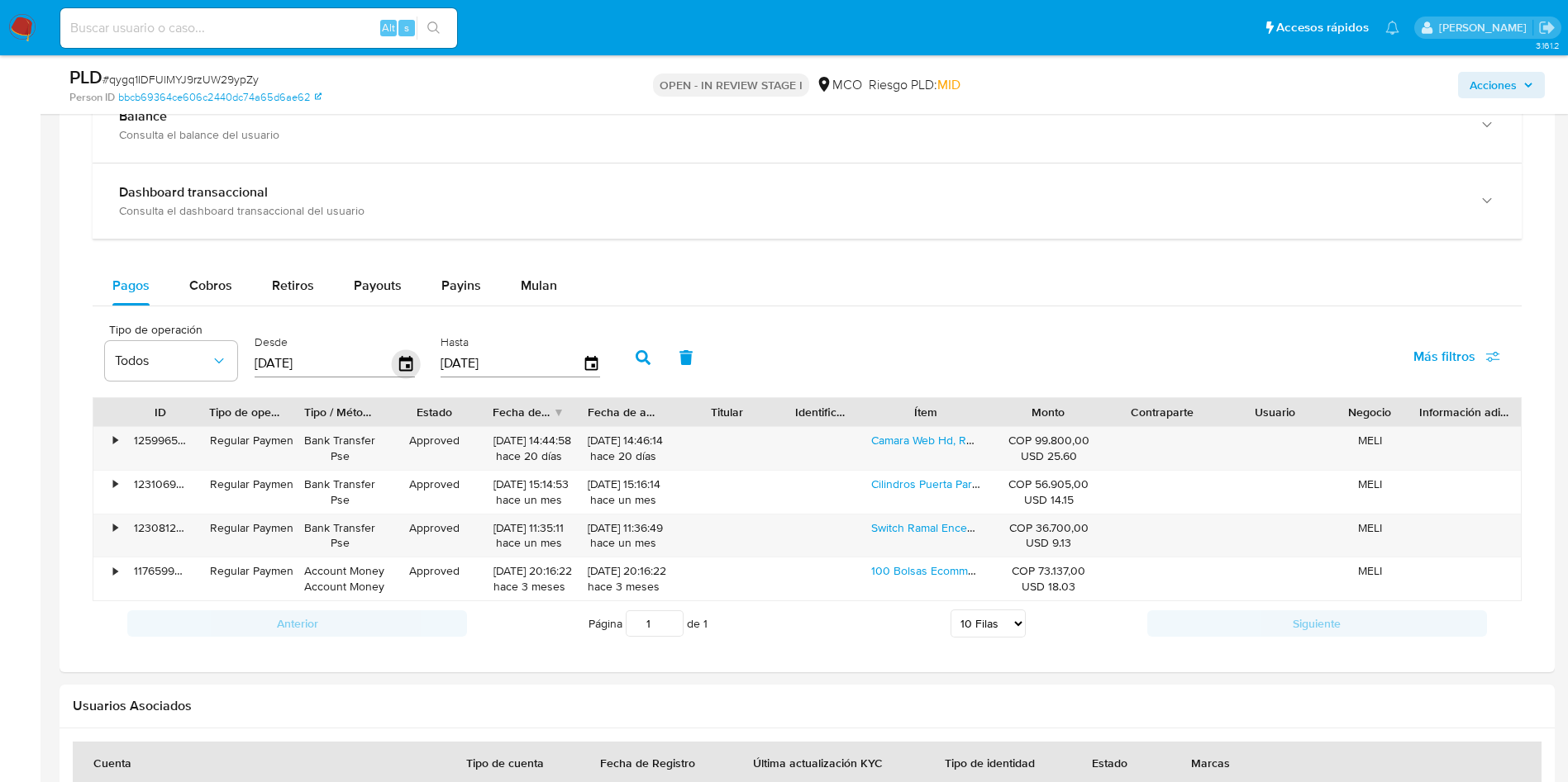
click at [413, 372] on icon "button" at bounding box center [406, 363] width 29 height 29
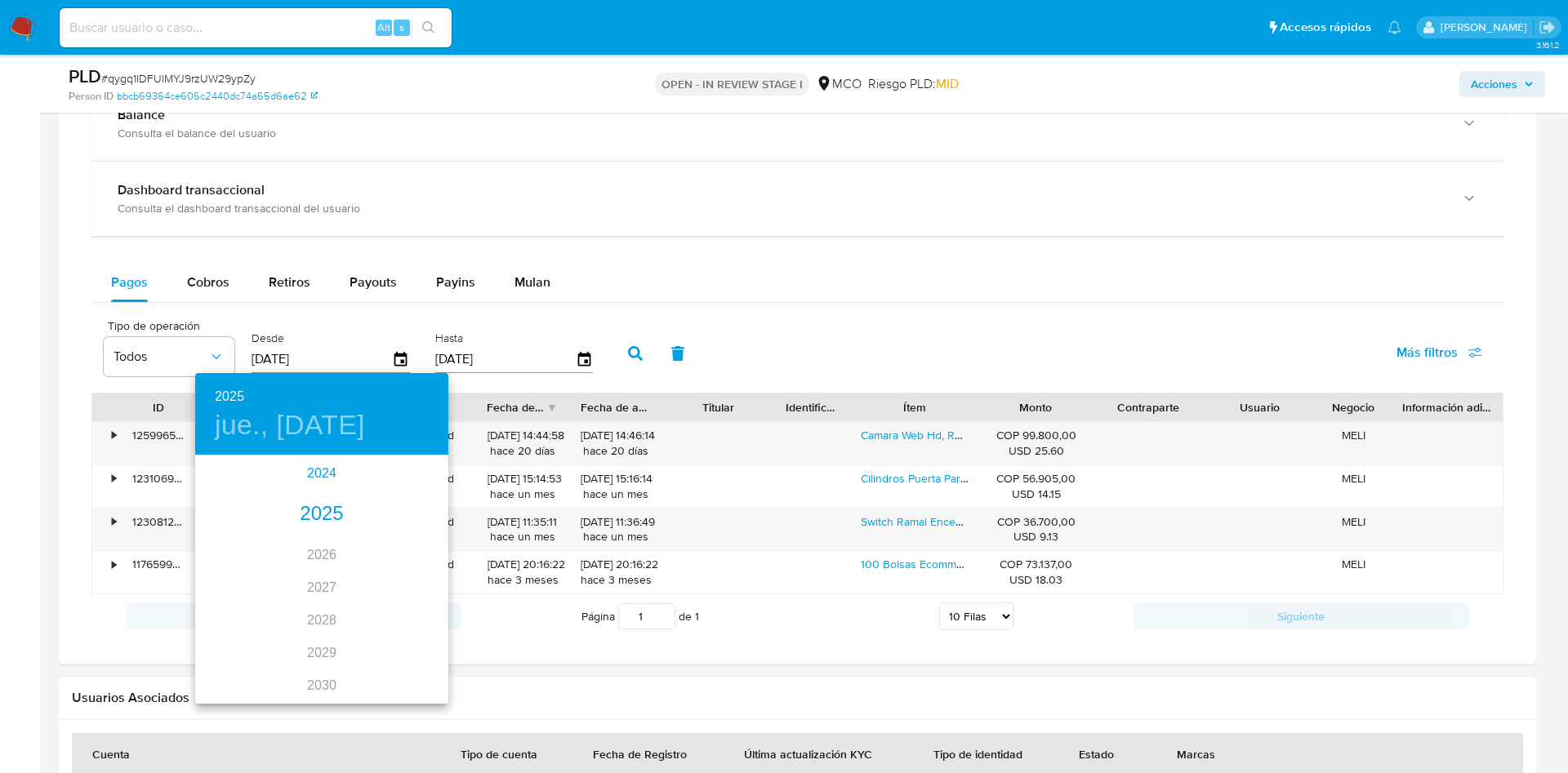
click at [323, 478] on div "2024" at bounding box center [321, 474] width 253 height 33
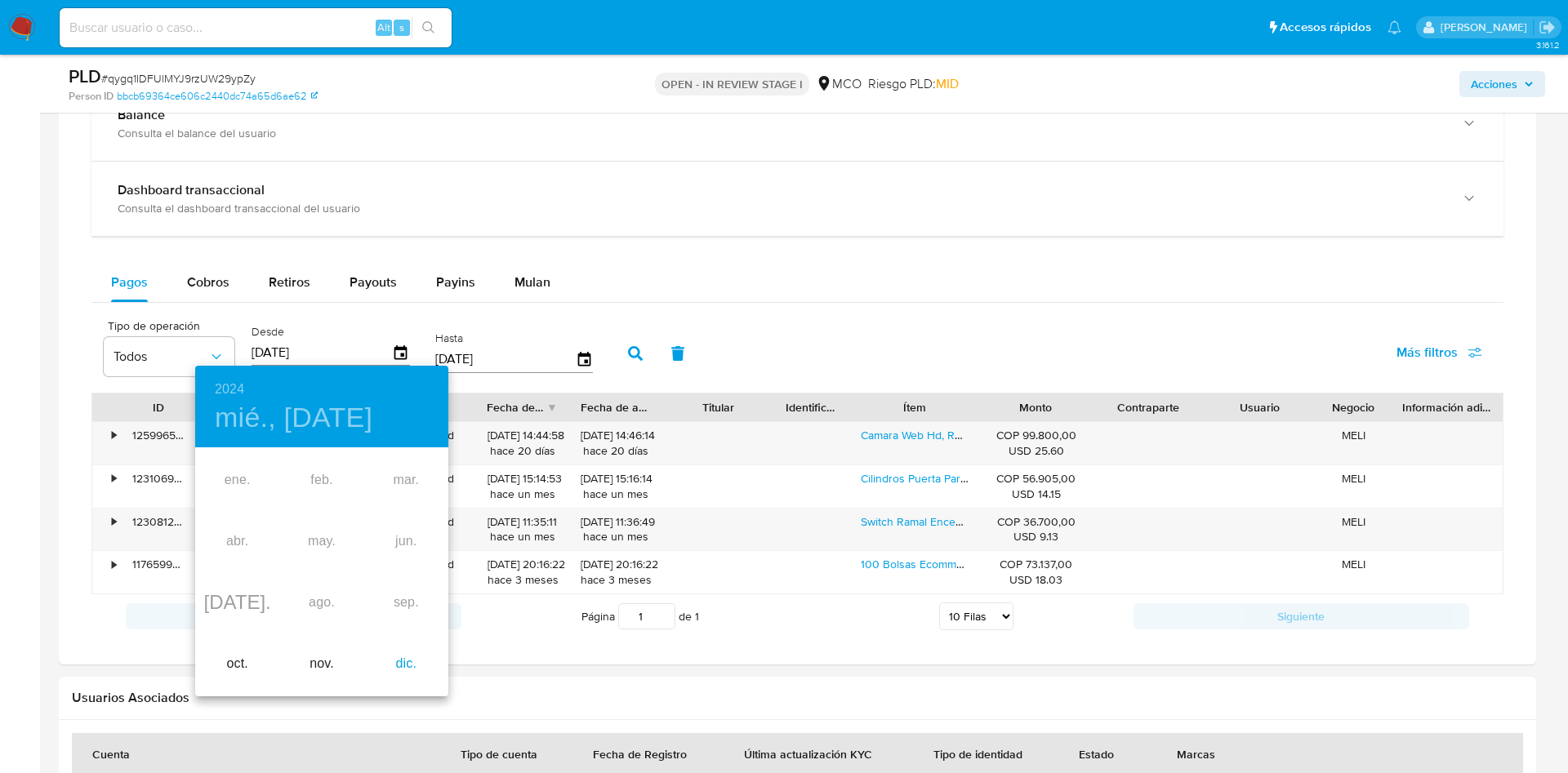
click at [397, 668] on div "dic." at bounding box center [406, 664] width 84 height 61
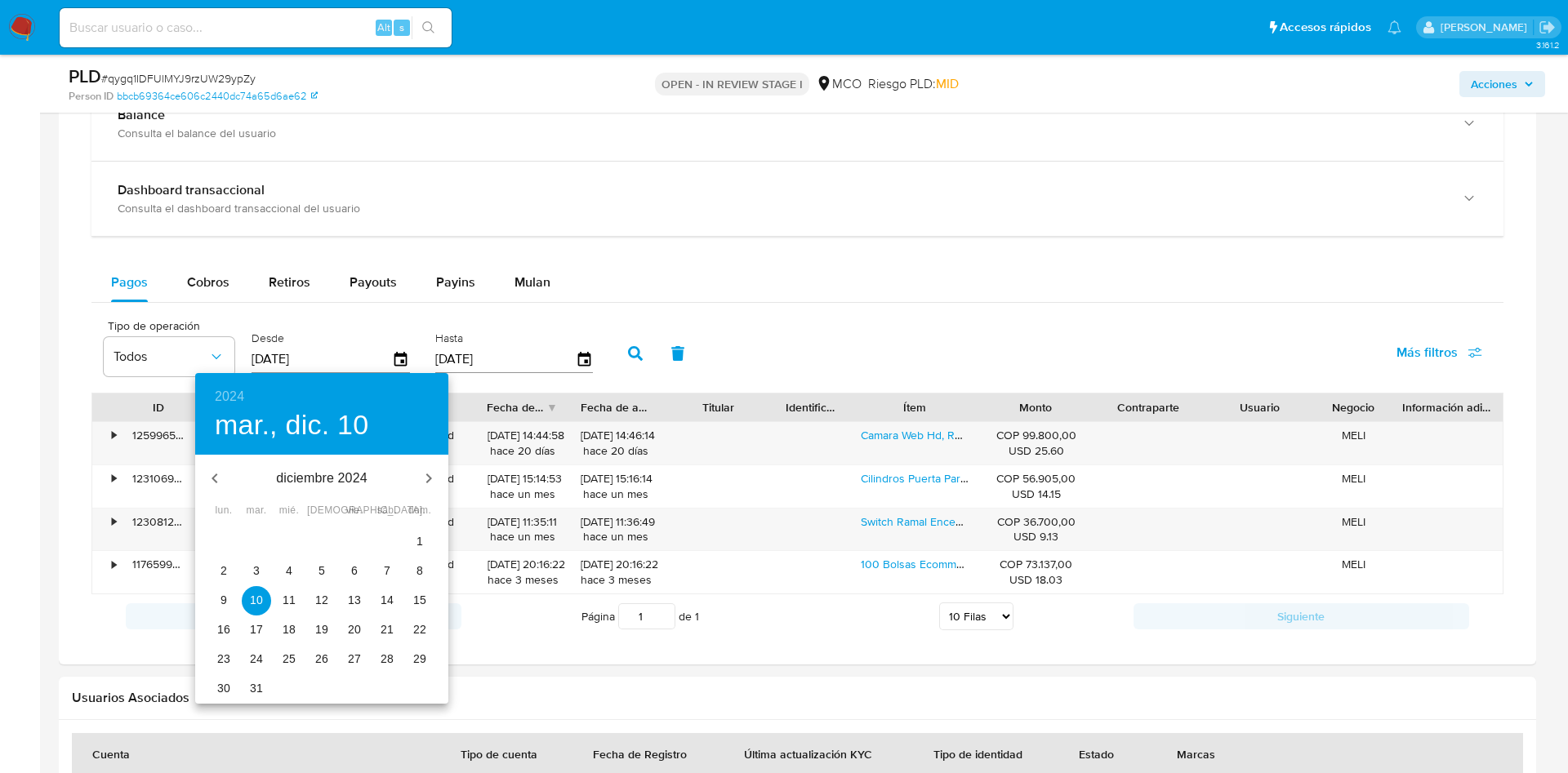
click at [390, 654] on p "28" at bounding box center [387, 659] width 13 height 16
type input "28/12/2024"
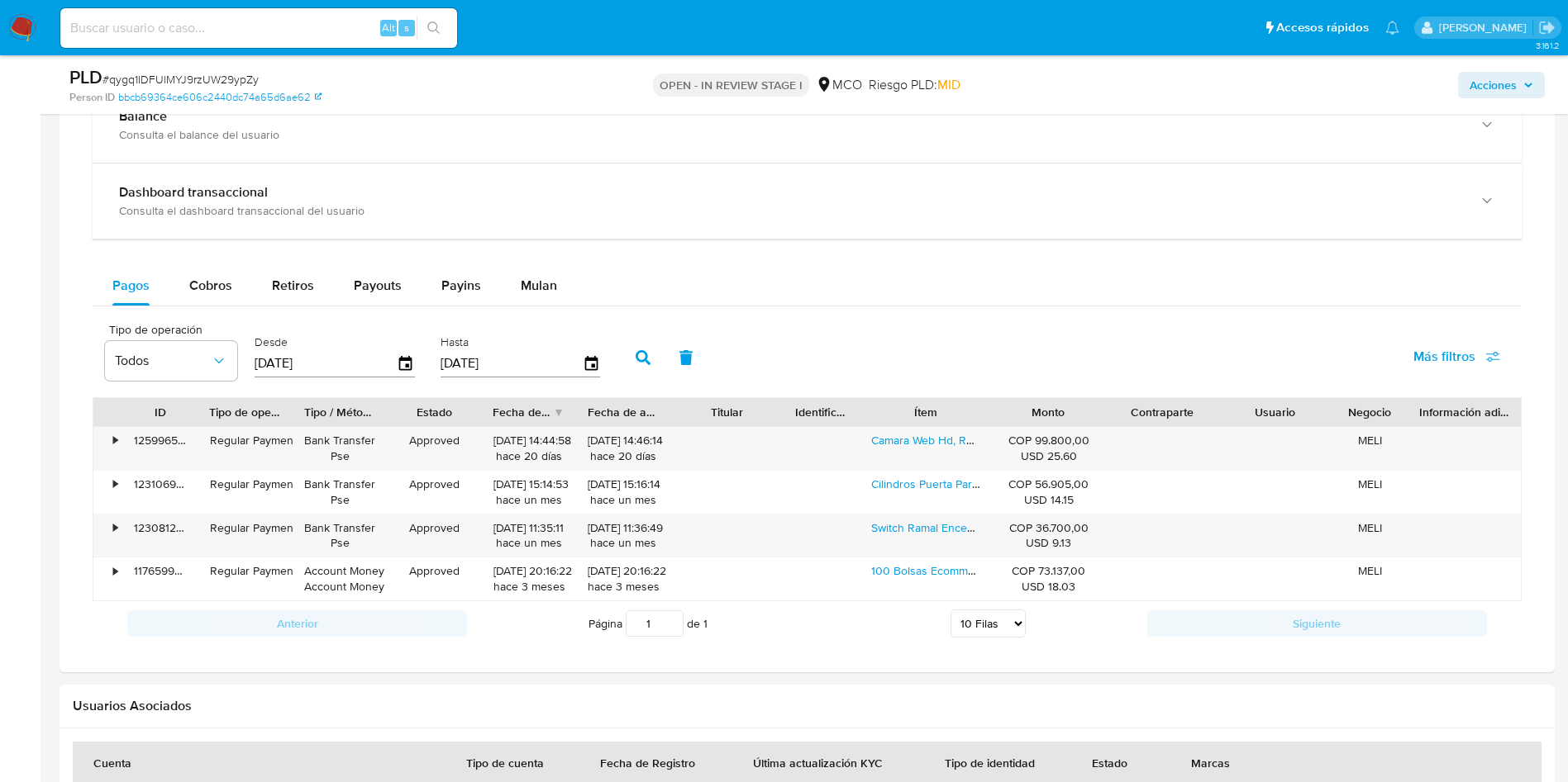
click at [635, 361] on button "button" at bounding box center [642, 357] width 43 height 39
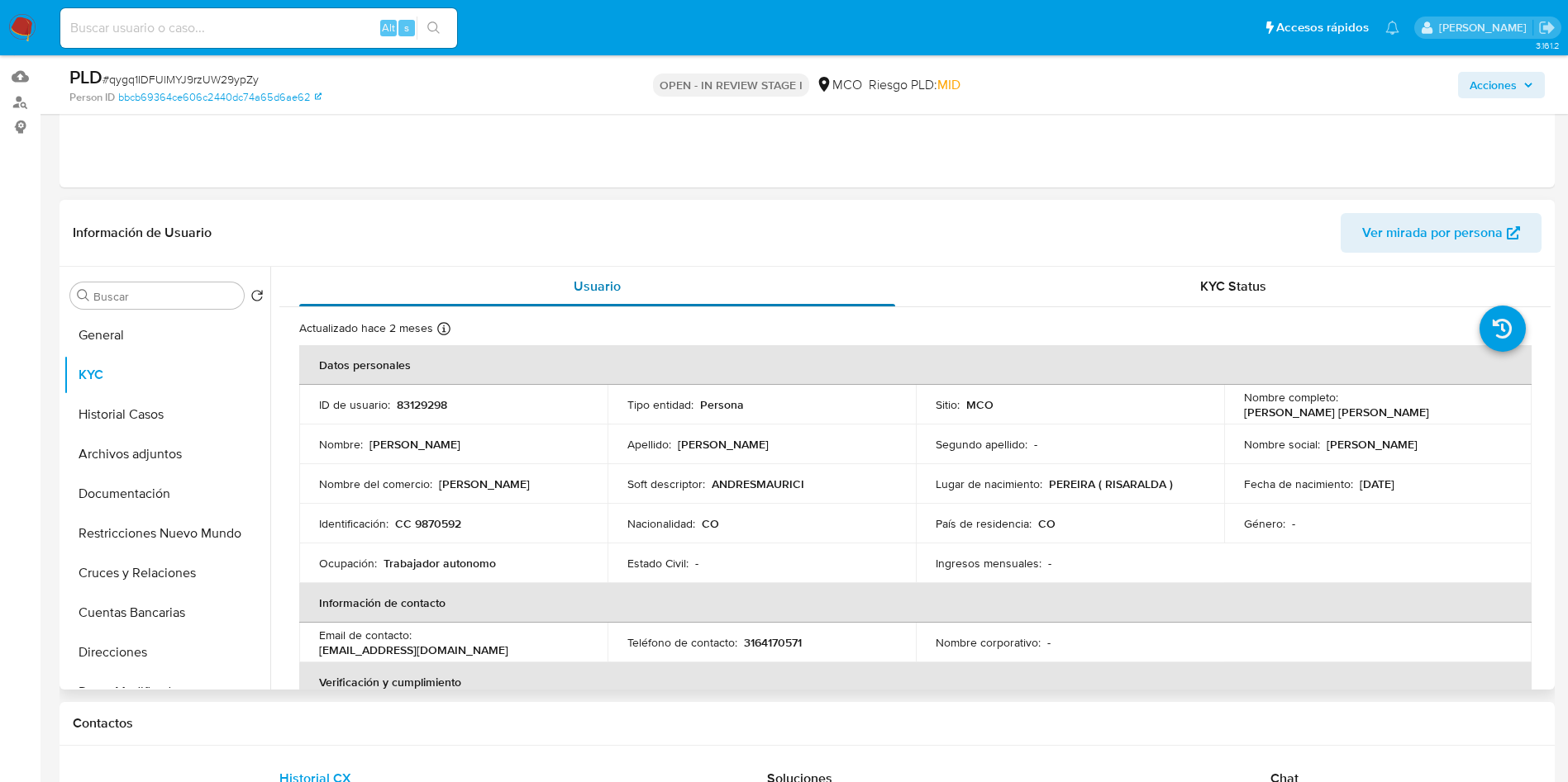
scroll to position [248, 0]
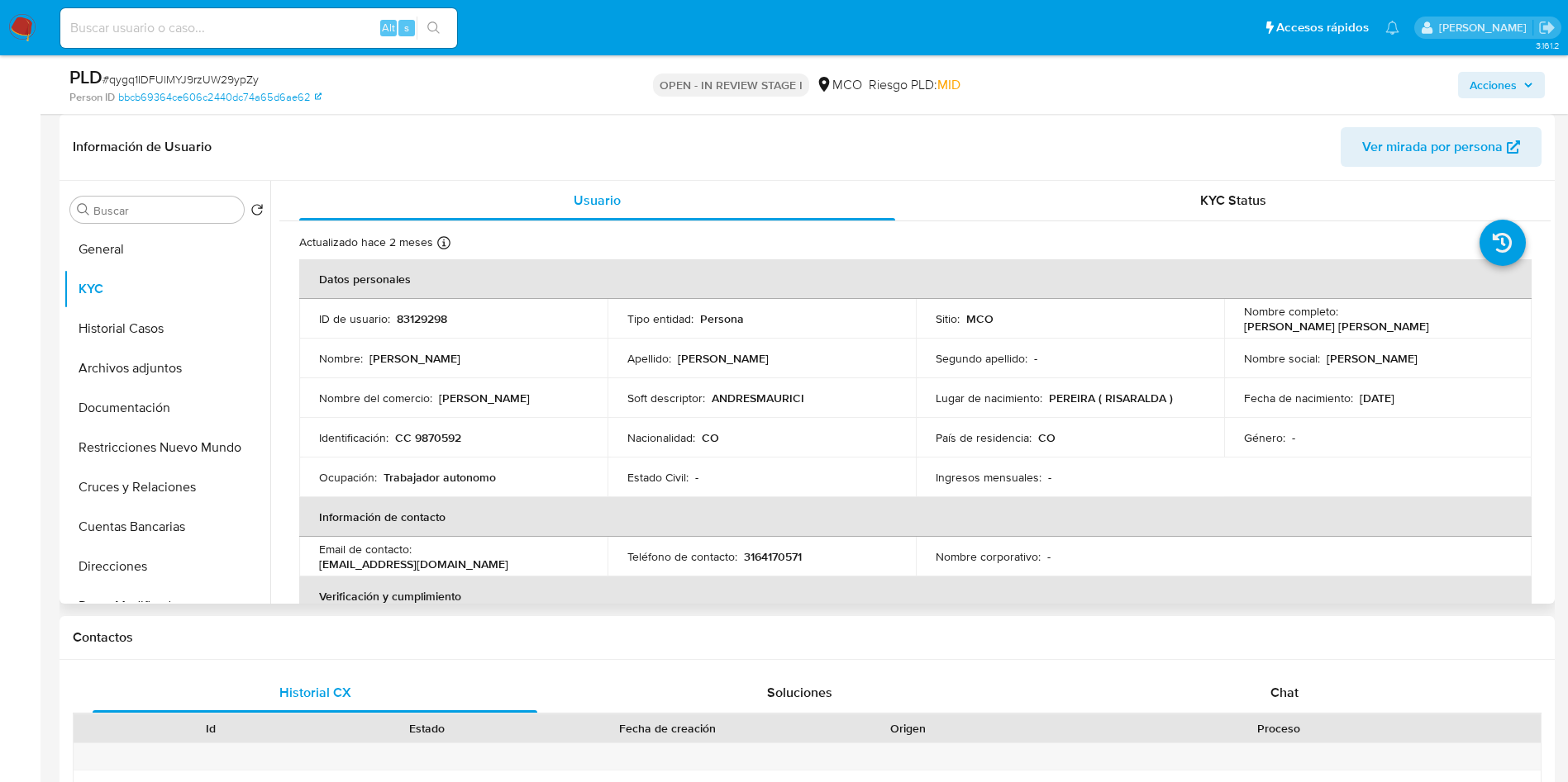
click at [768, 397] on p "ANDRESMAURICI" at bounding box center [758, 398] width 93 height 15
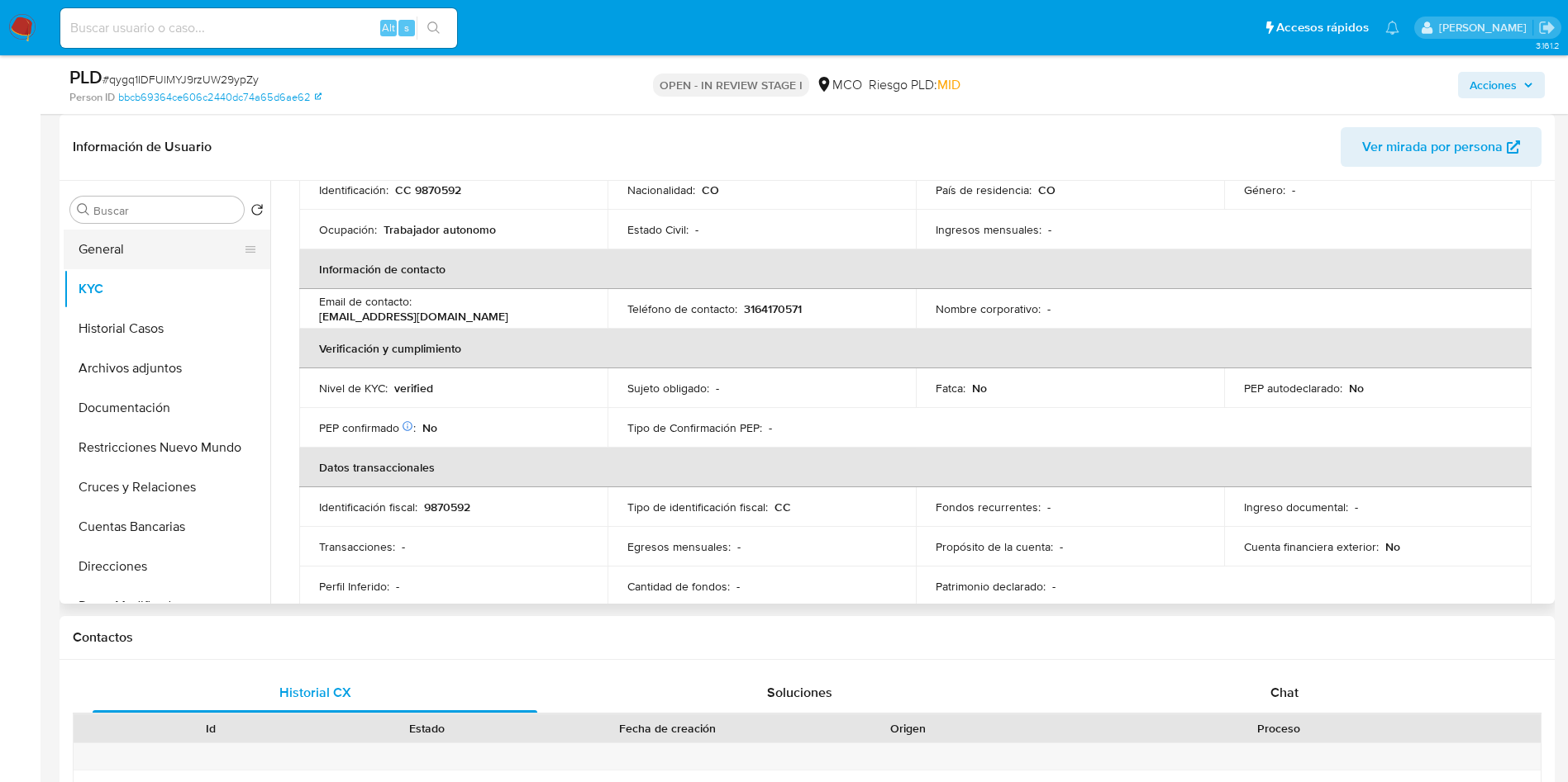
click at [123, 231] on button "General" at bounding box center [160, 249] width 193 height 39
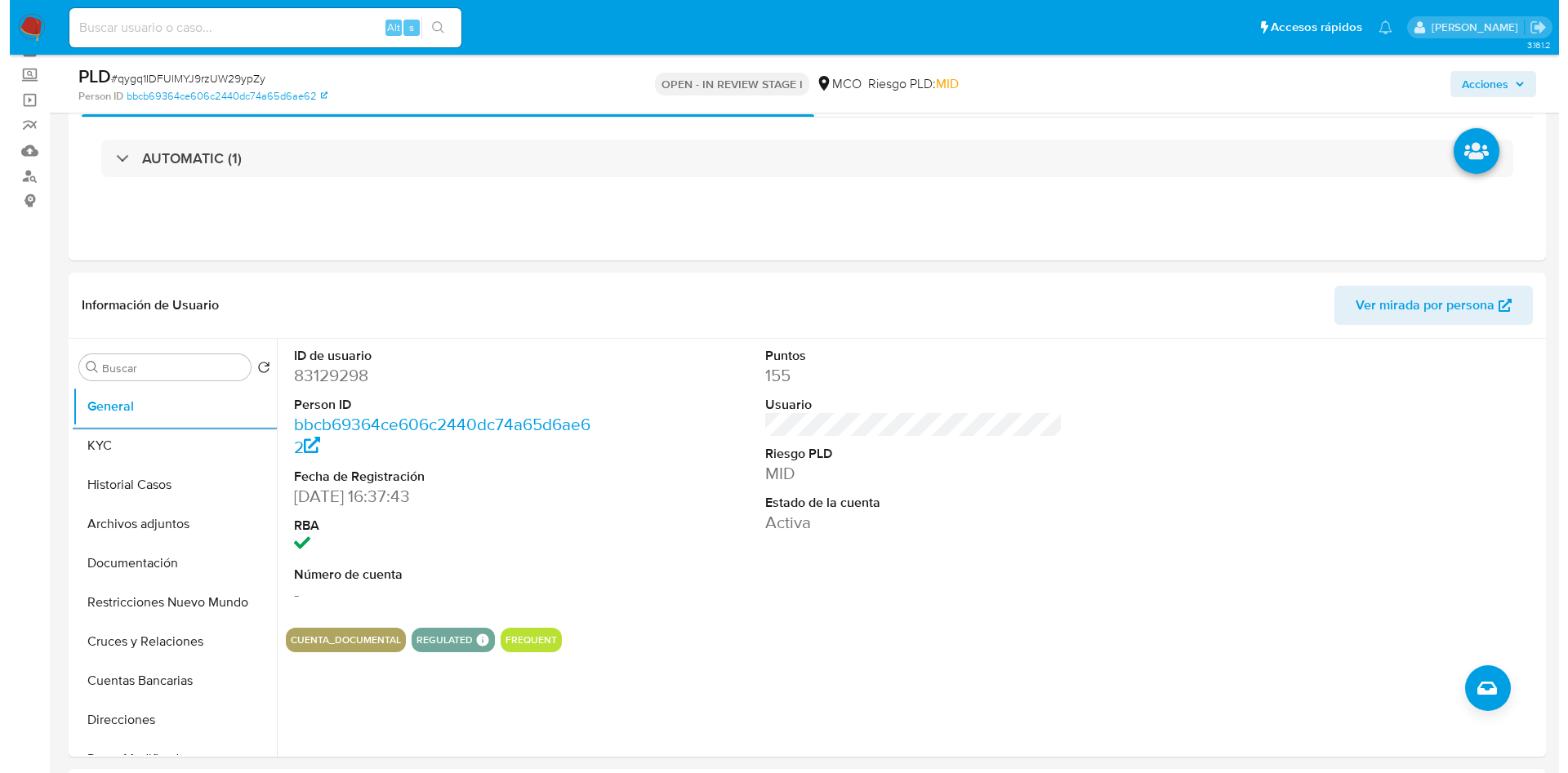
scroll to position [123, 0]
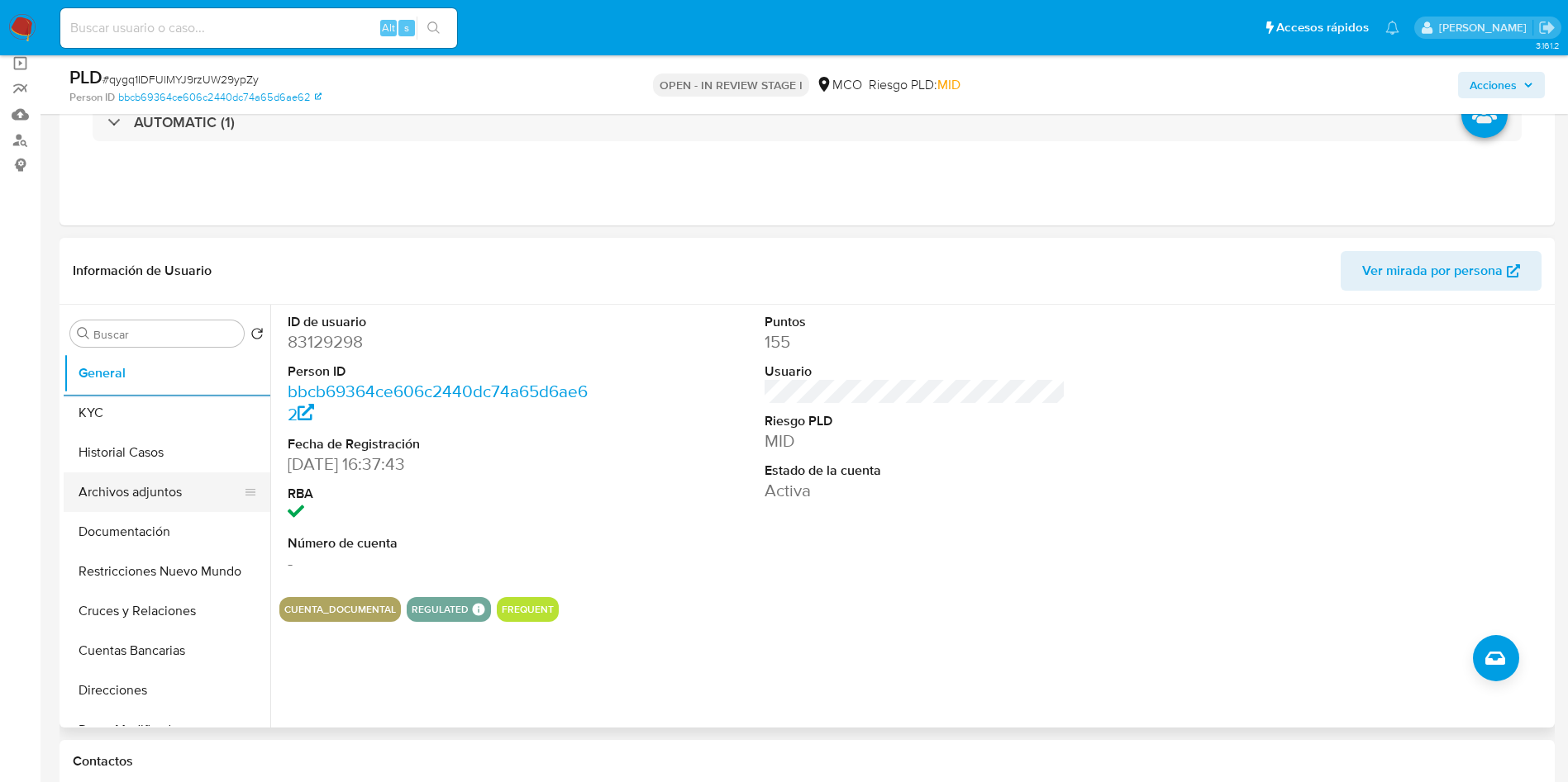
click at [156, 499] on button "Archivos adjuntos" at bounding box center [160, 492] width 193 height 39
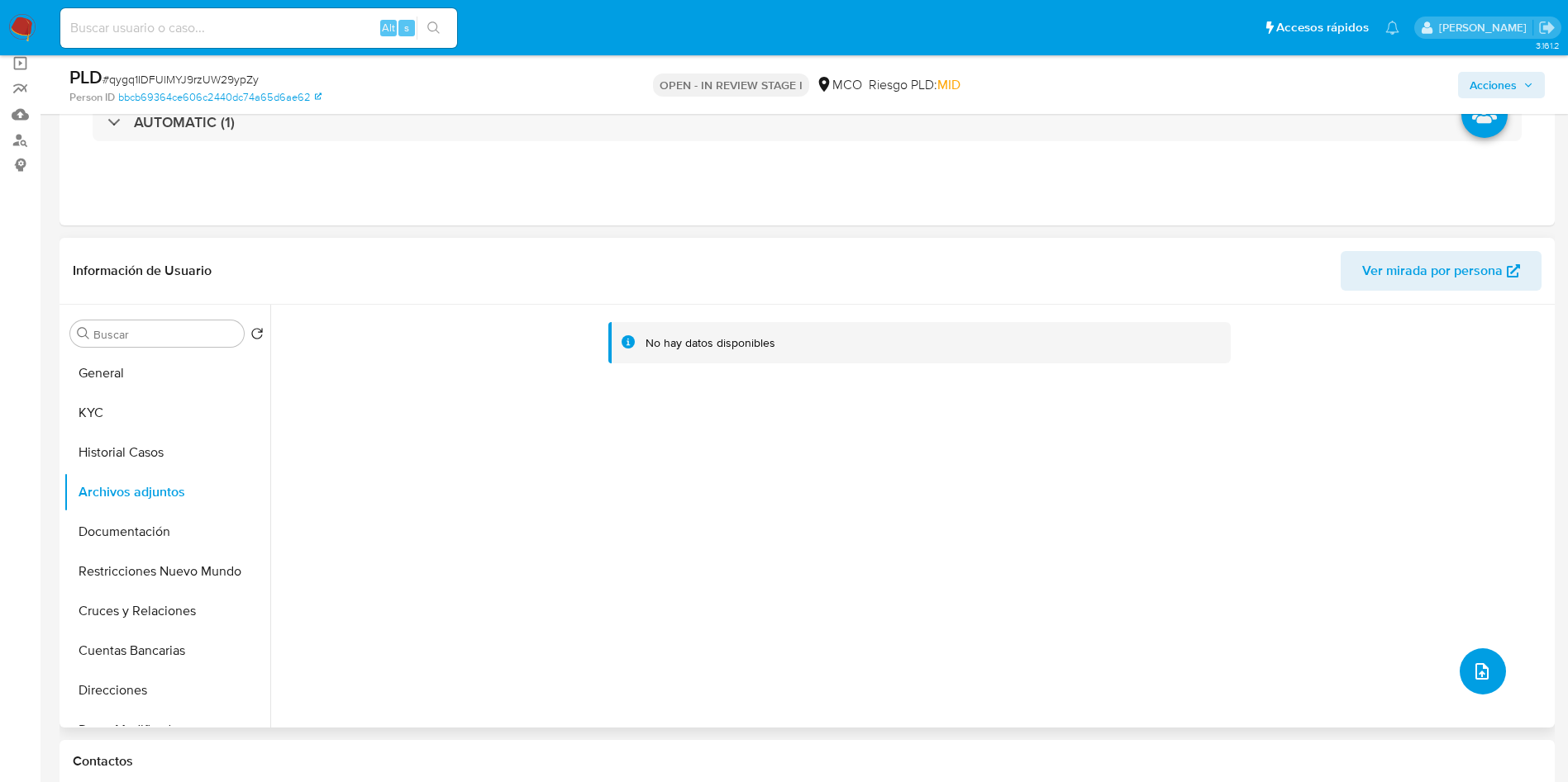
click at [1481, 673] on icon "upload-file" at bounding box center [1481, 671] width 13 height 17
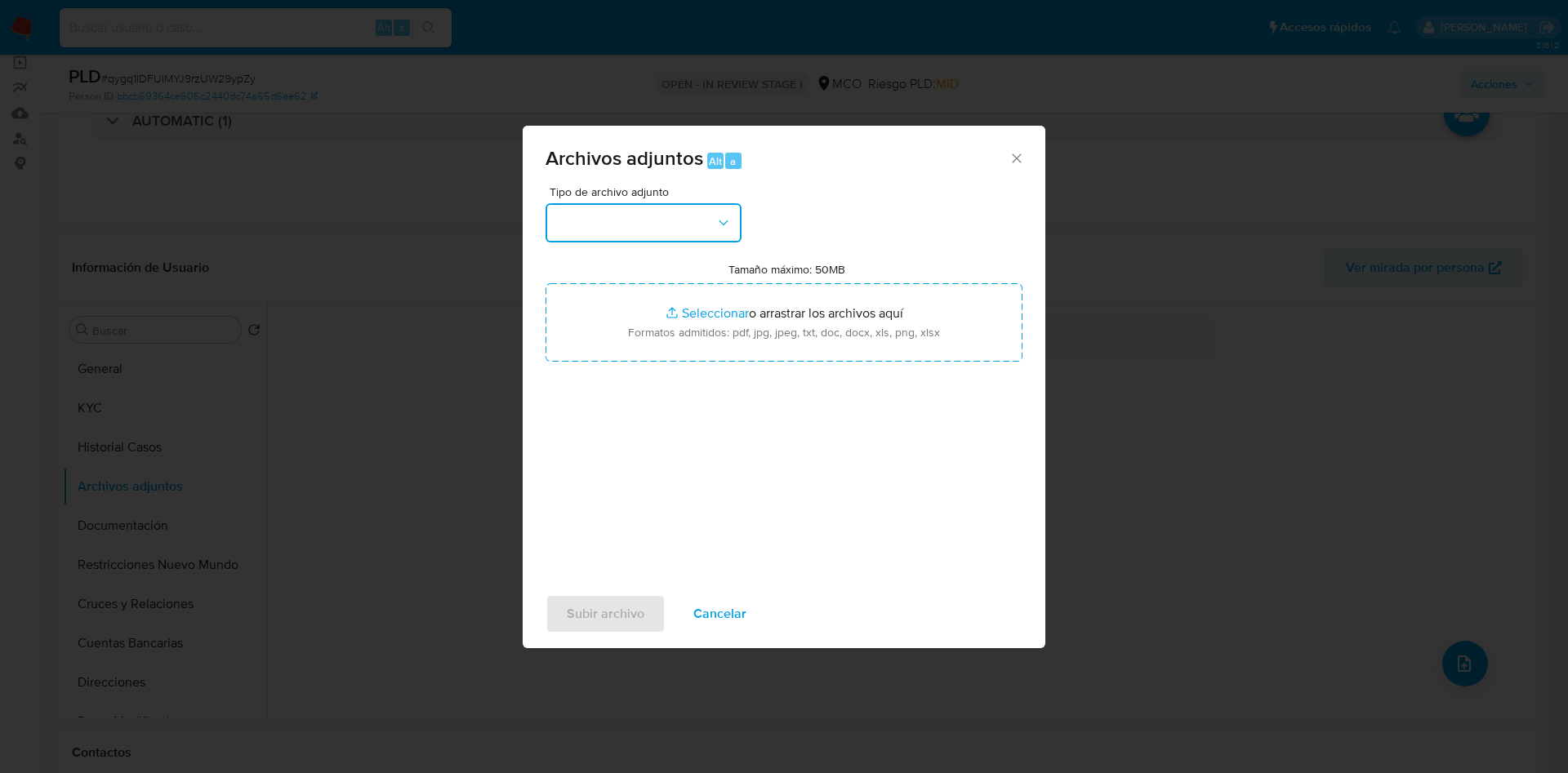
click at [655, 206] on button "button" at bounding box center [643, 222] width 196 height 39
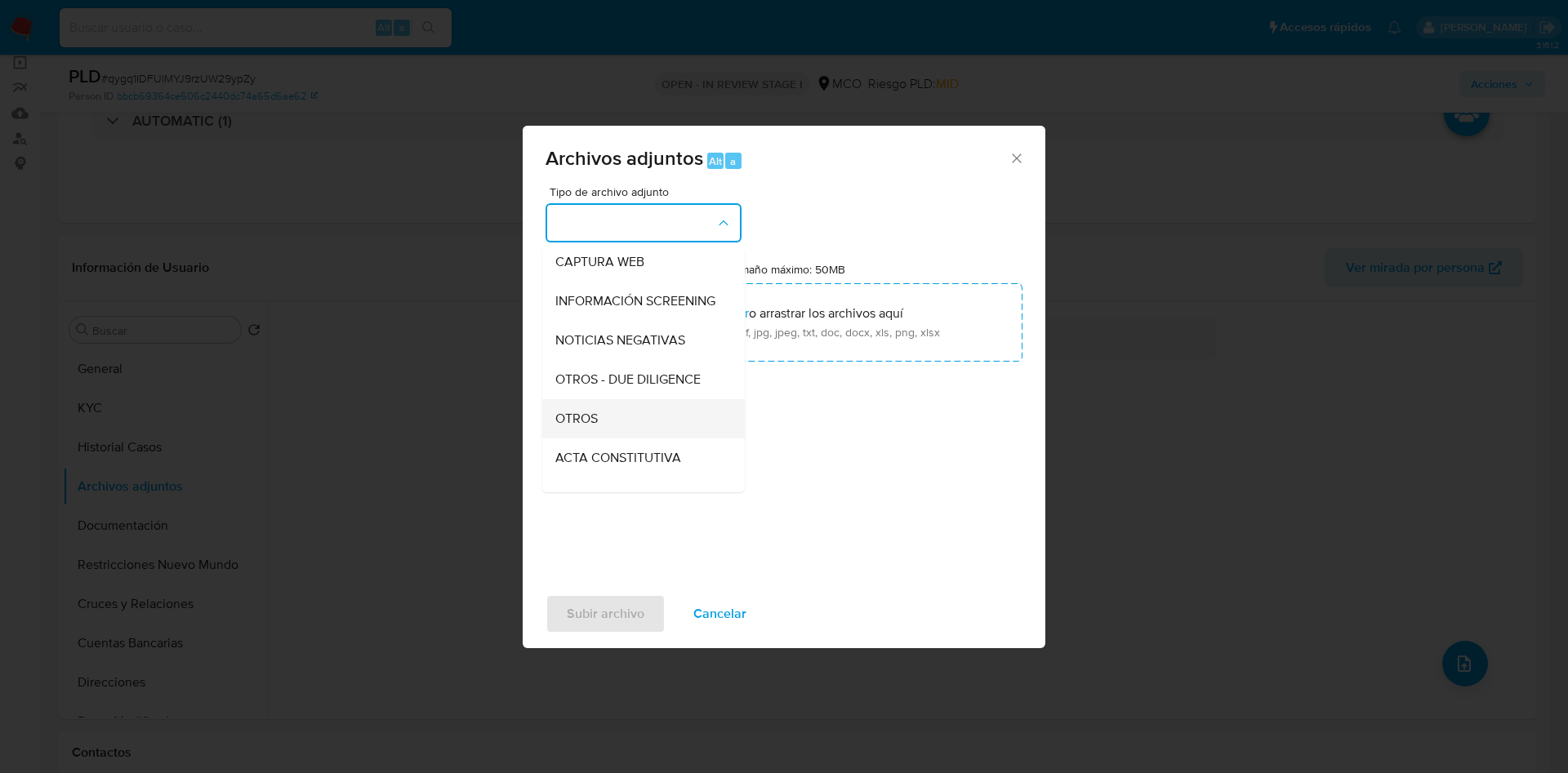
click at [605, 439] on div "OTROS" at bounding box center [638, 418] width 167 height 39
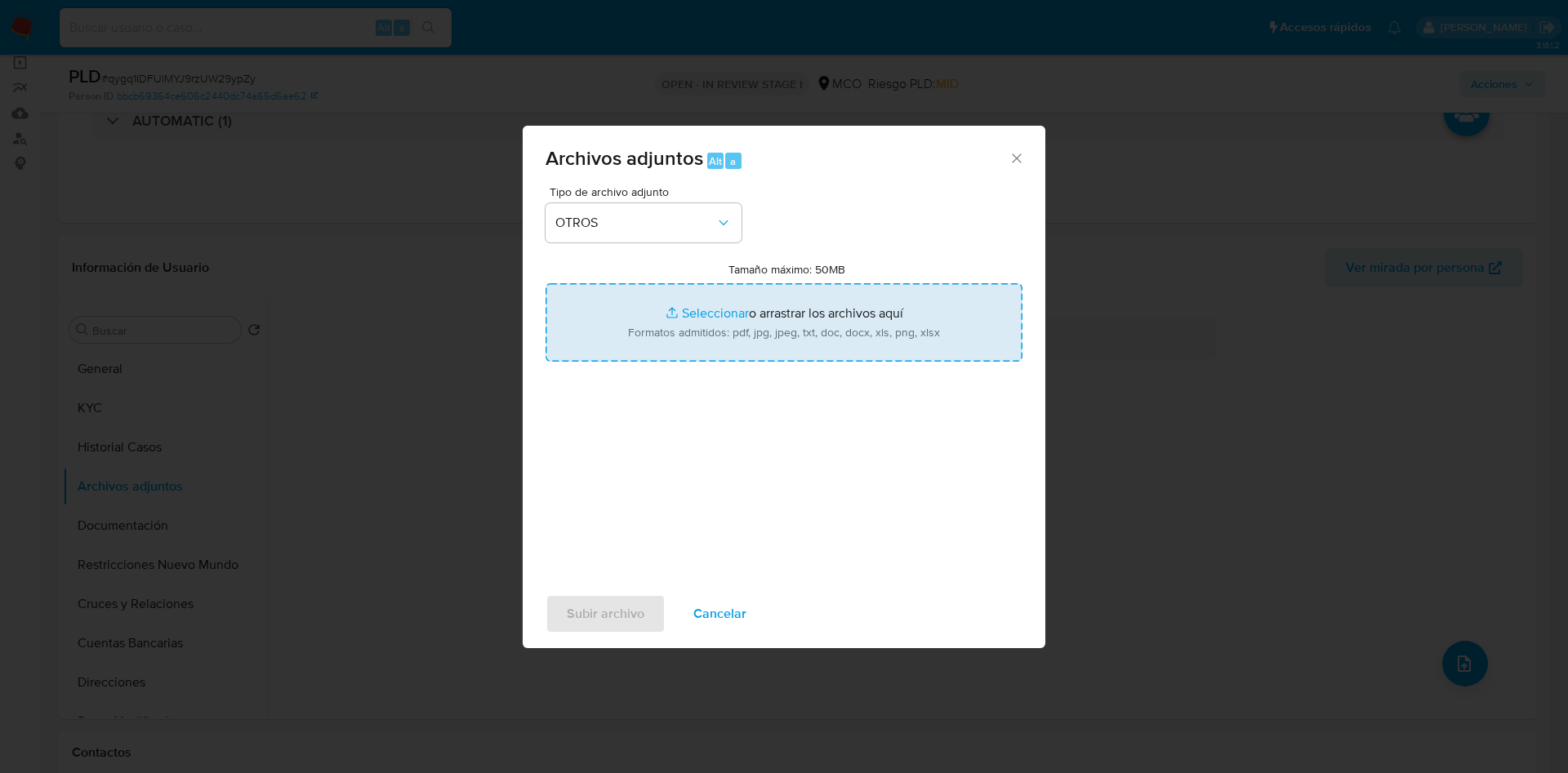
click at [663, 335] on input "Tamaño máximo: 50MB Seleccionar archivos" at bounding box center [784, 322] width 477 height 79
type input "C:\fakepath\83129298 - 07_10_2025.pdf"
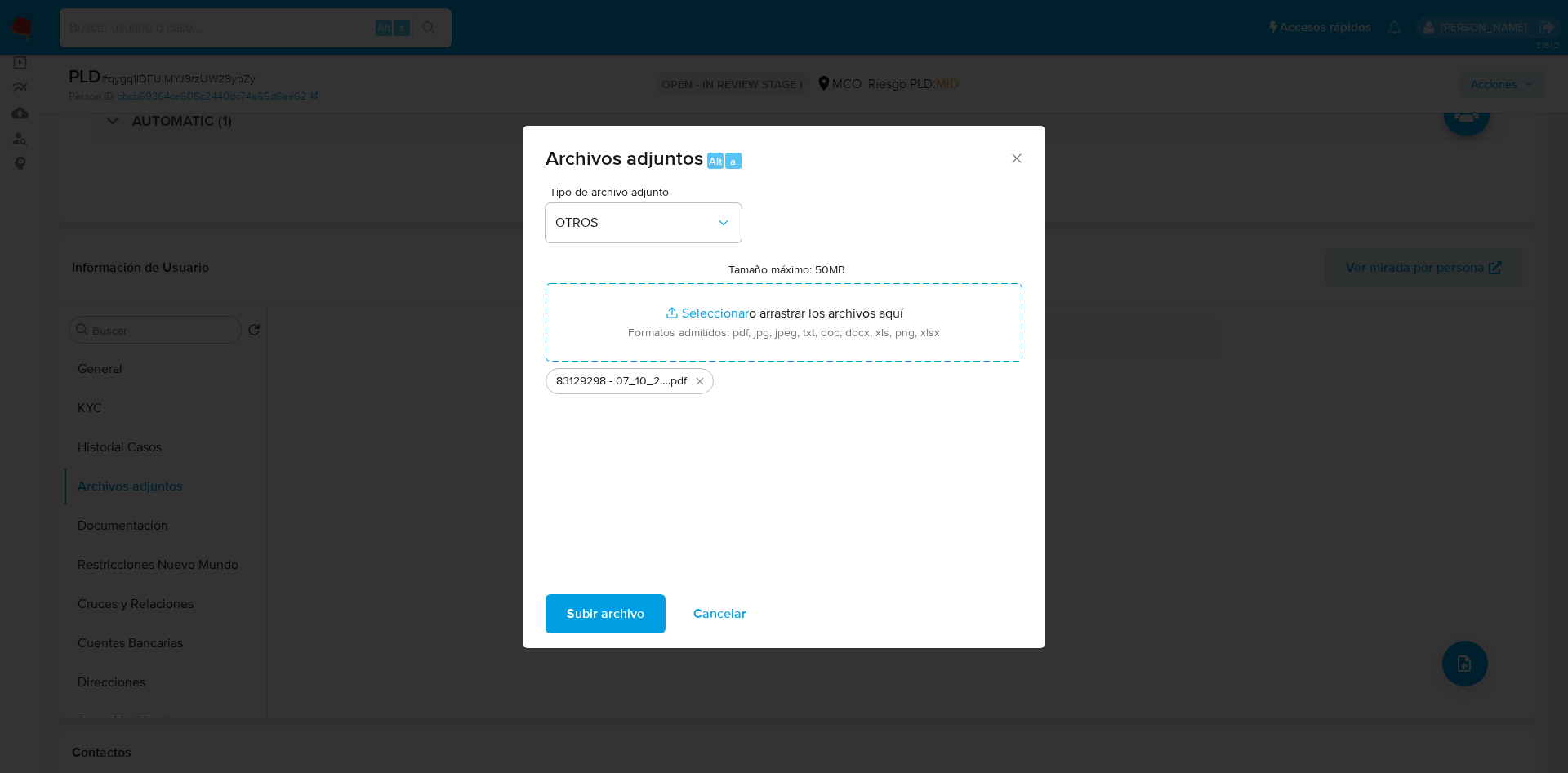
click at [597, 623] on span "Subir archivo" at bounding box center [605, 614] width 78 height 36
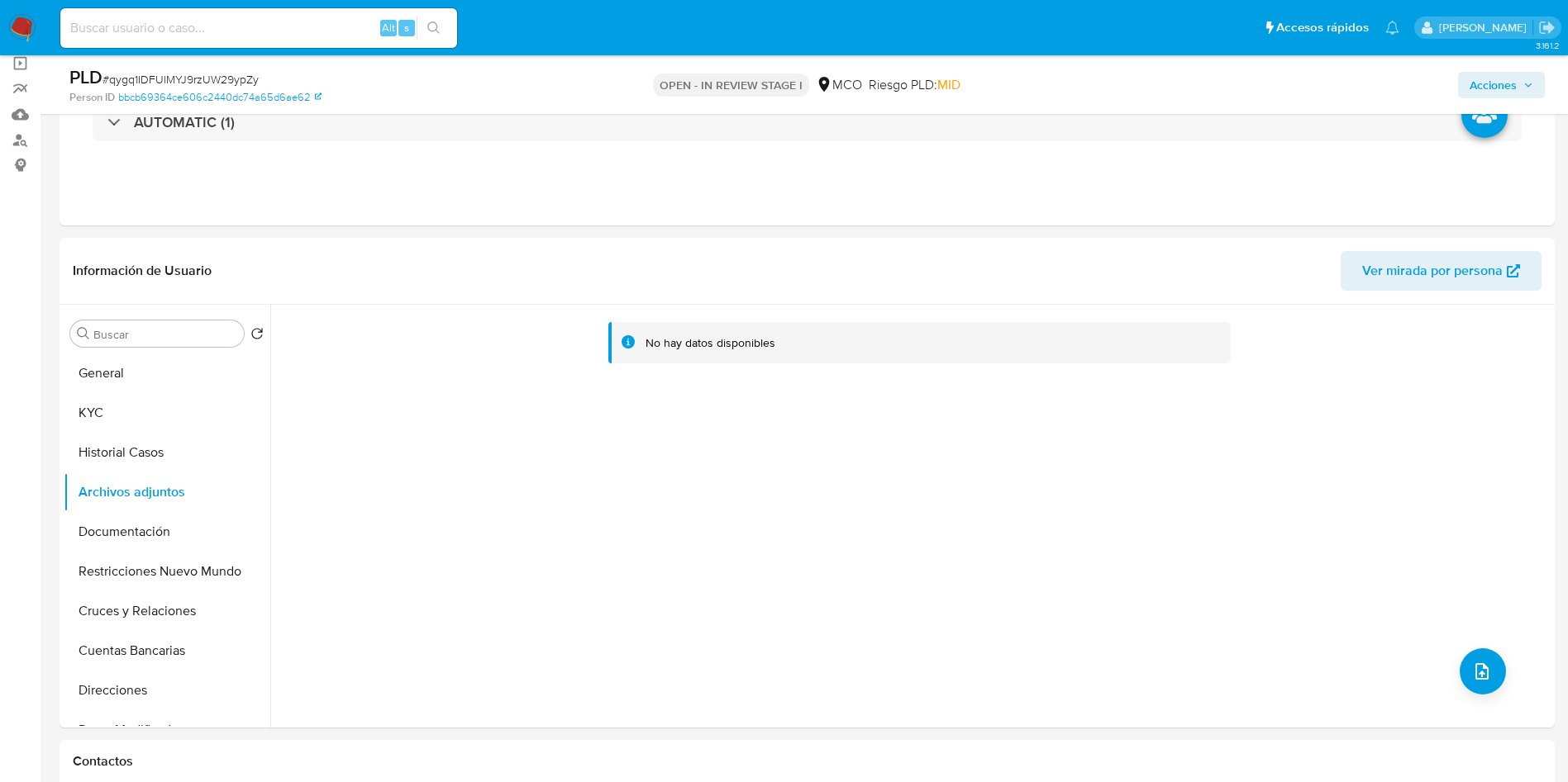
click at [1488, 89] on span "Acciones" at bounding box center [1493, 85] width 47 height 26
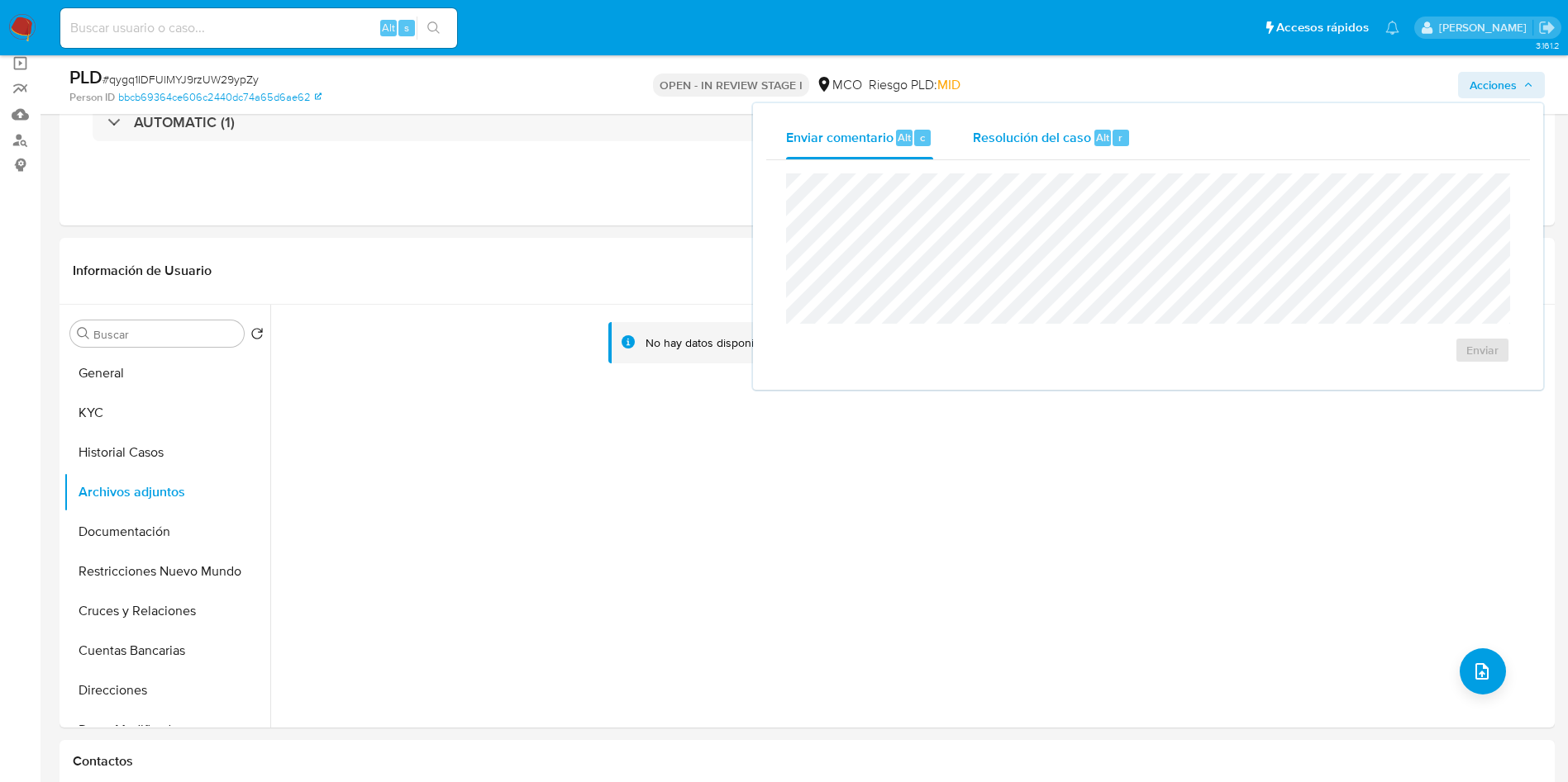
click at [1075, 142] on span "Resolución del caso" at bounding box center [1031, 137] width 118 height 19
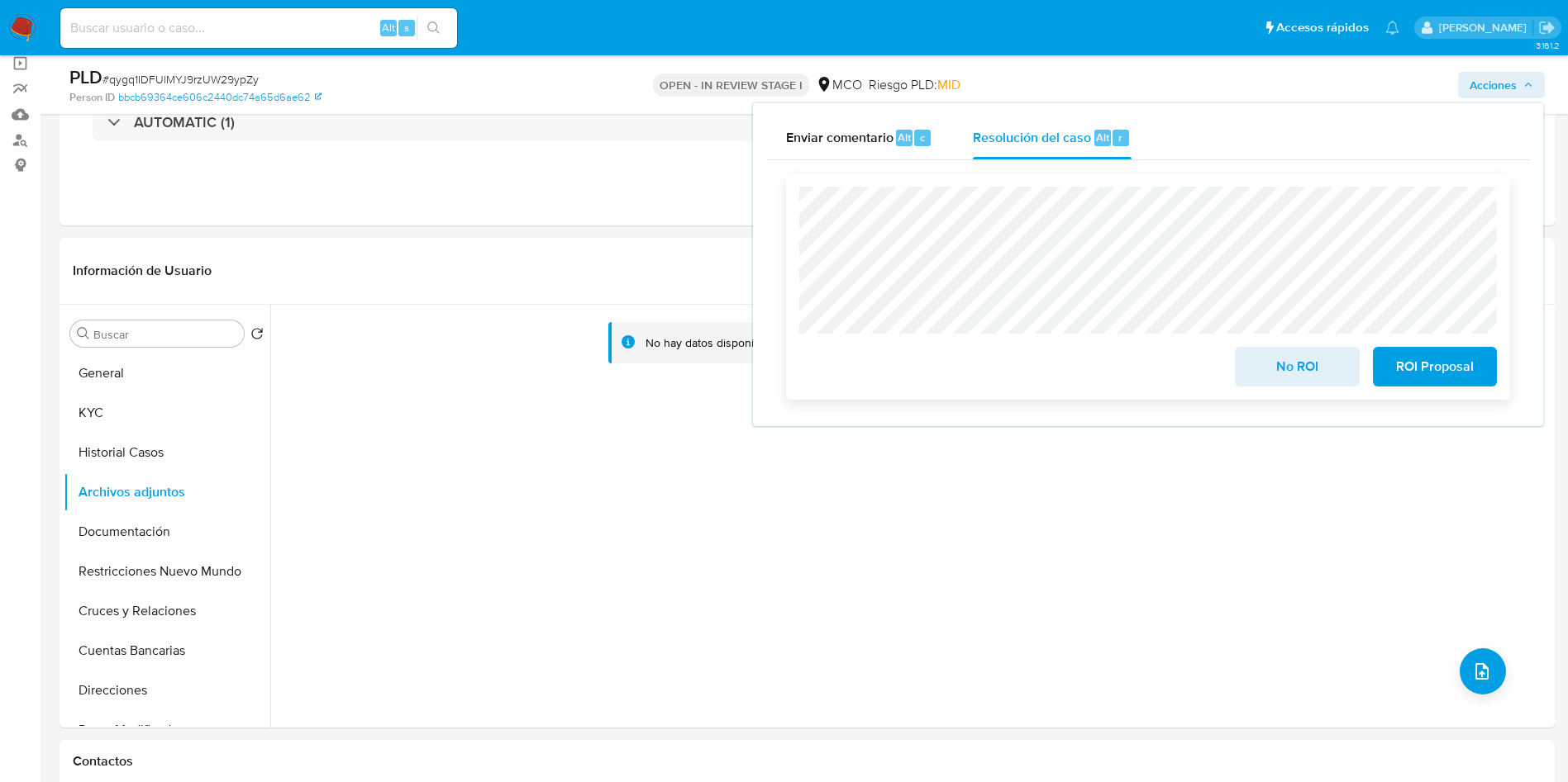
click at [1273, 377] on span "No ROI" at bounding box center [1296, 367] width 81 height 37
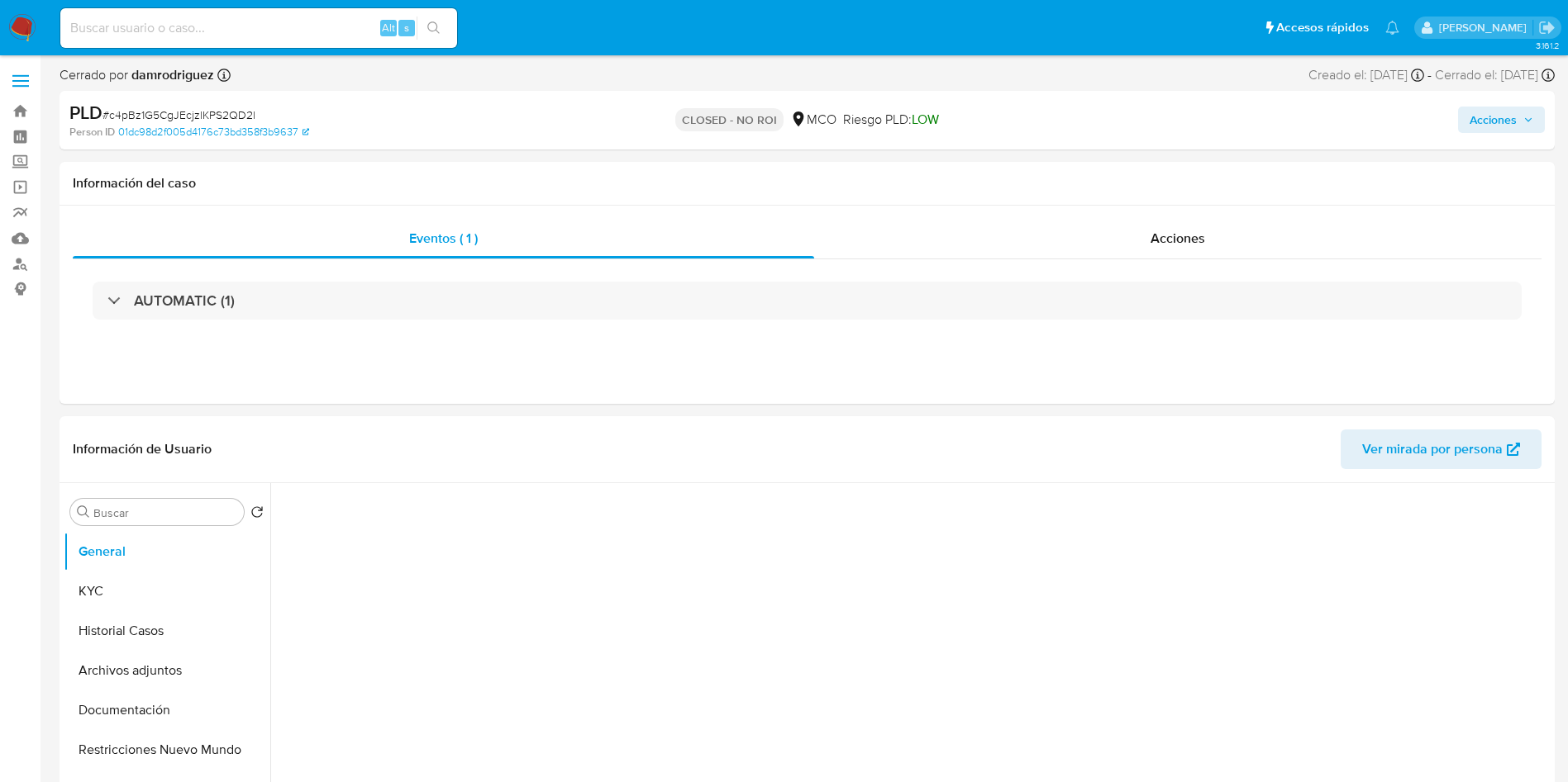
select select "10"
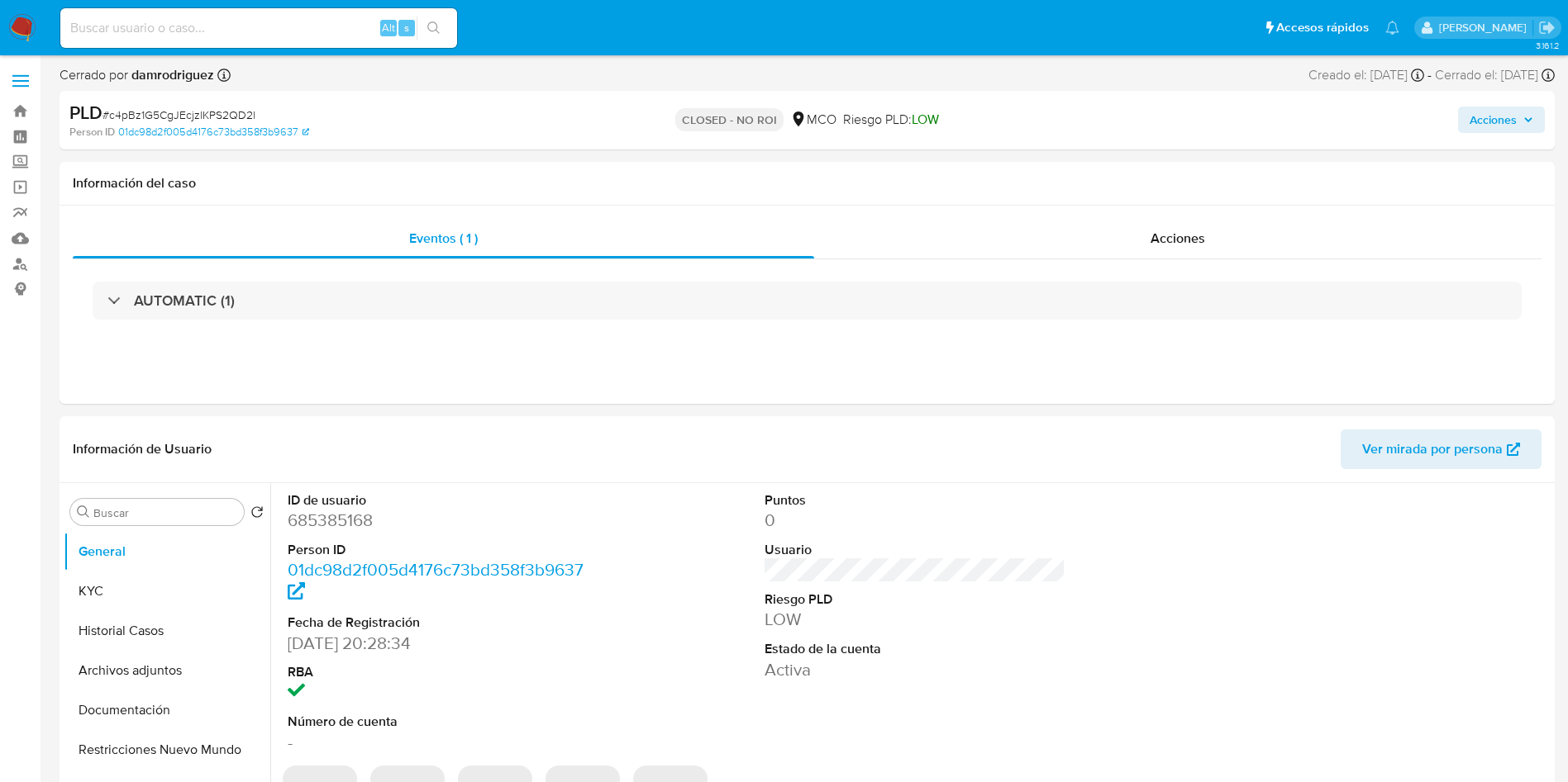
drag, startPoint x: 38, startPoint y: 24, endPoint x: 24, endPoint y: 25, distance: 14.0
click at [38, 24] on nav "Pausado Ver notificaciones Alt s Accesos rápidos Presiona las siguientes teclas…" at bounding box center [784, 27] width 1568 height 55
click at [23, 25] on img at bounding box center [22, 28] width 28 height 28
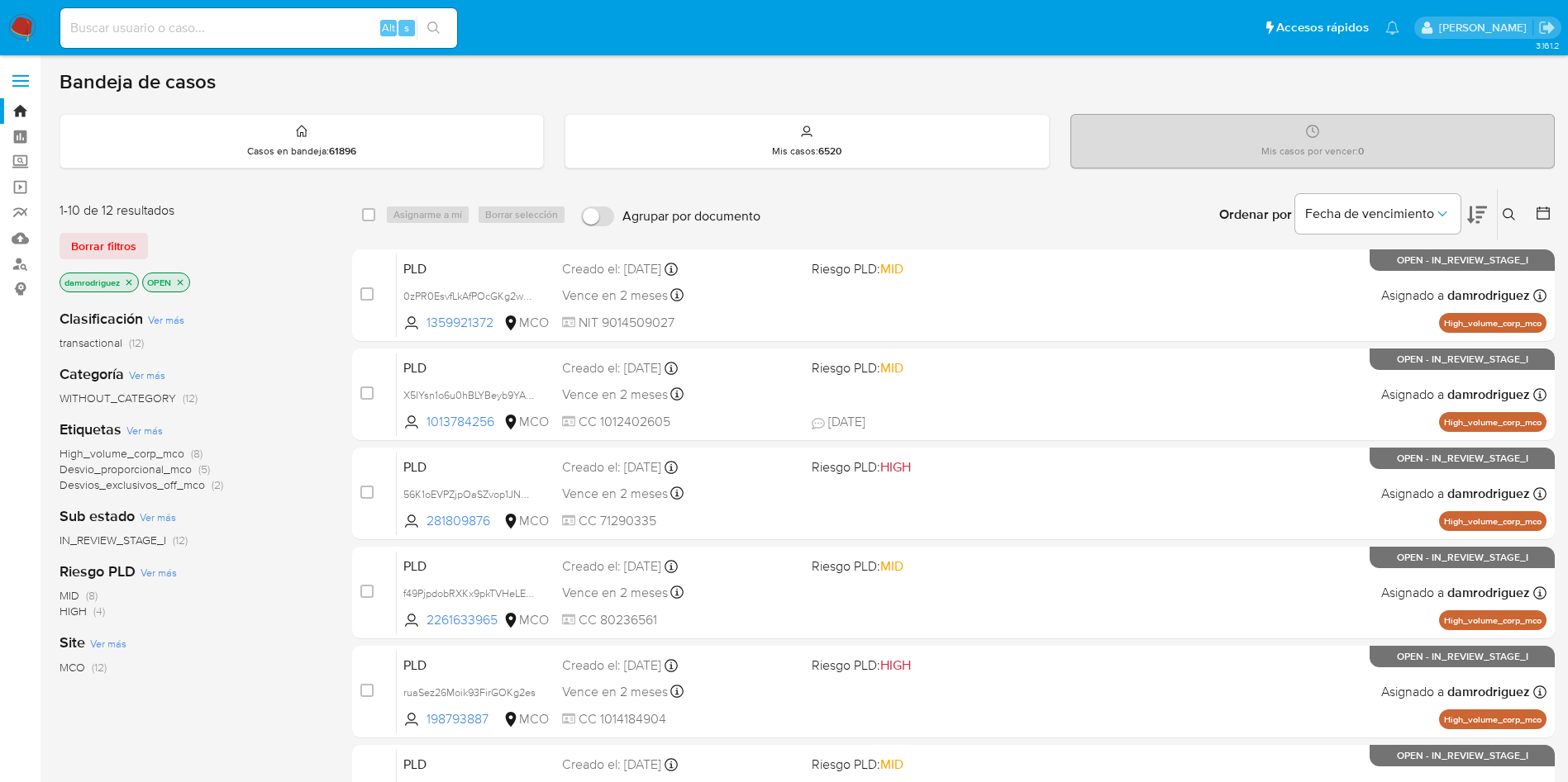
click at [251, 24] on input at bounding box center [259, 28] width 397 height 22
paste input "3W8pdkhT6MsPA2IA0lBJe2T7"
type input "3W8pdkhT6MsPA2IA0lBJe2T7"
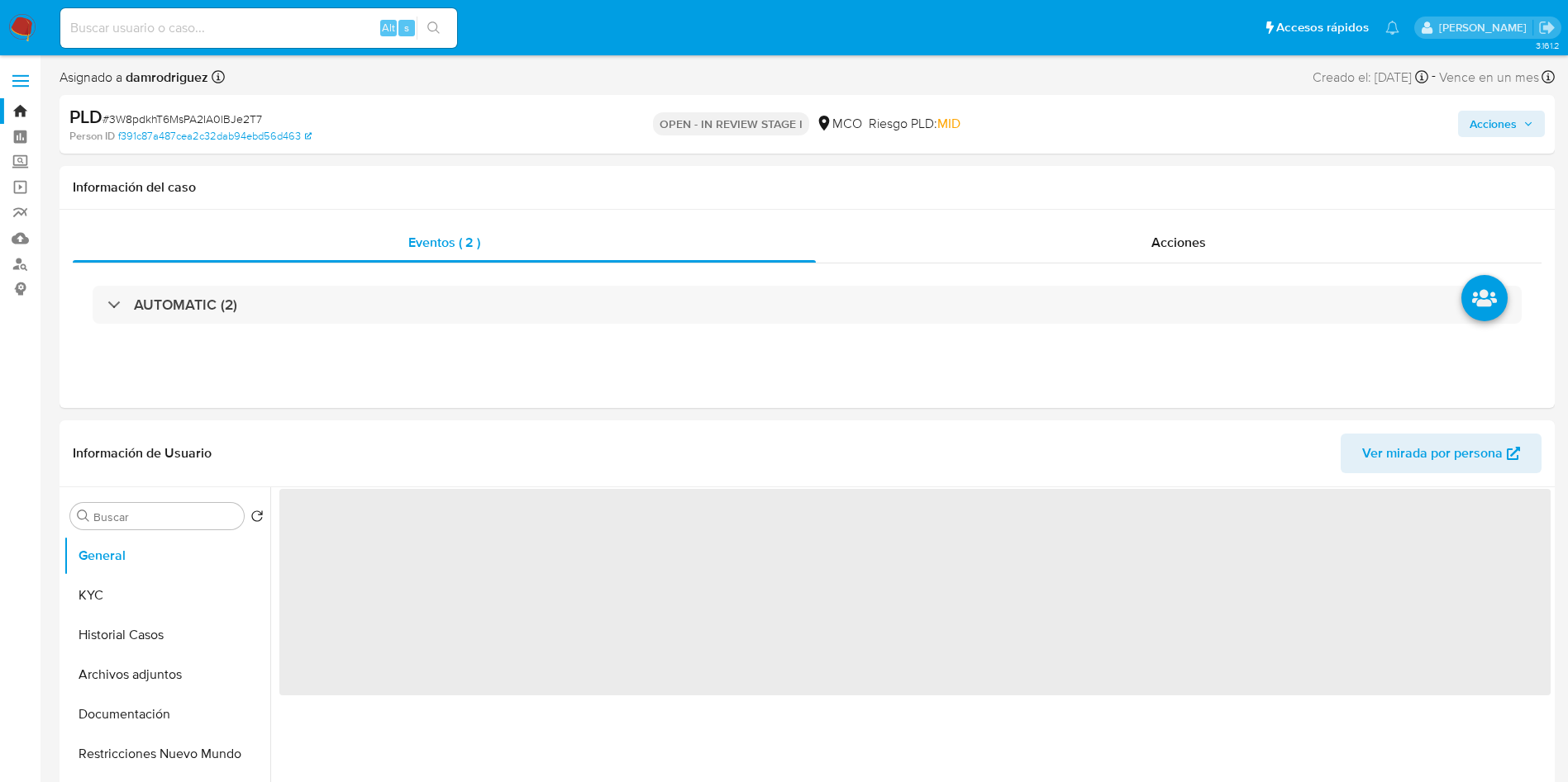
select select "10"
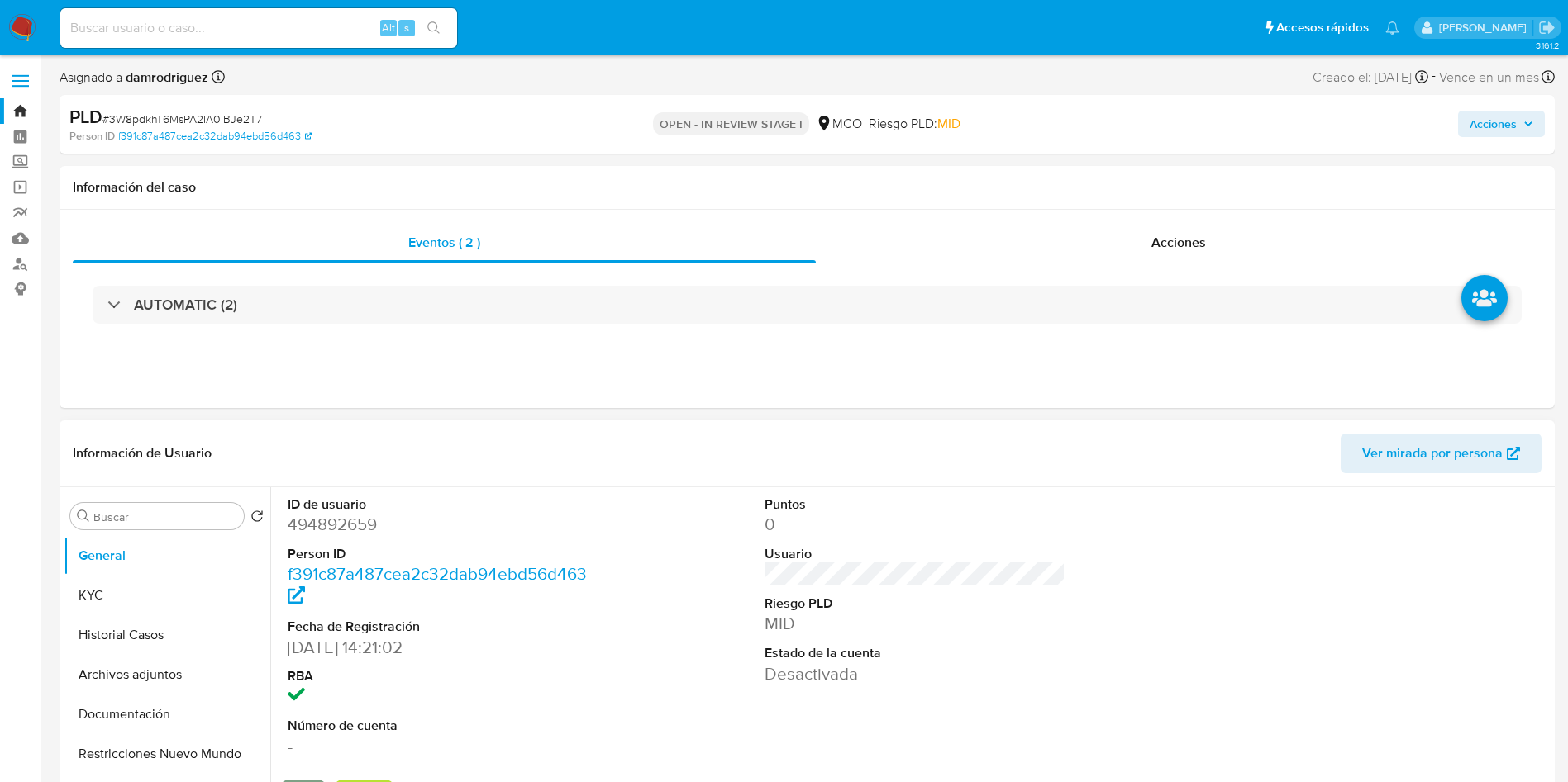
click at [366, 524] on dd "494892659" at bounding box center [438, 524] width 302 height 23
copy dd "494892659"
click at [539, 473] on header "Información de Usuario Ver mirada por persona" at bounding box center [807, 453] width 1468 height 39
click at [124, 645] on button "Historial Casos" at bounding box center [160, 634] width 193 height 39
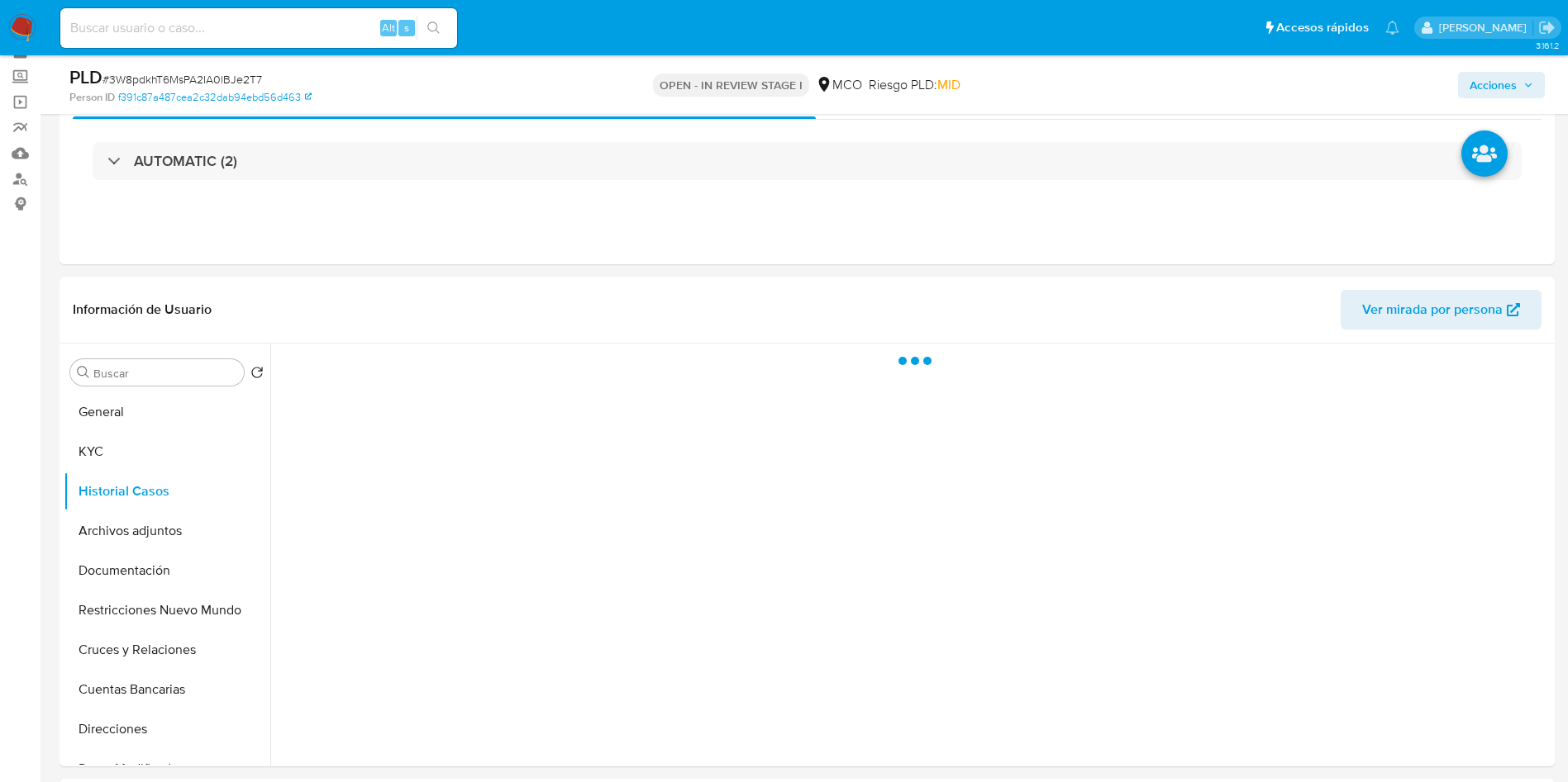
scroll to position [124, 0]
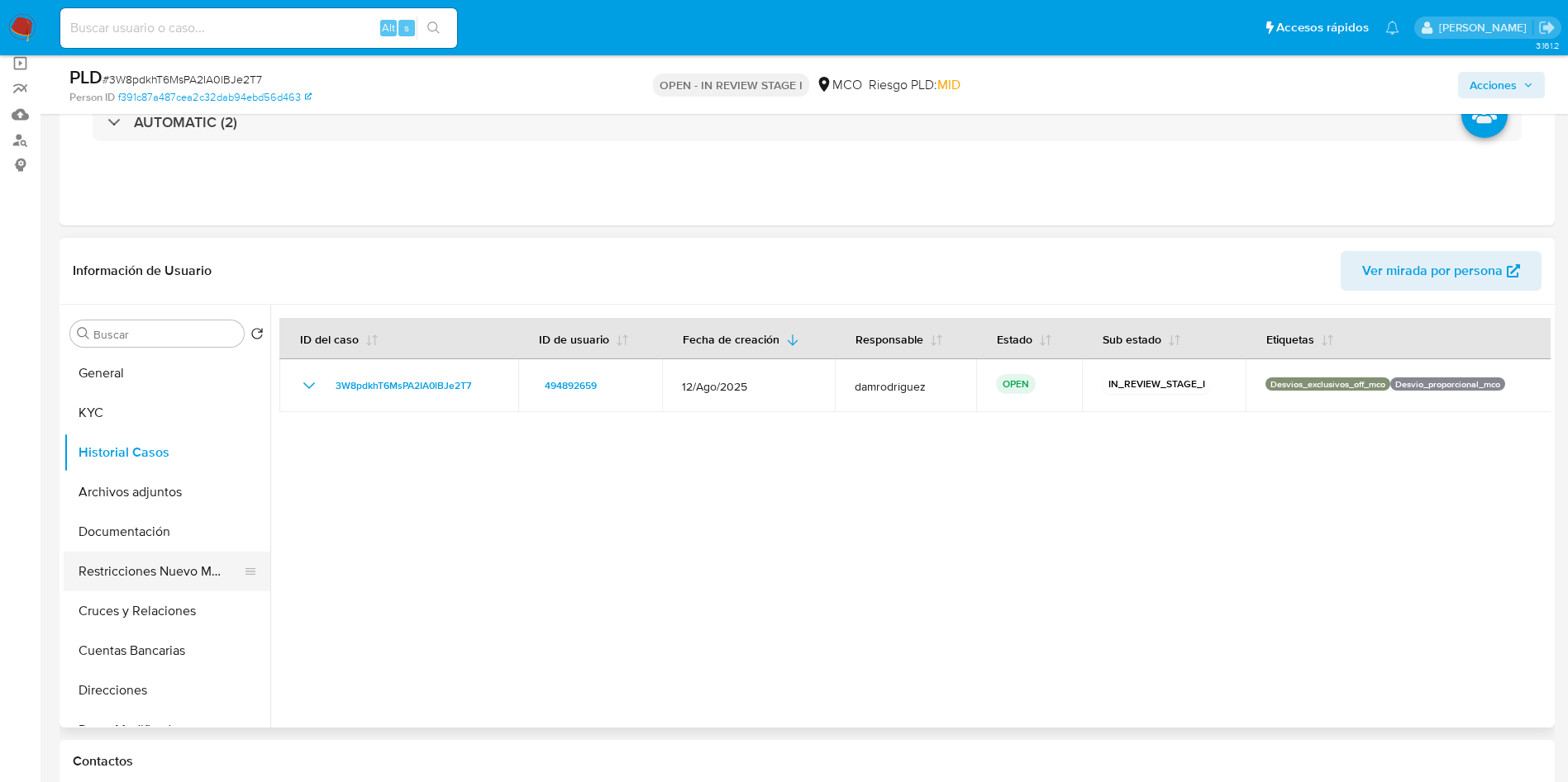
click at [114, 578] on button "Restricciones Nuevo Mundo" at bounding box center [160, 571] width 193 height 39
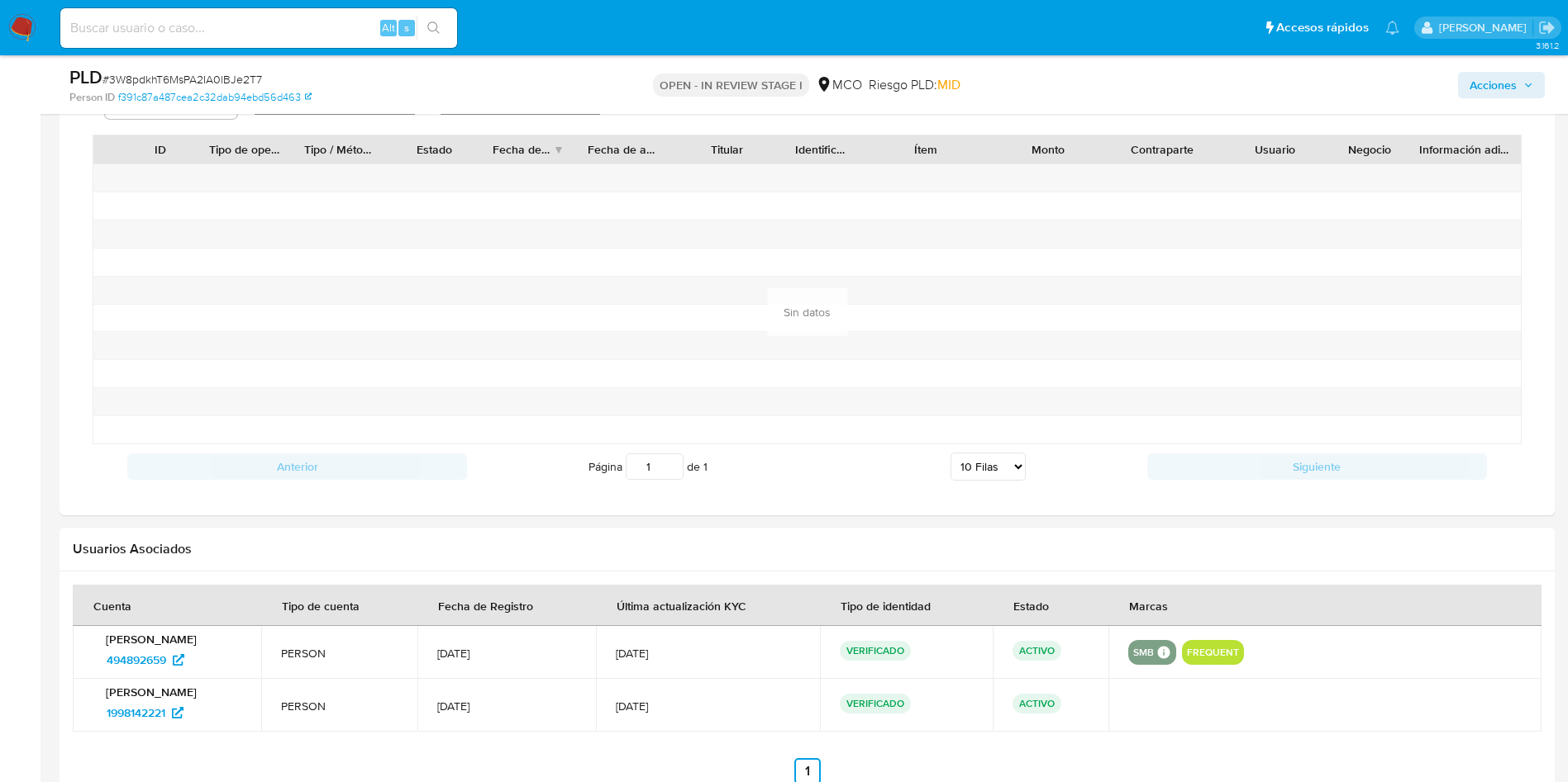
scroll to position [1239, 0]
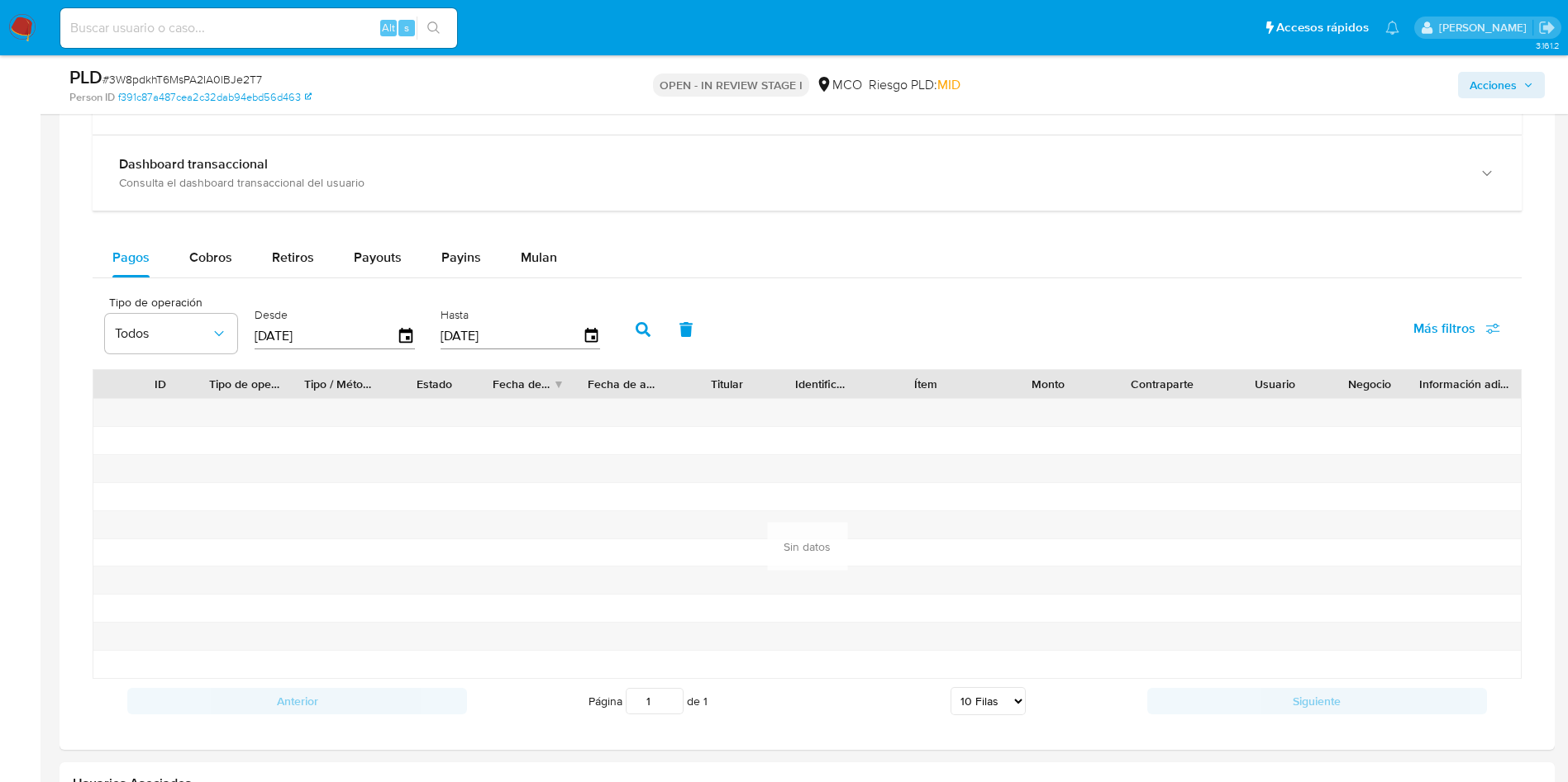
click at [216, 230] on div "Balance Consulta el balance del usuario Dashboard transaccional Consulta el das…" at bounding box center [807, 391] width 1429 height 664
click at [216, 248] on span "Cobros" at bounding box center [211, 258] width 43 height 19
select select "10"
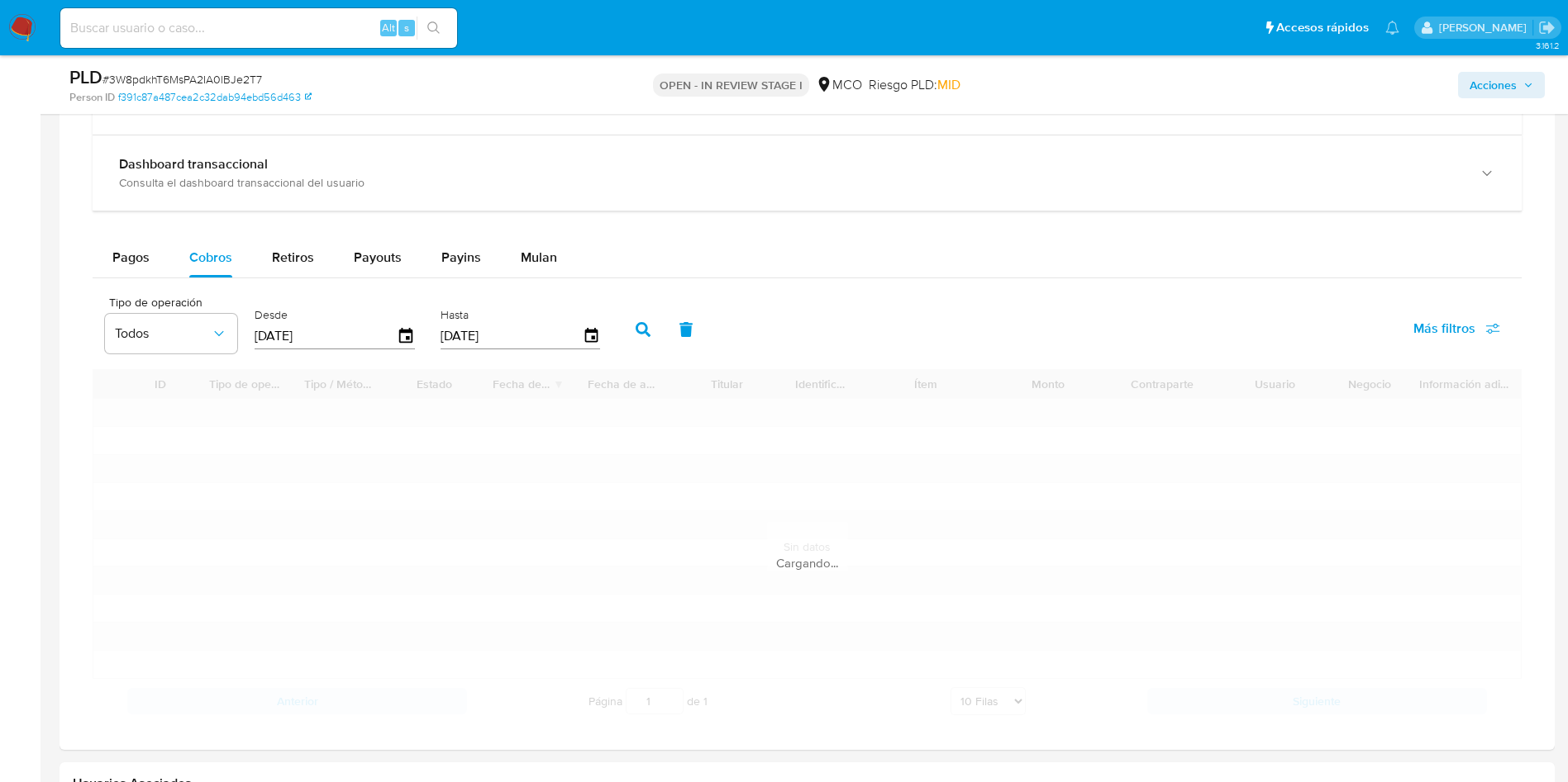
click at [815, 245] on div "Pagos Cobros Retiros Payouts Payins Mulan" at bounding box center [807, 257] width 1429 height 39
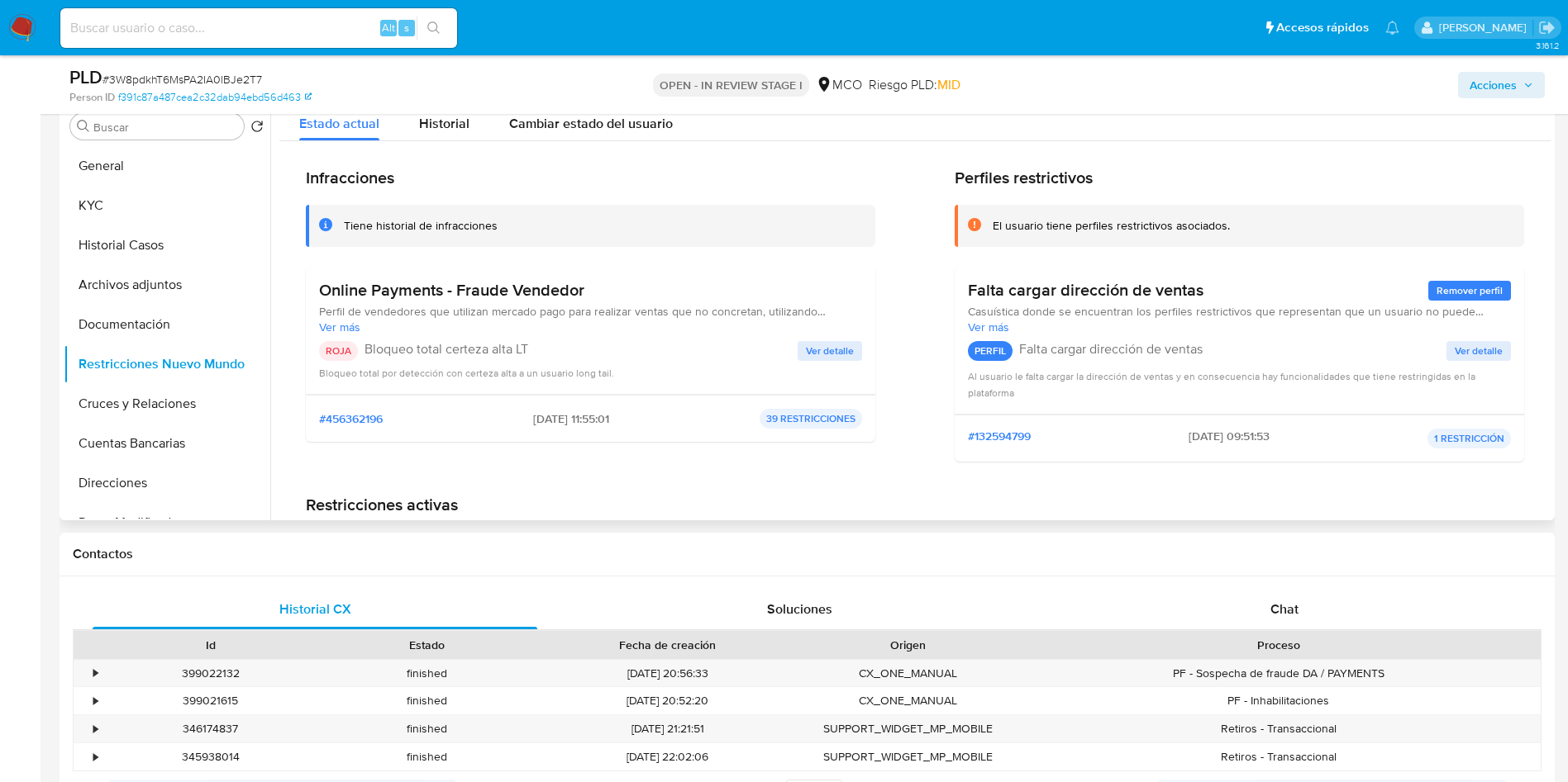
scroll to position [372, 0]
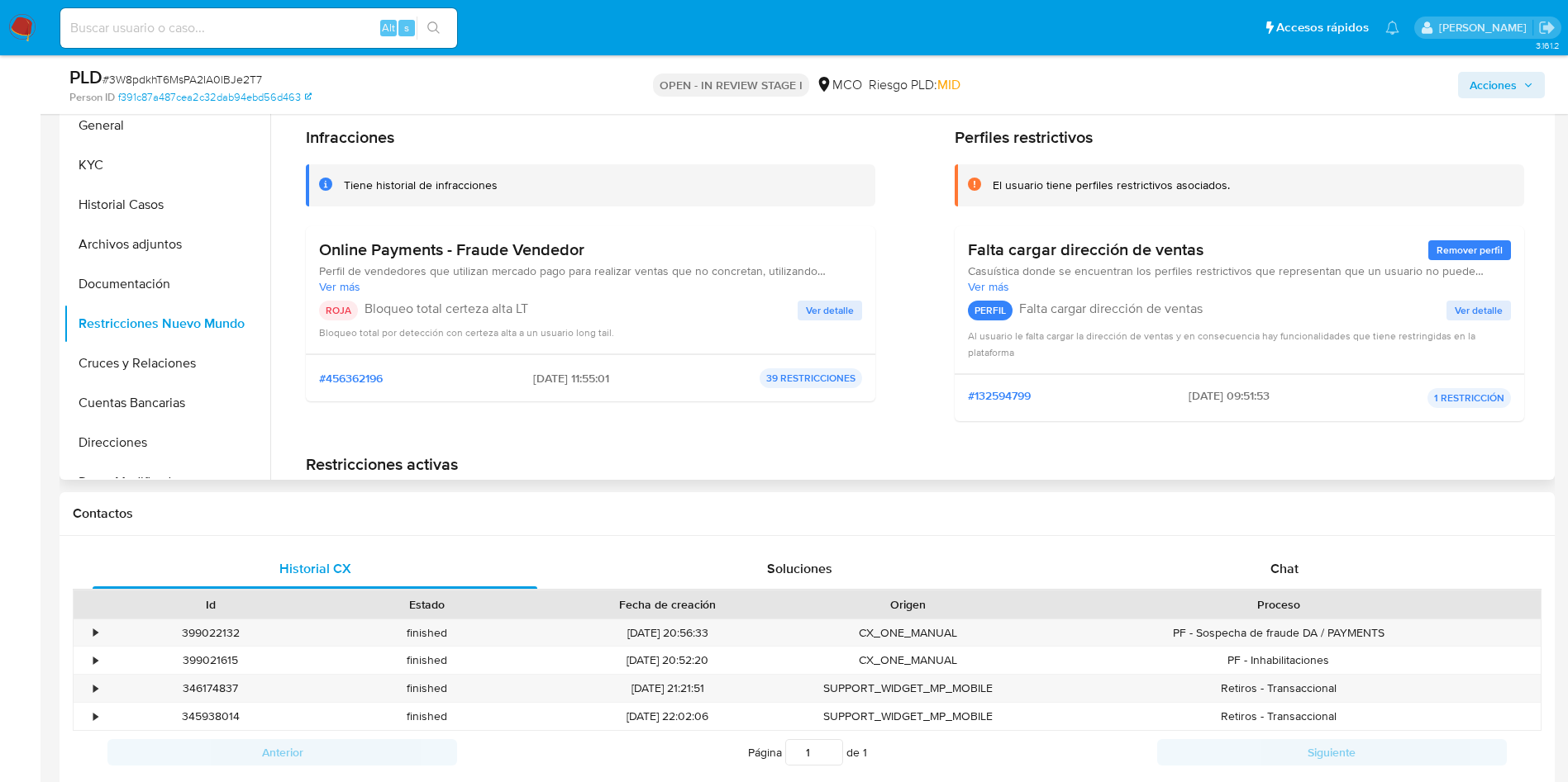
click at [816, 310] on span "Ver detalle" at bounding box center [829, 310] width 48 height 17
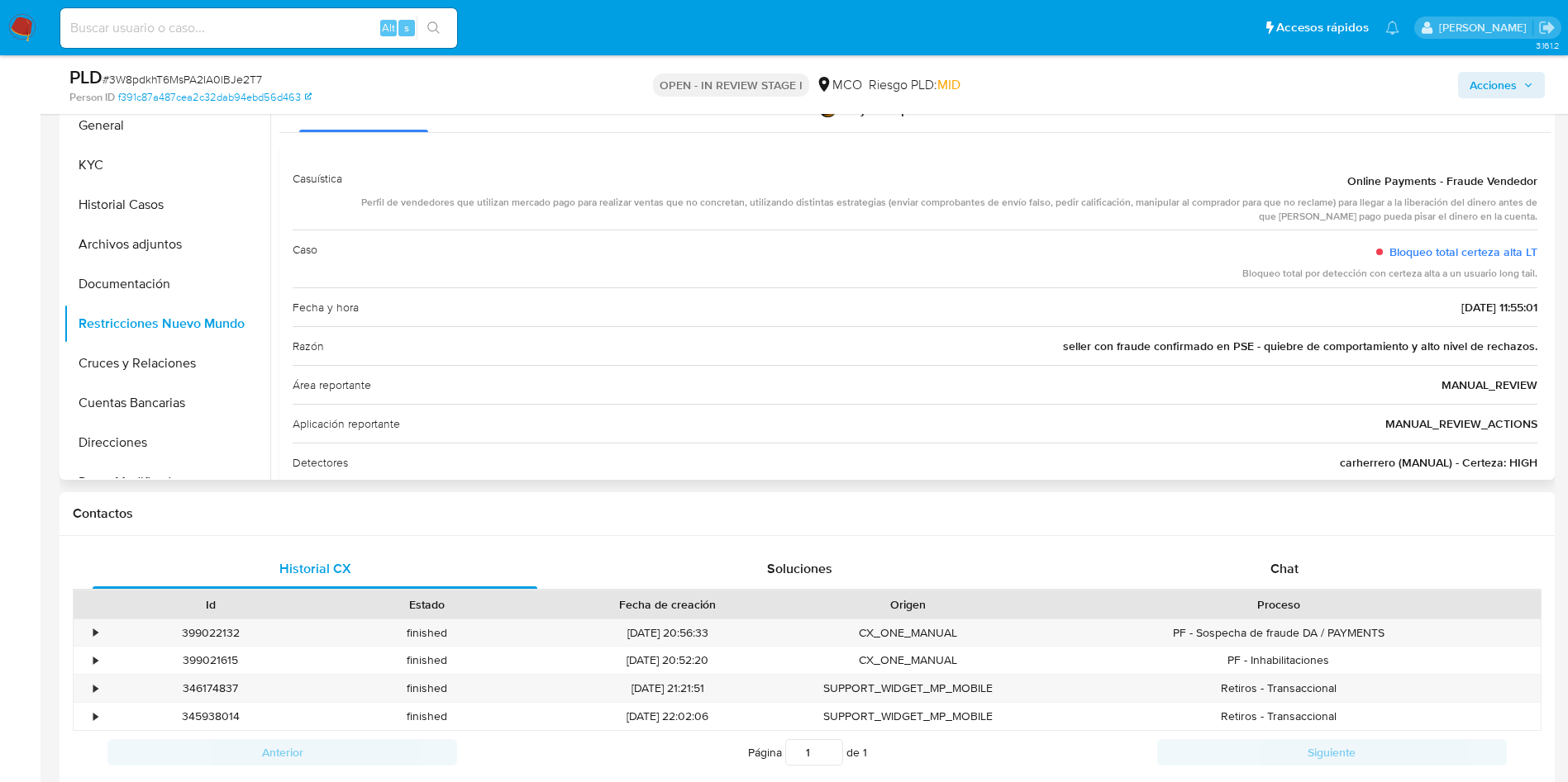
drag, startPoint x: 1124, startPoint y: 350, endPoint x: 1418, endPoint y: 350, distance: 294.0
click at [1403, 351] on span "seller con fraude confirmado en PSE - quiebre de comportamiento y alto nivel de…" at bounding box center [1300, 346] width 475 height 17
click at [1436, 350] on span "seller con fraude confirmado en PSE - quiebre de comportamiento y alto nivel de…" at bounding box center [1300, 346] width 475 height 17
drag, startPoint x: 1476, startPoint y: 350, endPoint x: 1527, endPoint y: 350, distance: 51.0
click at [1500, 350] on span "seller con fraude confirmado en PSE - quiebre de comportamiento y alto nivel de…" at bounding box center [1300, 346] width 475 height 17
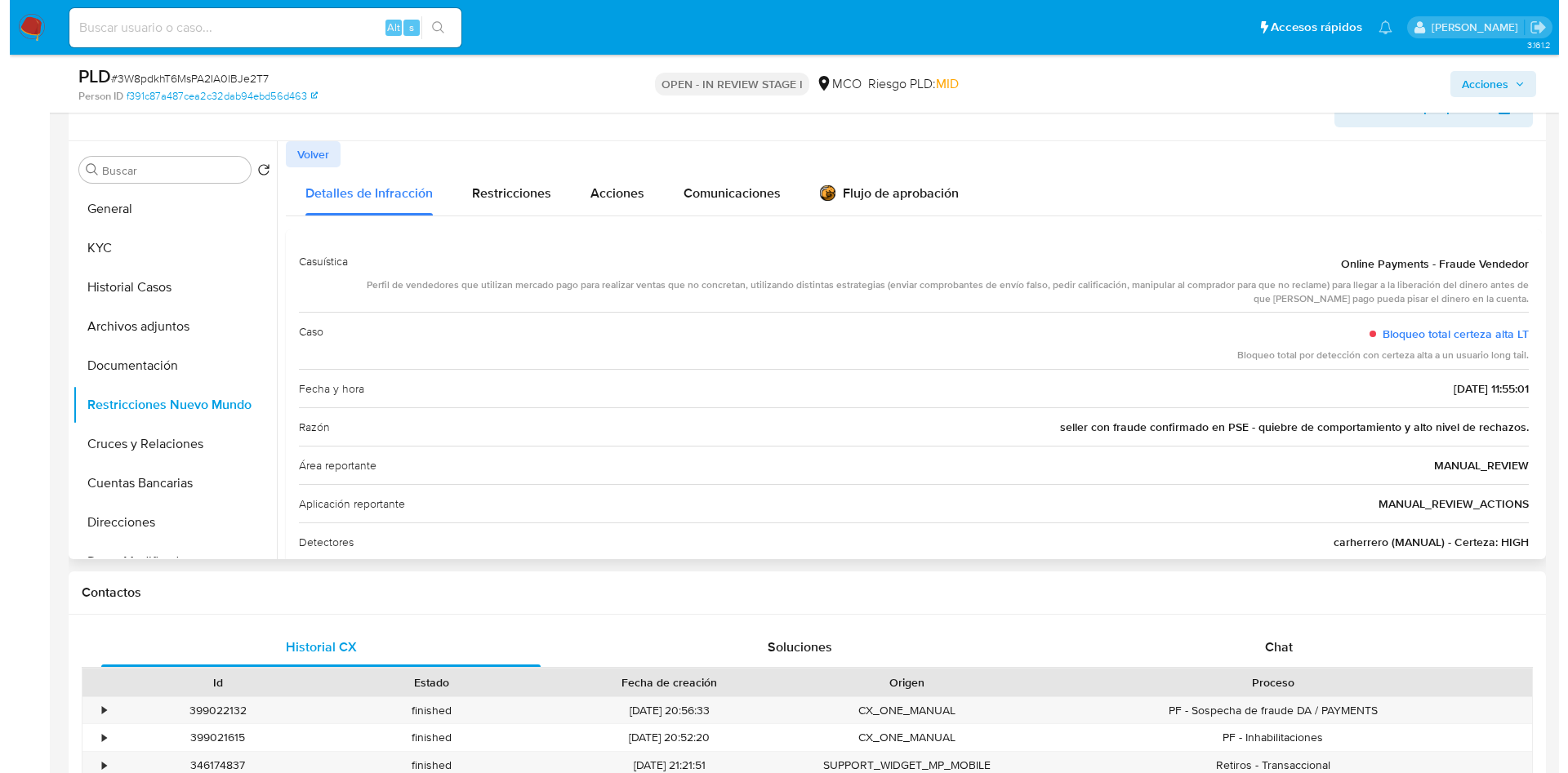
scroll to position [245, 0]
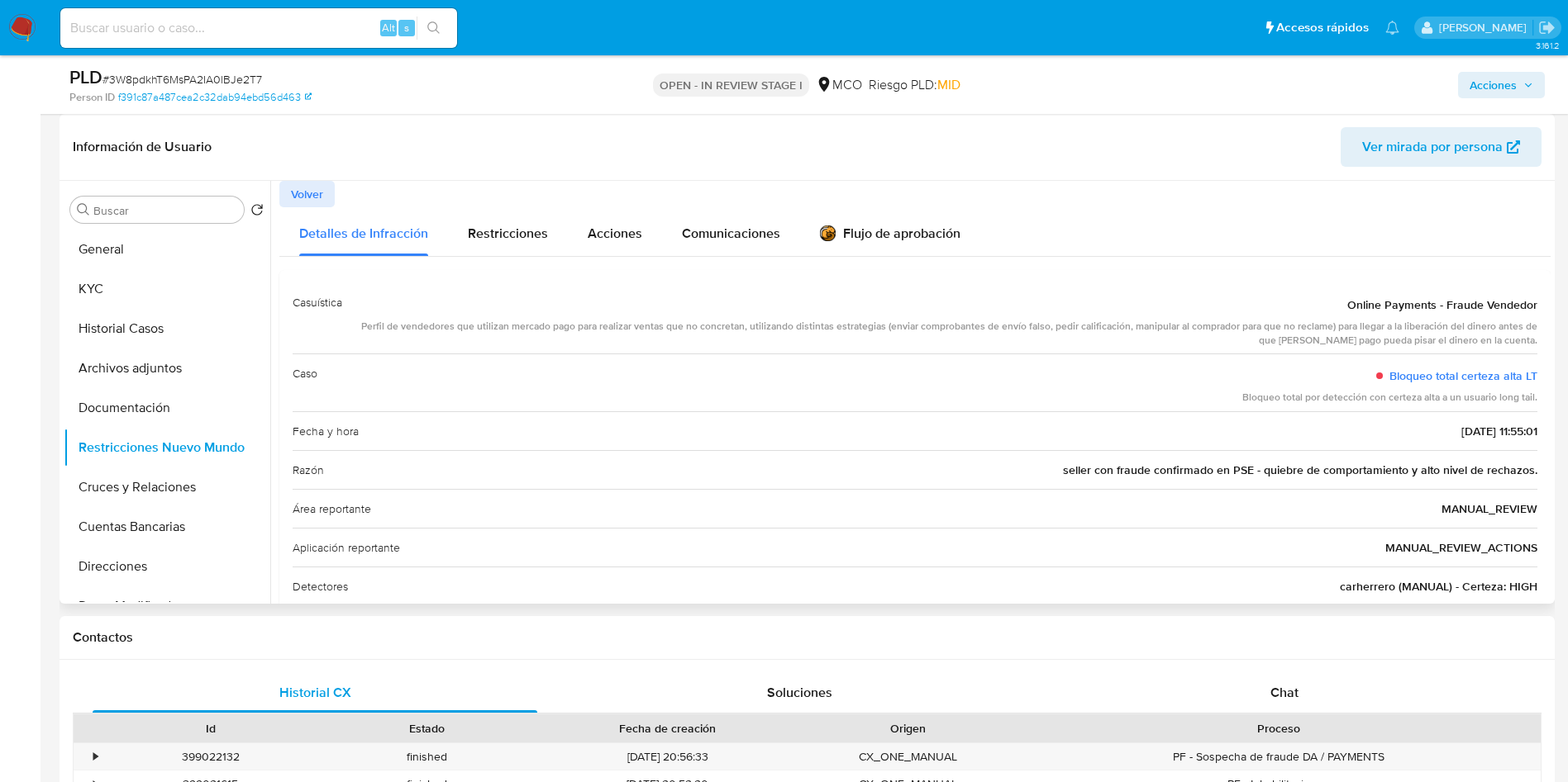
drag, startPoint x: 486, startPoint y: 324, endPoint x: 1206, endPoint y: 329, distance: 720.0
click at [1206, 329] on div "Perfil de vendedores que utilizan mercado pago para realizar ventas que no conc…" at bounding box center [947, 334] width 1182 height 28
click at [491, 236] on span "Restricciones" at bounding box center [508, 233] width 80 height 19
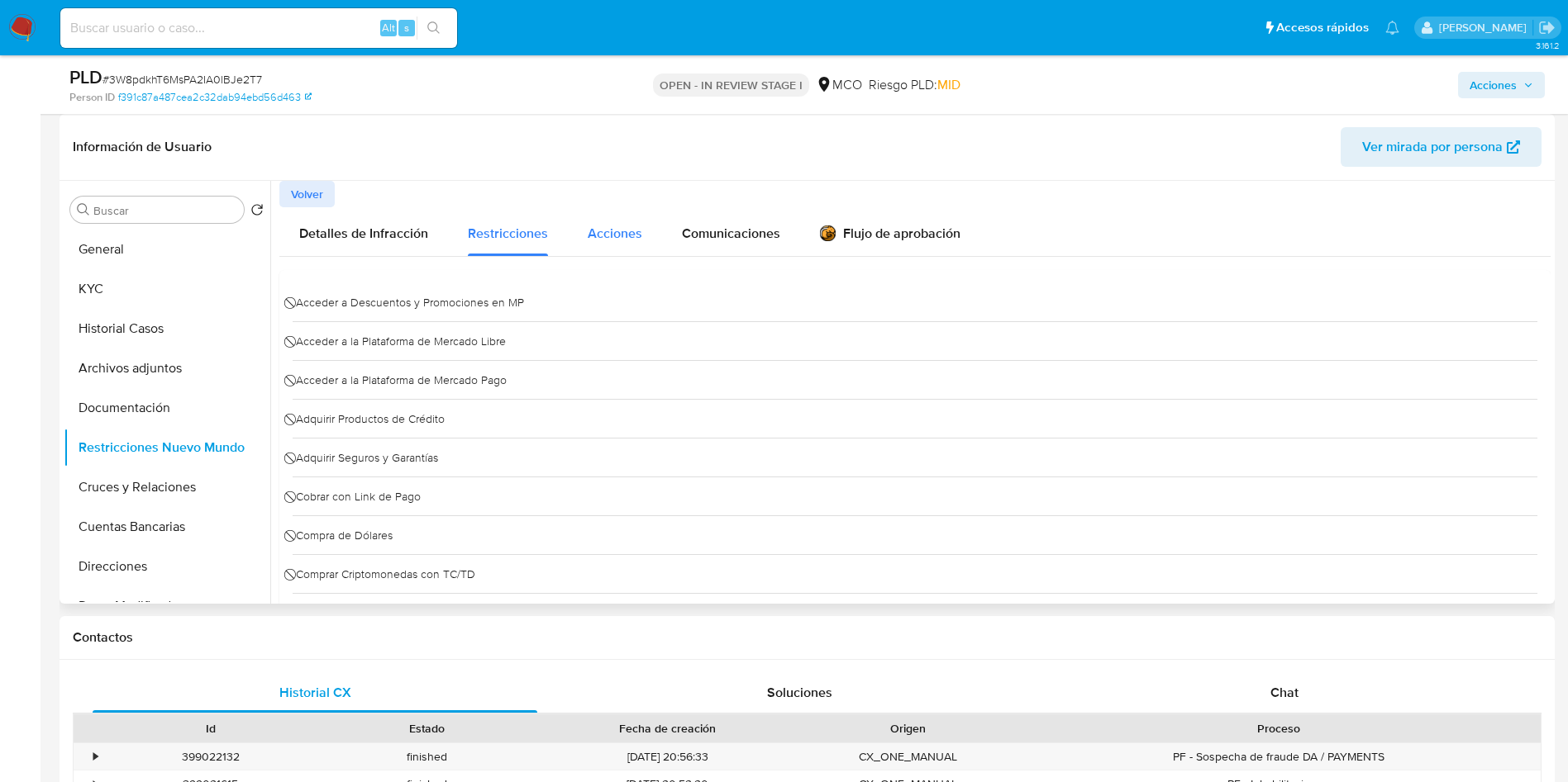
click at [615, 232] on span "Acciones" at bounding box center [614, 233] width 54 height 19
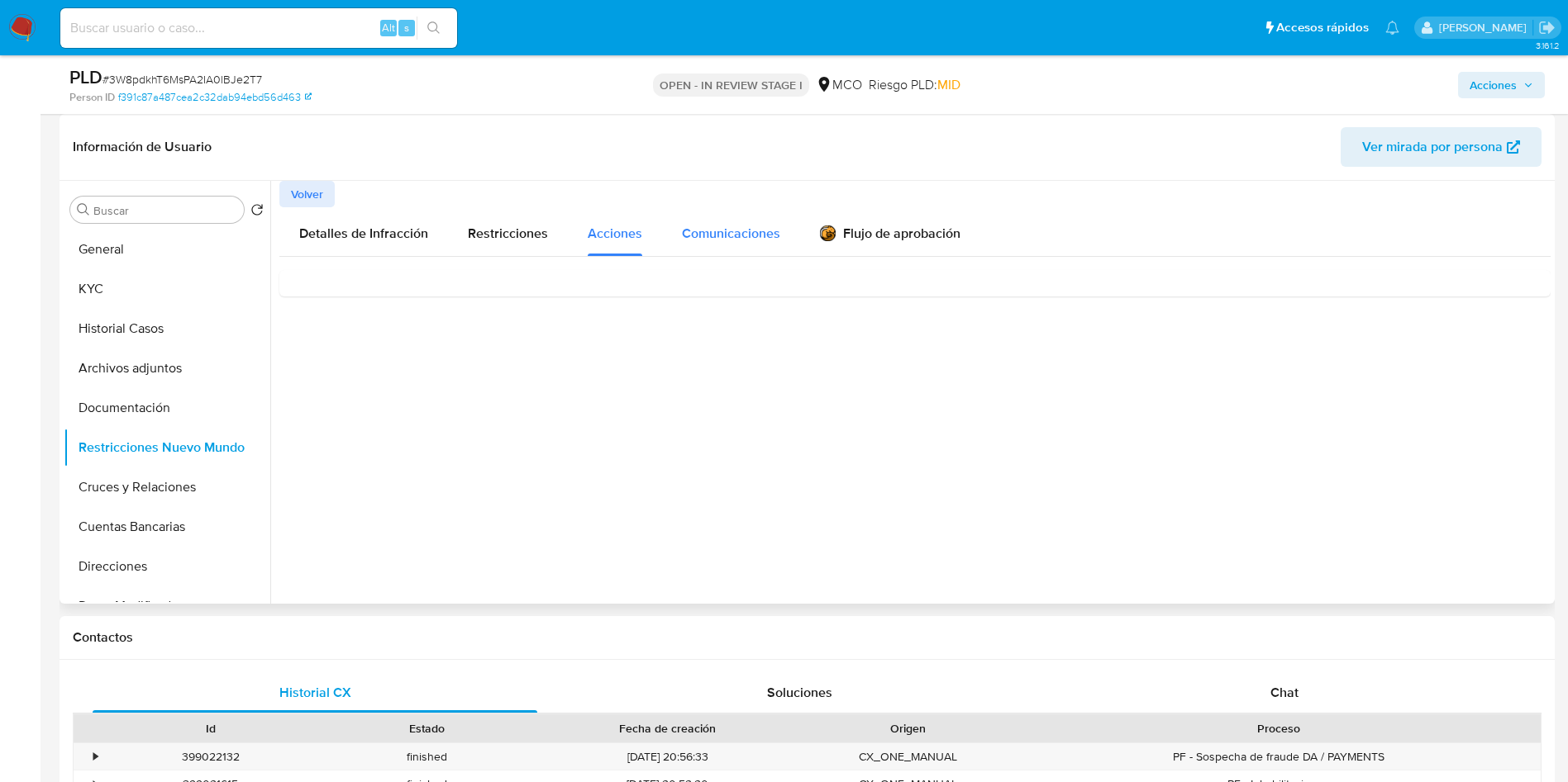
click at [714, 232] on span "Comunicaciones" at bounding box center [731, 233] width 99 height 19
click at [700, 362] on div at bounding box center [910, 392] width 1280 height 423
click at [482, 299] on div "Suspendimos tu cuenta" at bounding box center [915, 305] width 1245 height 45
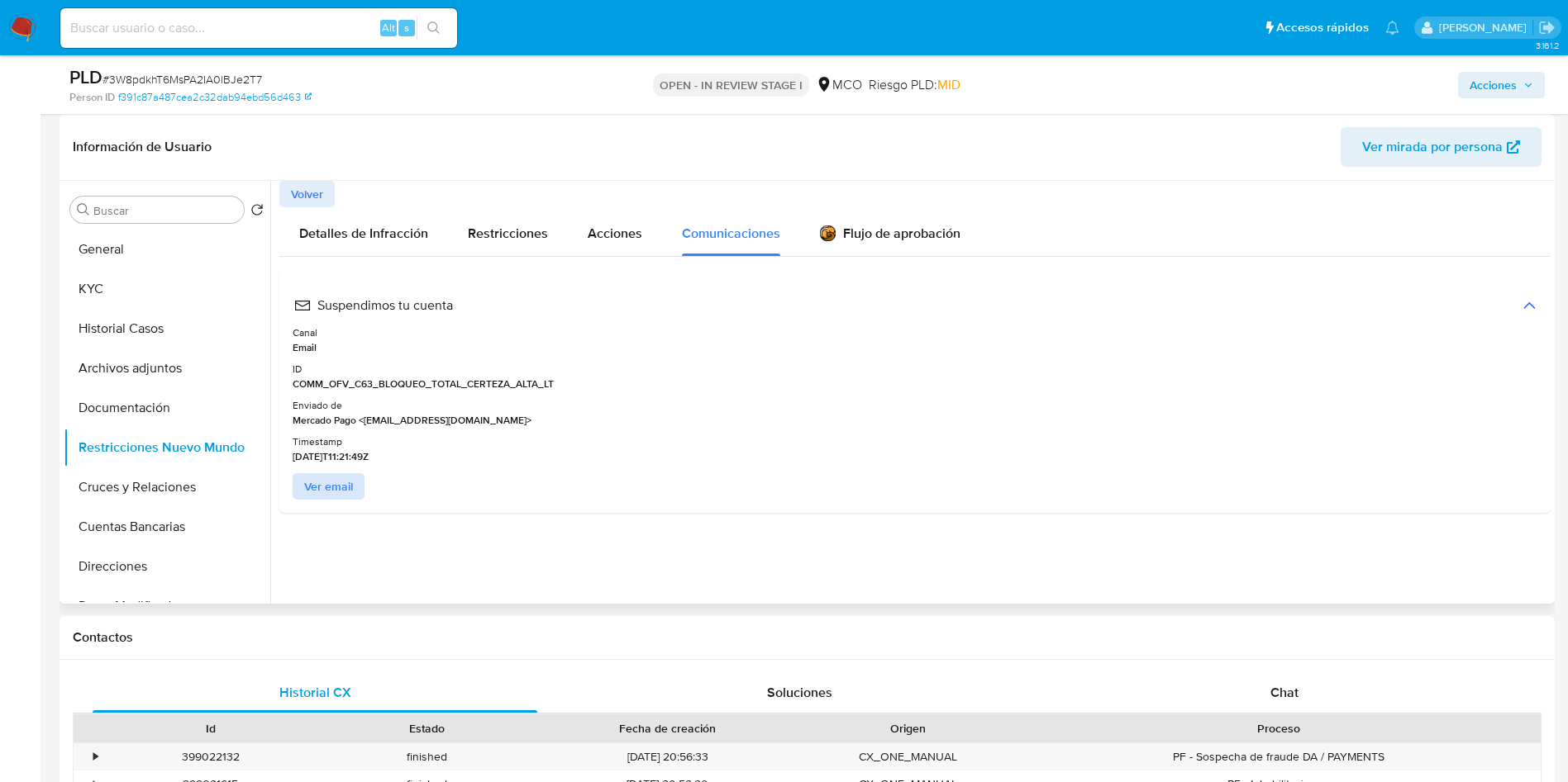
click at [325, 493] on span "Ver email" at bounding box center [329, 487] width 49 height 23
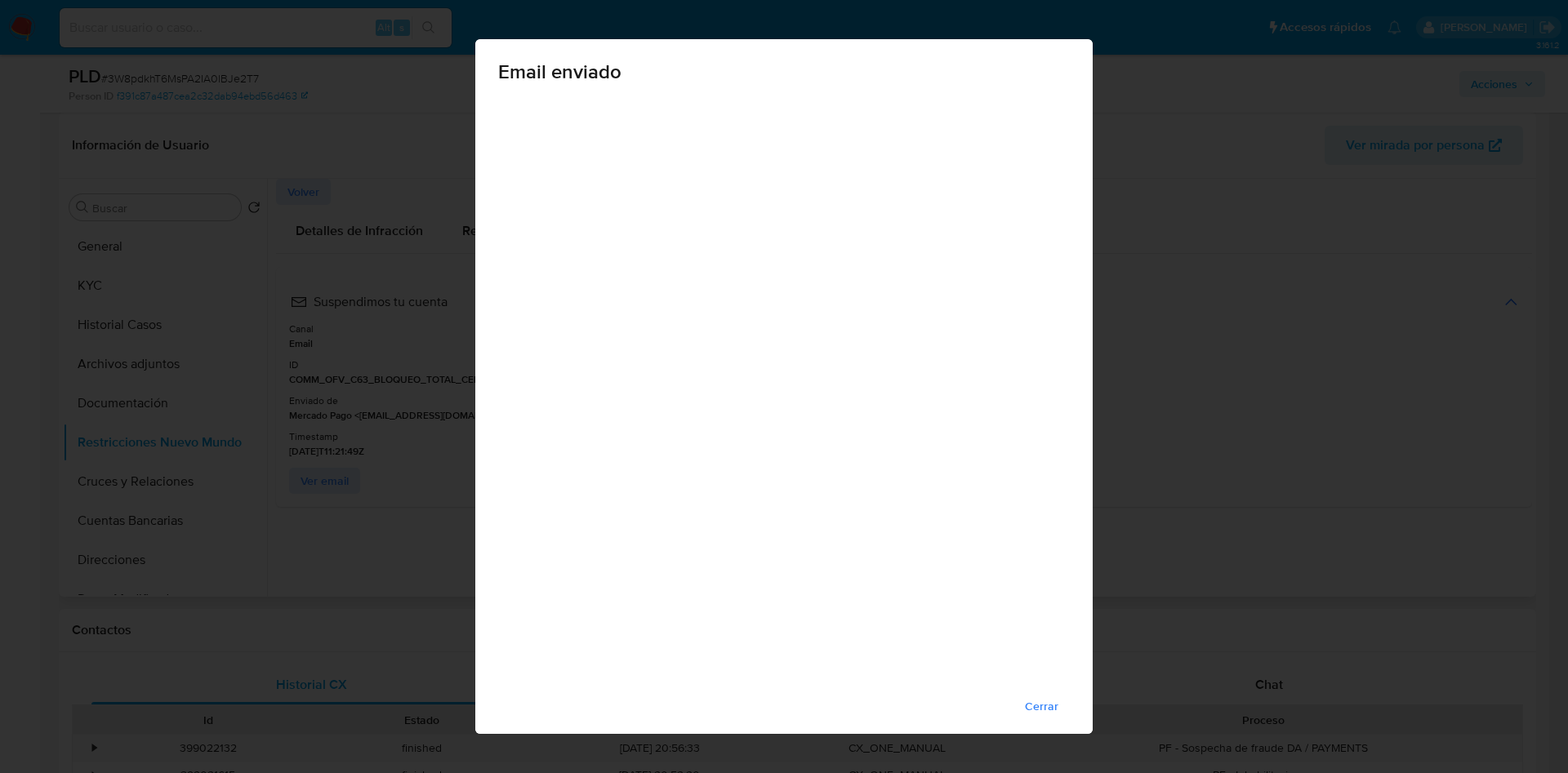
click at [1344, 356] on div "Email enviado Cerrar" at bounding box center [784, 386] width 1568 height 773
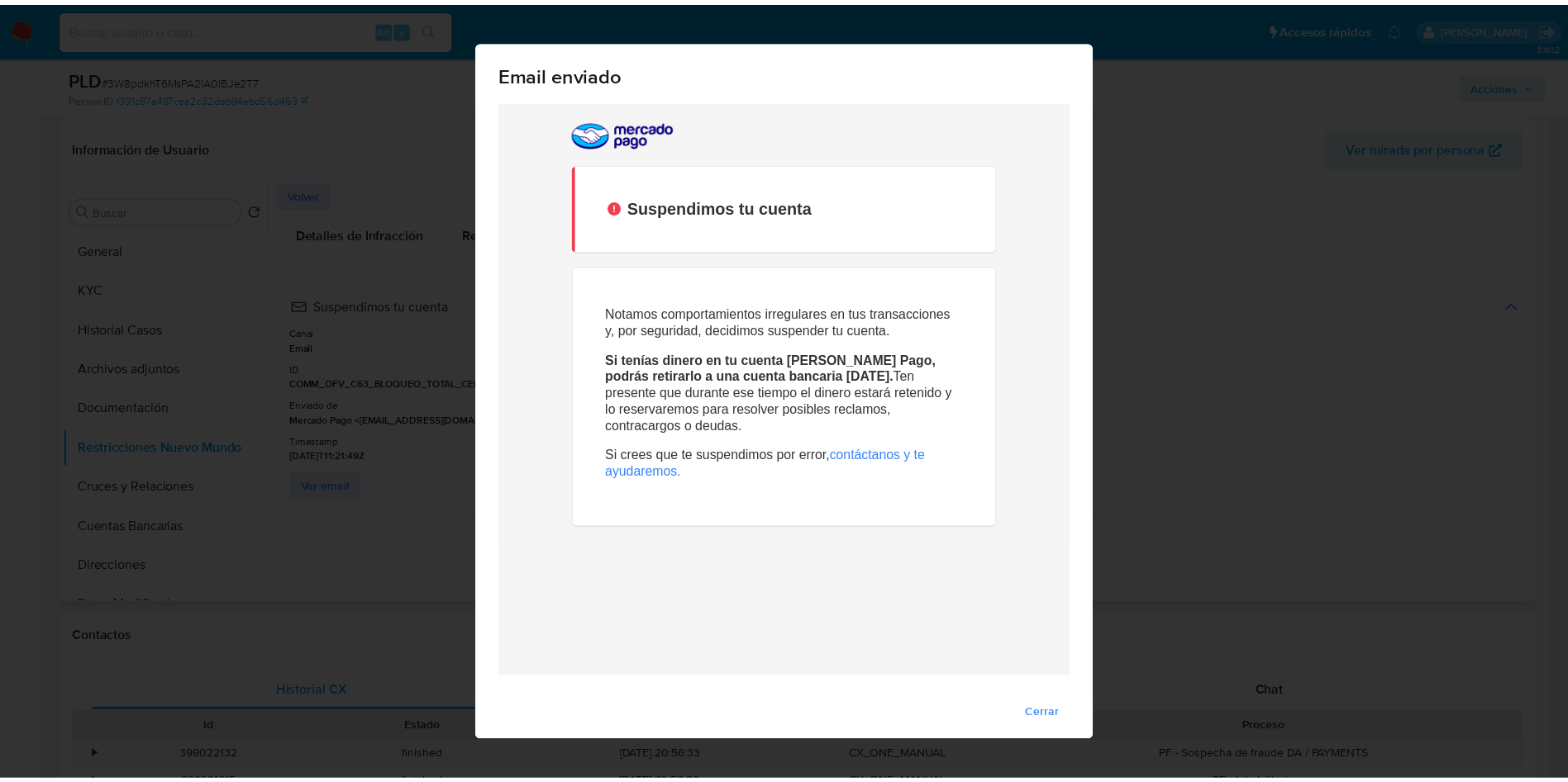
scroll to position [0, 0]
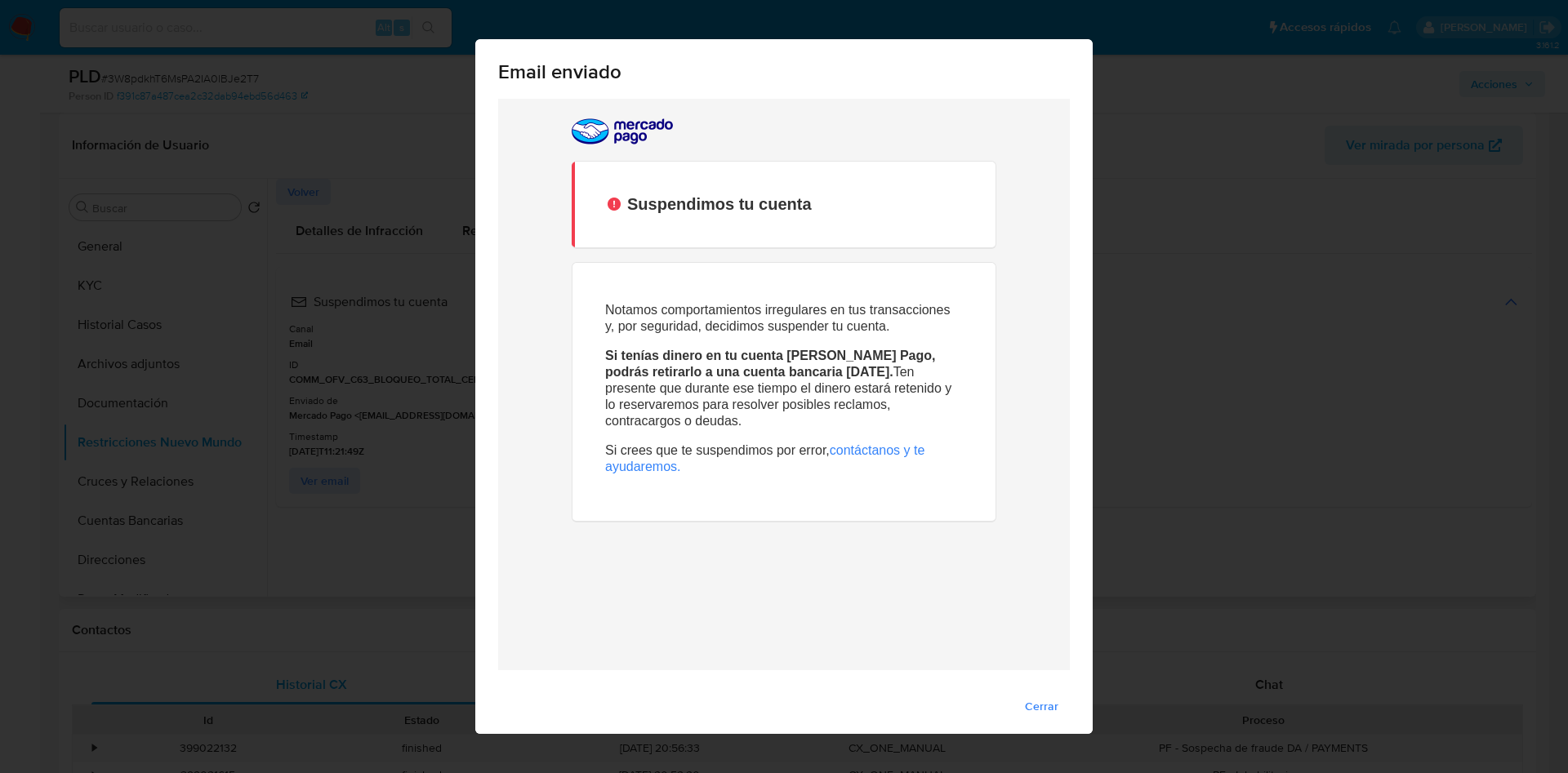
click at [1232, 352] on div "Email enviado Cerrar" at bounding box center [784, 386] width 1568 height 773
click at [1025, 703] on span "Cerrar" at bounding box center [1041, 706] width 34 height 22
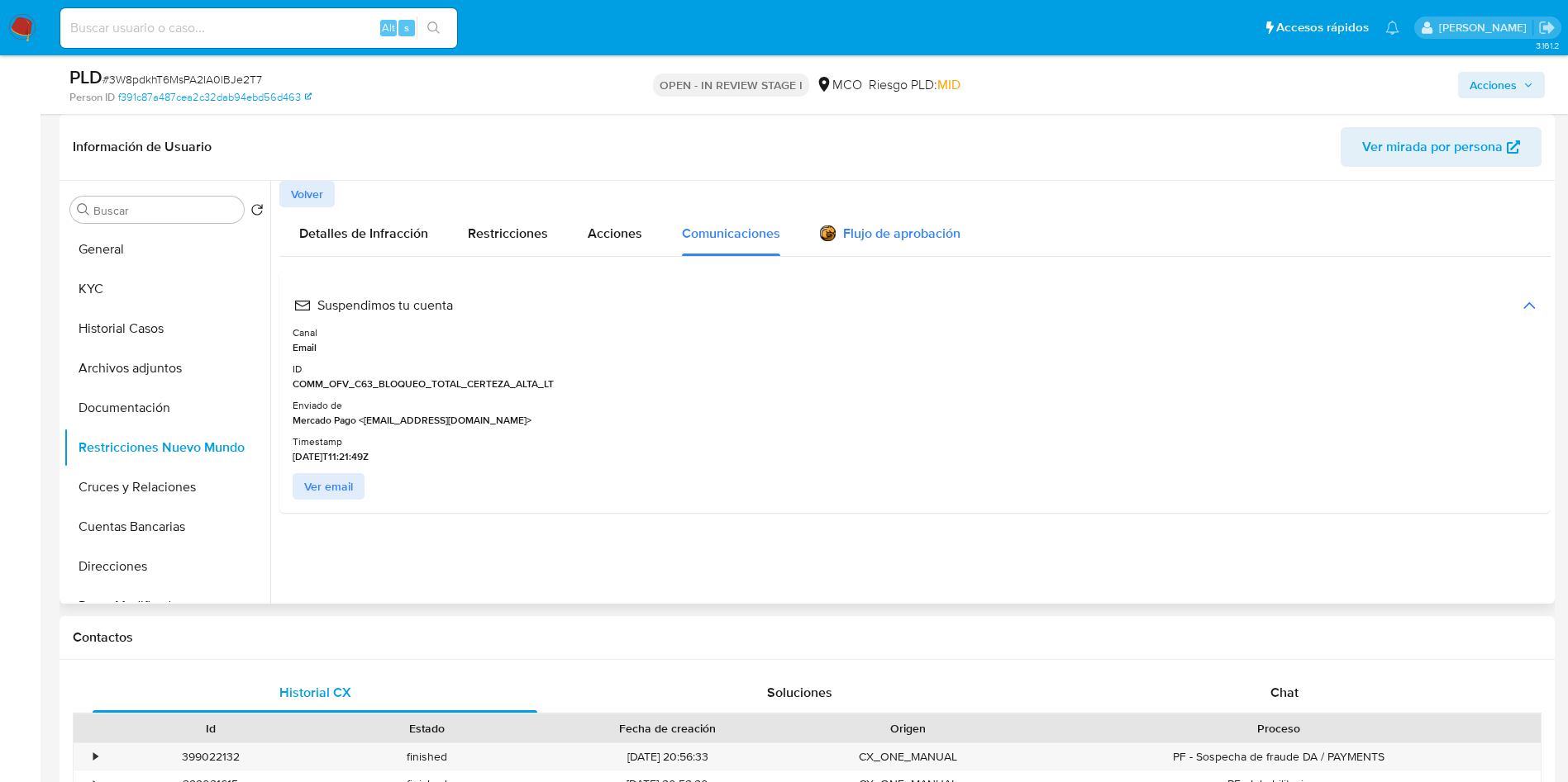
click at [878, 246] on div "Flujo de aprobación" at bounding box center [890, 232] width 141 height 49
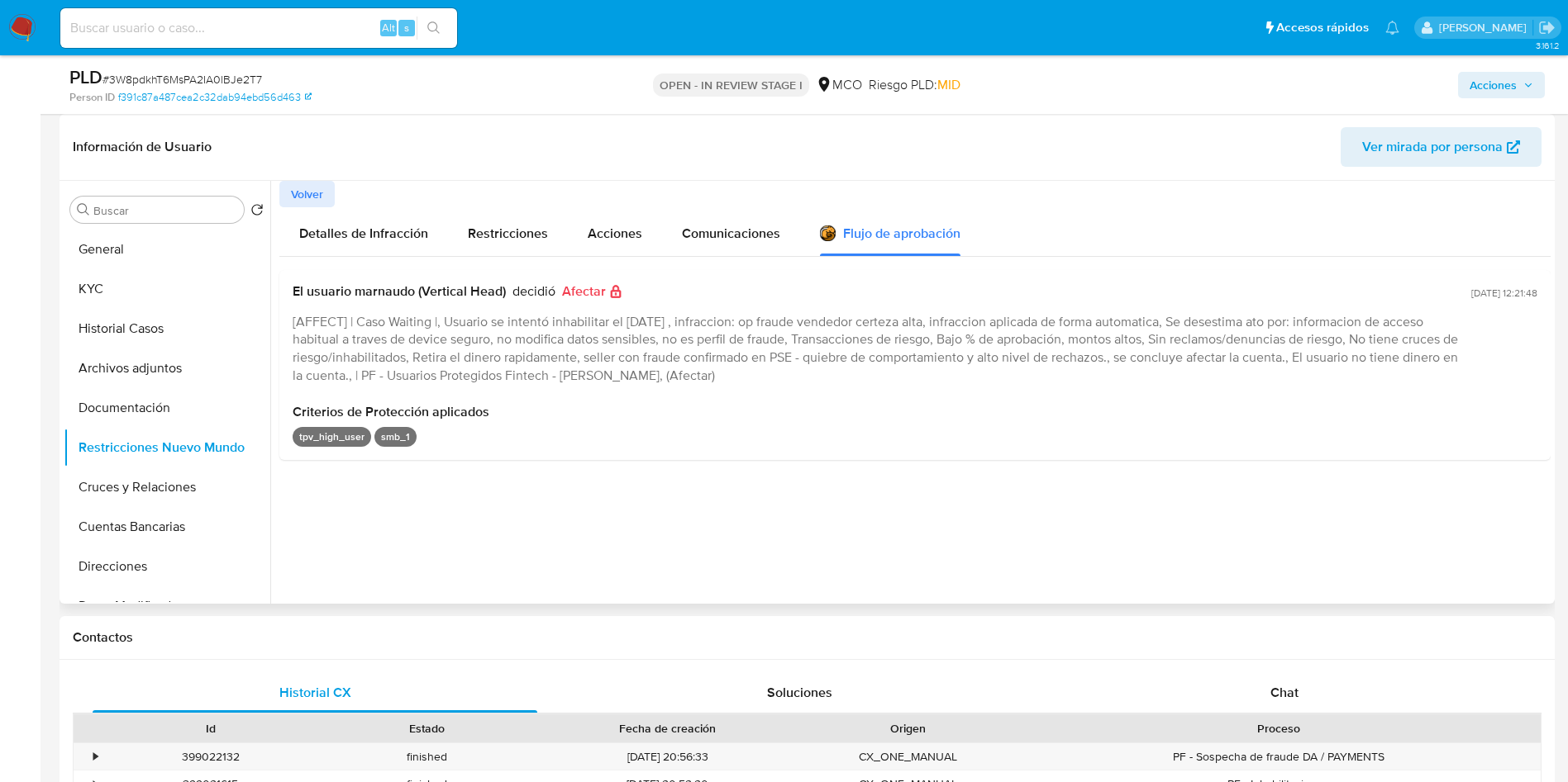
drag, startPoint x: 382, startPoint y: 322, endPoint x: 1343, endPoint y: 320, distance: 961.0
click at [1339, 322] on span "[AFFECT] | Caso Waiting |, Usuario se intentó inhabilitar el 15/09/2025 , infra…" at bounding box center [875, 348] width 1165 height 73
drag, startPoint x: 337, startPoint y: 342, endPoint x: 1308, endPoint y: 341, distance: 971.0
click at [1308, 341] on span "[AFFECT] | Caso Waiting |, Usuario se intentó inhabilitar el 15/09/2025 , infra…" at bounding box center [875, 348] width 1165 height 73
drag, startPoint x: 421, startPoint y: 355, endPoint x: 1282, endPoint y: 385, distance: 861.5
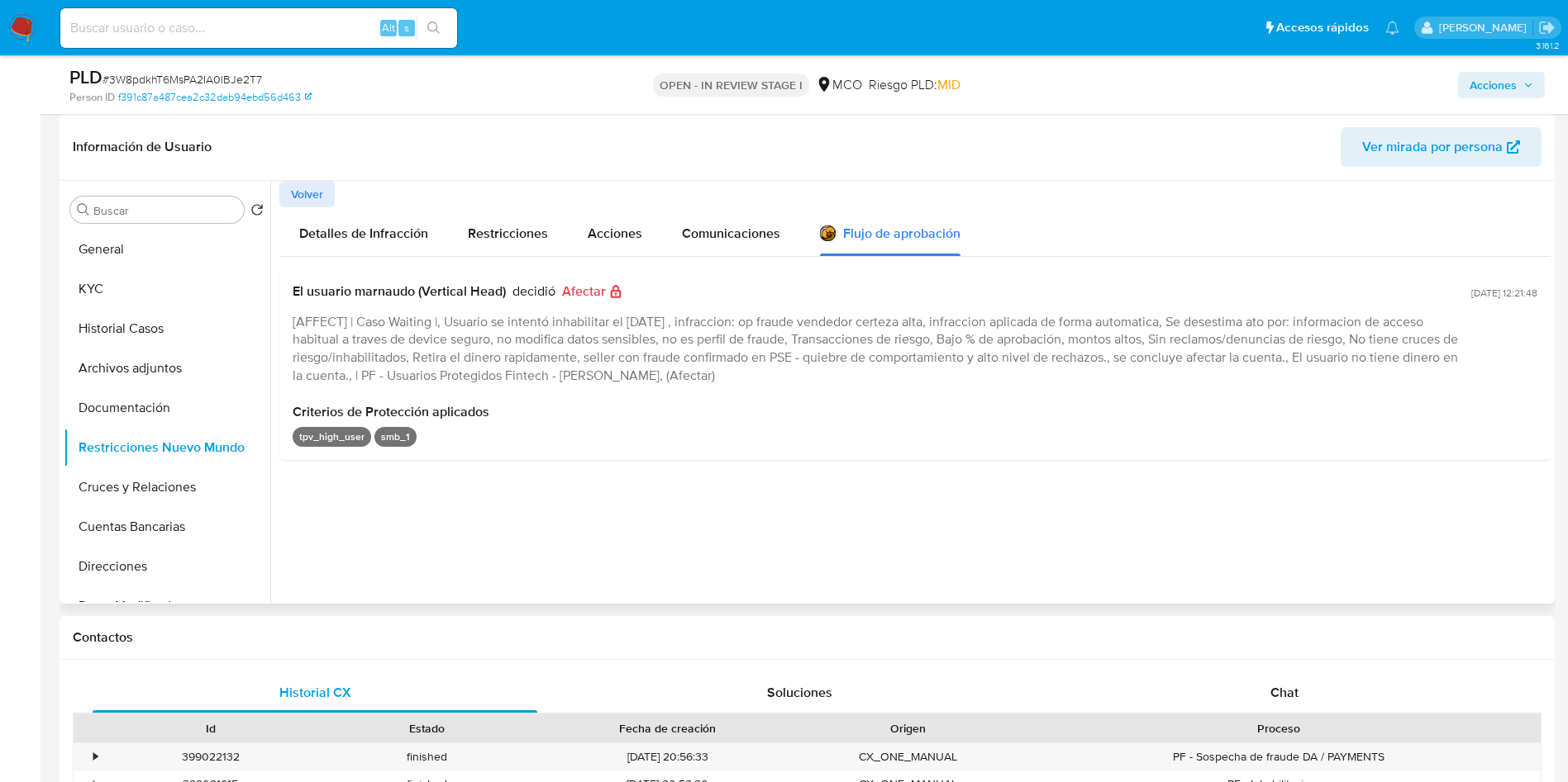
click at [1369, 359] on span "[AFFECT] | Caso Waiting |, Usuario se intentó inhabilitar el 15/09/2025 , infra…" at bounding box center [875, 348] width 1165 height 73
drag, startPoint x: 343, startPoint y: 372, endPoint x: 909, endPoint y: 370, distance: 566.0
click at [905, 370] on div "[AFFECT] | Caso Waiting |, Usuario se intentó inhabilitar el 15/09/2025 , infra…" at bounding box center [878, 348] width 1172 height 71
click at [878, 383] on div "[AFFECT] | Caso Waiting |, Usuario se intentó inhabilitar el 15/09/2025 , infra…" at bounding box center [878, 348] width 1172 height 71
click at [80, 290] on button "KYC" at bounding box center [160, 288] width 193 height 39
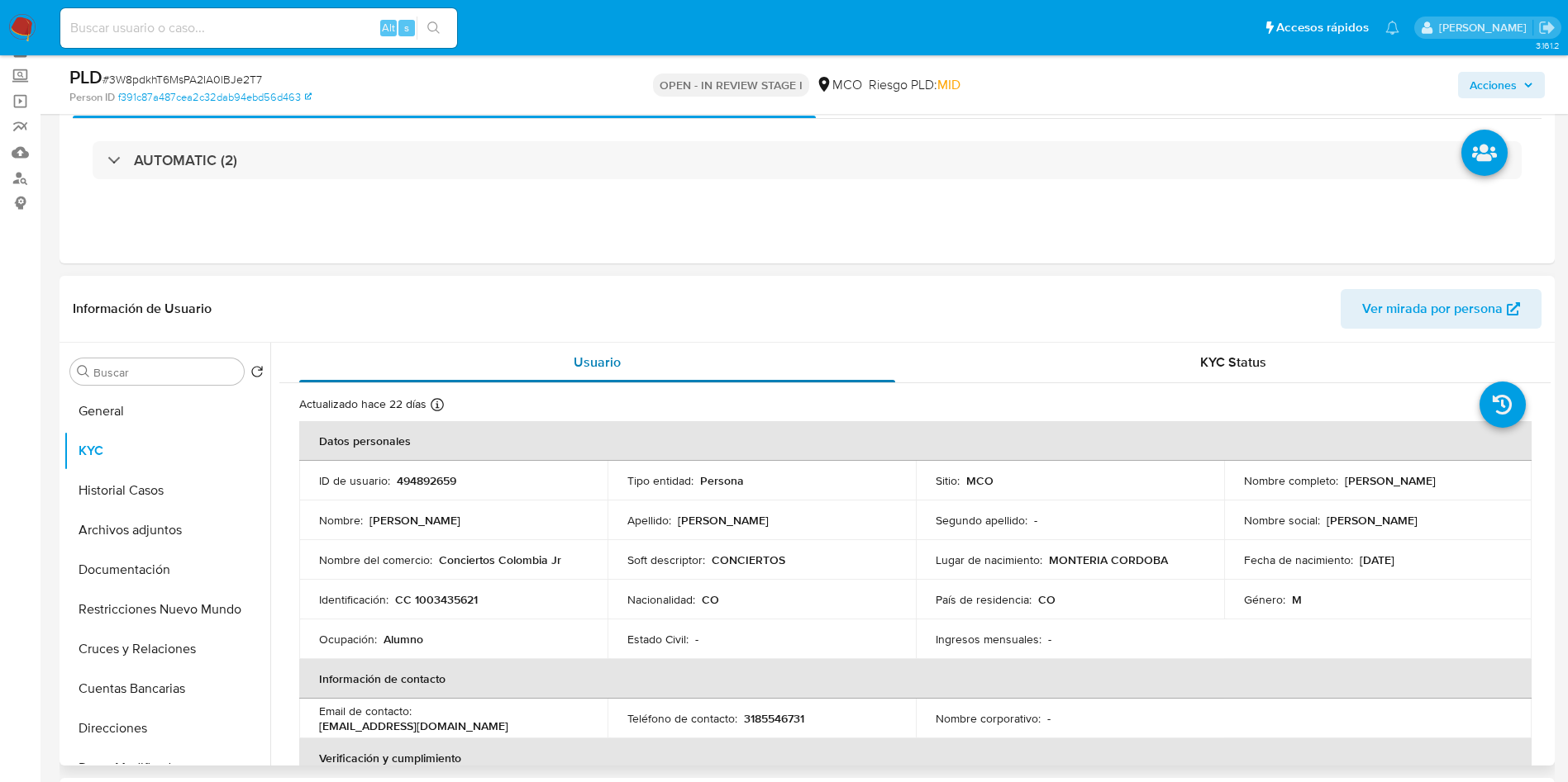
scroll to position [124, 0]
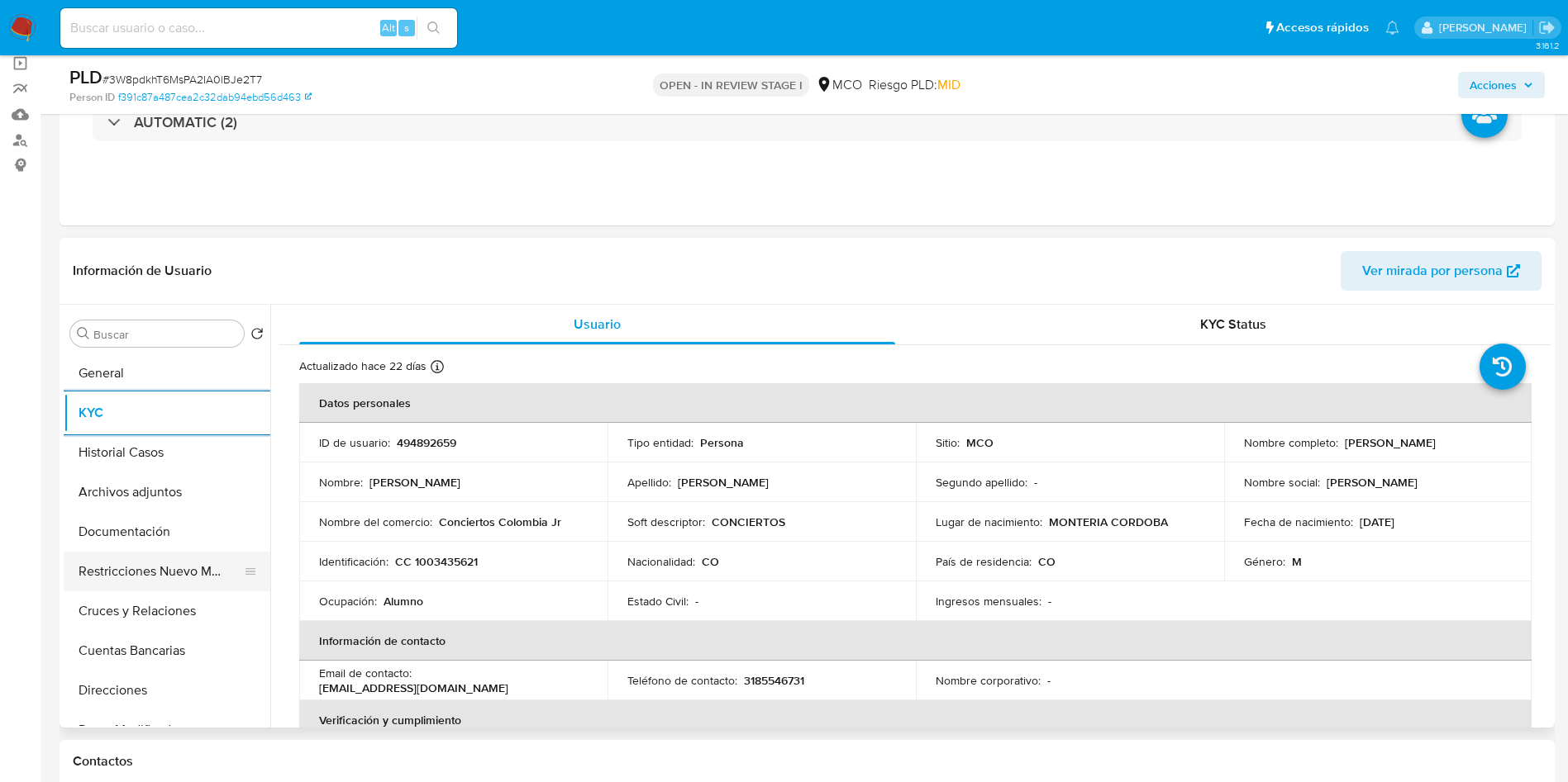
click at [162, 562] on button "Restricciones Nuevo Mundo" at bounding box center [160, 571] width 193 height 39
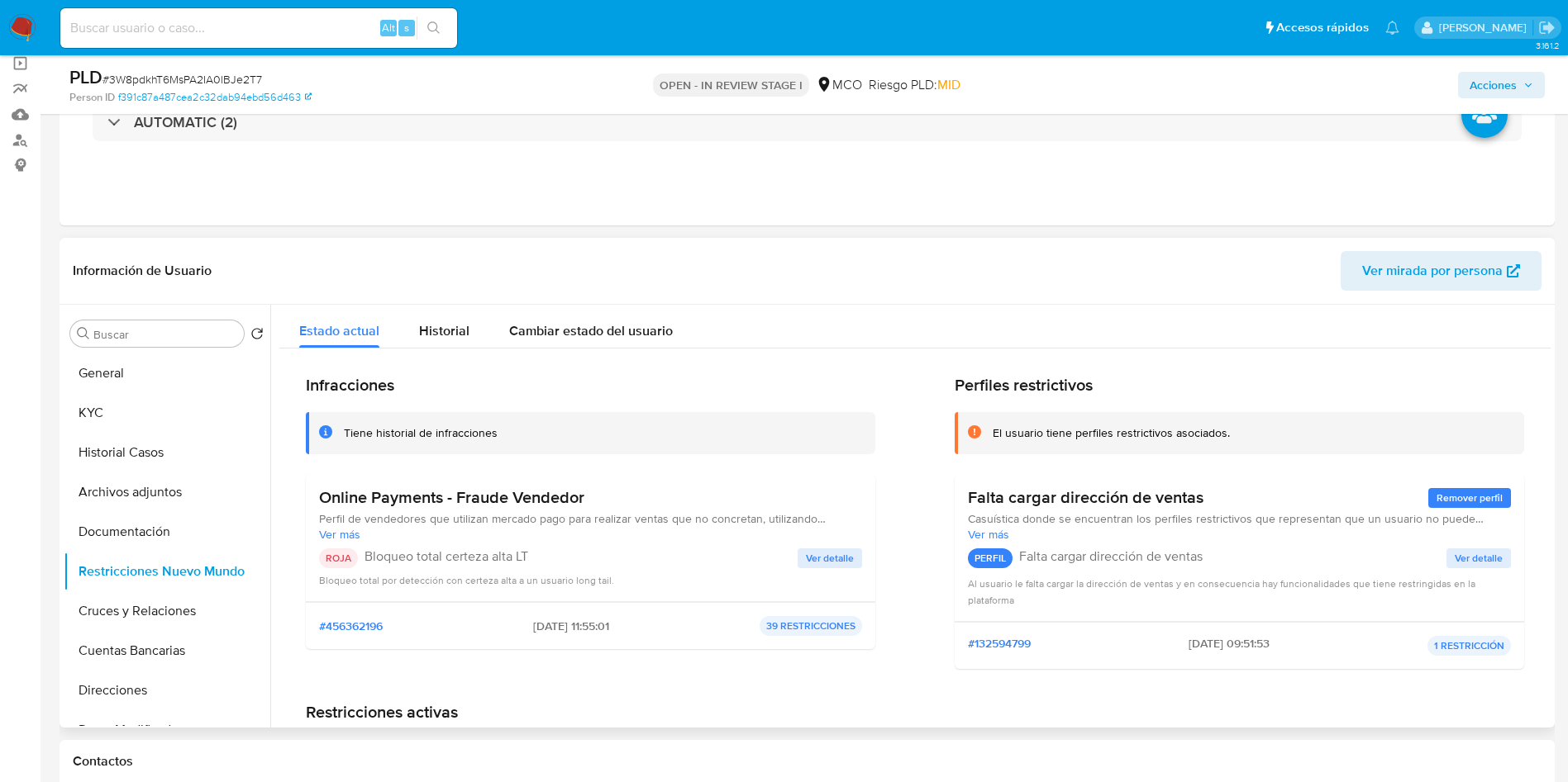
drag, startPoint x: 607, startPoint y: 492, endPoint x: 315, endPoint y: 494, distance: 292.0
click at [315, 494] on div "Online Payments - Fraude Vendedor Perfil de vendedores que utilizan mercado pag…" at bounding box center [591, 538] width 570 height 128
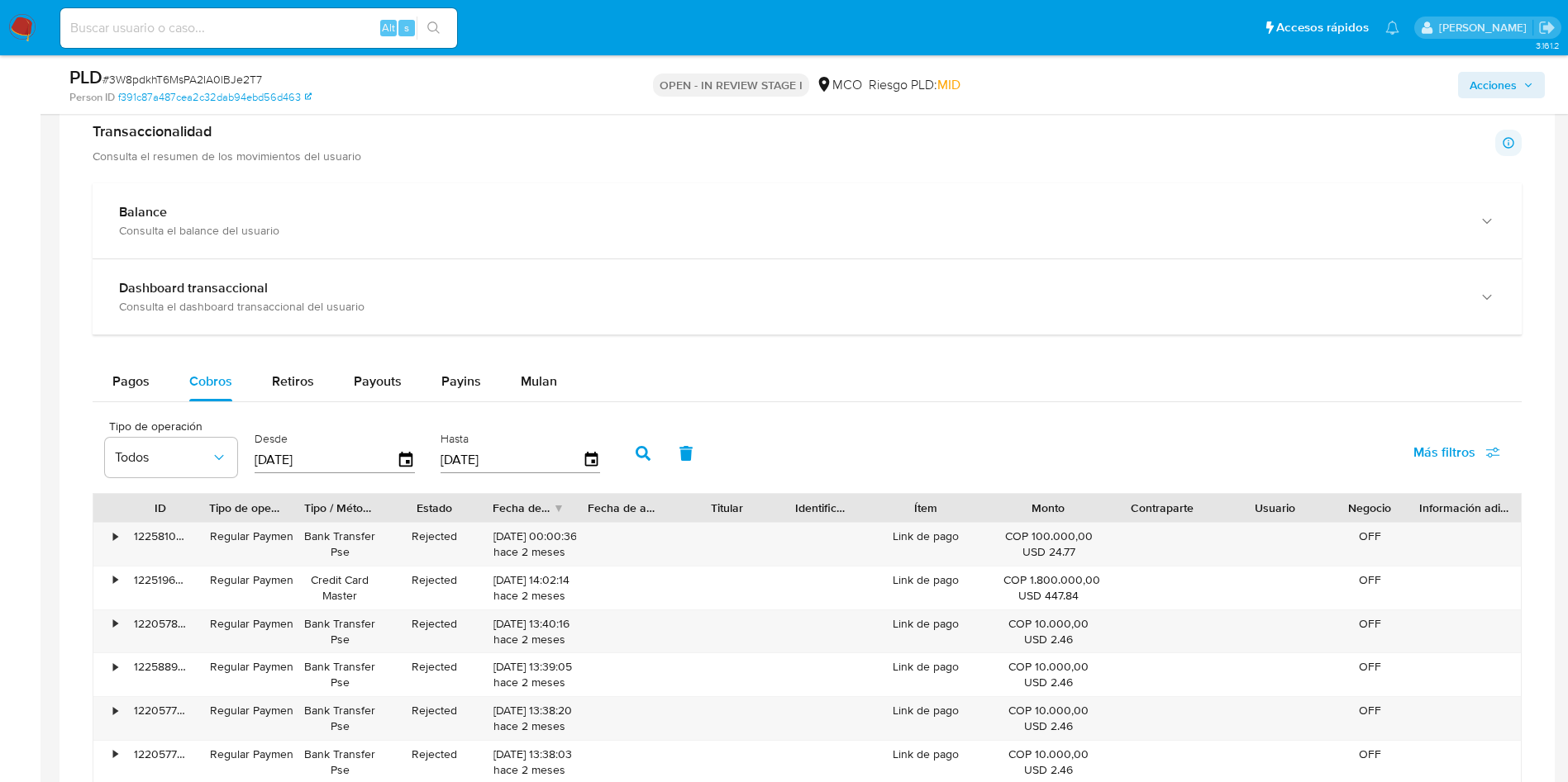
scroll to position [1363, 0]
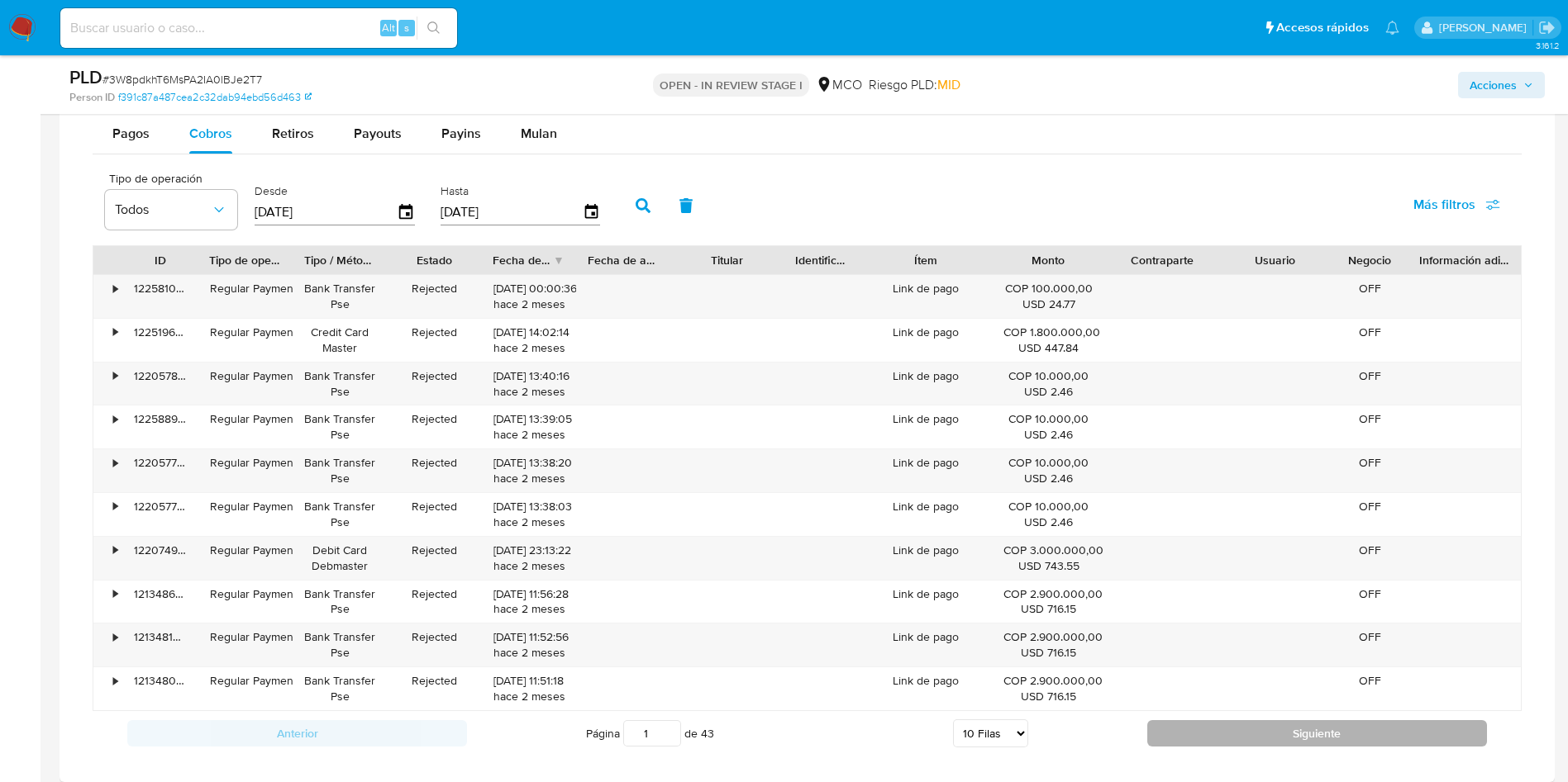
click at [1176, 730] on button "Siguiente" at bounding box center [1316, 734] width 340 height 26
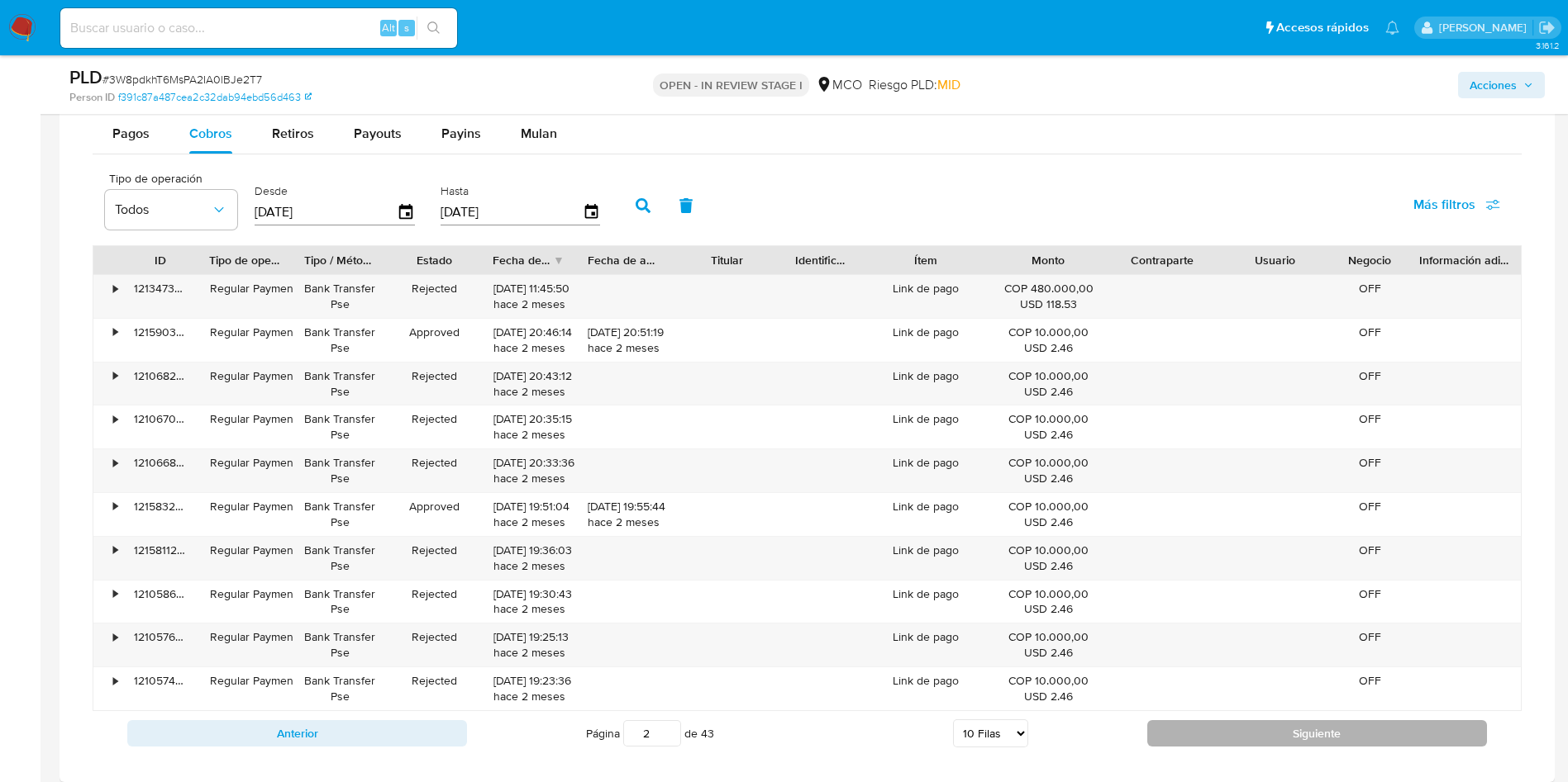
click at [1176, 730] on button "Siguiente" at bounding box center [1316, 734] width 340 height 26
click at [1184, 726] on button "Siguiente" at bounding box center [1316, 734] width 340 height 26
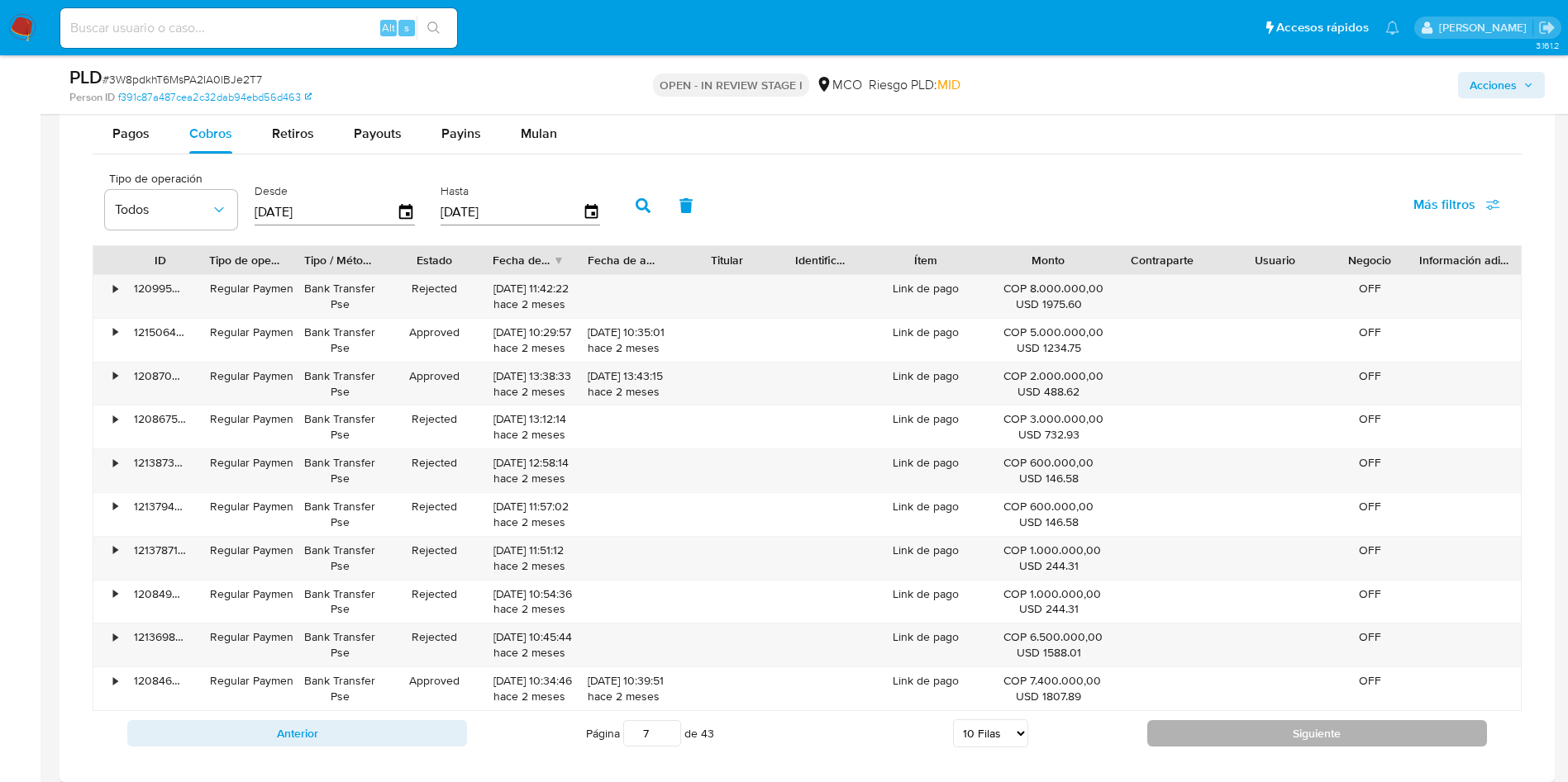
click at [1184, 726] on button "Siguiente" at bounding box center [1316, 734] width 340 height 26
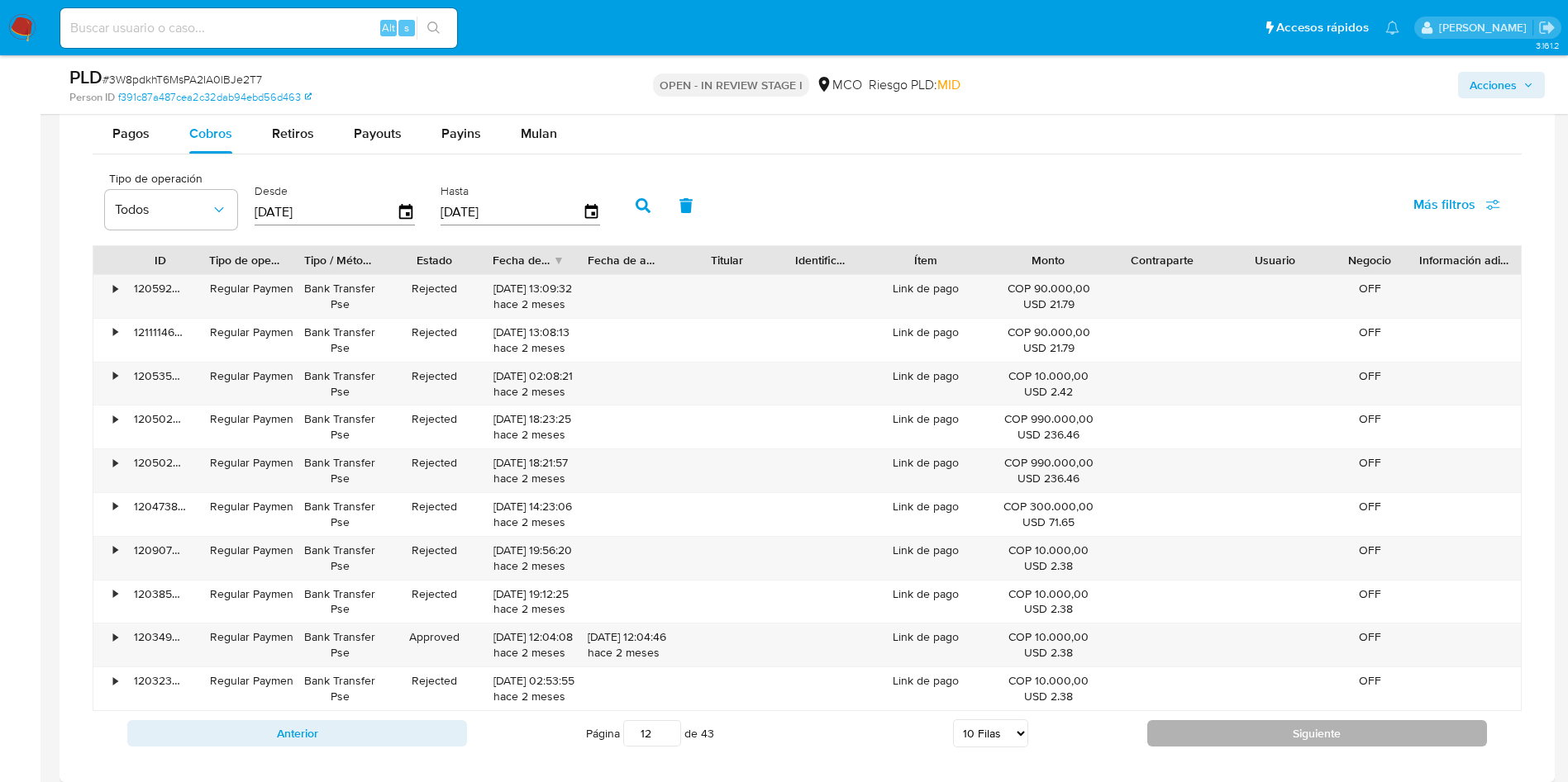
click at [1184, 726] on button "Siguiente" at bounding box center [1316, 734] width 340 height 26
type input "13"
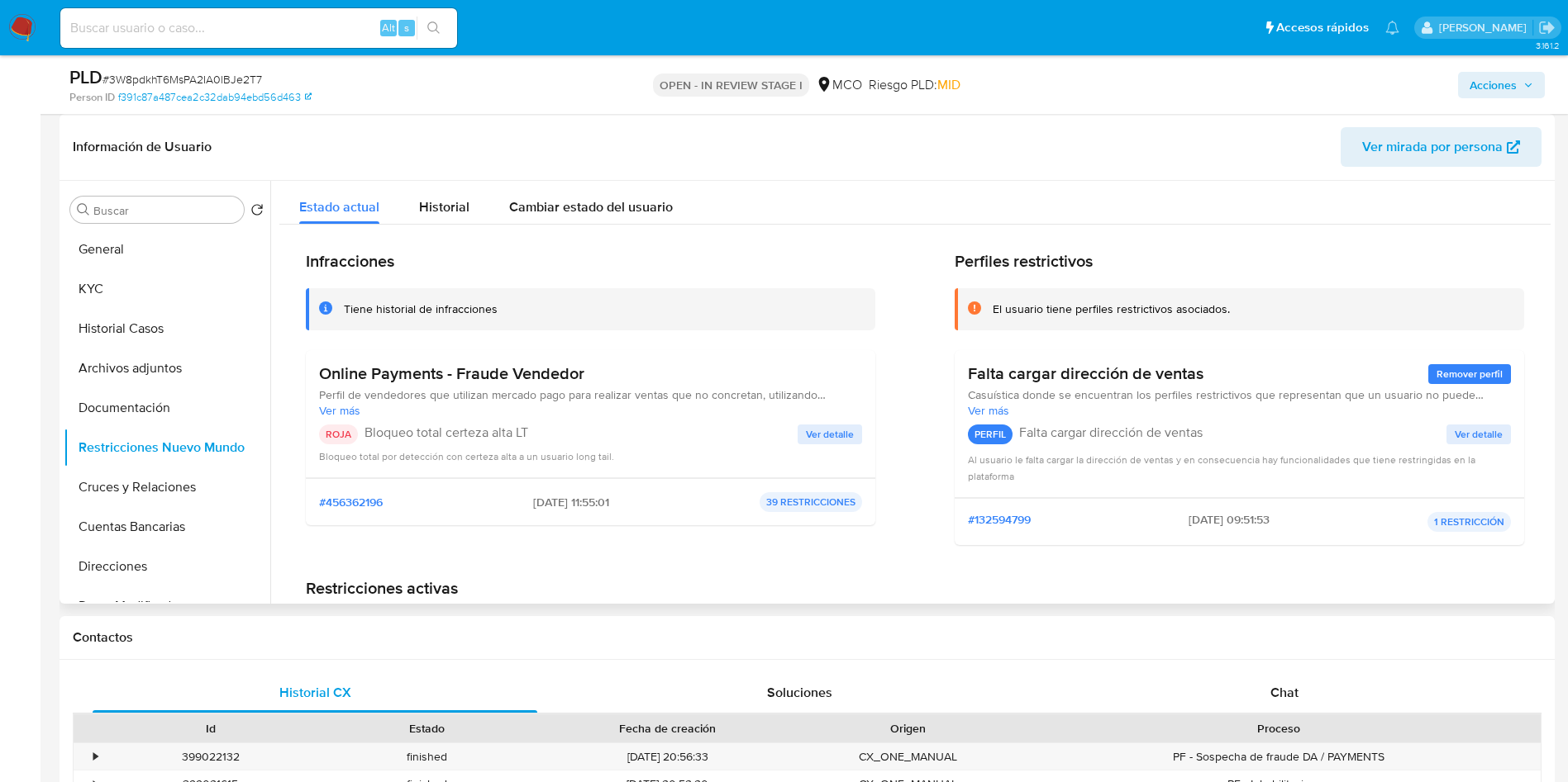
scroll to position [0, 0]
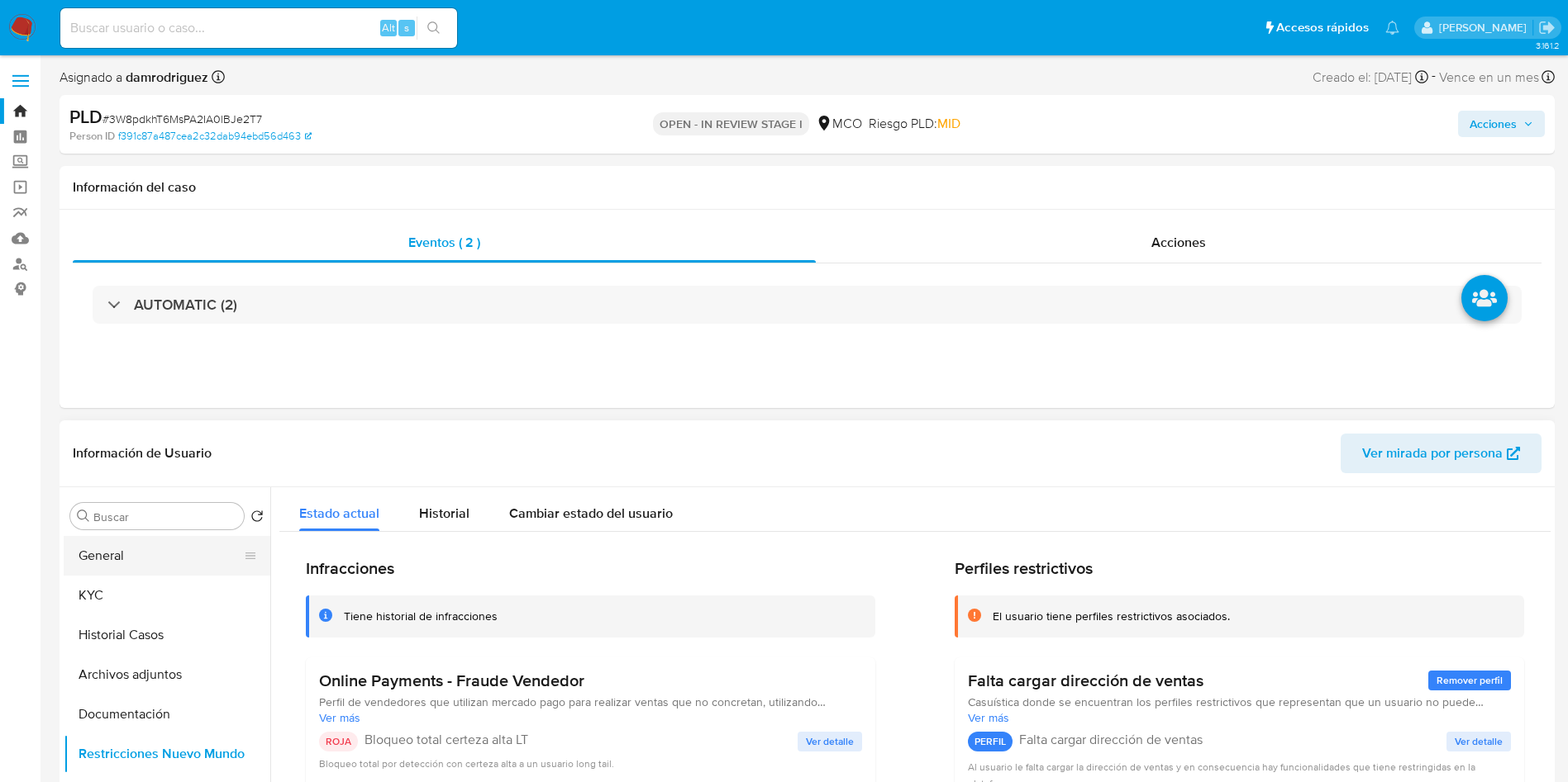
click at [150, 536] on button "General" at bounding box center [160, 556] width 193 height 39
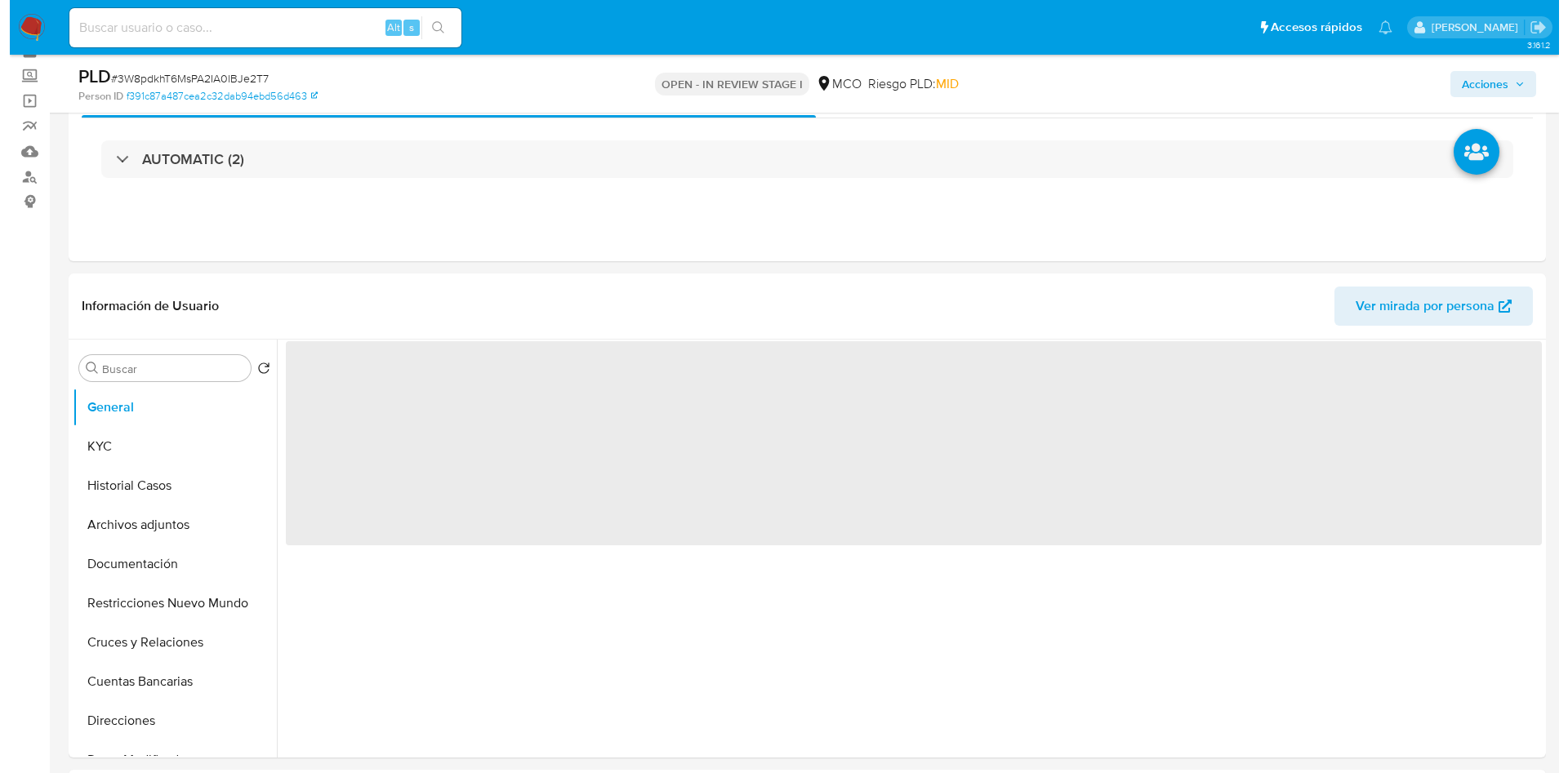
scroll to position [123, 0]
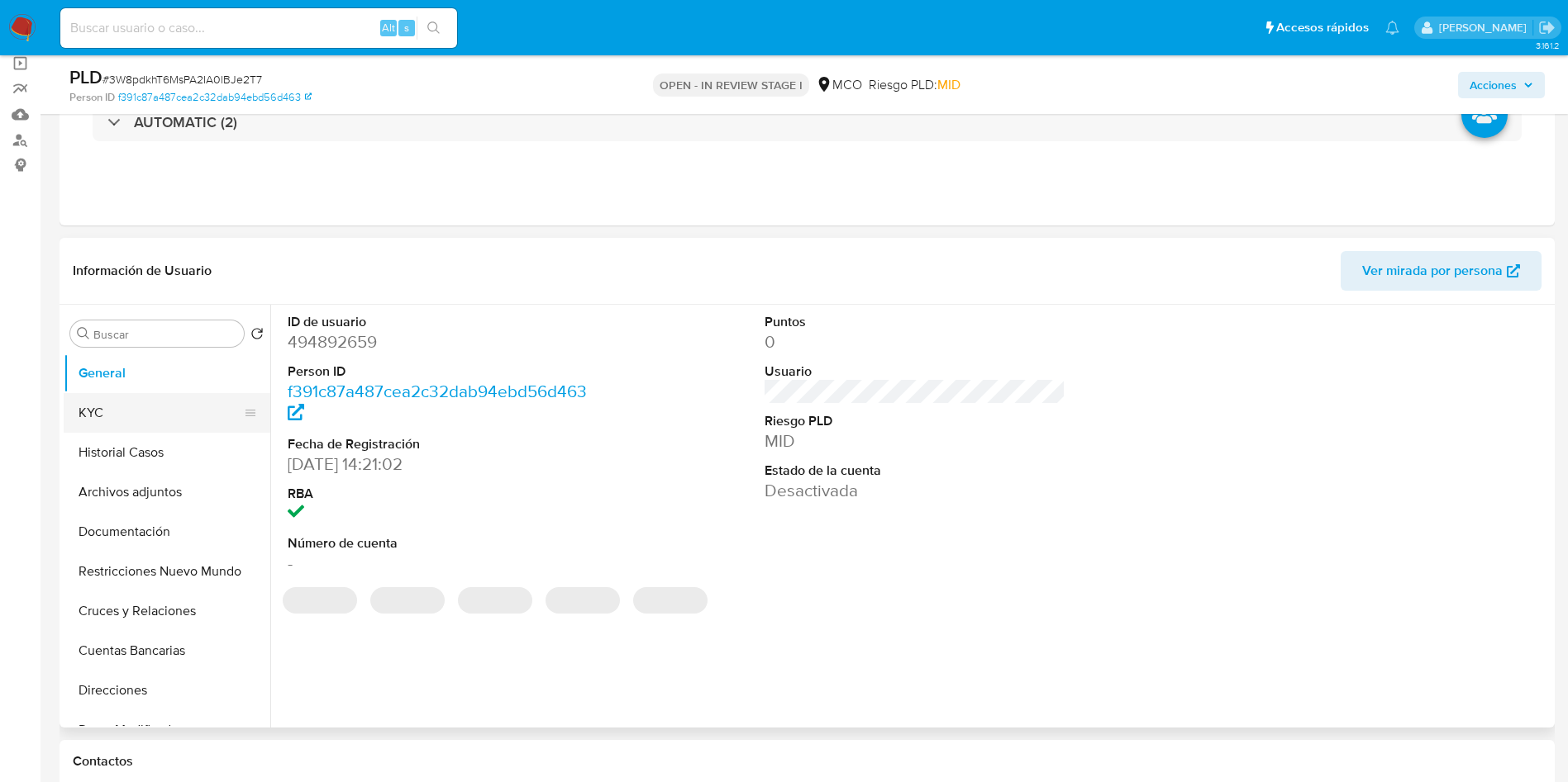
click at [108, 414] on button "KYC" at bounding box center [160, 412] width 193 height 39
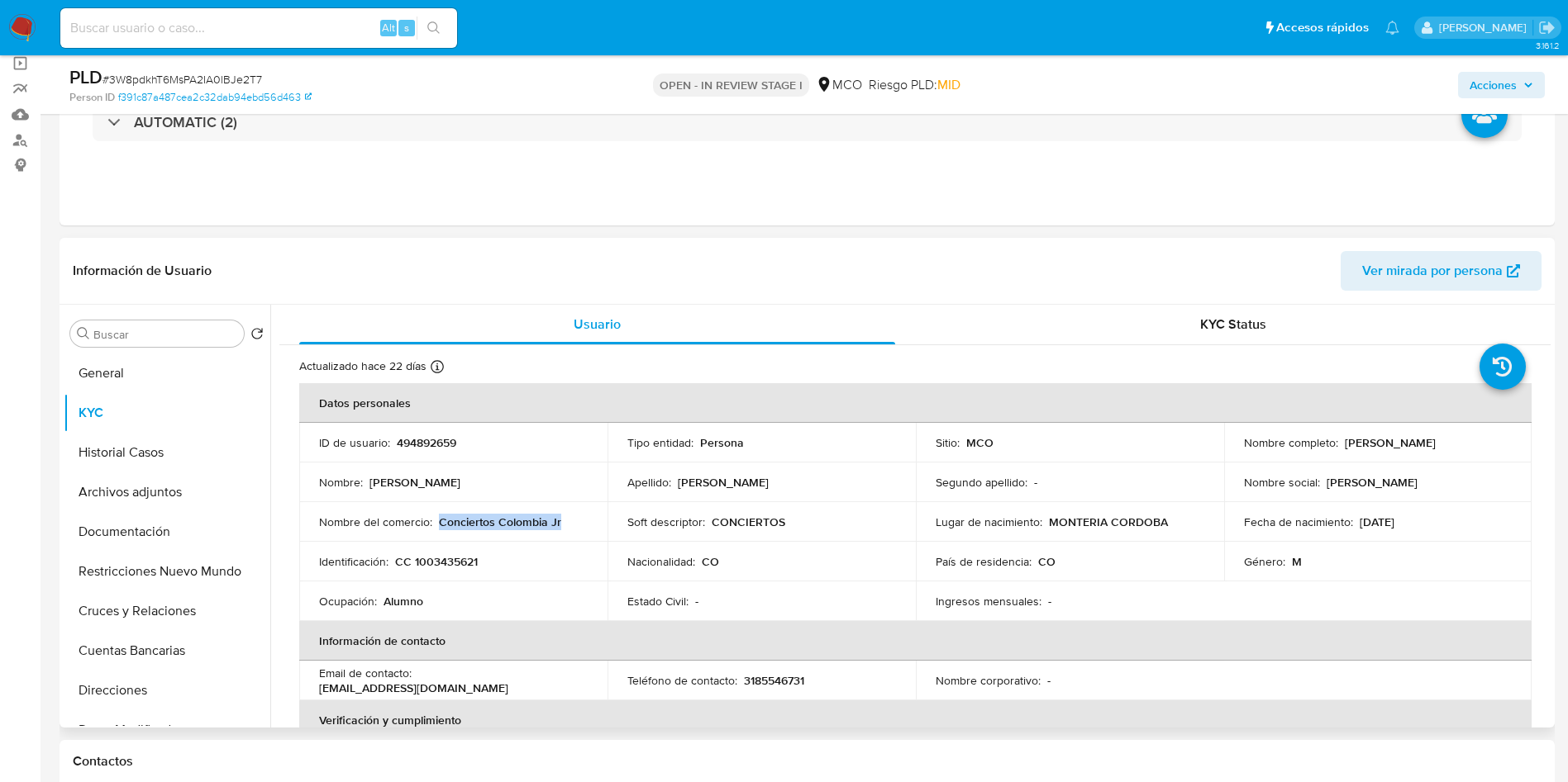
drag, startPoint x: 568, startPoint y: 522, endPoint x: 439, endPoint y: 523, distance: 129.0
click at [439, 523] on div "Nombre del comercio : Conciertos Colombia Jr" at bounding box center [453, 522] width 268 height 15
copy p "Conciertos Colombia Jr"
click at [153, 502] on button "Archivos adjuntos" at bounding box center [160, 492] width 193 height 39
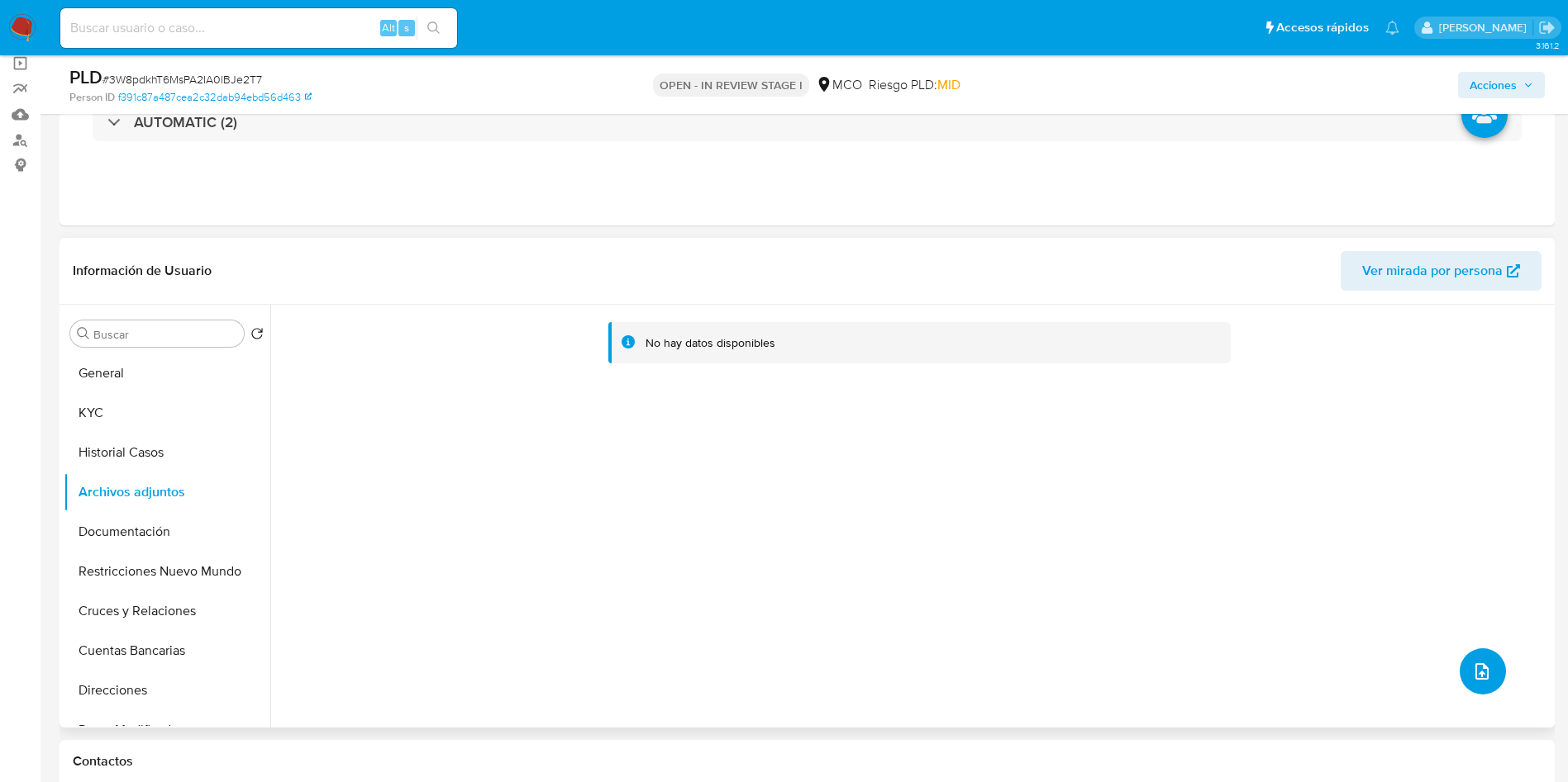
click at [1475, 668] on icon "upload-file" at bounding box center [1481, 671] width 13 height 17
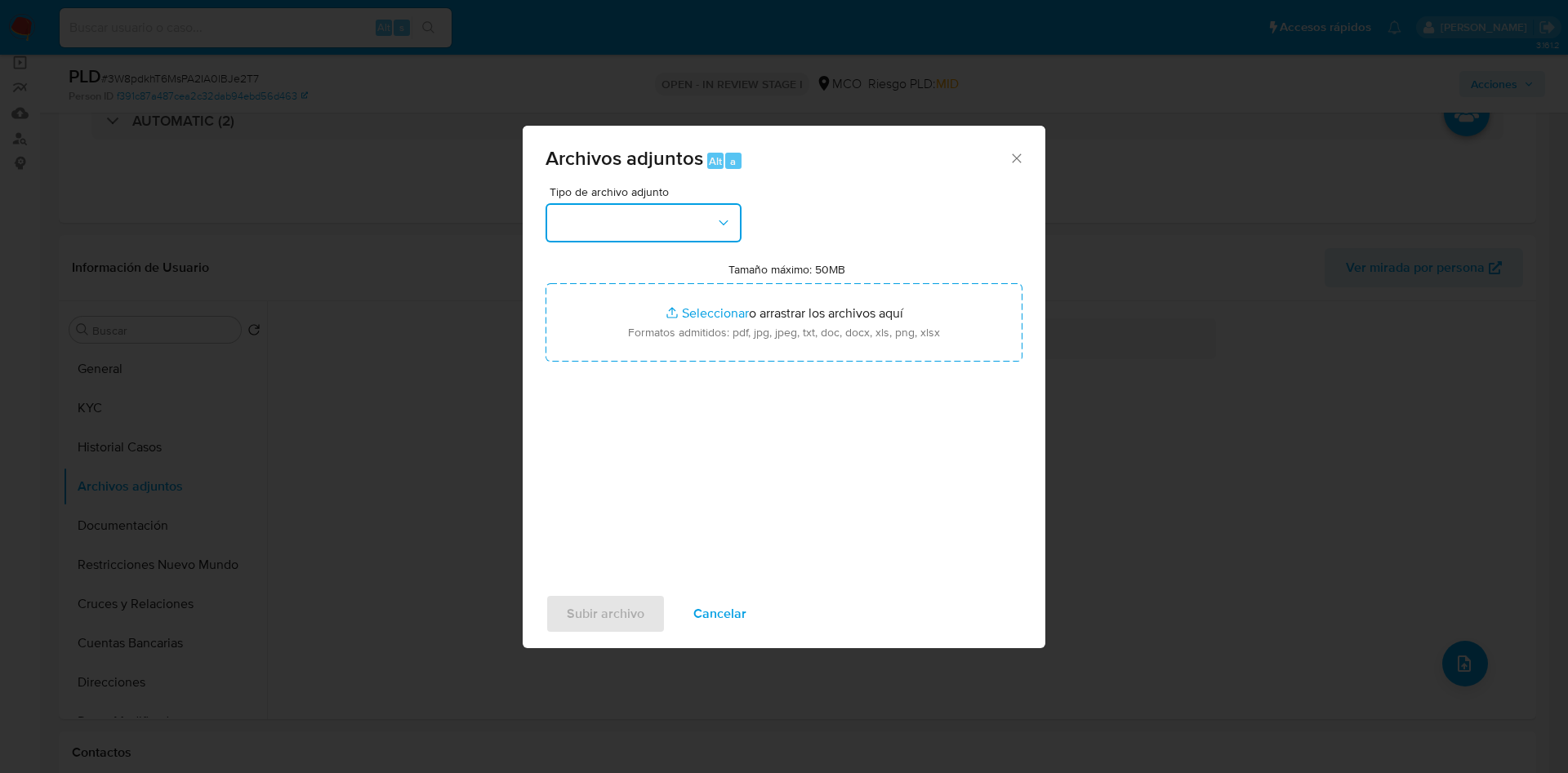
click at [638, 214] on button "button" at bounding box center [643, 222] width 196 height 39
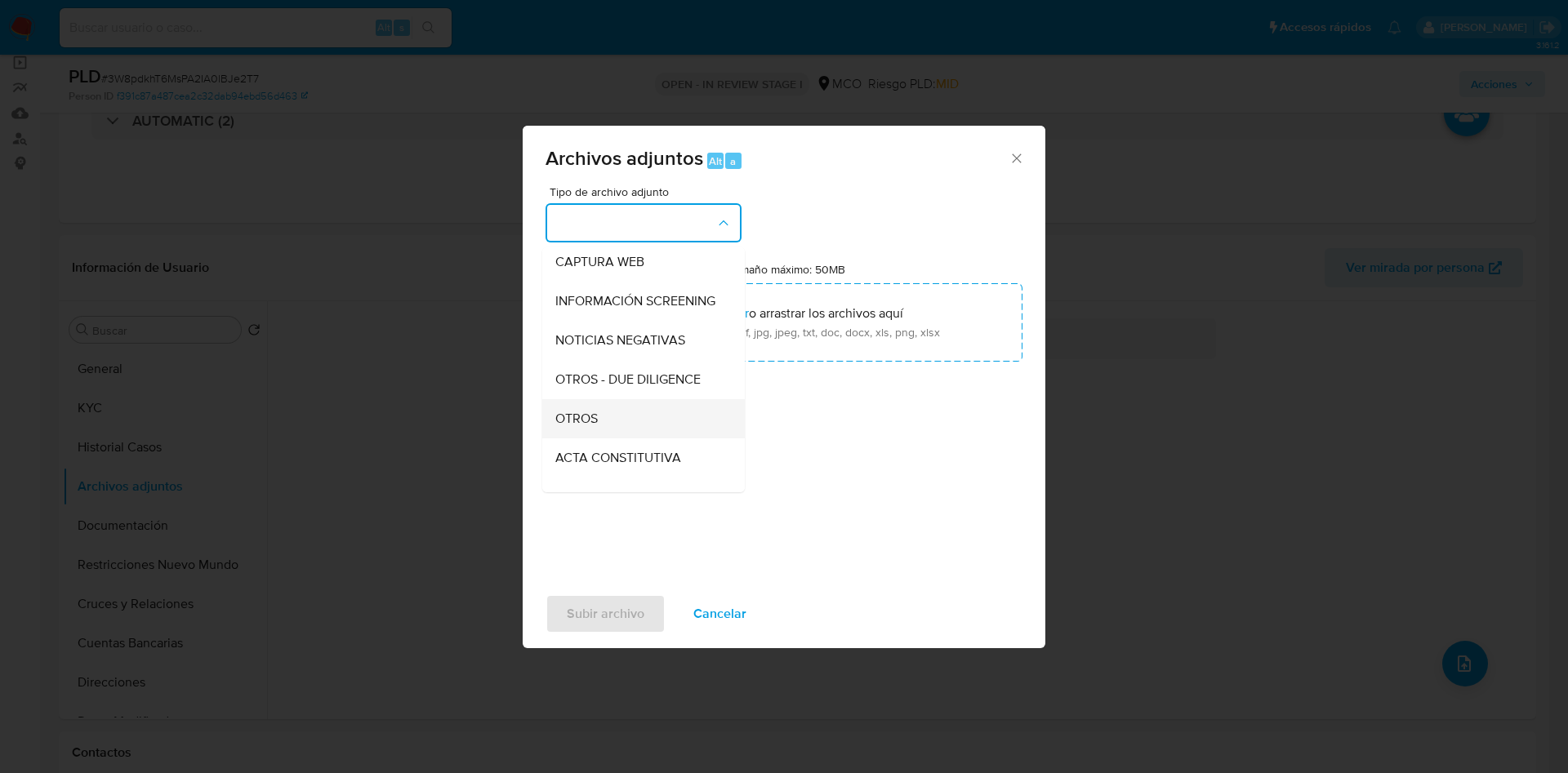
click at [601, 425] on div "OTROS" at bounding box center [638, 418] width 167 height 39
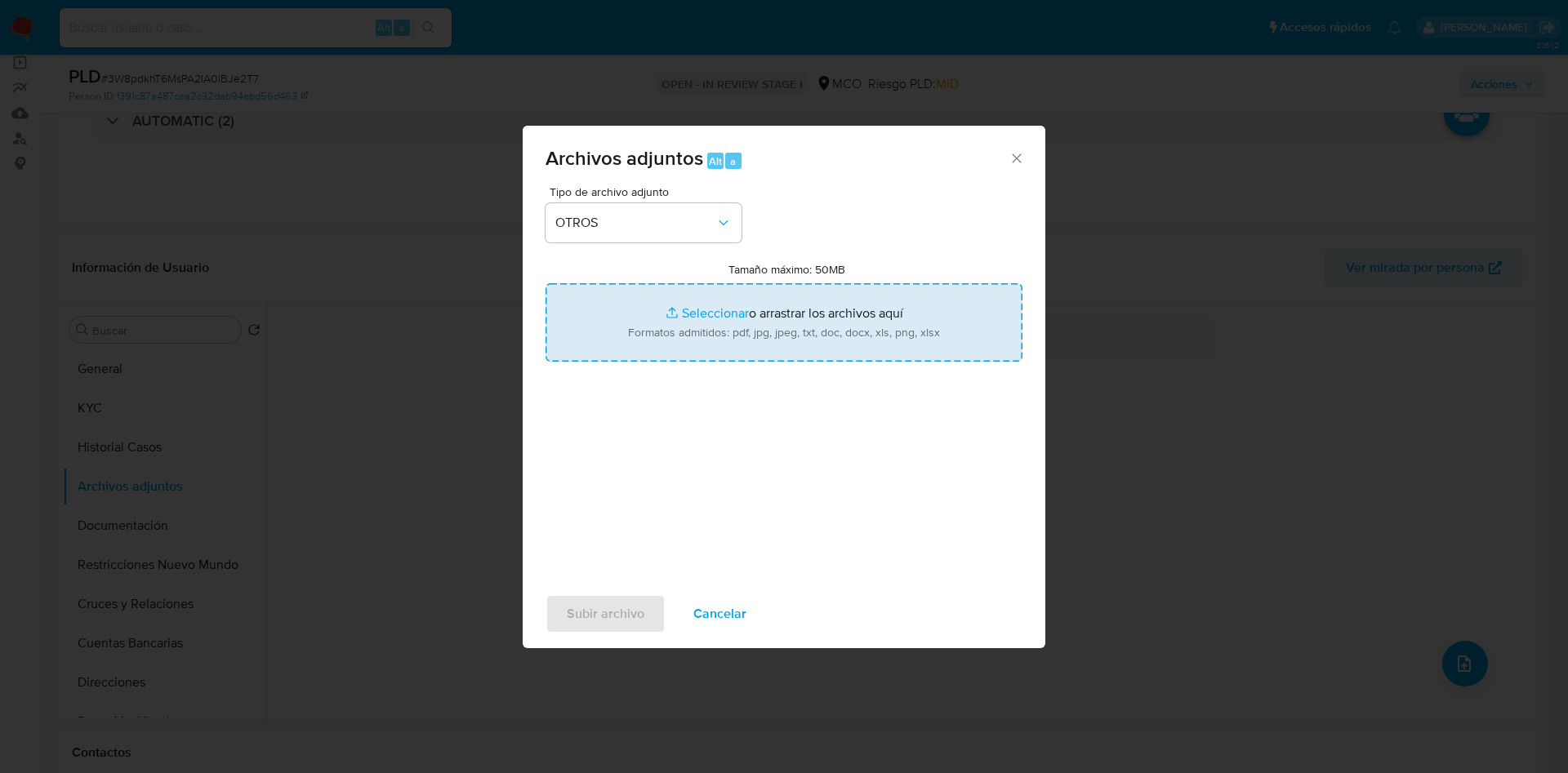
click at [668, 333] on input "Tamaño máximo: 50MB Seleccionar archivos" at bounding box center [784, 322] width 477 height 79
type input "C:\fakepath\494892659 - 07_10_2025.pdf"
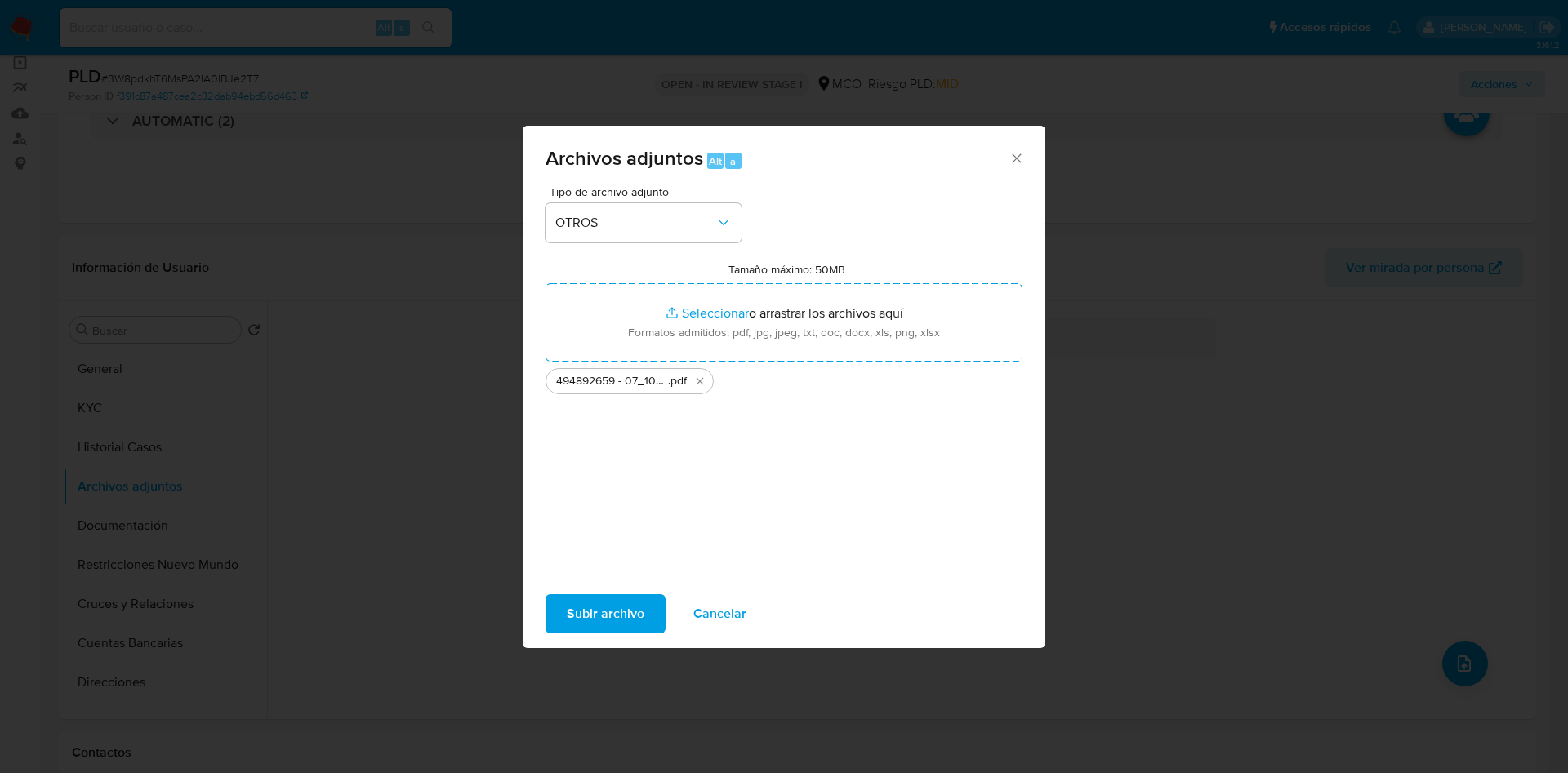
click at [608, 598] on span "Subir archivo" at bounding box center [605, 614] width 78 height 36
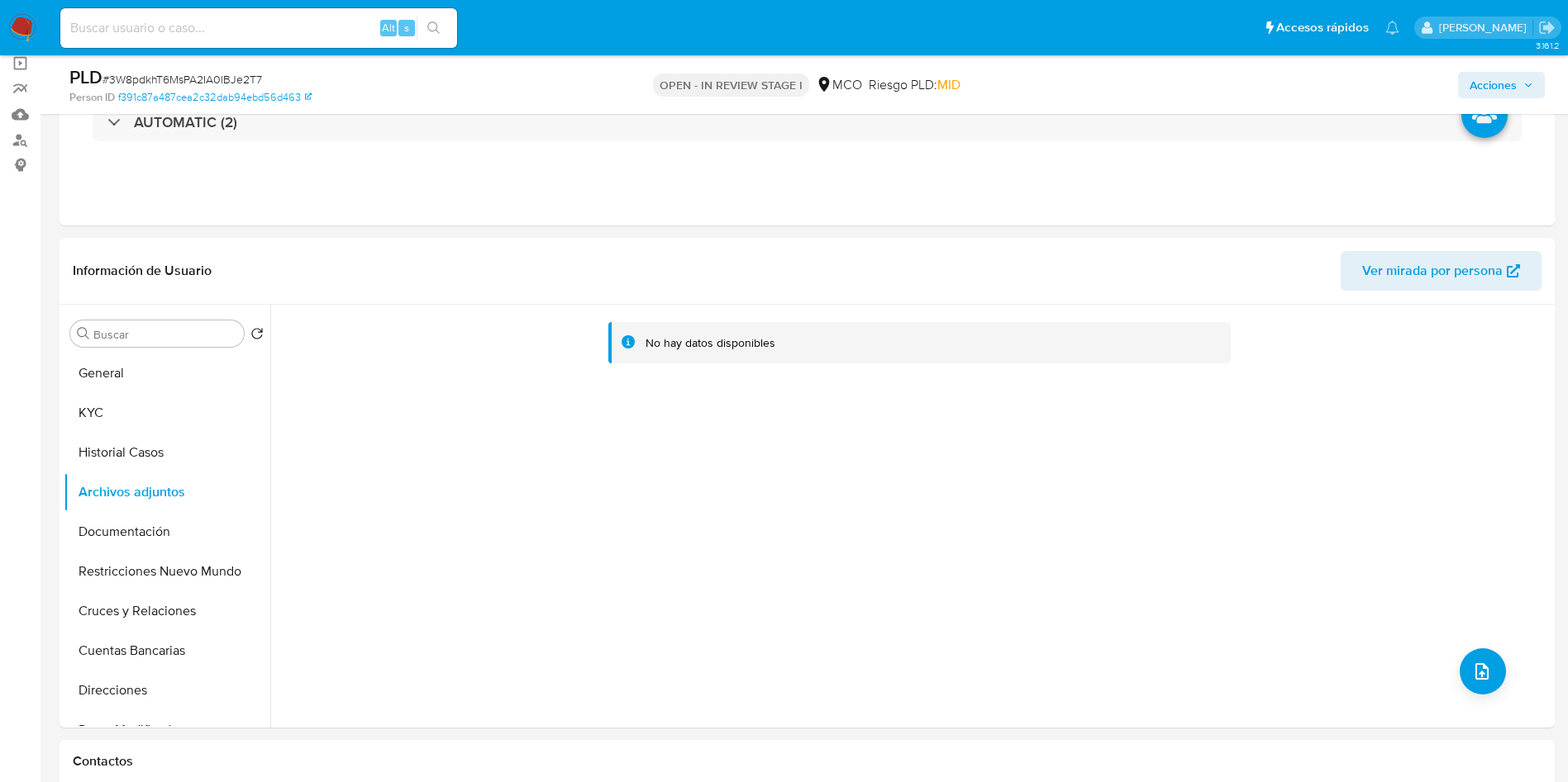
click at [1520, 93] on span "Acciones" at bounding box center [1501, 85] width 64 height 23
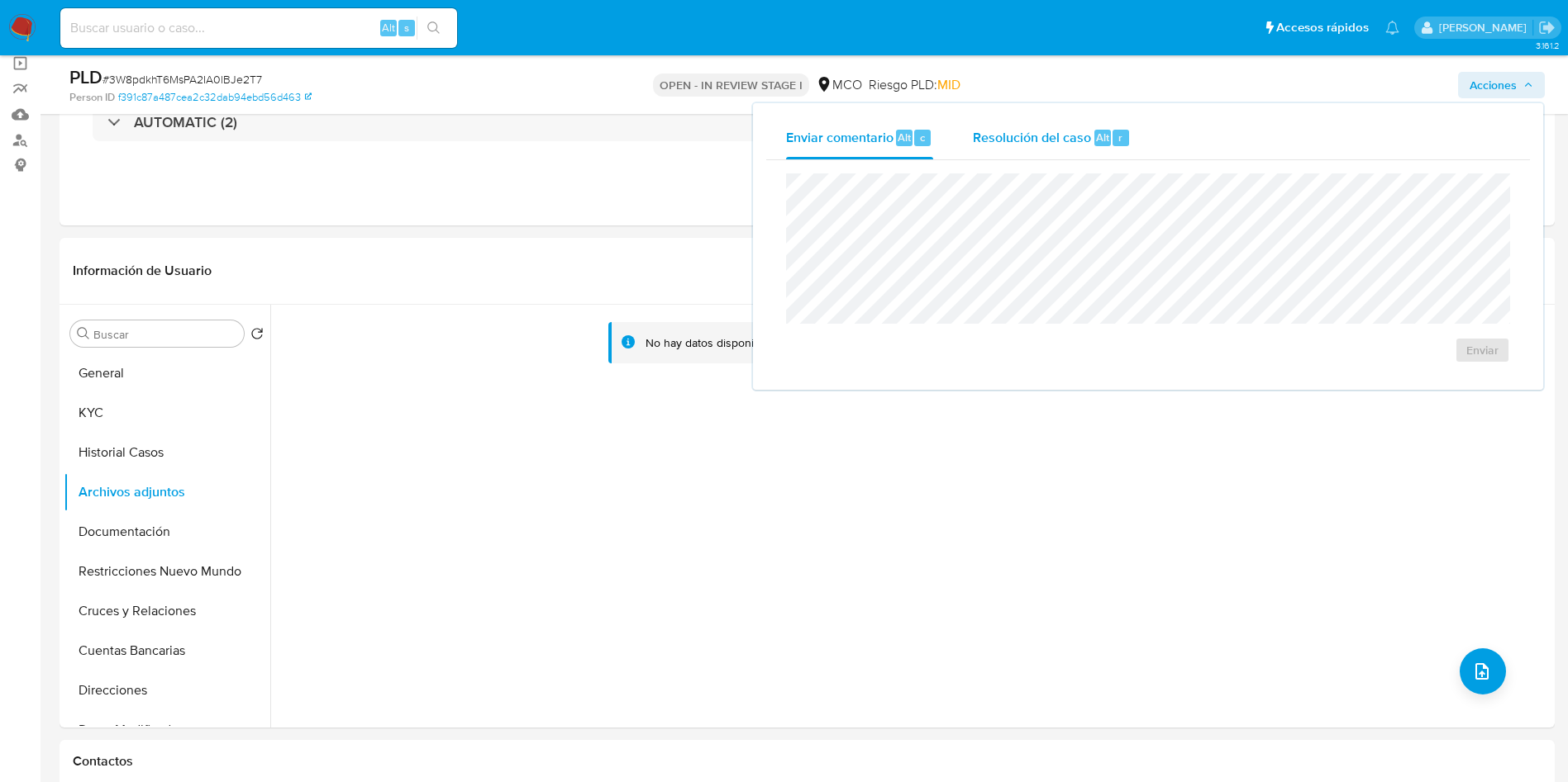
click at [1009, 135] on span "Resolución del caso" at bounding box center [1031, 137] width 118 height 19
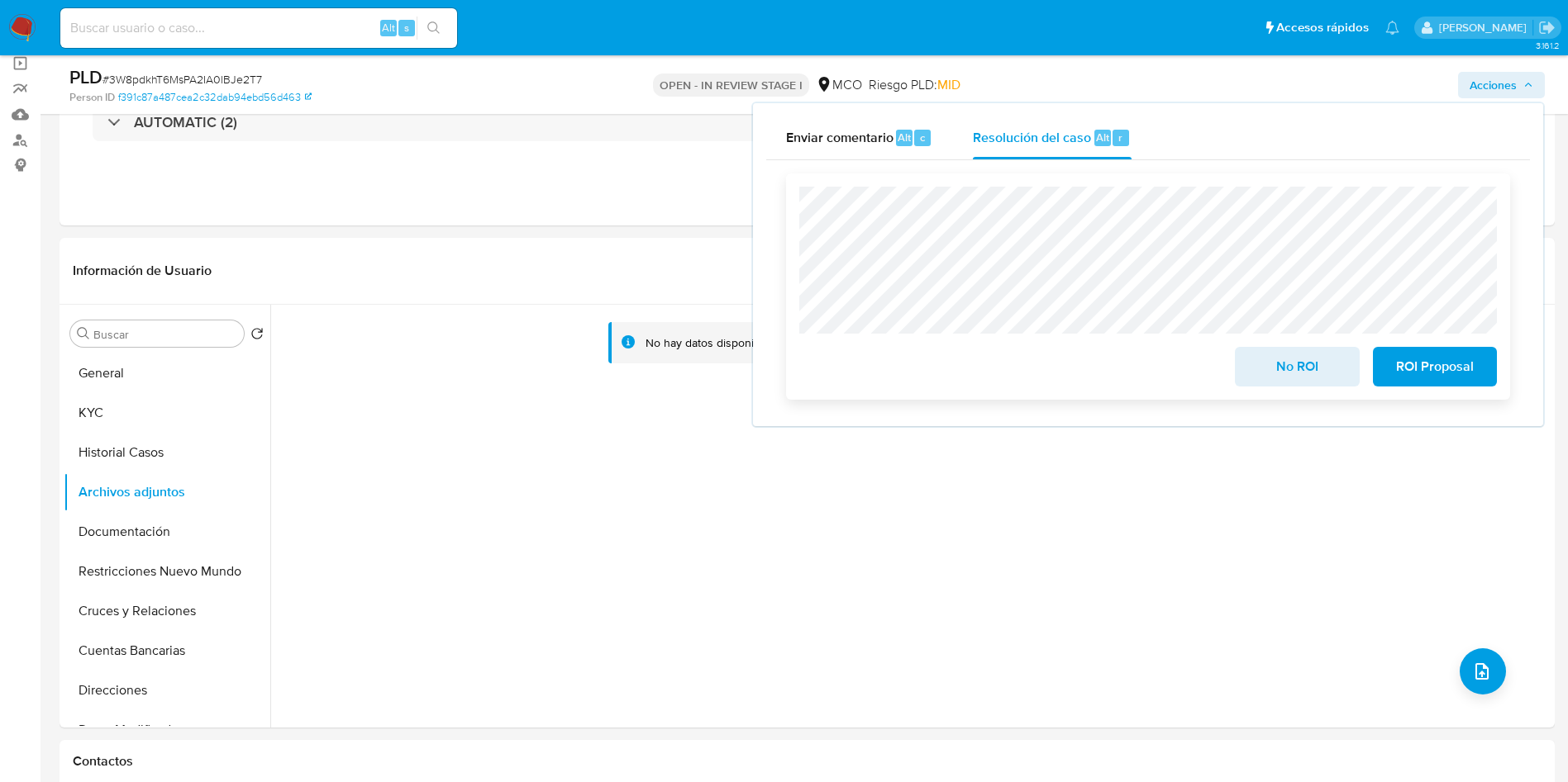
click at [1280, 378] on span "No ROI" at bounding box center [1296, 367] width 81 height 37
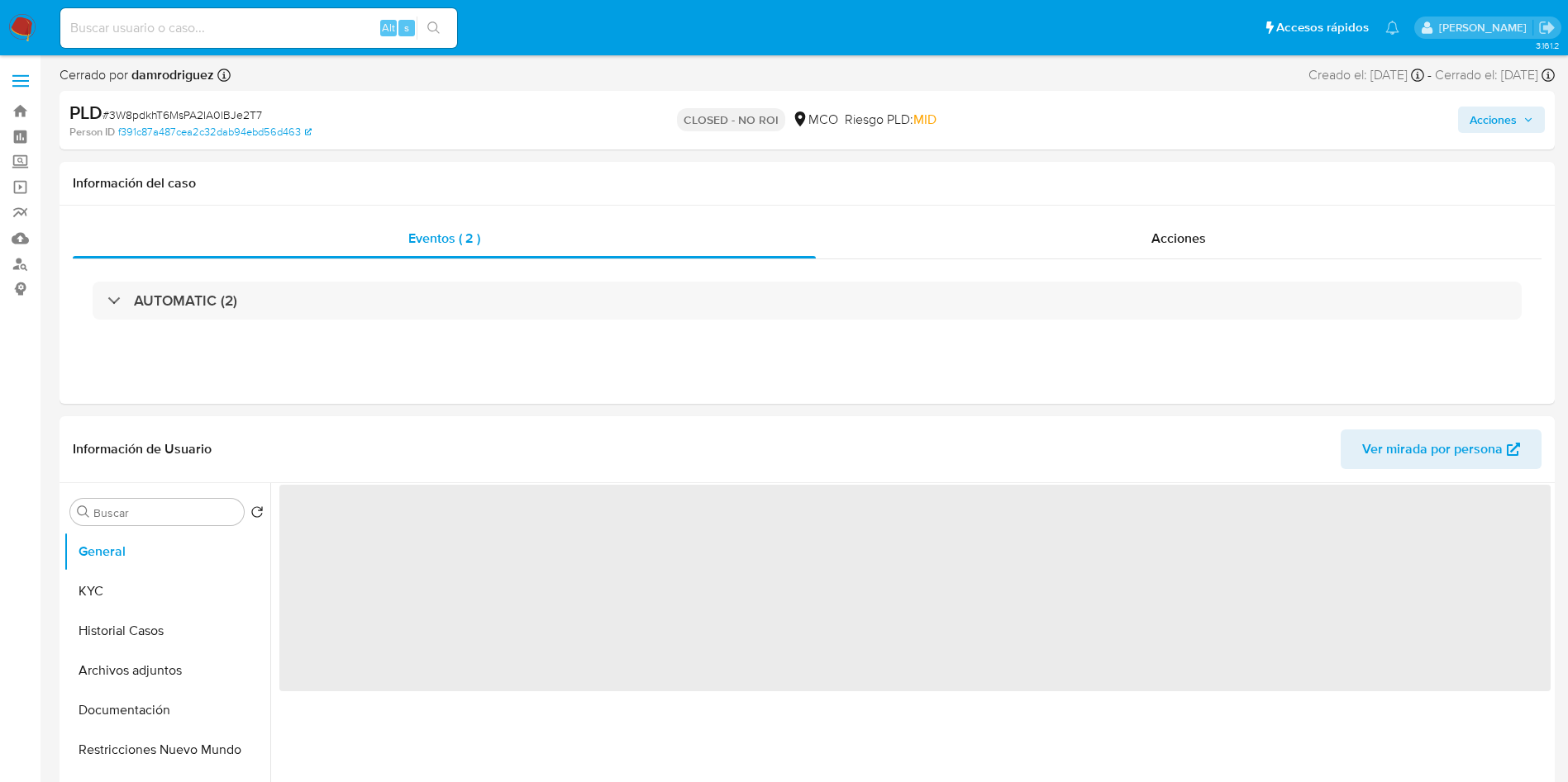
click at [20, 31] on img at bounding box center [22, 28] width 28 height 28
select select "10"
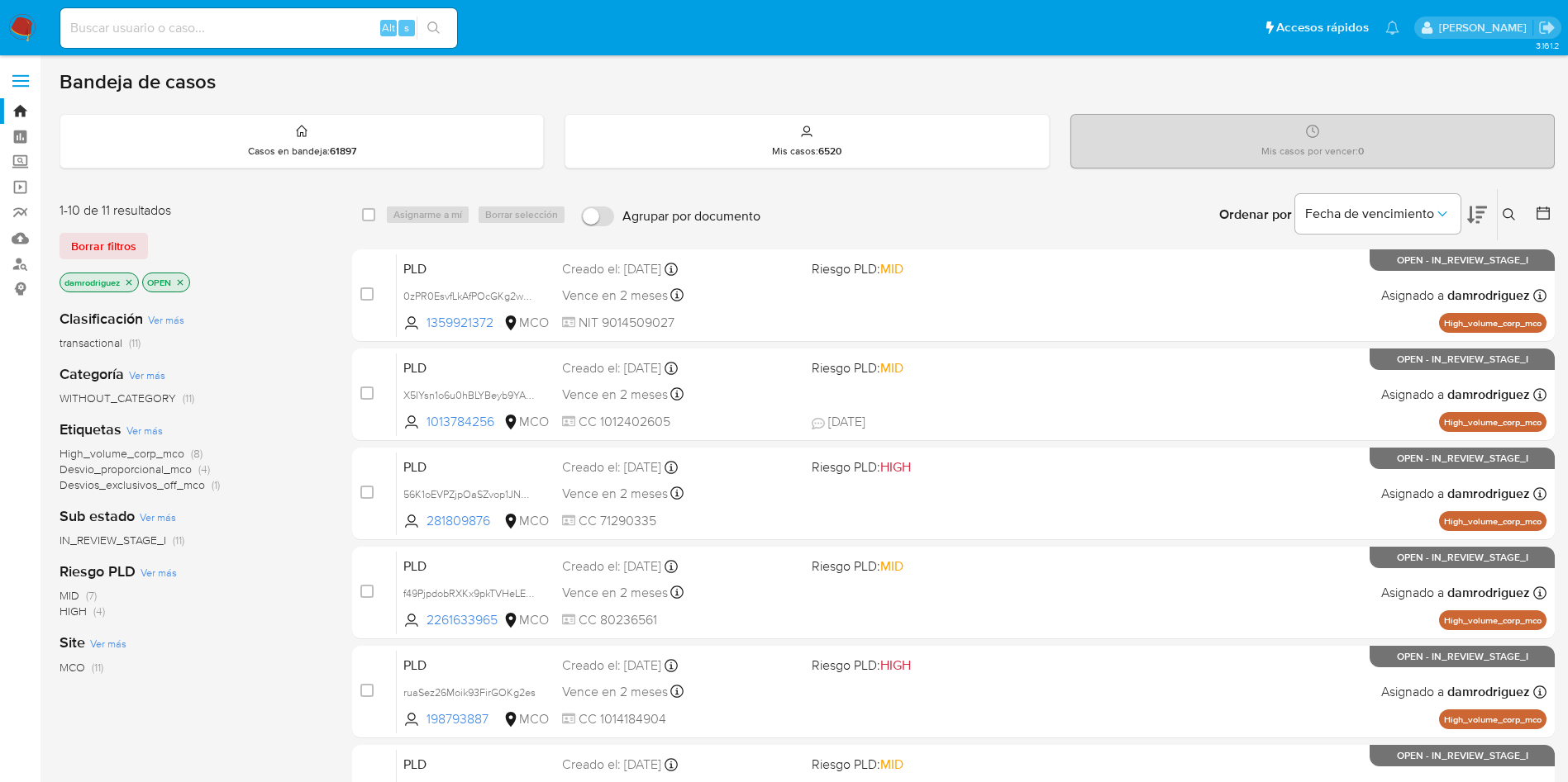
click at [274, 43] on div "Alt s" at bounding box center [259, 27] width 397 height 39
click at [275, 33] on input at bounding box center [259, 28] width 397 height 22
paste input "iuHtk1r9IORHqyCAj6MhXKRf"
type input "iuHtk1r9IORHqyCAj6MhXKRf"
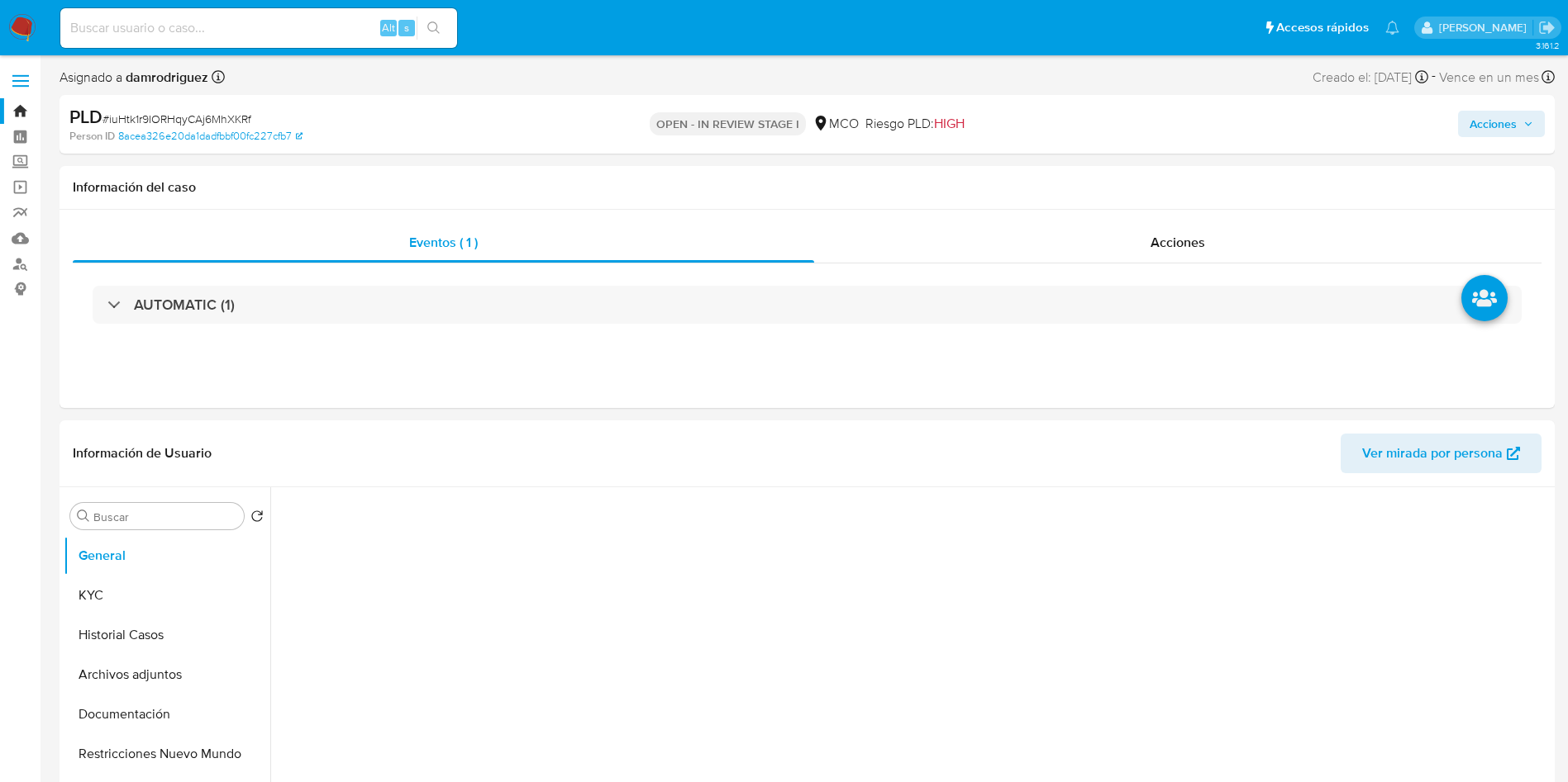
select select "10"
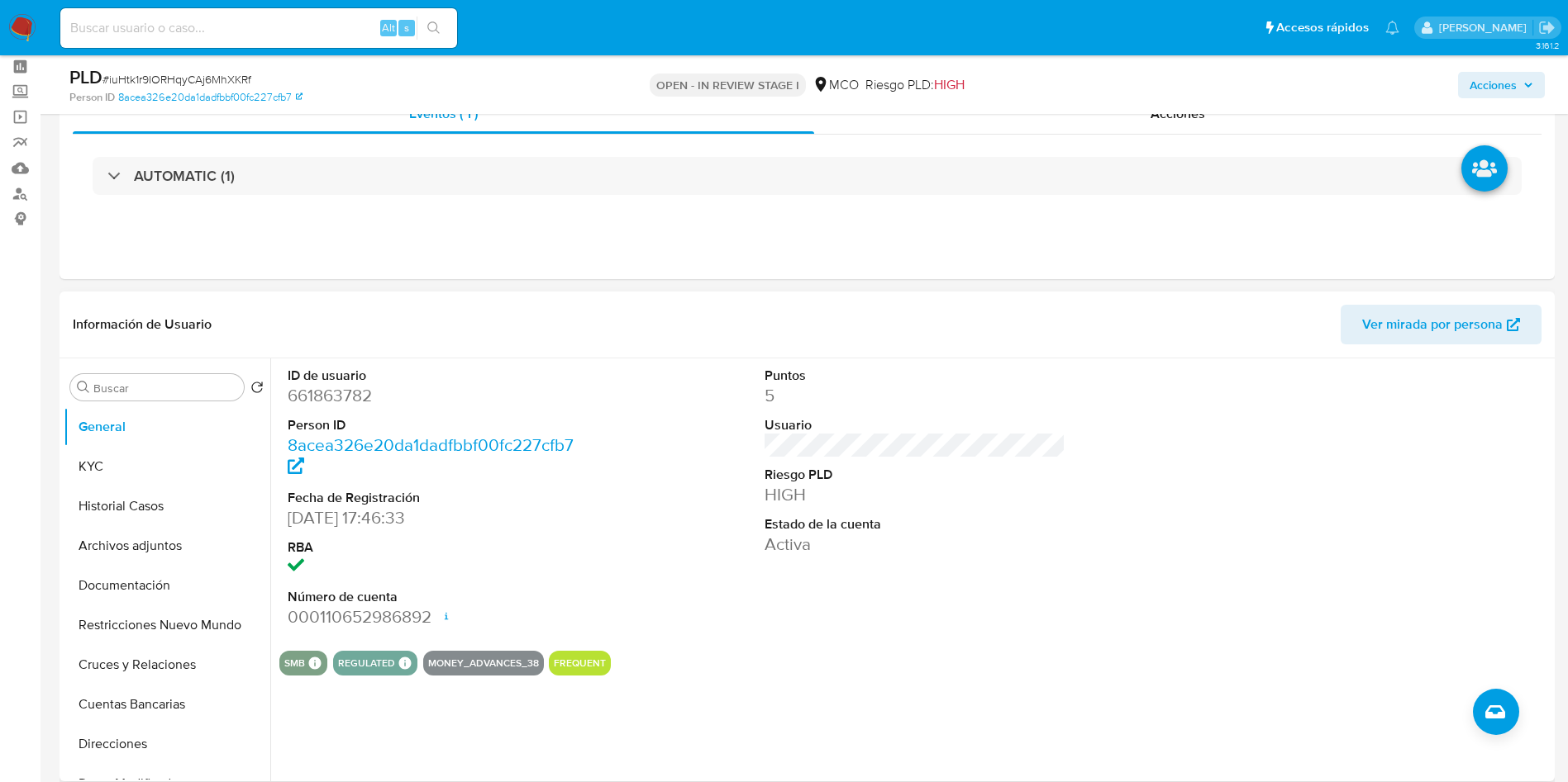
scroll to position [124, 0]
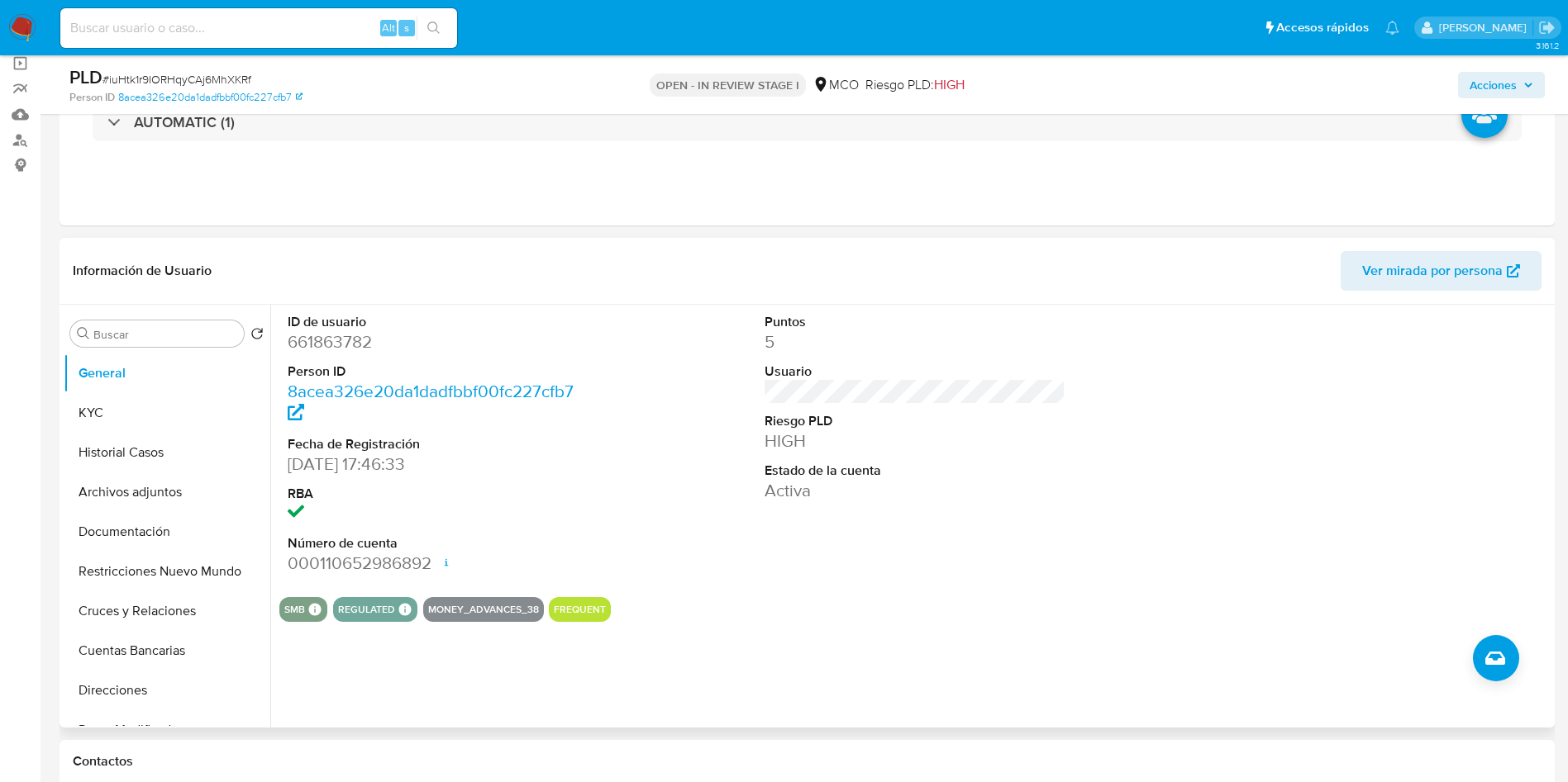
click at [573, 351] on dd "661863782" at bounding box center [438, 342] width 302 height 23
click at [330, 339] on dd "661863782" at bounding box center [438, 342] width 302 height 23
copy dd "661863782"
click at [160, 429] on button "KYC" at bounding box center [160, 412] width 193 height 39
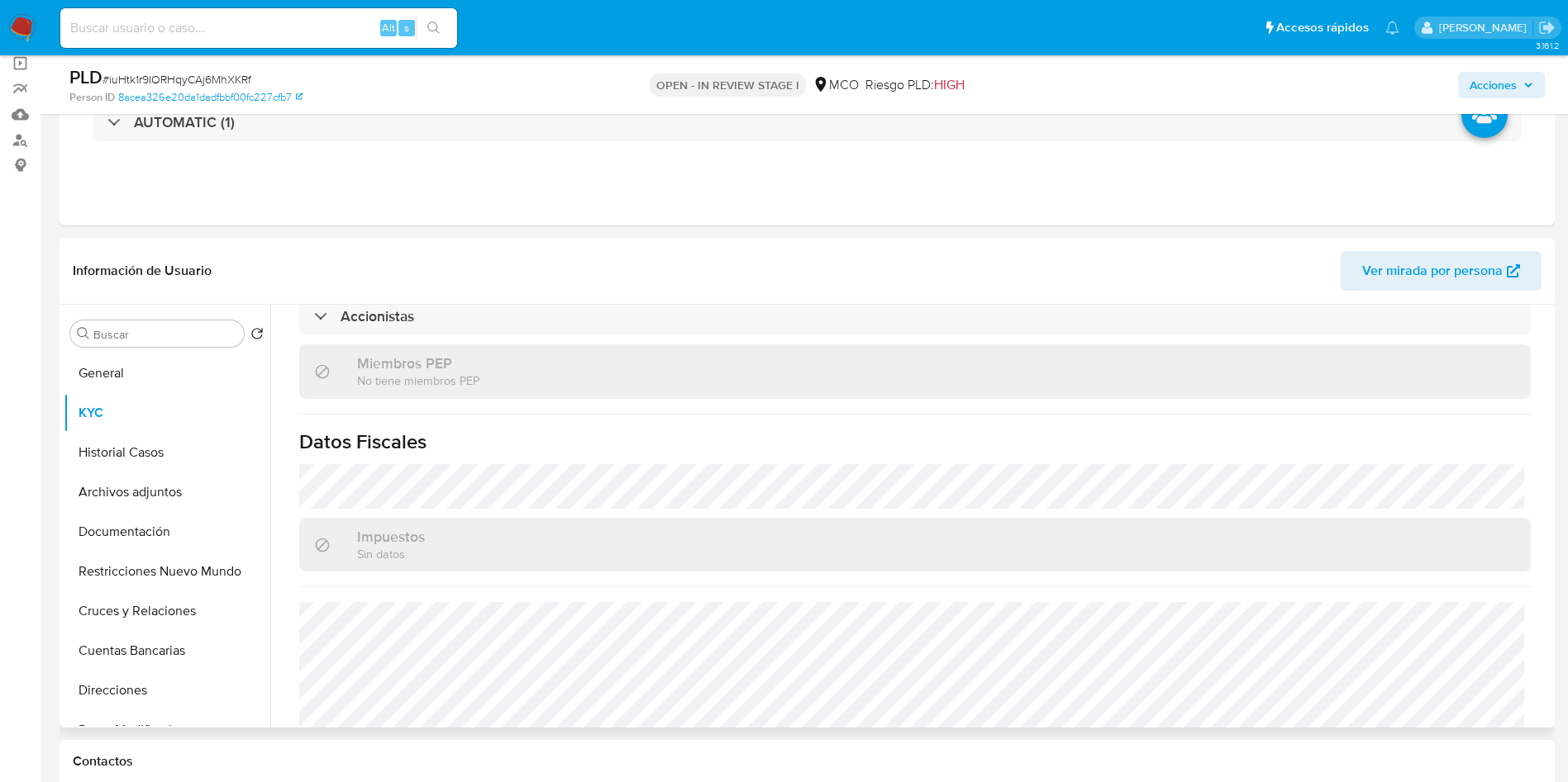
scroll to position [1035, 0]
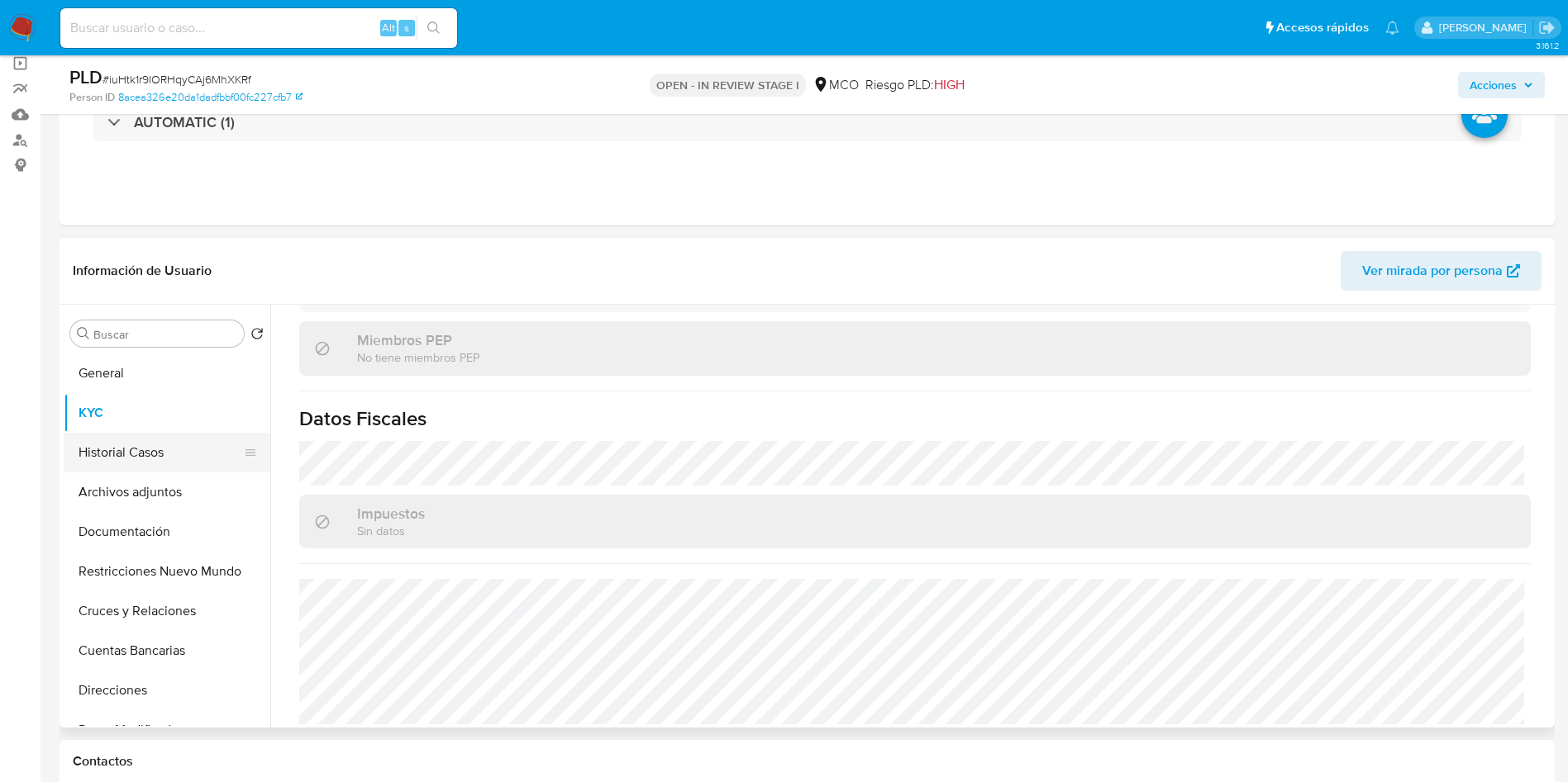
click at [126, 470] on button "Historial Casos" at bounding box center [160, 452] width 193 height 39
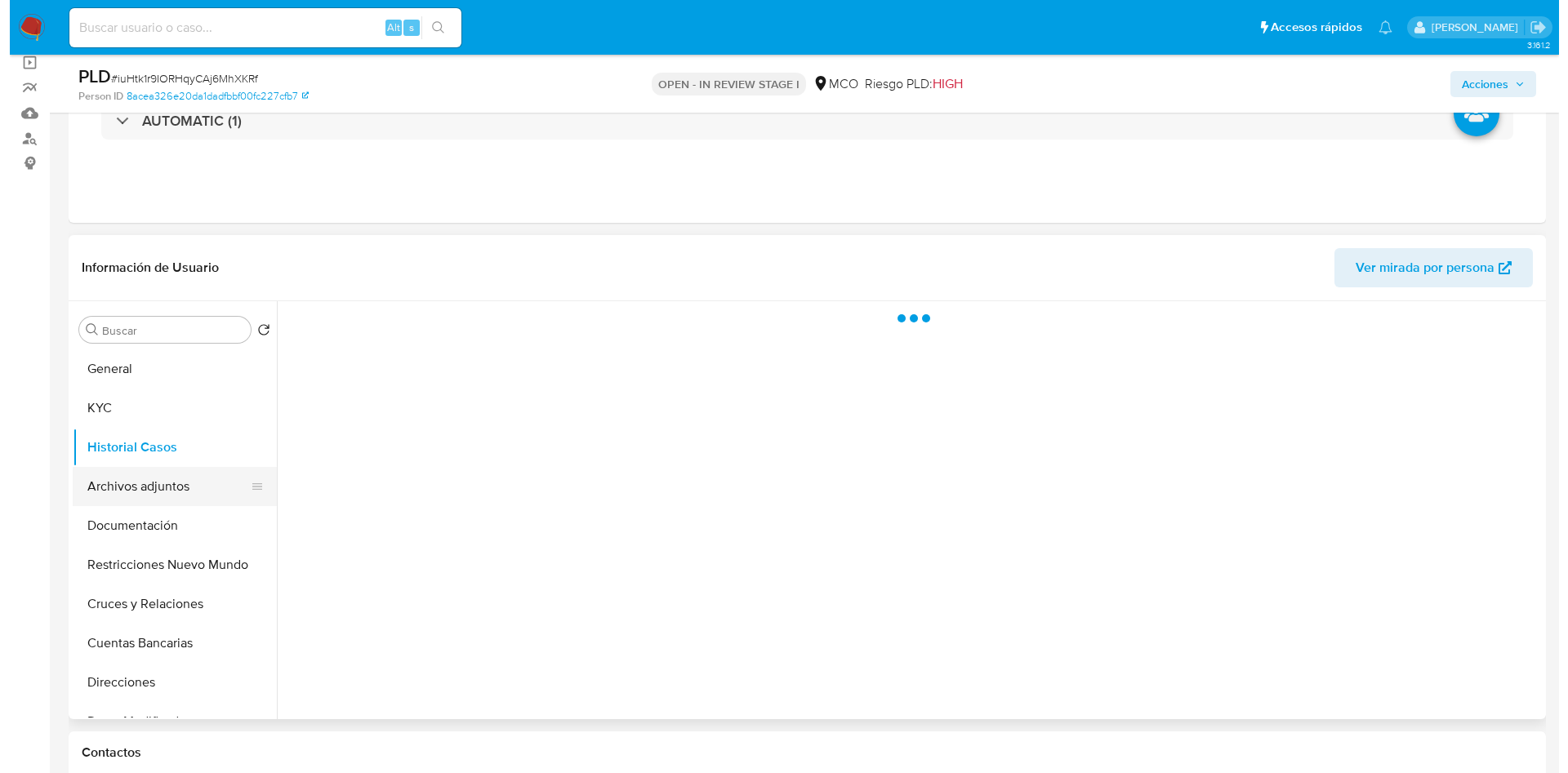
scroll to position [0, 0]
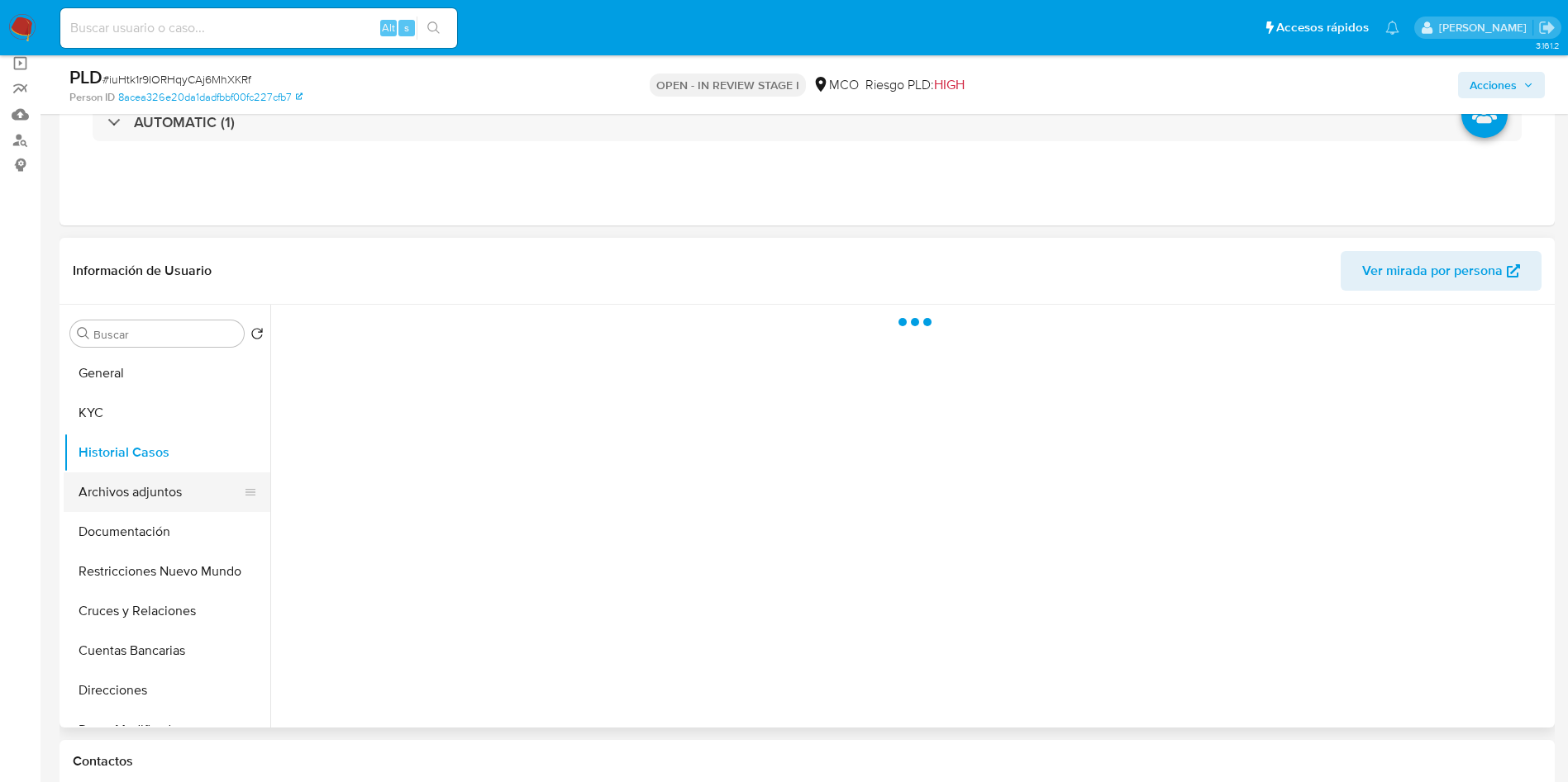
click at [139, 492] on button "Archivos adjuntos" at bounding box center [160, 492] width 193 height 39
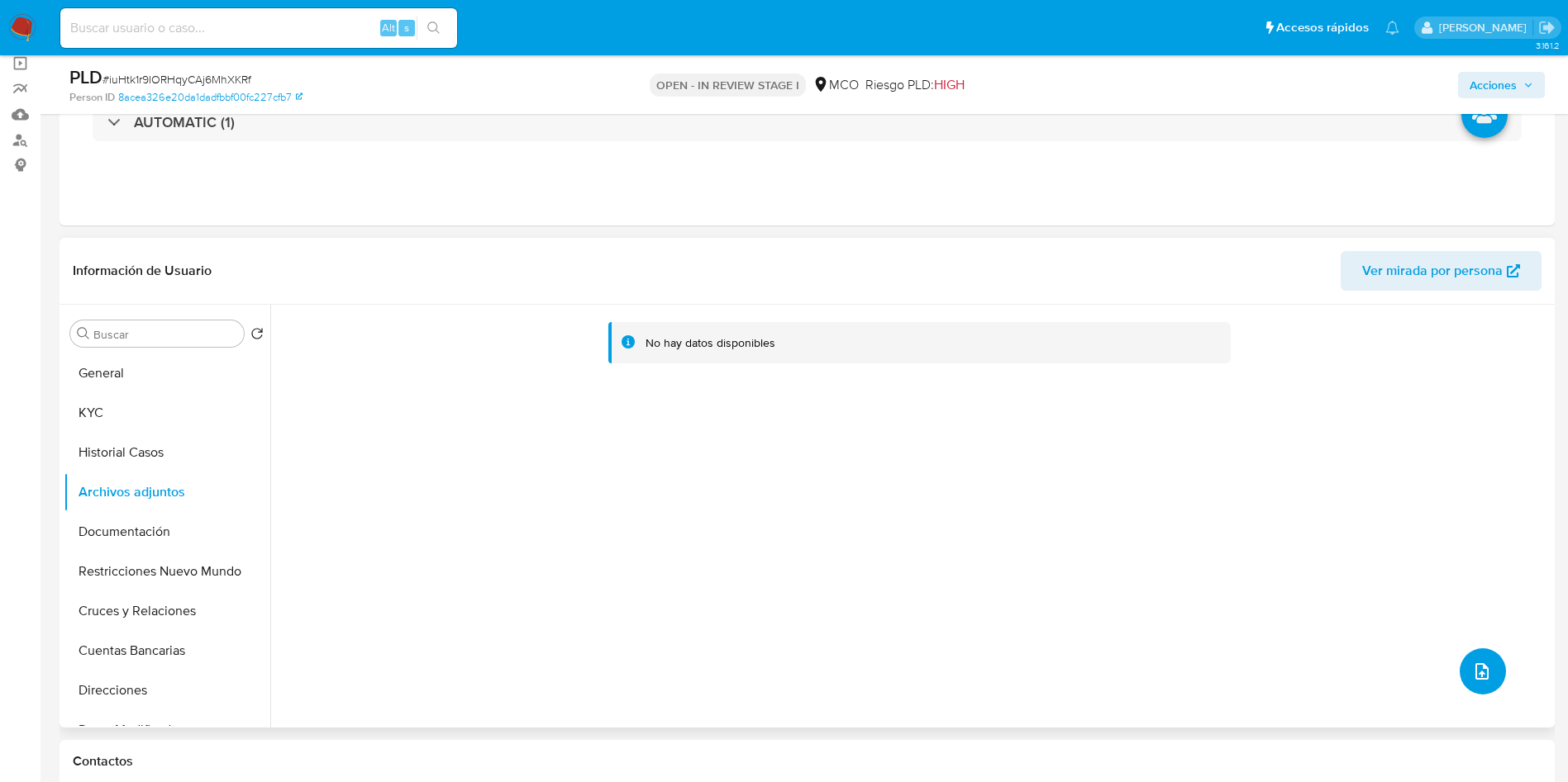
click at [1471, 649] on button "upload-file" at bounding box center [1482, 671] width 46 height 46
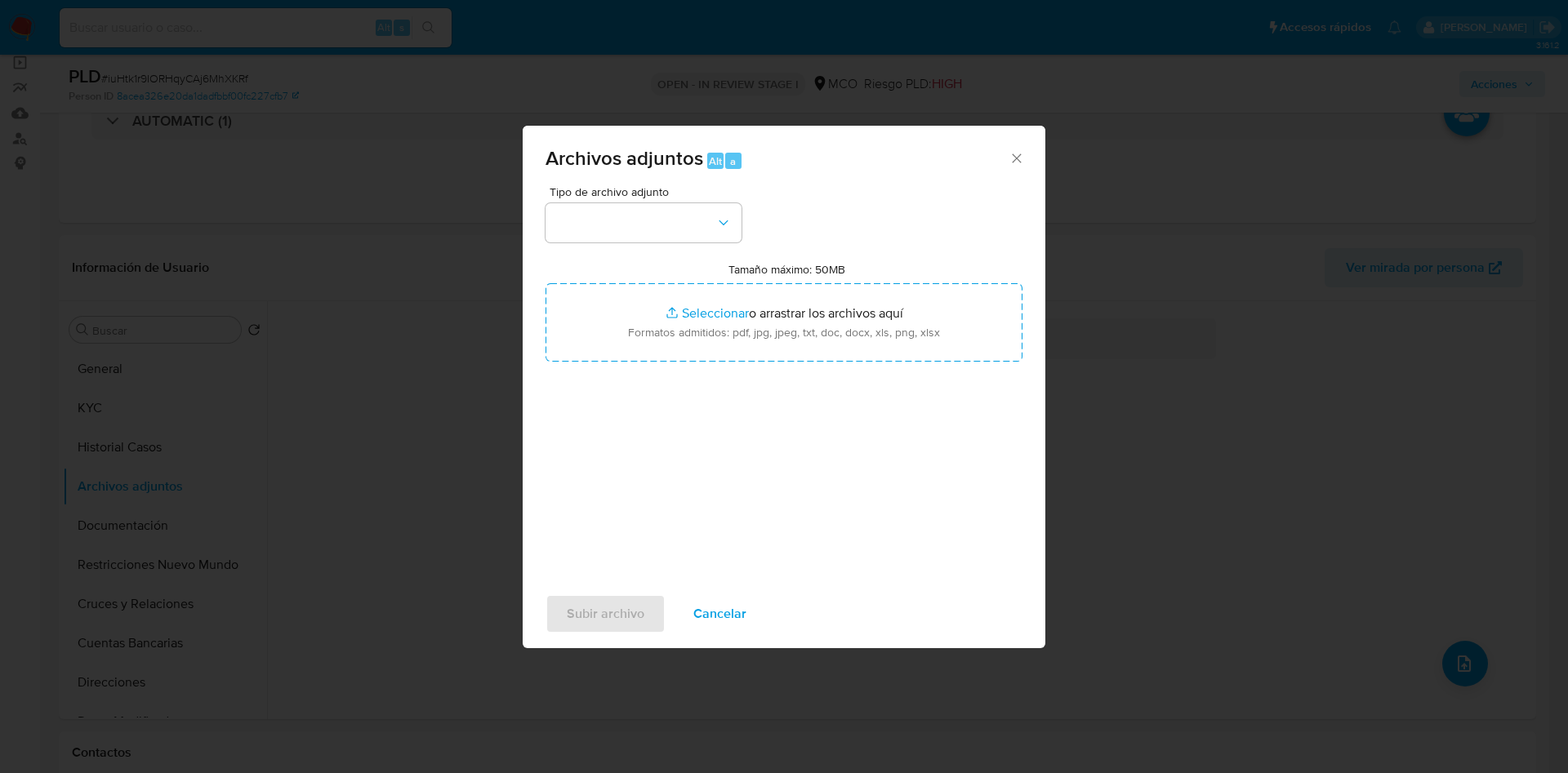
click at [634, 244] on div "Tipo de archivo adjunto Tamaño máximo: 50MB Seleccionar archivos Seleccionar o …" at bounding box center [784, 379] width 477 height 385
click at [633, 235] on button "button" at bounding box center [643, 222] width 196 height 39
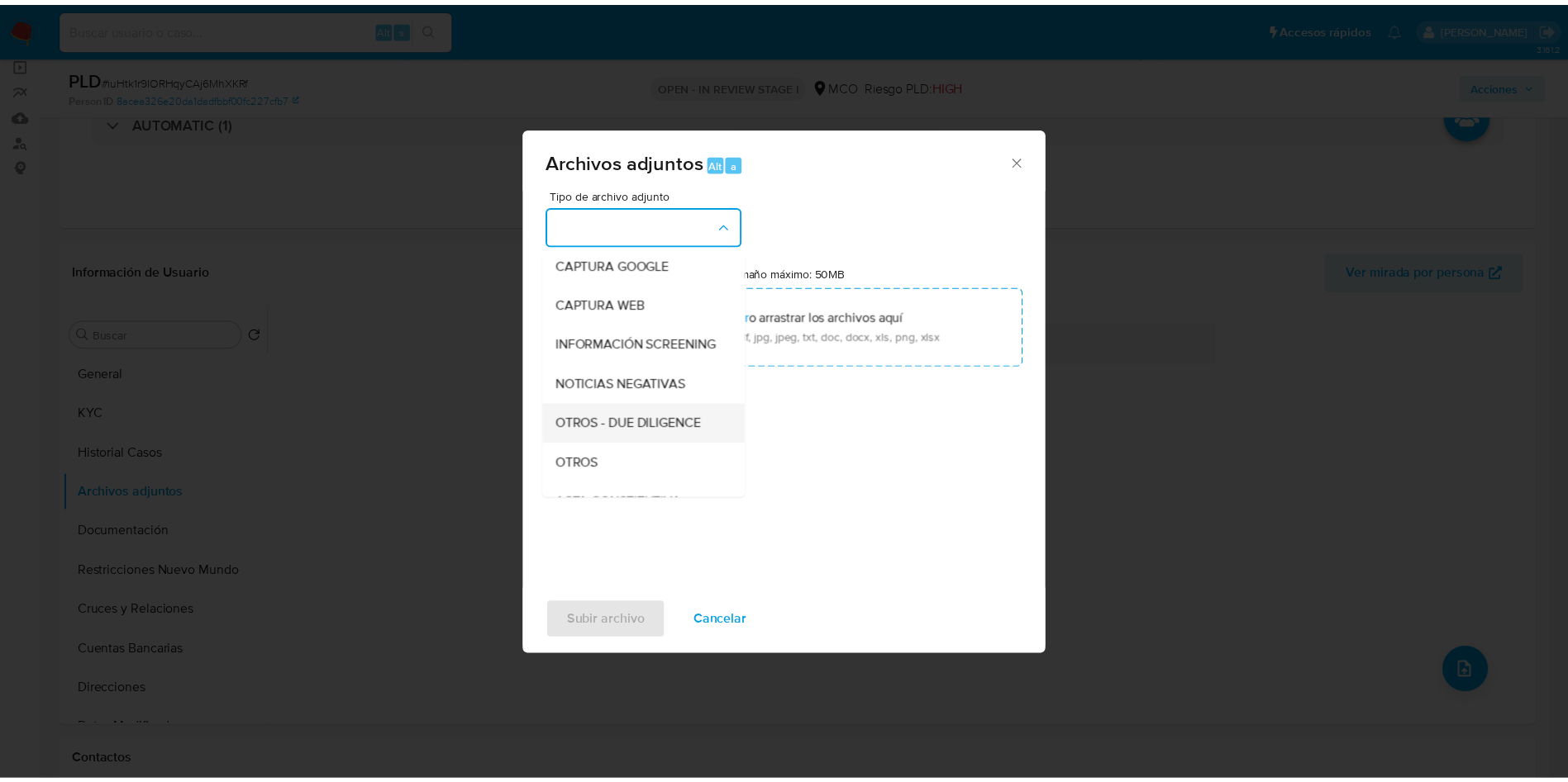
scroll to position [124, 0]
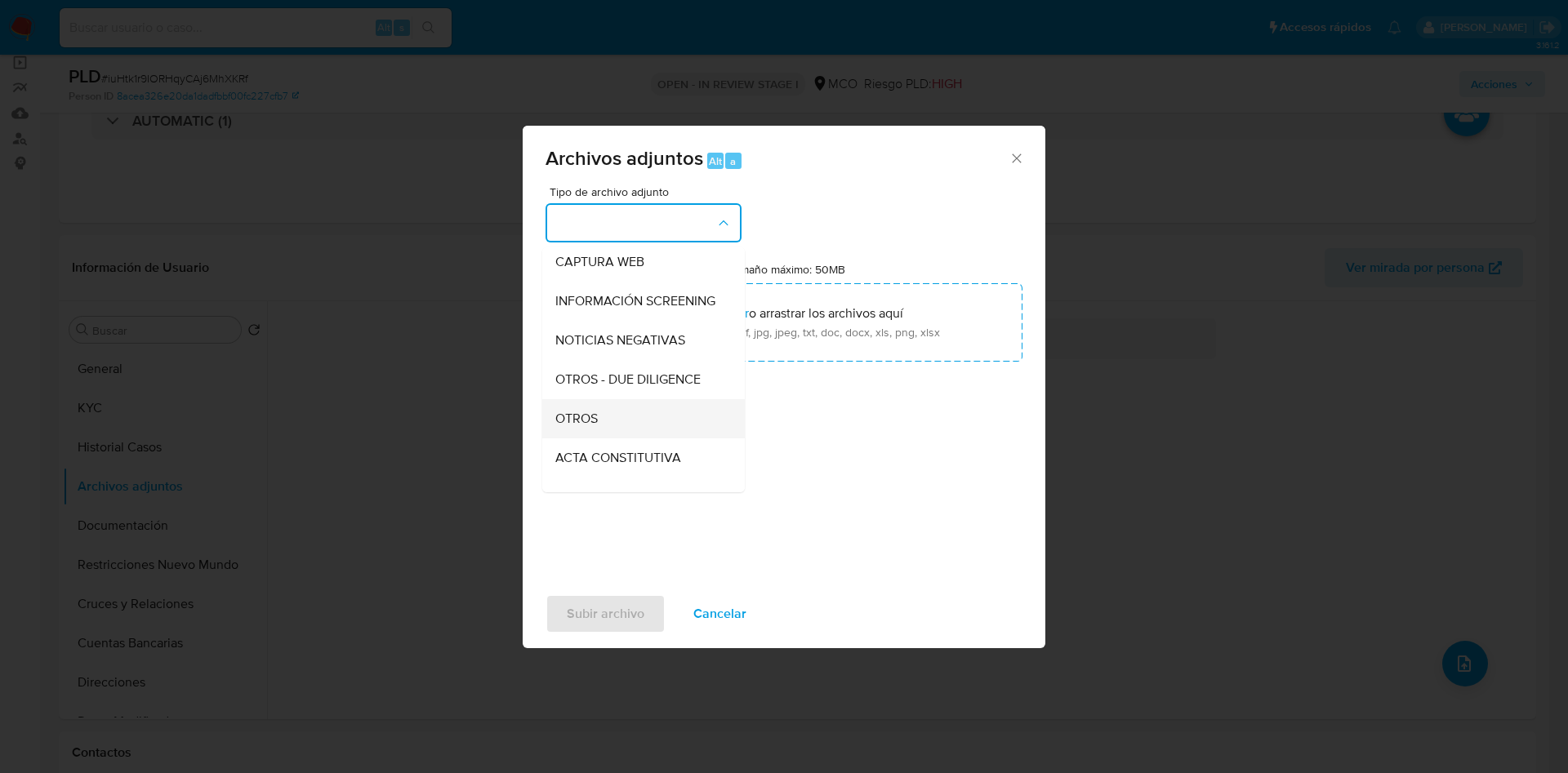
click at [614, 424] on div "OTROS" at bounding box center [638, 418] width 167 height 39
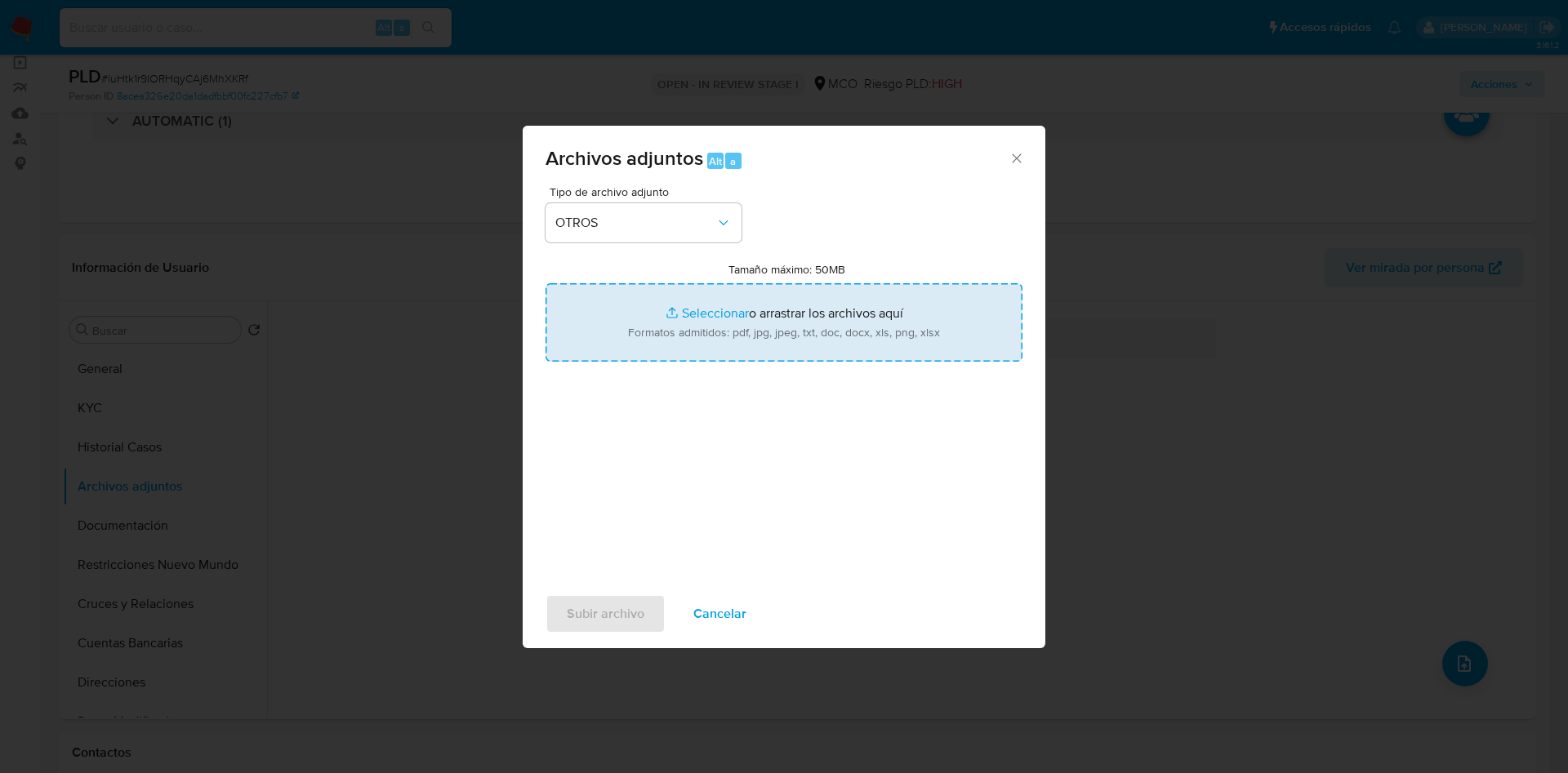
click at [623, 329] on input "Tamaño máximo: 50MB Seleccionar archivos" at bounding box center [784, 322] width 477 height 79
type input "C:\fakepath\661863782 - 07_10_2025.pdf"
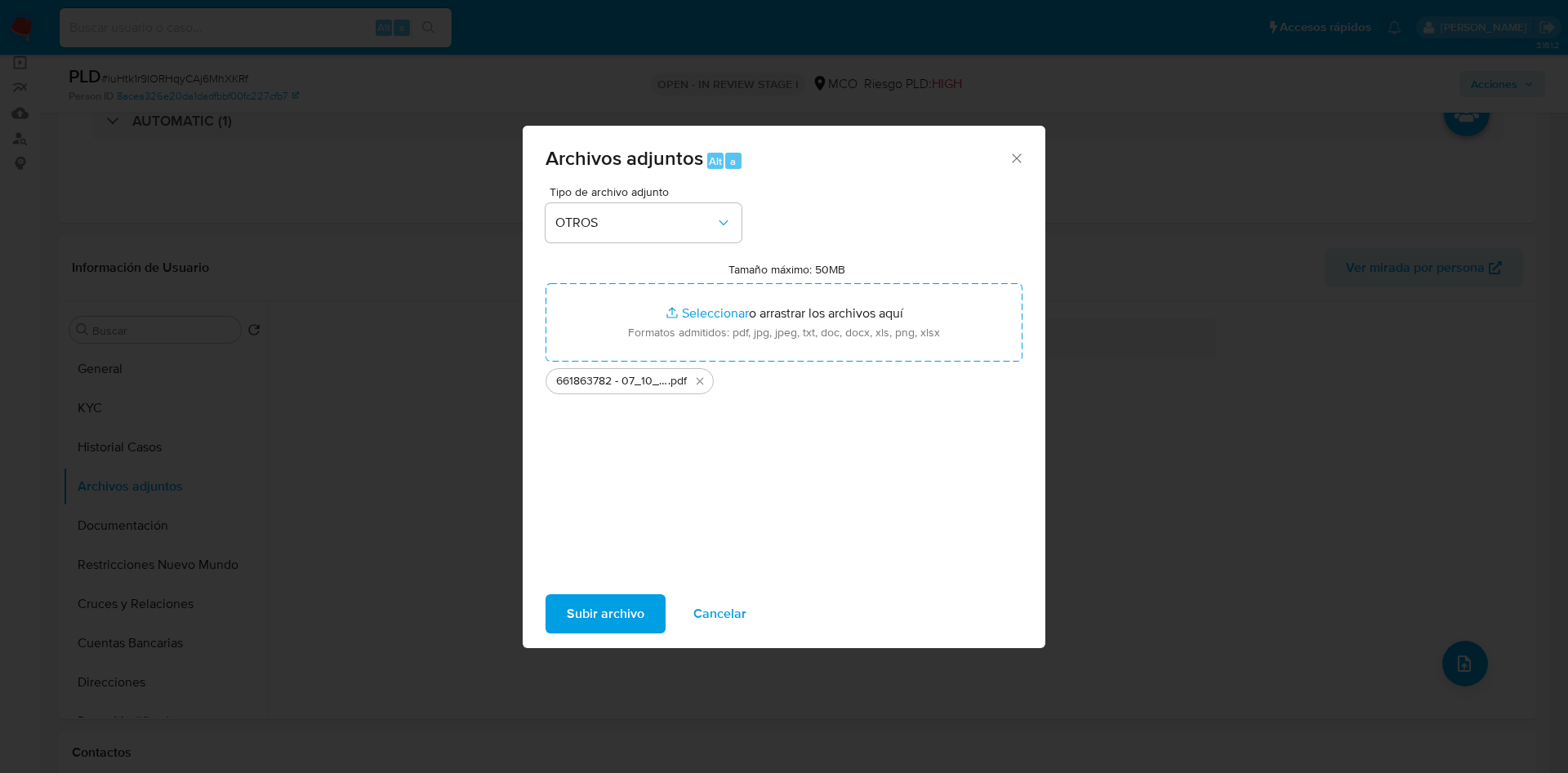
click at [604, 608] on span "Subir archivo" at bounding box center [605, 614] width 78 height 36
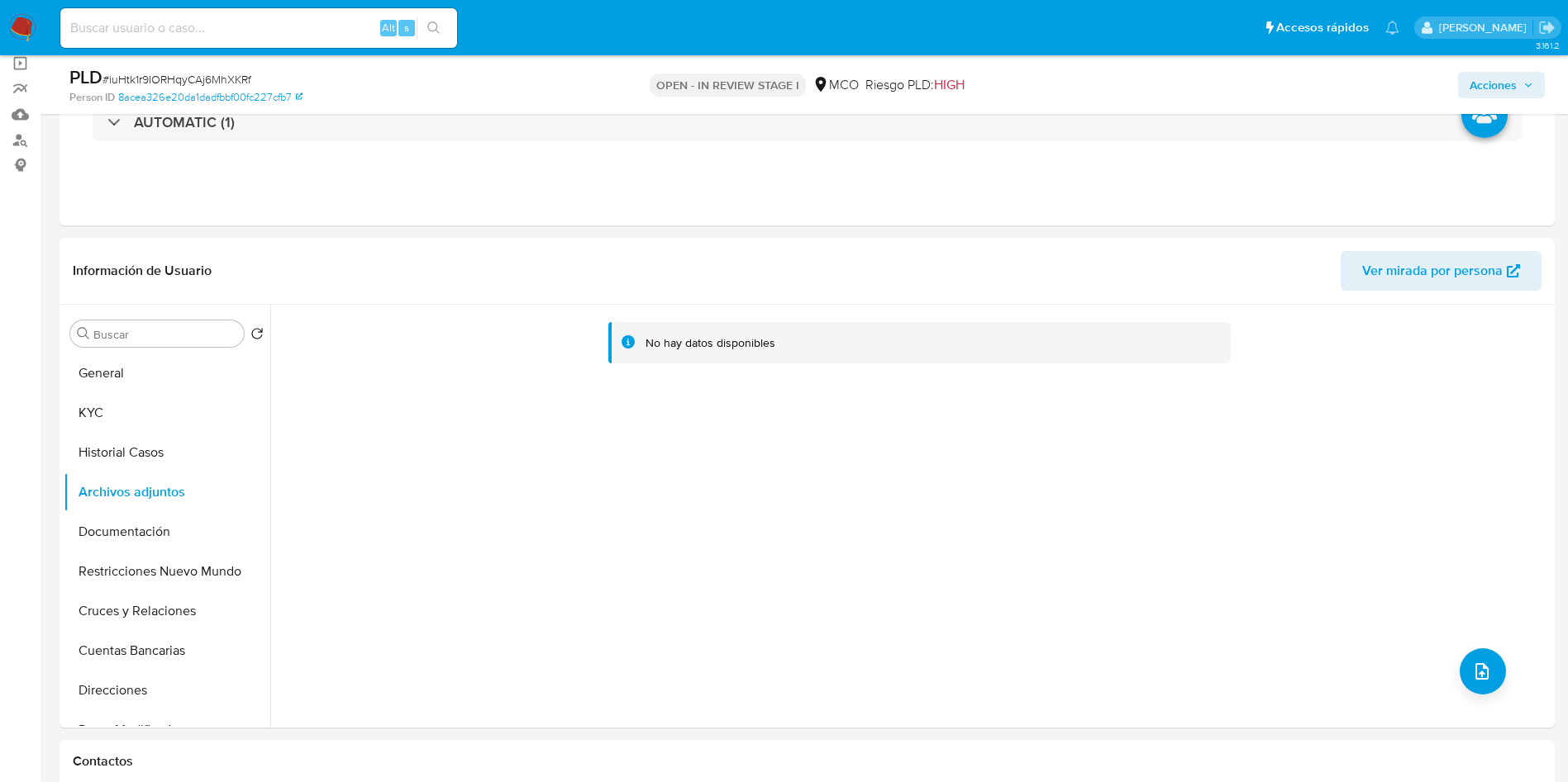
click at [1505, 93] on span "Acciones" at bounding box center [1493, 85] width 47 height 26
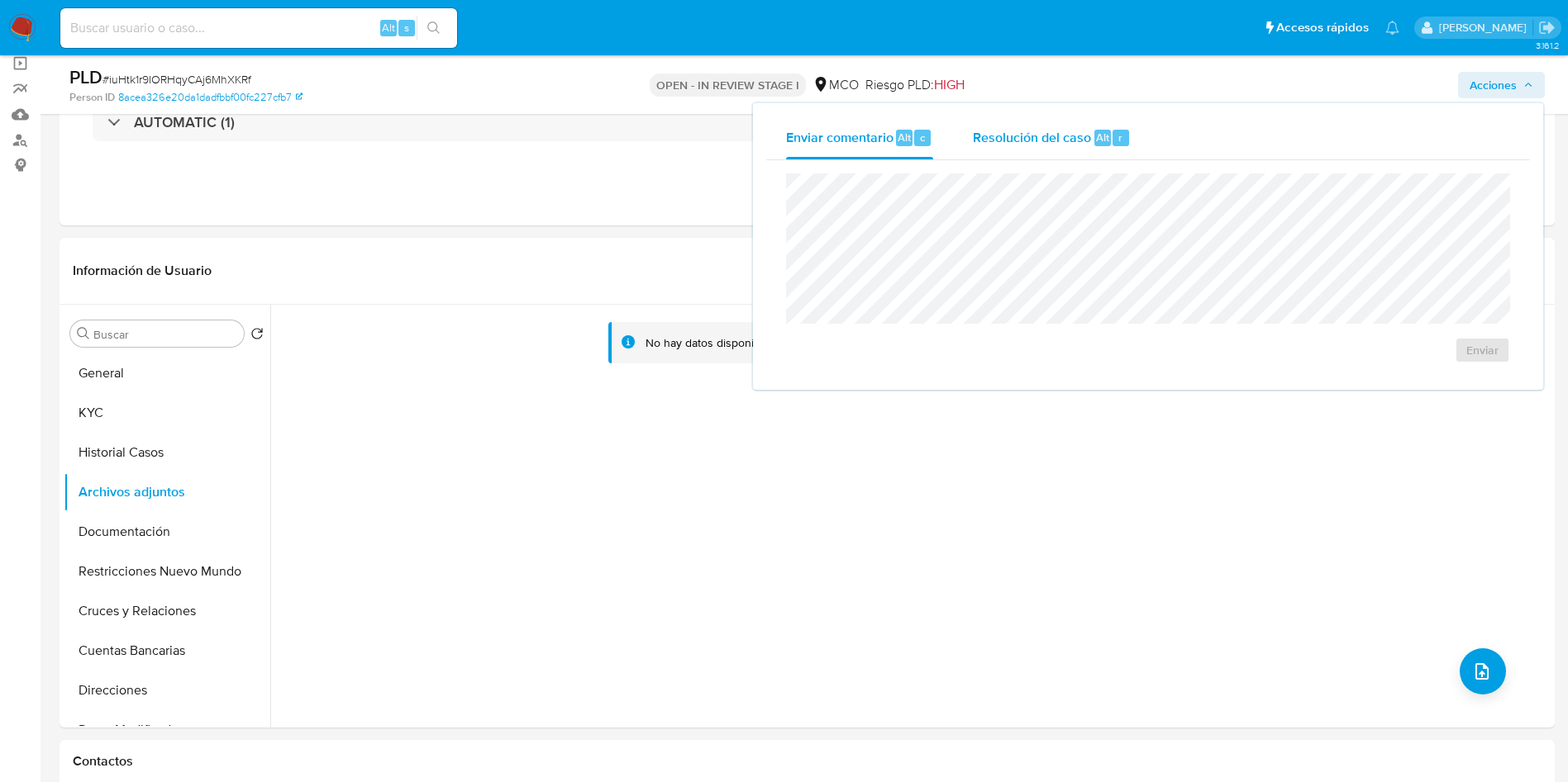
click at [1075, 141] on span "Resolución del caso" at bounding box center [1031, 137] width 118 height 19
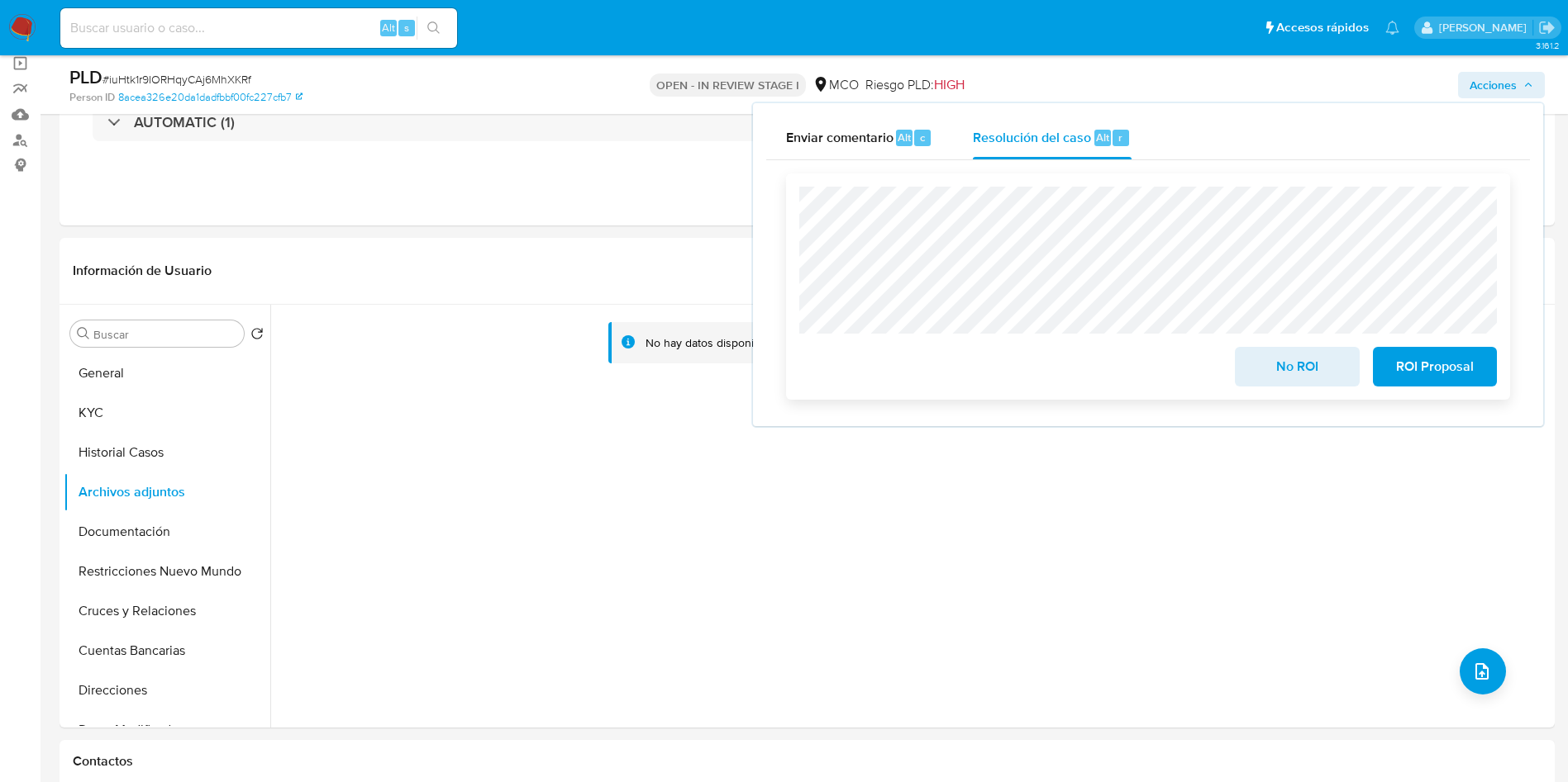
click at [1295, 372] on span "No ROI" at bounding box center [1296, 367] width 81 height 37
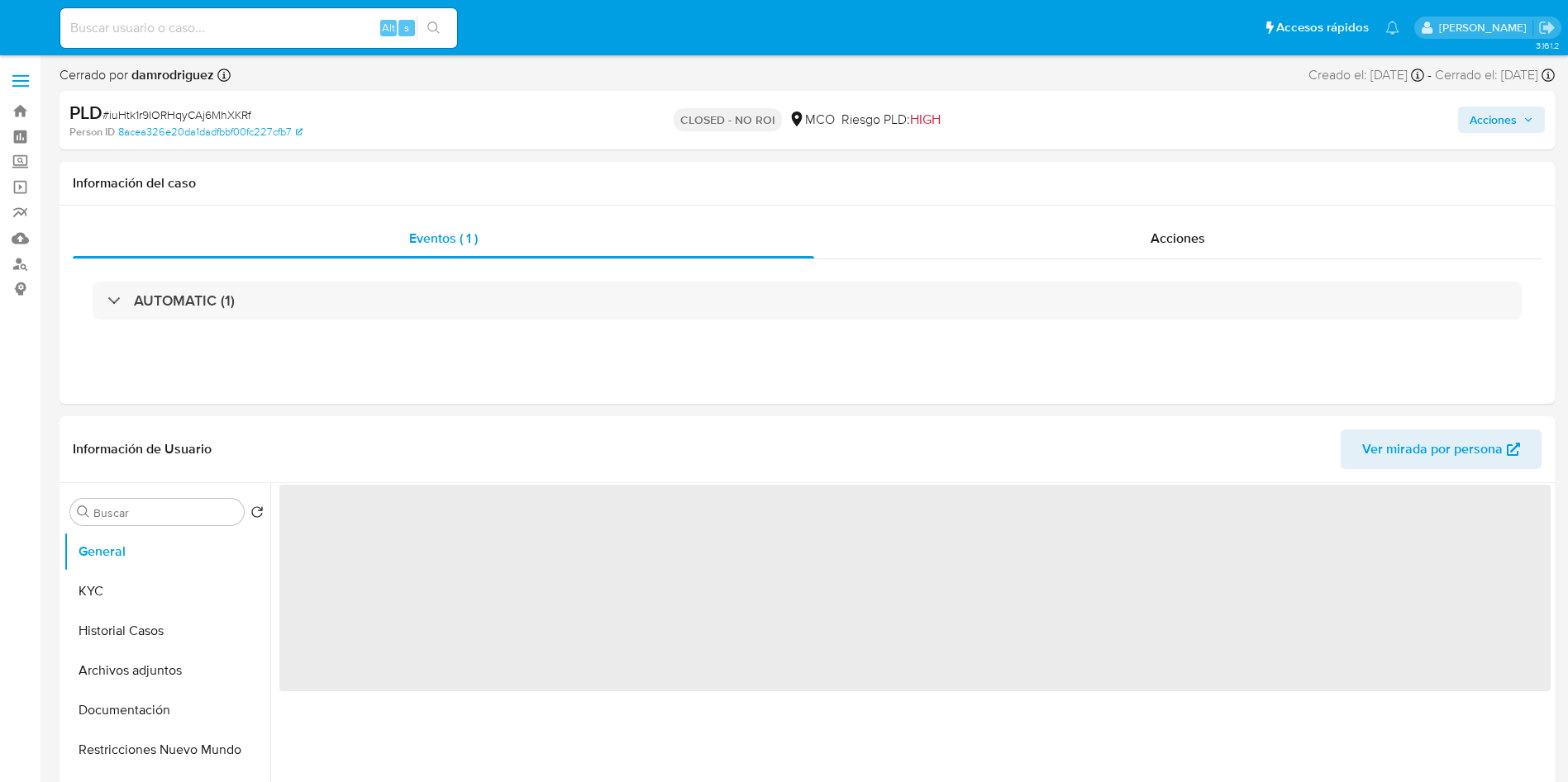
select select "10"
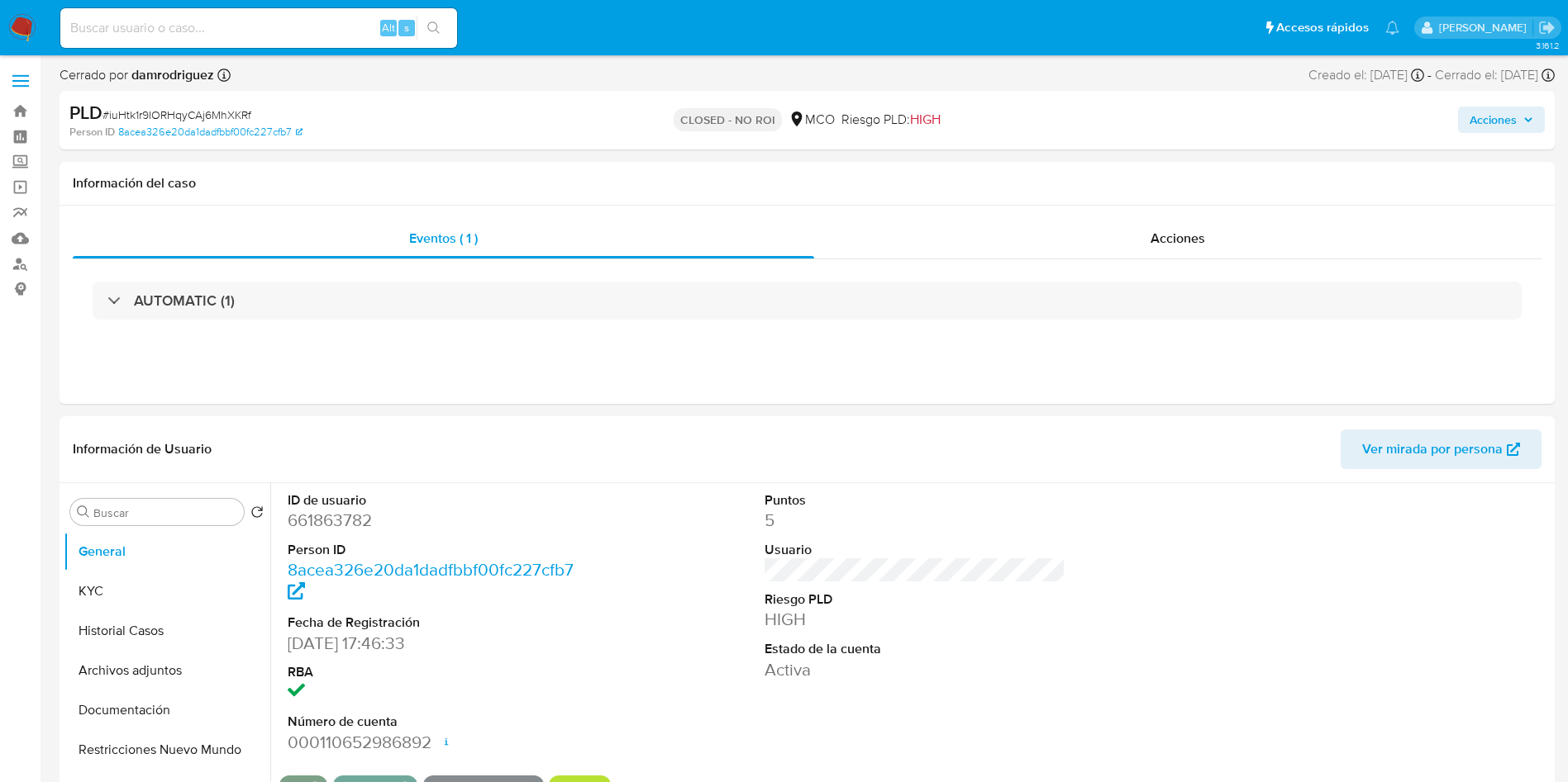
click at [26, 25] on img at bounding box center [22, 28] width 28 height 28
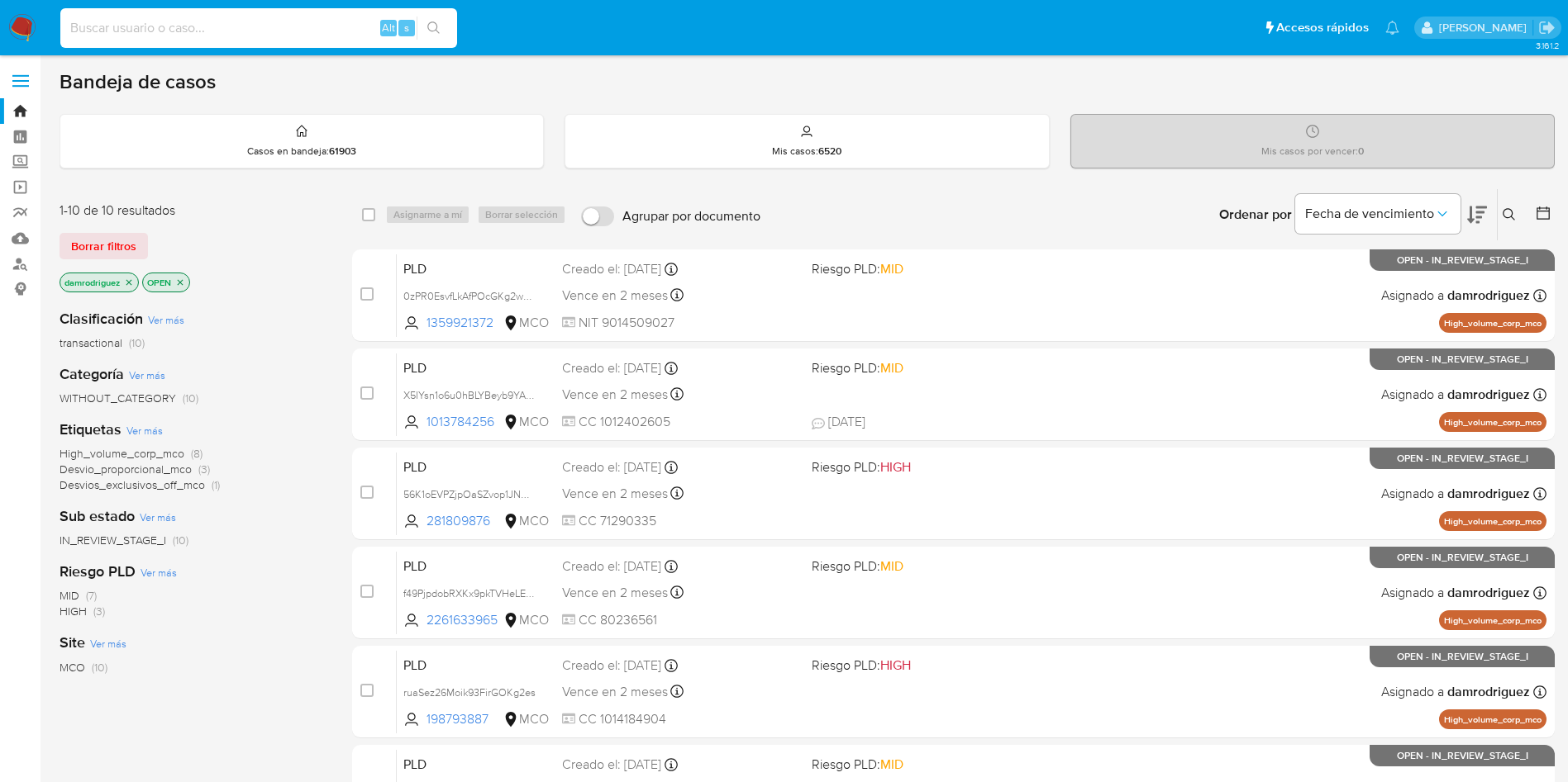
click at [260, 24] on input at bounding box center [259, 28] width 397 height 22
paste input "jBM8RwNeYE3inNjUbRplAjBE"
type input "jBM8RwNeYE3inNjUbRplAjBE"
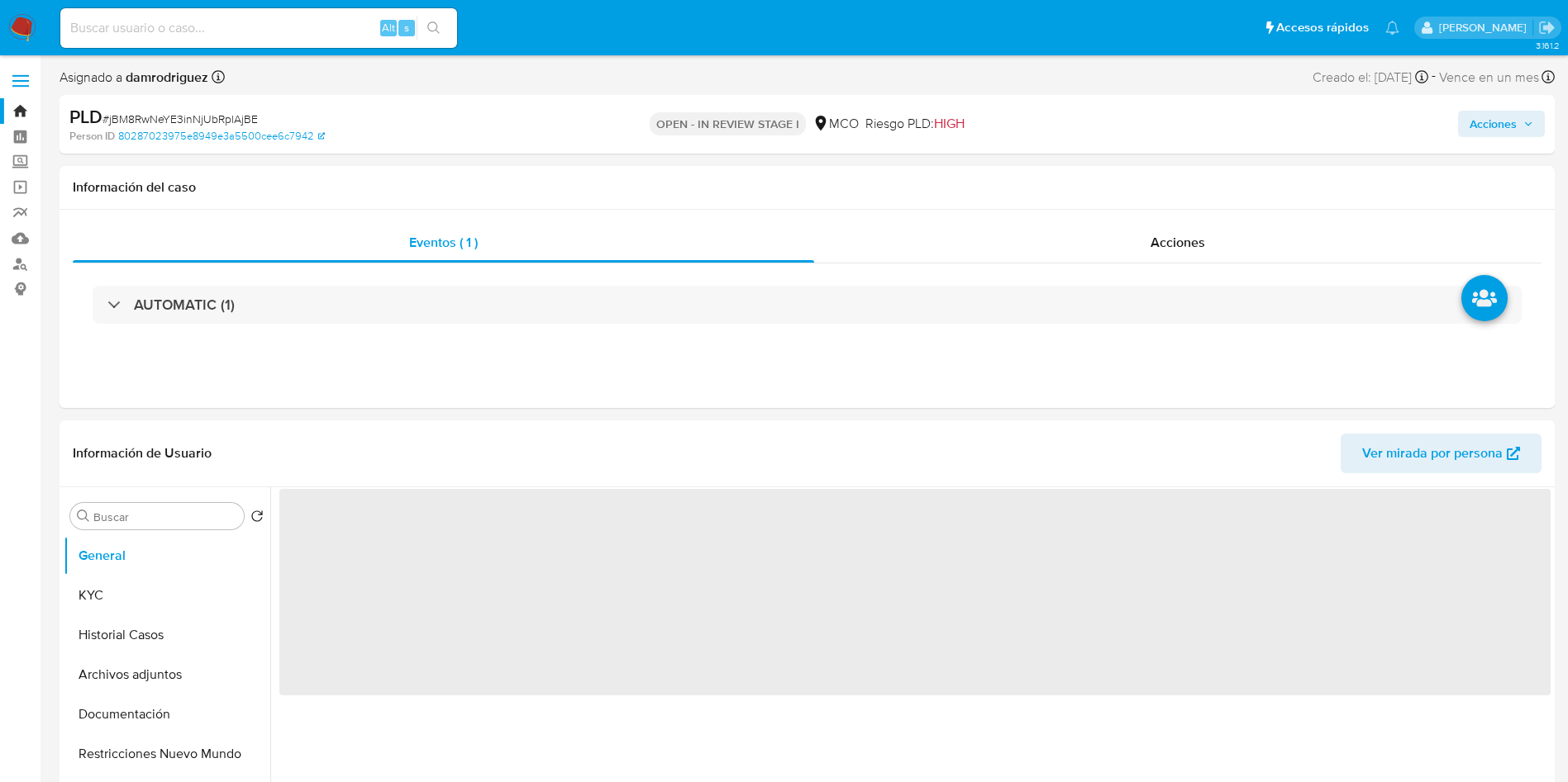
select select "10"
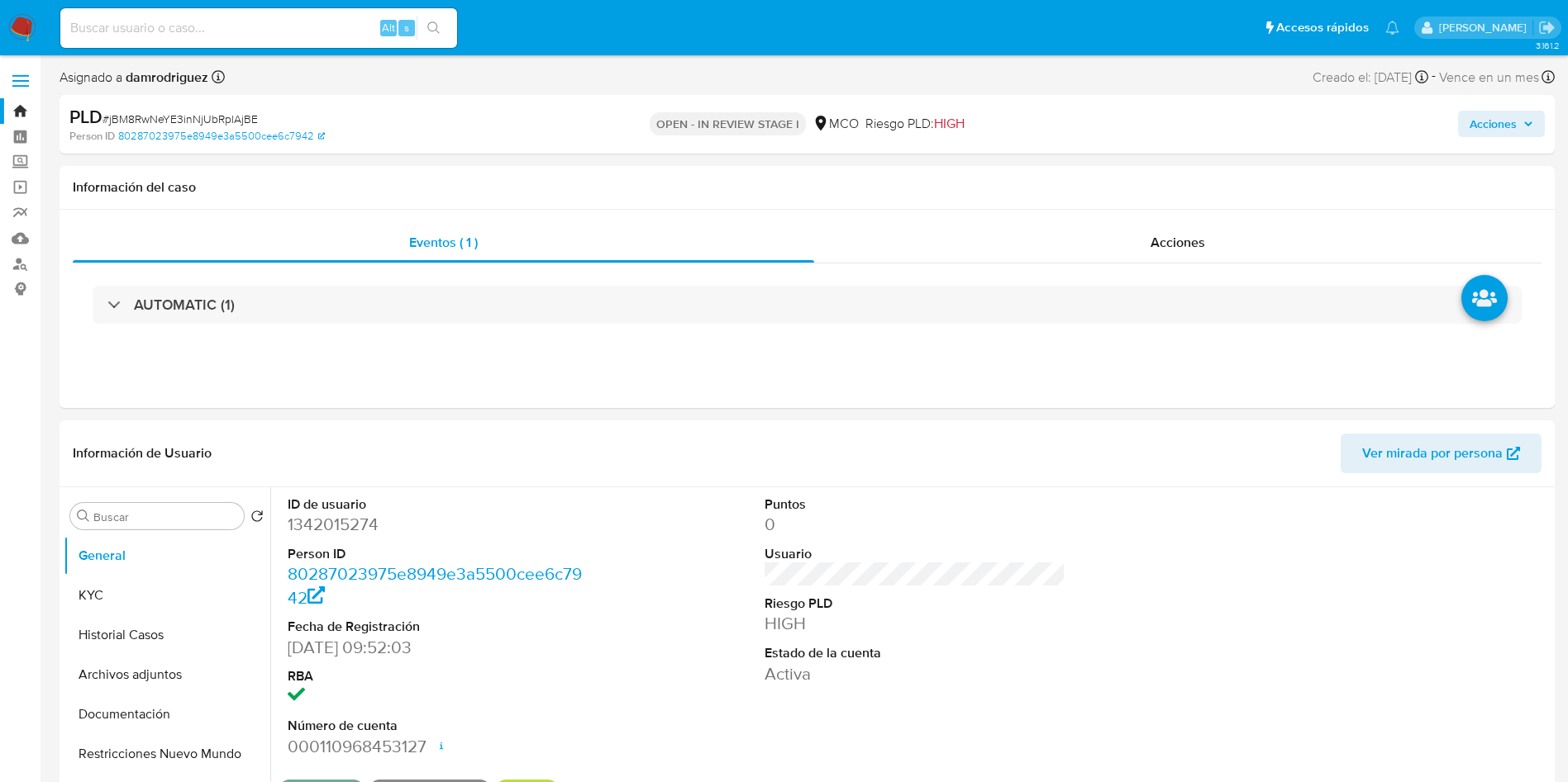
click at [12, 20] on img at bounding box center [22, 28] width 28 height 28
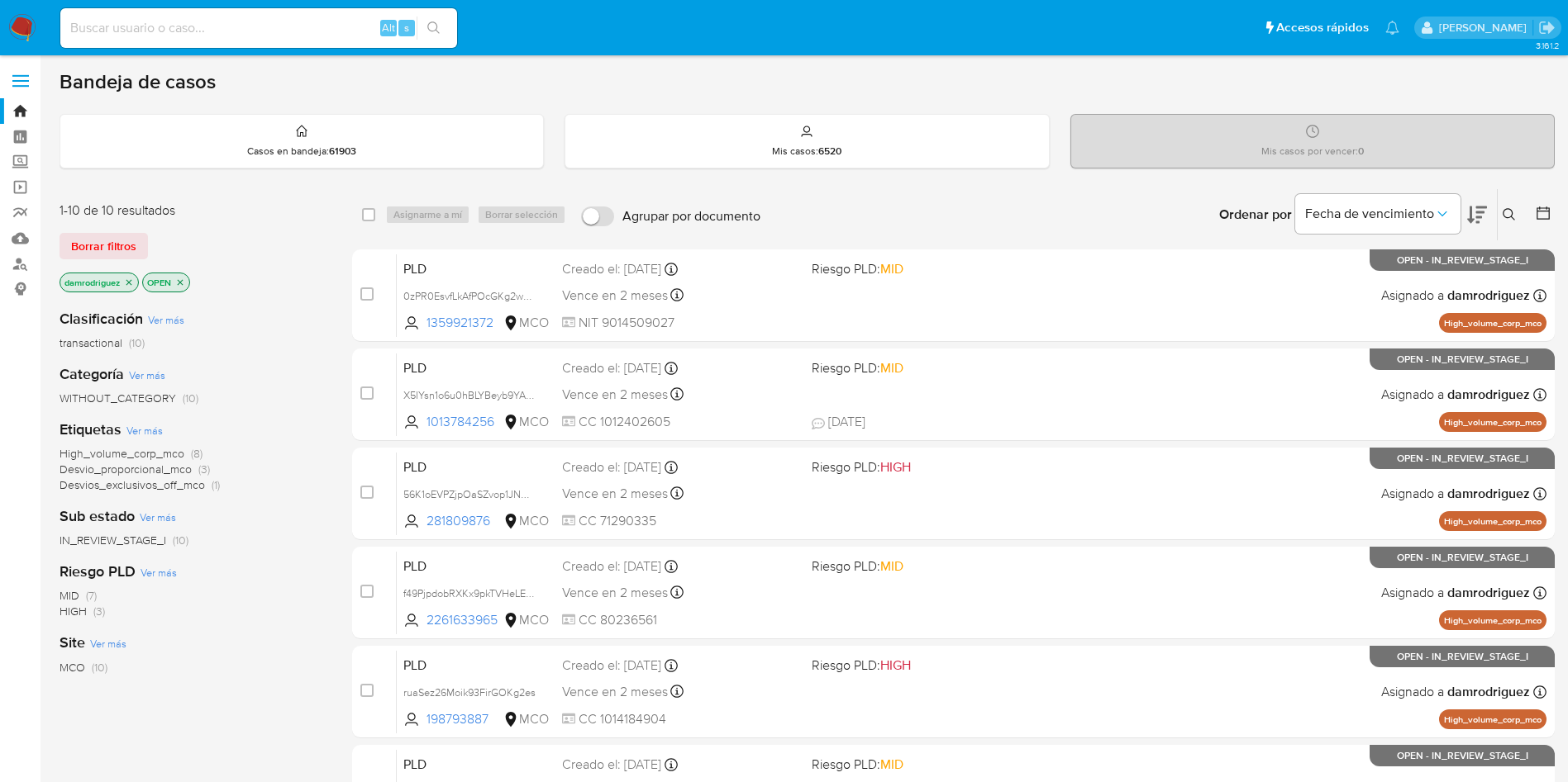
click at [129, 283] on icon "close-filter" at bounding box center [128, 282] width 10 height 10
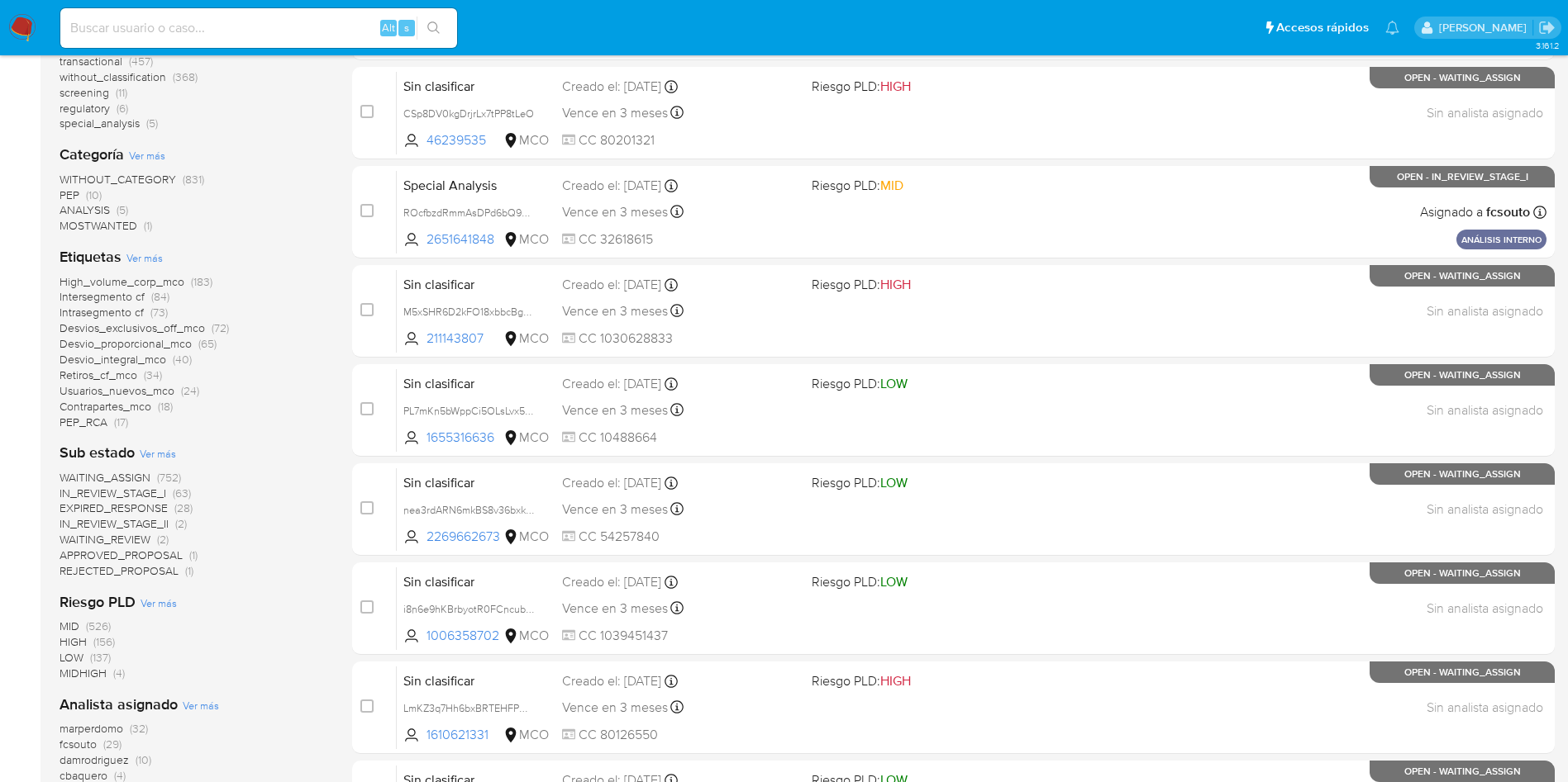
scroll to position [372, 0]
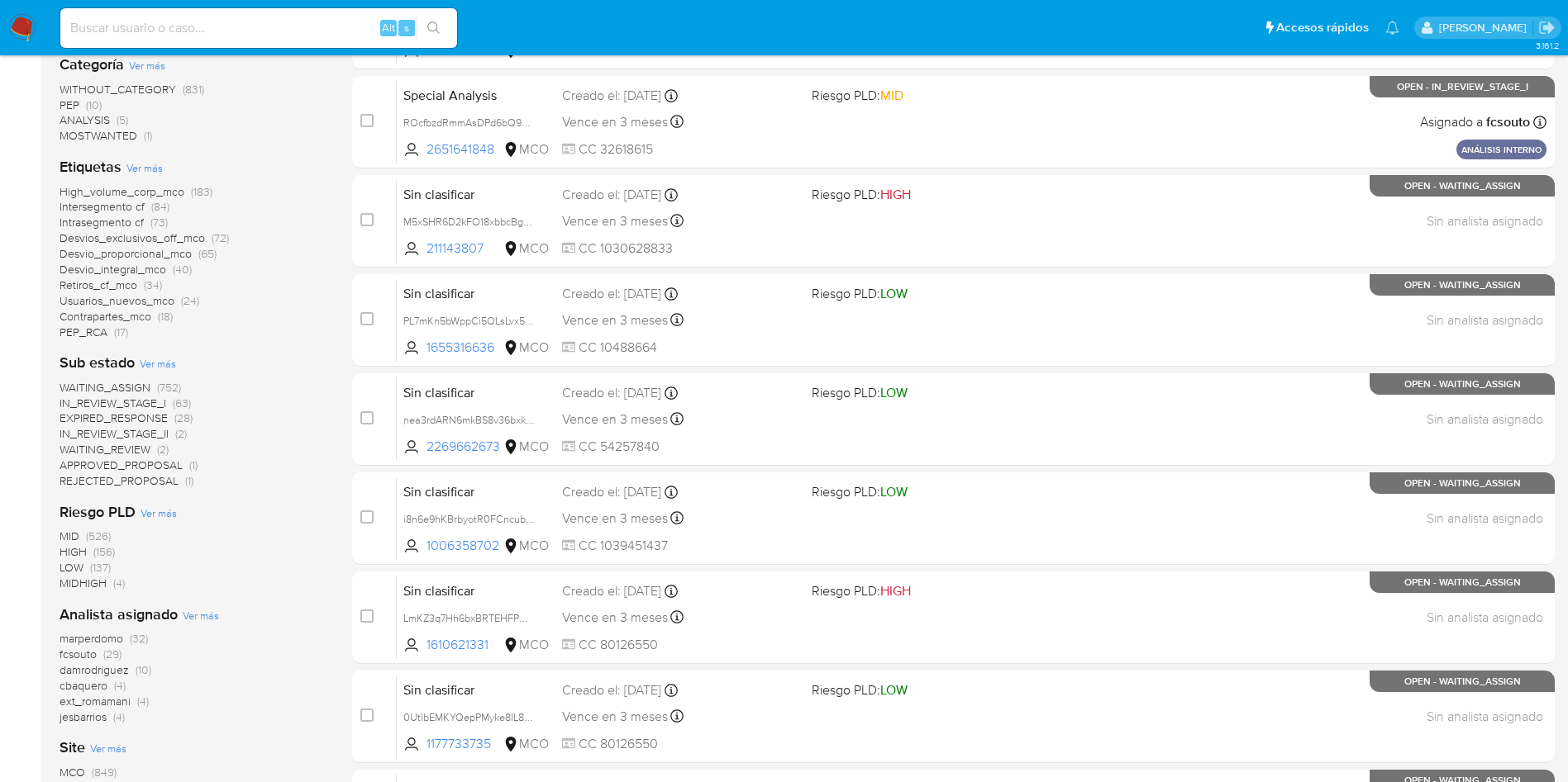
click at [72, 653] on span "fcsouto" at bounding box center [78, 654] width 38 height 17
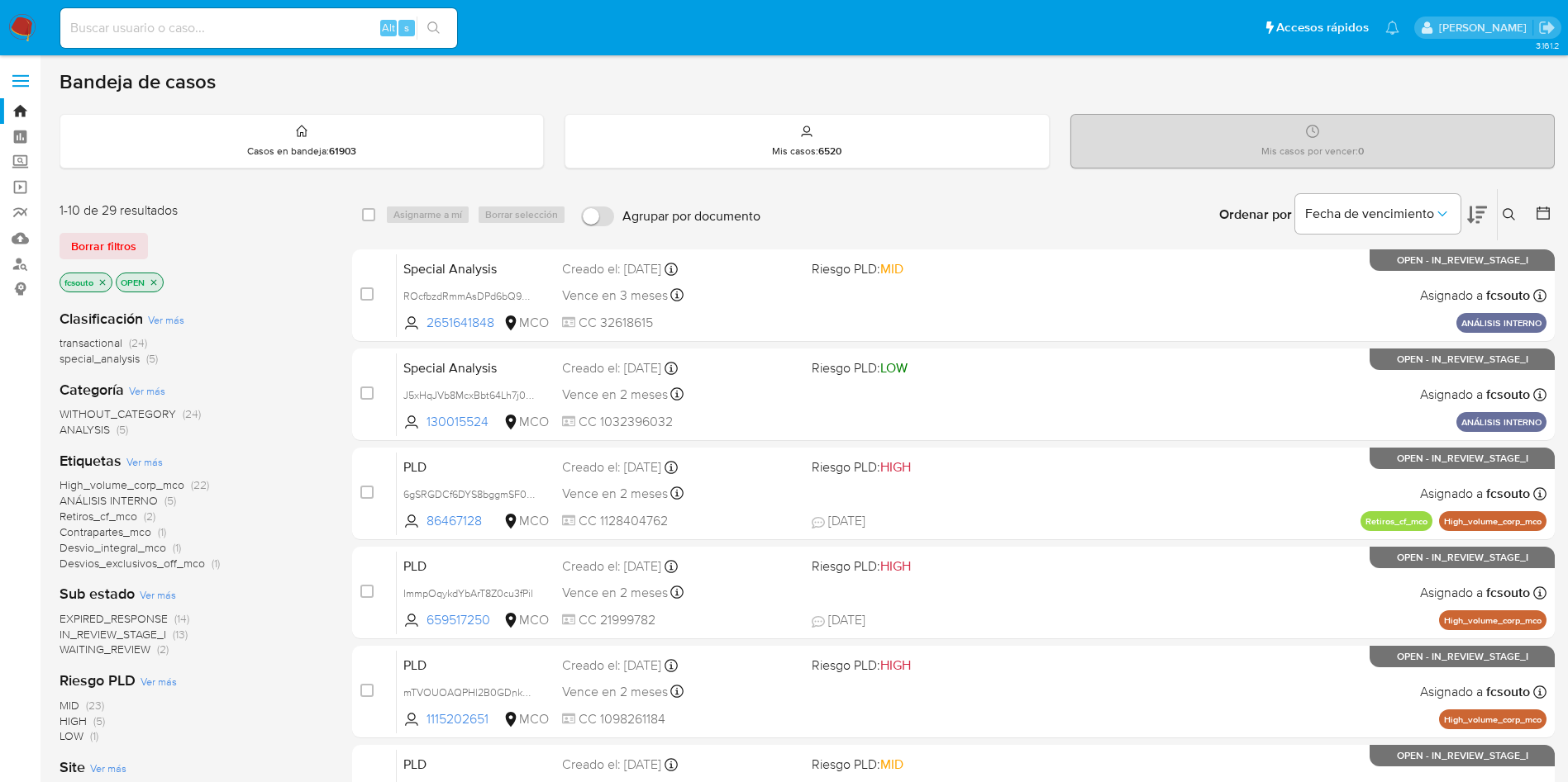
click at [143, 617] on span "EXPIRED_RESPONSE" at bounding box center [114, 619] width 108 height 17
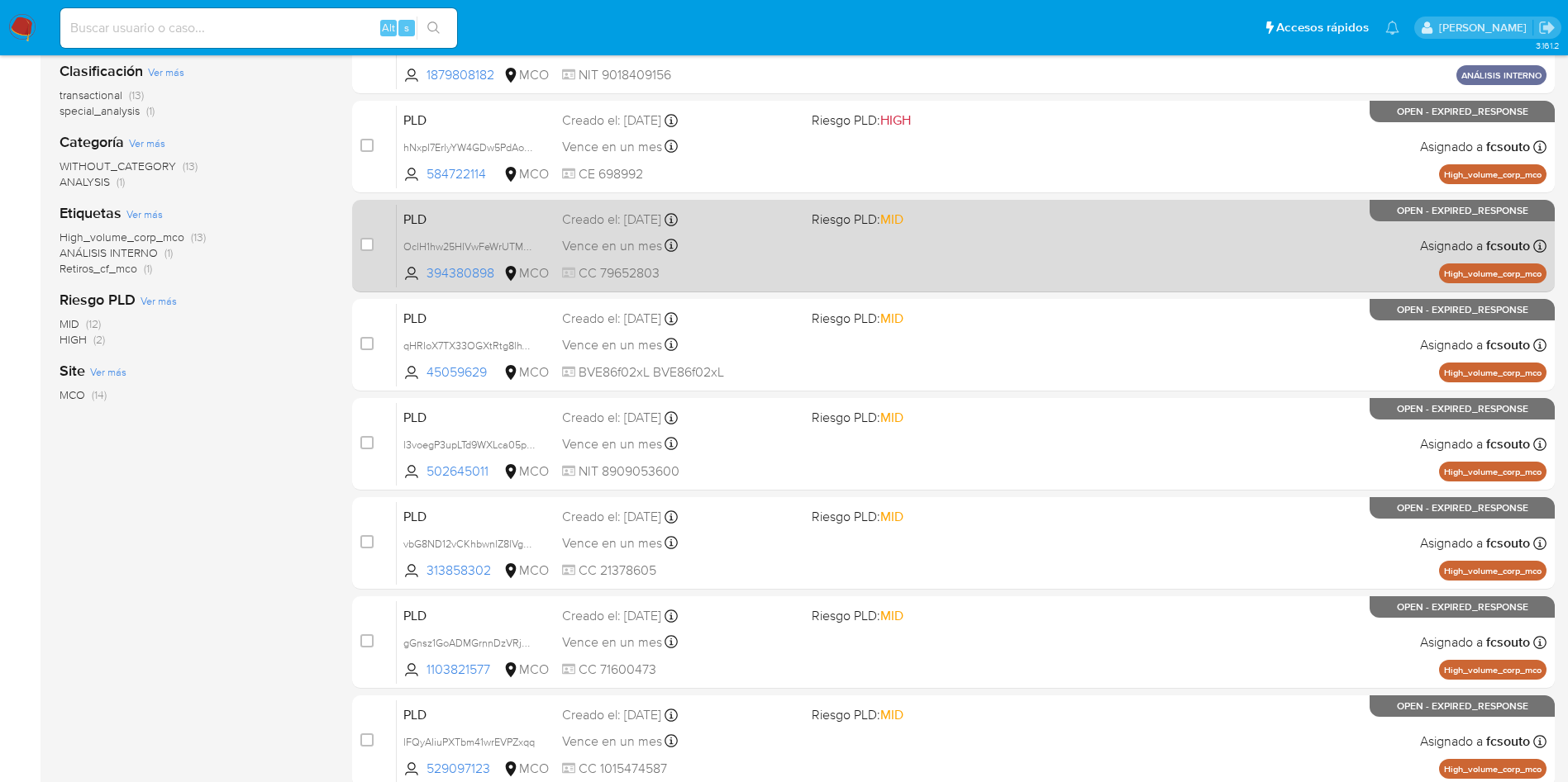
scroll to position [372, 0]
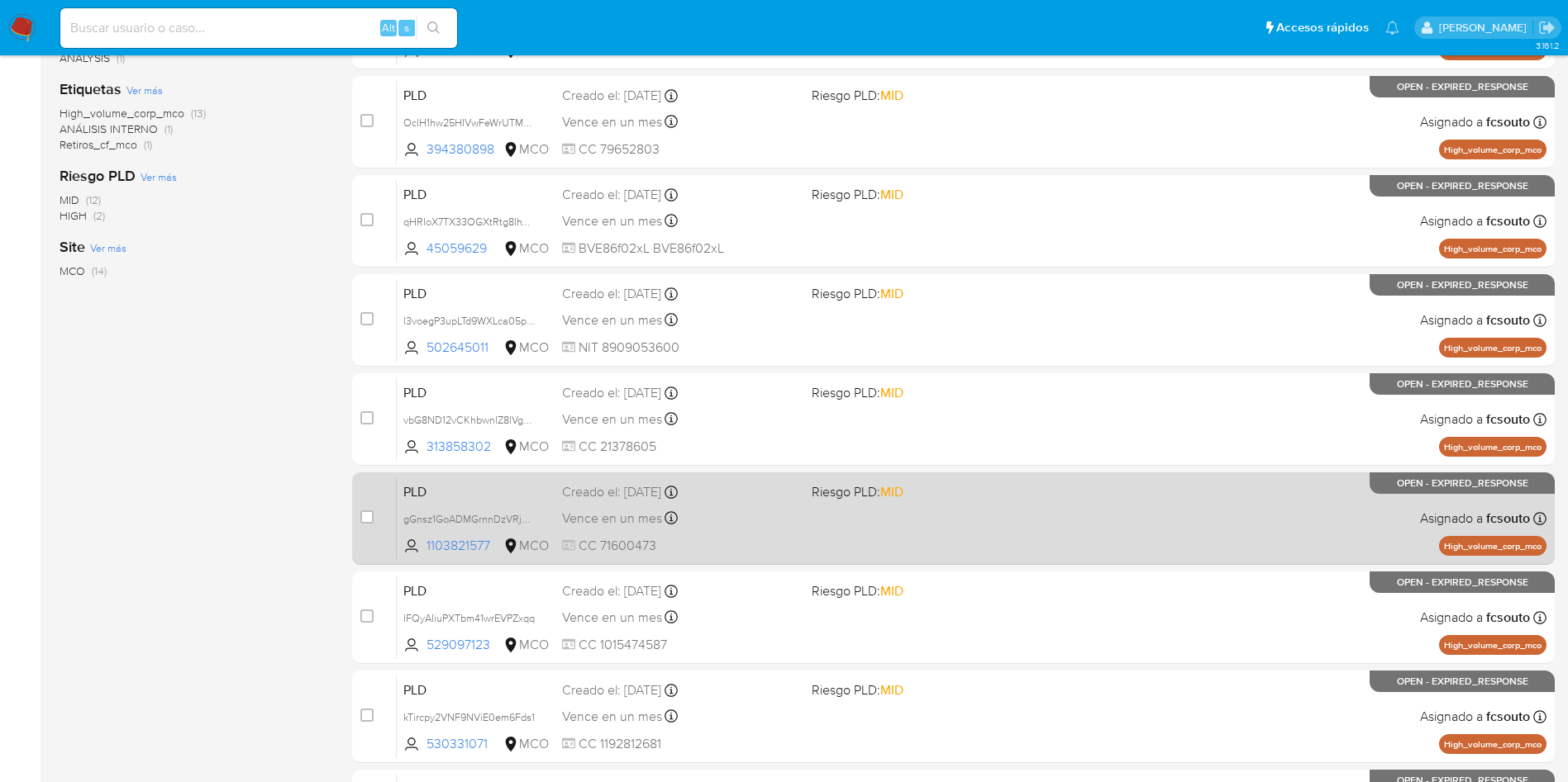
click at [463, 494] on span "PLD" at bounding box center [475, 490] width 145 height 22
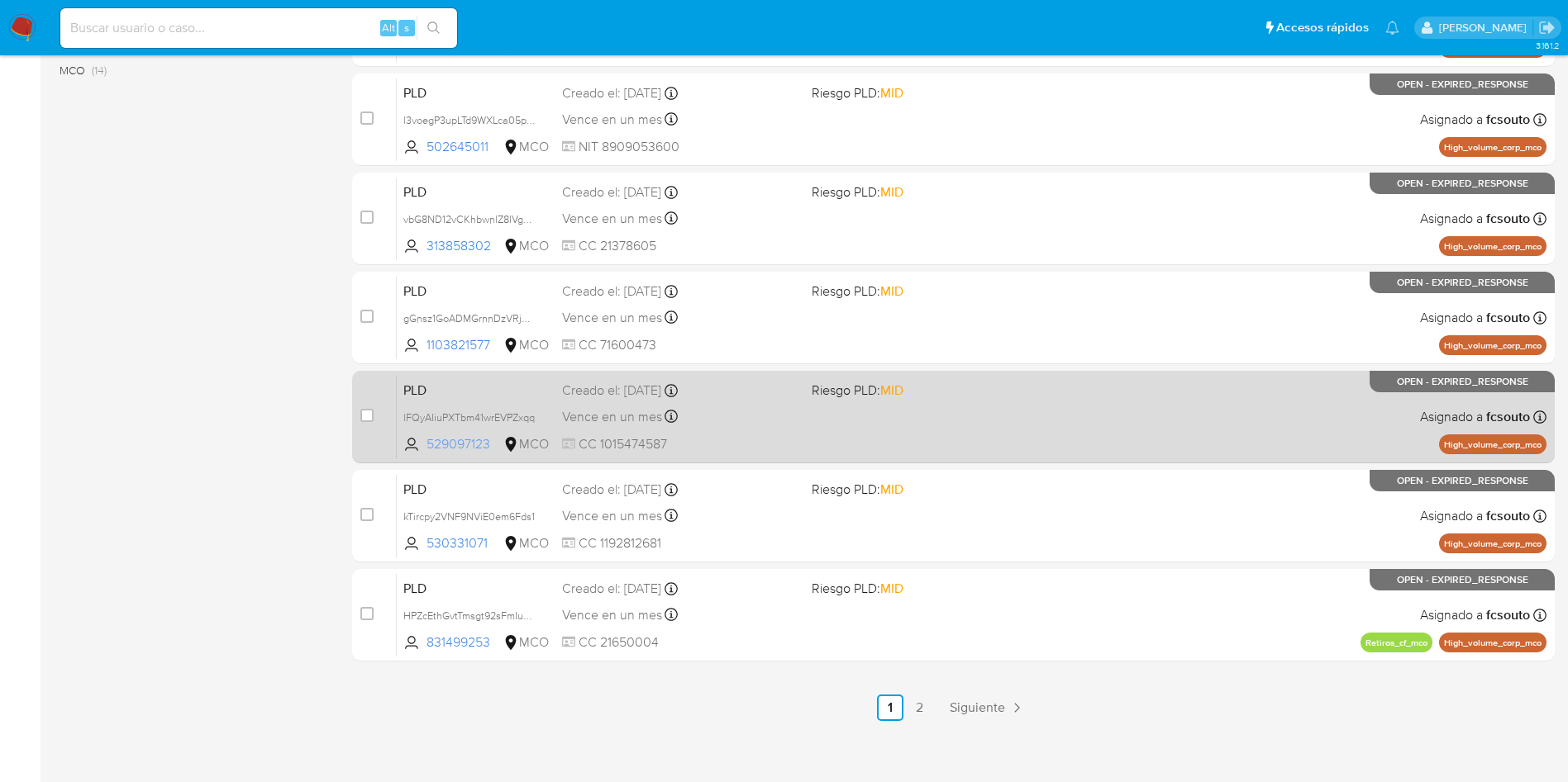
scroll to position [582, 0]
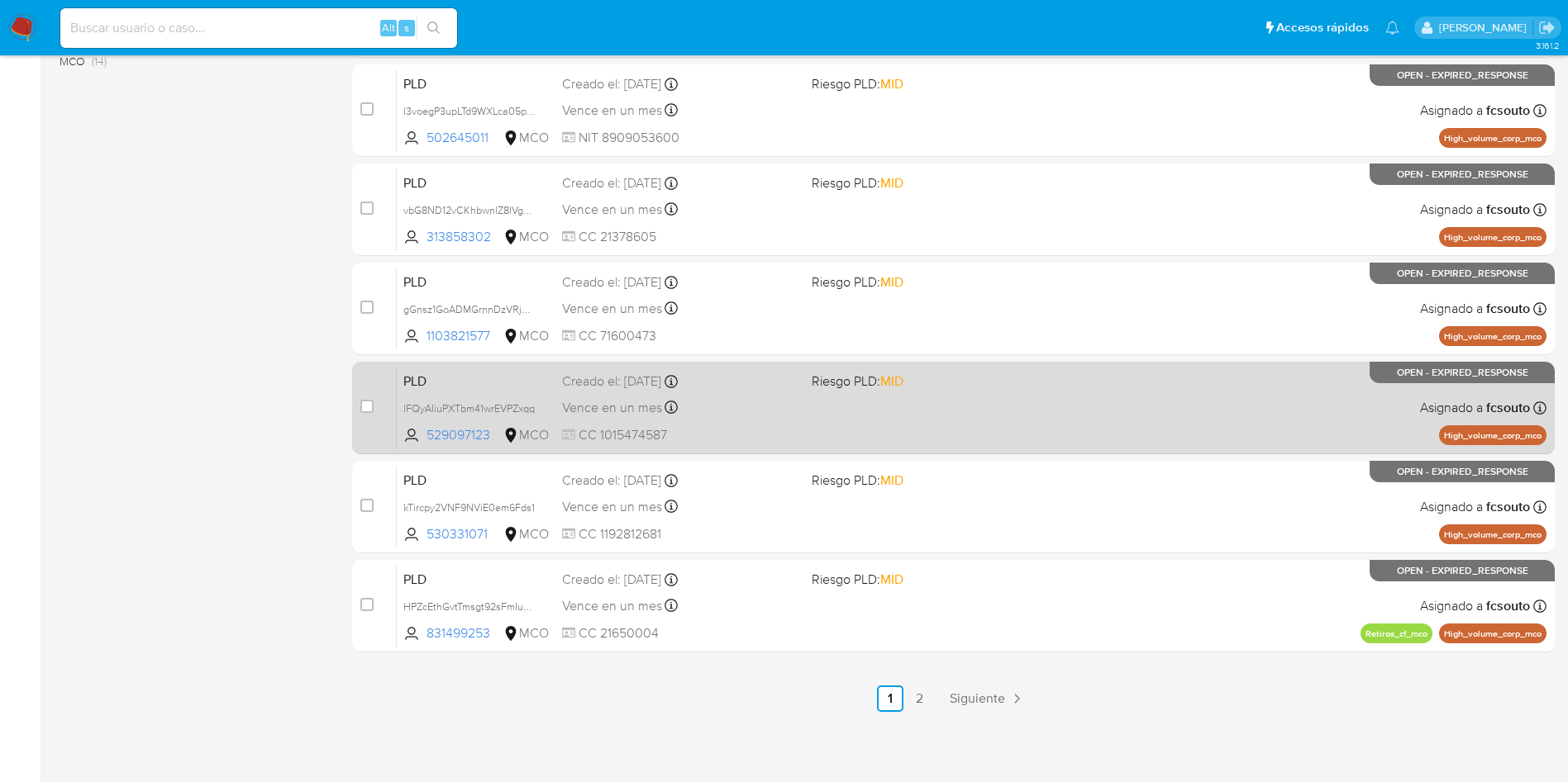
click at [450, 368] on div "PLD lFQyAIiuPXTbm41wrEVPZxqq 529097123 MCO Riesgo PLD: MID Creado el: 12/08/202…" at bounding box center [971, 408] width 1149 height 84
click at [461, 373] on span "PLD" at bounding box center [475, 380] width 145 height 22
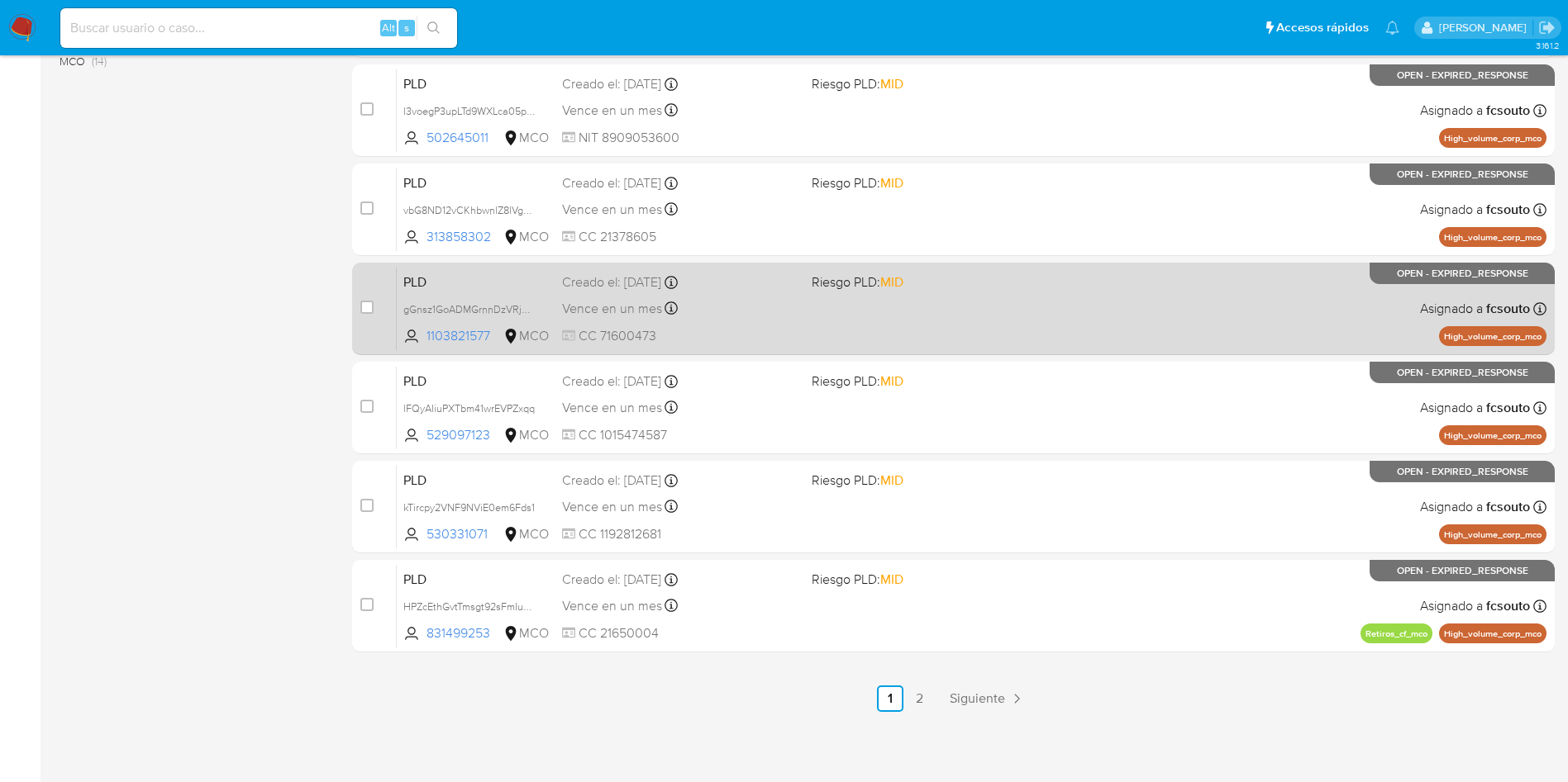
click at [496, 274] on span "PLD" at bounding box center [475, 280] width 145 height 22
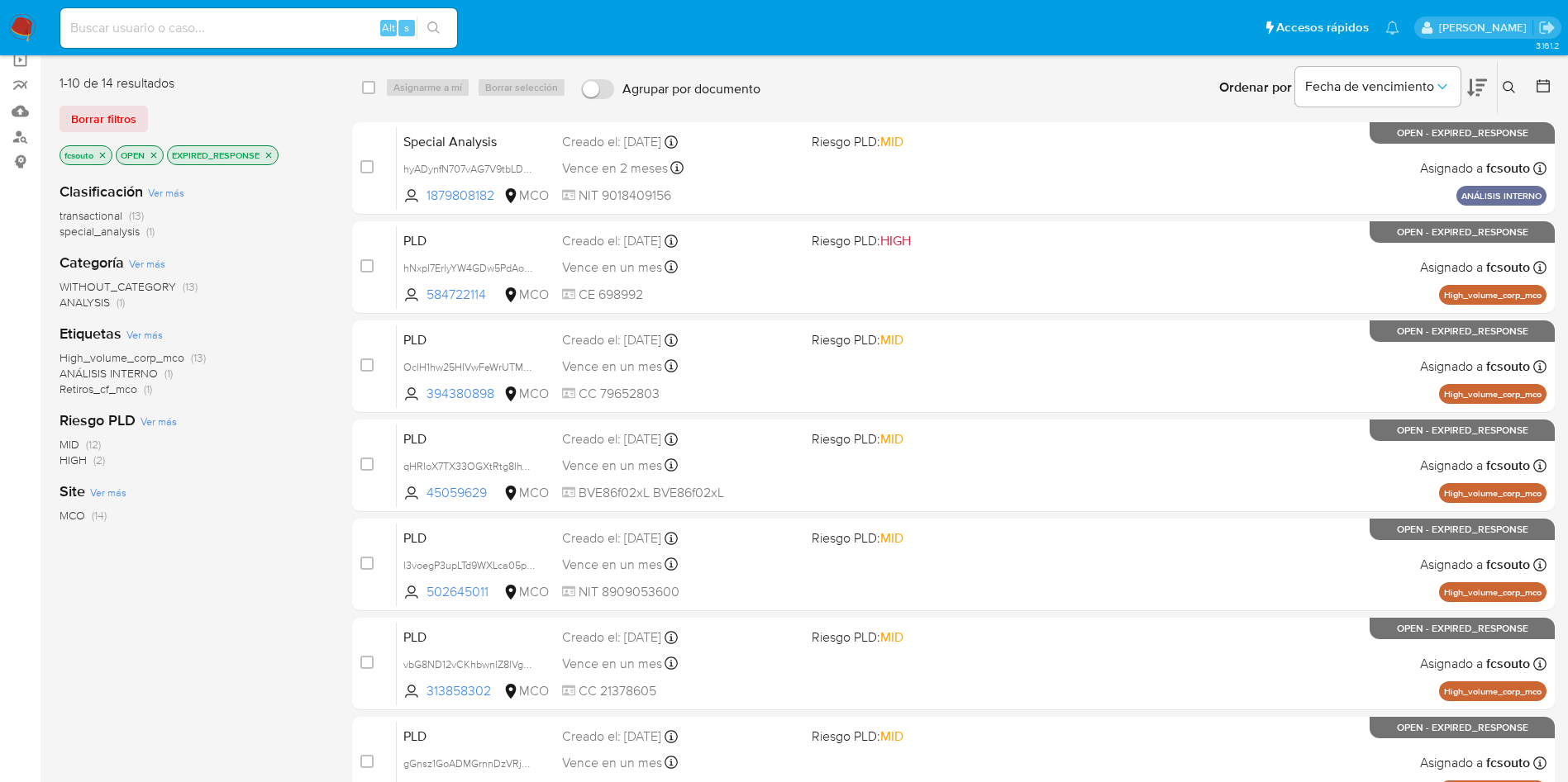
scroll to position [0, 0]
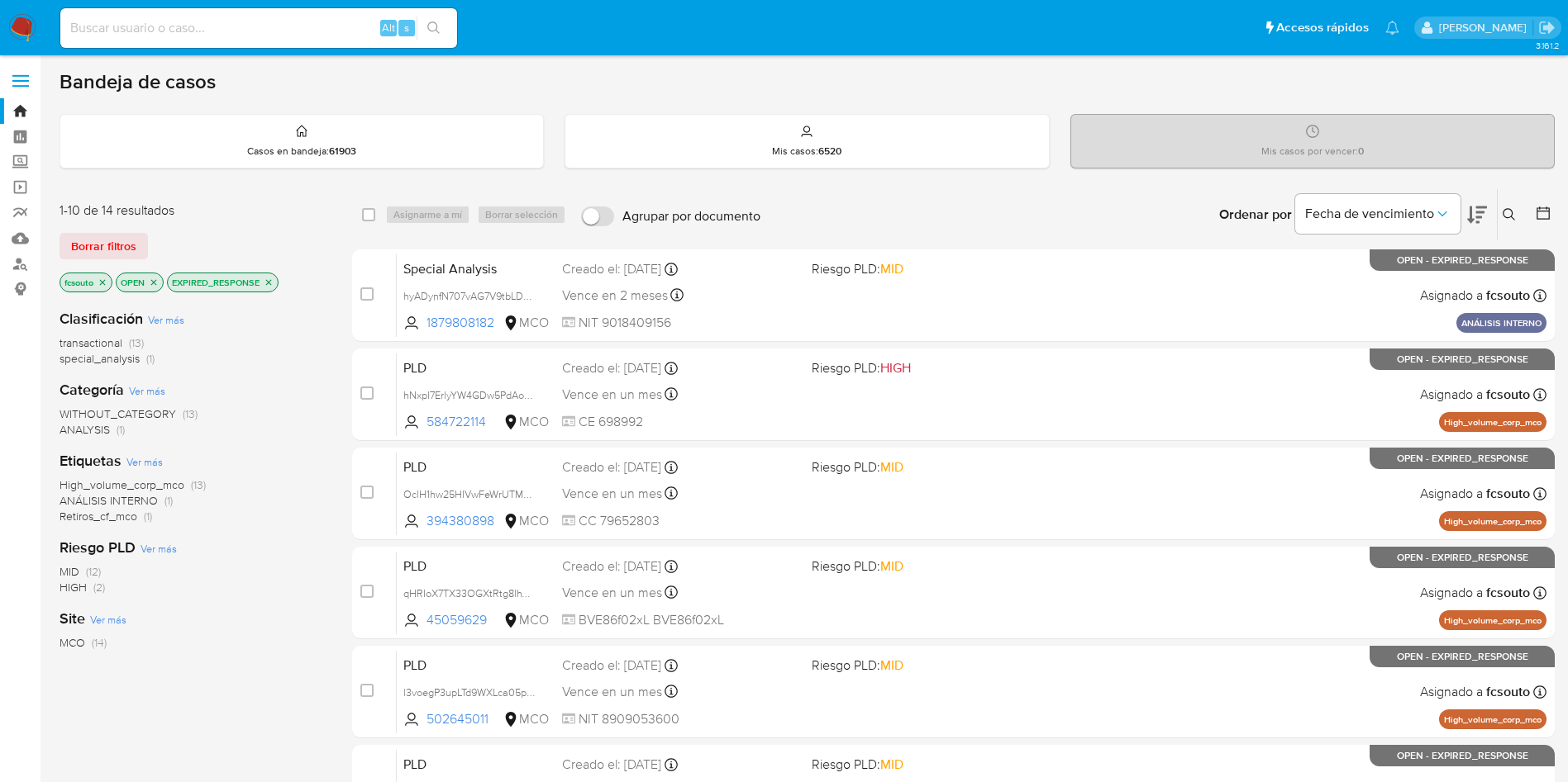
click at [25, 20] on img at bounding box center [22, 28] width 28 height 28
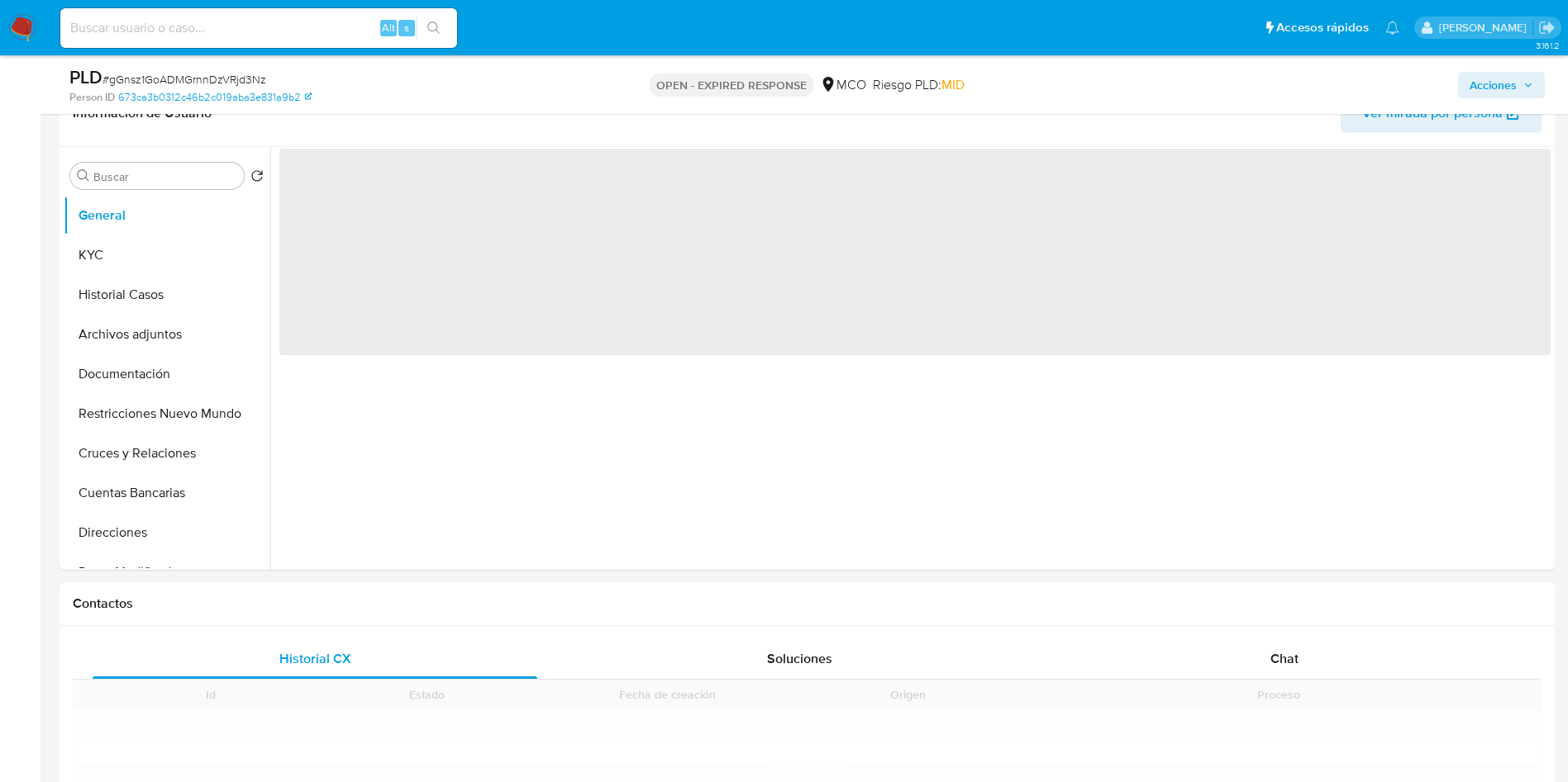
scroll to position [744, 0]
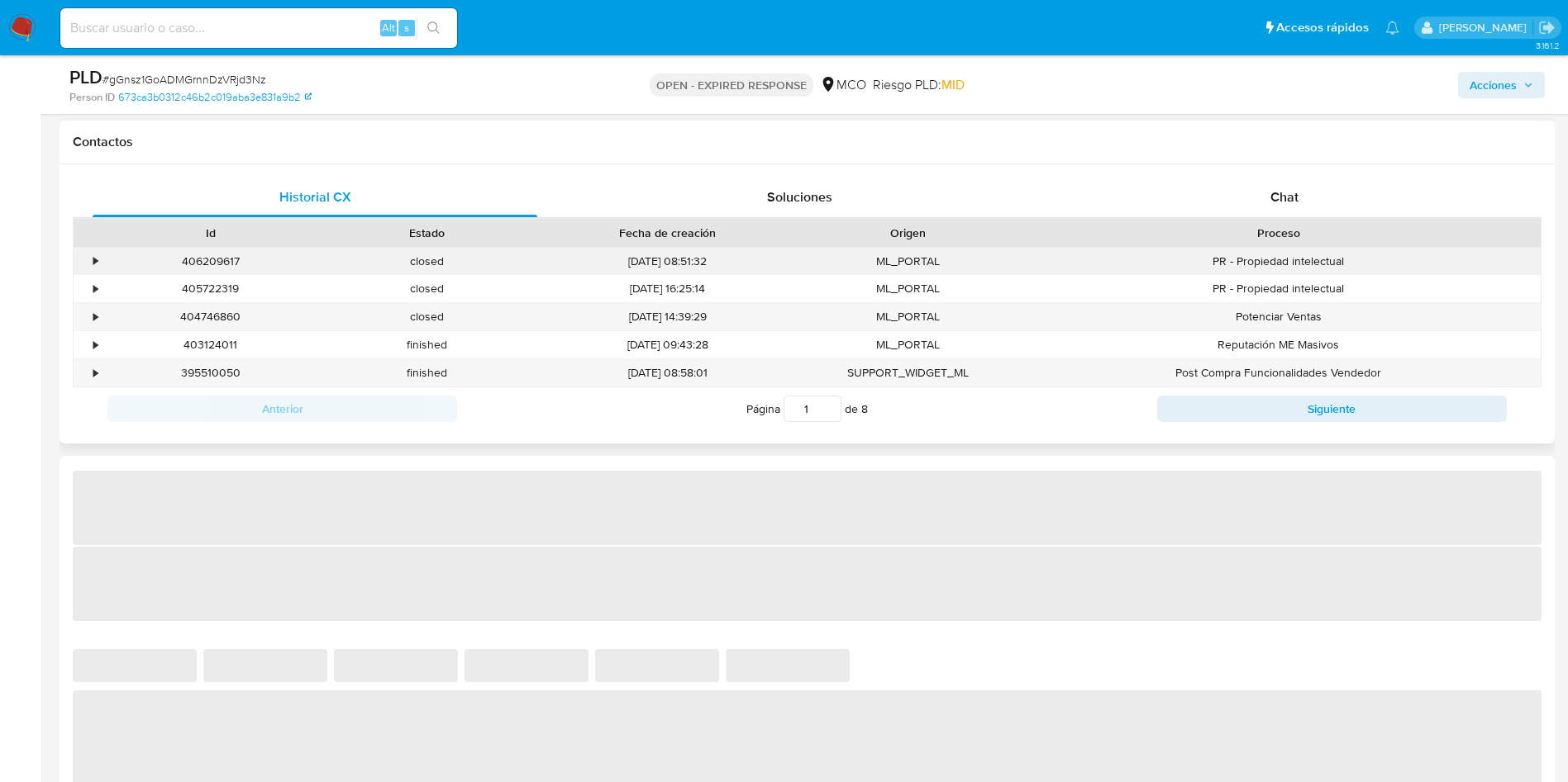
click at [1184, 250] on div "PR - Propiedad intelectual" at bounding box center [1279, 261] width 524 height 27
click at [1185, 233] on div "Proceso" at bounding box center [1278, 232] width 501 height 17
select select "10"
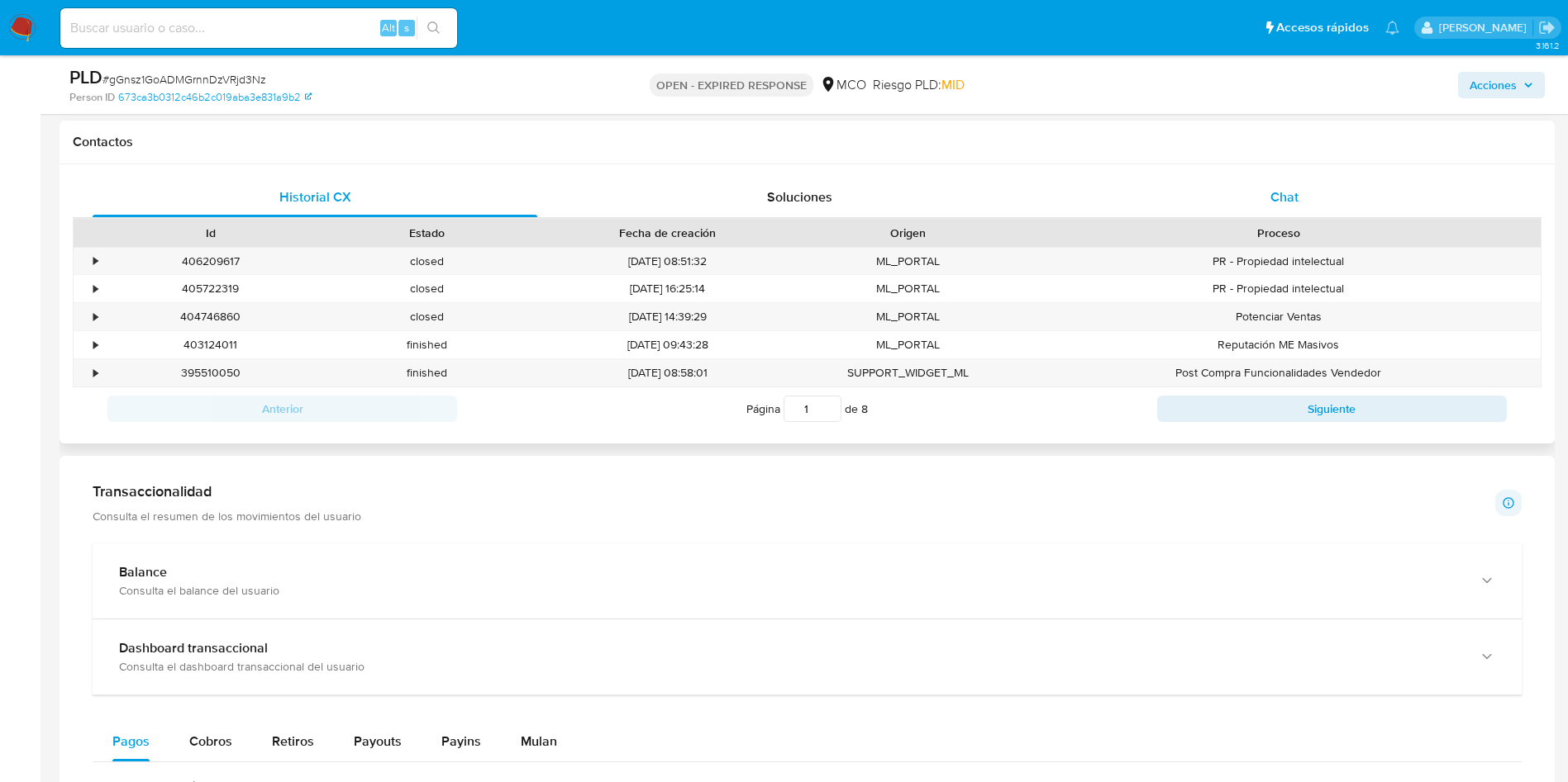
click at [1185, 205] on div "Chat" at bounding box center [1284, 197] width 445 height 39
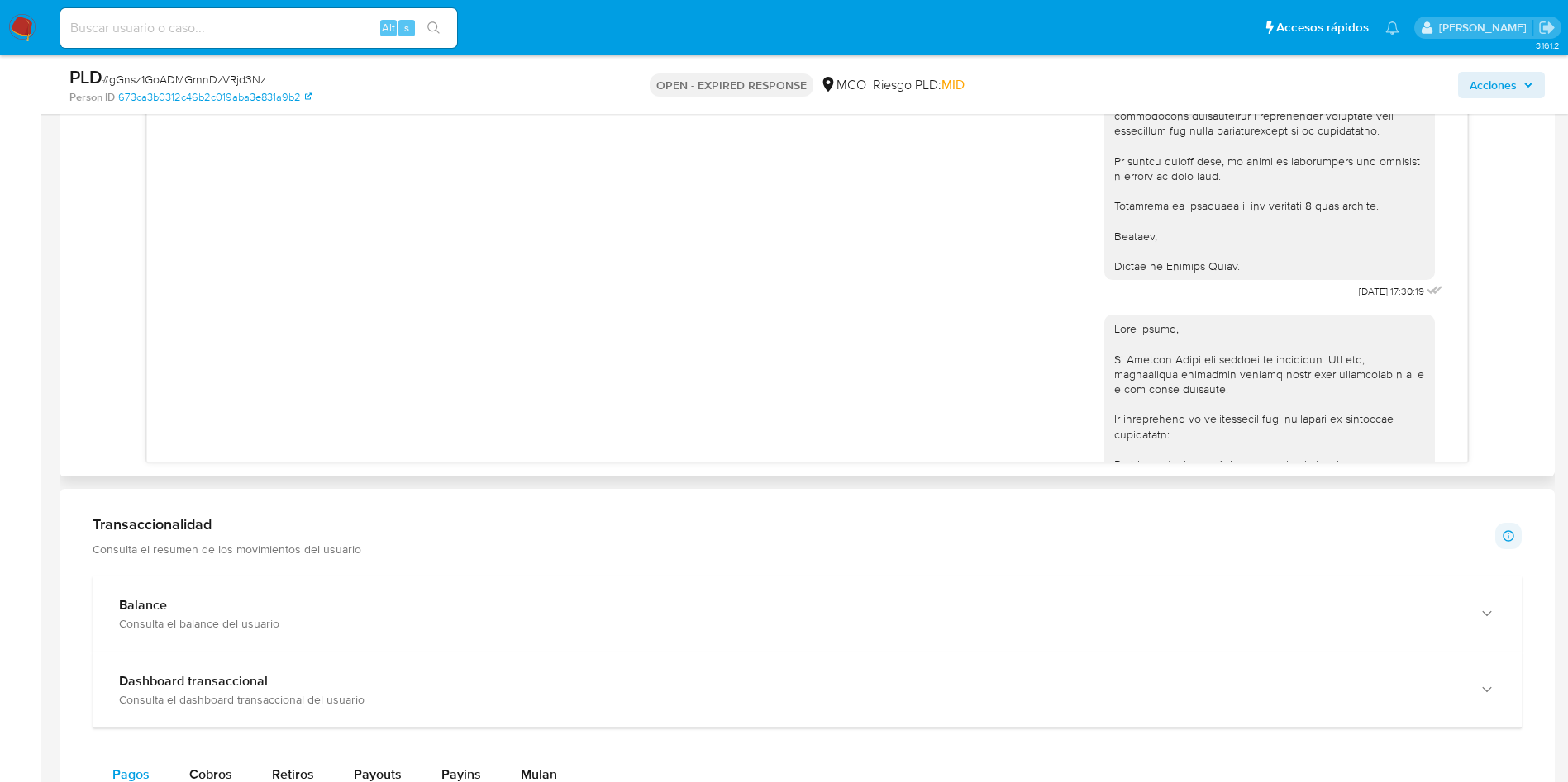
scroll to position [243, 0]
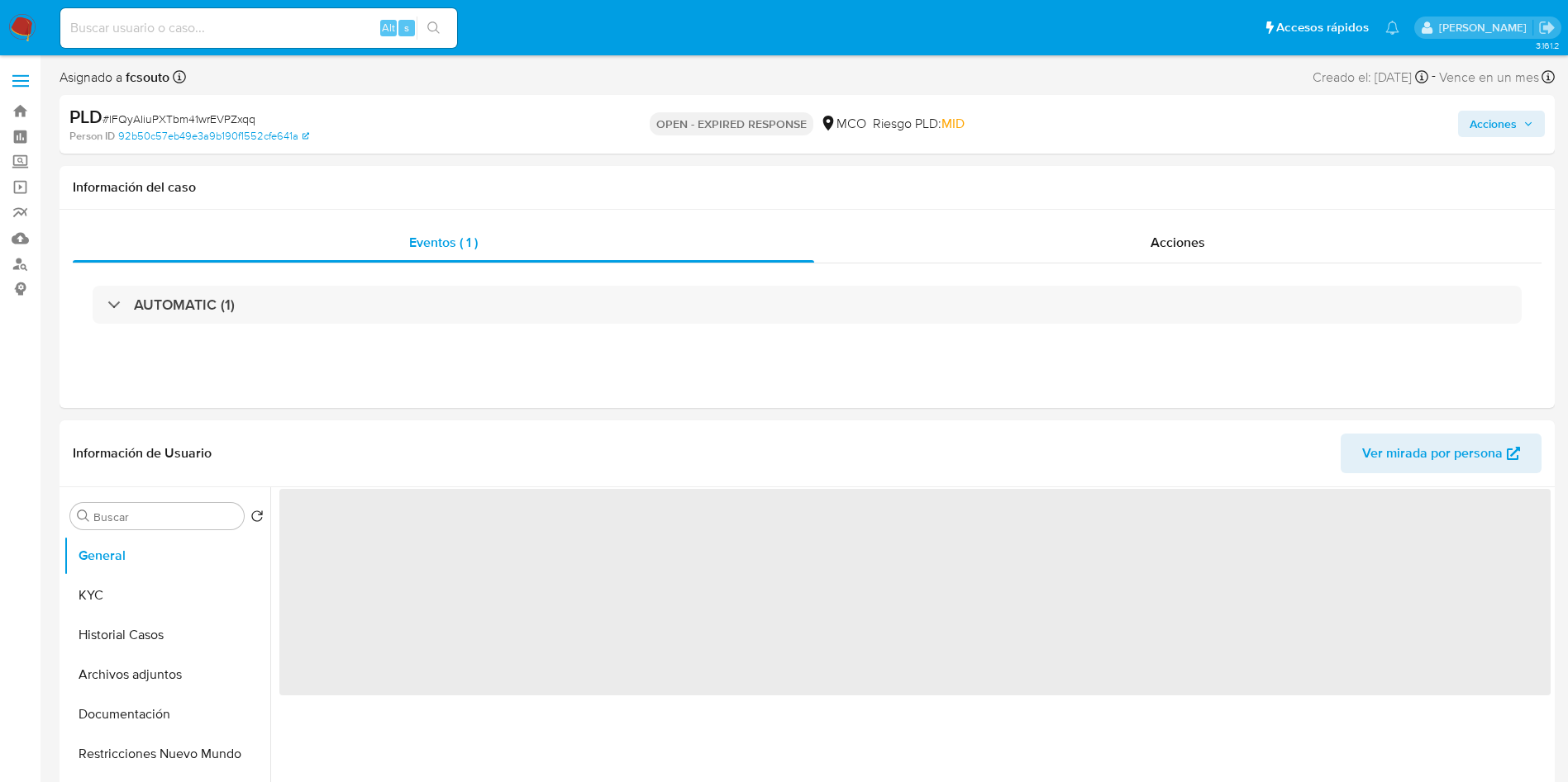
scroll to position [372, 0]
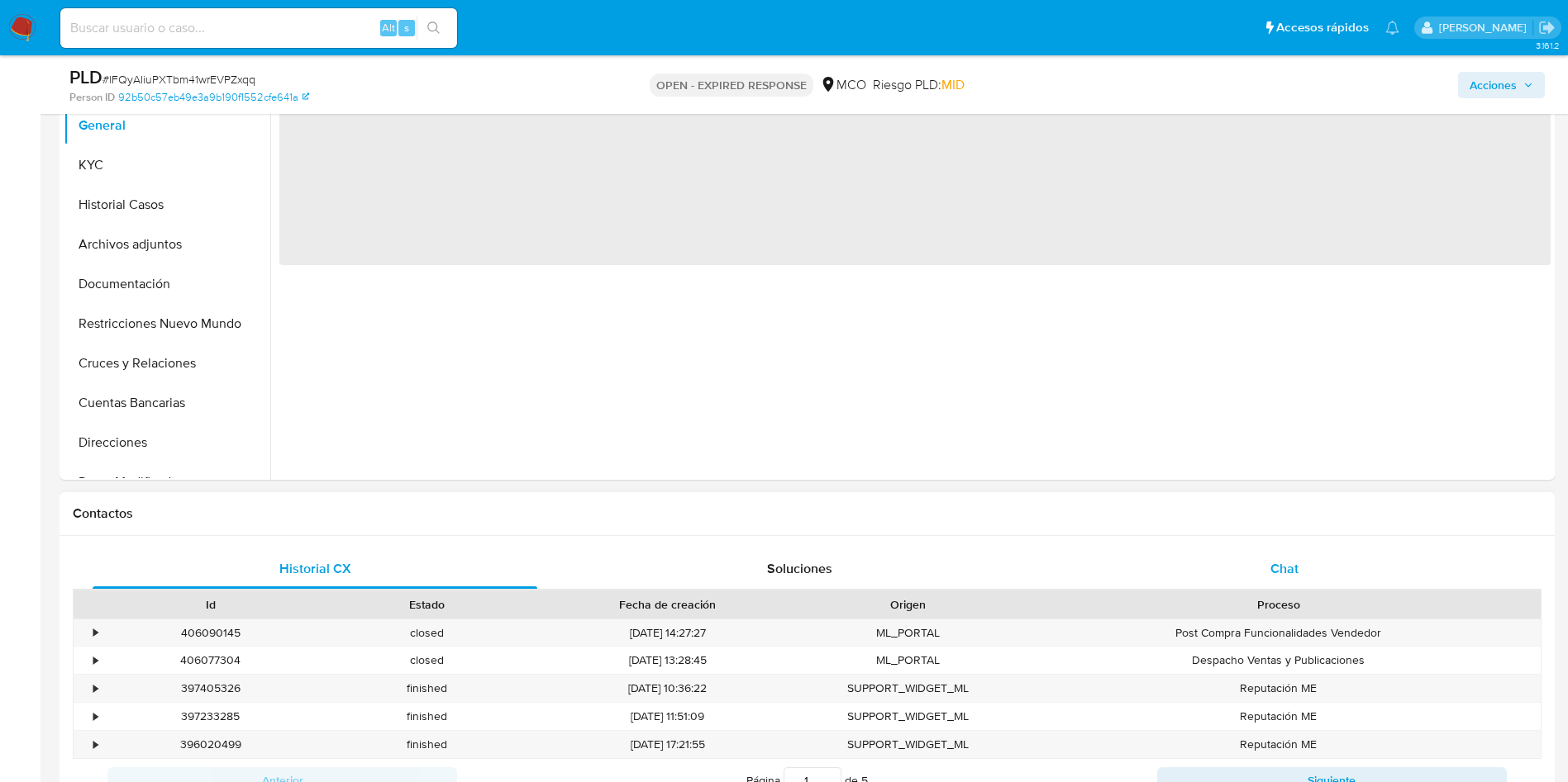
select select "10"
click at [1267, 559] on div "Chat" at bounding box center [1284, 569] width 445 height 39
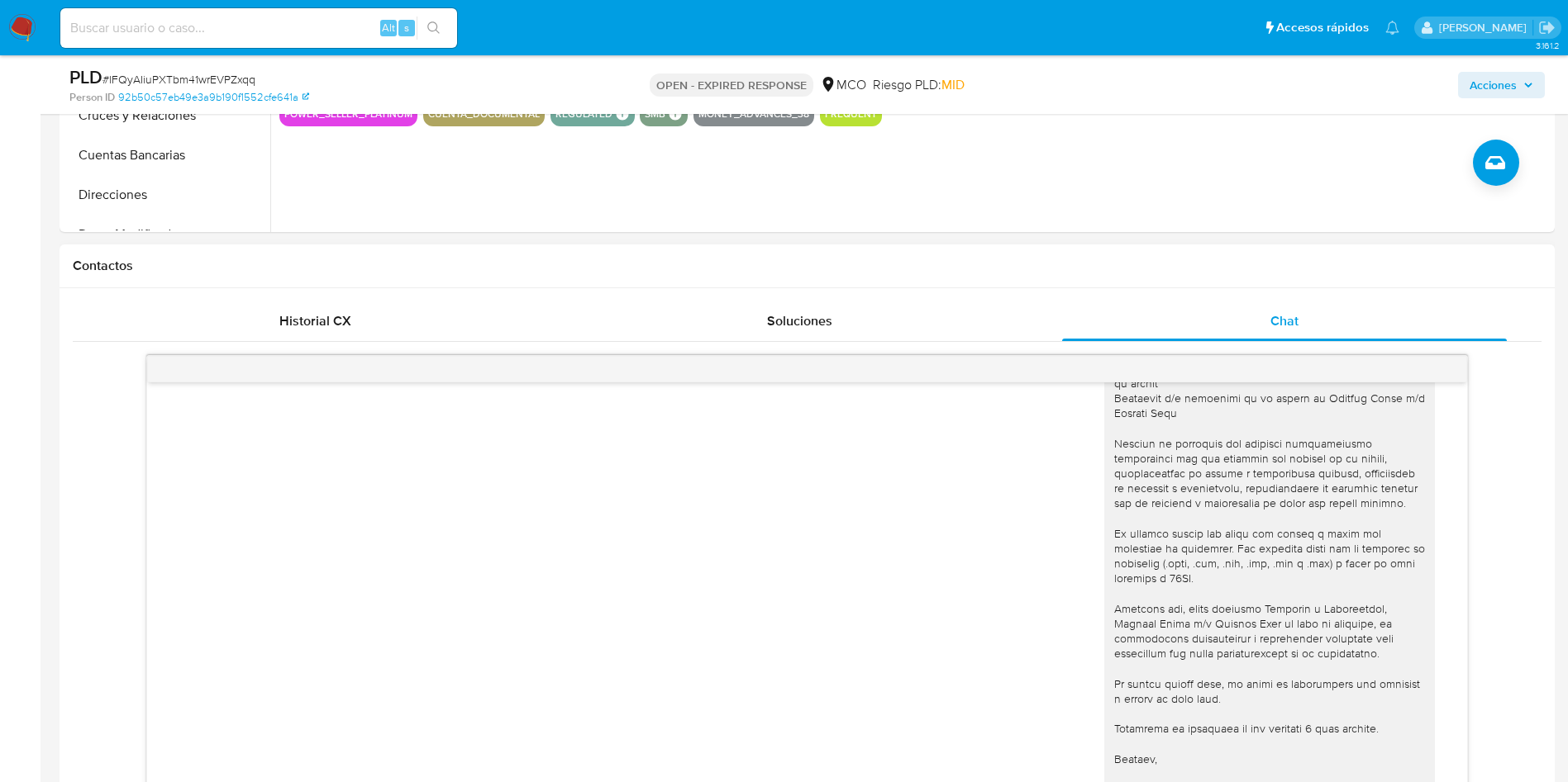
scroll to position [0, 0]
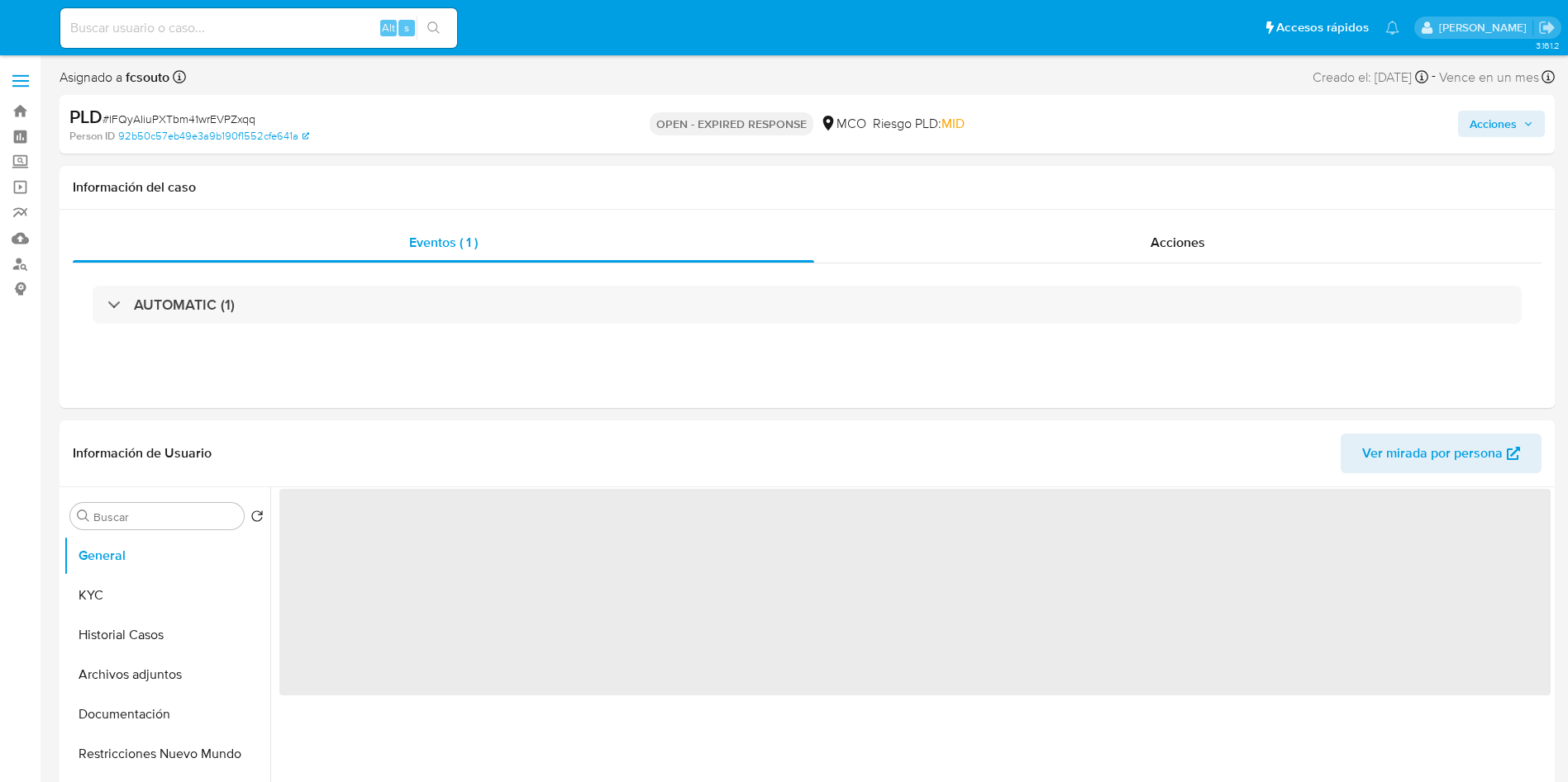
select select "10"
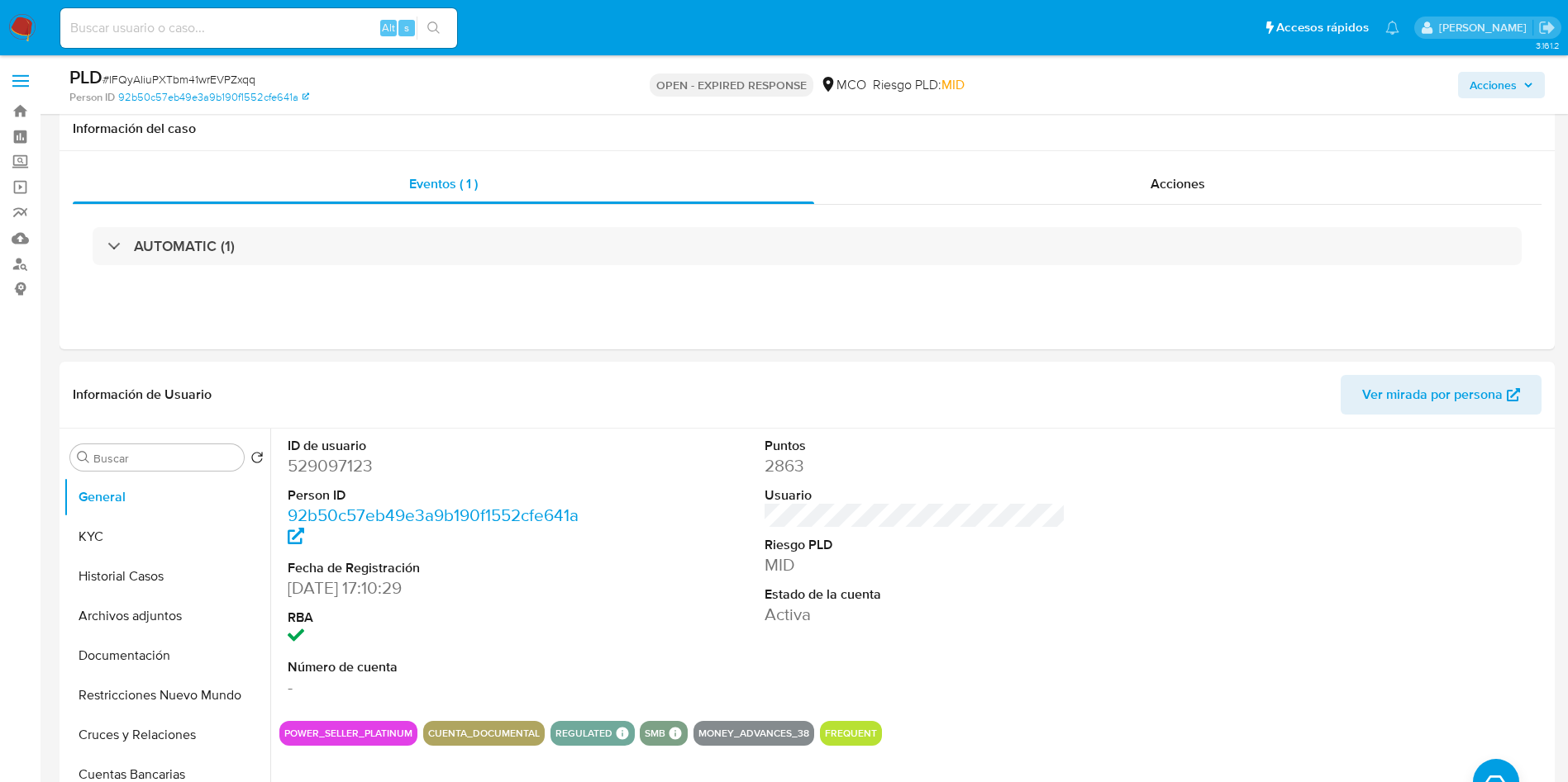
scroll to position [619, 0]
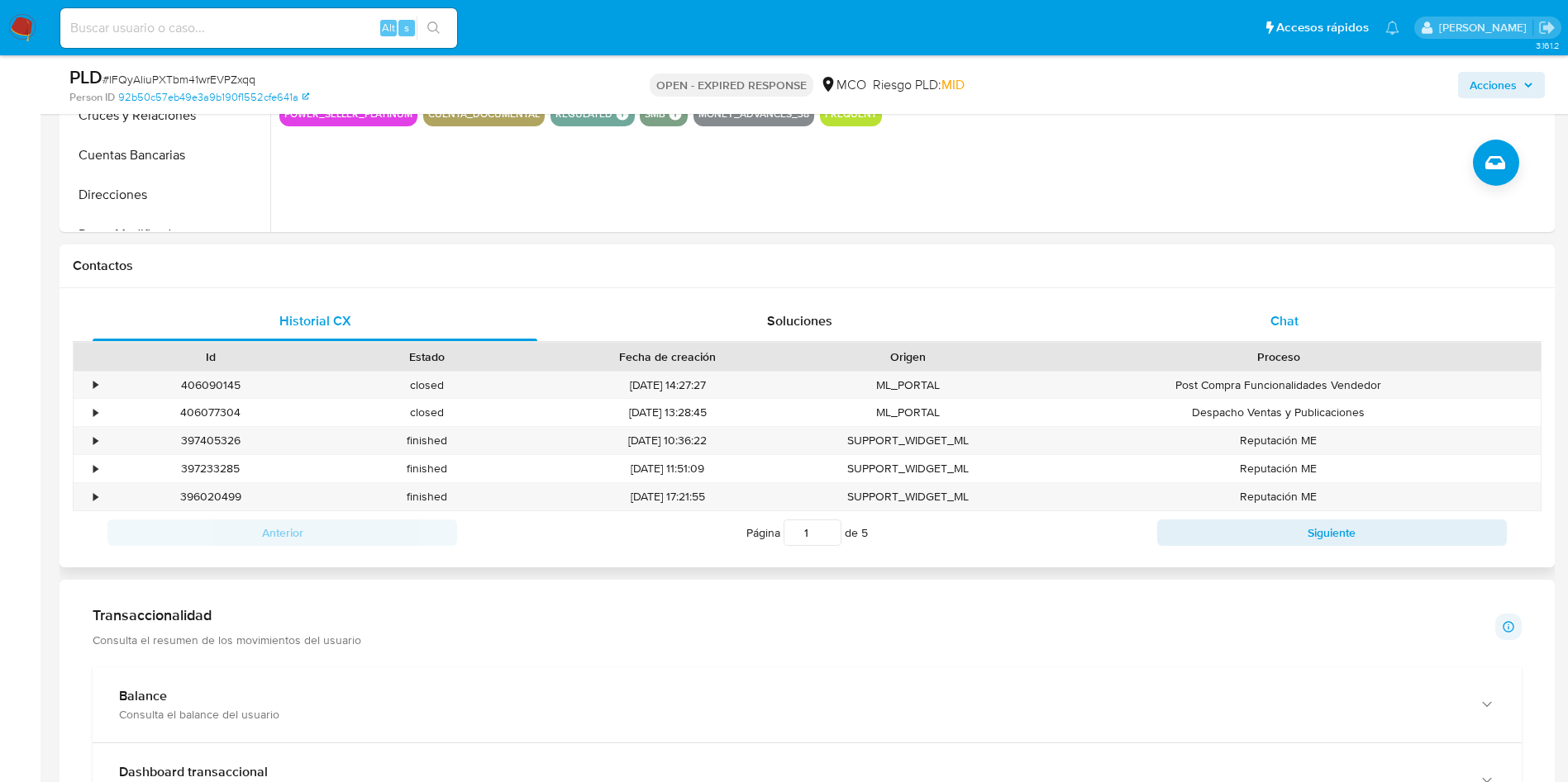
click at [1254, 321] on div "Chat" at bounding box center [1284, 321] width 445 height 39
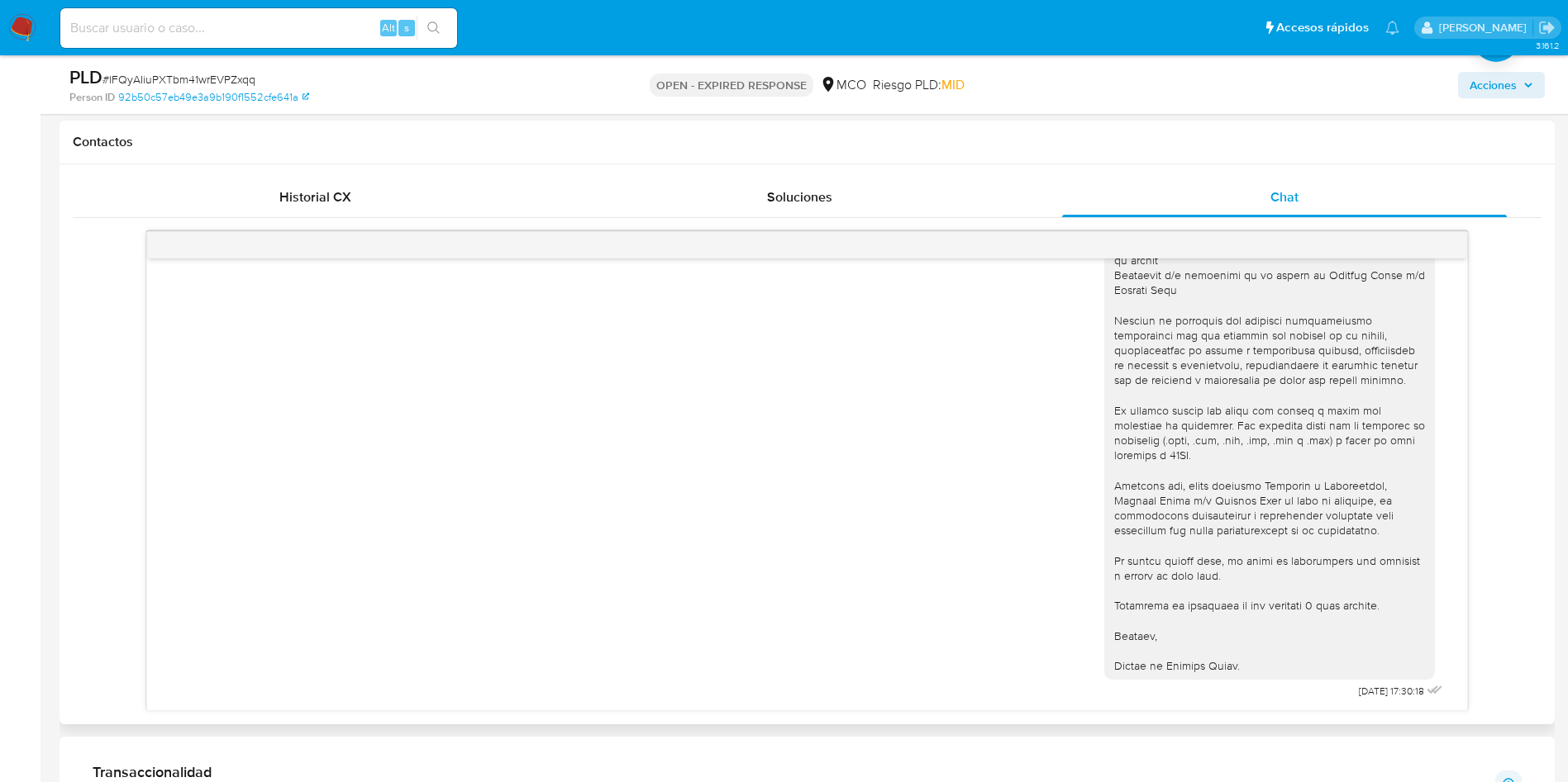
scroll to position [0, 0]
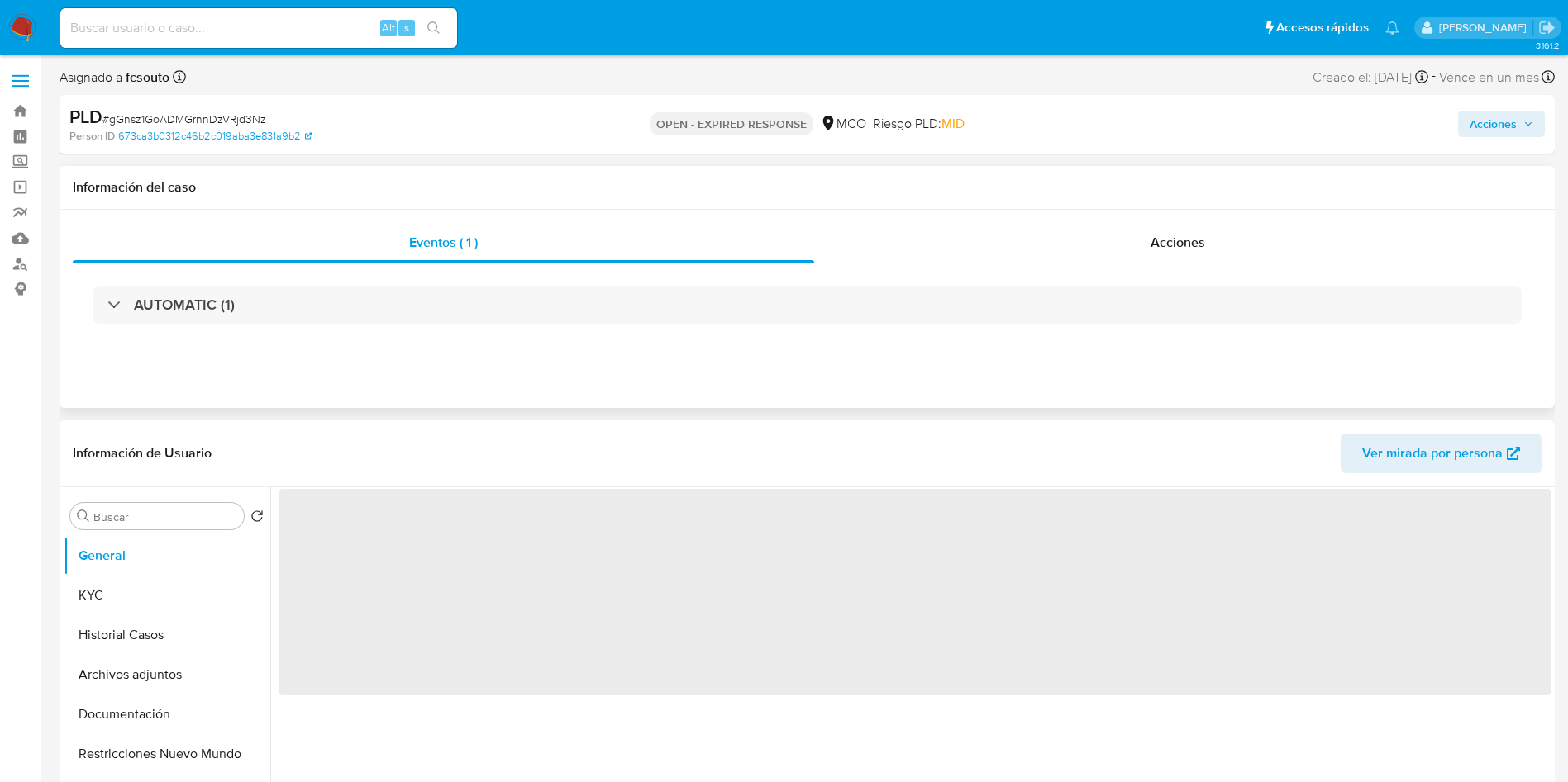
select select "10"
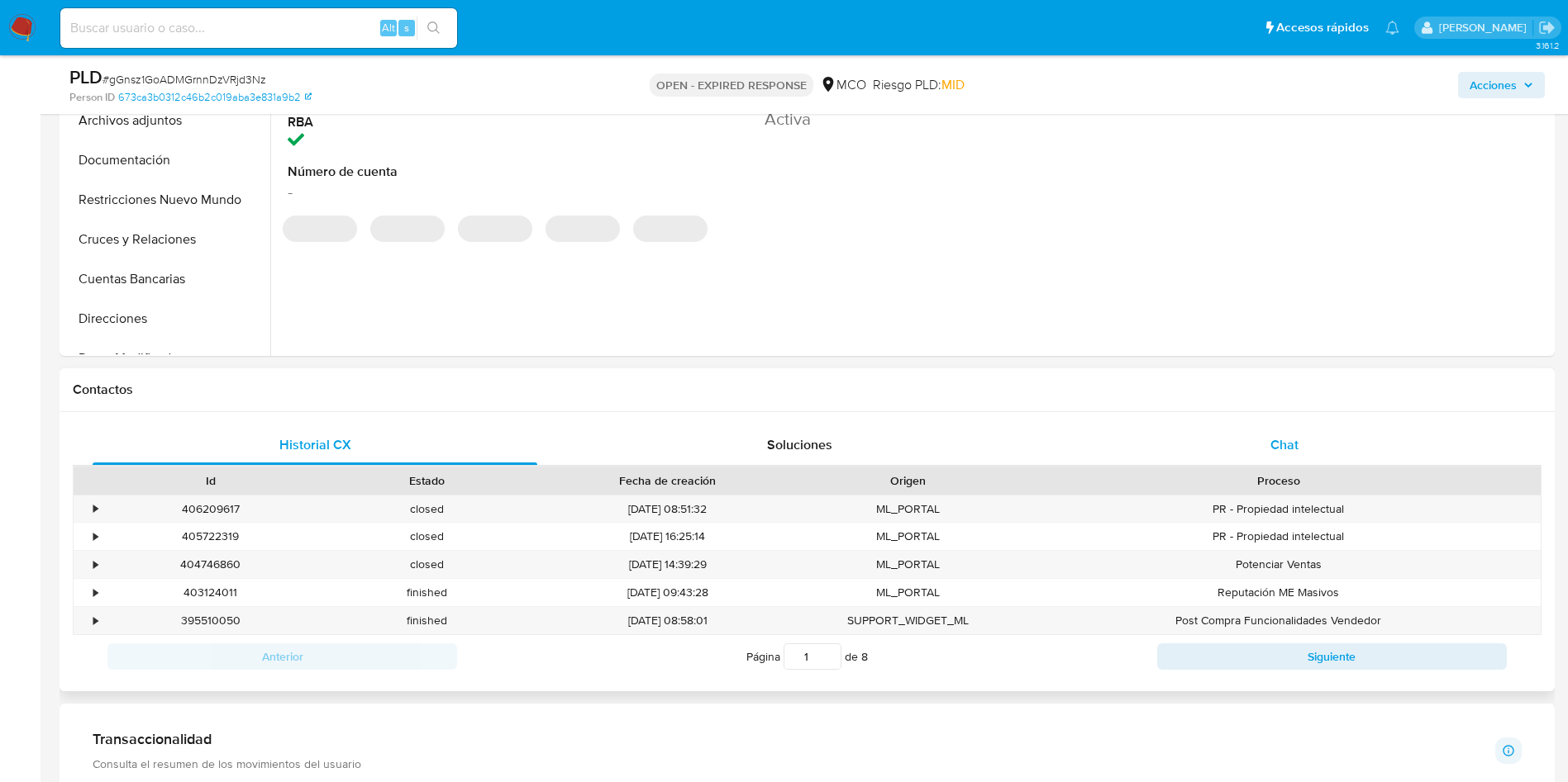
click at [1044, 435] on span "Chat" at bounding box center [1284, 445] width 28 height 19
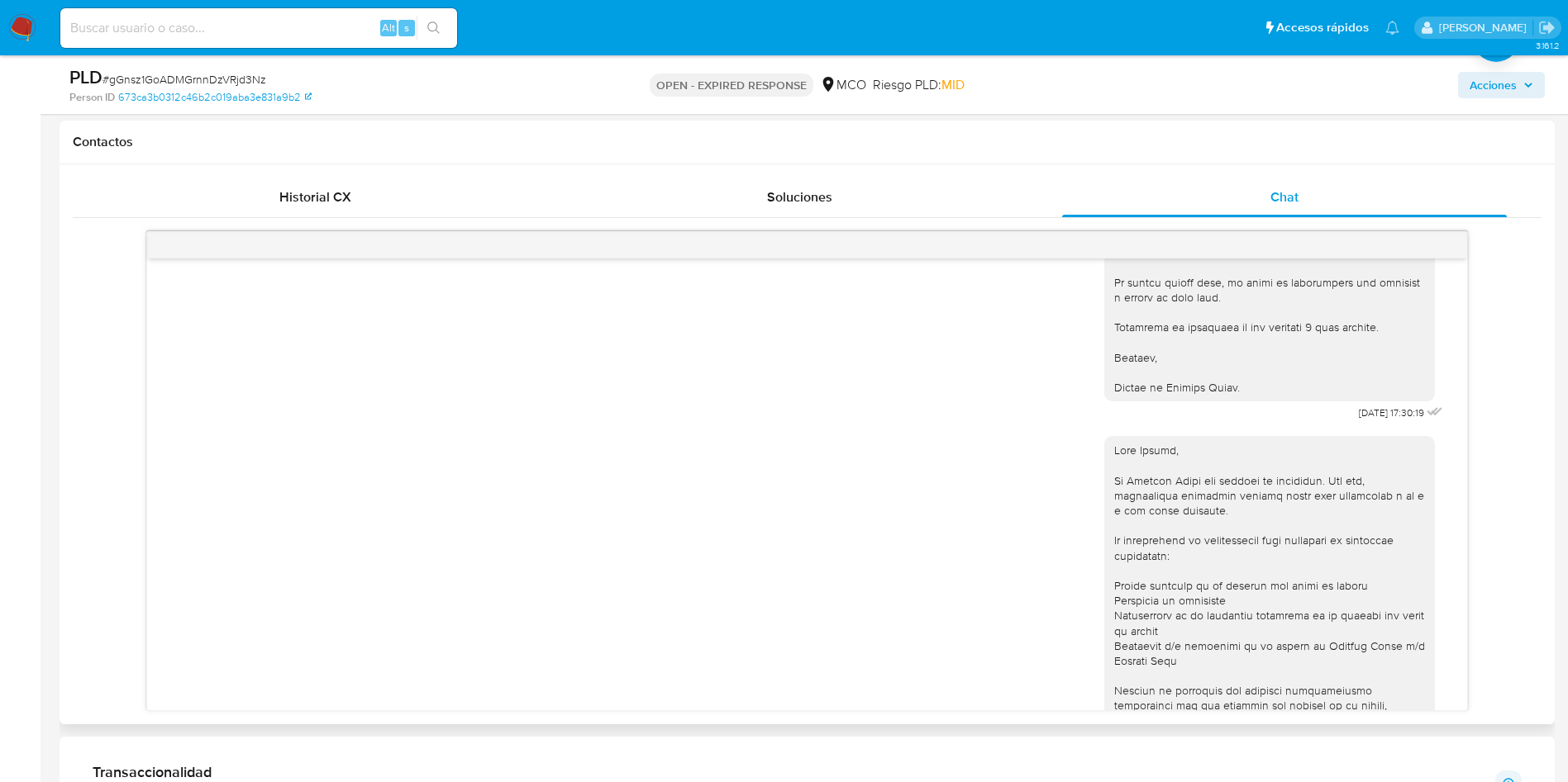
scroll to position [862, 0]
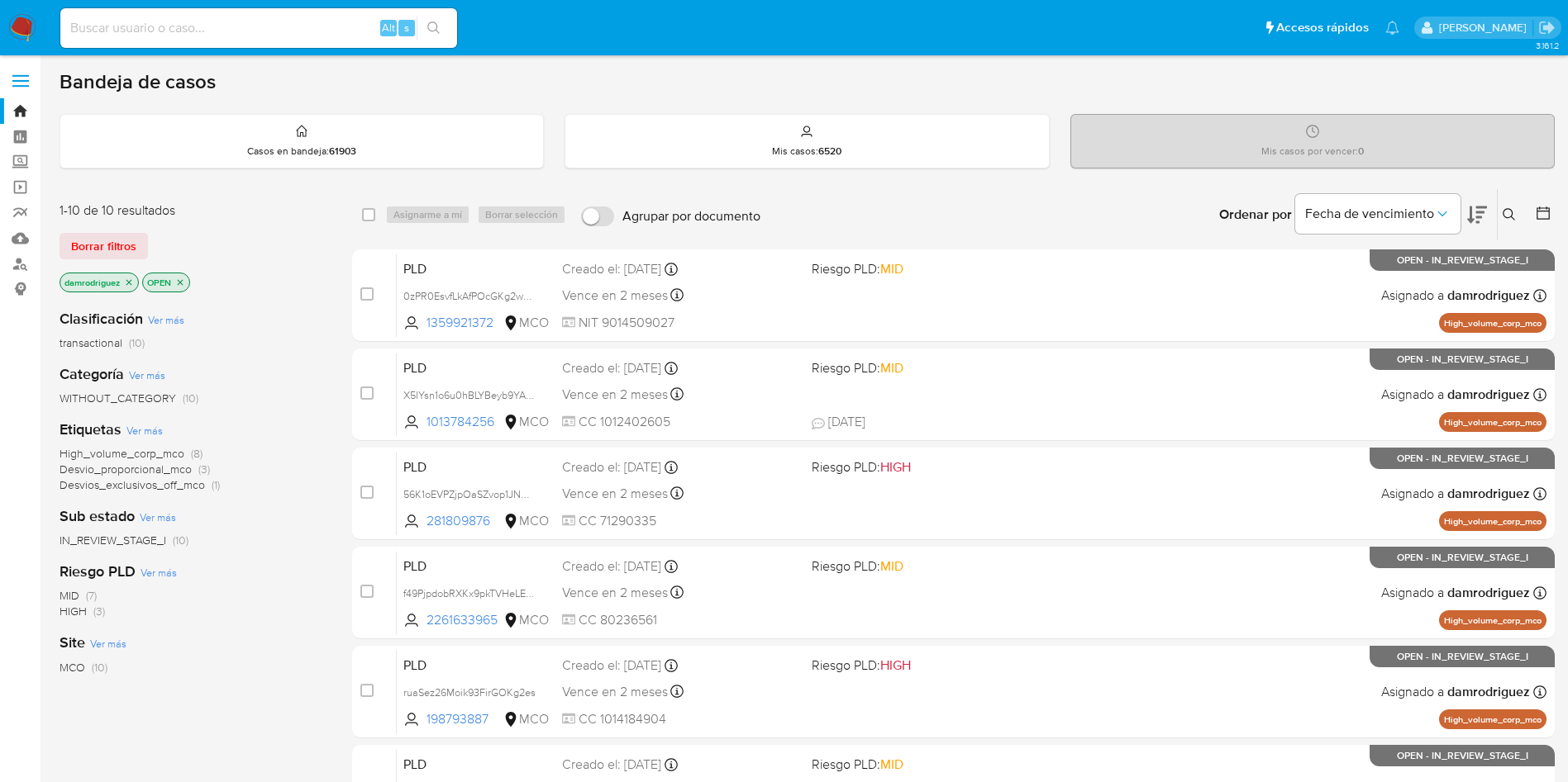
click at [17, 9] on nav "Pausado Ver notificaciones Alt s Accesos rápidos Presiona las siguientes teclas…" at bounding box center [784, 27] width 1568 height 55
click at [11, 24] on img at bounding box center [22, 28] width 28 height 28
click at [295, 279] on div "damrodriguez OPEN" at bounding box center [191, 284] width 265 height 23
click at [202, 18] on input at bounding box center [259, 28] width 397 height 22
paste input "jBM8RwNeYE3inNjUbRplAjBE"
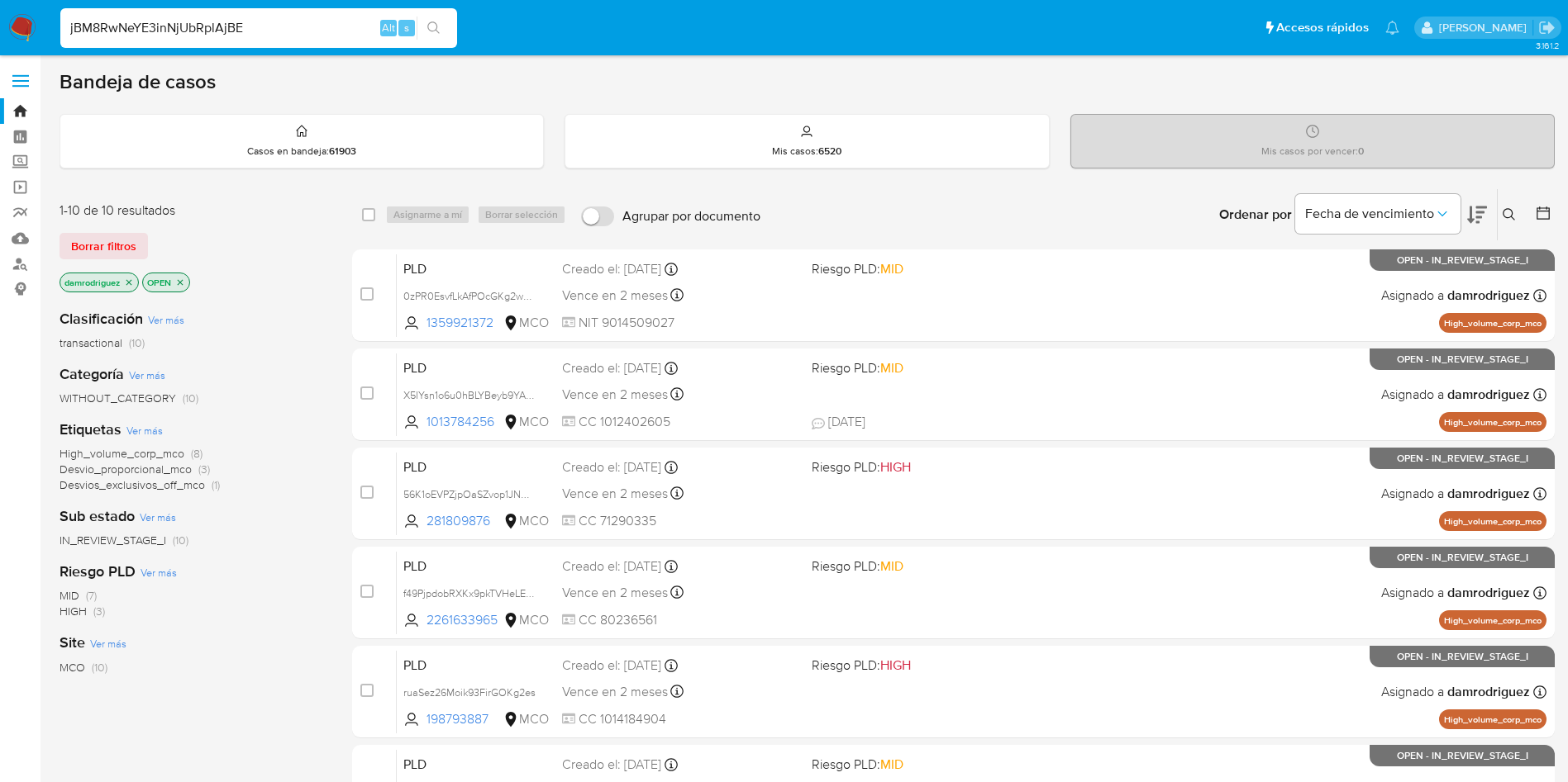
type input "jBM8RwNeYE3inNjUbRplAjBE"
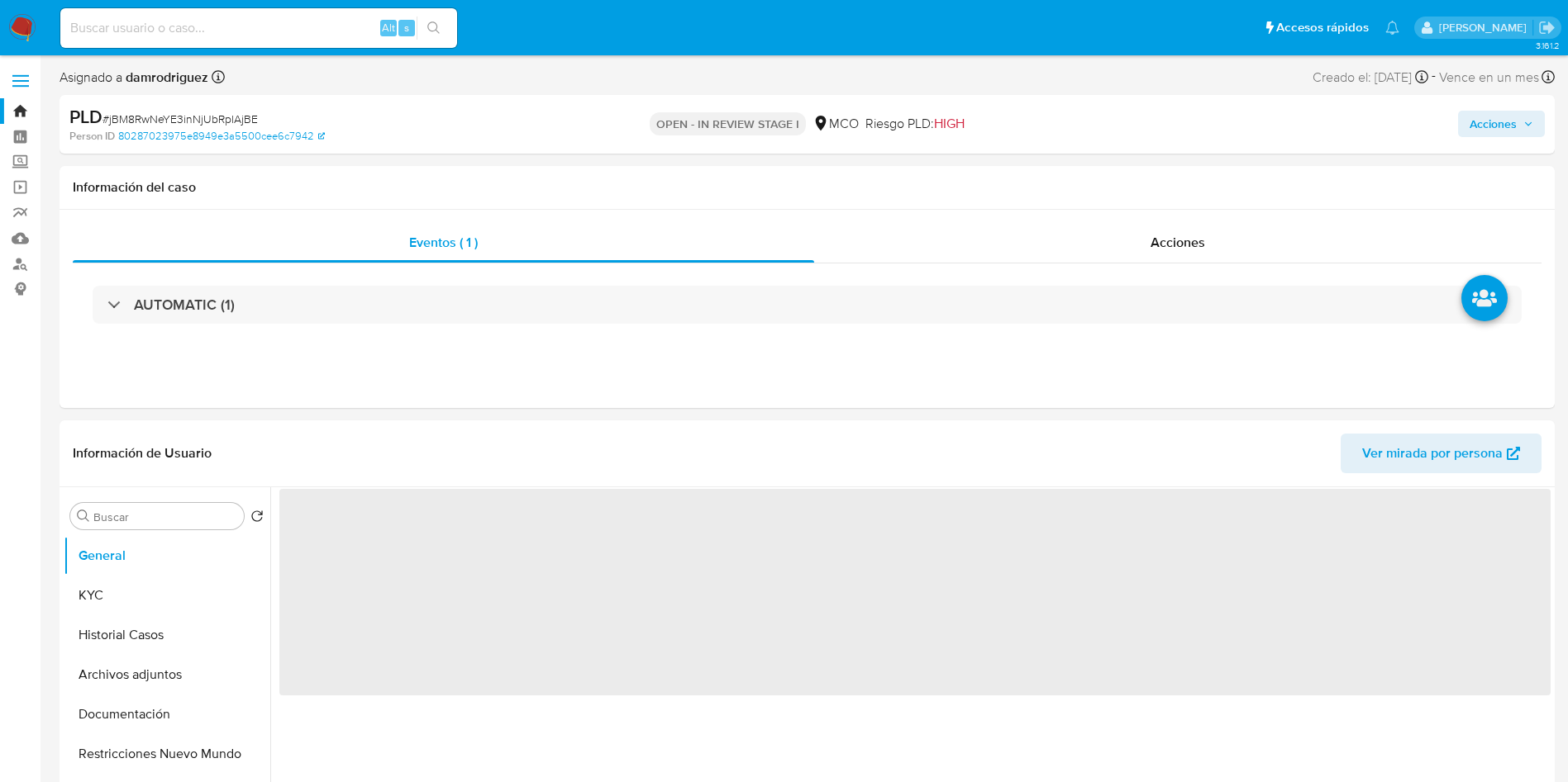
select select "10"
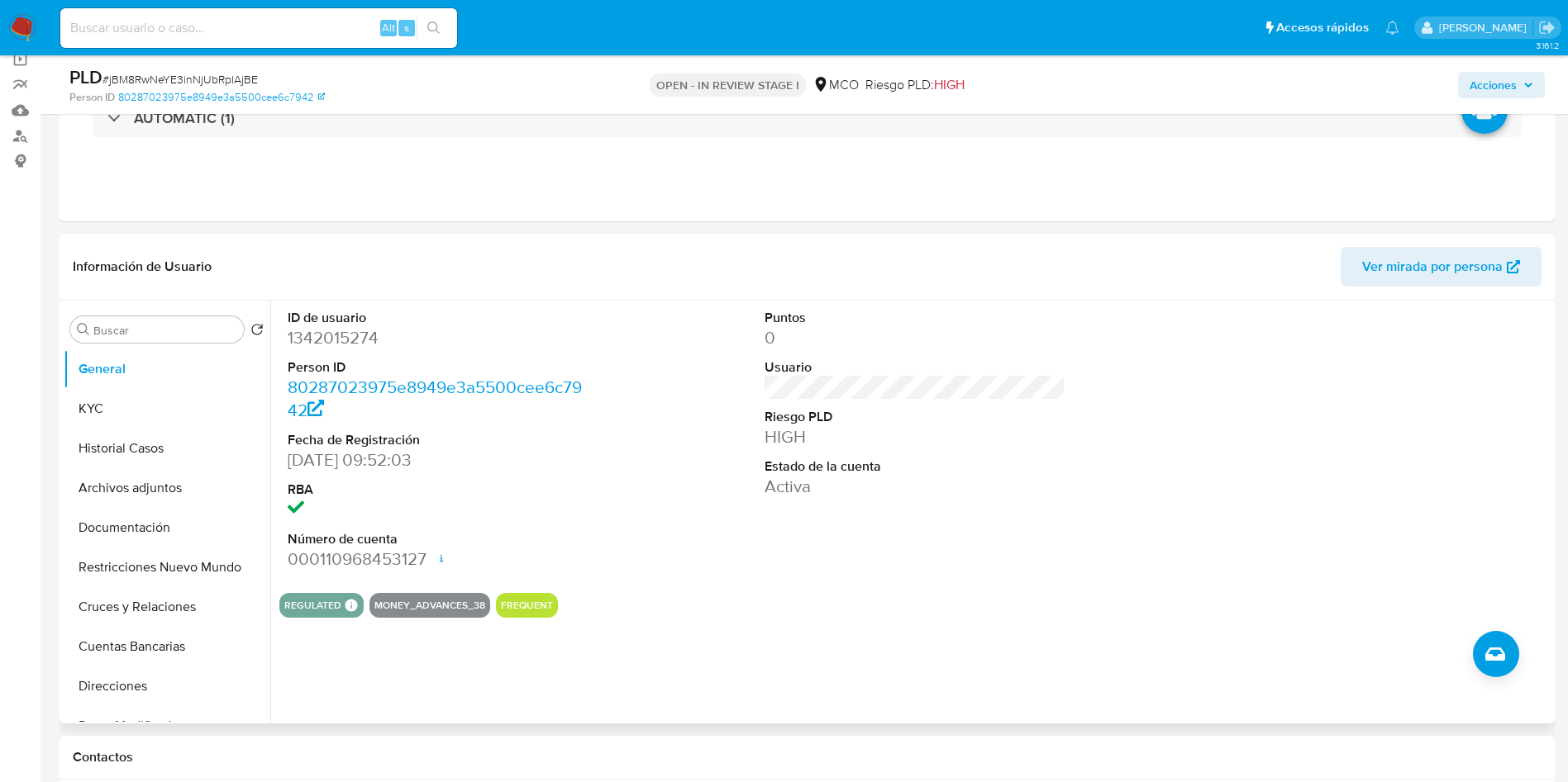
scroll to position [248, 0]
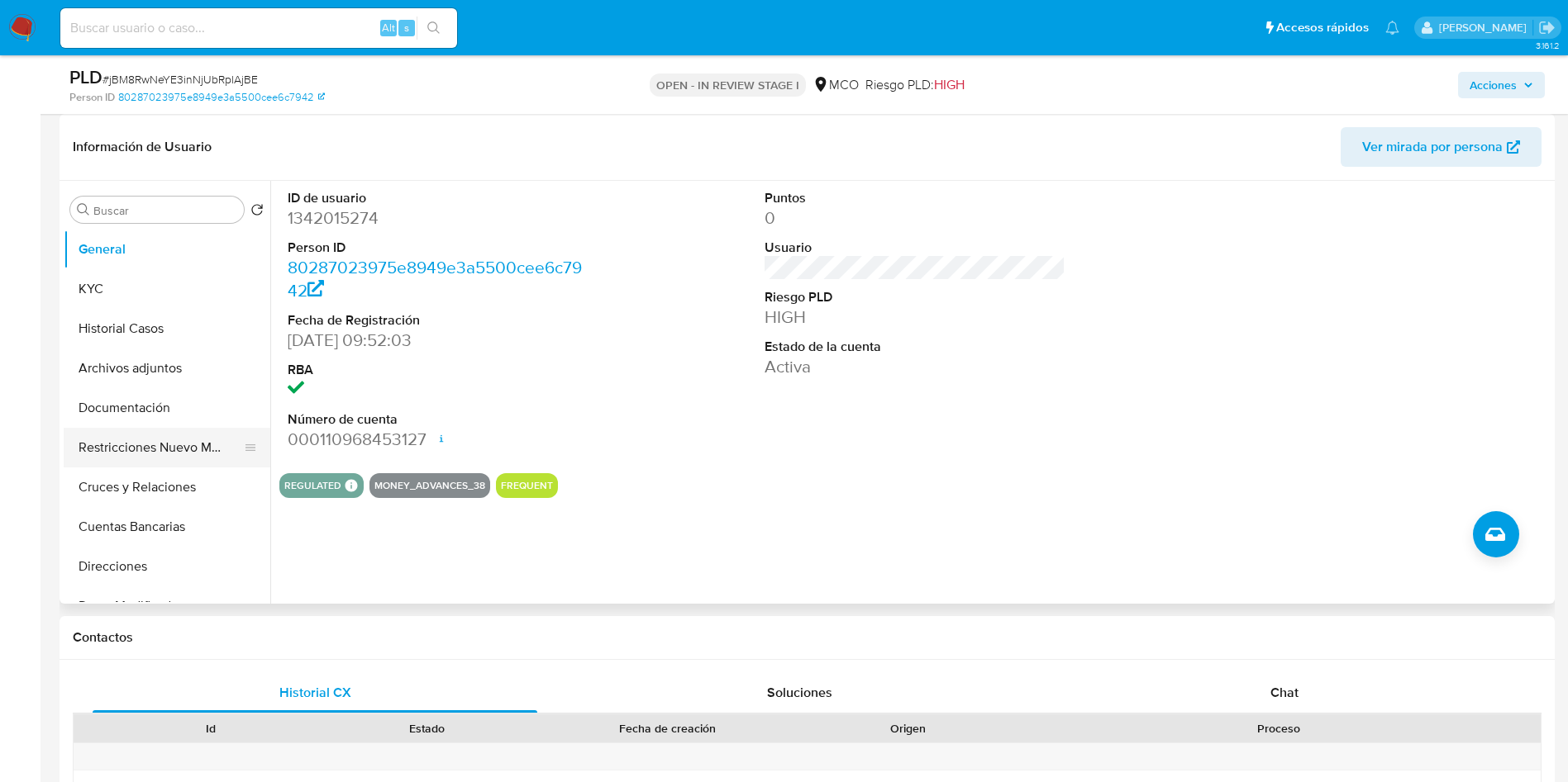
drag, startPoint x: 80, startPoint y: 448, endPoint x: 110, endPoint y: 449, distance: 30.0
click at [80, 448] on button "Restricciones Nuevo Mundo" at bounding box center [160, 447] width 193 height 39
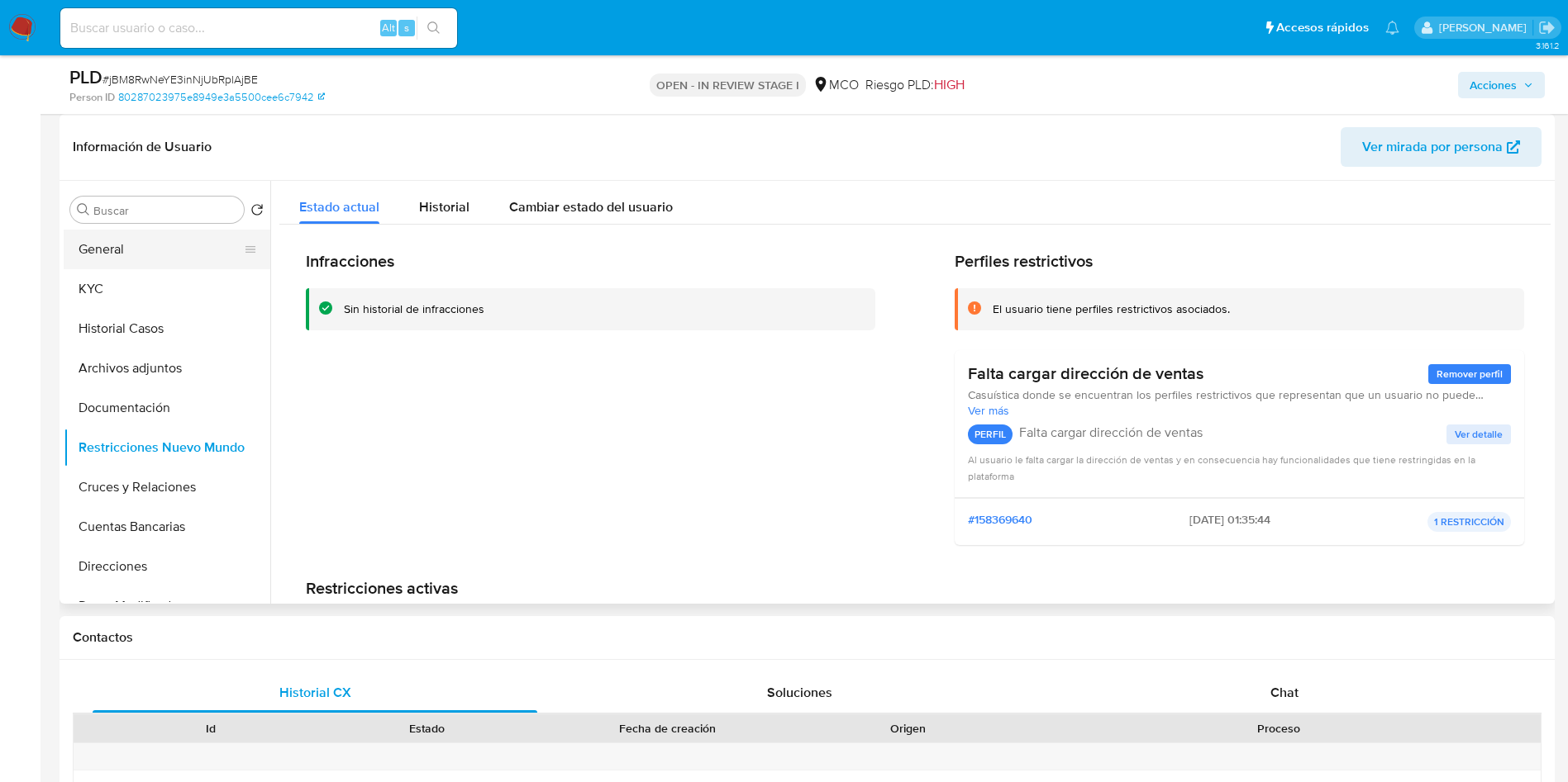
click at [94, 251] on button "General" at bounding box center [160, 249] width 193 height 39
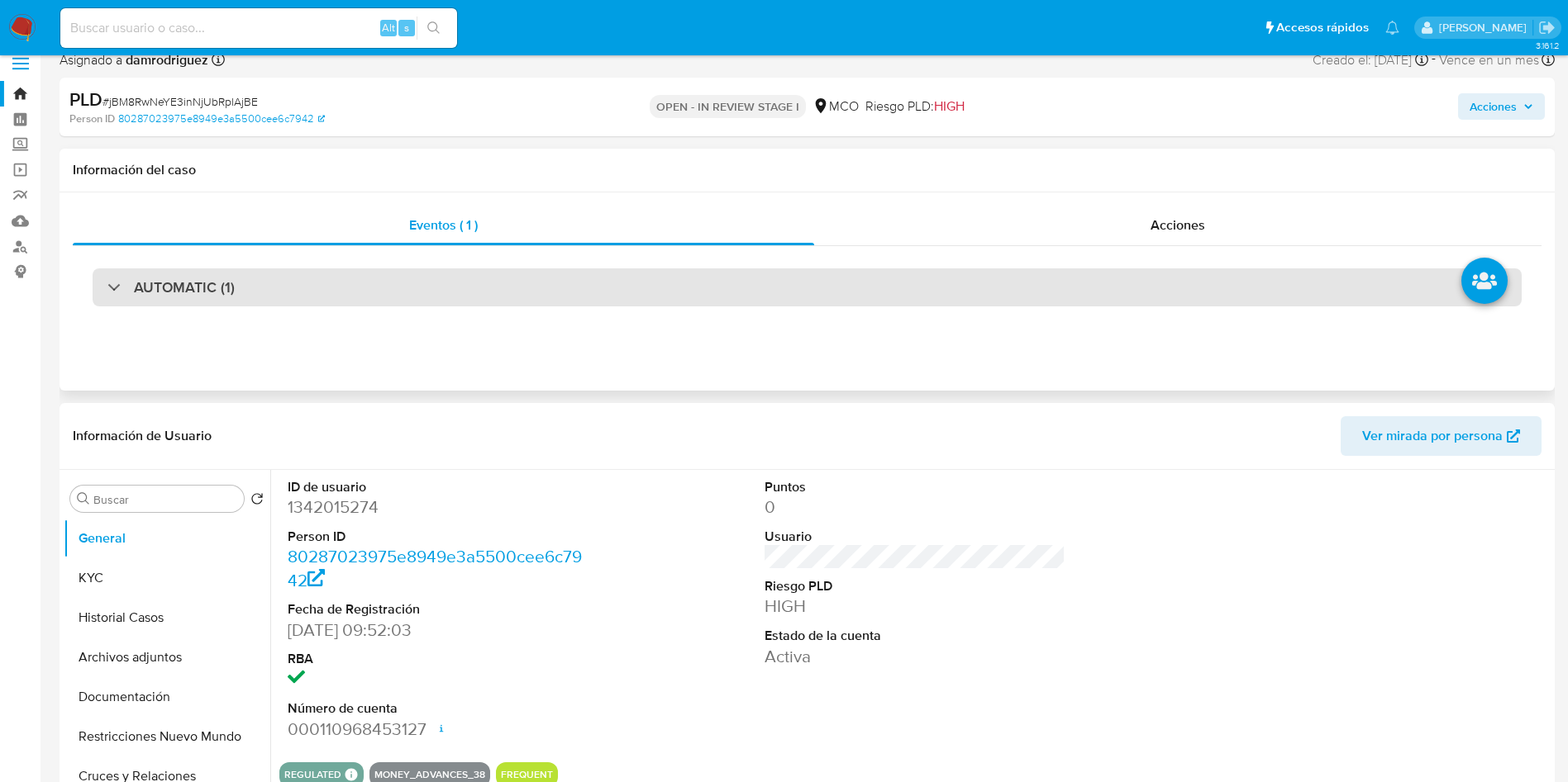
scroll to position [124, 0]
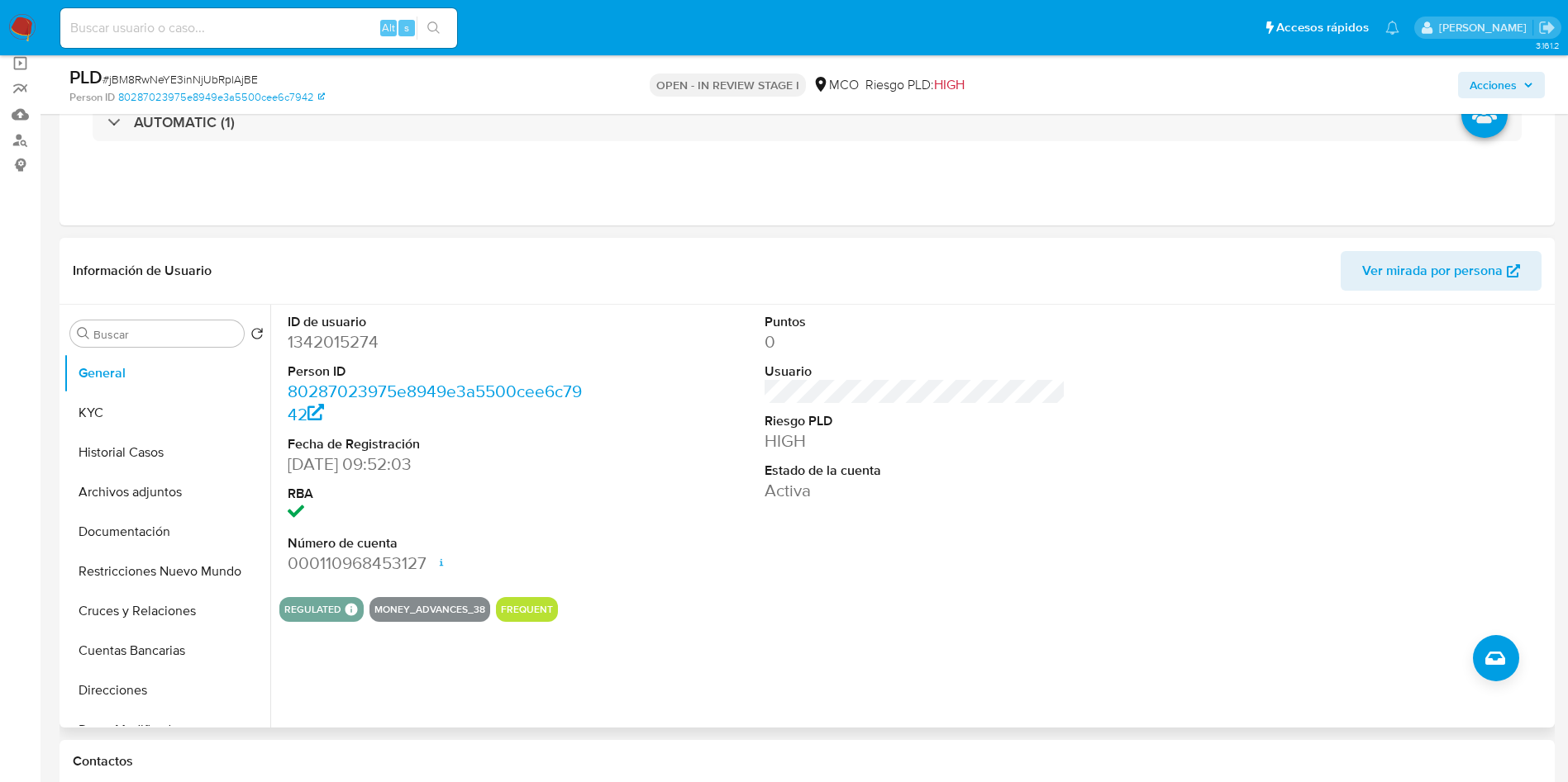
click at [321, 332] on dd "1342015274" at bounding box center [438, 342] width 302 height 23
click at [321, 331] on dd "1342015274" at bounding box center [438, 342] width 302 height 23
copy dd "1342015274"
click at [91, 398] on button "KYC" at bounding box center [160, 412] width 193 height 39
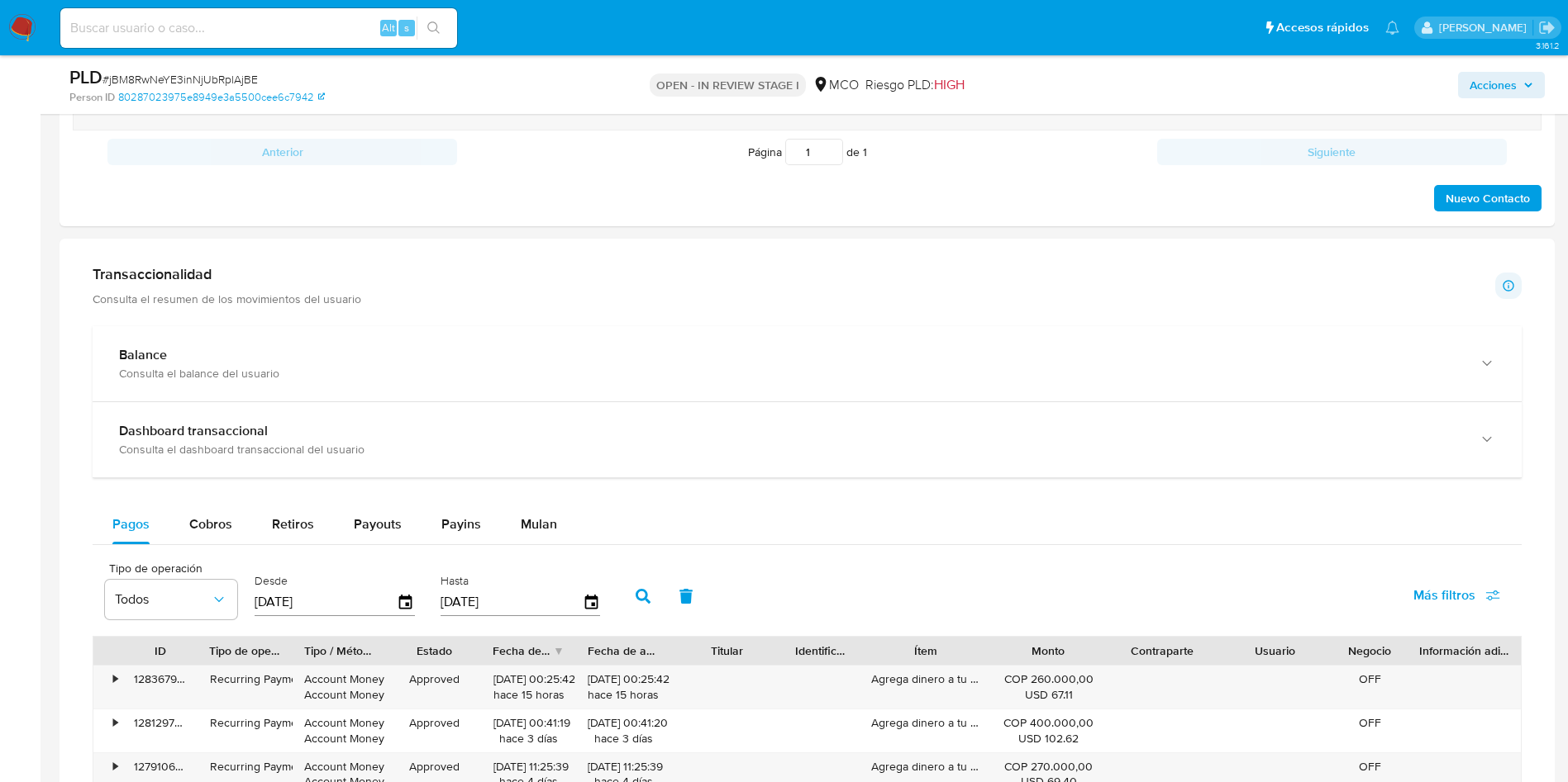
scroll to position [992, 0]
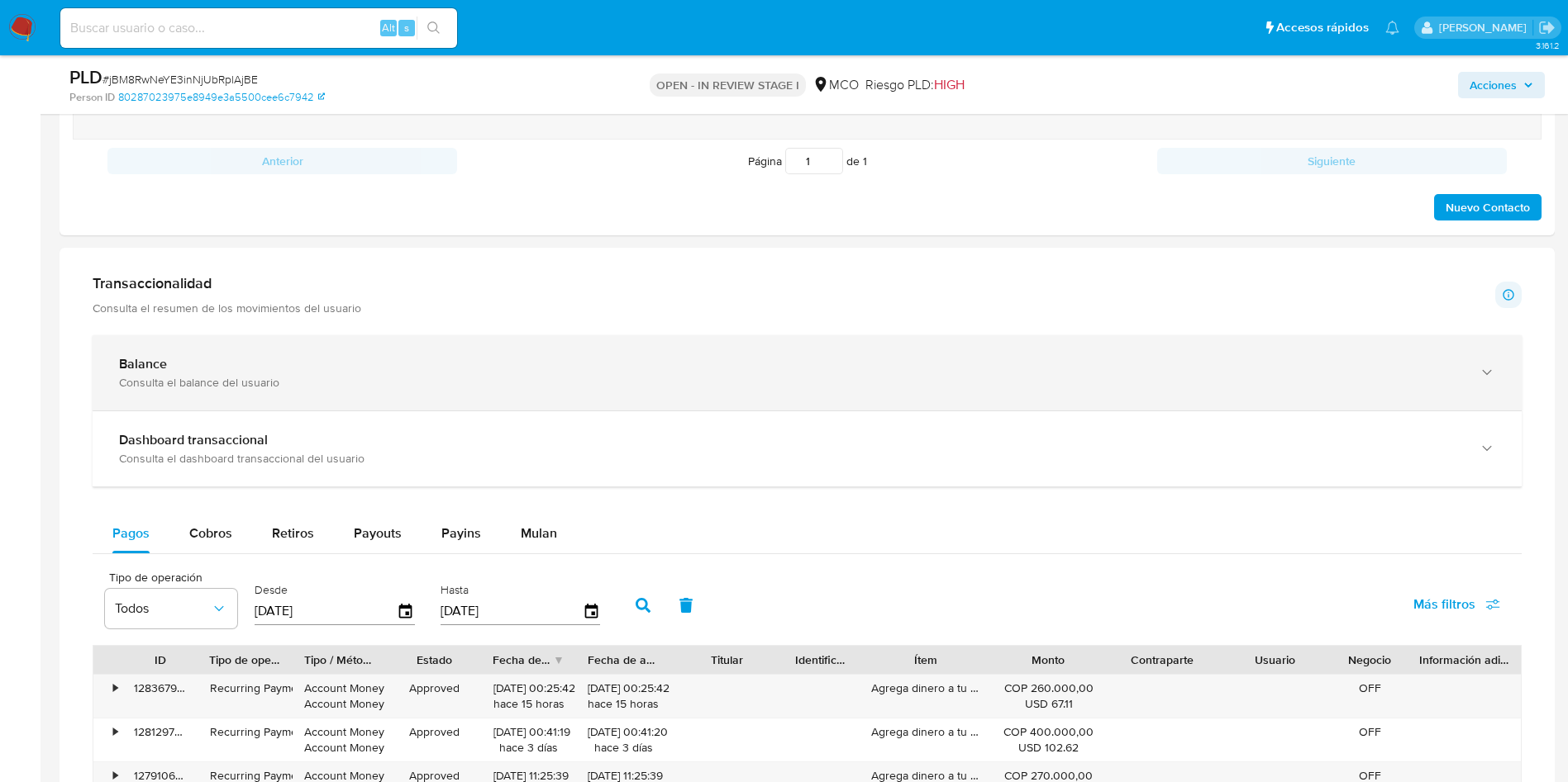
click at [212, 357] on div "Balance" at bounding box center [790, 364] width 1343 height 17
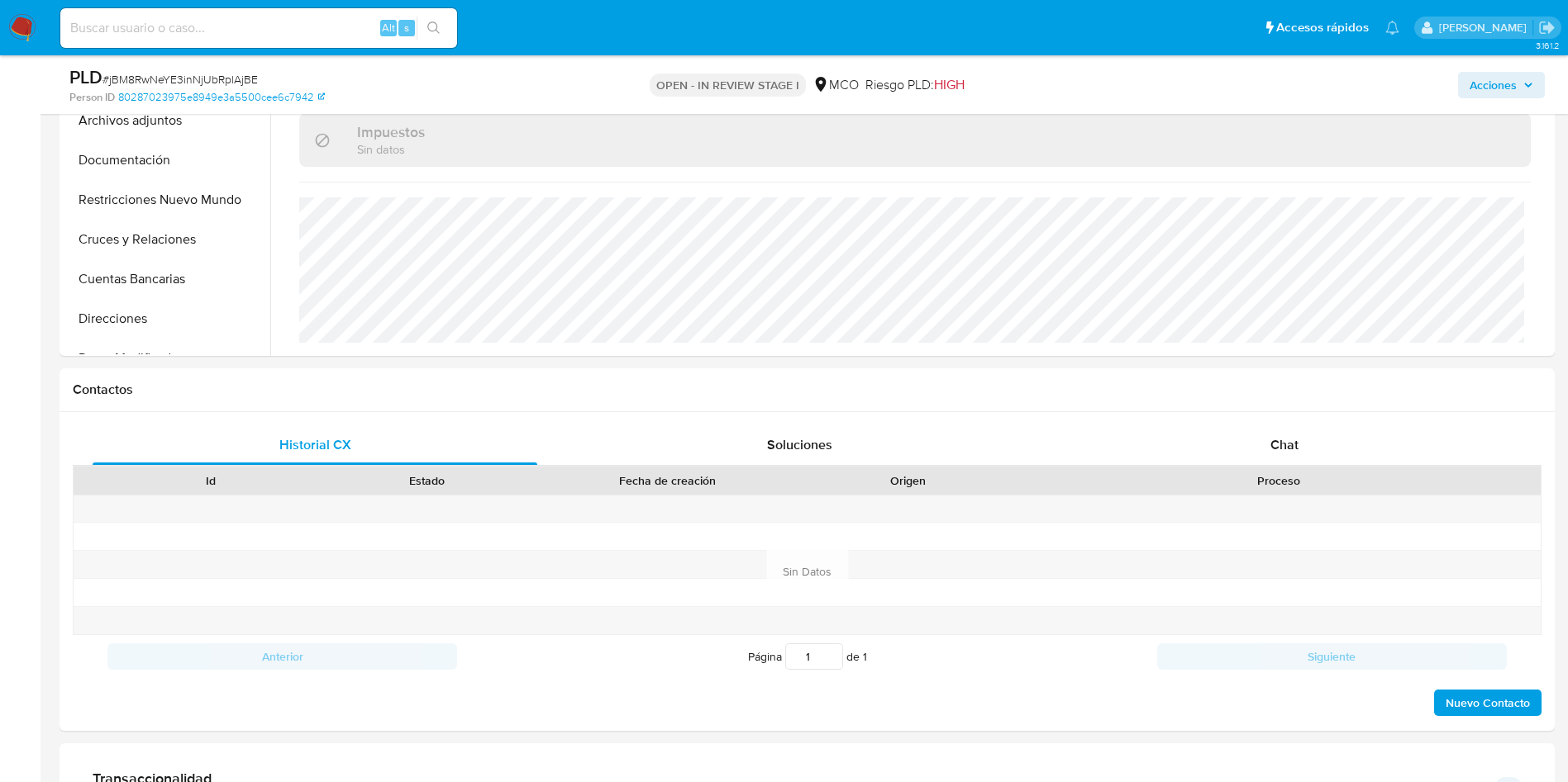
scroll to position [372, 0]
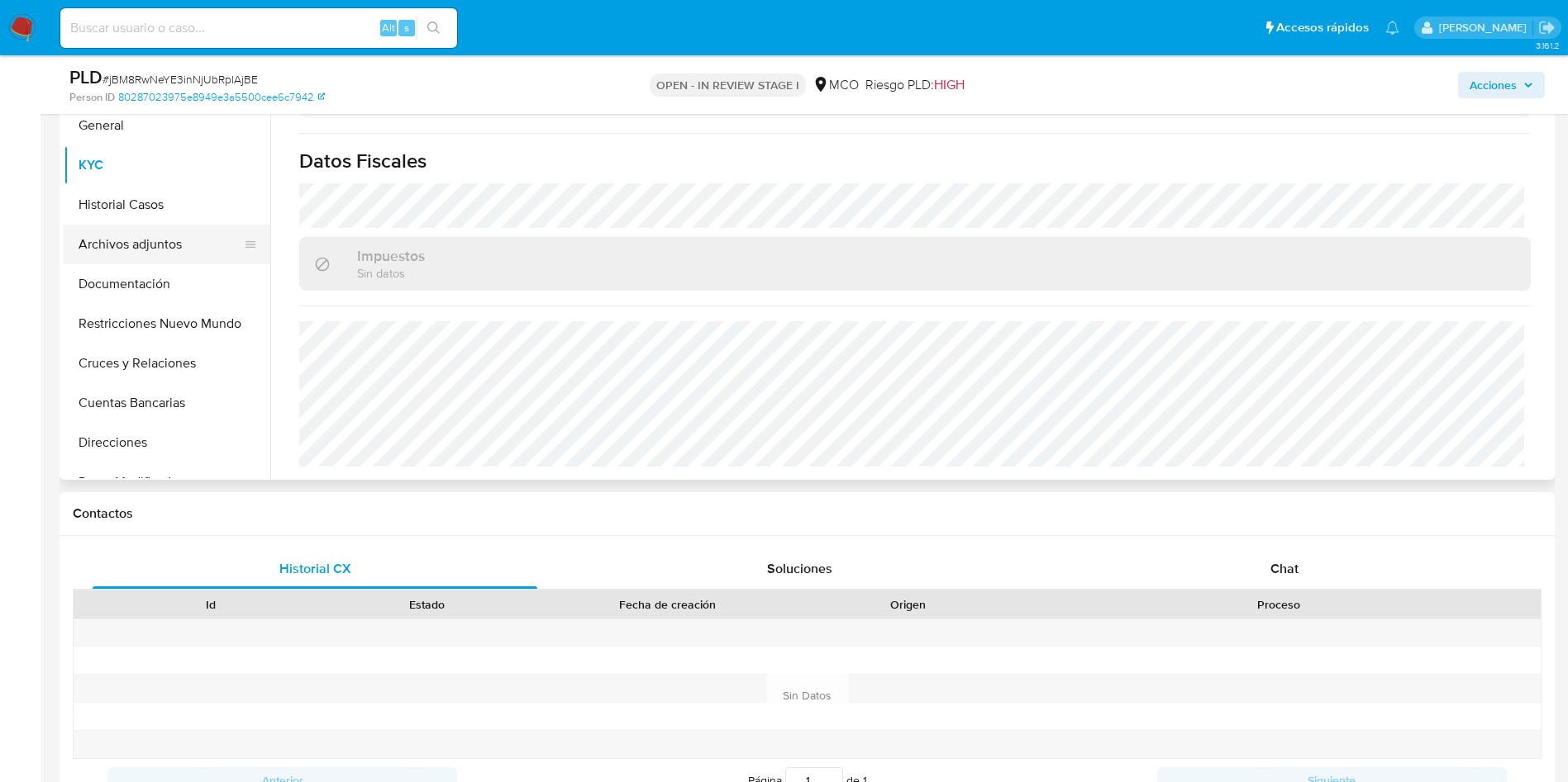
click at [129, 250] on button "Archivos adjuntos" at bounding box center [160, 244] width 193 height 39
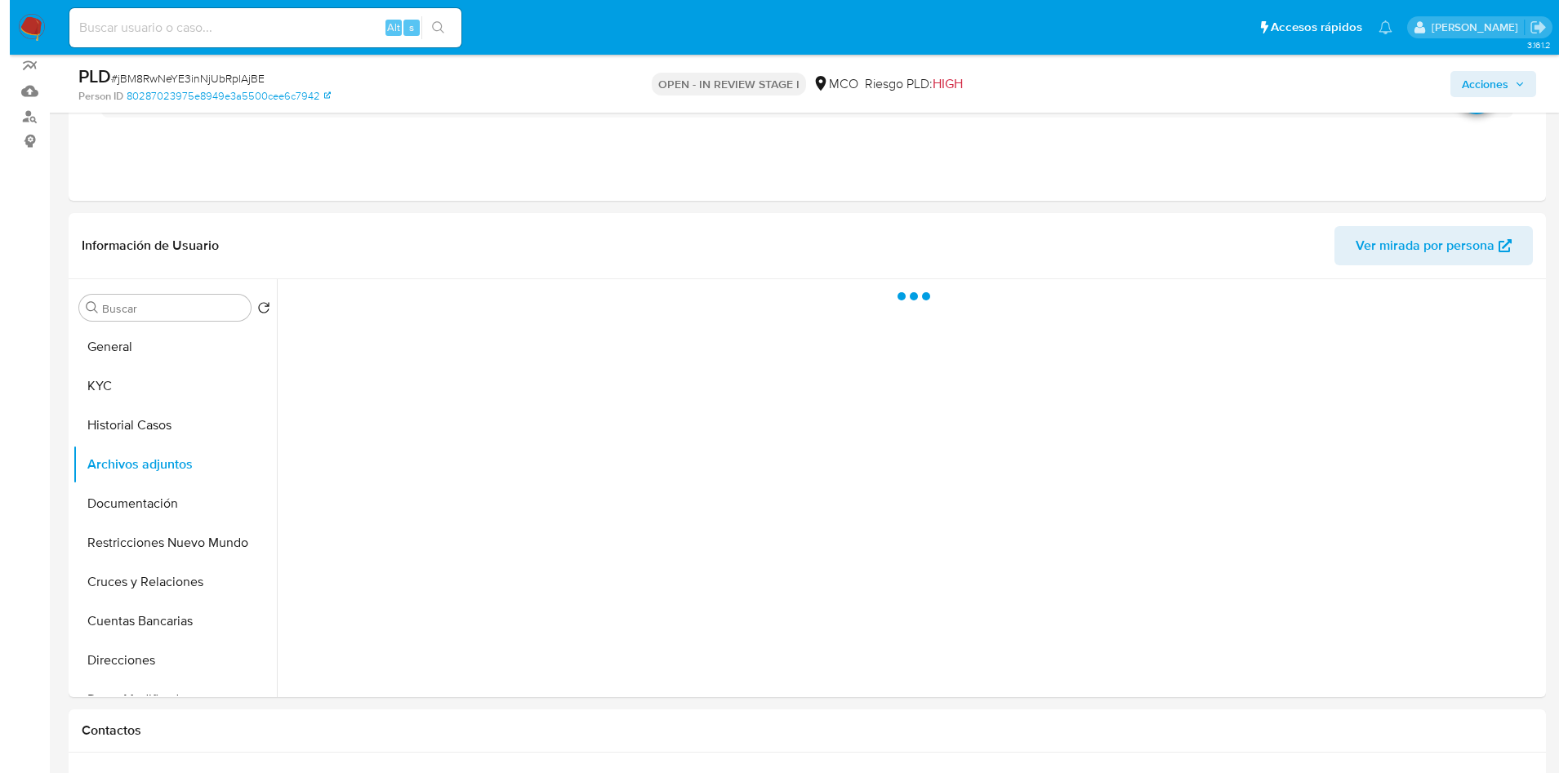
scroll to position [123, 0]
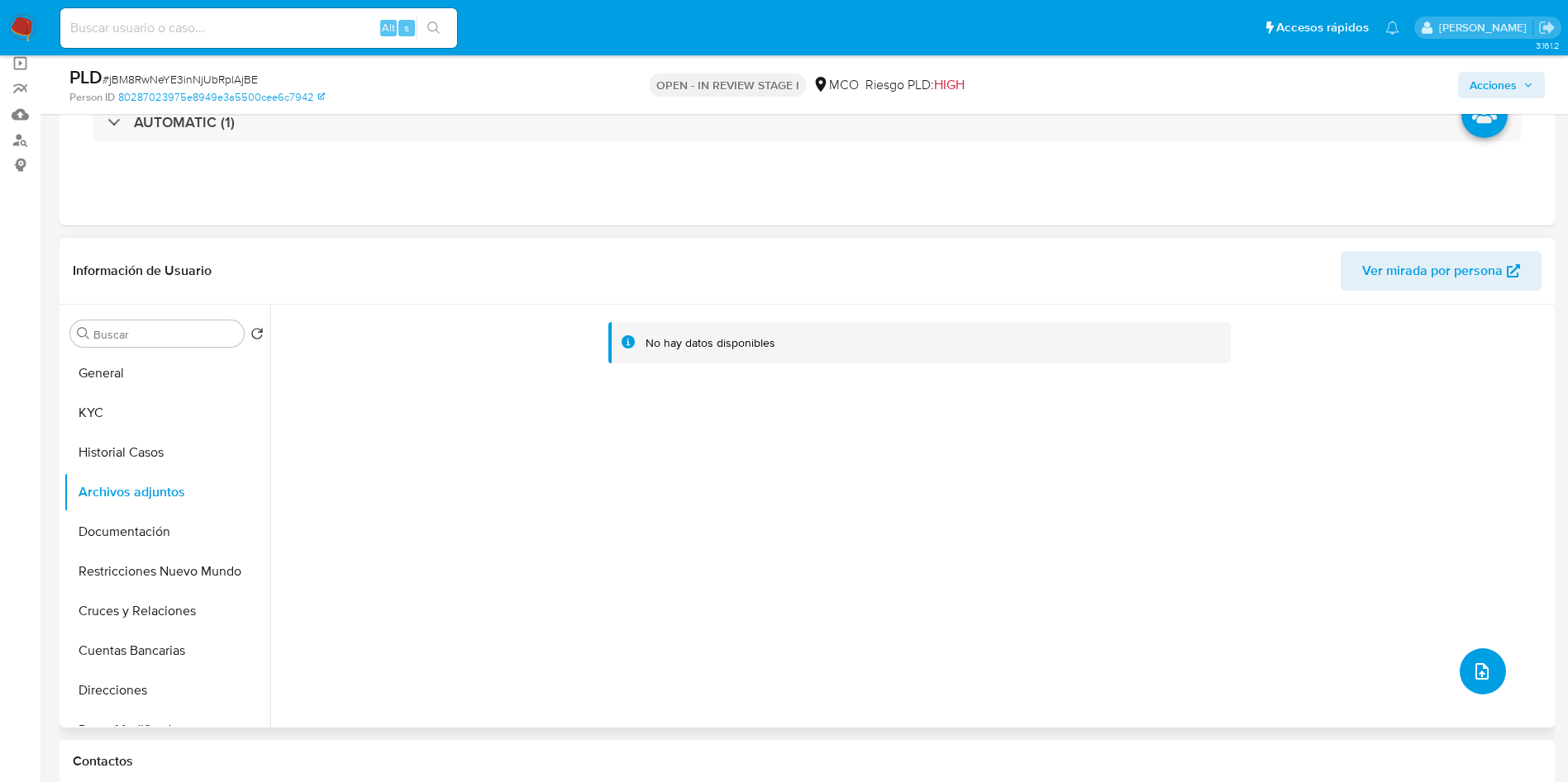
click at [1478, 678] on icon "upload-file" at bounding box center [1481, 671] width 20 height 20
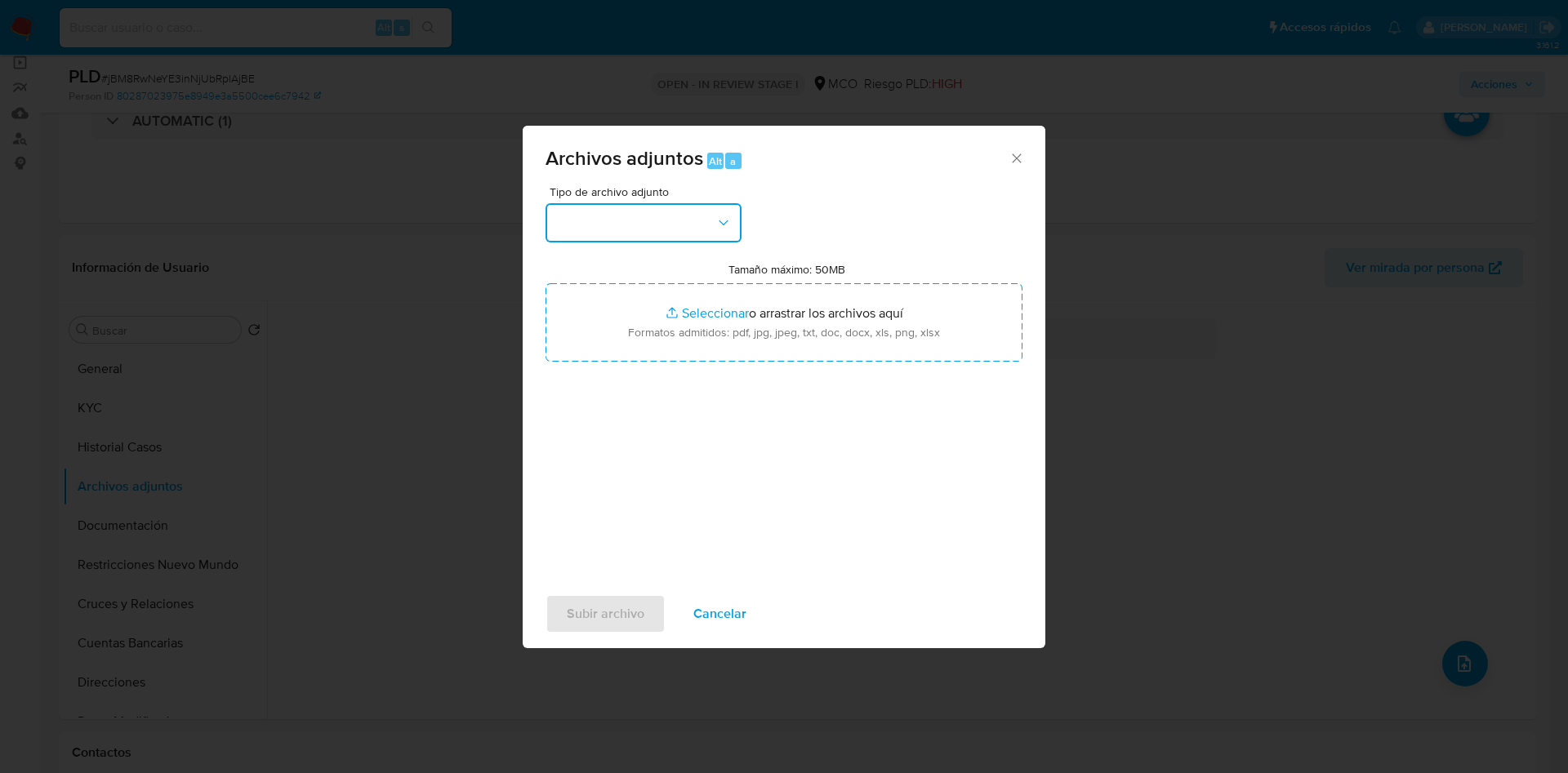
click at [613, 215] on button "button" at bounding box center [643, 222] width 196 height 39
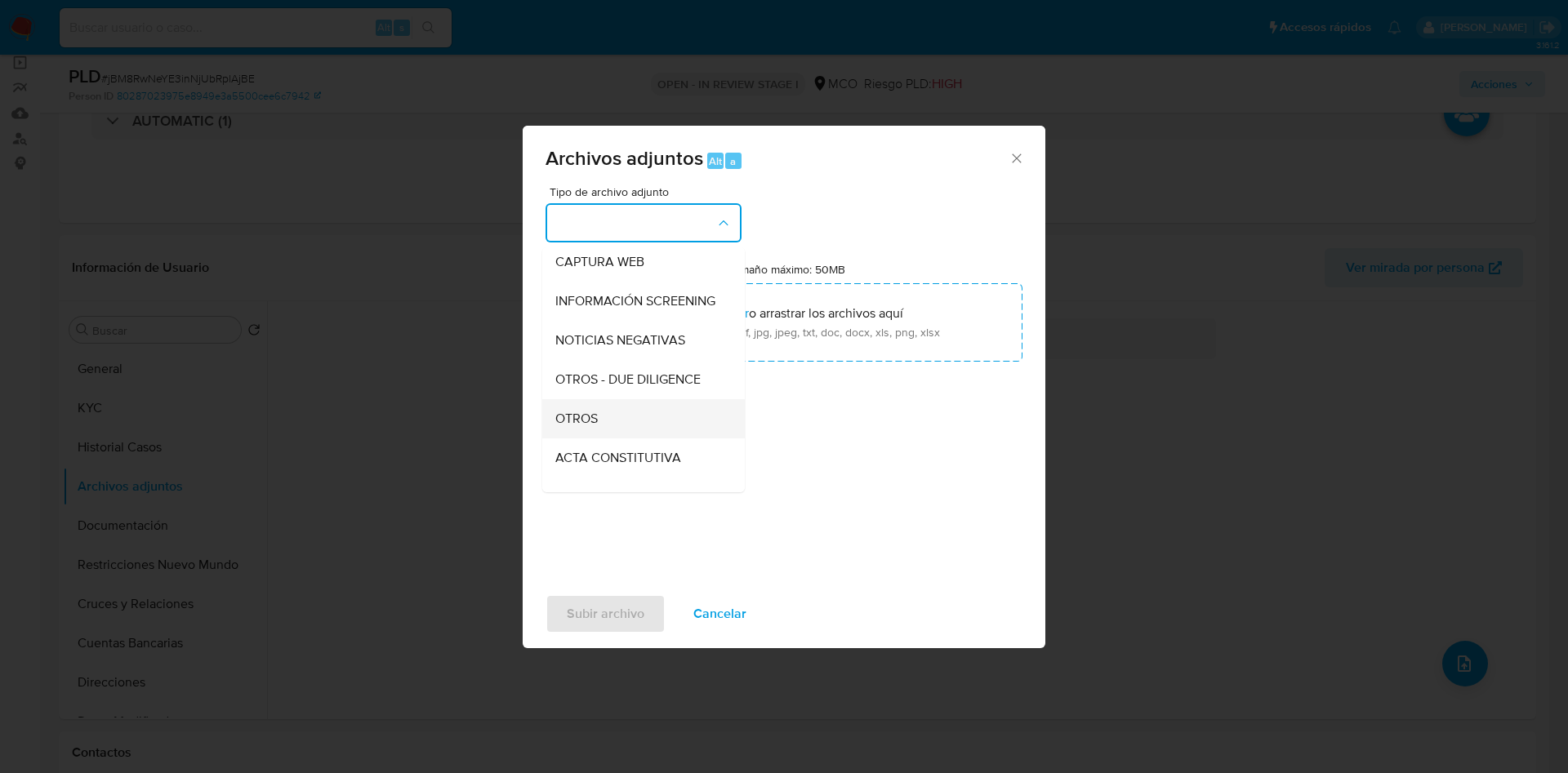
click at [623, 434] on div "OTROS" at bounding box center [638, 418] width 167 height 39
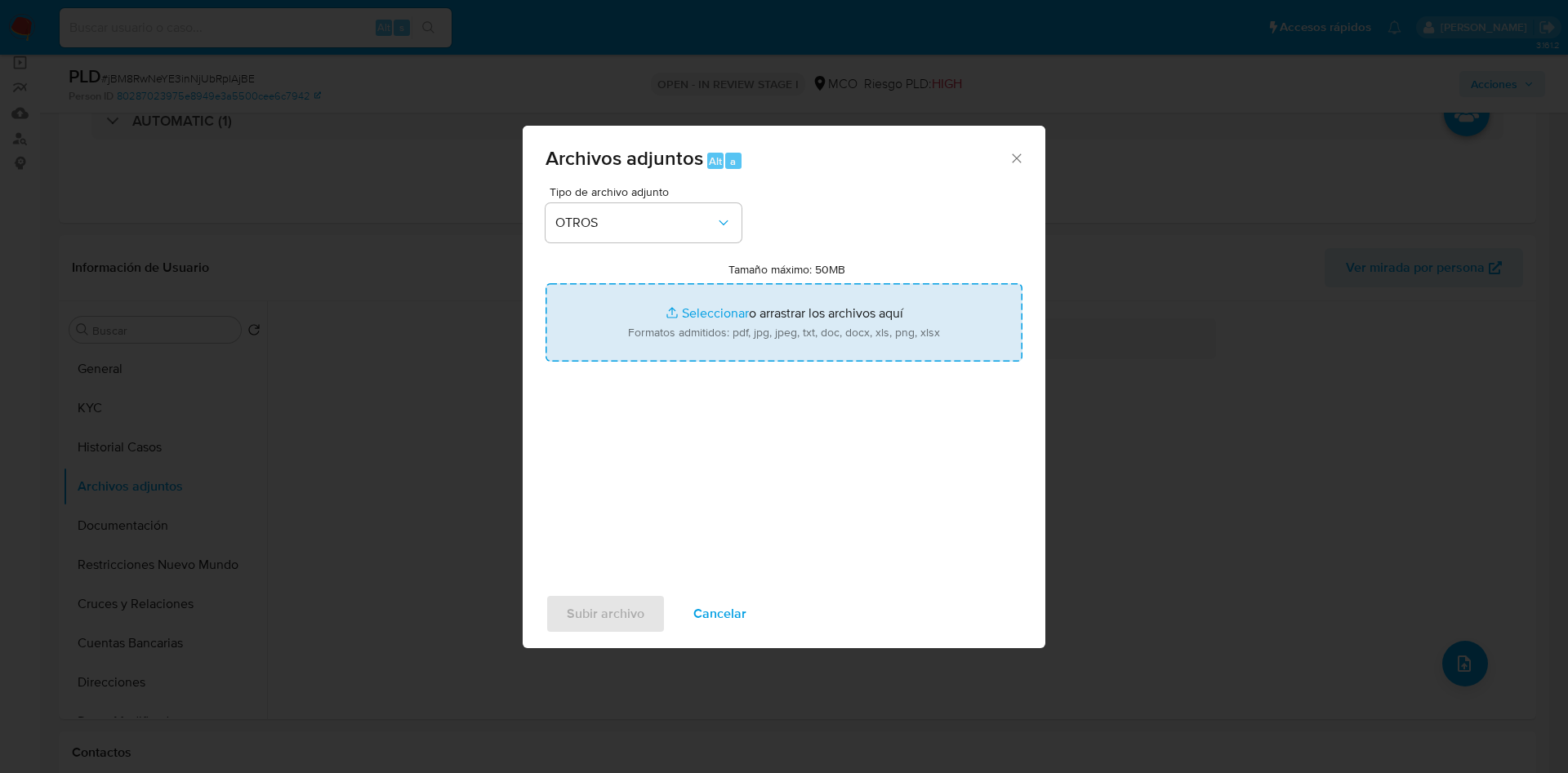
click at [687, 340] on input "Tamaño máximo: 50MB Seleccionar archivos" at bounding box center [784, 322] width 477 height 79
type input "C:\fakepath\1342015274 - 07_10_2025.pdf"
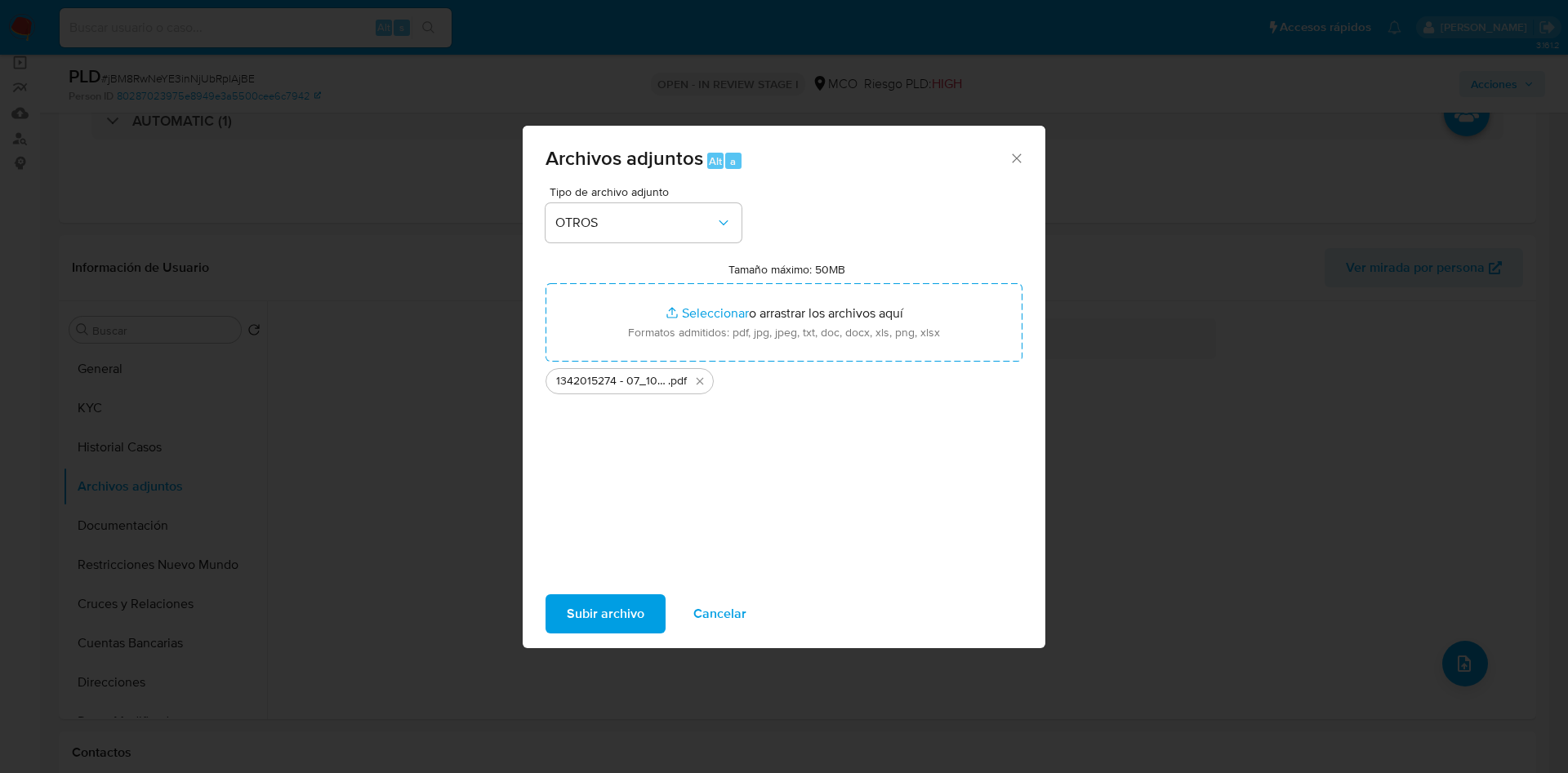
click at [618, 613] on span "Subir archivo" at bounding box center [605, 614] width 78 height 36
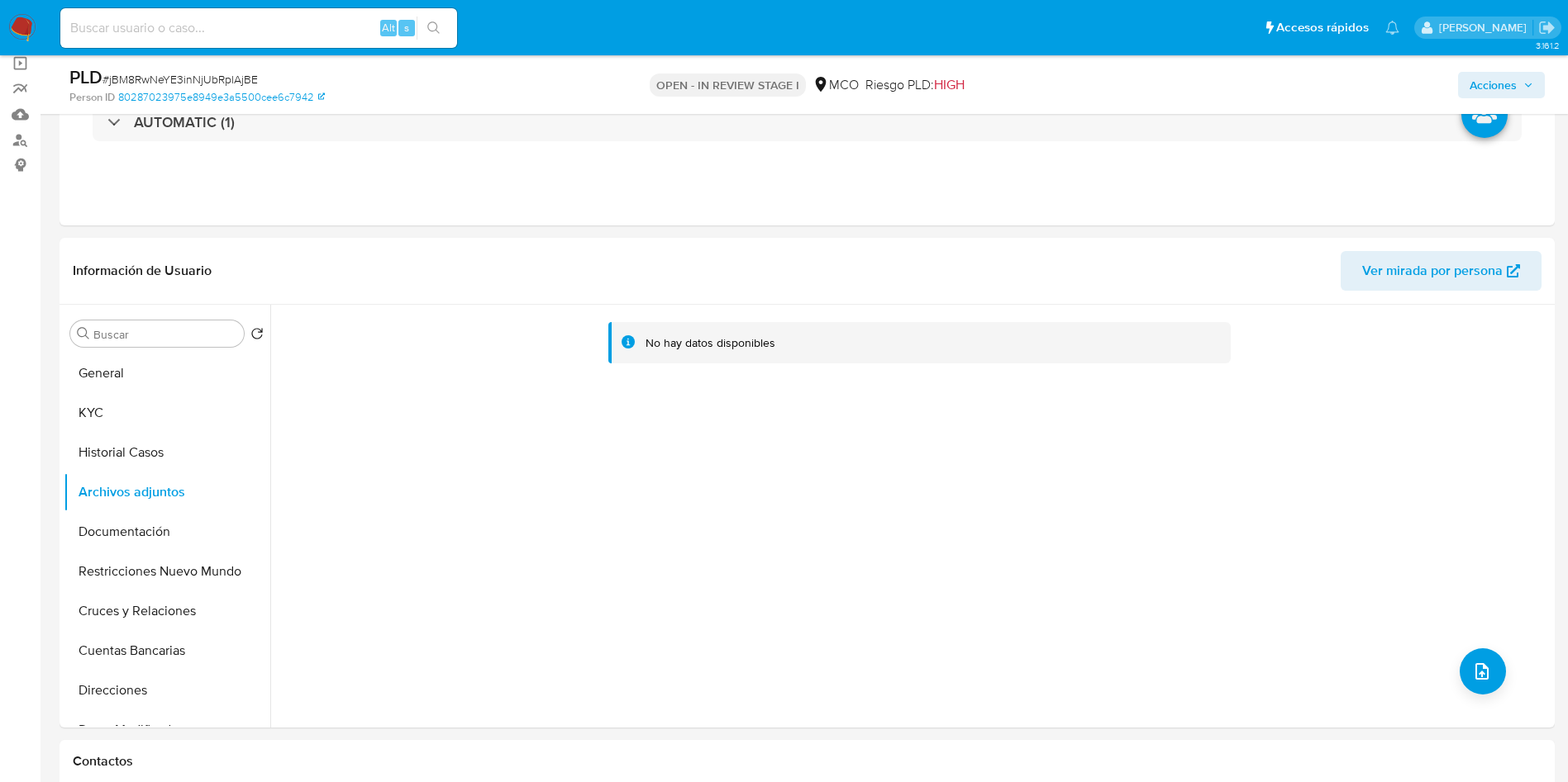
click at [1529, 89] on icon "button" at bounding box center [1528, 85] width 10 height 10
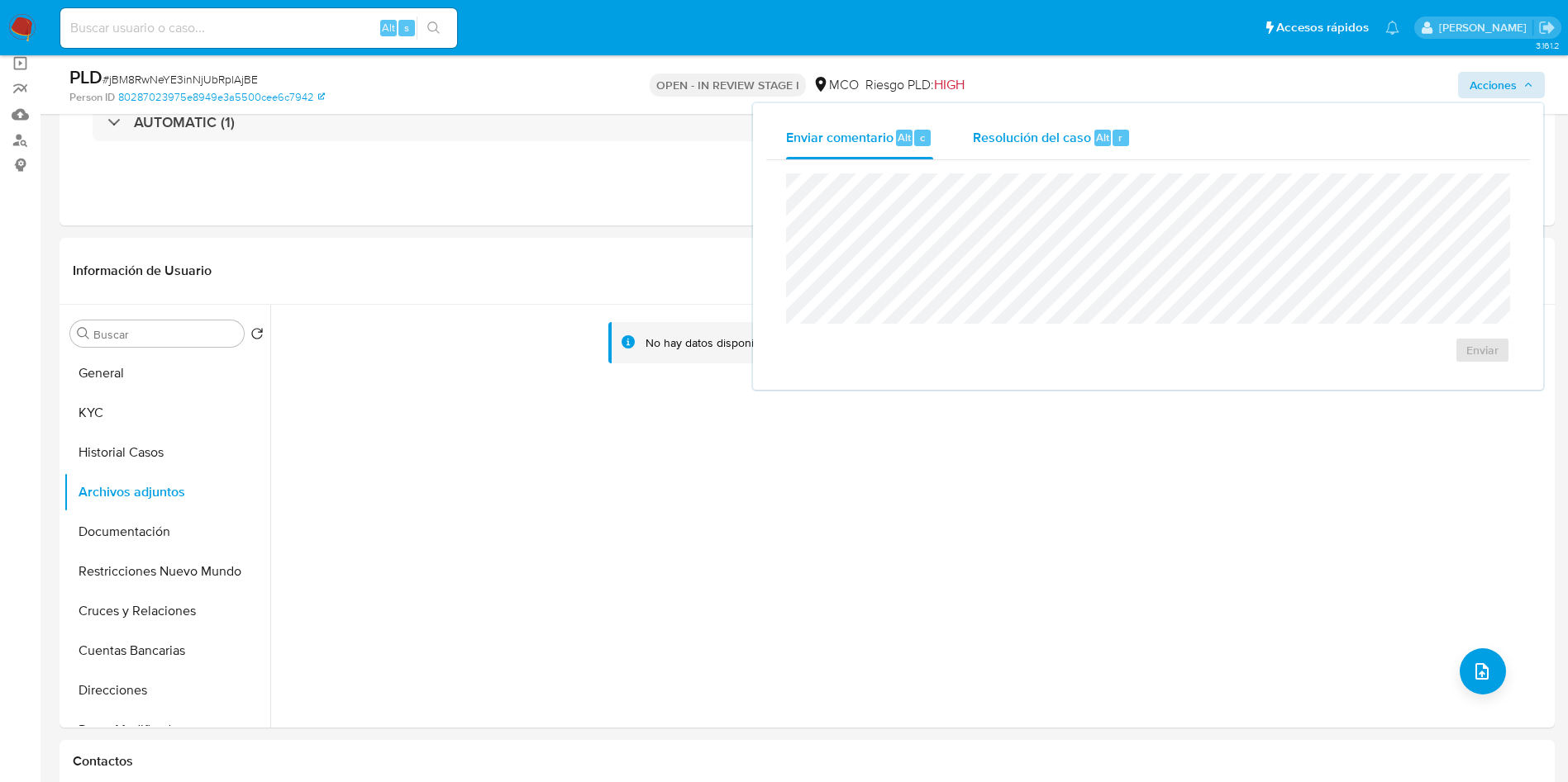
click at [989, 152] on div "Resolución del caso Alt r" at bounding box center [1051, 137] width 158 height 43
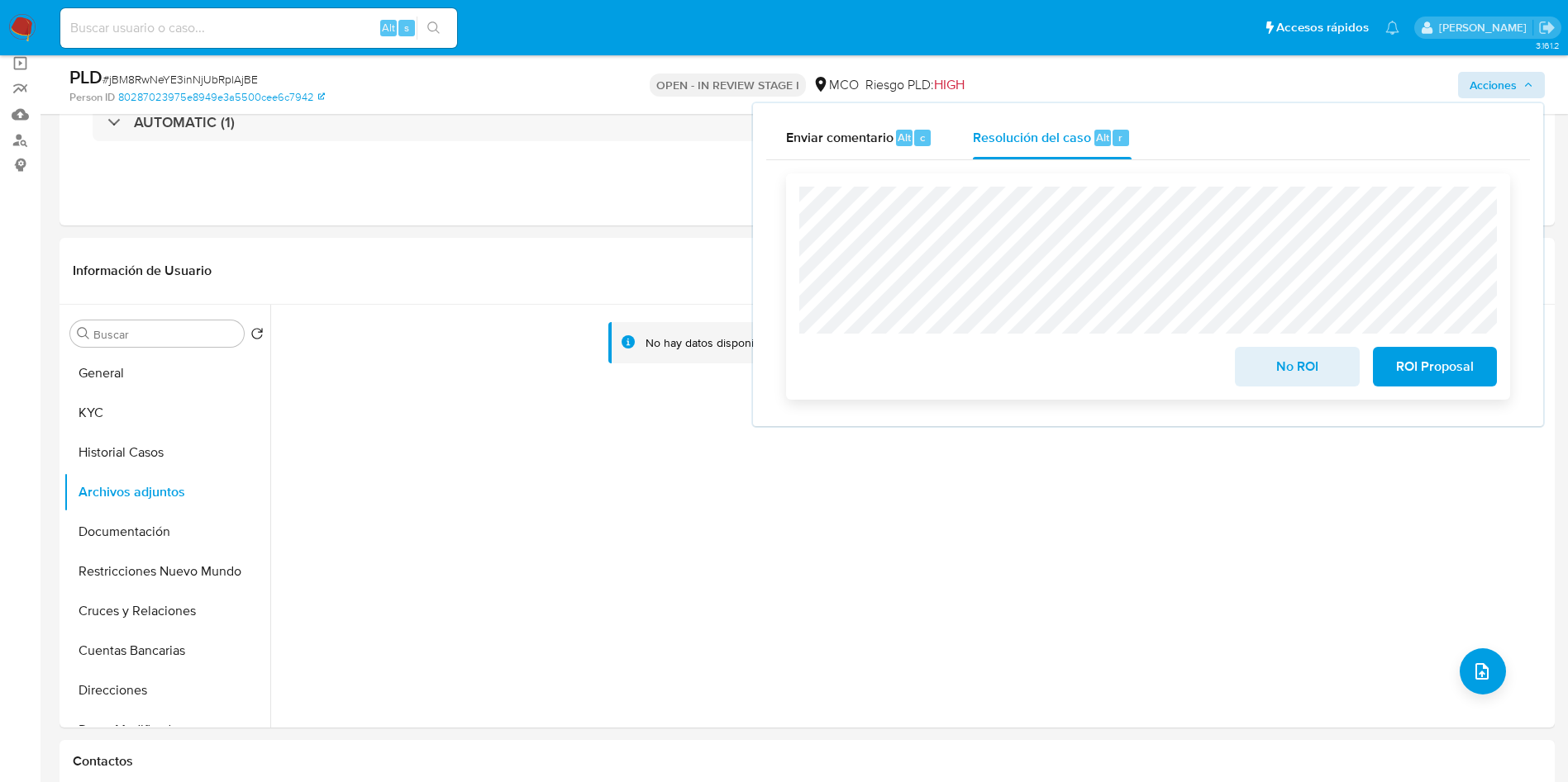
click at [1285, 356] on span "No ROI" at bounding box center [1296, 367] width 81 height 37
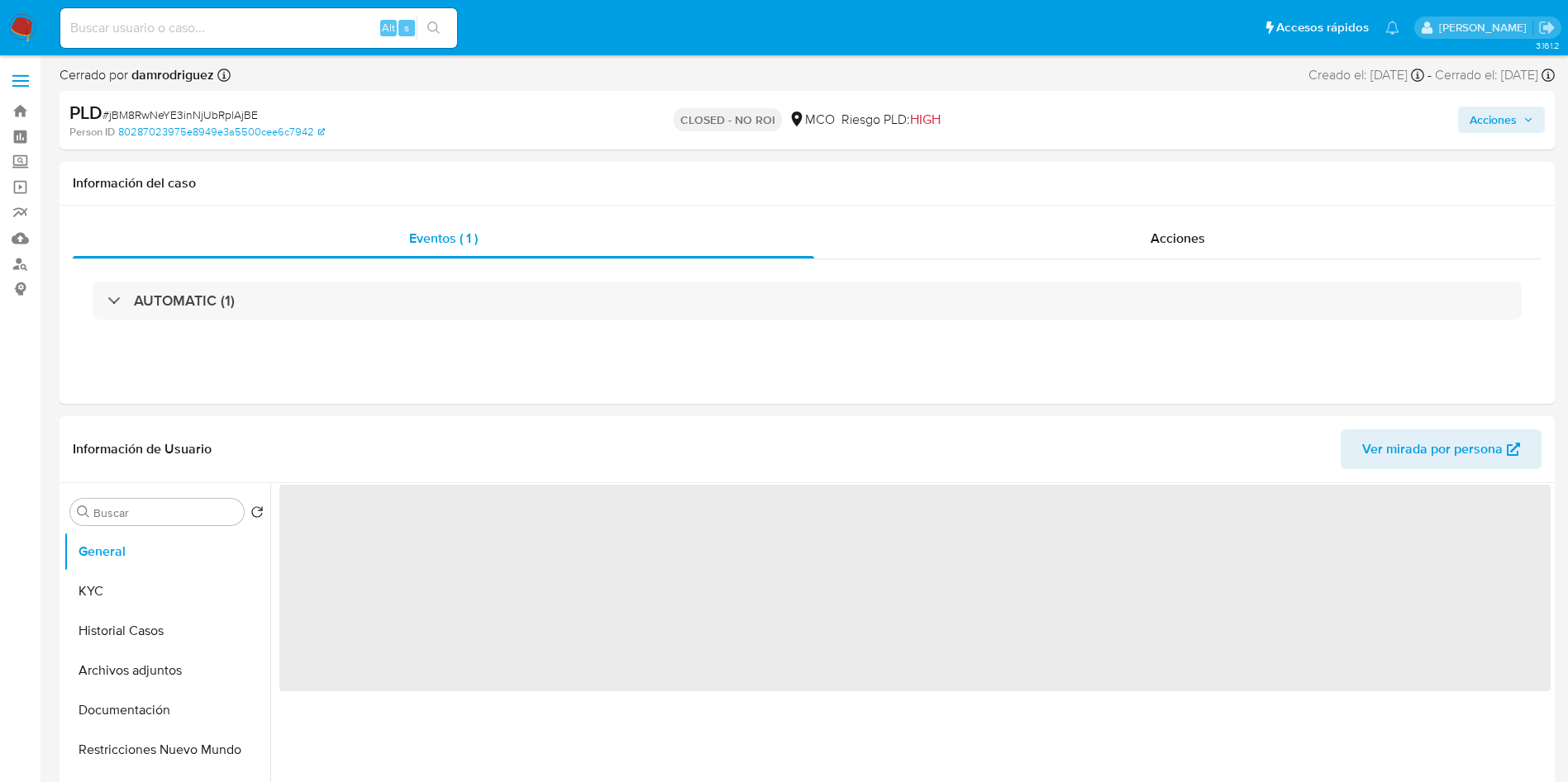
select select "10"
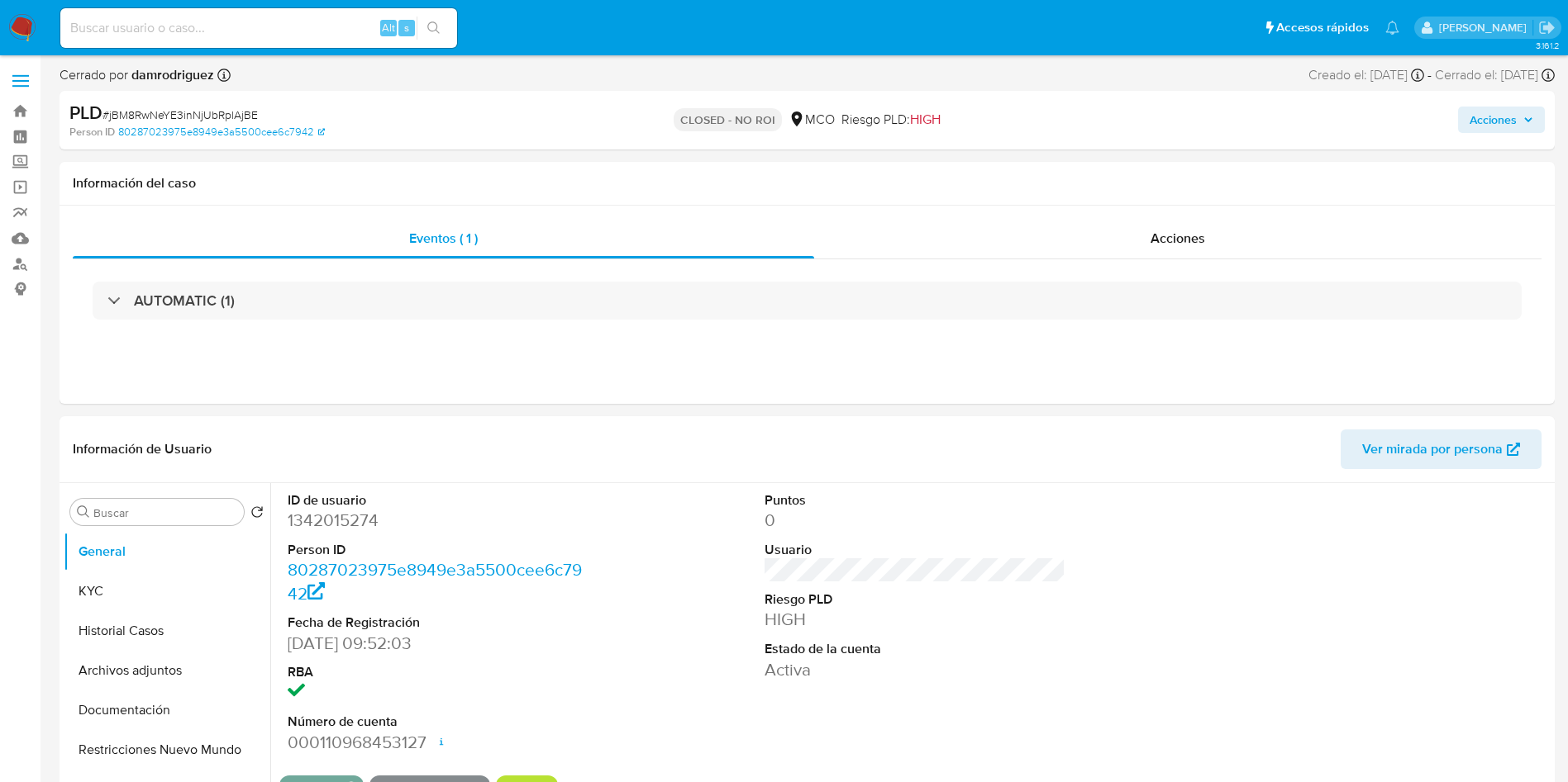
click at [19, 36] on img at bounding box center [22, 28] width 28 height 28
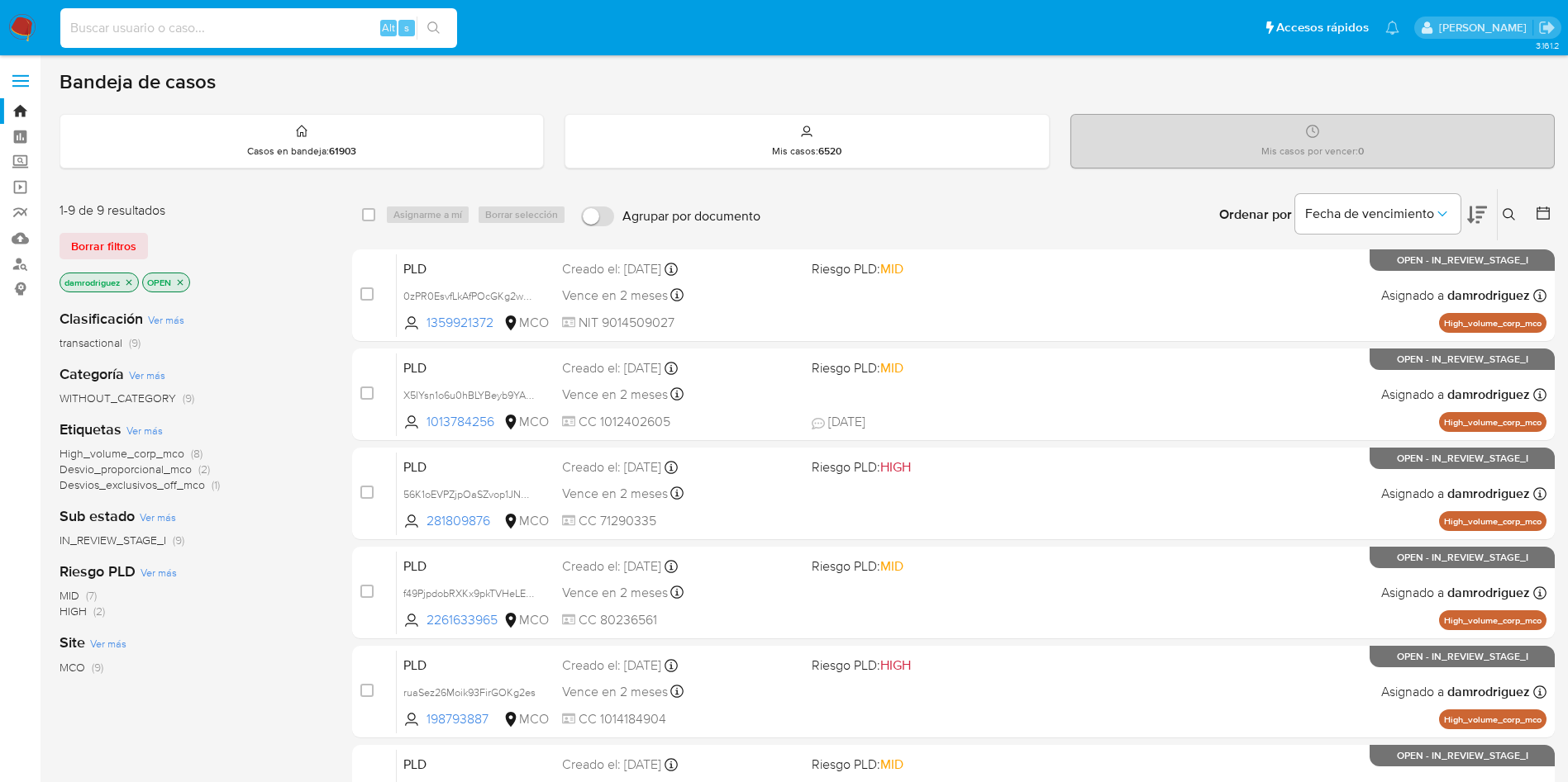
click at [351, 20] on input at bounding box center [259, 28] width 397 height 22
paste input "SdUOoqYqkh2ftVv3iU8X5hlC"
type input "SdUOoqYqkh2ftVv3iU8X5hlC"
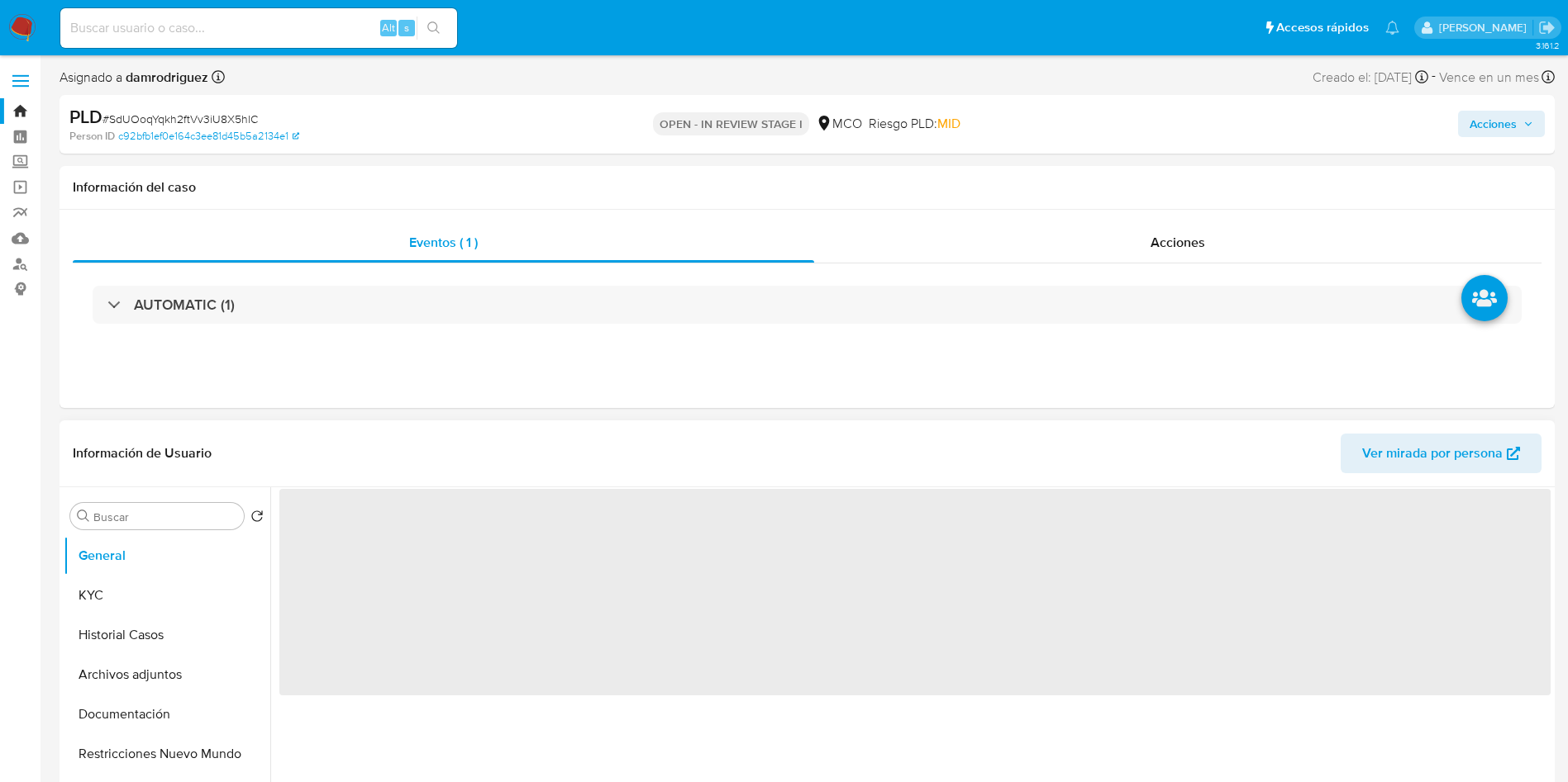
select select "10"
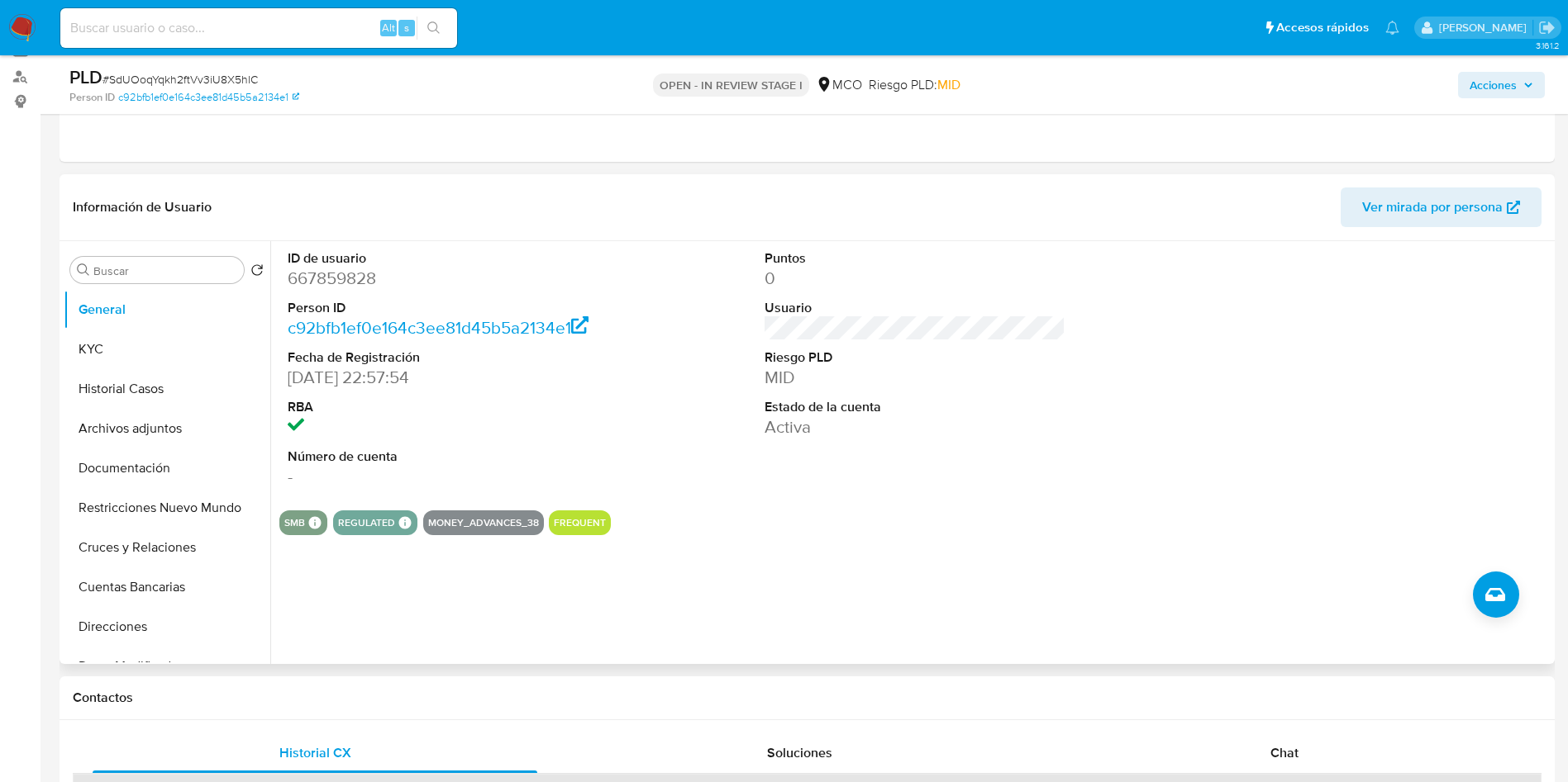
scroll to position [248, 0]
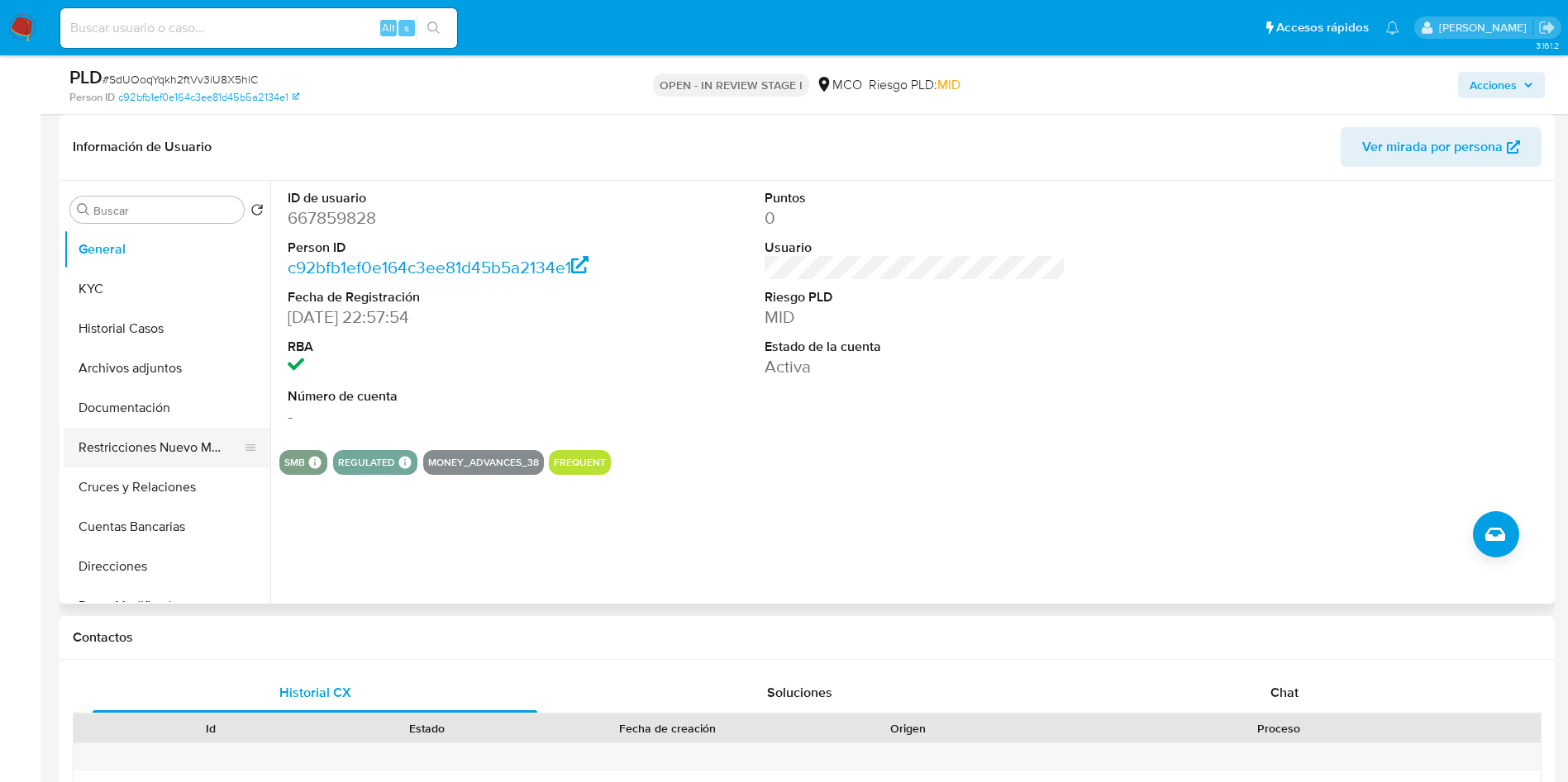
click at [145, 439] on button "Restricciones Nuevo Mundo" at bounding box center [160, 447] width 193 height 39
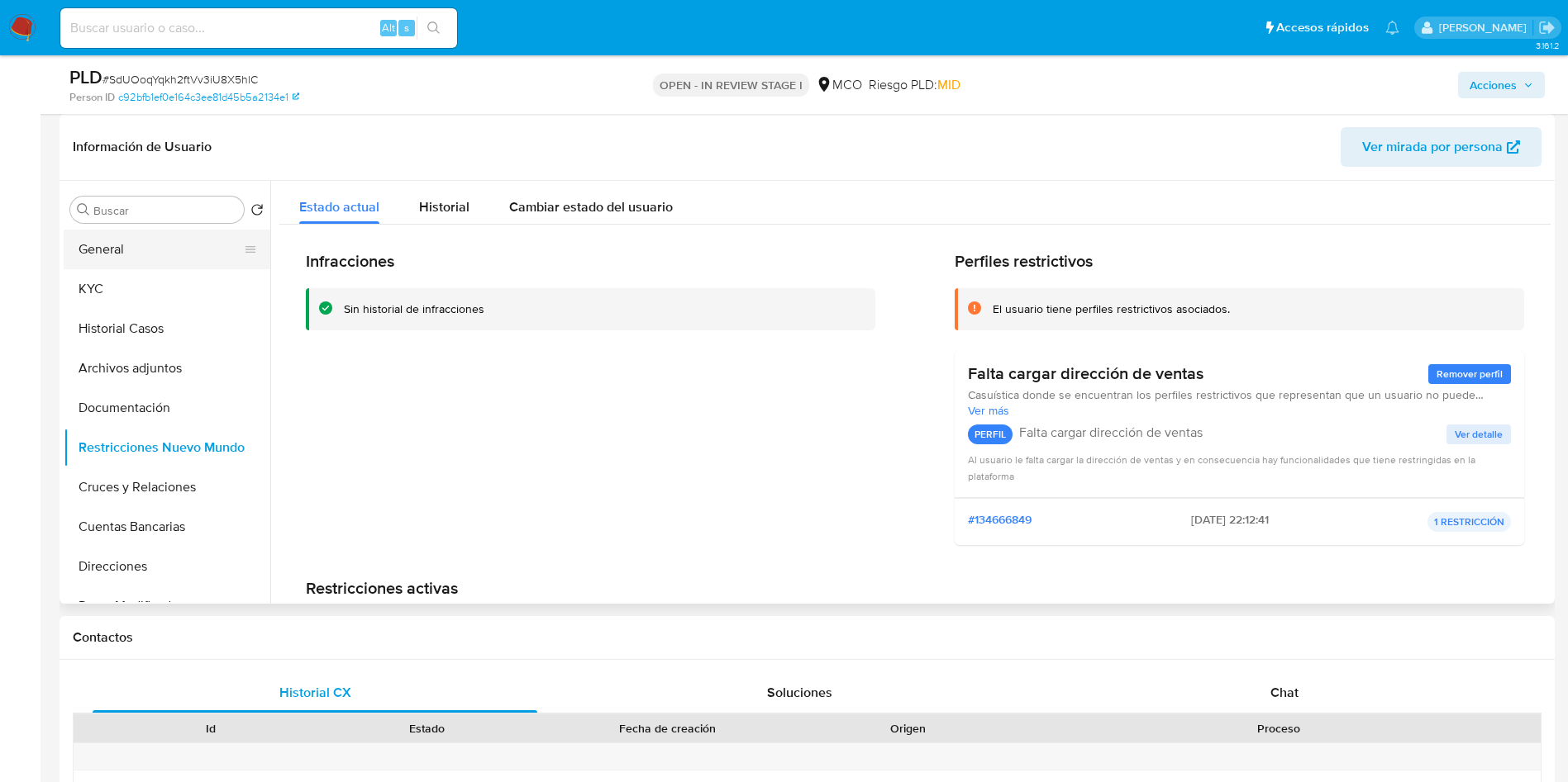
click at [110, 235] on button "General" at bounding box center [160, 249] width 193 height 39
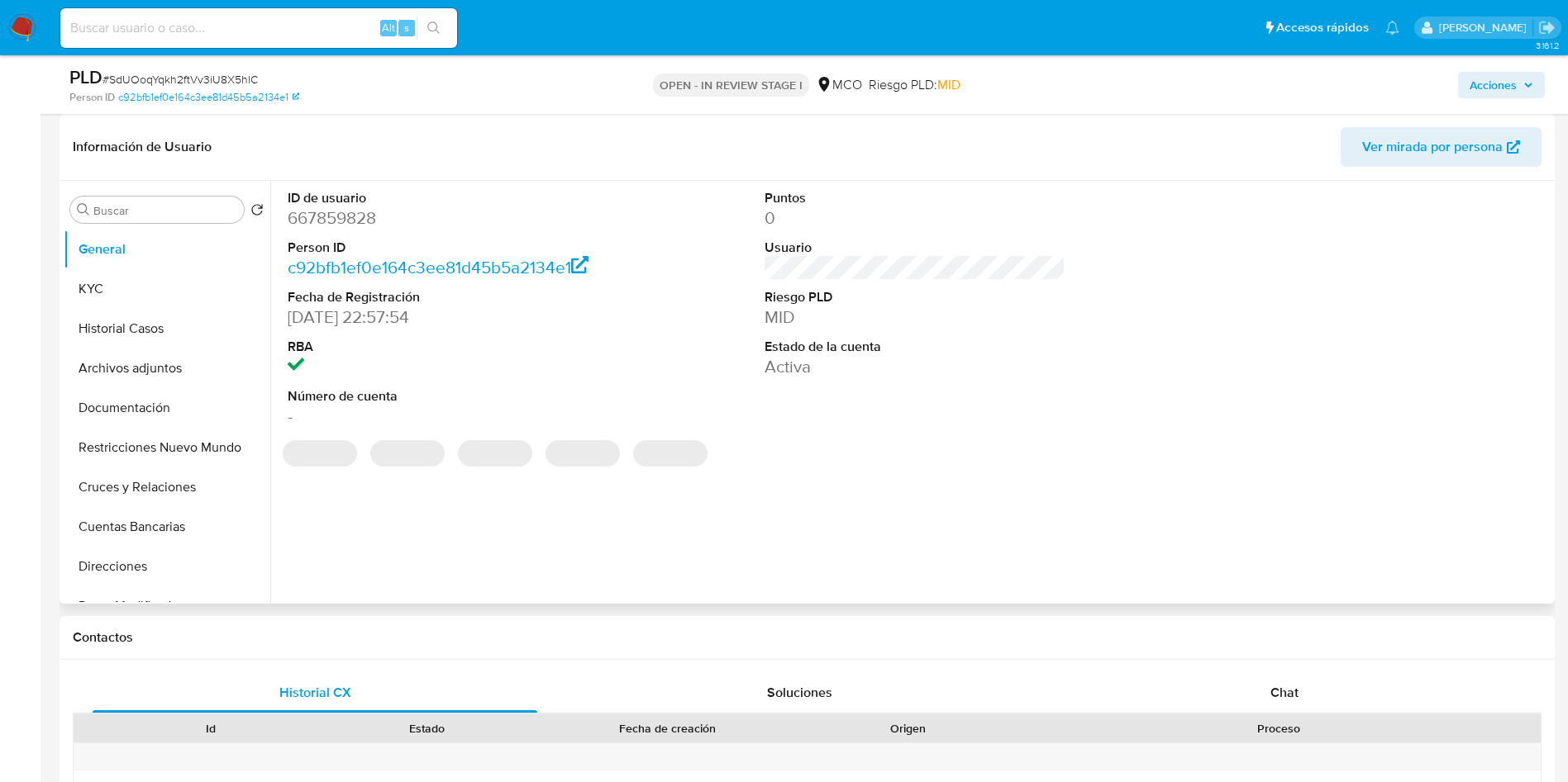
click at [330, 214] on dd "667859828" at bounding box center [438, 218] width 302 height 23
copy dd "667859828"
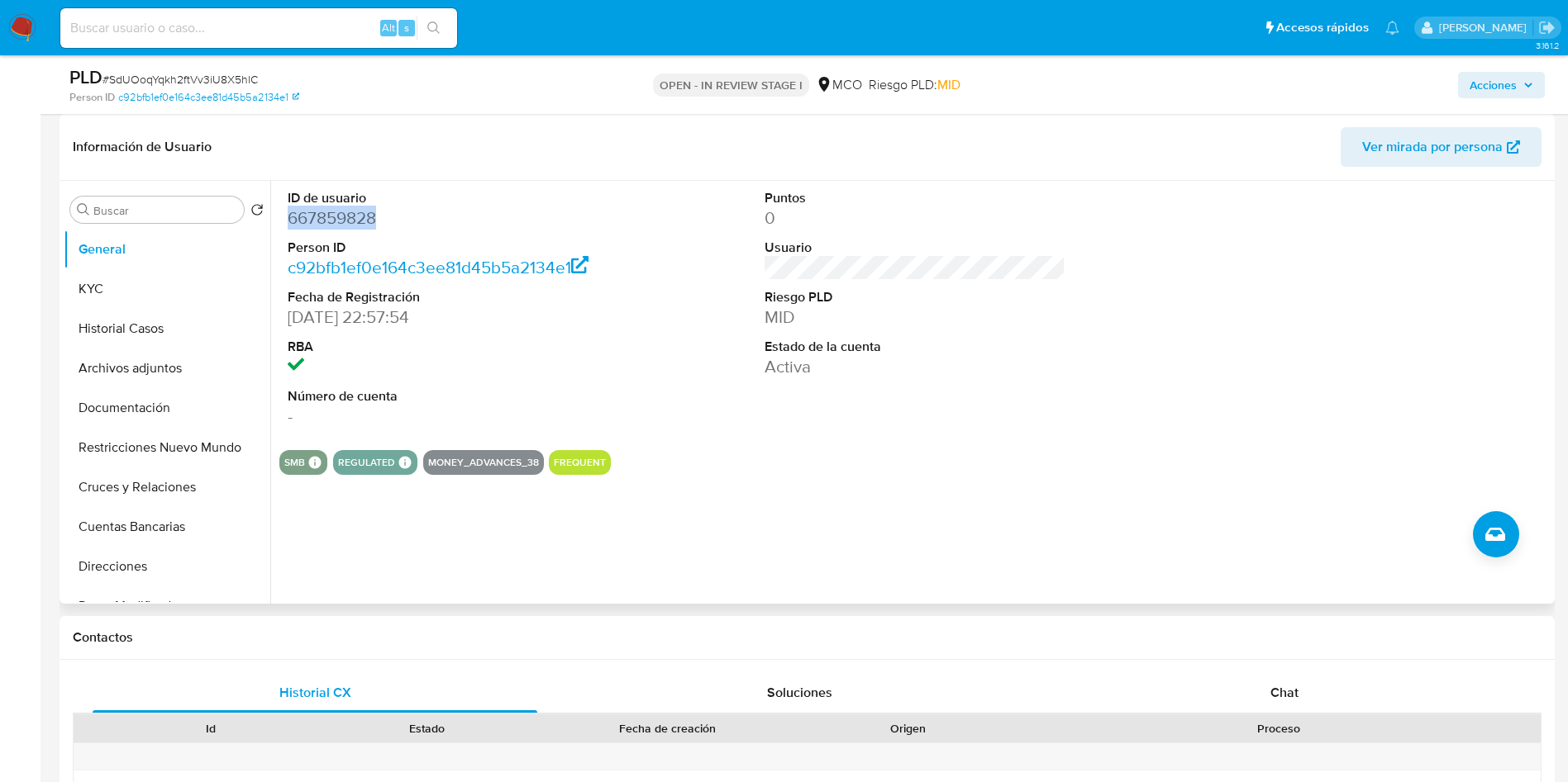
click at [293, 211] on dd "667859828" at bounding box center [438, 218] width 302 height 23
copy dd "667859828"
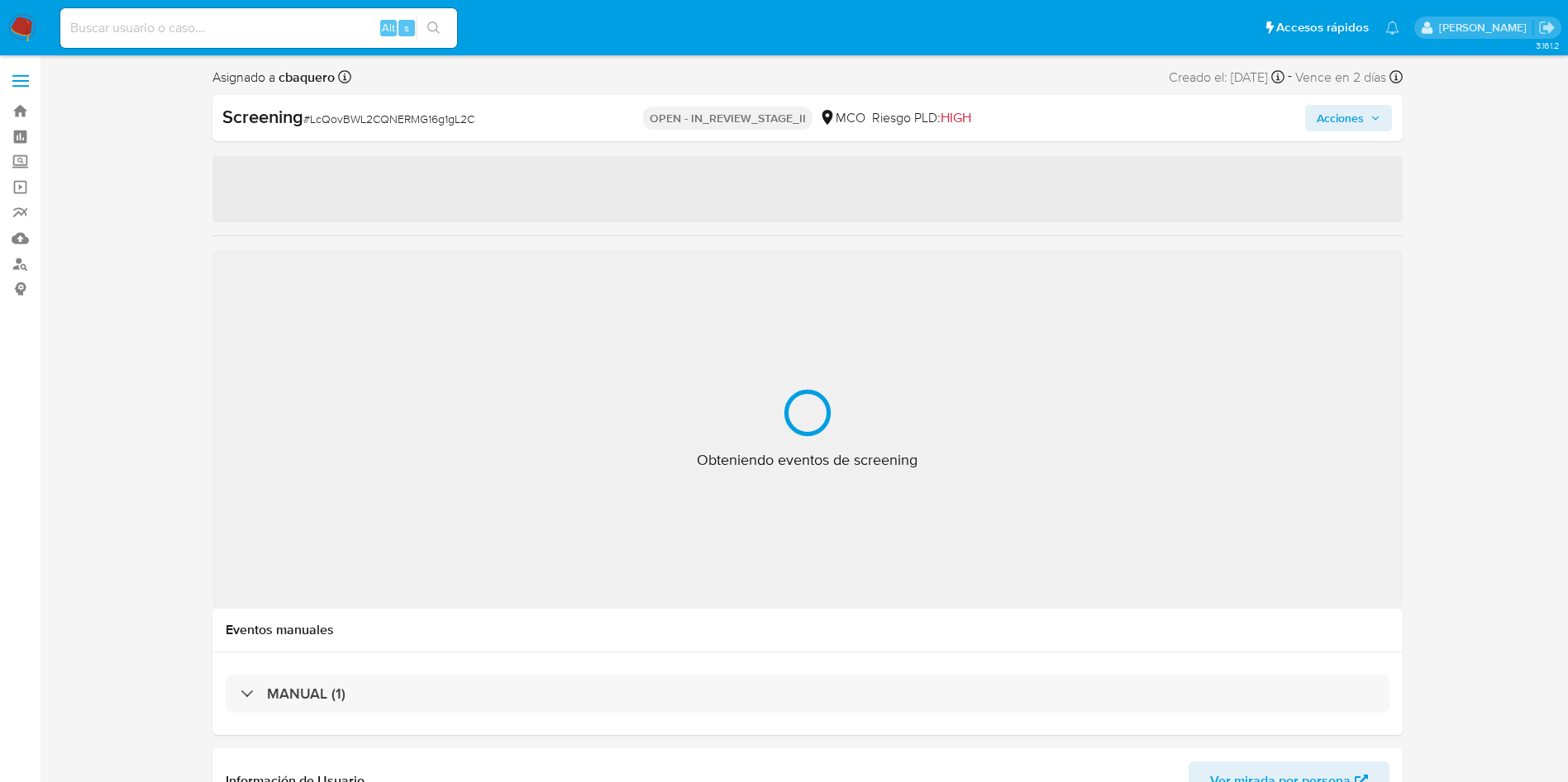
select select "10"
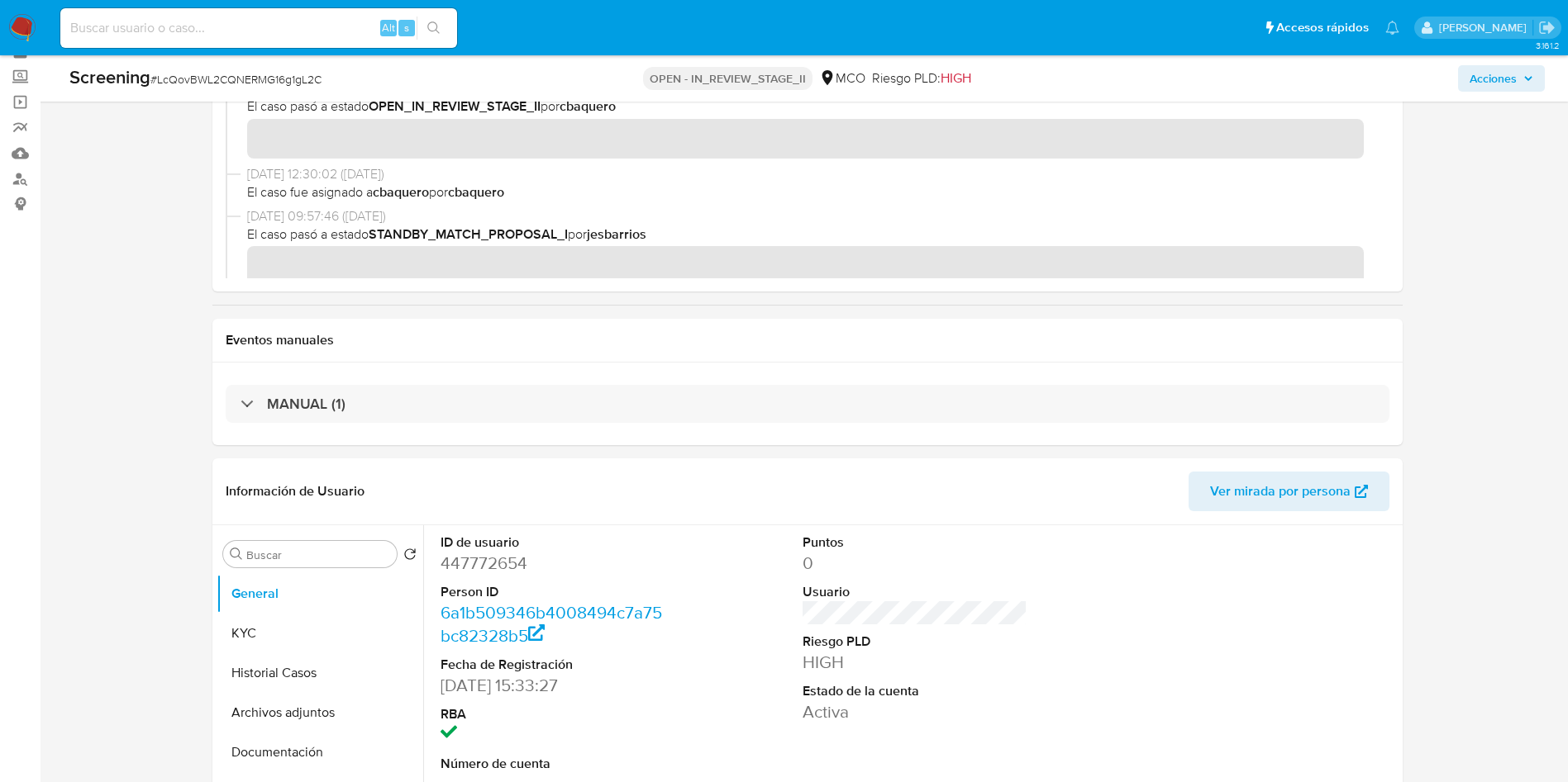
scroll to position [124, 0]
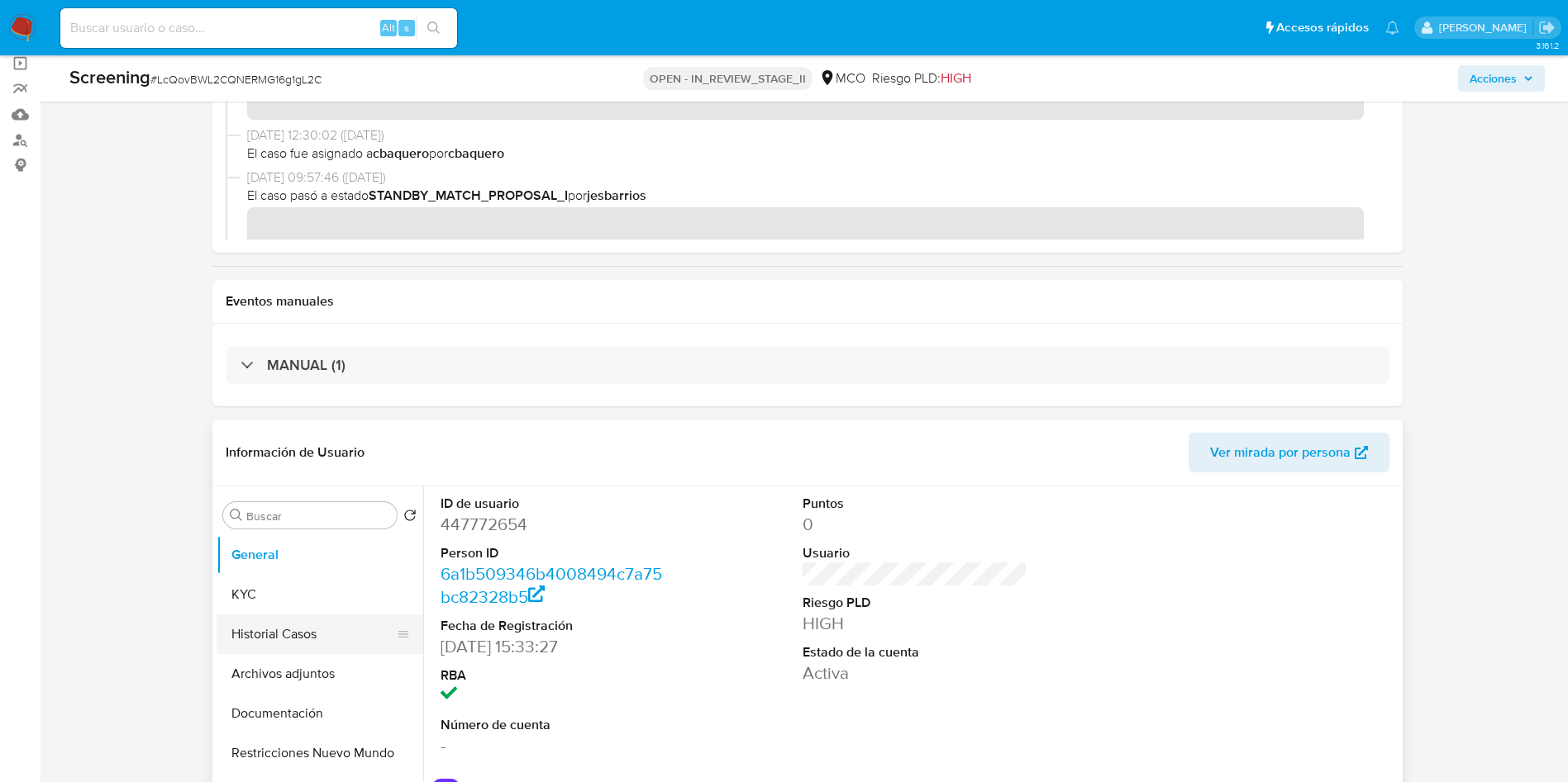
click at [340, 635] on button "Historial Casos" at bounding box center [313, 634] width 193 height 39
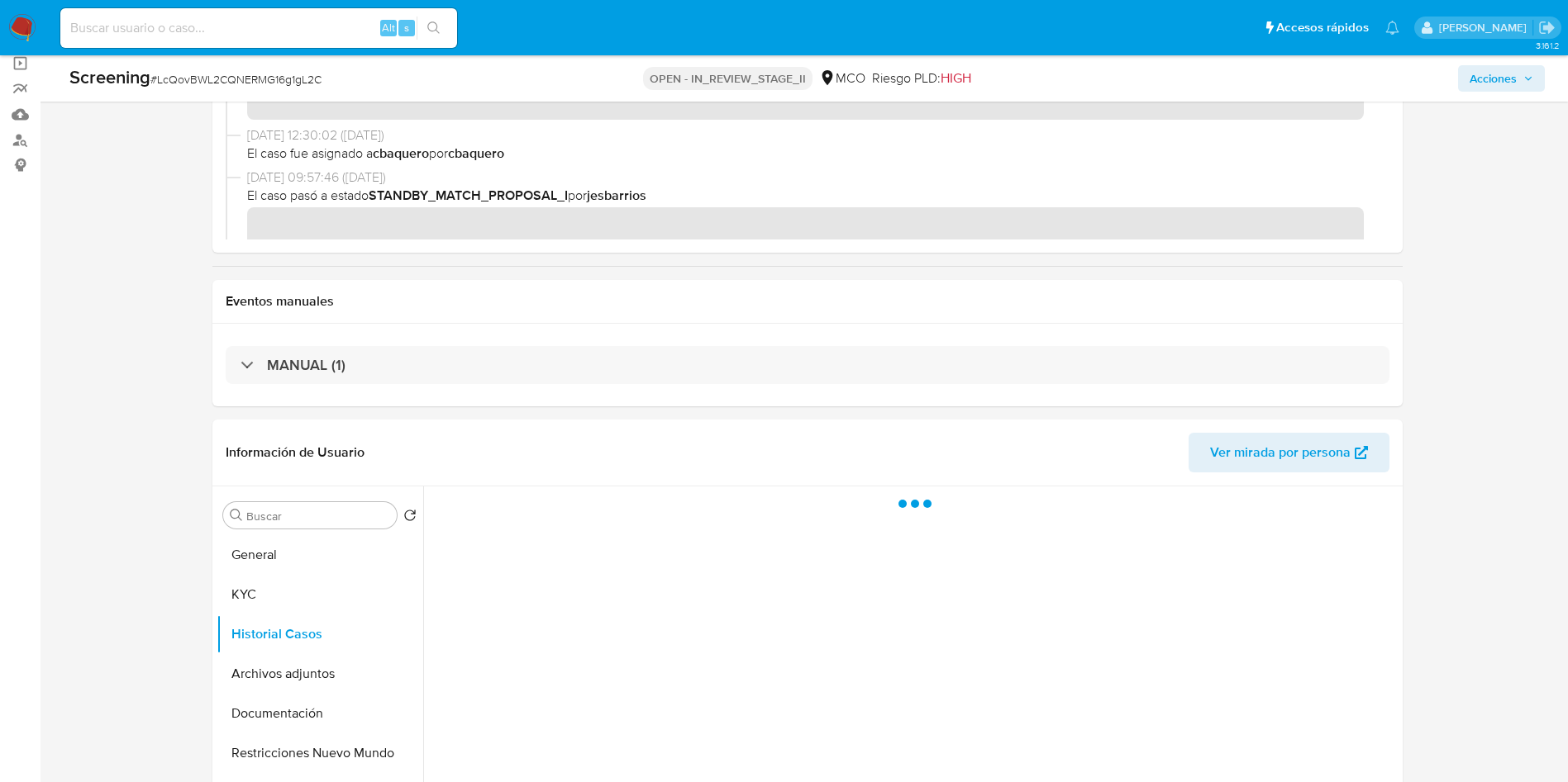
scroll to position [248, 0]
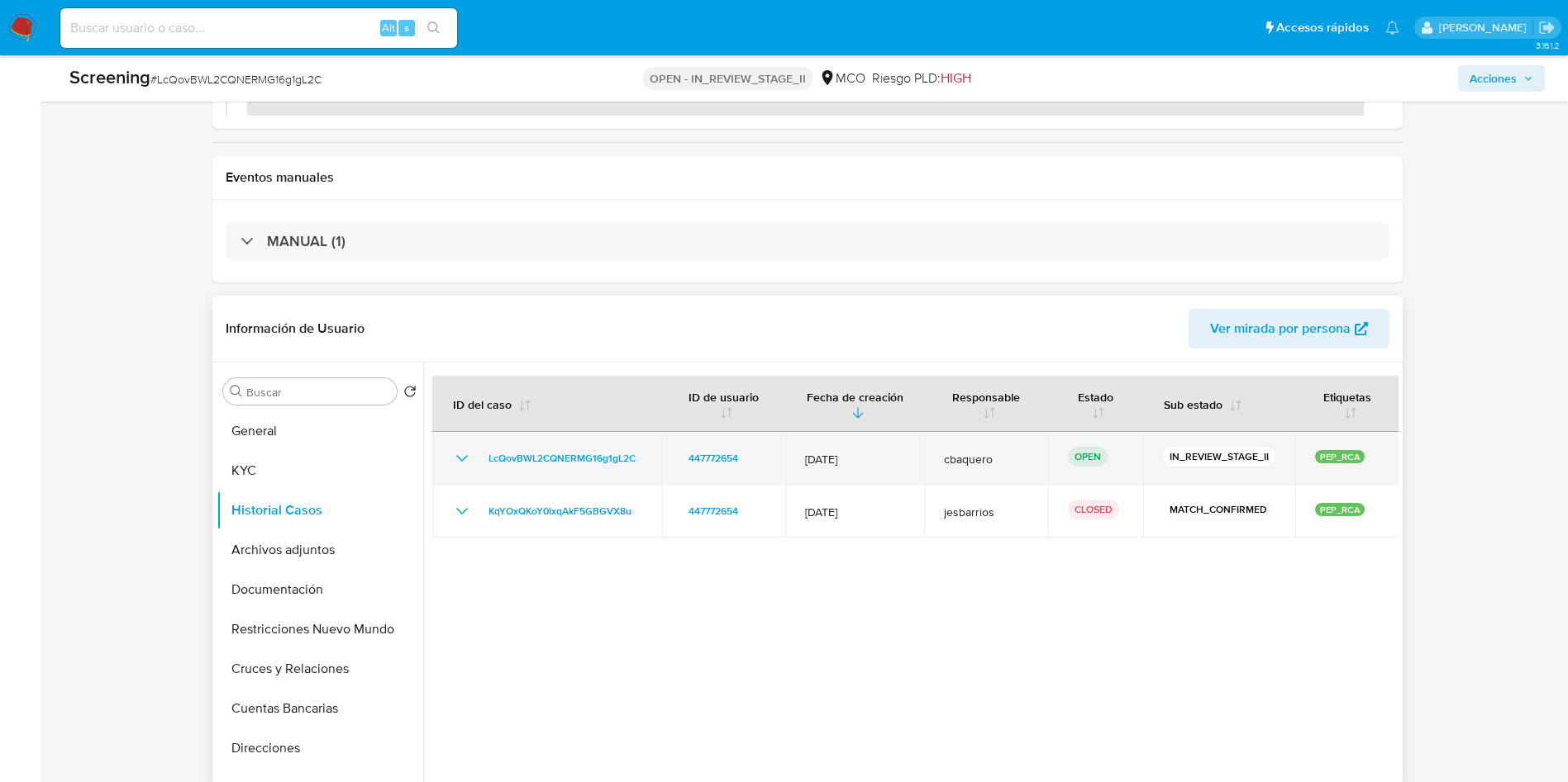
click at [460, 456] on icon "Mostrar/Ocultar" at bounding box center [461, 458] width 20 height 20
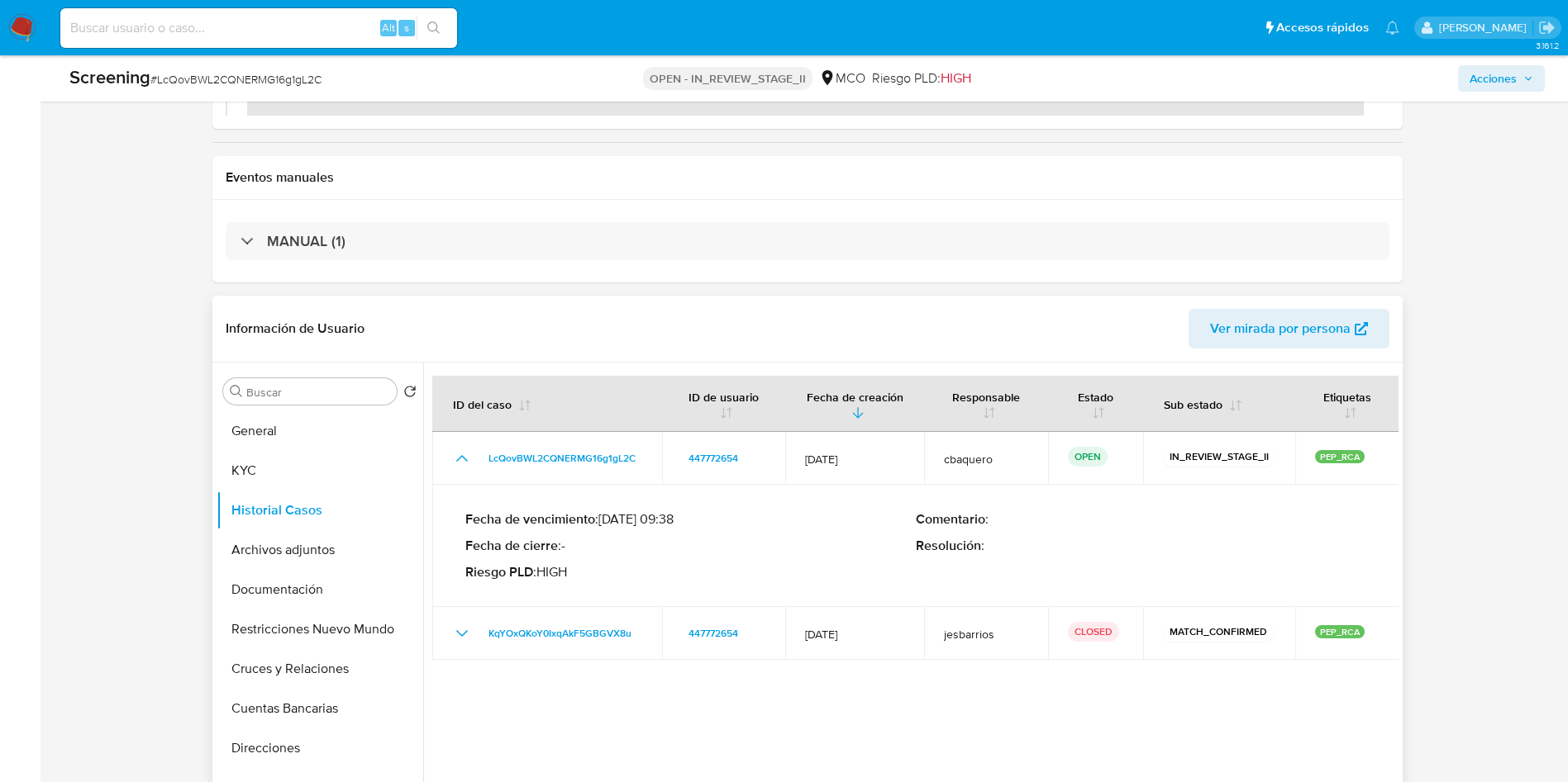
drag, startPoint x: 637, startPoint y: 518, endPoint x: 680, endPoint y: 516, distance: 43.0
click at [680, 516] on p "Fecha de vencimiento : 09/10/2025 09:38" at bounding box center [690, 519] width 450 height 17
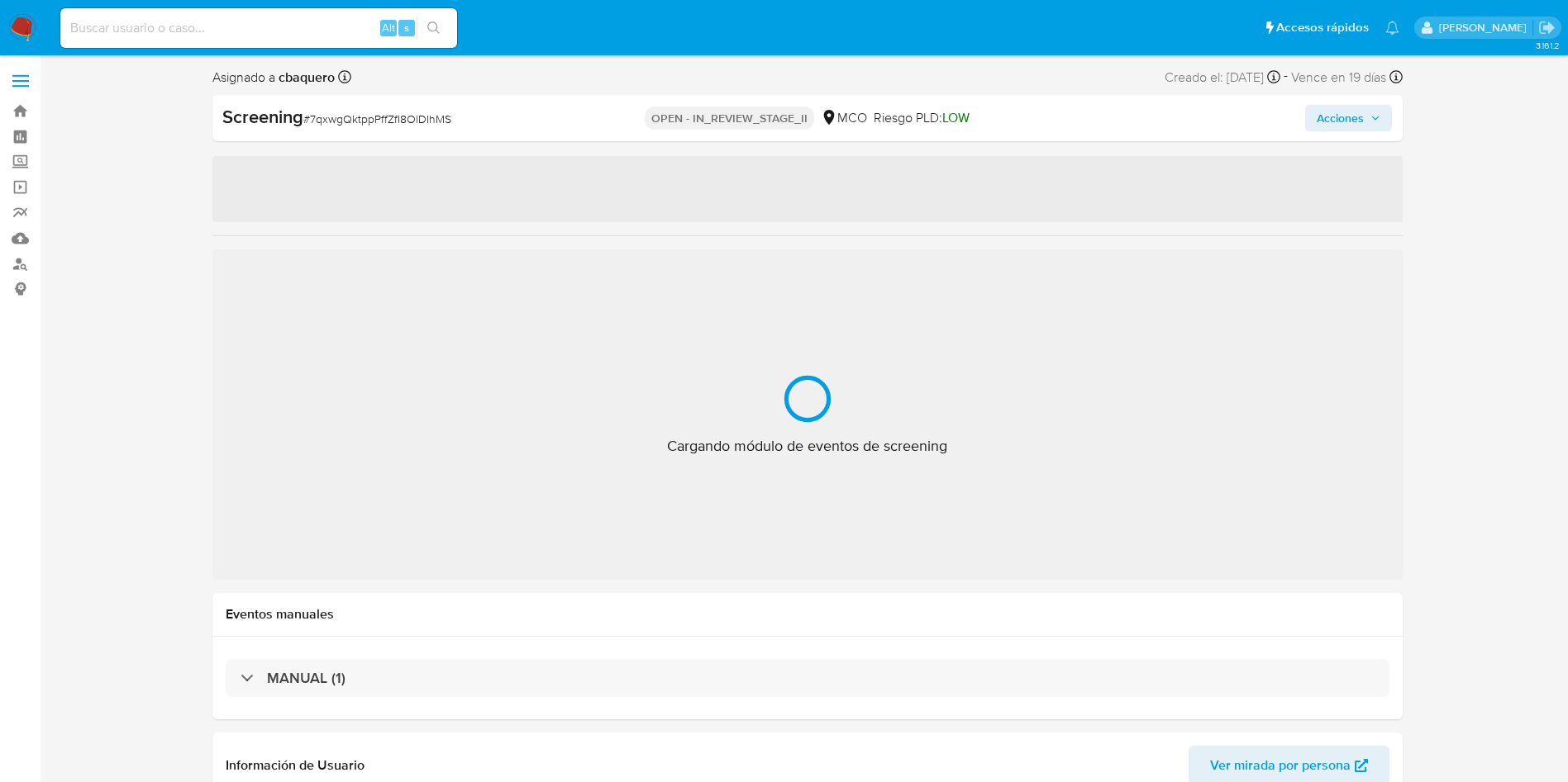
select select "10"
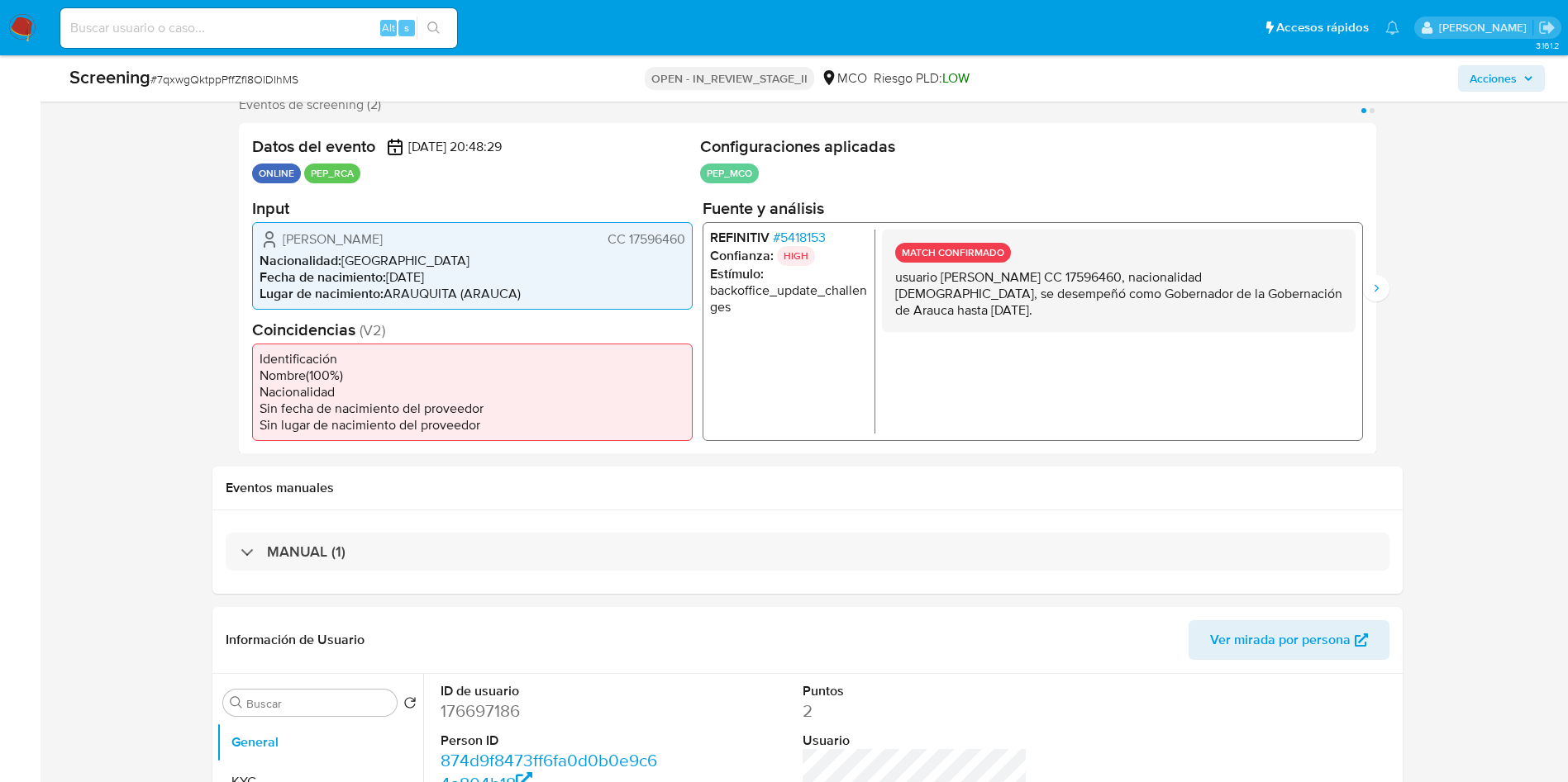
scroll to position [372, 0]
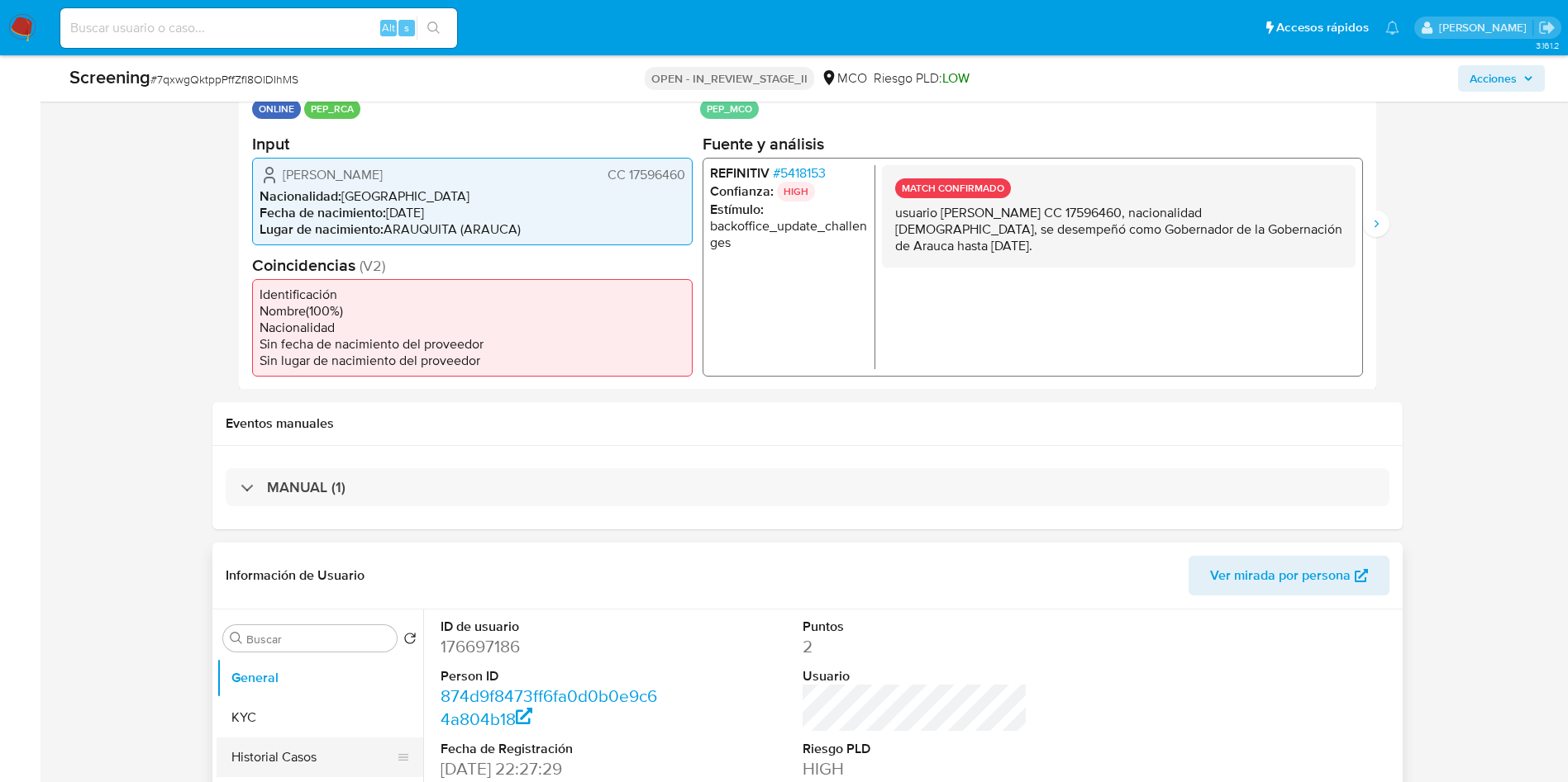
click at [289, 766] on button "Historial Casos" at bounding box center [313, 757] width 193 height 39
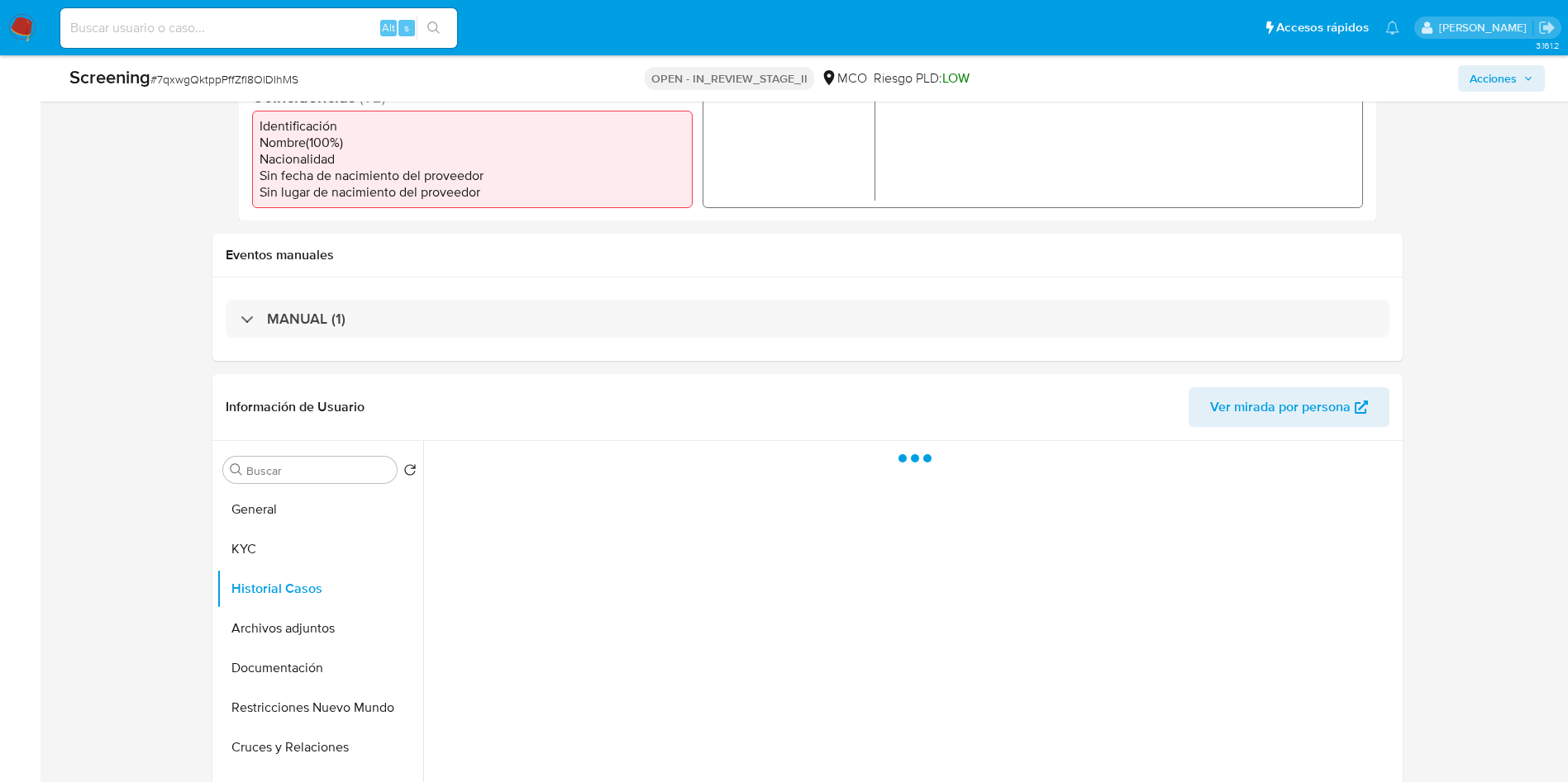
scroll to position [744, 0]
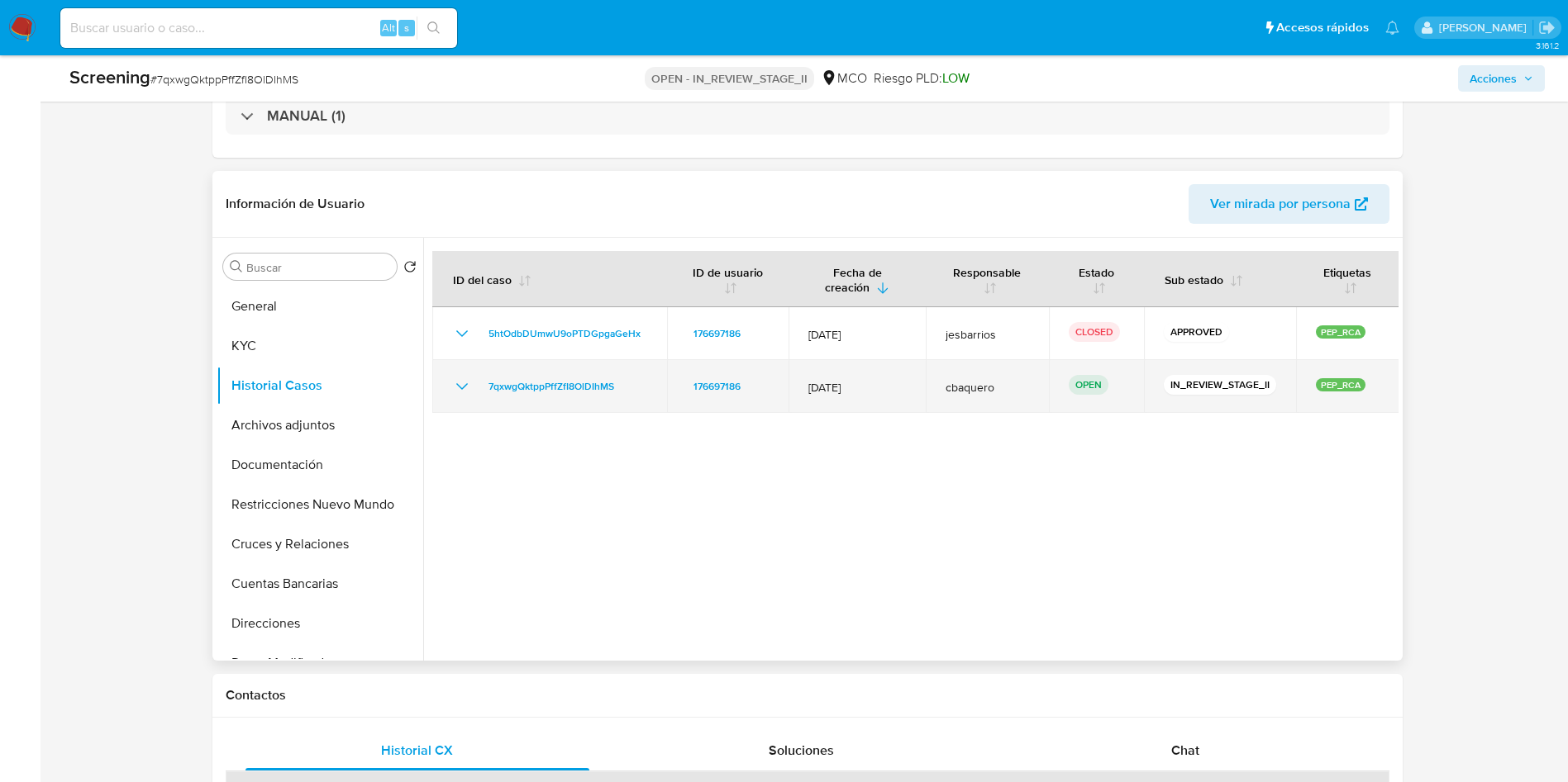
click at [463, 382] on icon "Mostrar/Ocultar" at bounding box center [461, 386] width 20 height 20
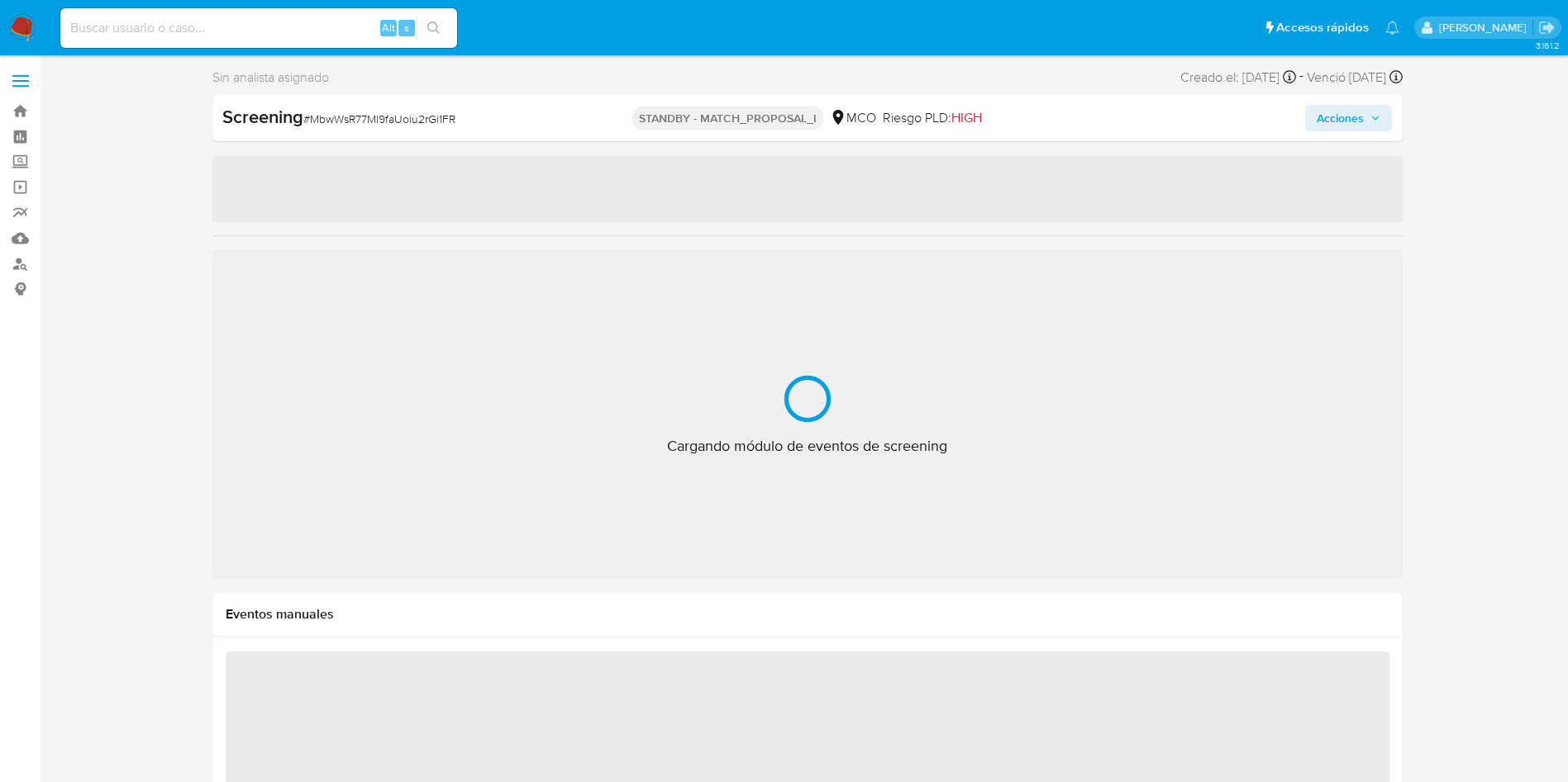
select select "10"
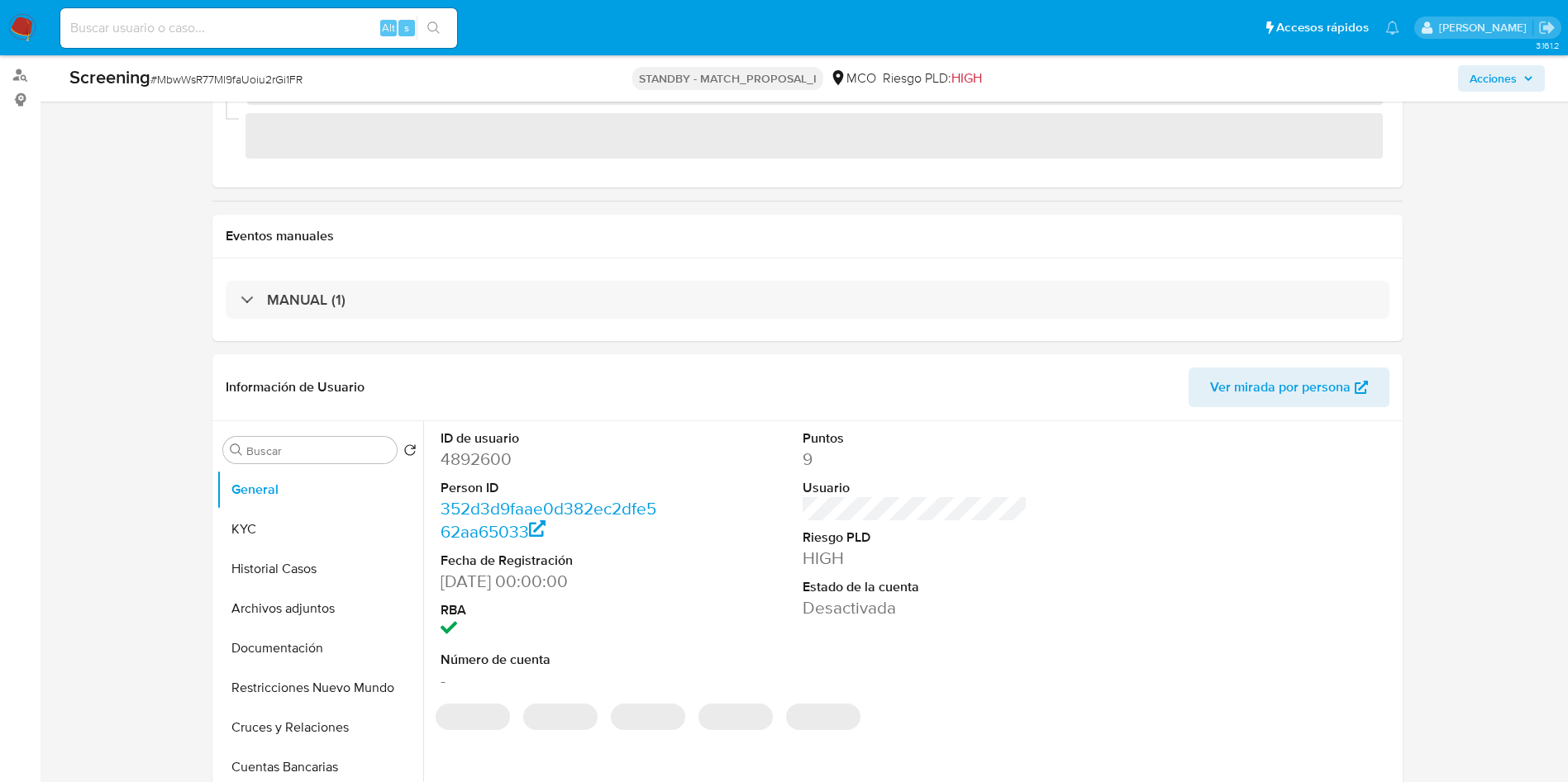
scroll to position [372, 0]
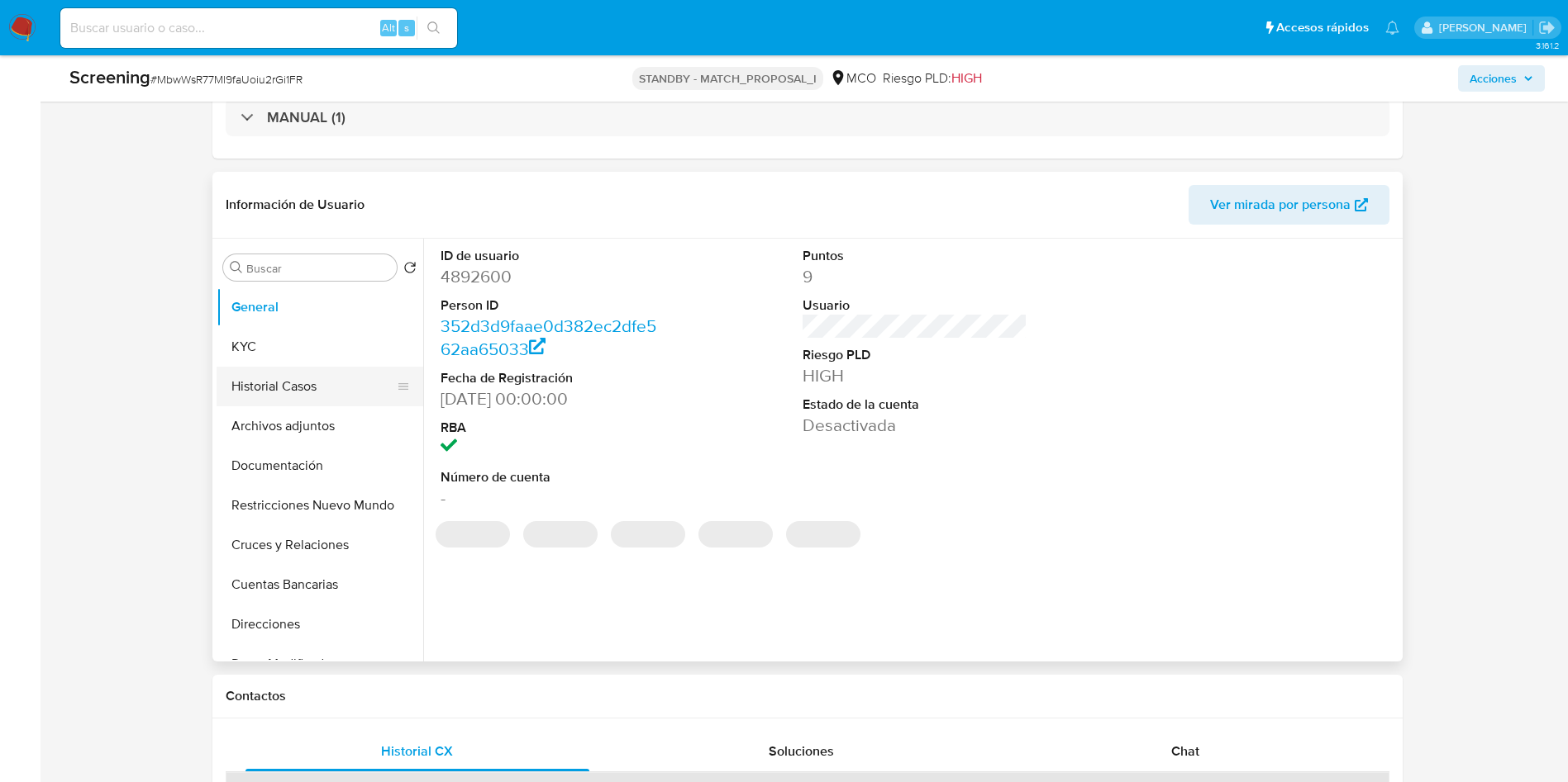
click at [292, 387] on button "Historial Casos" at bounding box center [313, 386] width 193 height 39
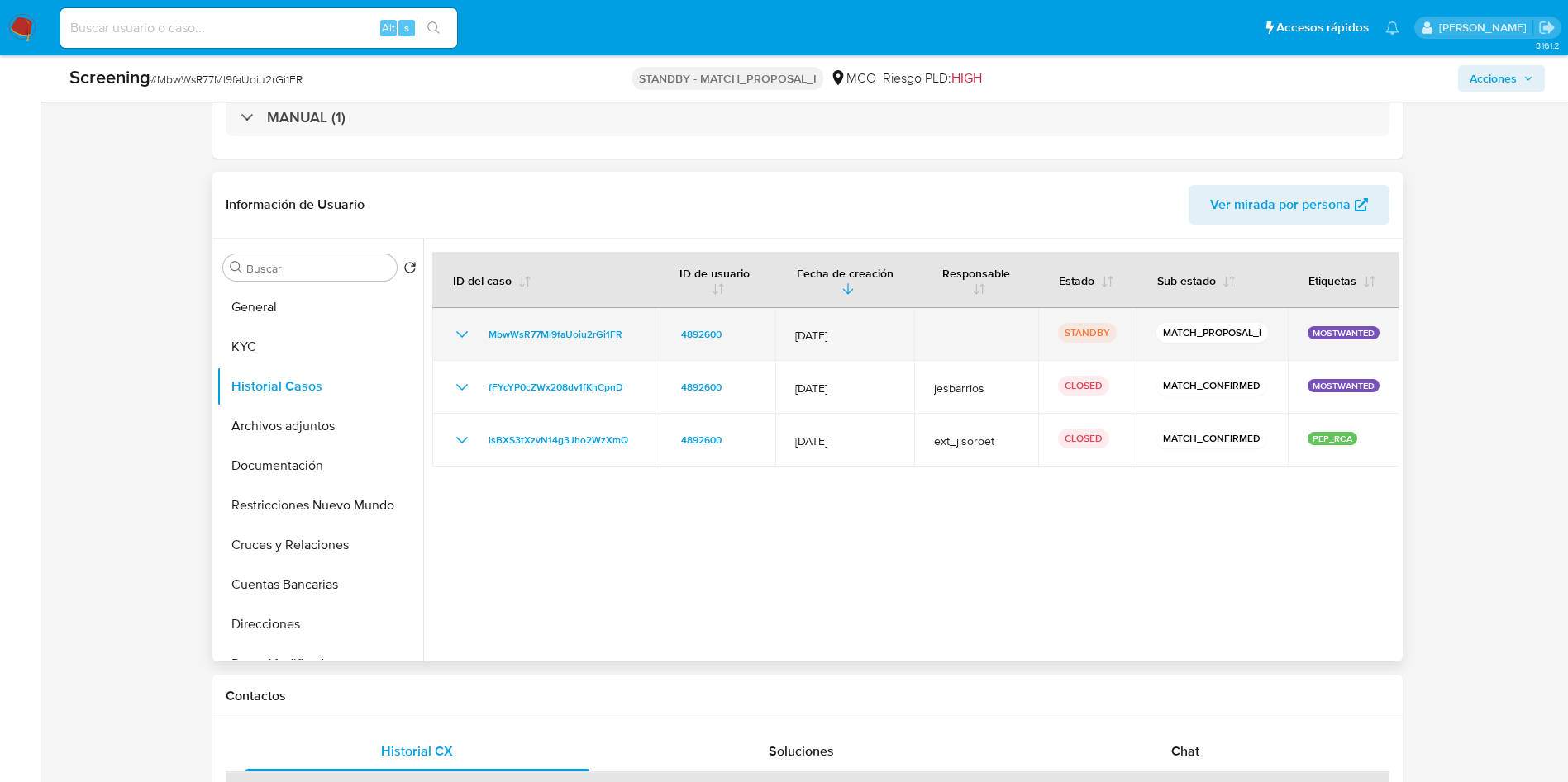
click at [455, 331] on icon "Mostrar/Ocultar" at bounding box center [461, 335] width 20 height 20
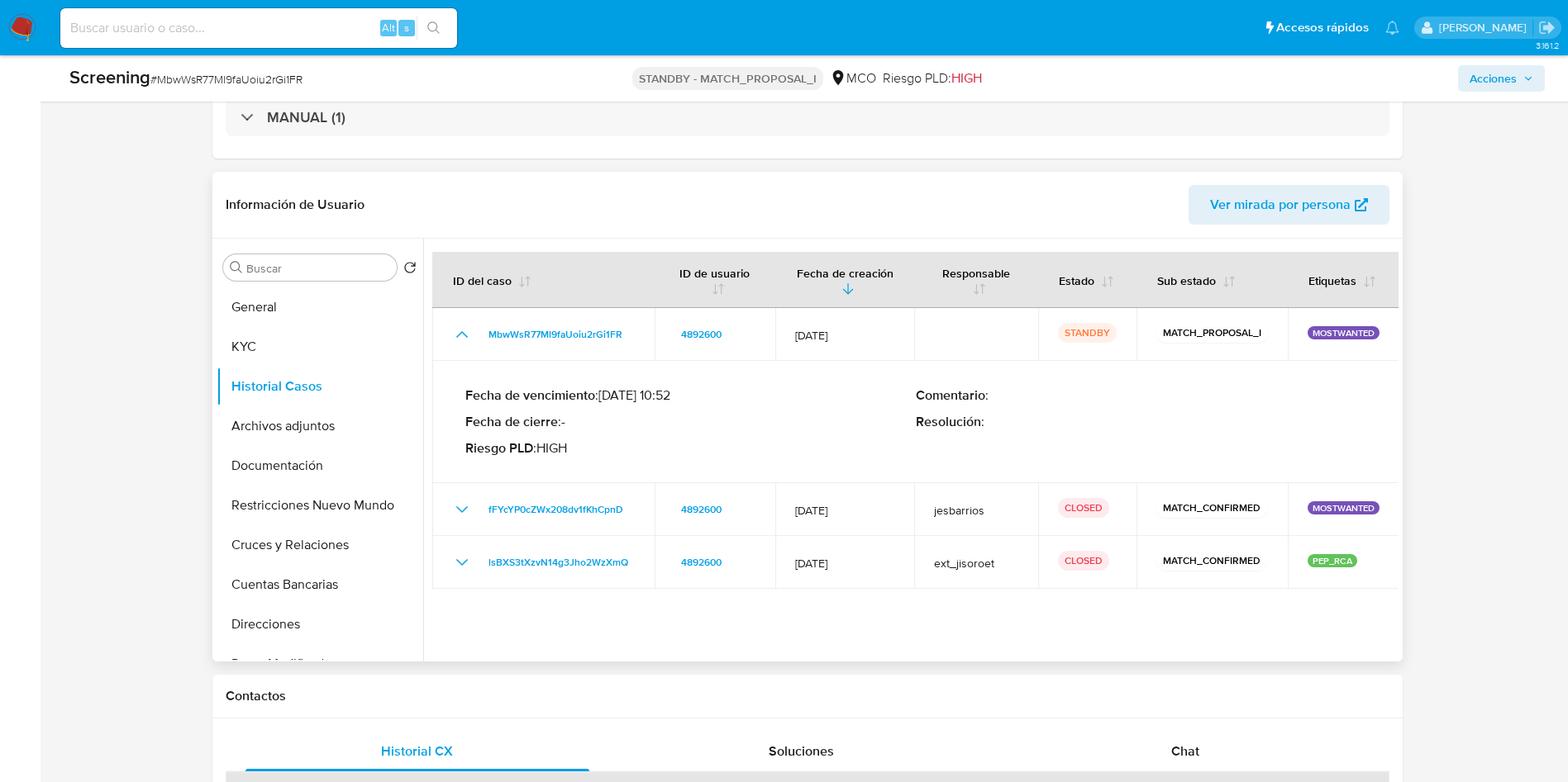
drag, startPoint x: 620, startPoint y: 394, endPoint x: 637, endPoint y: 394, distance: 17.0
click at [637, 394] on p "Fecha de vencimiento : [DATE] 10:52" at bounding box center [690, 395] width 450 height 17
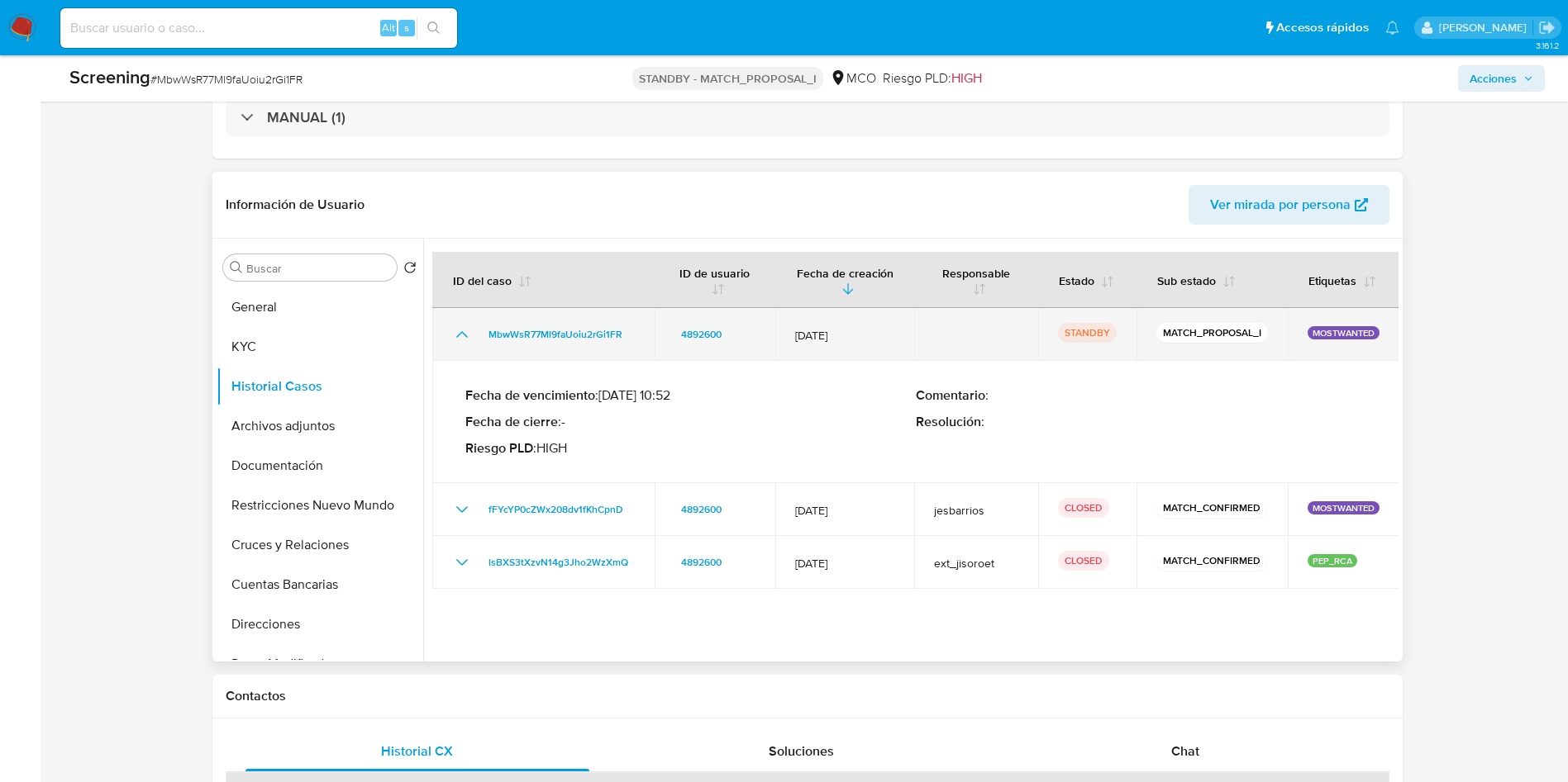
click at [826, 334] on span "[DATE]" at bounding box center [844, 335] width 99 height 15
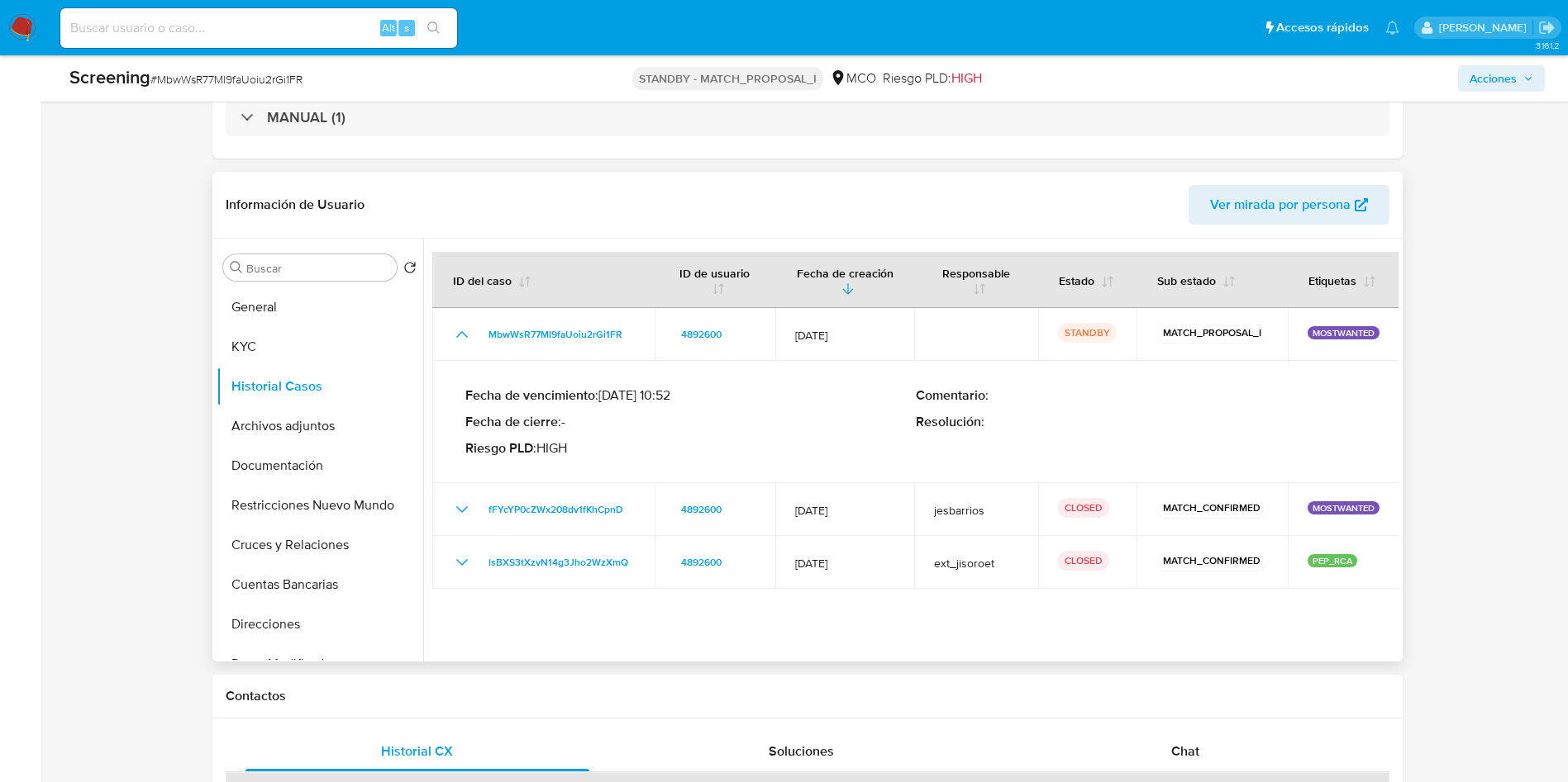
click at [852, 438] on div "Fecha de vencimiento : 03/10/2025 10:52 Fecha de cierre : - Riesgo PLD : HIGH" at bounding box center [690, 421] width 450 height 69
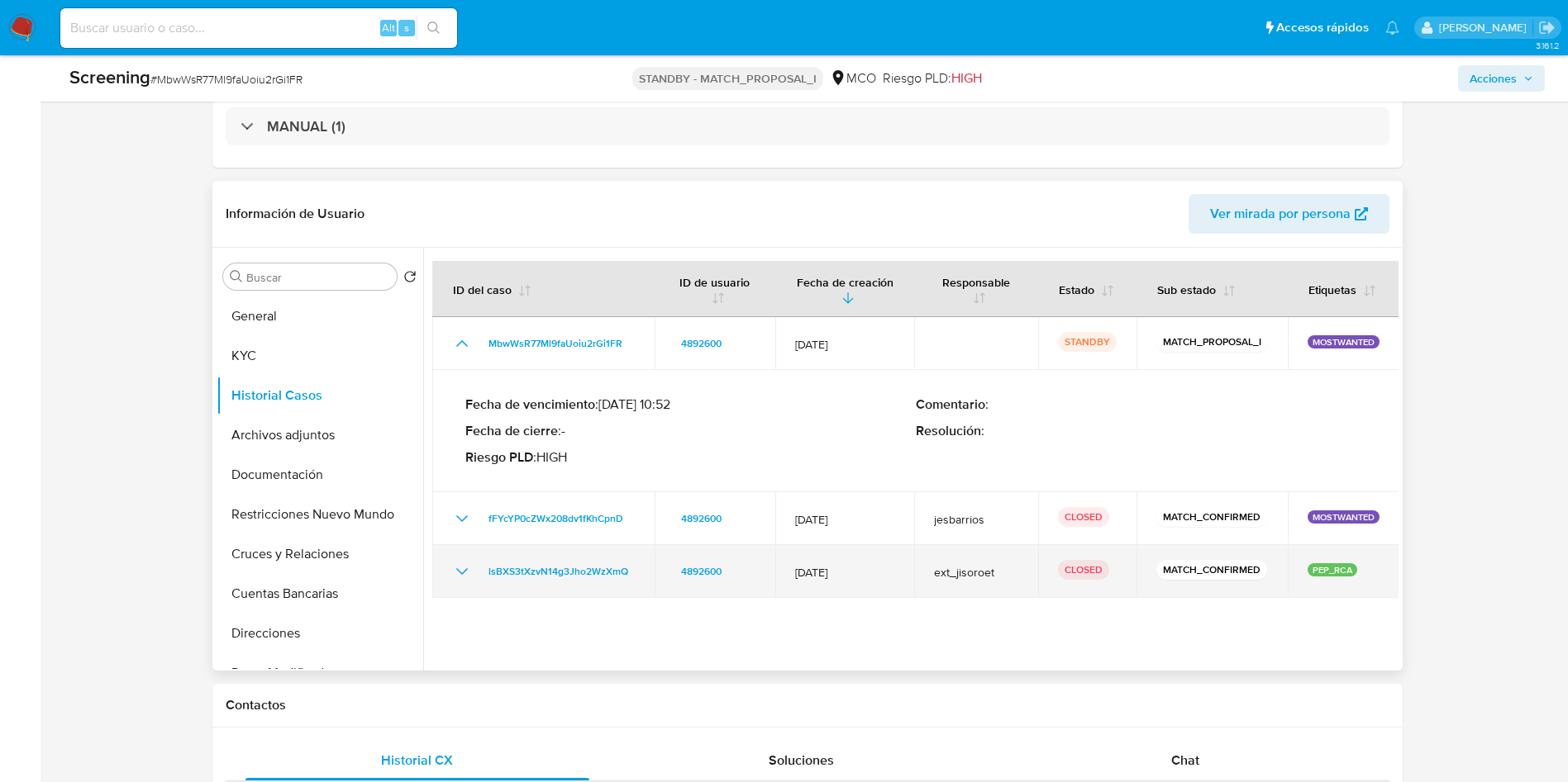
scroll to position [495, 0]
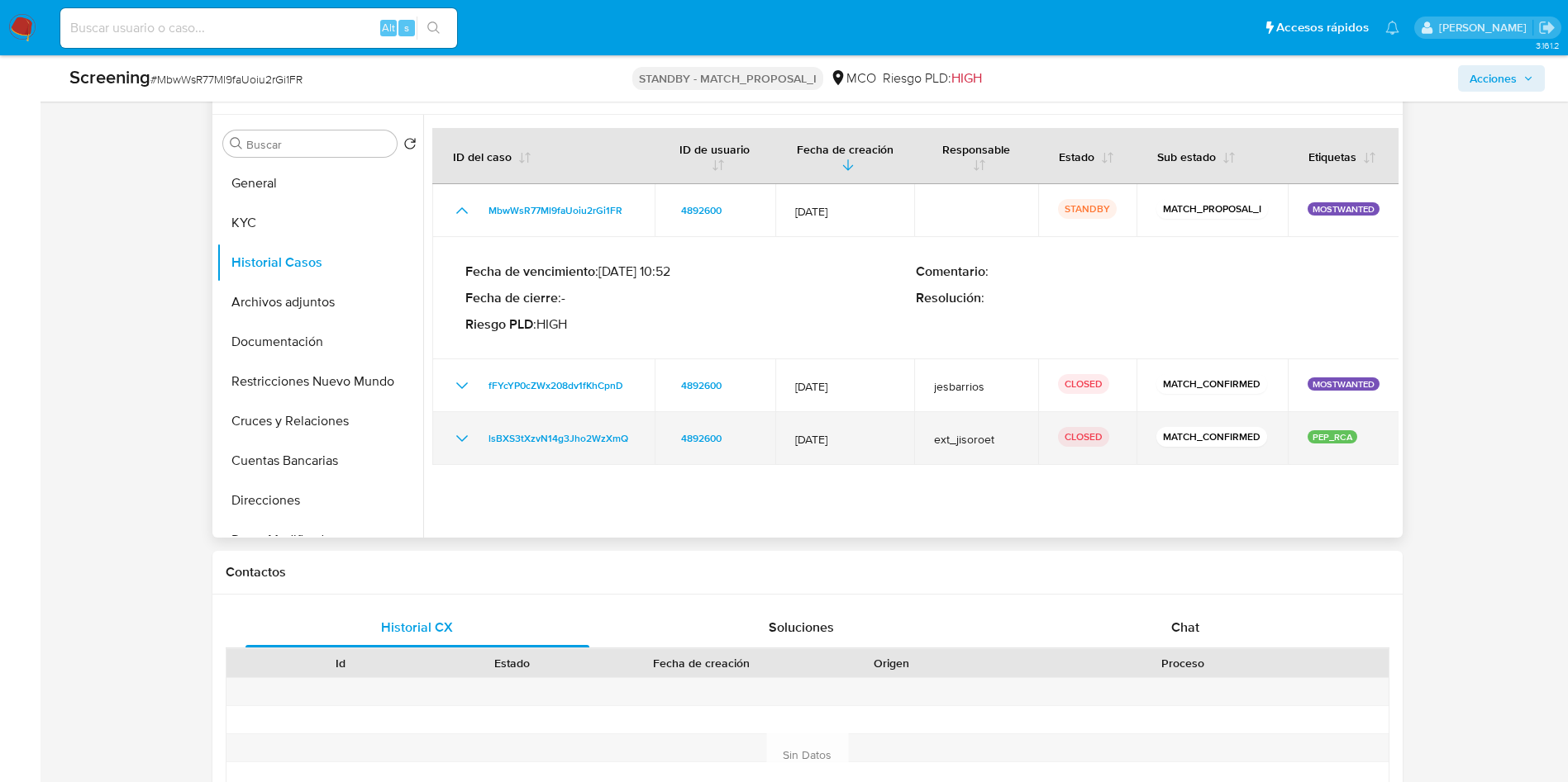
click at [464, 438] on icon "Mostrar/Ocultar" at bounding box center [461, 439] width 11 height 7
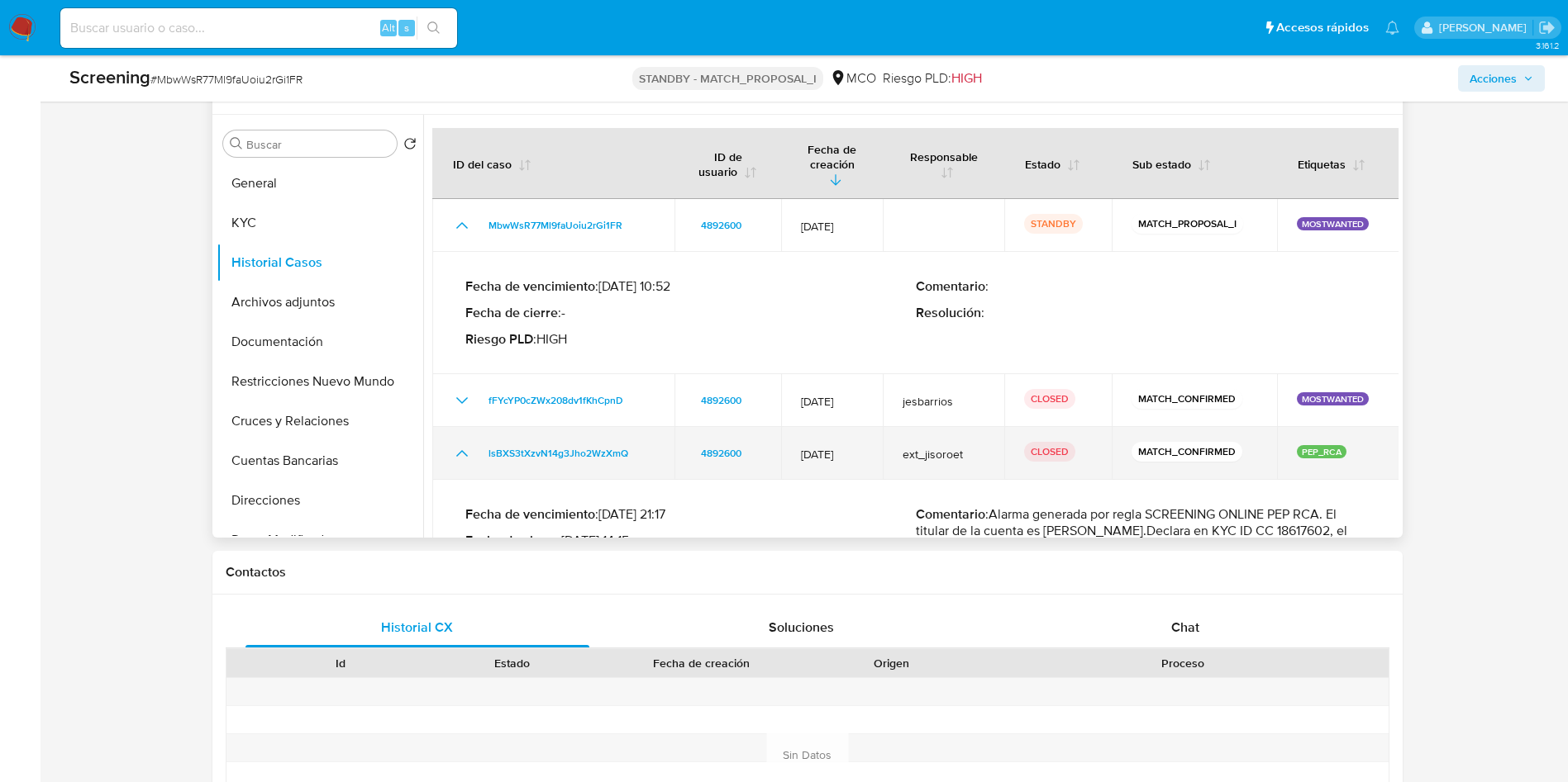
scroll to position [124, 0]
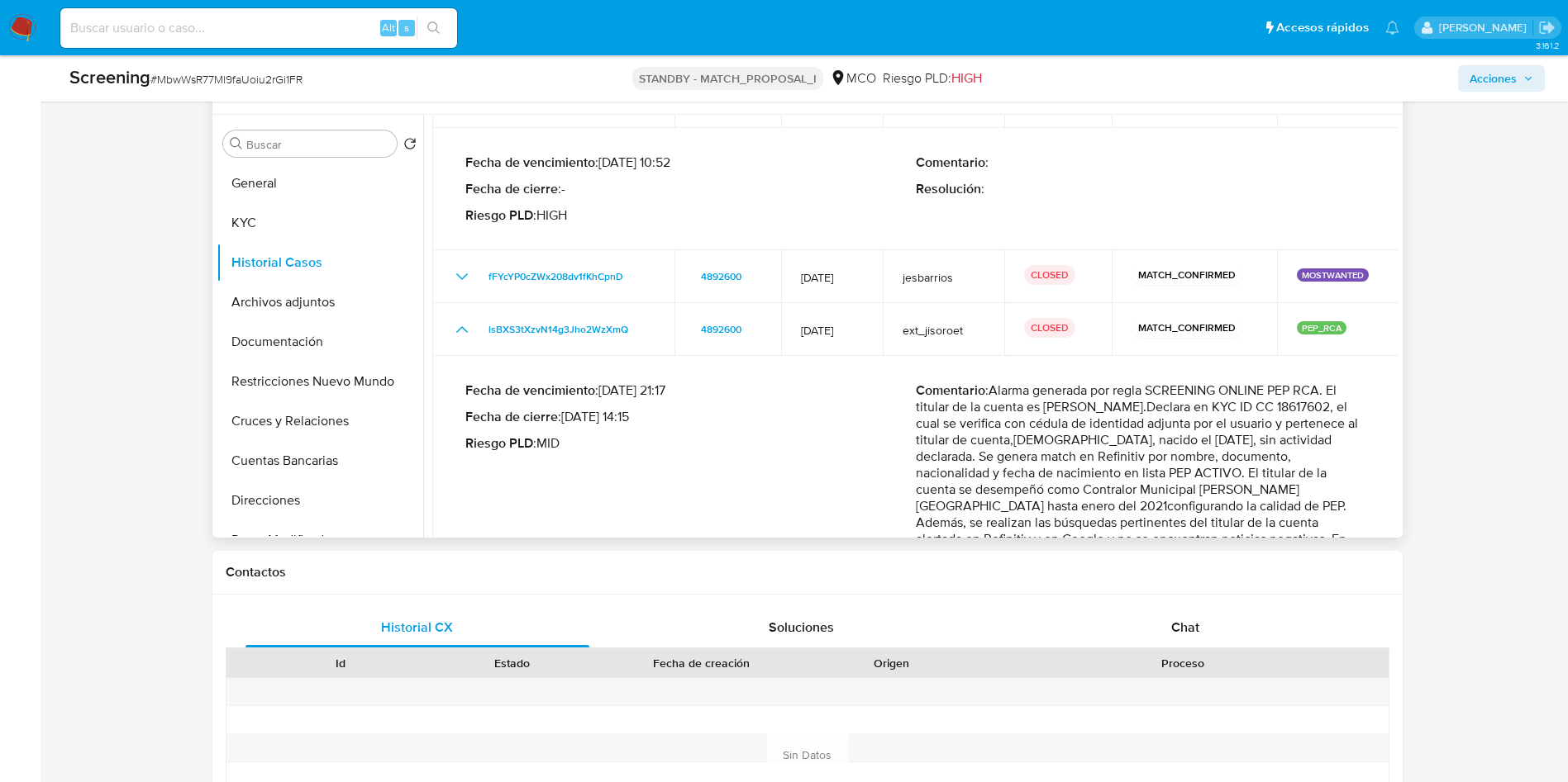
drag, startPoint x: 955, startPoint y: 397, endPoint x: 1344, endPoint y: 395, distance: 389.0
click at [1344, 395] on p "Comentario : Alarma generada por regla SCREENING ONLINE PEP RCA. El titular de …" at bounding box center [1141, 481] width 450 height 198
drag, startPoint x: 1061, startPoint y: 413, endPoint x: 1341, endPoint y: 414, distance: 280.0
click at [1351, 412] on p "Comentario : Alarma generada por regla SCREENING ONLINE PEP RCA. El titular de …" at bounding box center [1141, 481] width 450 height 198
drag, startPoint x: 950, startPoint y: 428, endPoint x: 1279, endPoint y: 424, distance: 329.0
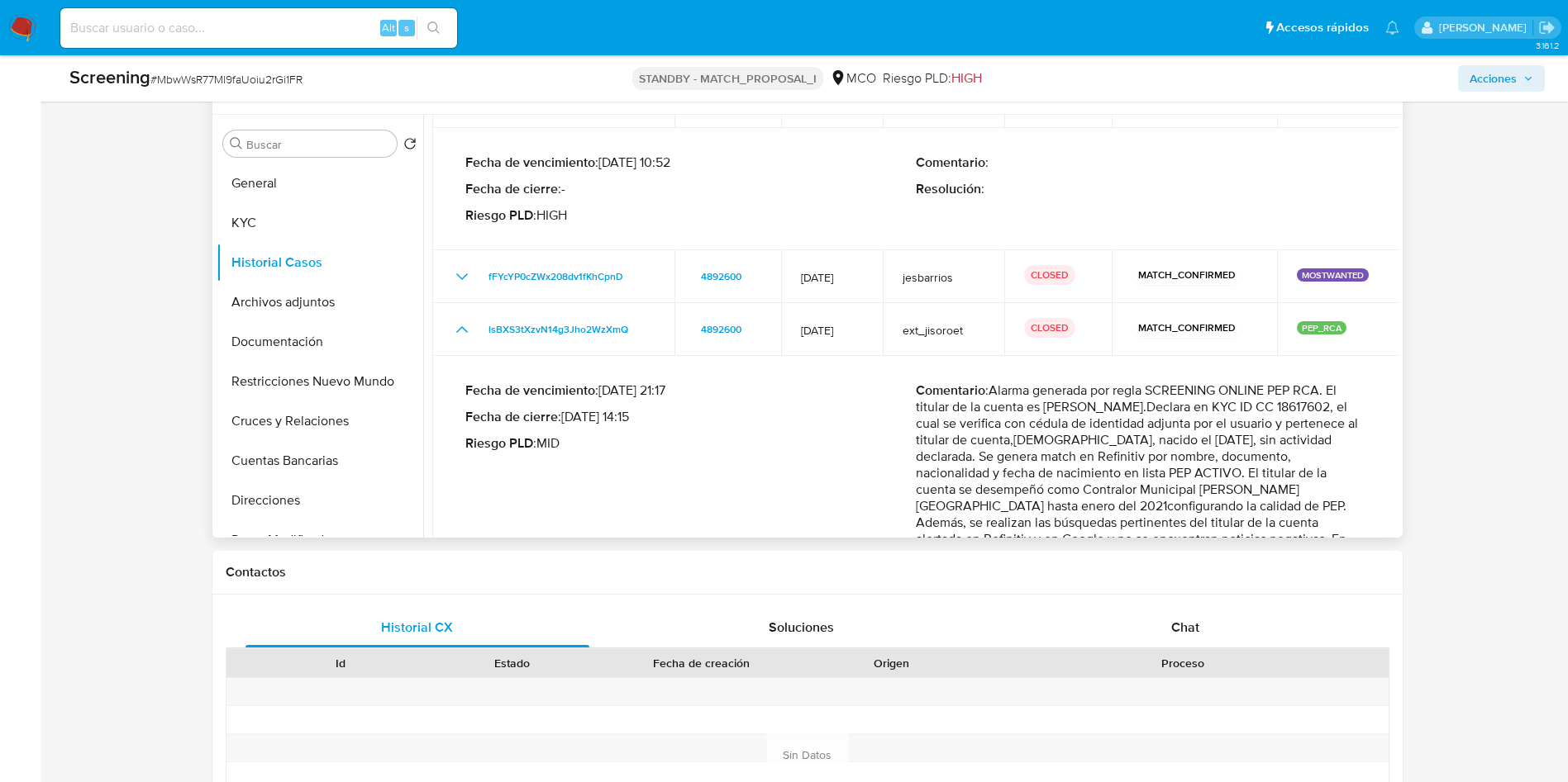
click at [1272, 426] on p "Comentario : Alarma generada por regla SCREENING ONLINE PEP RCA. El titular de …" at bounding box center [1141, 481] width 450 height 198
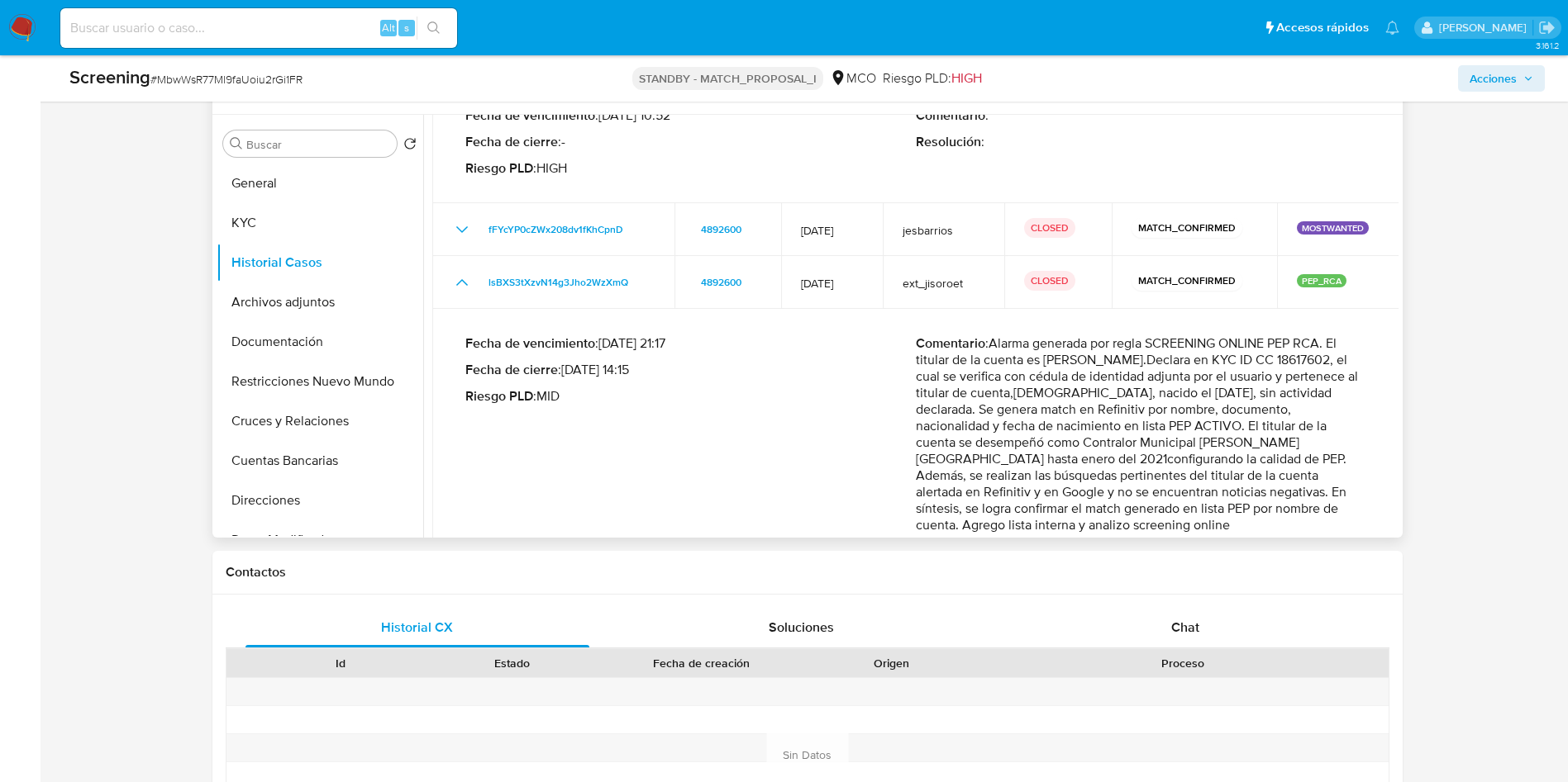
scroll to position [213, 0]
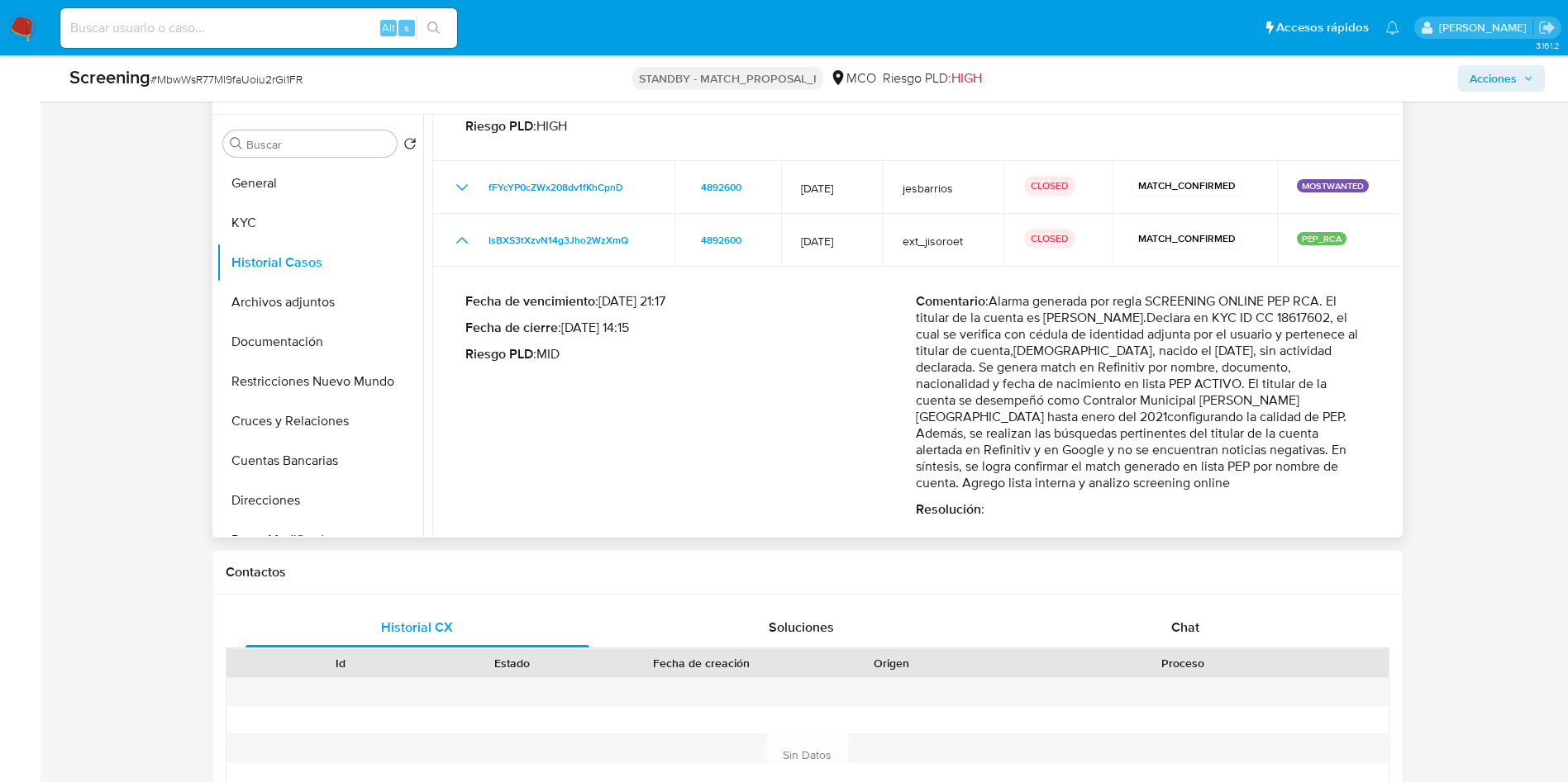
drag, startPoint x: 999, startPoint y: 355, endPoint x: 1290, endPoint y: 357, distance: 291.0
click at [1330, 355] on p "Comentario : Alarma generada por regla SCREENING ONLINE PEP RCA. El titular de …" at bounding box center [1141, 392] width 450 height 198
drag, startPoint x: 954, startPoint y: 372, endPoint x: 1329, endPoint y: 371, distance: 375.0
click at [1329, 371] on p "Comentario : Alarma generada por regla SCREENING ONLINE PEP RCA. El titular de …" at bounding box center [1141, 392] width 450 height 198
drag, startPoint x: 966, startPoint y: 384, endPoint x: 1254, endPoint y: 391, distance: 288.1
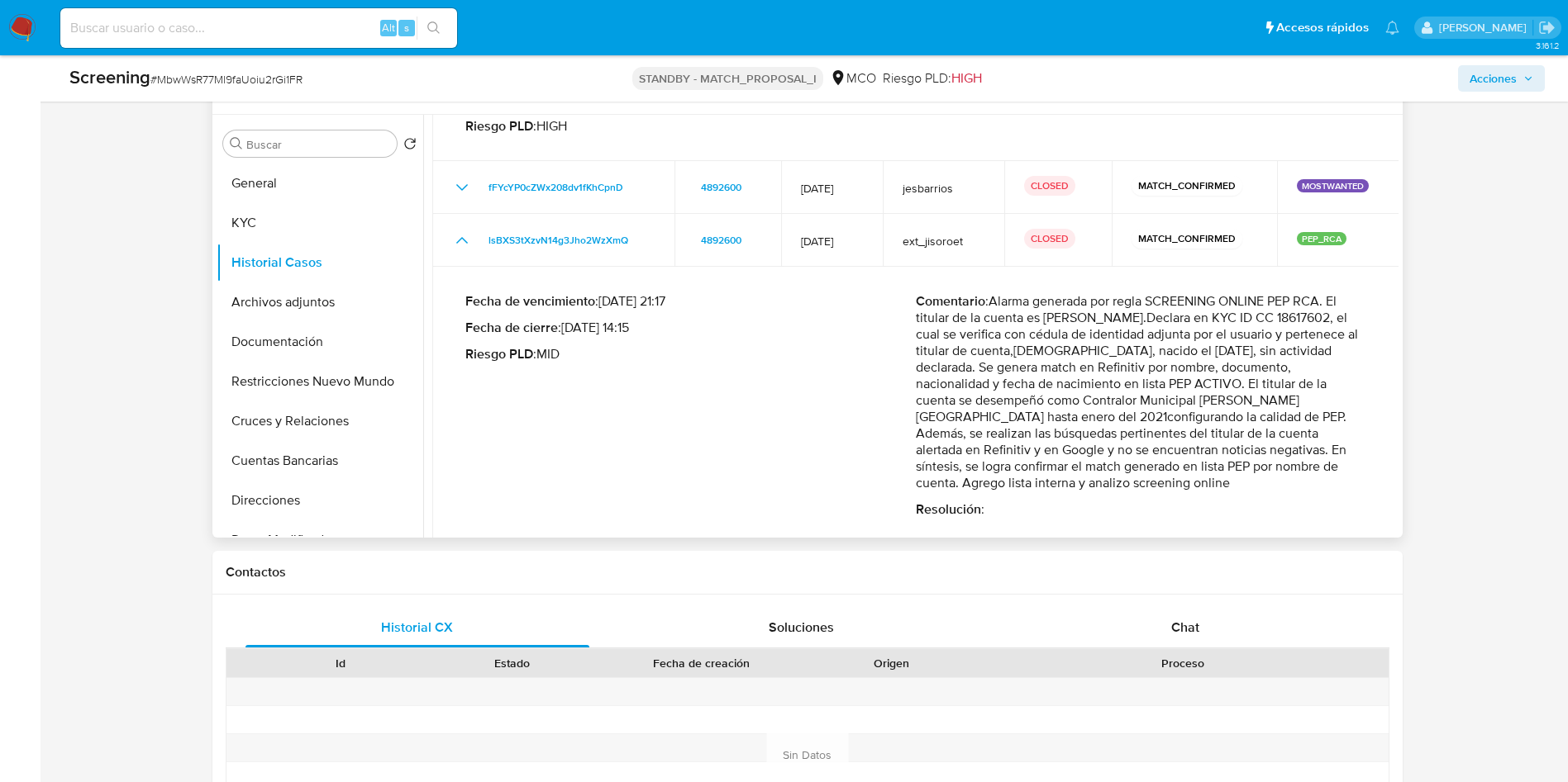
click at [1329, 391] on p "Comentario : Alarma generada por regla SCREENING ONLINE PEP RCA. El titular de …" at bounding box center [1141, 392] width 450 height 198
drag, startPoint x: 1126, startPoint y: 409, endPoint x: 1362, endPoint y: 406, distance: 236.0
click at [1368, 406] on div "Fecha de vencimiento : 14/11/2022 21:17 Fecha de cierre : 16/11/2022 14:15 Ries…" at bounding box center [915, 405] width 927 height 251
drag, startPoint x: 1120, startPoint y: 419, endPoint x: 1350, endPoint y: 419, distance: 230.0
click at [1351, 419] on p "Comentario : Alarma generada por regla SCREENING ONLINE PEP RCA. El titular de …" at bounding box center [1141, 392] width 450 height 198
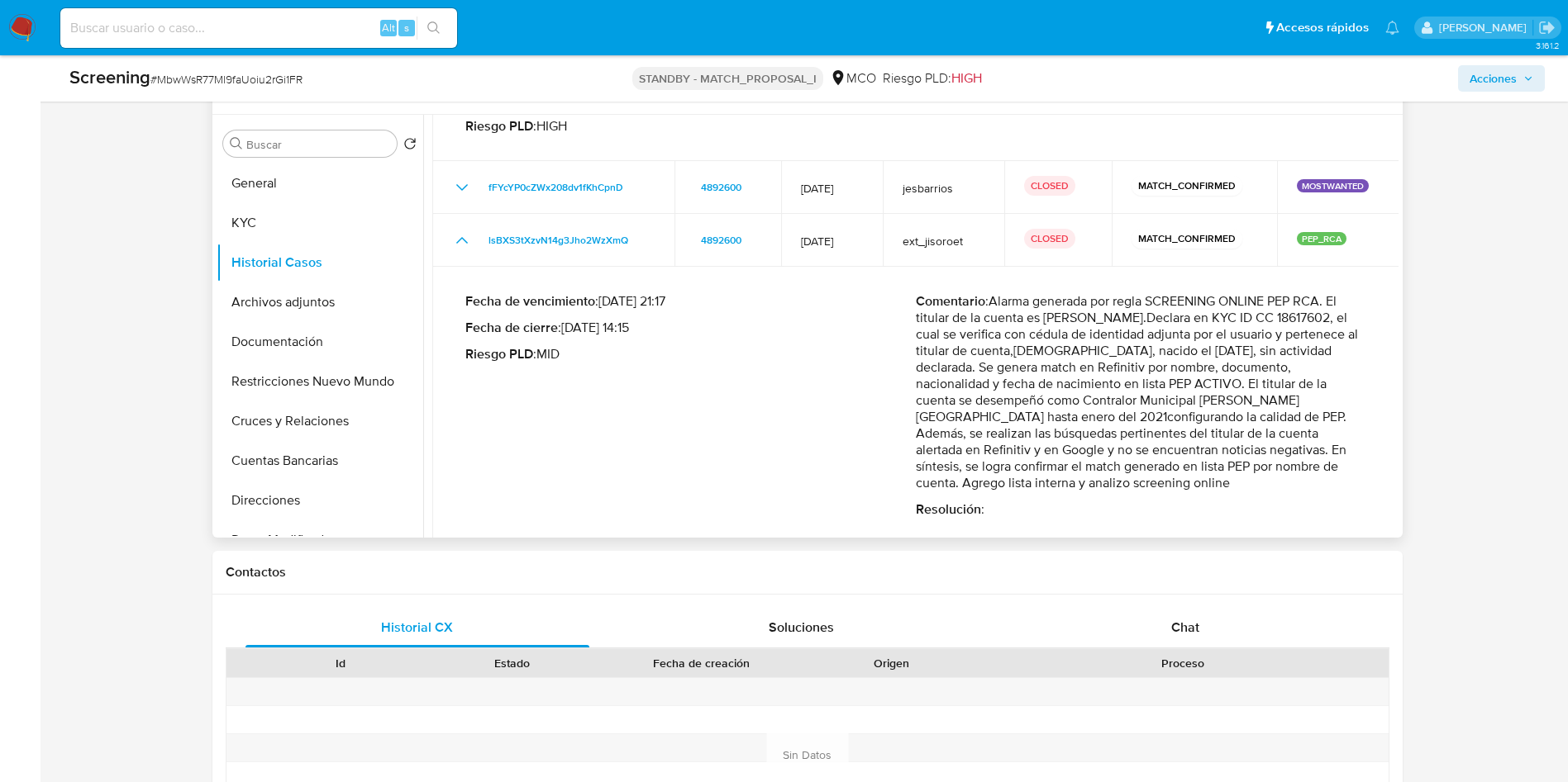
drag, startPoint x: 1112, startPoint y: 439, endPoint x: 1321, endPoint y: 444, distance: 209.1
click at [1321, 444] on p "Comentario : Alarma generada por regla SCREENING ONLINE PEP RCA. El titular de …" at bounding box center [1141, 392] width 450 height 198
drag, startPoint x: 1067, startPoint y: 462, endPoint x: 1180, endPoint y: 457, distance: 113.1
click at [1178, 457] on p "Comentario : Alarma generada por regla SCREENING ONLINE PEP RCA. El titular de …" at bounding box center [1141, 392] width 450 height 198
click at [1092, 461] on p "Comentario : Alarma generada por regla SCREENING ONLINE PEP RCA. El titular de …" at bounding box center [1141, 392] width 450 height 198
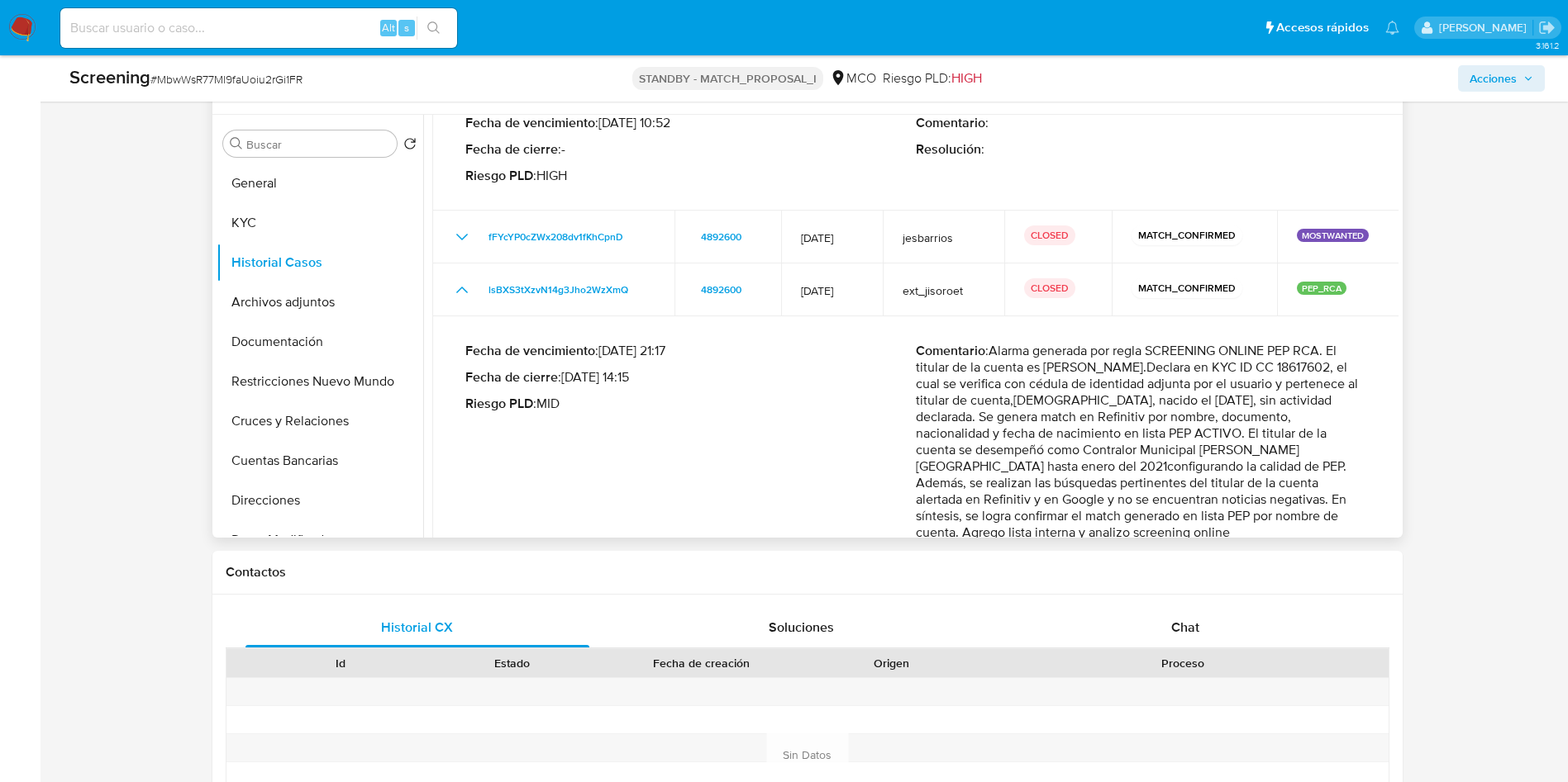
scroll to position [89, 0]
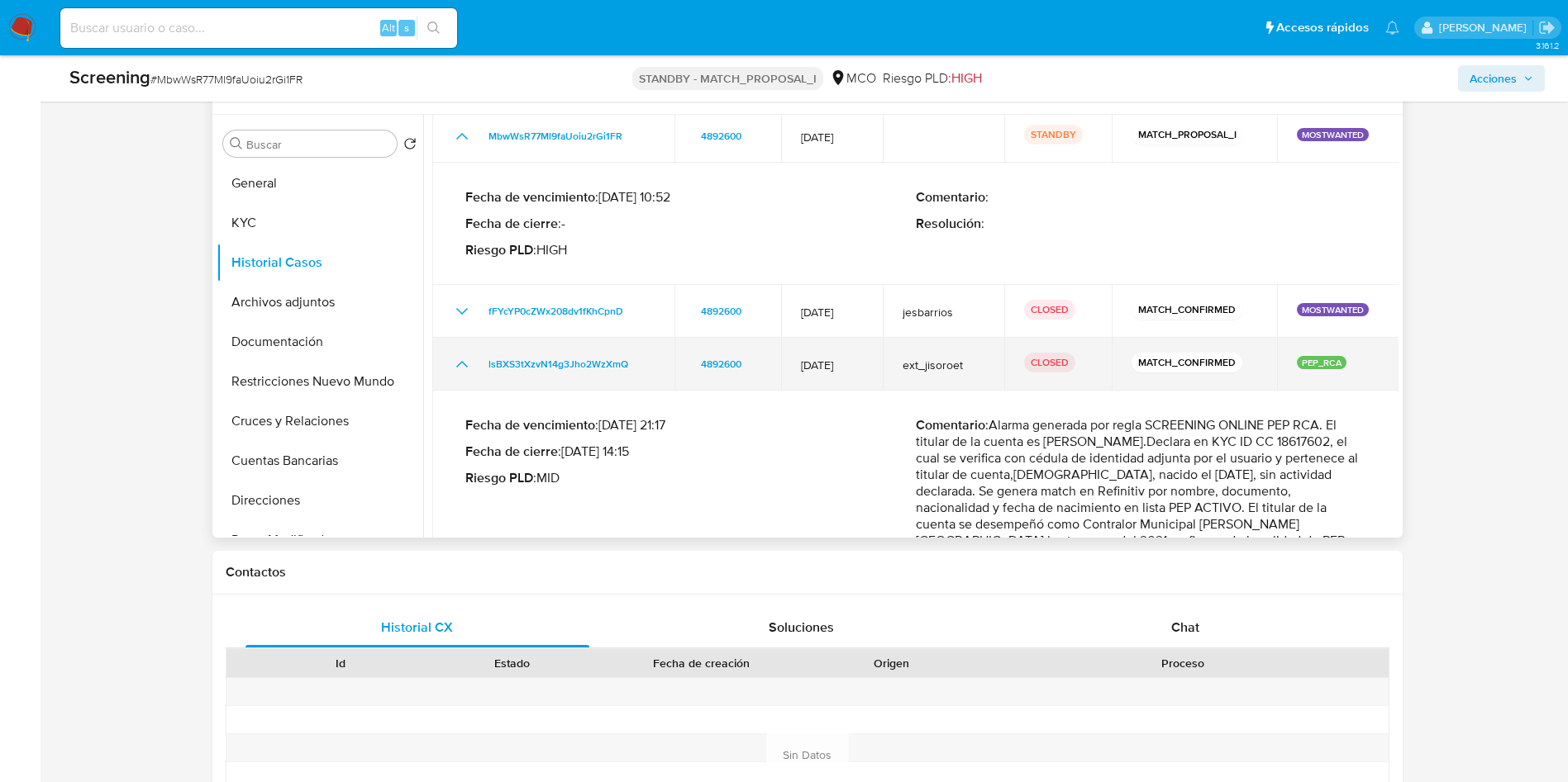
click at [454, 356] on icon "Mostrar/Ocultar" at bounding box center [461, 364] width 20 height 20
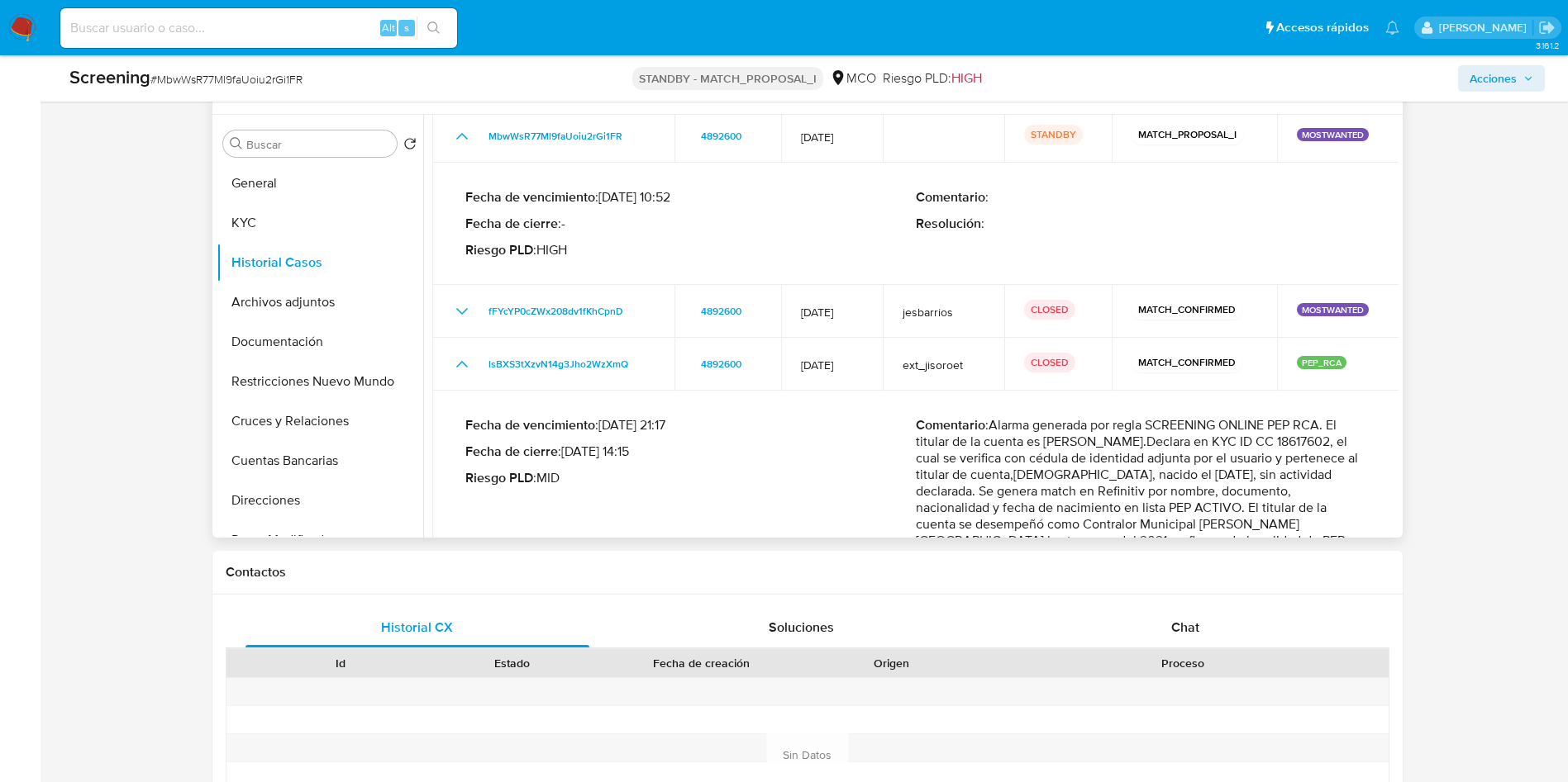
scroll to position [0, 0]
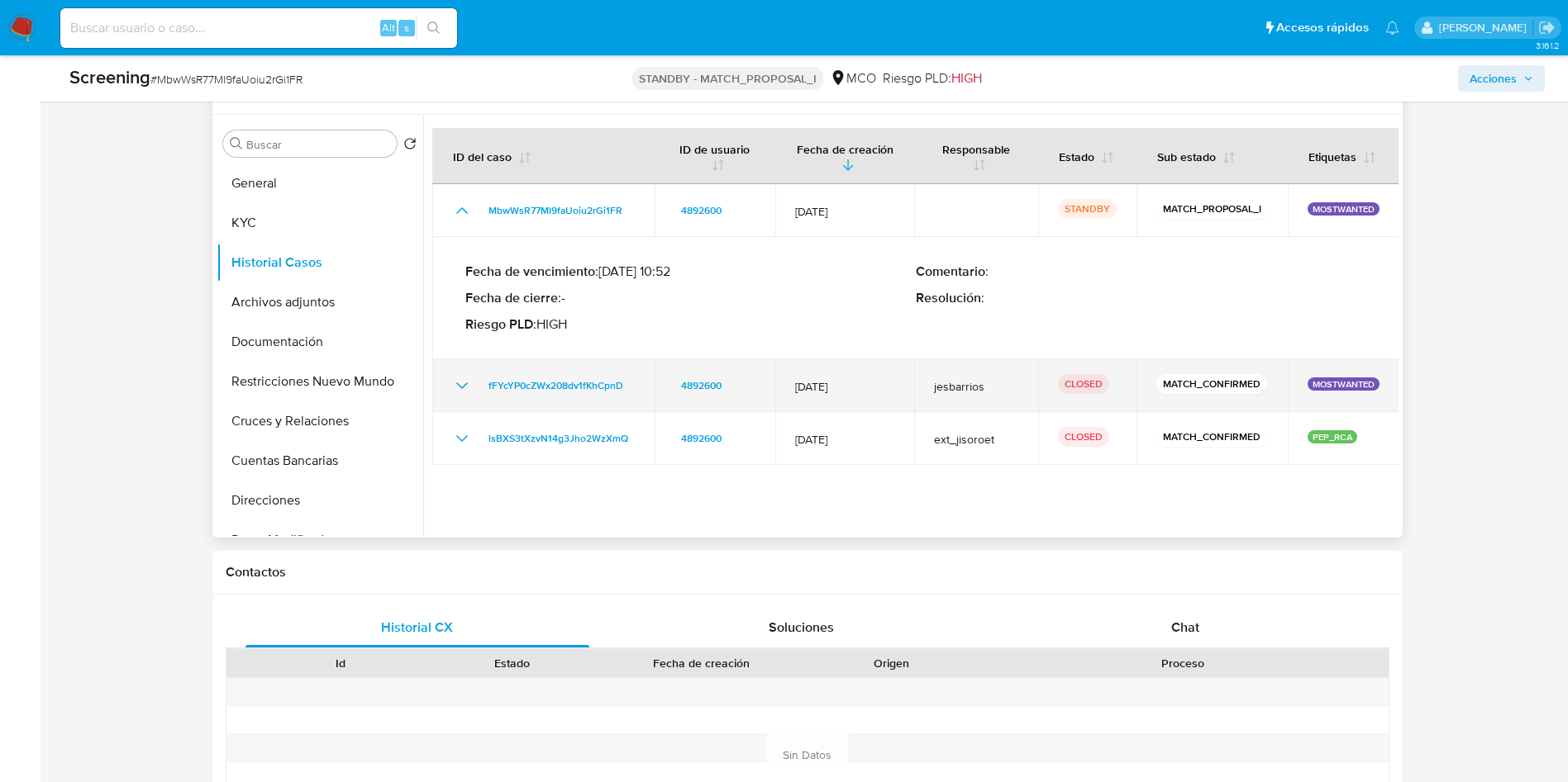
click at [460, 387] on icon "Mostrar/Ocultar" at bounding box center [461, 385] width 20 height 20
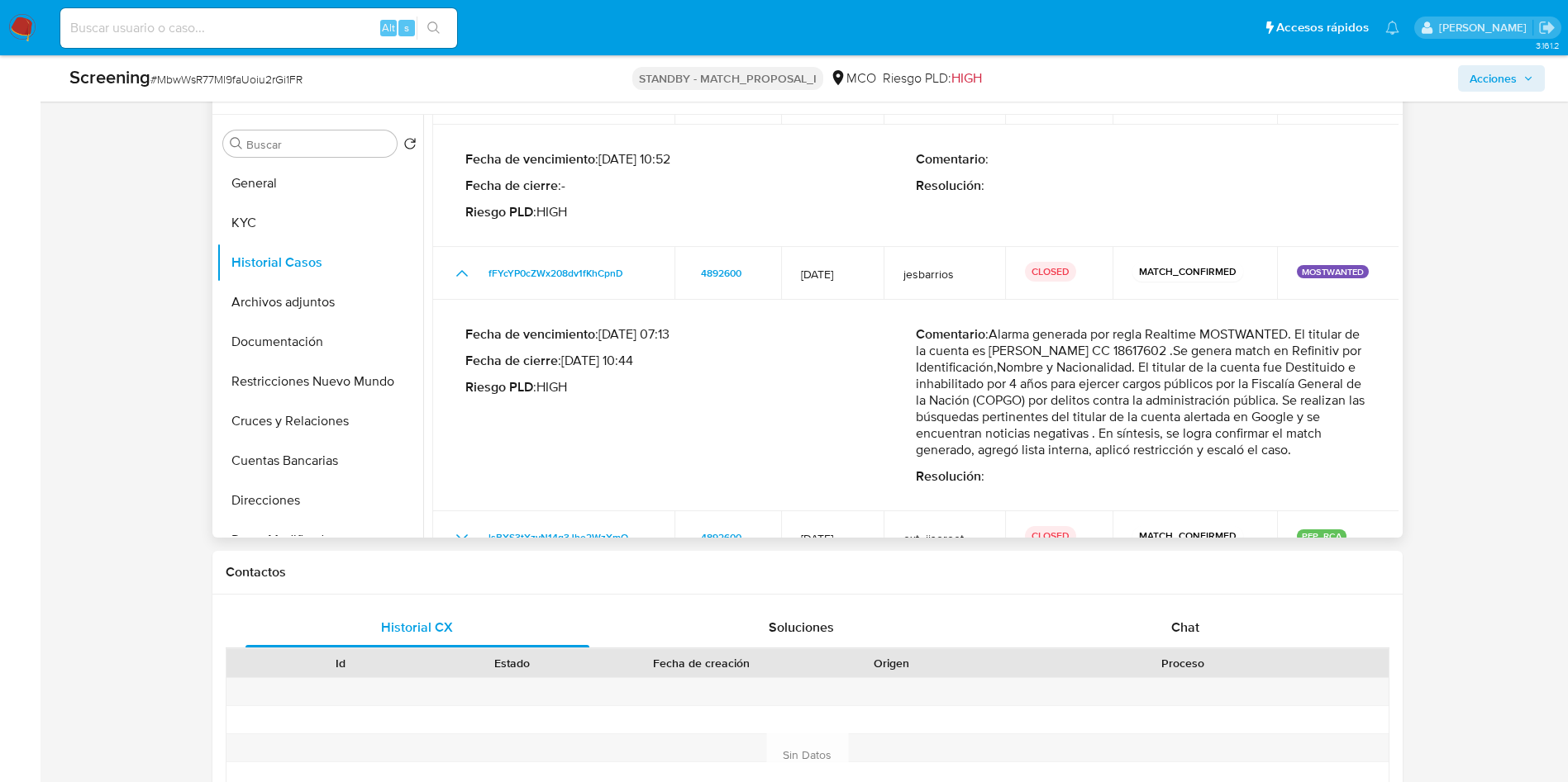
scroll to position [163, 0]
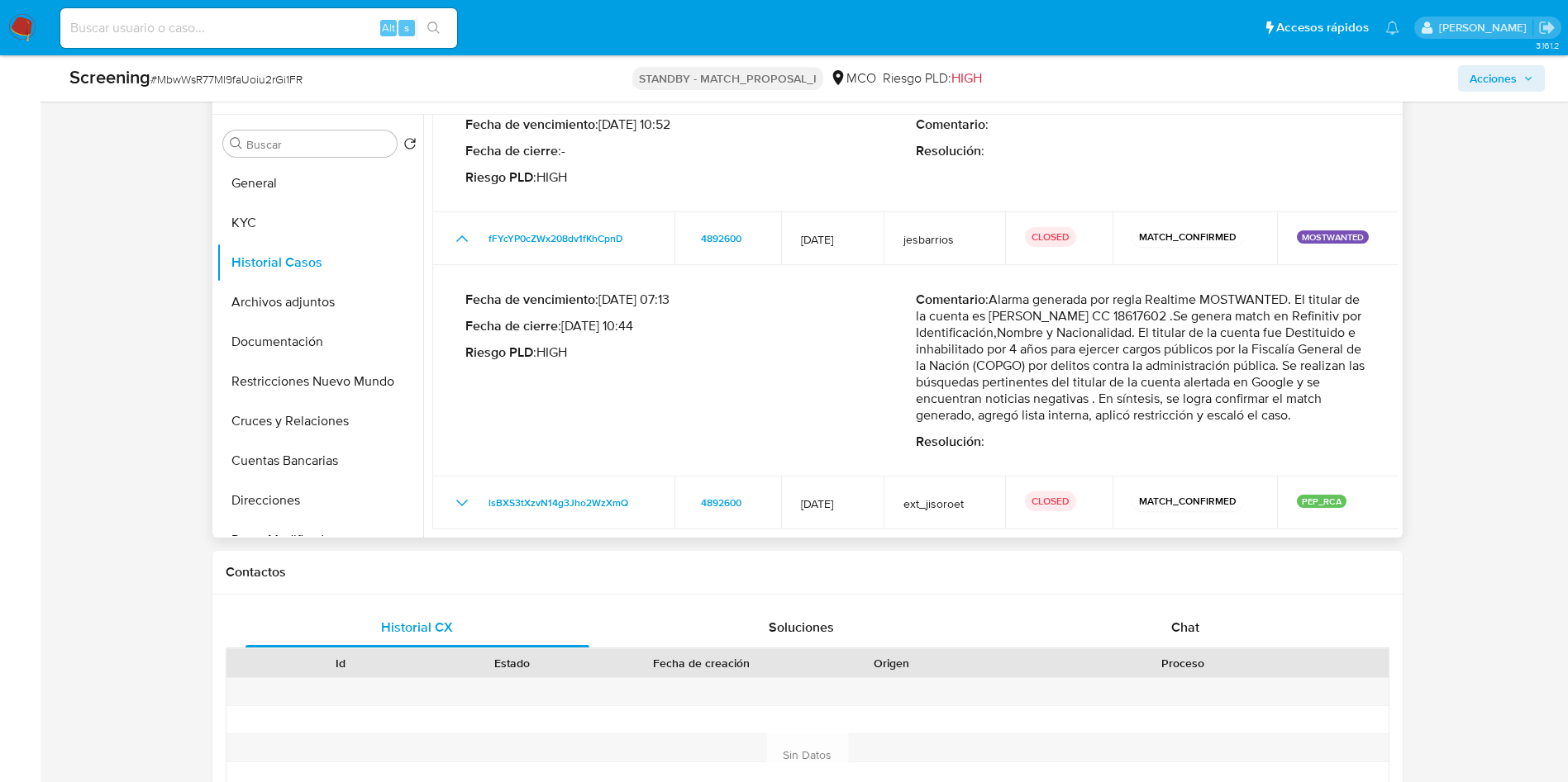
drag, startPoint x: 1047, startPoint y: 285, endPoint x: 1274, endPoint y: 294, distance: 227.2
click at [1323, 292] on p "Comentario : Alarma generada por regla Realtime MOSTWANTED. El titular de la cu…" at bounding box center [1141, 357] width 450 height 132
drag, startPoint x: 1048, startPoint y: 302, endPoint x: 1289, endPoint y: 303, distance: 241.0
click at [1289, 303] on p "Comentario : Alarma generada por regla Realtime MOSTWANTED. El titular de la cu…" at bounding box center [1141, 357] width 450 height 132
drag, startPoint x: 989, startPoint y: 315, endPoint x: 1281, endPoint y: 314, distance: 292.0
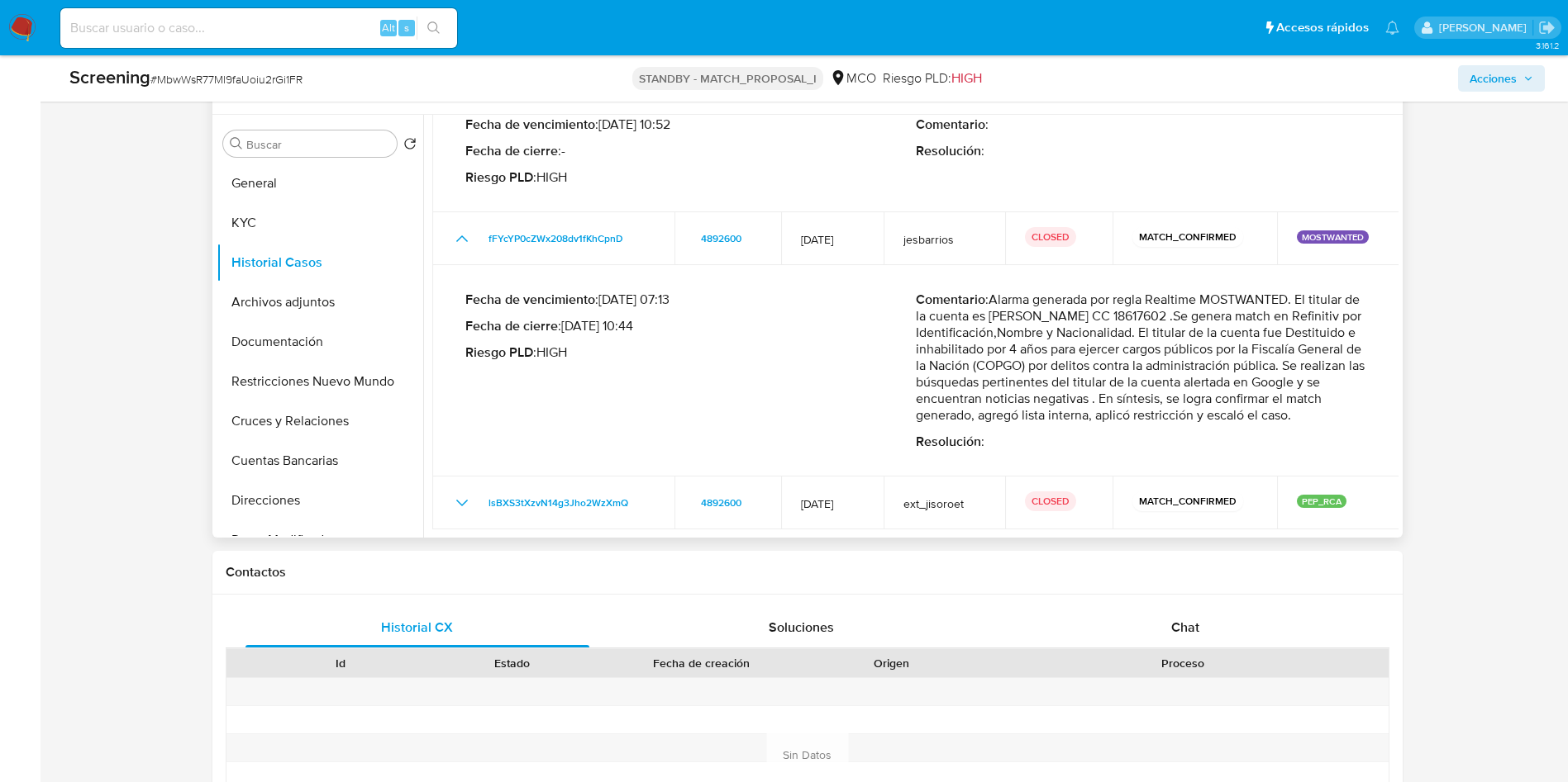
click at [1268, 312] on p "Comentario : Alarma generada por regla Realtime MOSTWANTED. El titular de la cu…" at bounding box center [1141, 357] width 450 height 132
drag, startPoint x: 953, startPoint y: 337, endPoint x: 1351, endPoint y: 331, distance: 398.0
click at [1345, 331] on p "Comentario : Alarma generada por regla Realtime MOSTWANTED. El titular de la cu…" at bounding box center [1141, 357] width 450 height 132
drag, startPoint x: 1005, startPoint y: 353, endPoint x: 1299, endPoint y: 349, distance: 294.0
click at [1296, 349] on p "Comentario : Alarma generada por regla Realtime MOSTWANTED. El titular de la cu…" at bounding box center [1141, 357] width 450 height 132
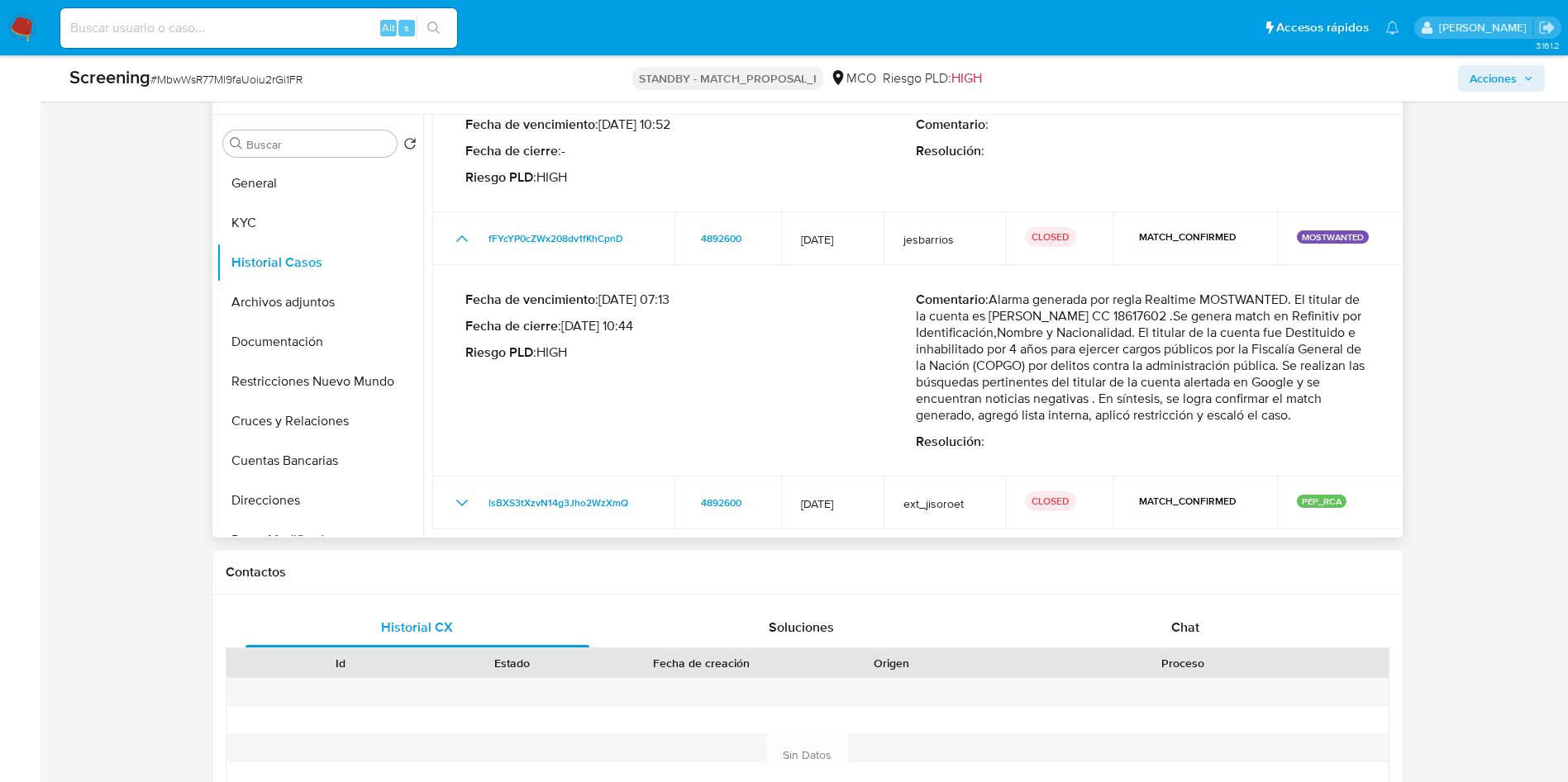
click at [947, 367] on p "Comentario : Alarma generada por regla Realtime MOSTWANTED. El titular de la cu…" at bounding box center [1141, 357] width 450 height 132
drag, startPoint x: 1039, startPoint y: 363, endPoint x: 1265, endPoint y: 364, distance: 226.0
click at [1252, 363] on p "Comentario : Alarma generada por regla Realtime MOSTWANTED. El titular de la cu…" at bounding box center [1141, 357] width 450 height 132
drag, startPoint x: 958, startPoint y: 382, endPoint x: 1375, endPoint y: 386, distance: 417.0
click at [1375, 386] on td "Fecha de vencimiento : 24/10/2025 07:13 Fecha de cierre : 25/09/2025 10:44 Ries…" at bounding box center [916, 371] width 967 height 211
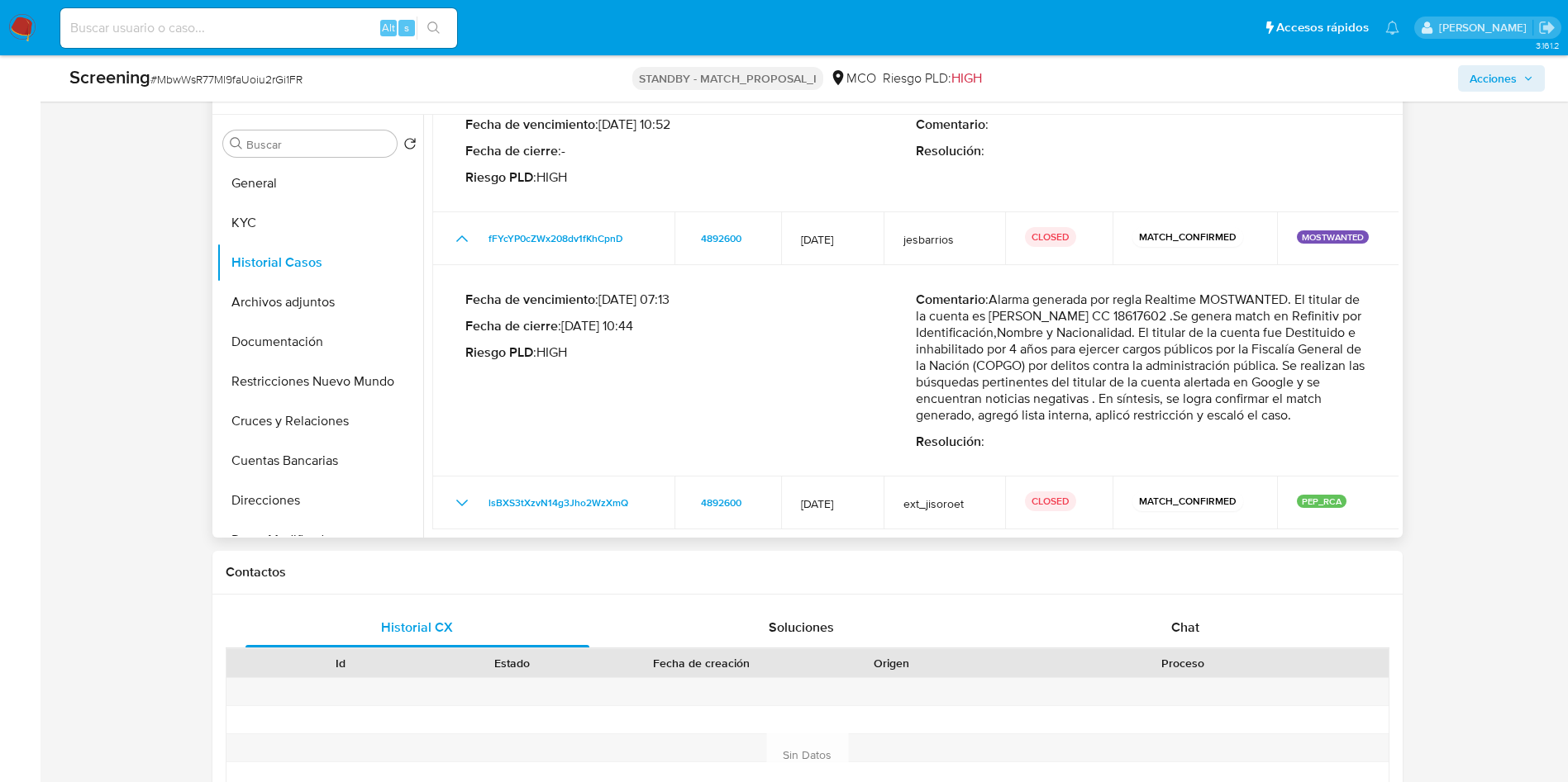
click at [982, 412] on p "Comentario : Alarma generada por regla Realtime MOSTWANTED. El titular de la cu…" at bounding box center [1141, 357] width 450 height 132
drag, startPoint x: 947, startPoint y: 398, endPoint x: 1346, endPoint y: 401, distance: 399.0
click at [1345, 401] on p "Comentario : Alarma generada por regla Realtime MOSTWANTED. El titular de la cu…" at bounding box center [1141, 357] width 450 height 132
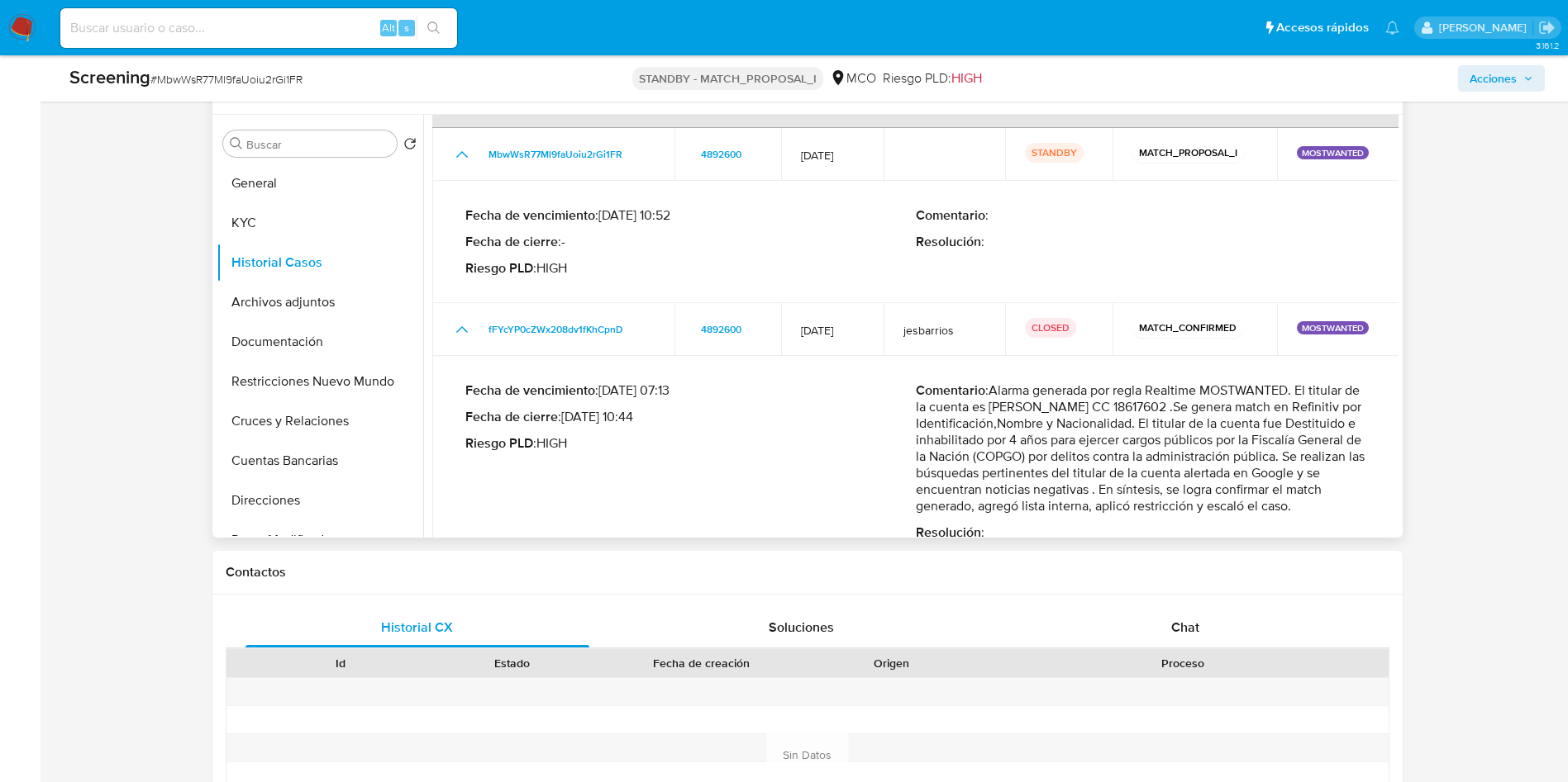
scroll to position [39, 0]
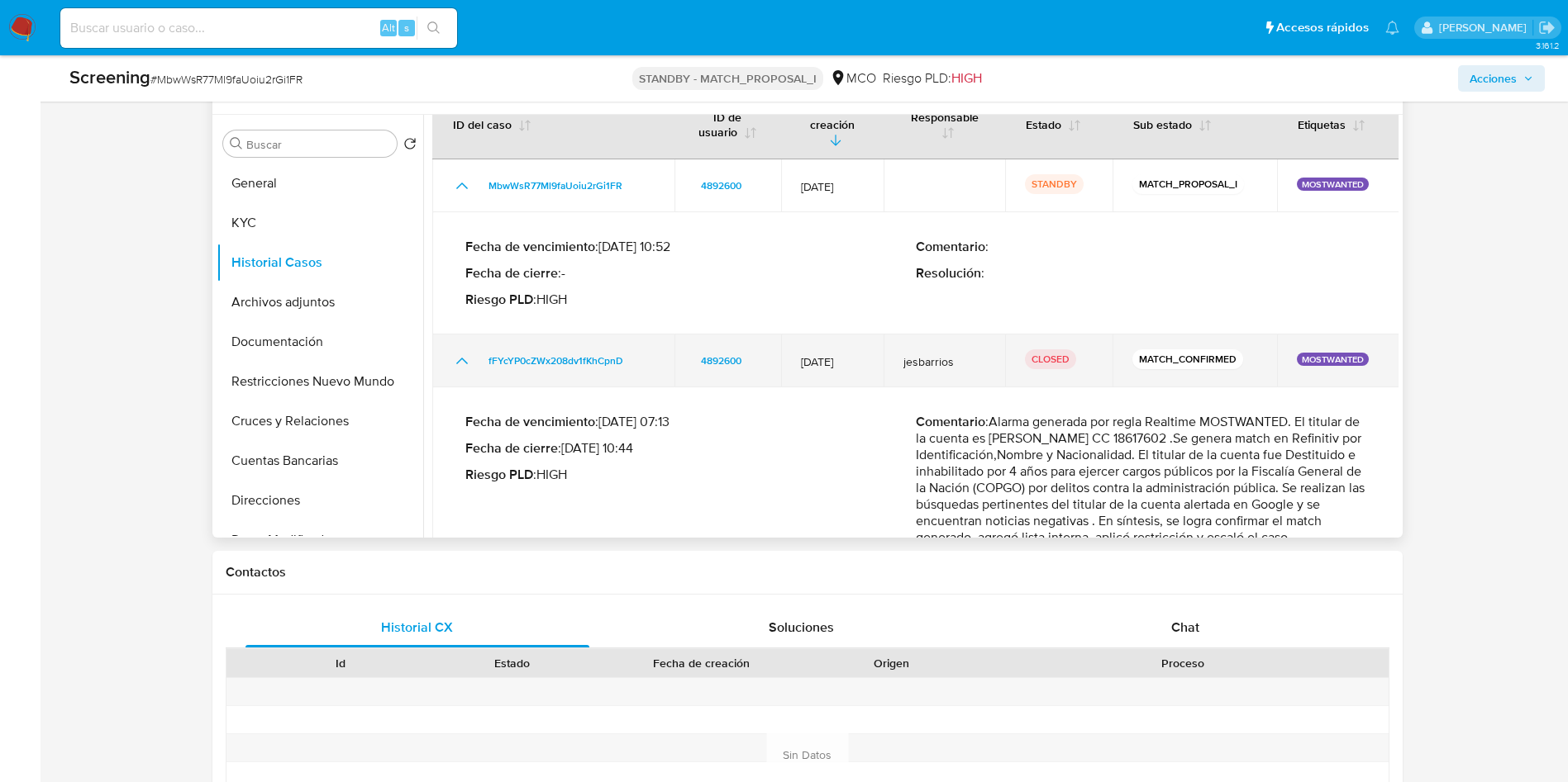
click at [466, 351] on icon "Mostrar/Ocultar" at bounding box center [461, 361] width 20 height 20
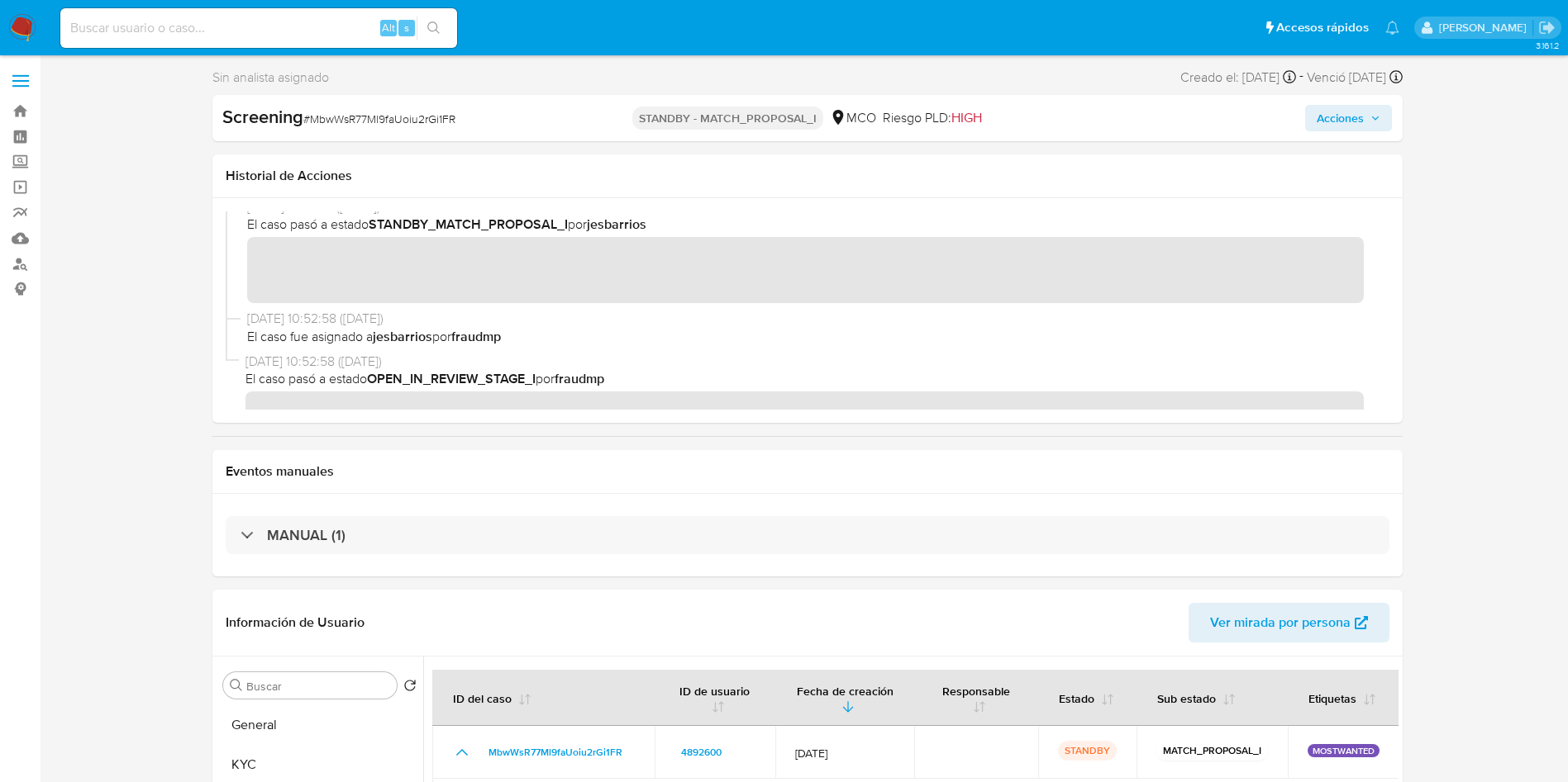
scroll to position [0, 0]
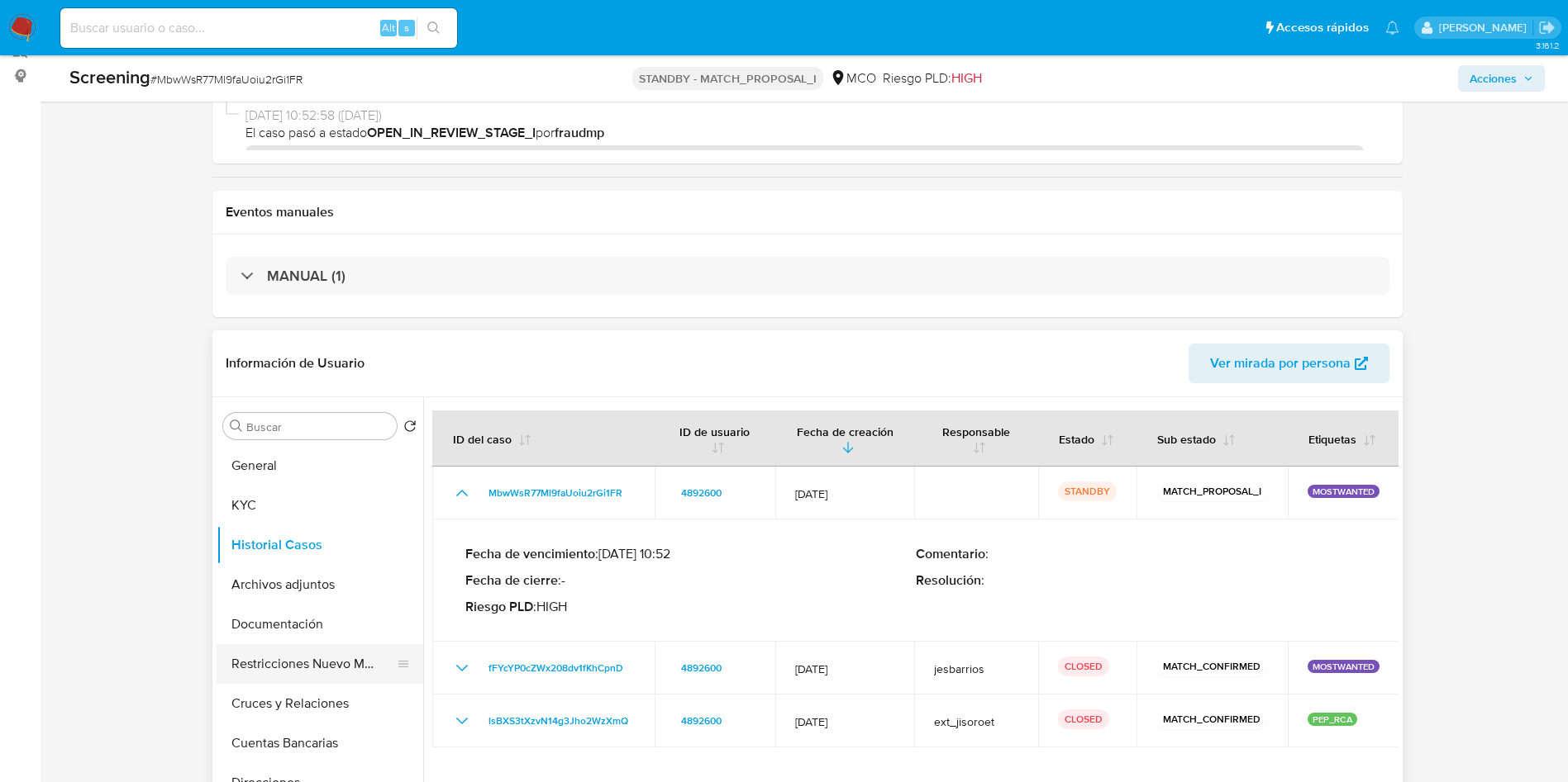
scroll to position [372, 0]
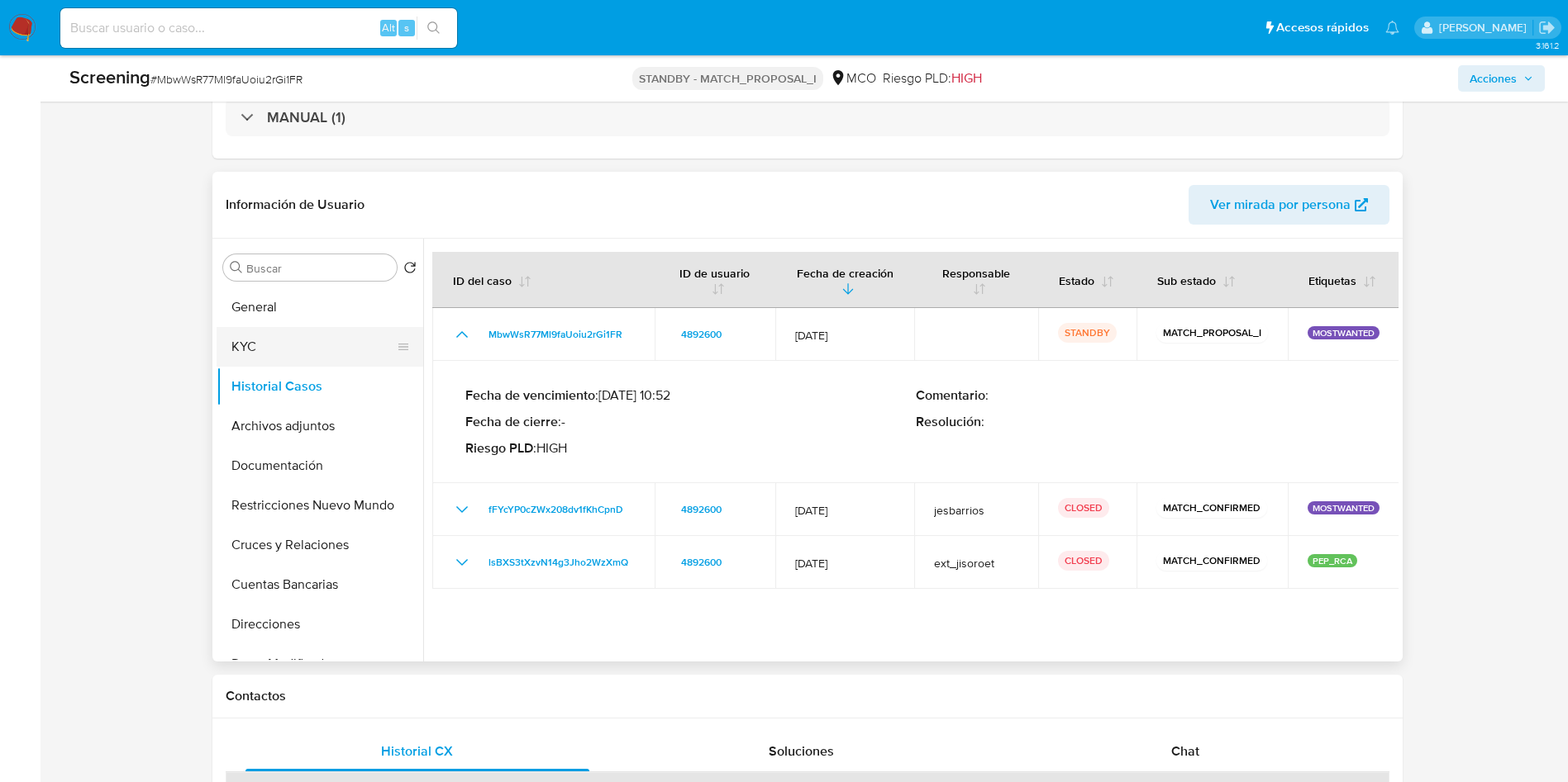
click at [261, 347] on button "KYC" at bounding box center [313, 346] width 193 height 39
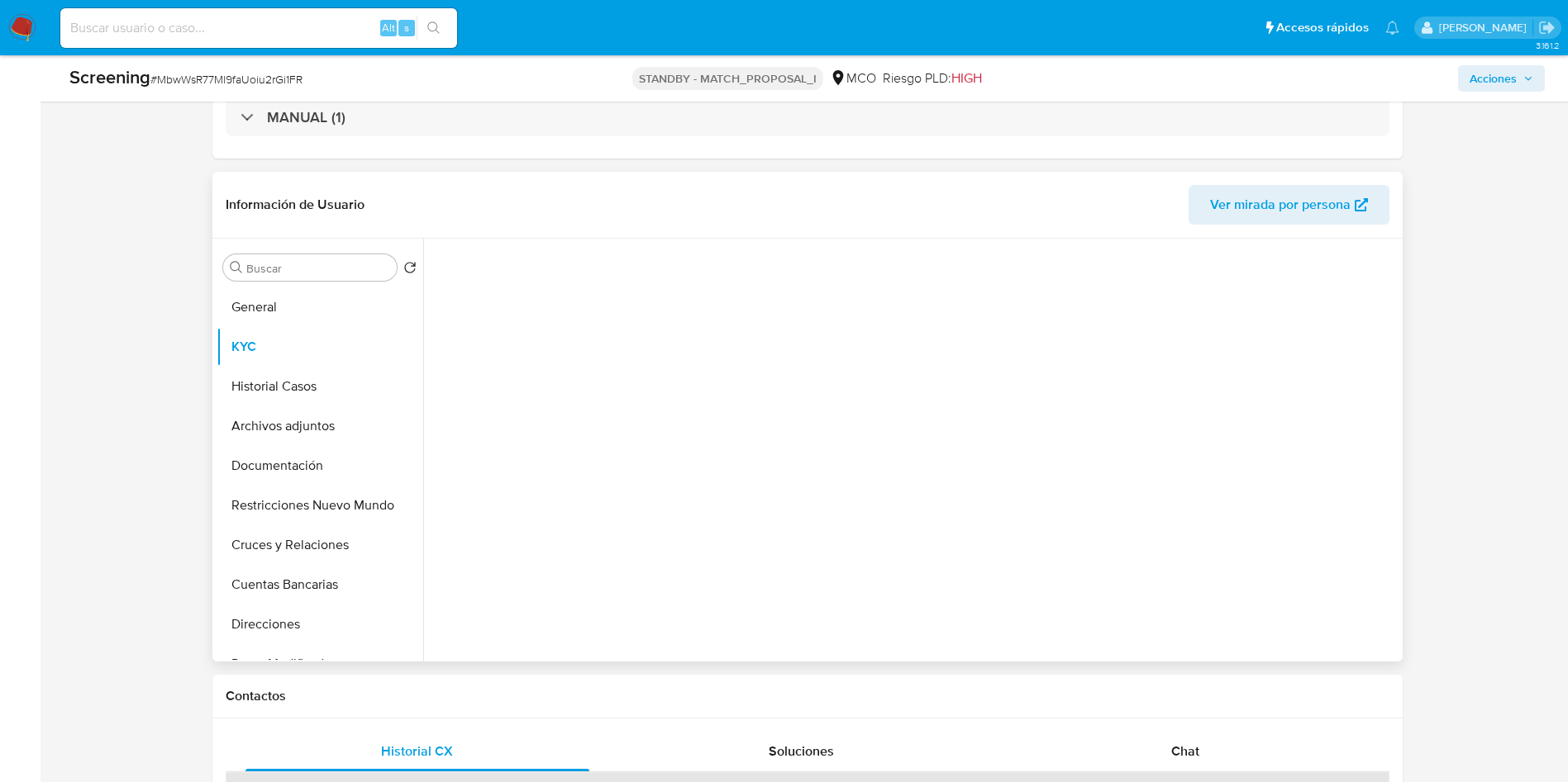
click at [538, 185] on header "Información de Usuario Ver mirada por persona" at bounding box center [807, 204] width 1163 height 39
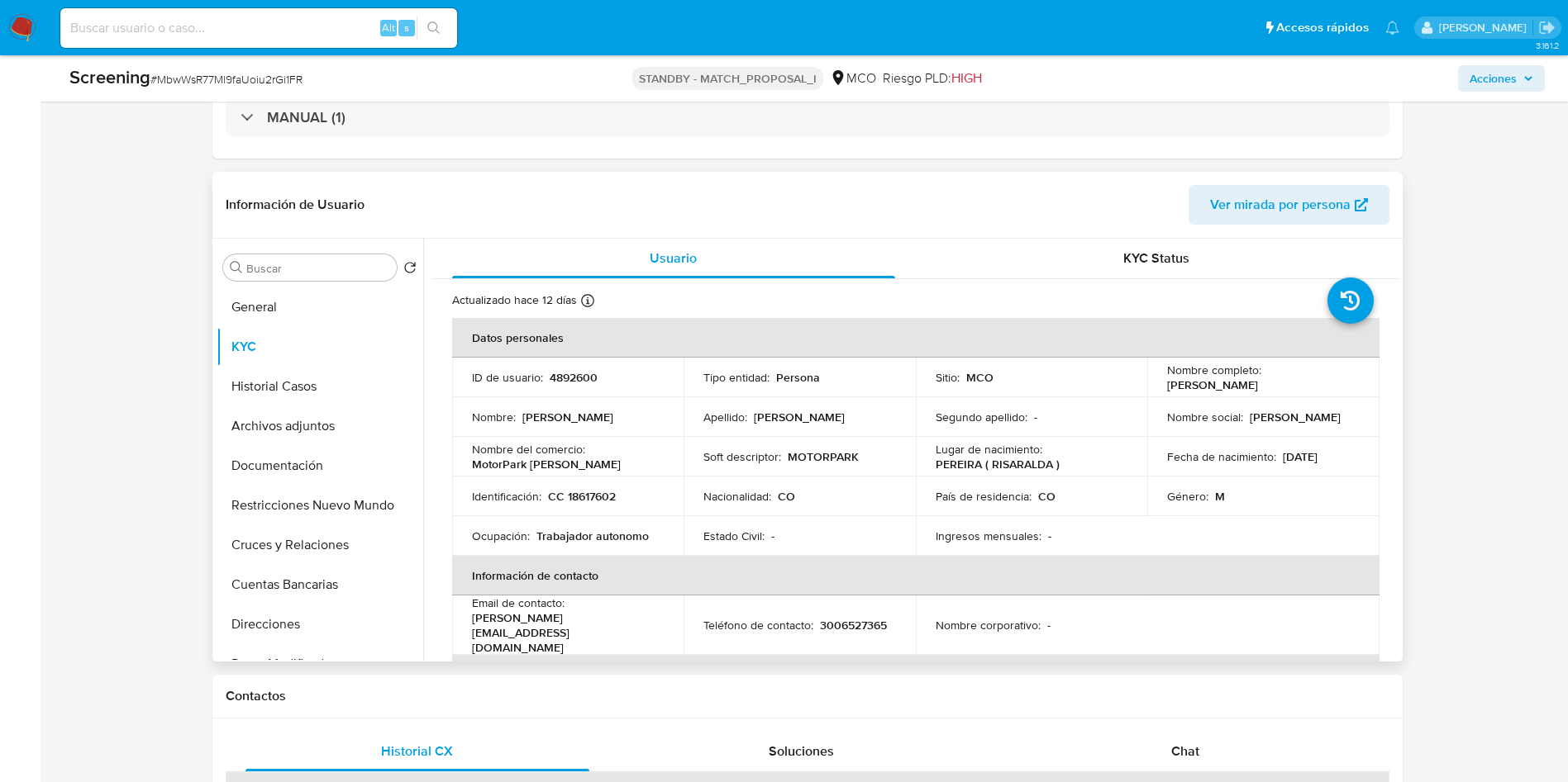
click at [588, 495] on p "CC 18617602" at bounding box center [582, 496] width 68 height 15
copy p "18617602"
click at [251, 386] on button "Historial Casos" at bounding box center [313, 386] width 193 height 39
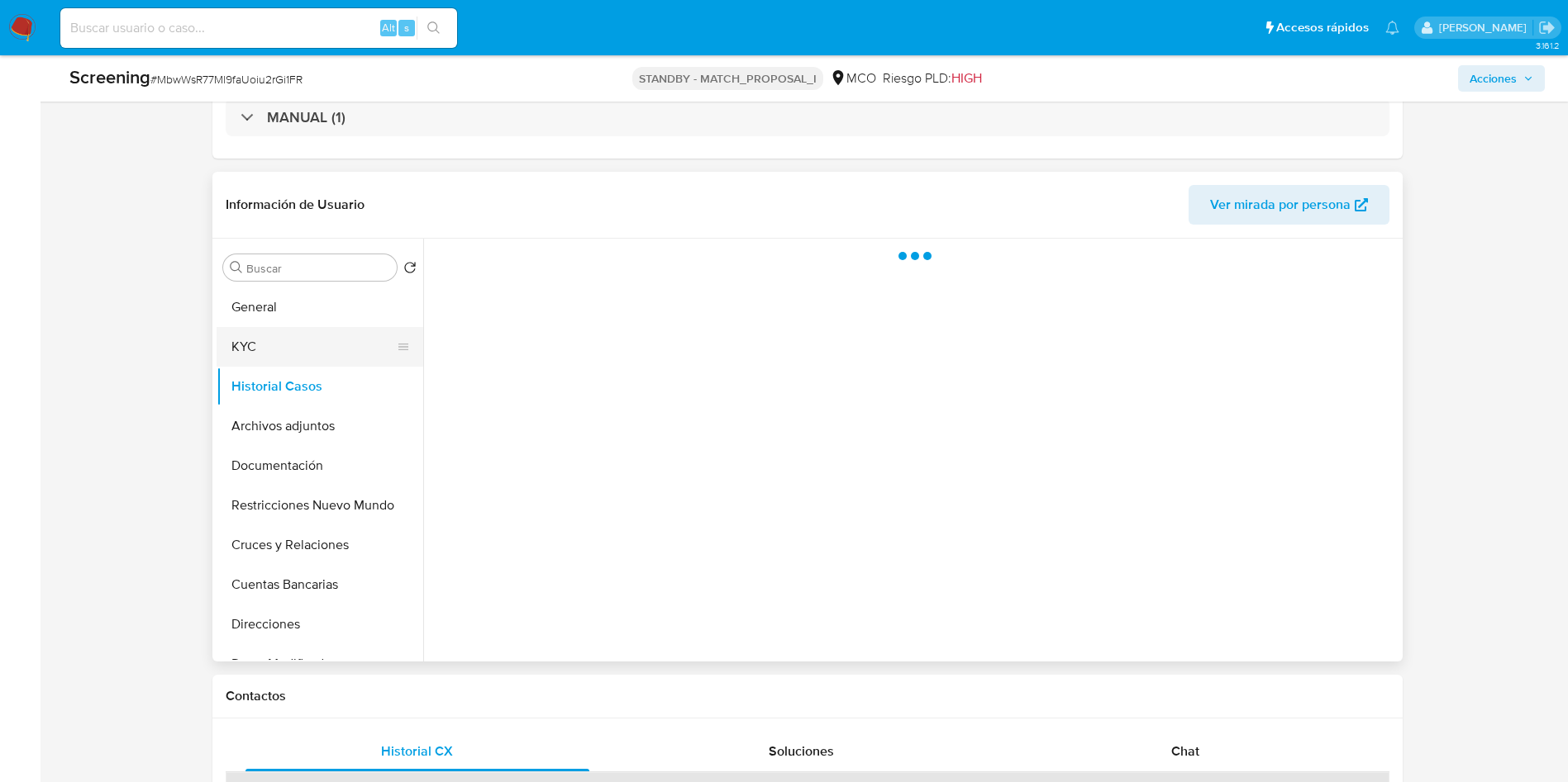
click at [271, 349] on button "KYC" at bounding box center [313, 346] width 193 height 39
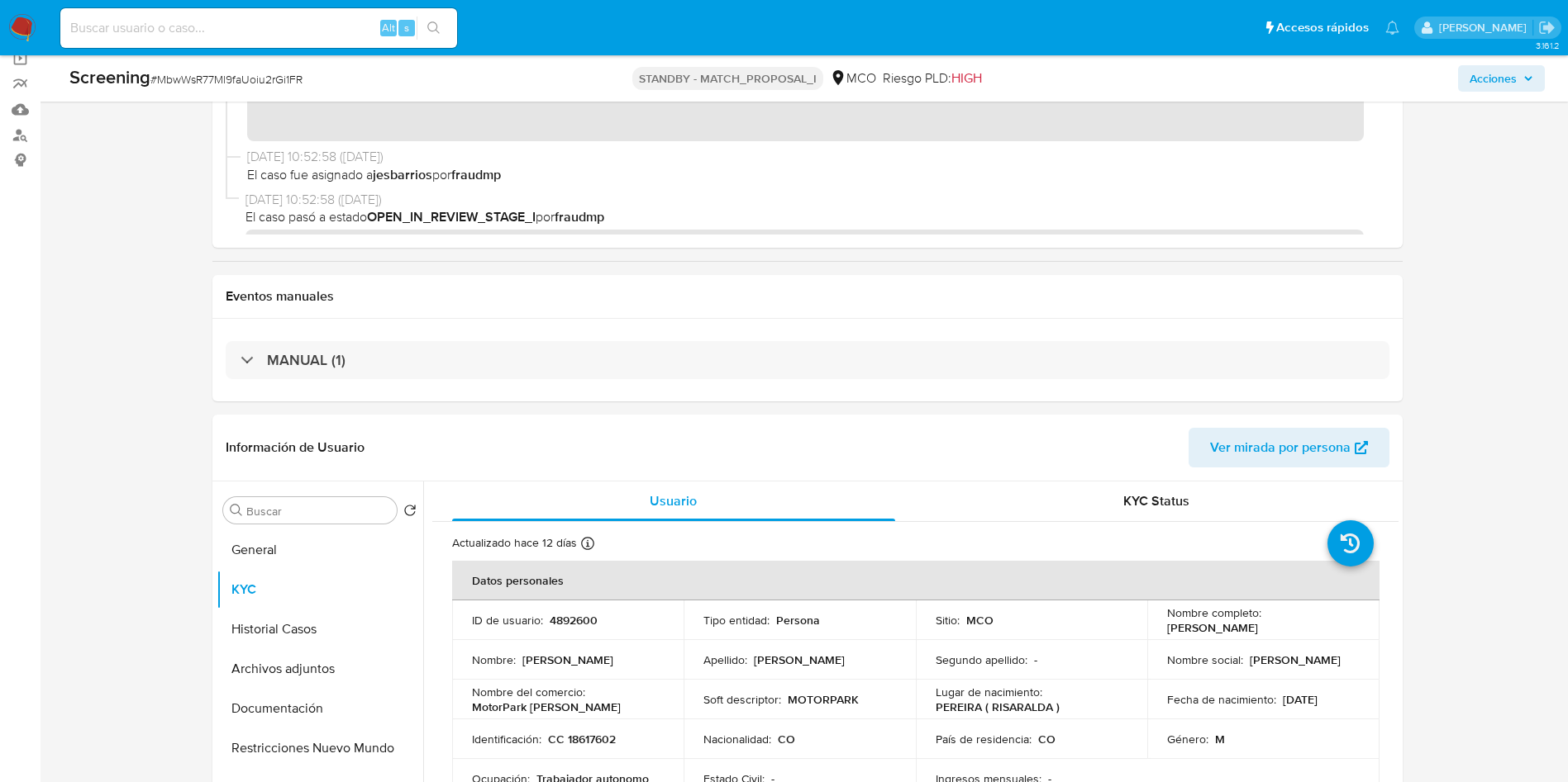
scroll to position [0, 0]
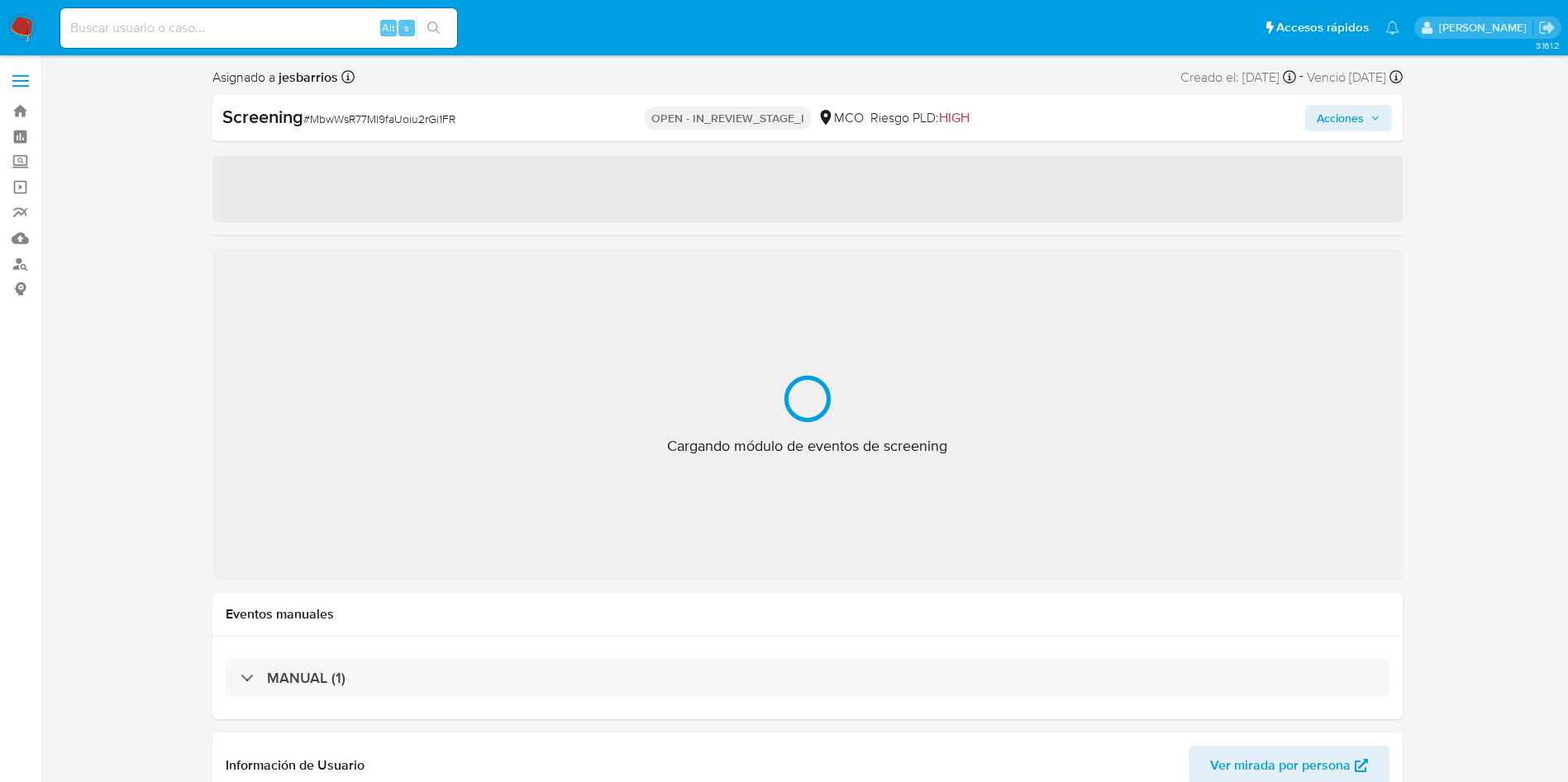
select select "10"
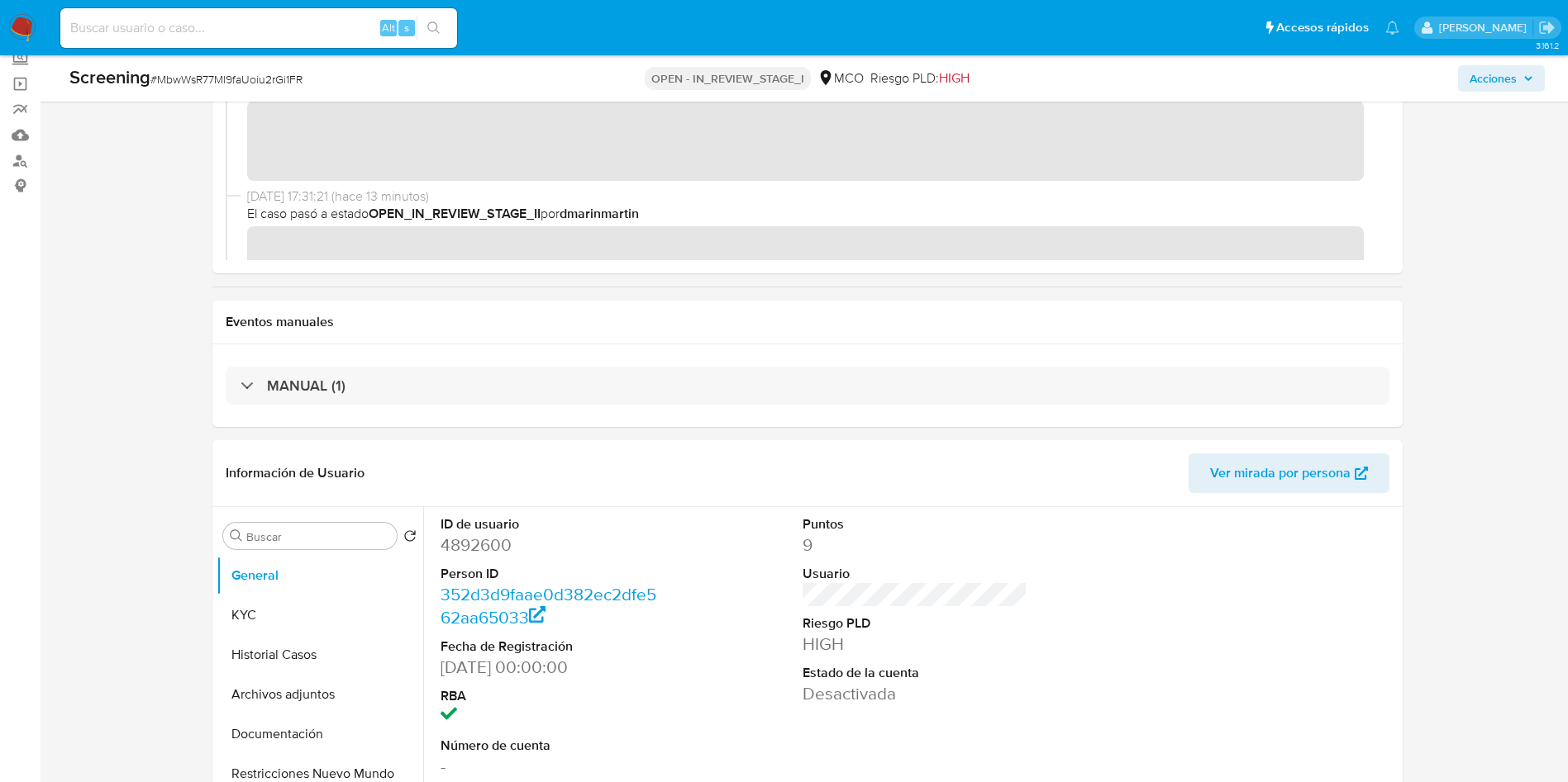
scroll to position [372, 0]
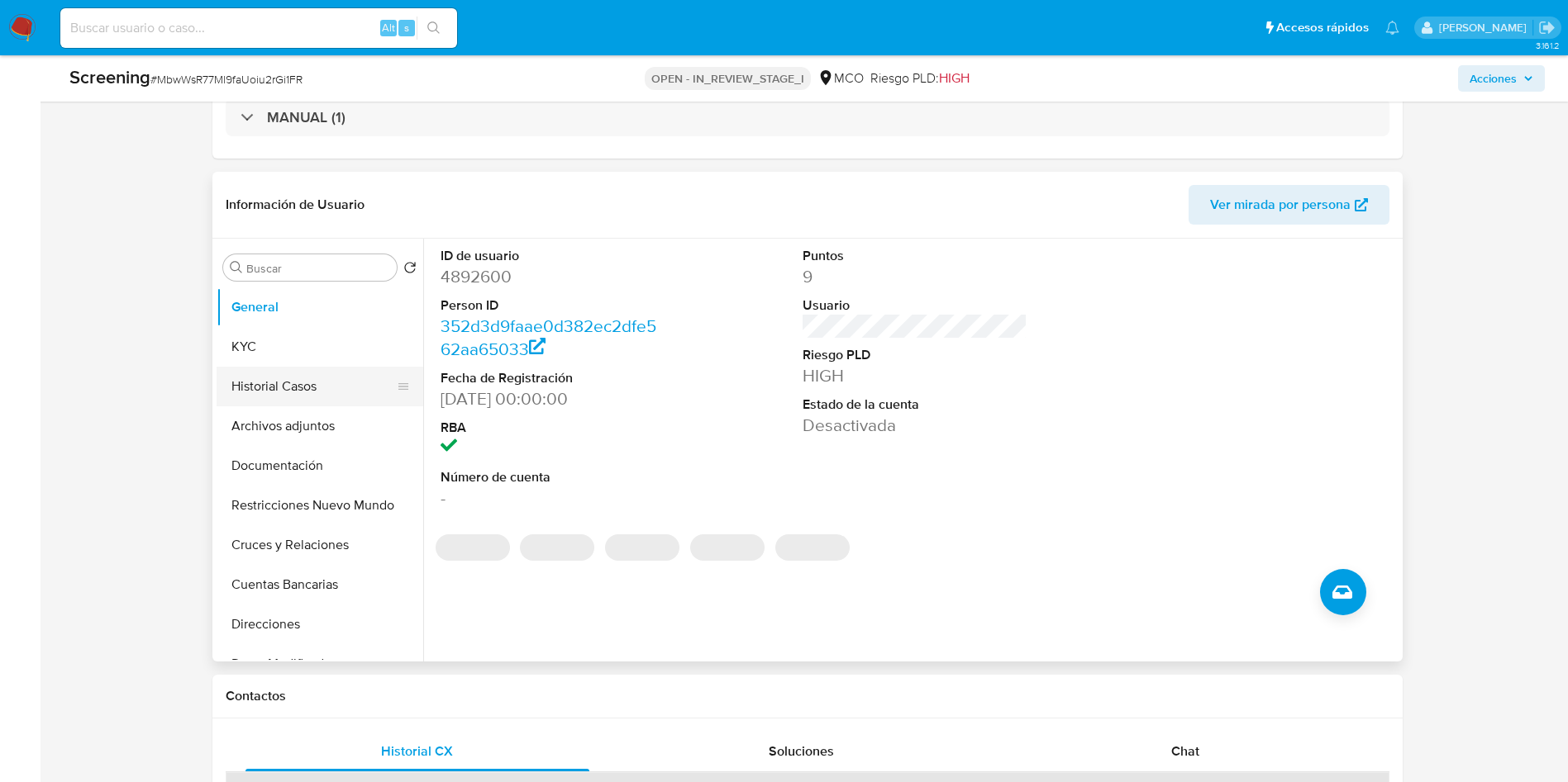
click at [292, 398] on button "Historial Casos" at bounding box center [313, 386] width 193 height 39
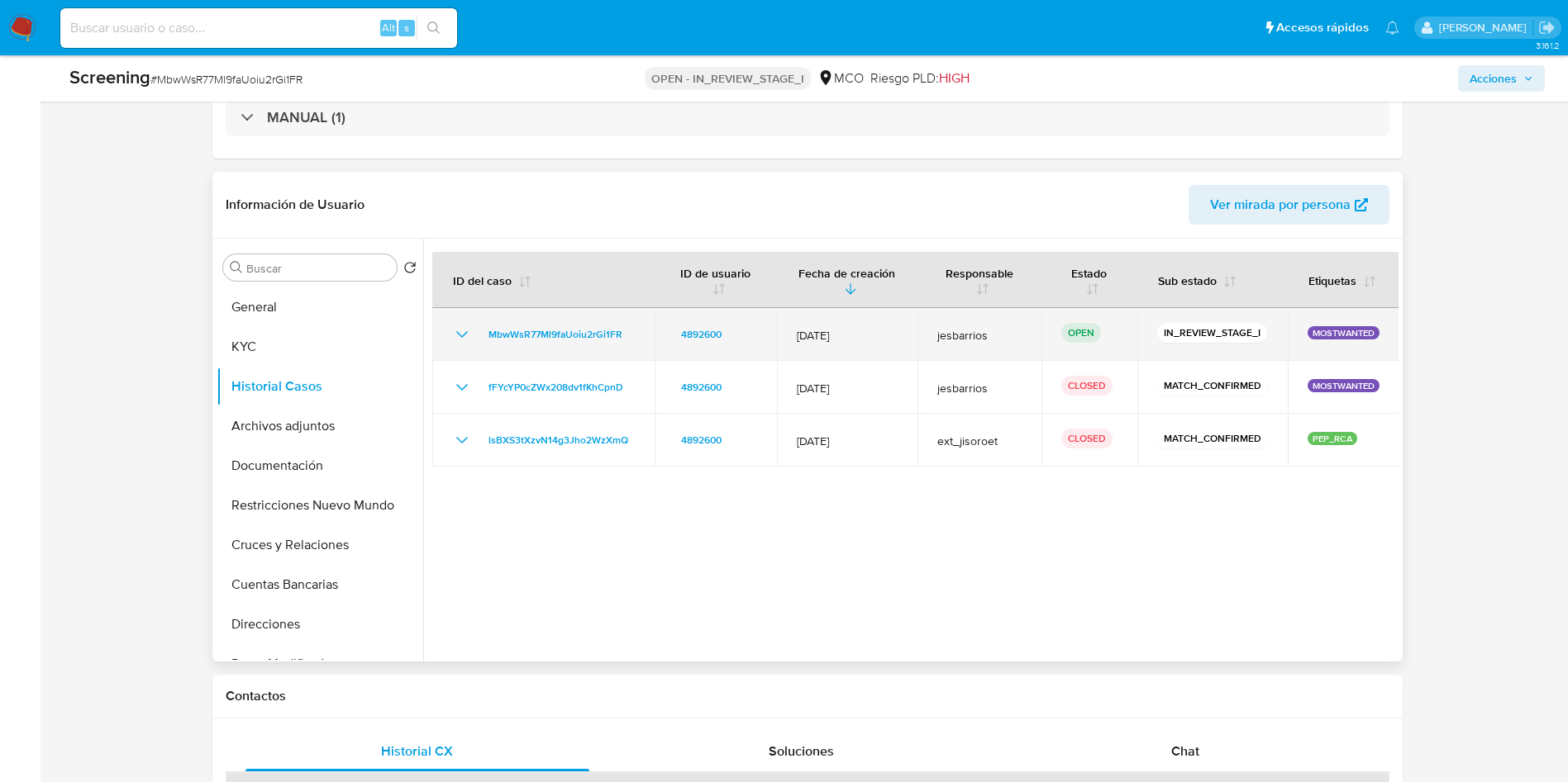
click at [465, 333] on icon "Mostrar/Ocultar" at bounding box center [461, 335] width 11 height 7
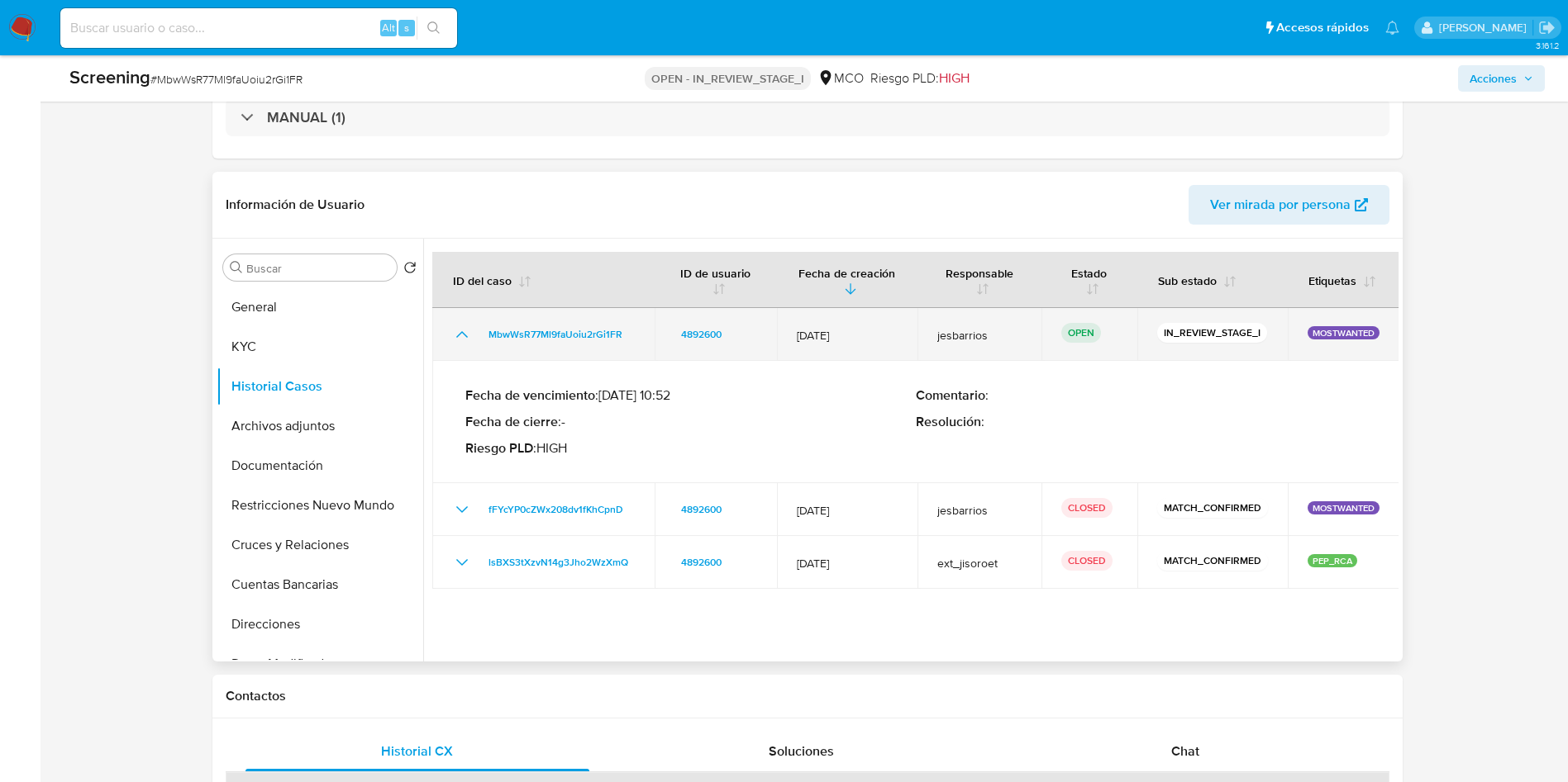
click at [462, 333] on icon "Mostrar/Ocultar" at bounding box center [461, 335] width 20 height 20
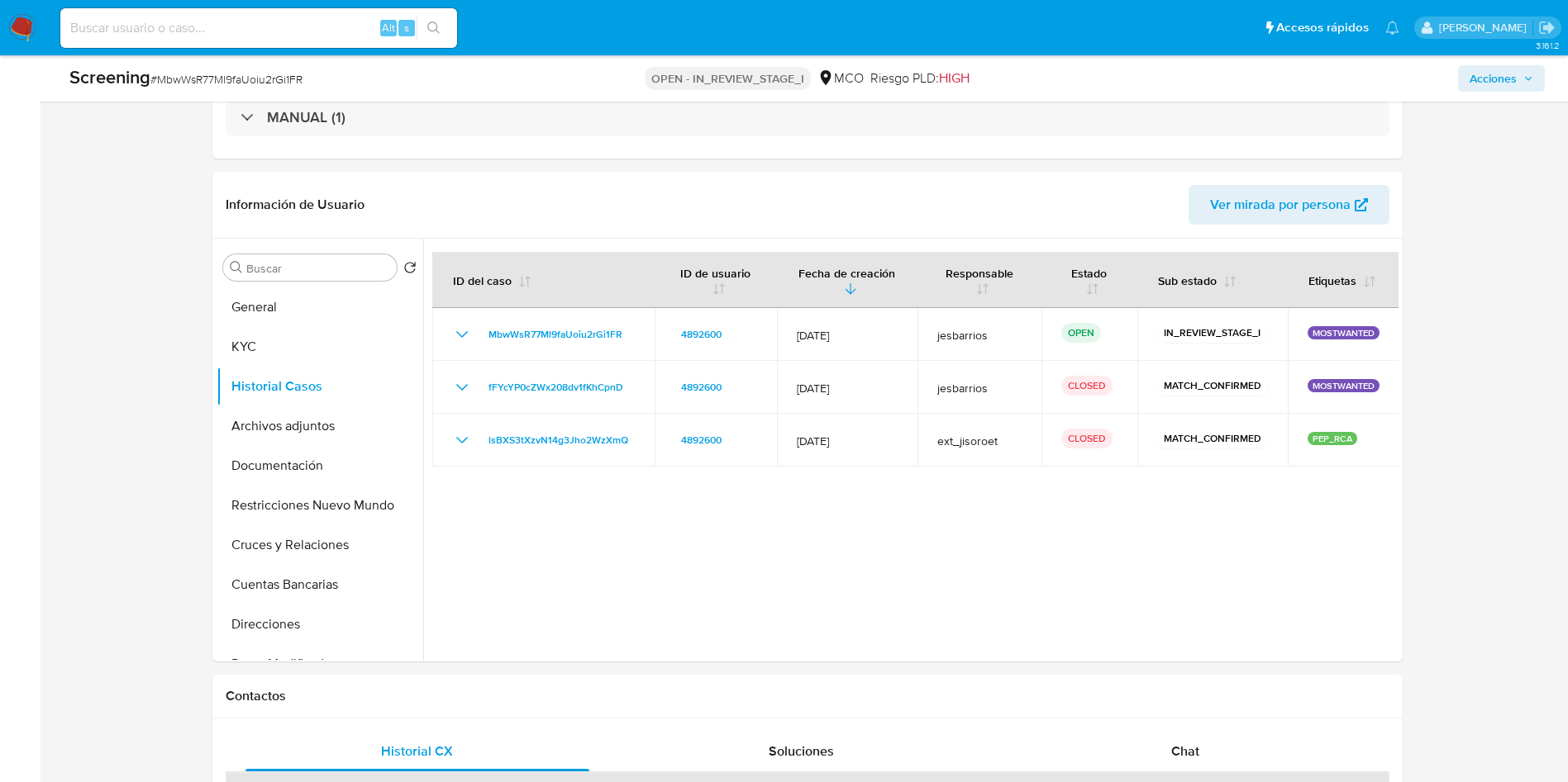
scroll to position [0, 0]
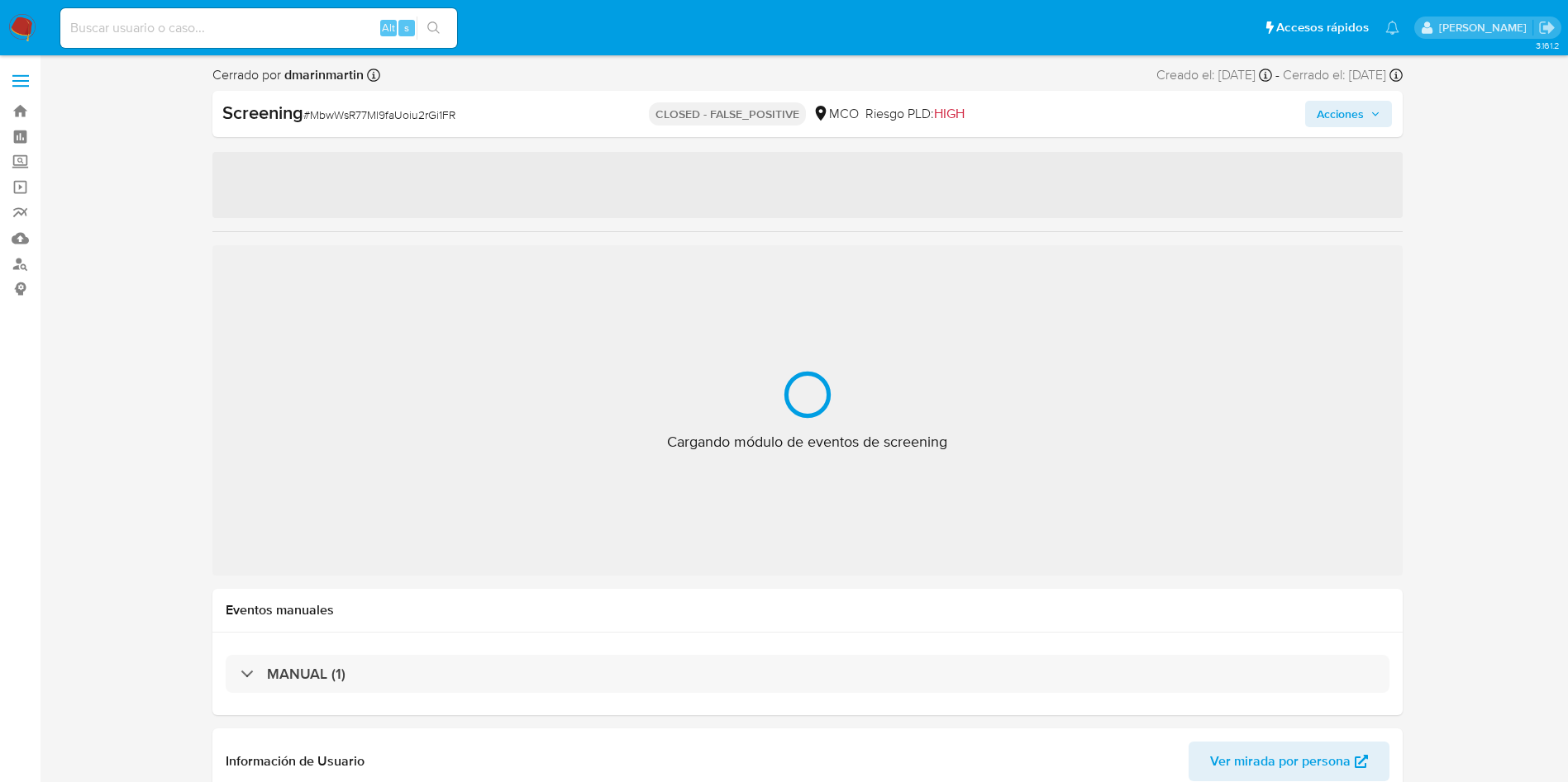
select select "10"
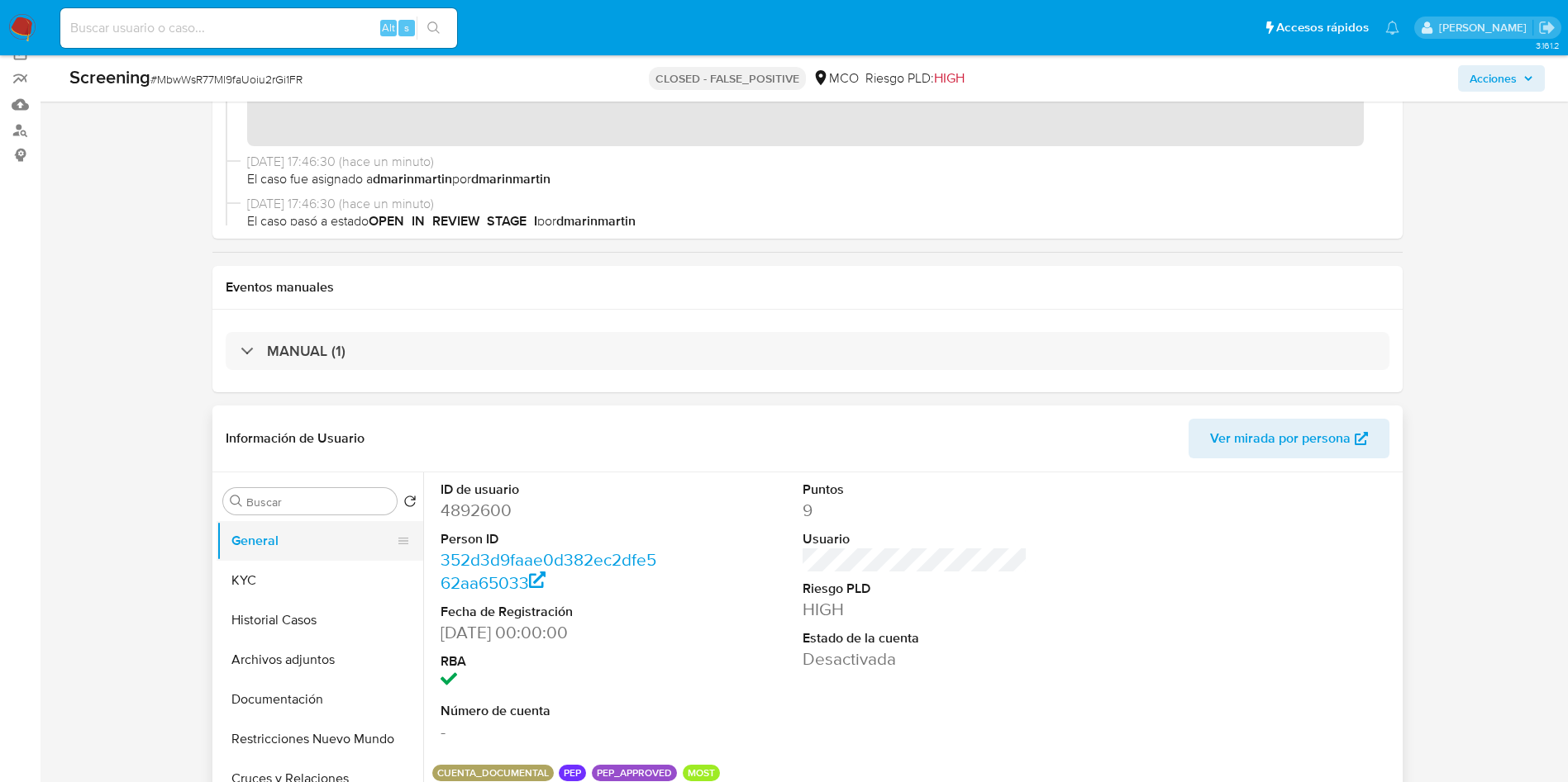
scroll to position [248, 0]
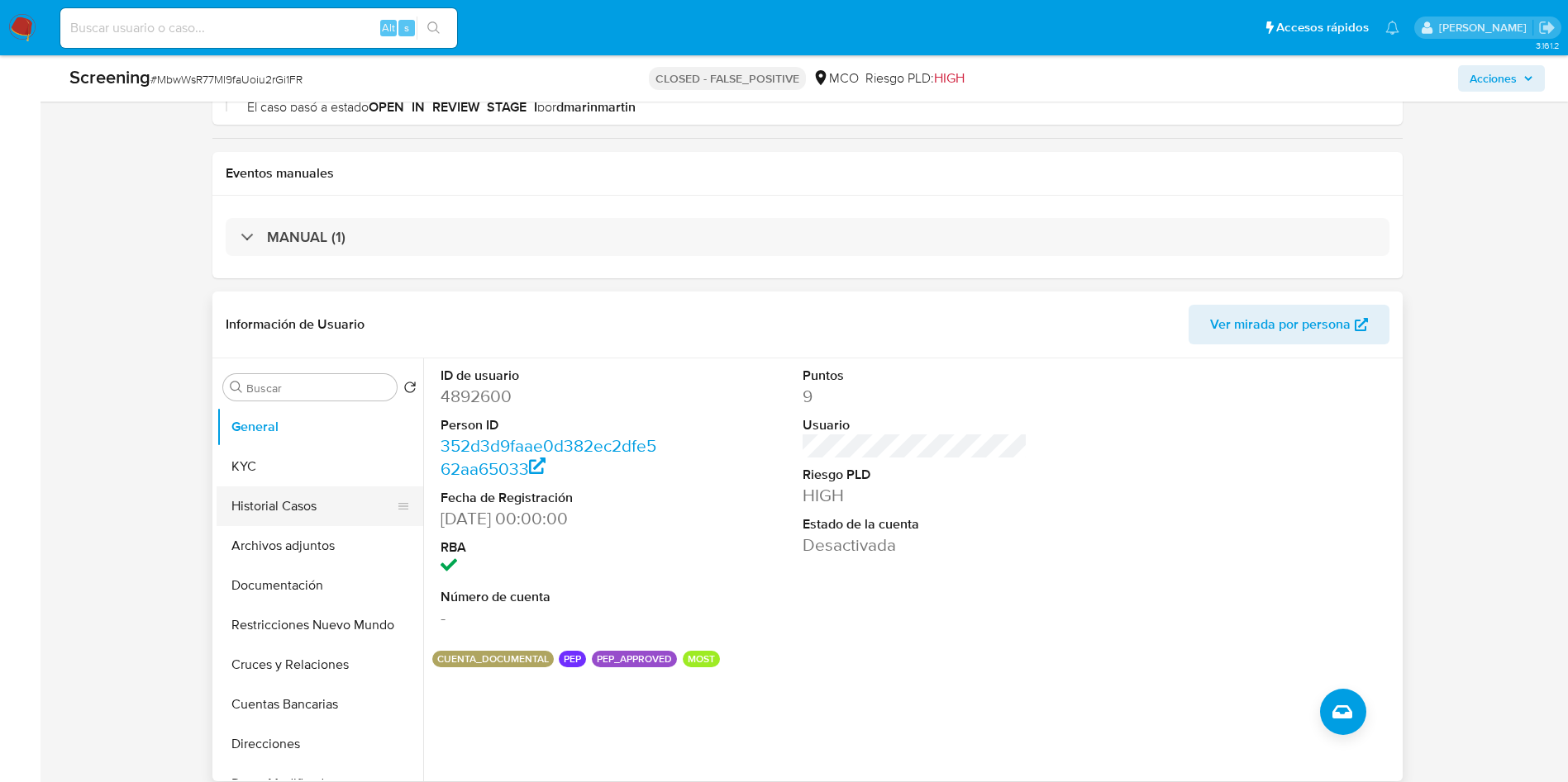
click at [263, 510] on button "Historial Casos" at bounding box center [313, 506] width 193 height 39
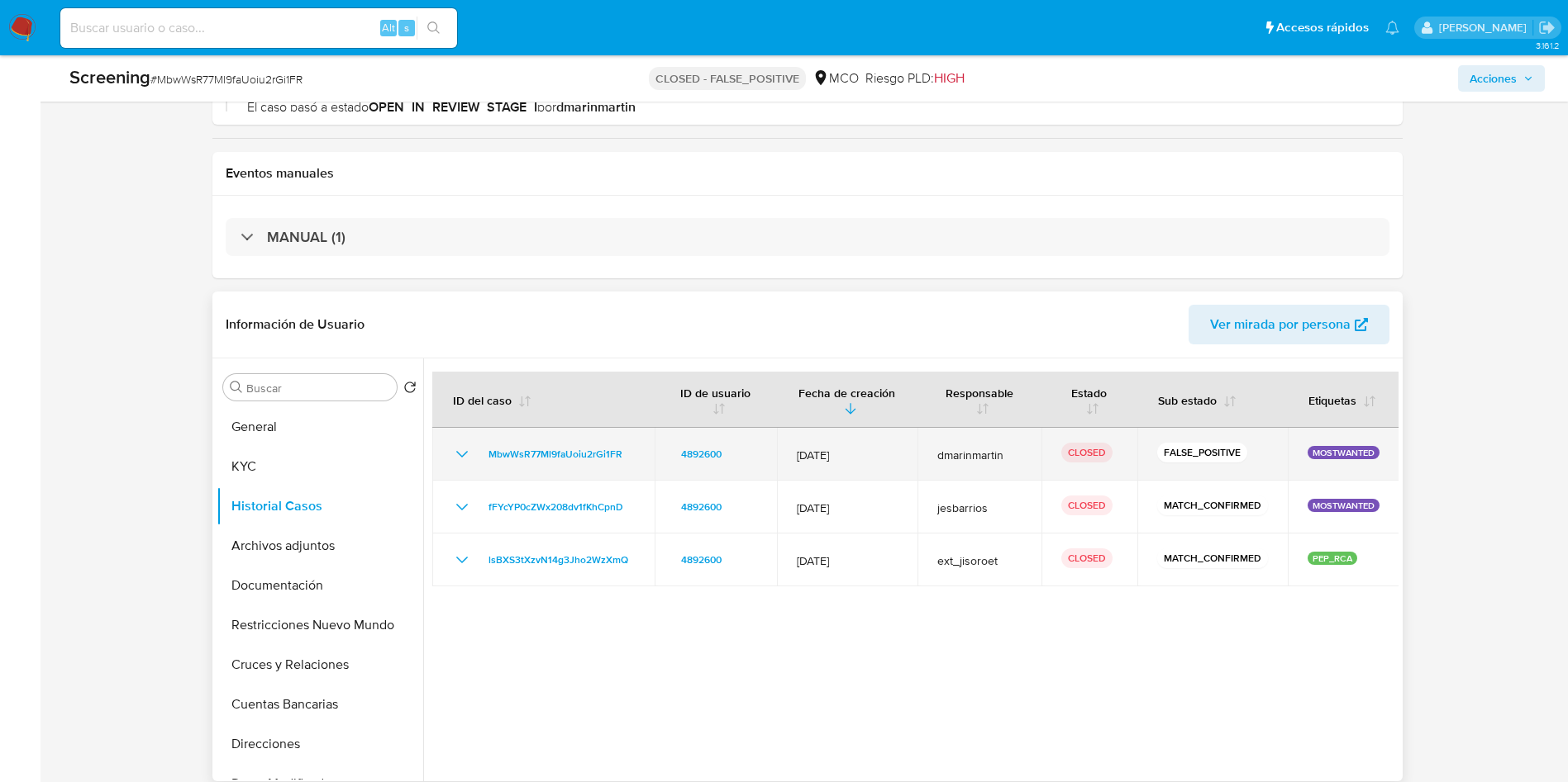
click at [461, 455] on icon "Mostrar/Ocultar" at bounding box center [461, 454] width 11 height 7
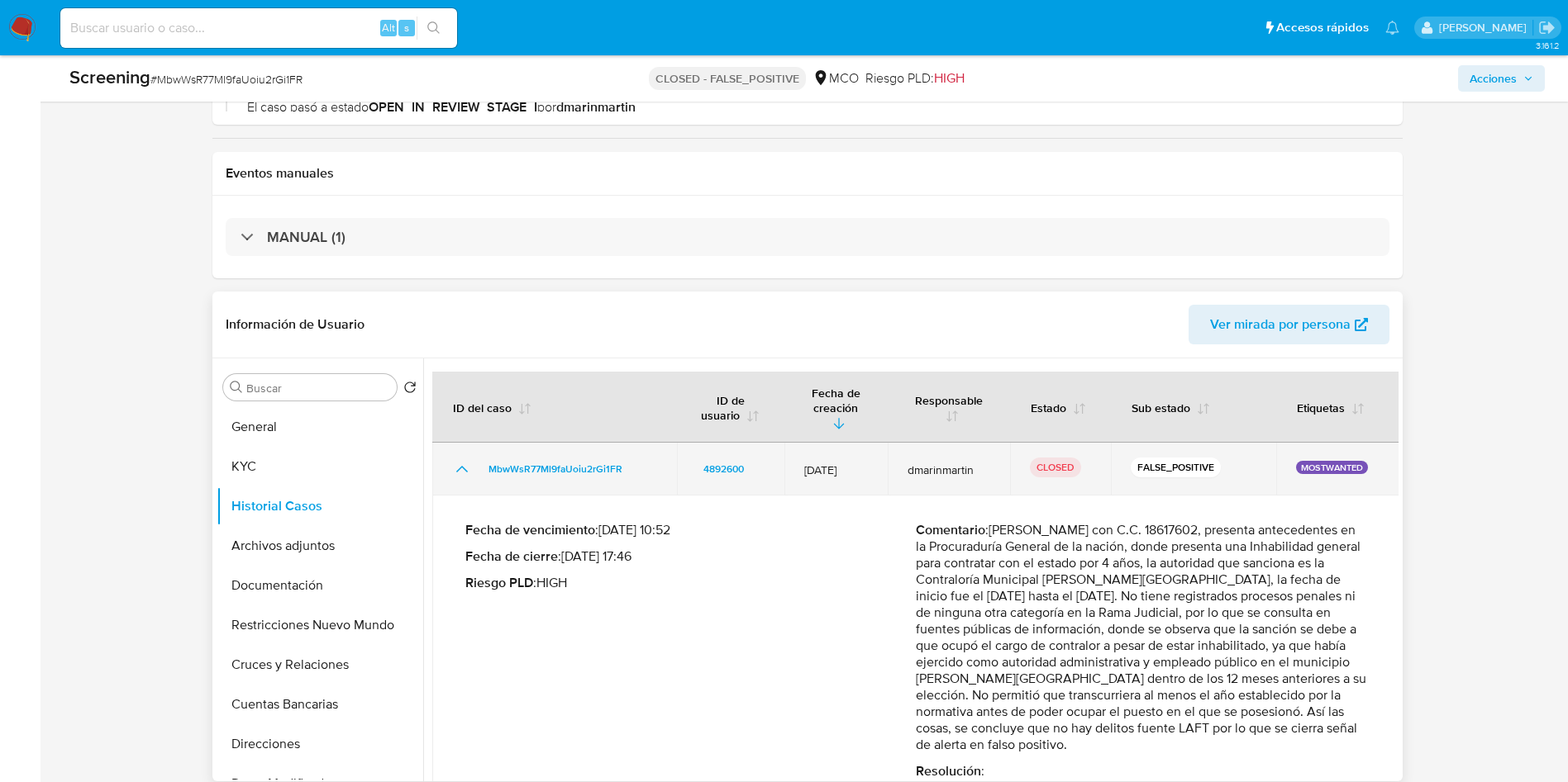
click at [461, 460] on icon "Mostrar/Ocultar" at bounding box center [461, 469] width 20 height 20
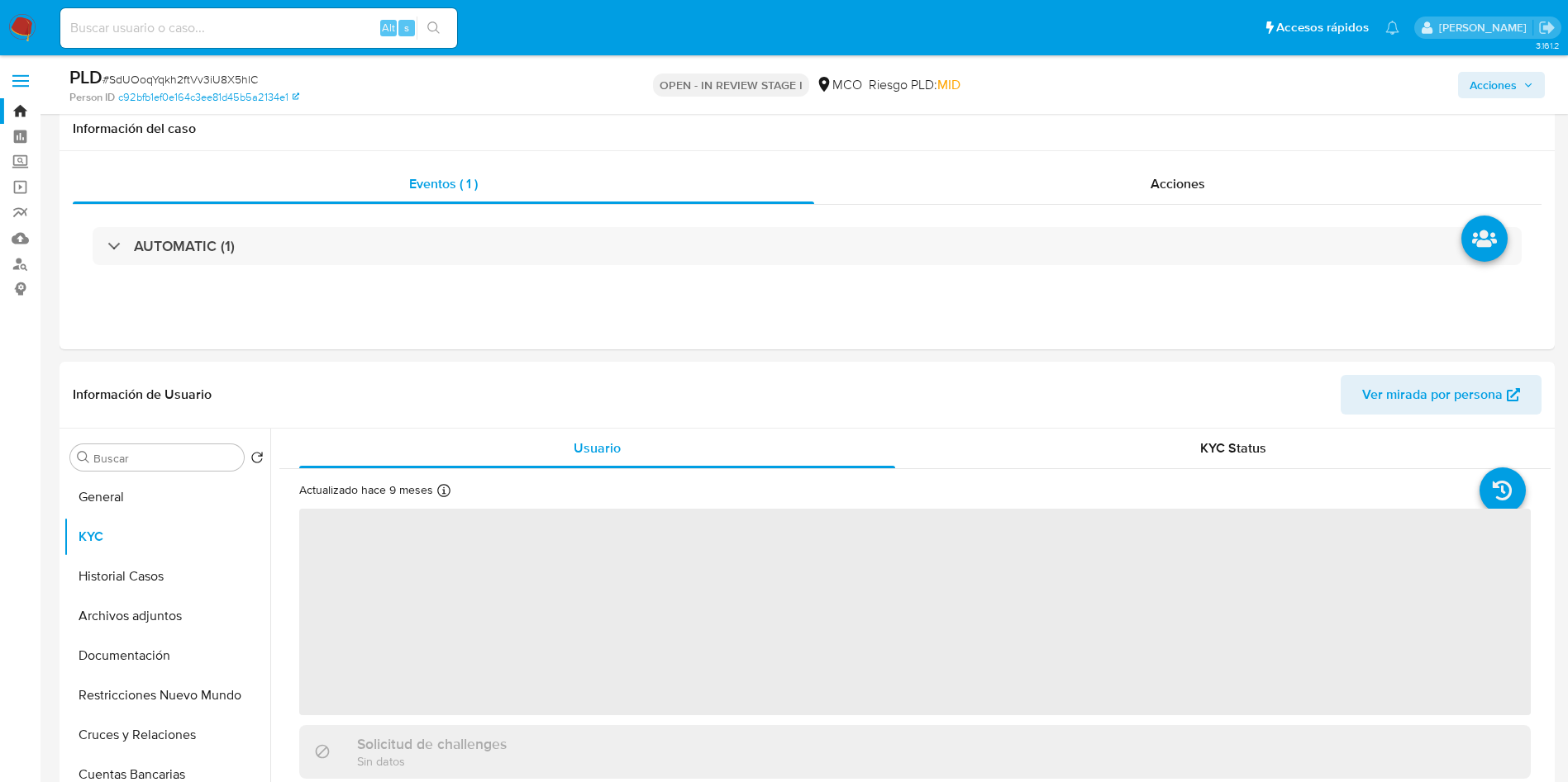
select select "10"
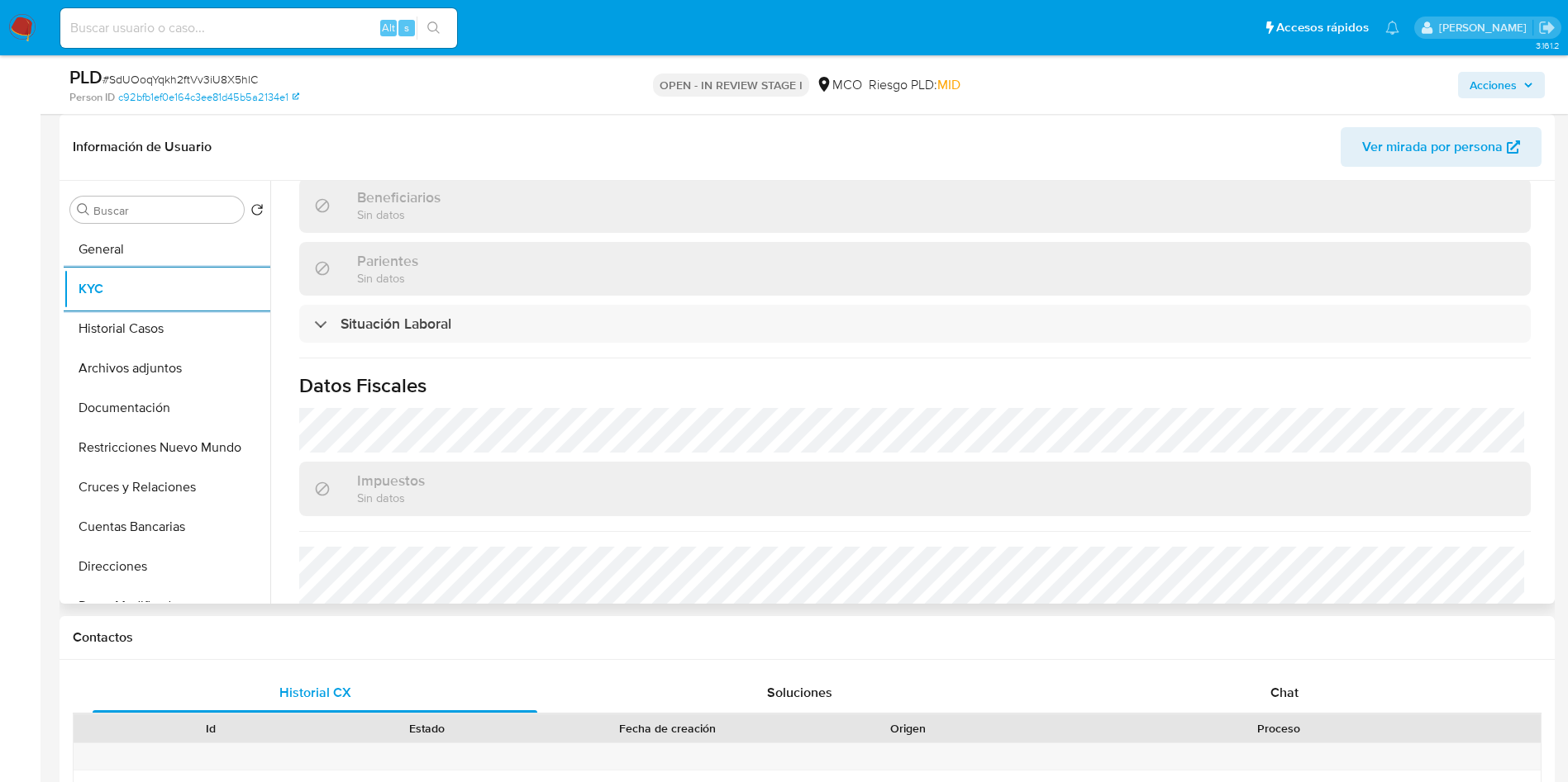
scroll to position [715, 0]
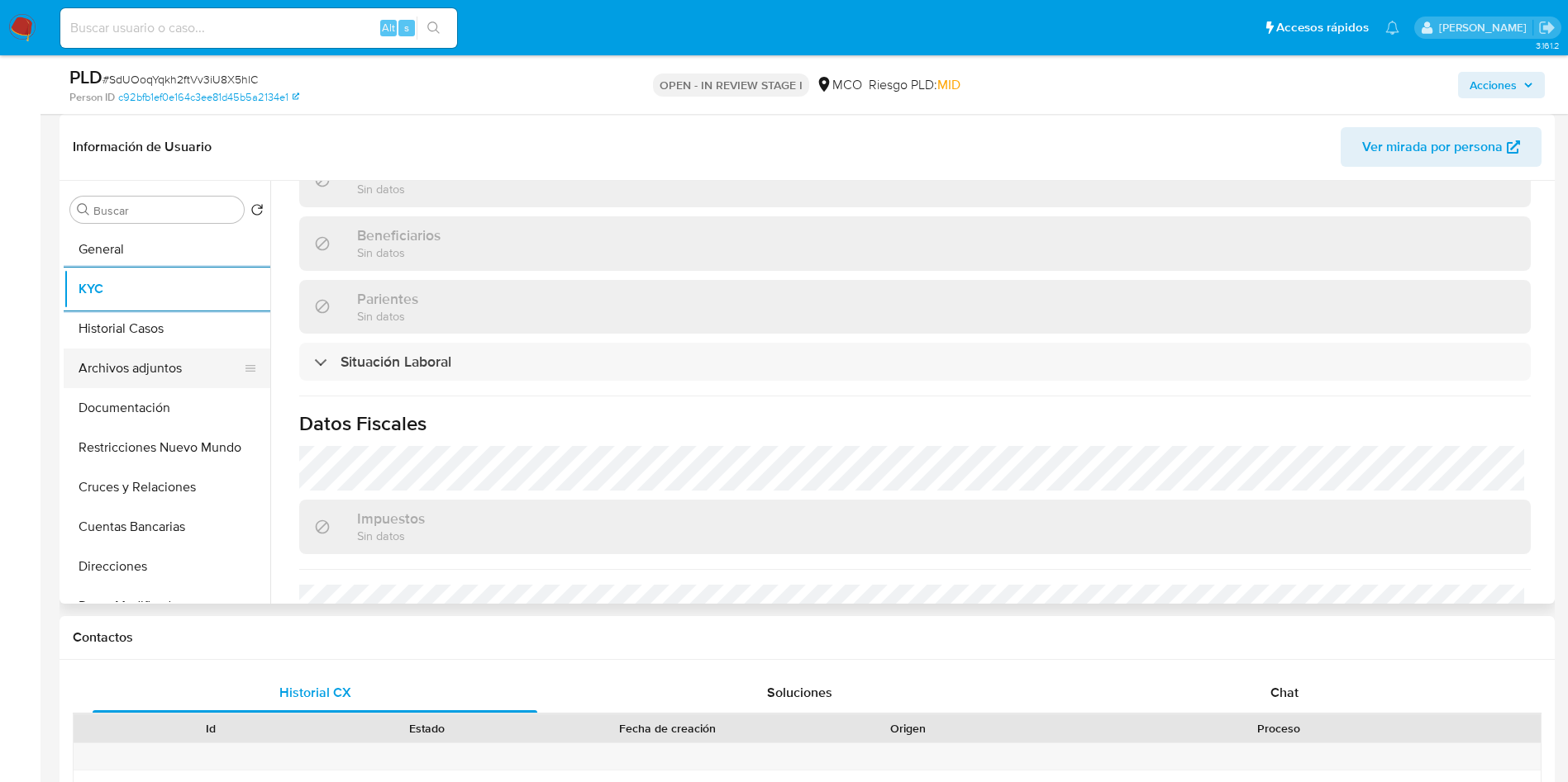
click at [170, 368] on button "Archivos adjuntos" at bounding box center [160, 368] width 193 height 39
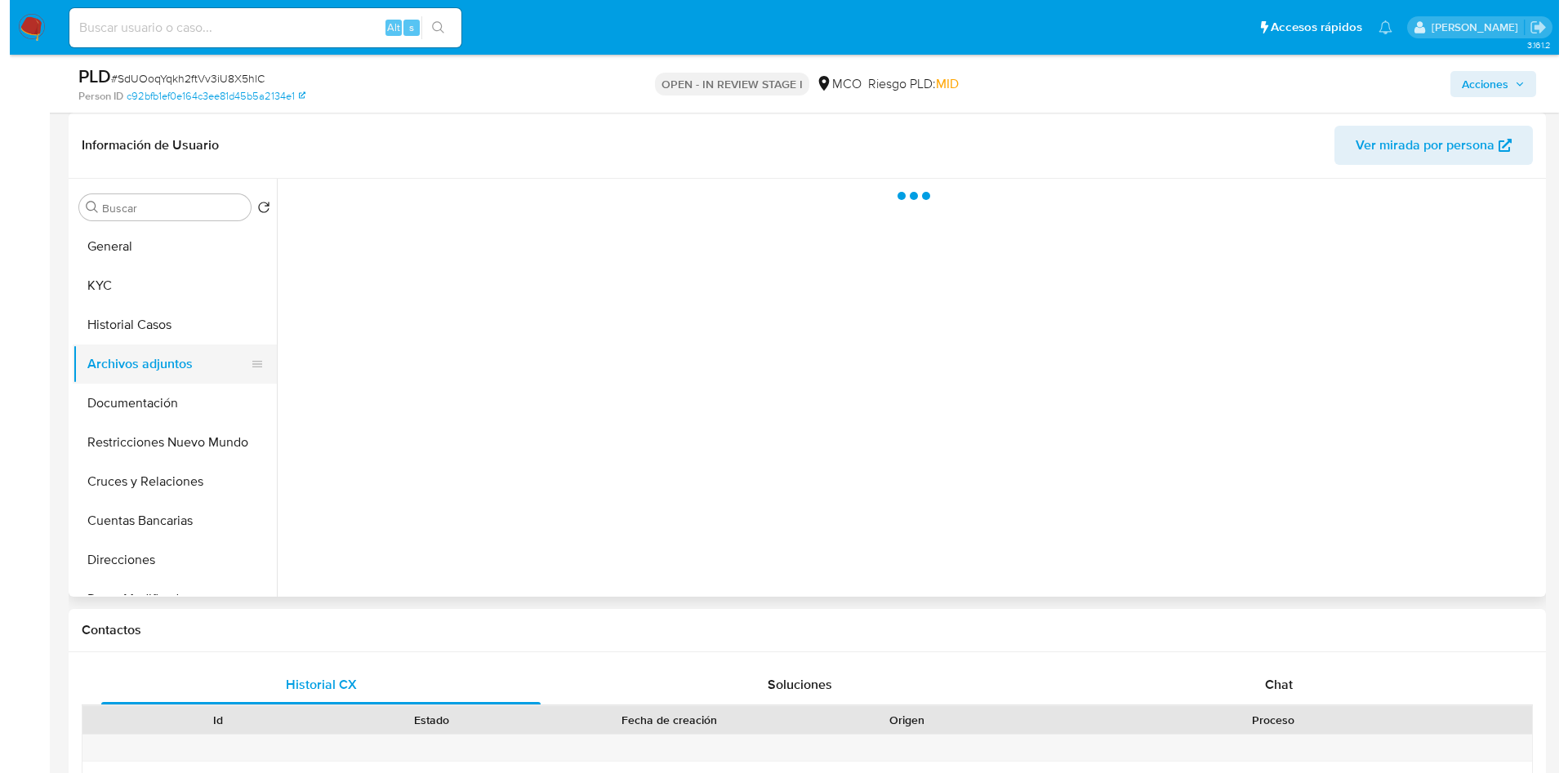
scroll to position [0, 0]
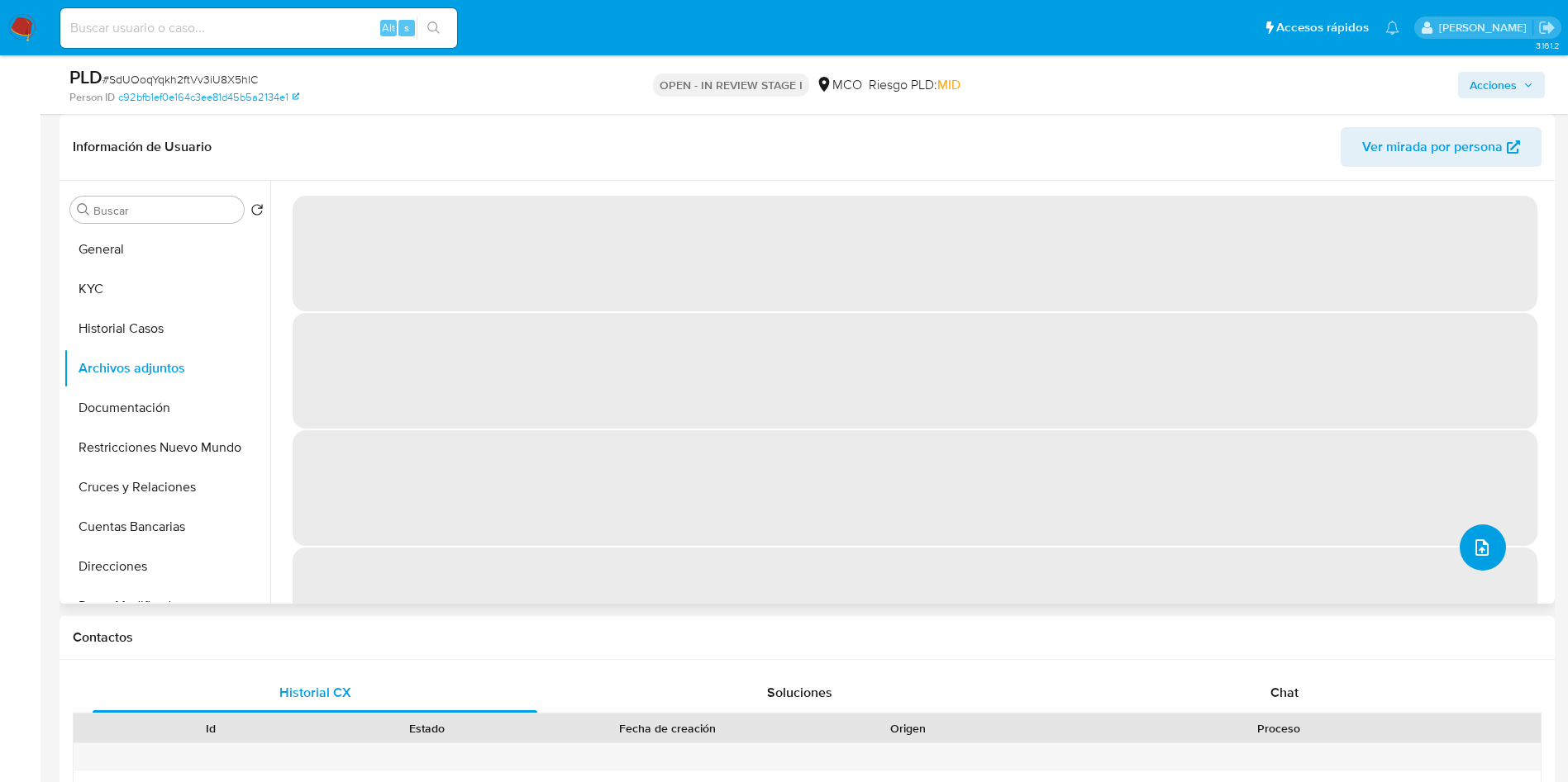
click at [1475, 539] on icon "upload-file" at bounding box center [1481, 548] width 20 height 20
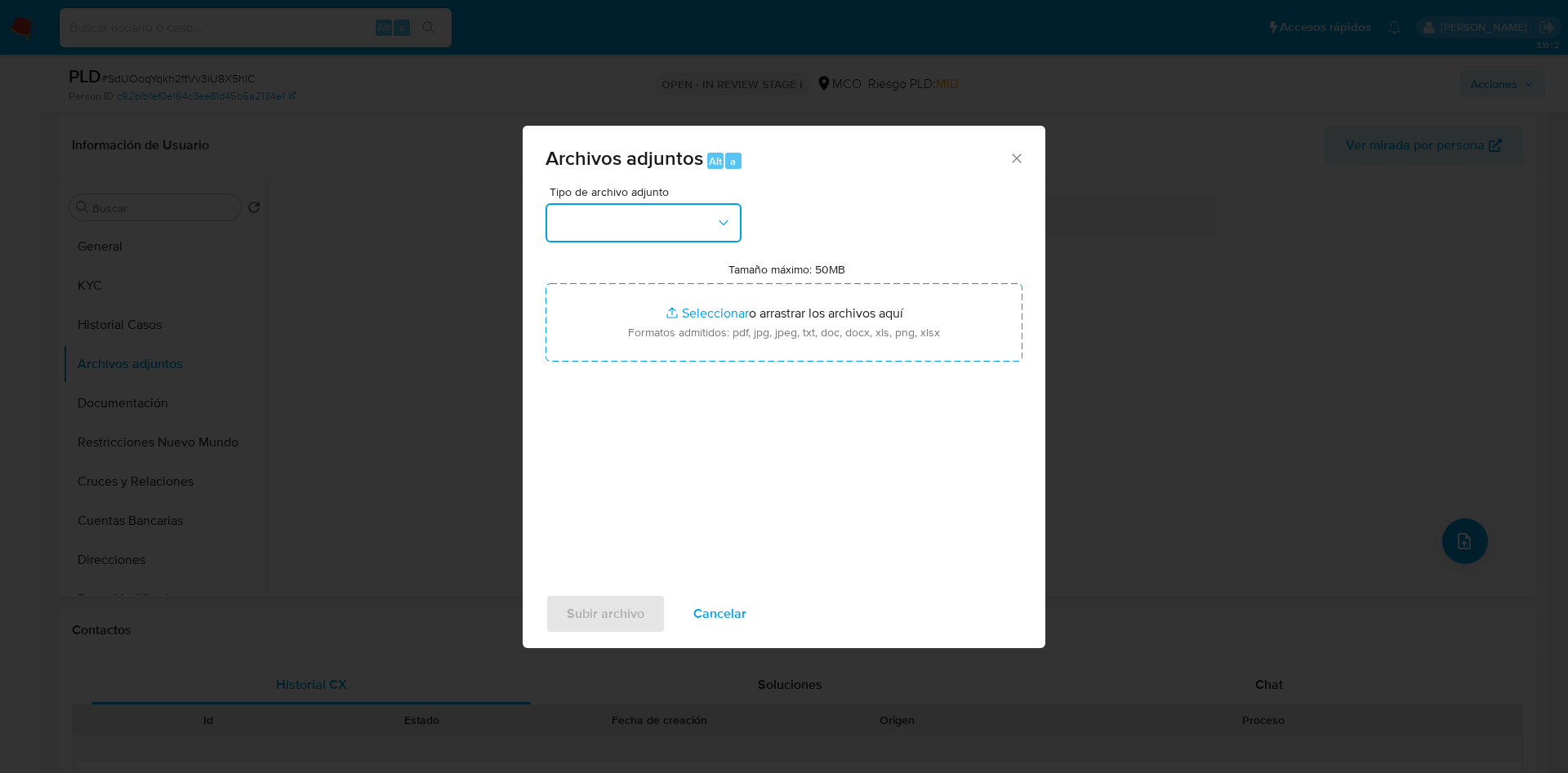
click at [604, 223] on button "button" at bounding box center [643, 222] width 196 height 39
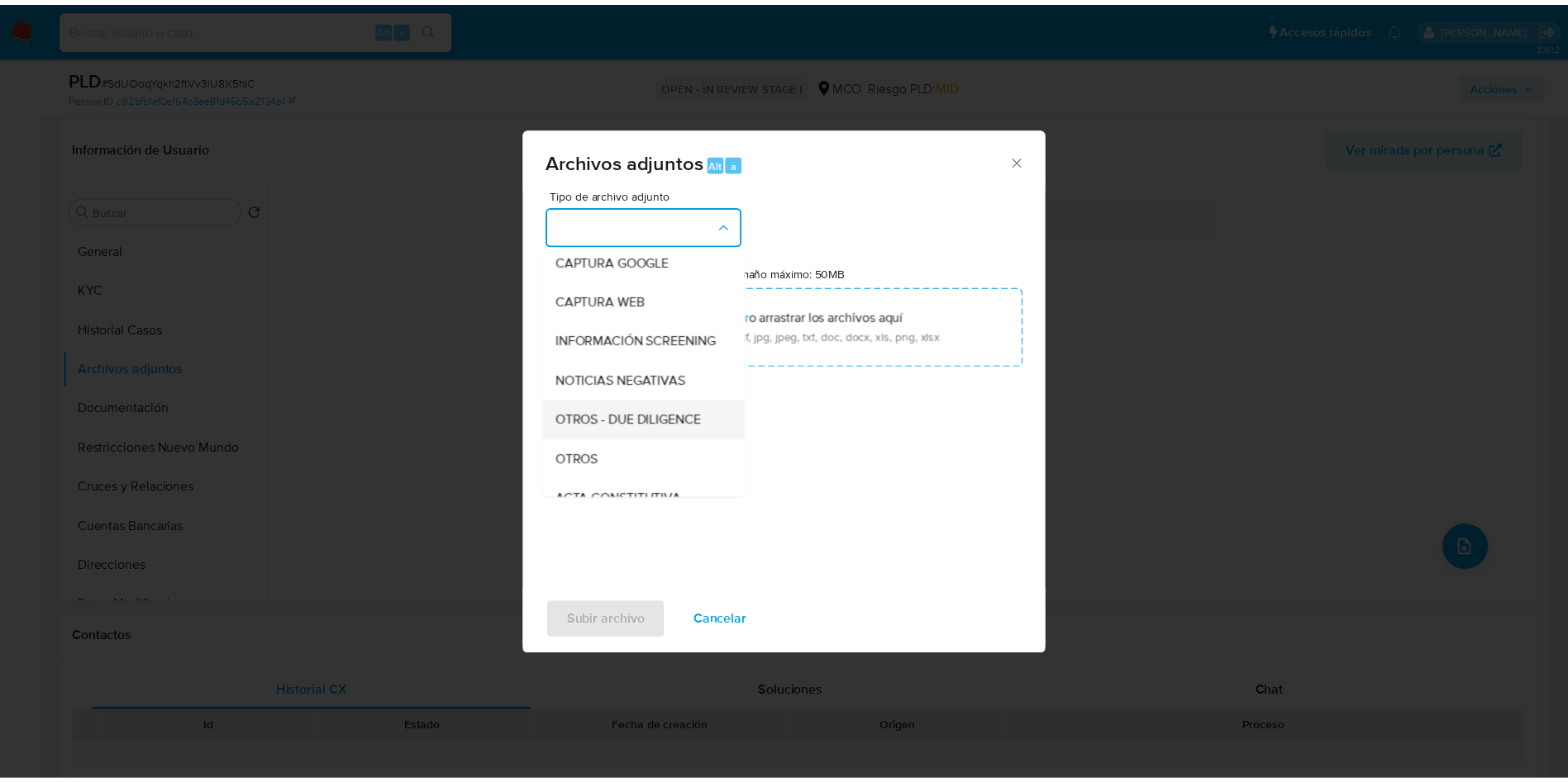
scroll to position [124, 0]
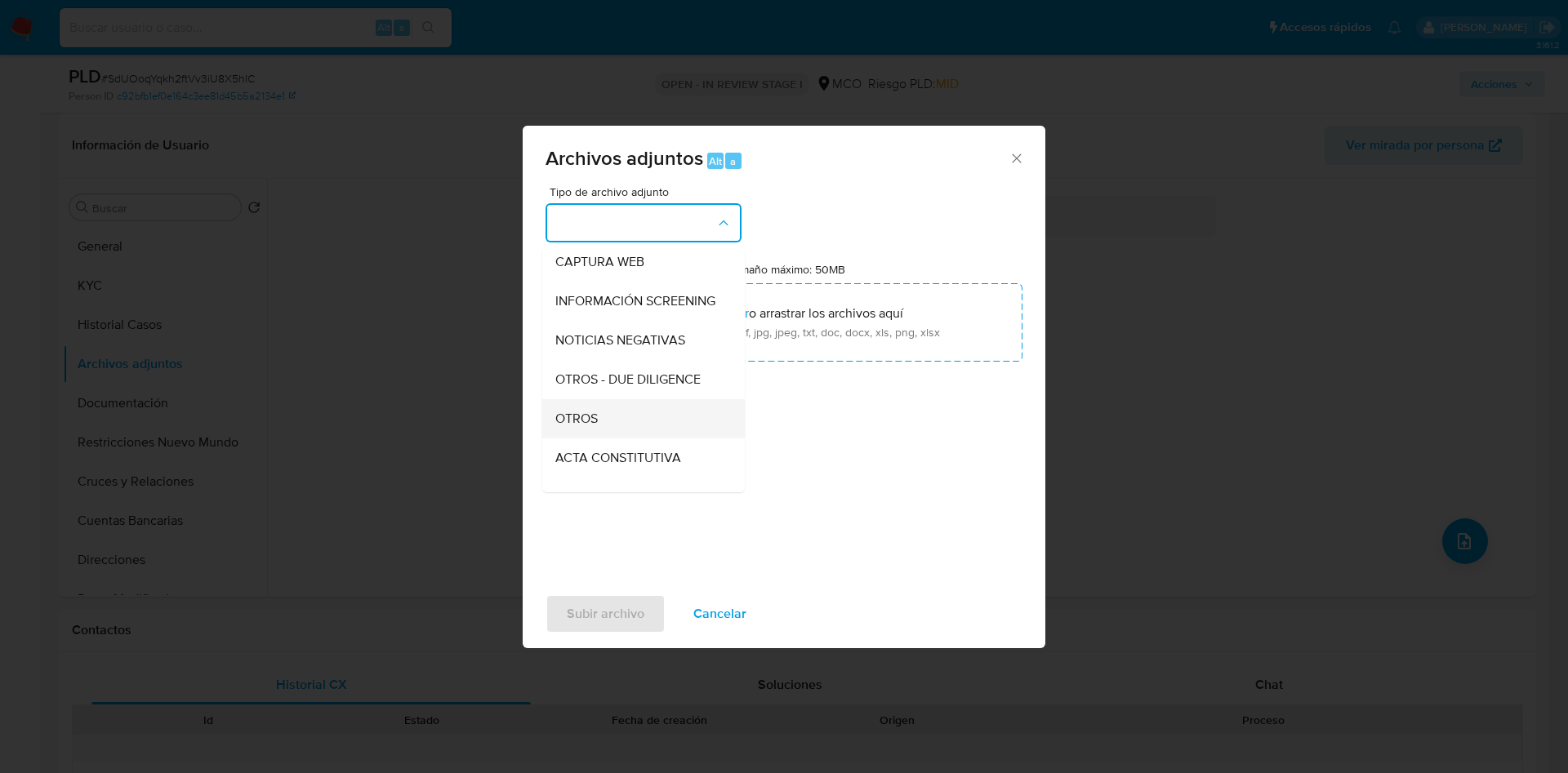
click at [604, 439] on div "OTROS" at bounding box center [638, 418] width 167 height 39
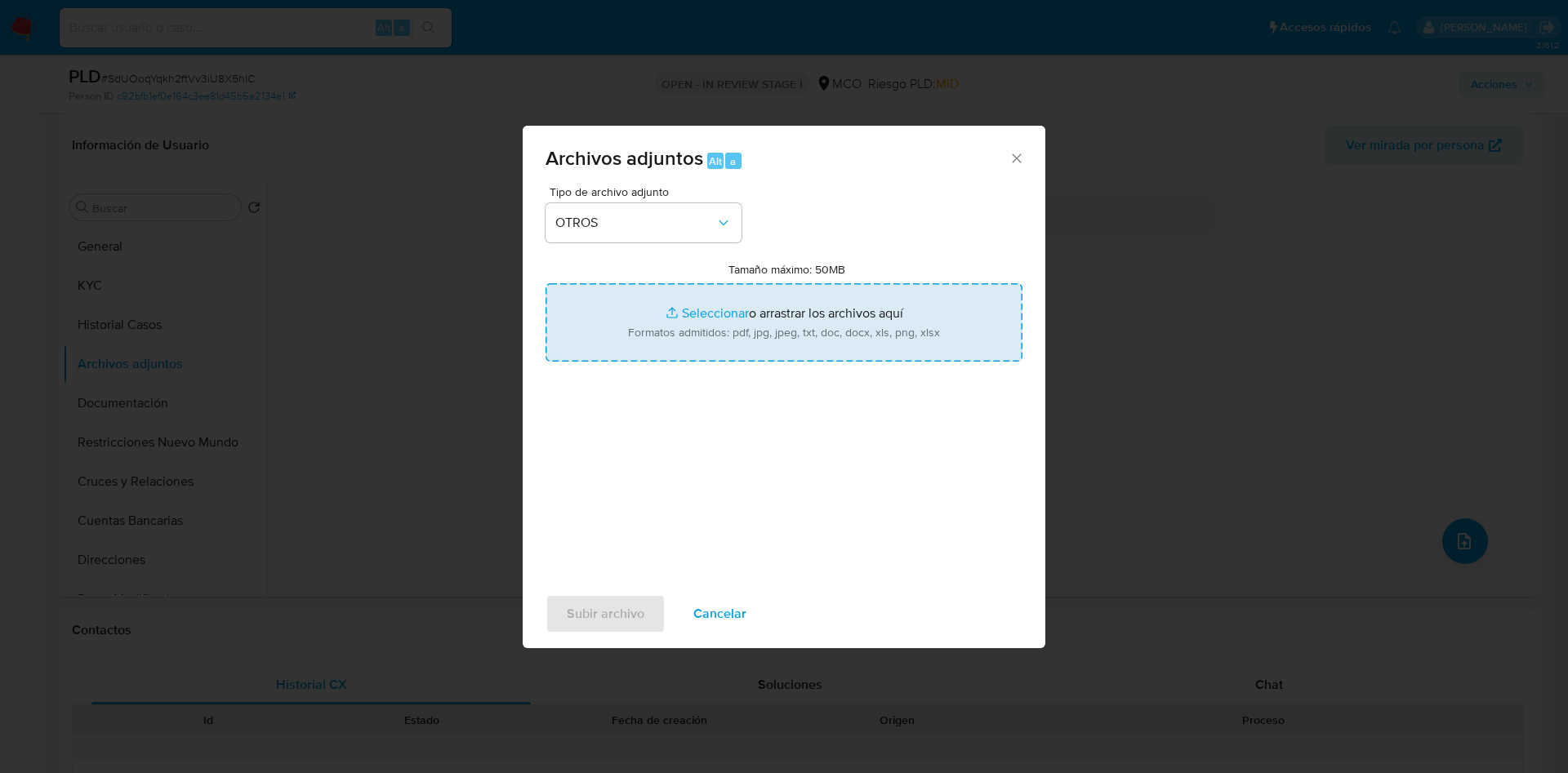
click at [675, 325] on input "Tamaño máximo: 50MB Seleccionar archivos" at bounding box center [784, 322] width 477 height 79
type input "C:\fakepath\667859828 - 07_10_2025.pdf"
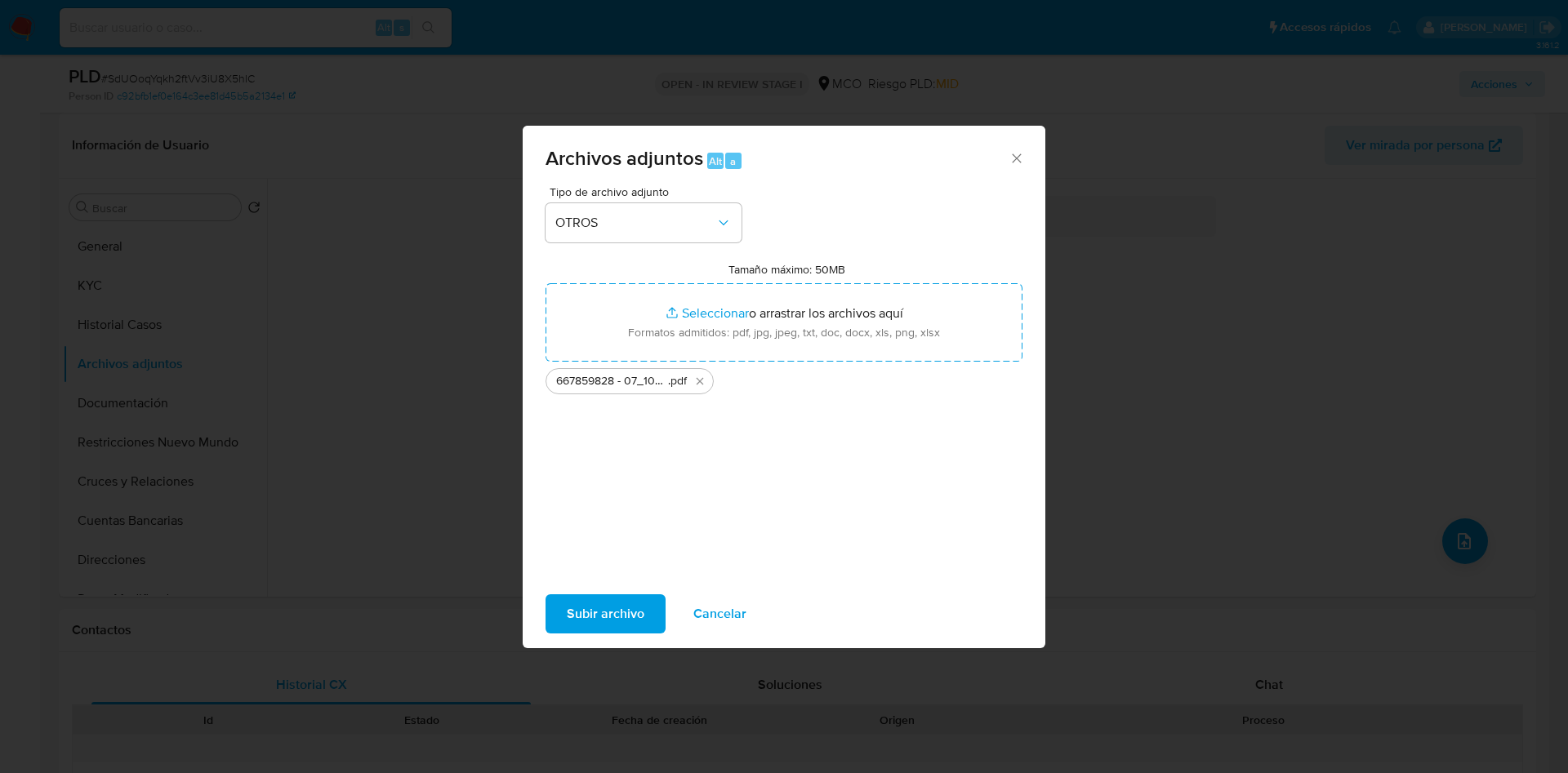
click at [612, 612] on span "Subir archivo" at bounding box center [605, 614] width 78 height 36
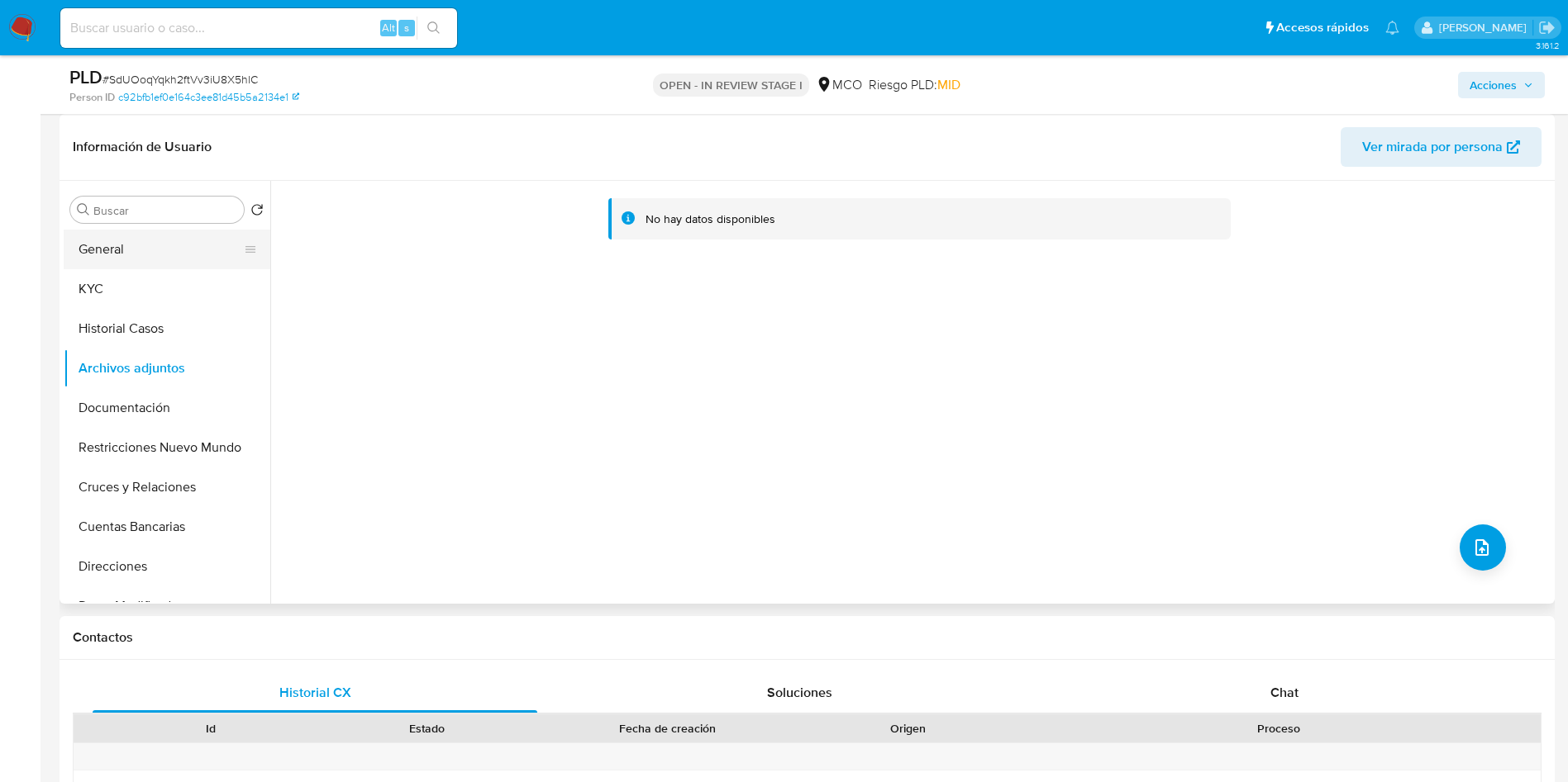
click at [144, 255] on button "General" at bounding box center [160, 249] width 193 height 39
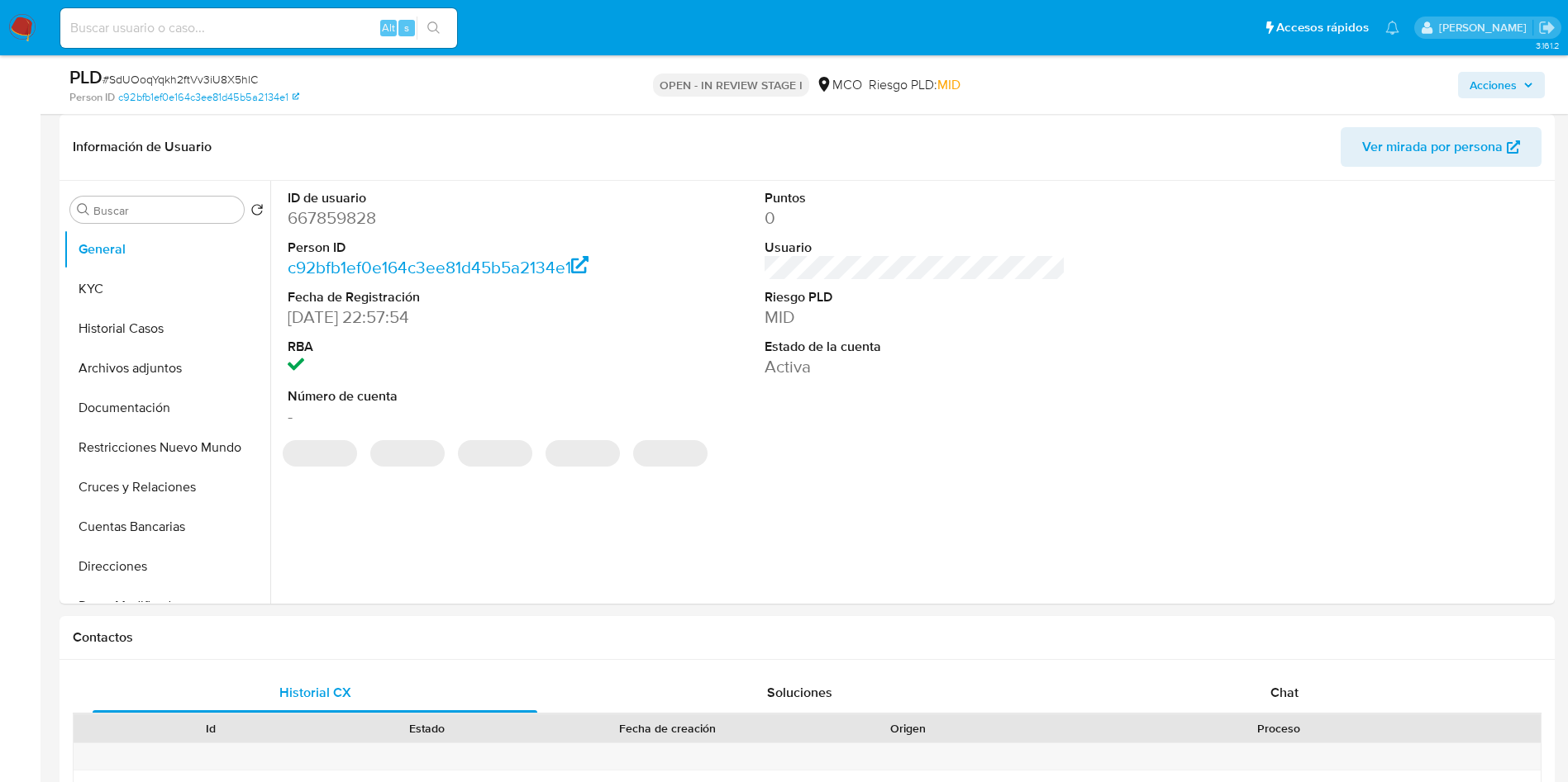
click at [1498, 90] on span "Acciones" at bounding box center [1493, 85] width 47 height 26
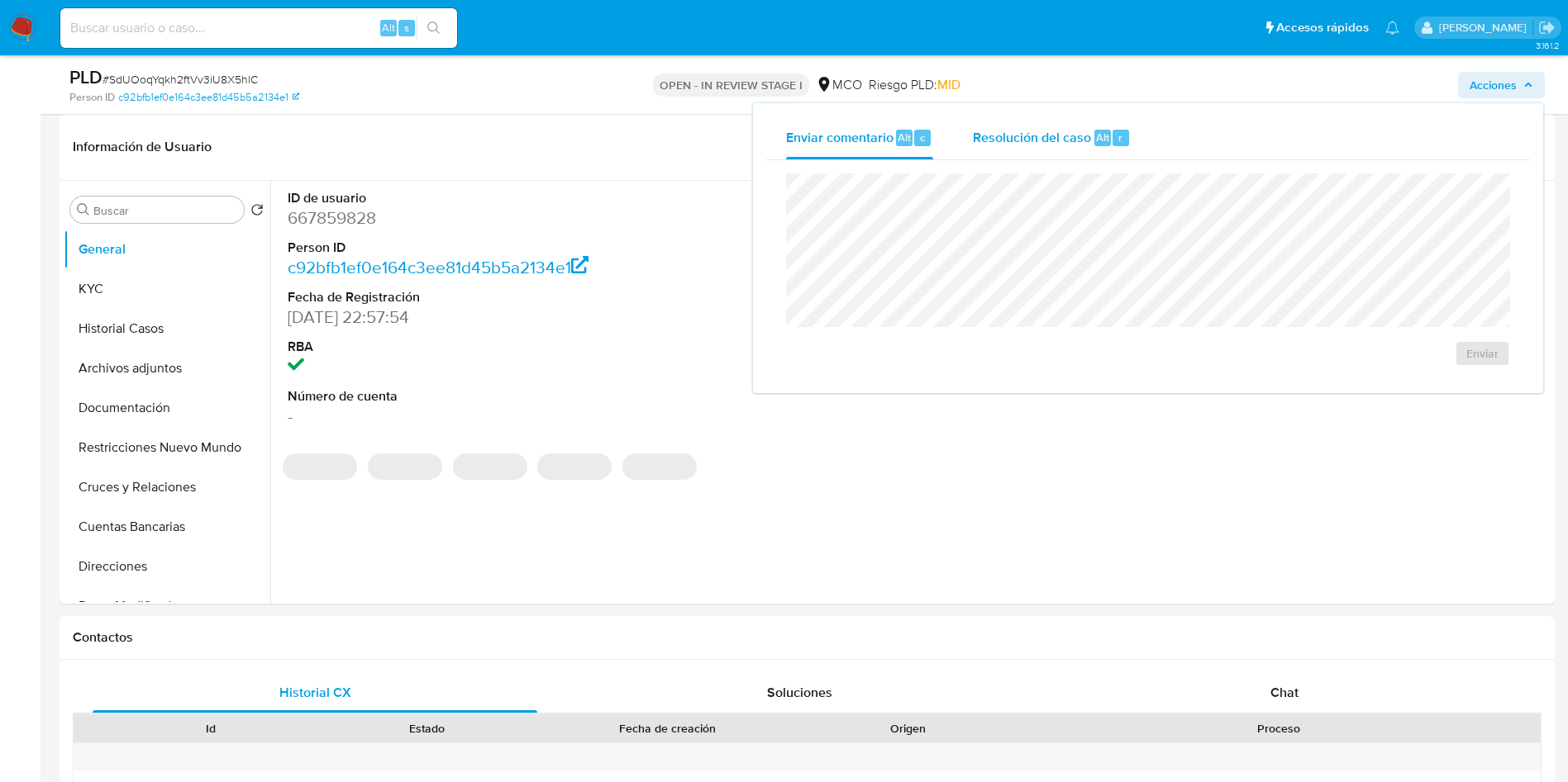
click at [1069, 135] on span "Resolución del caso" at bounding box center [1031, 137] width 118 height 19
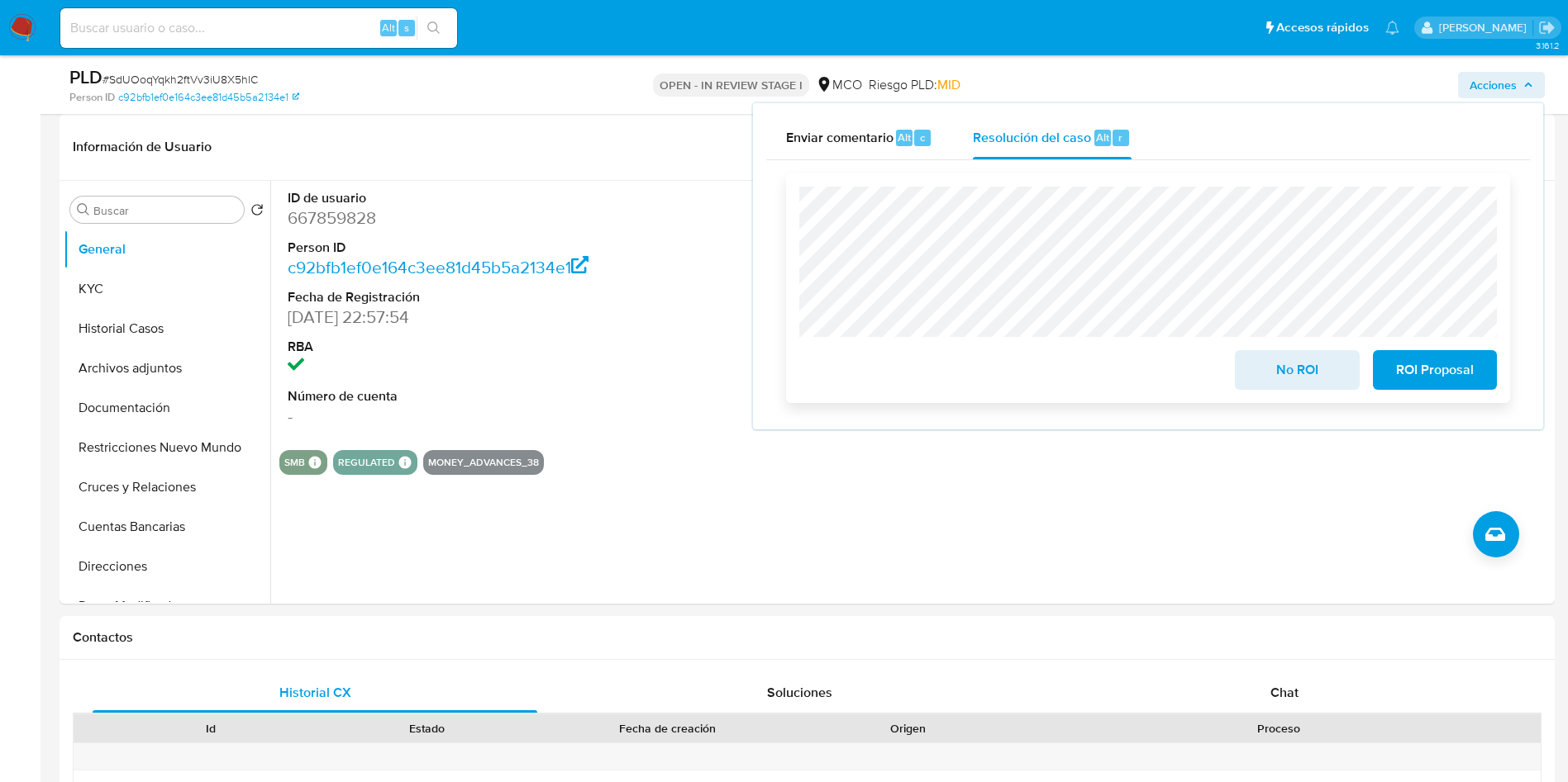
click at [1285, 373] on span "No ROI" at bounding box center [1296, 370] width 81 height 37
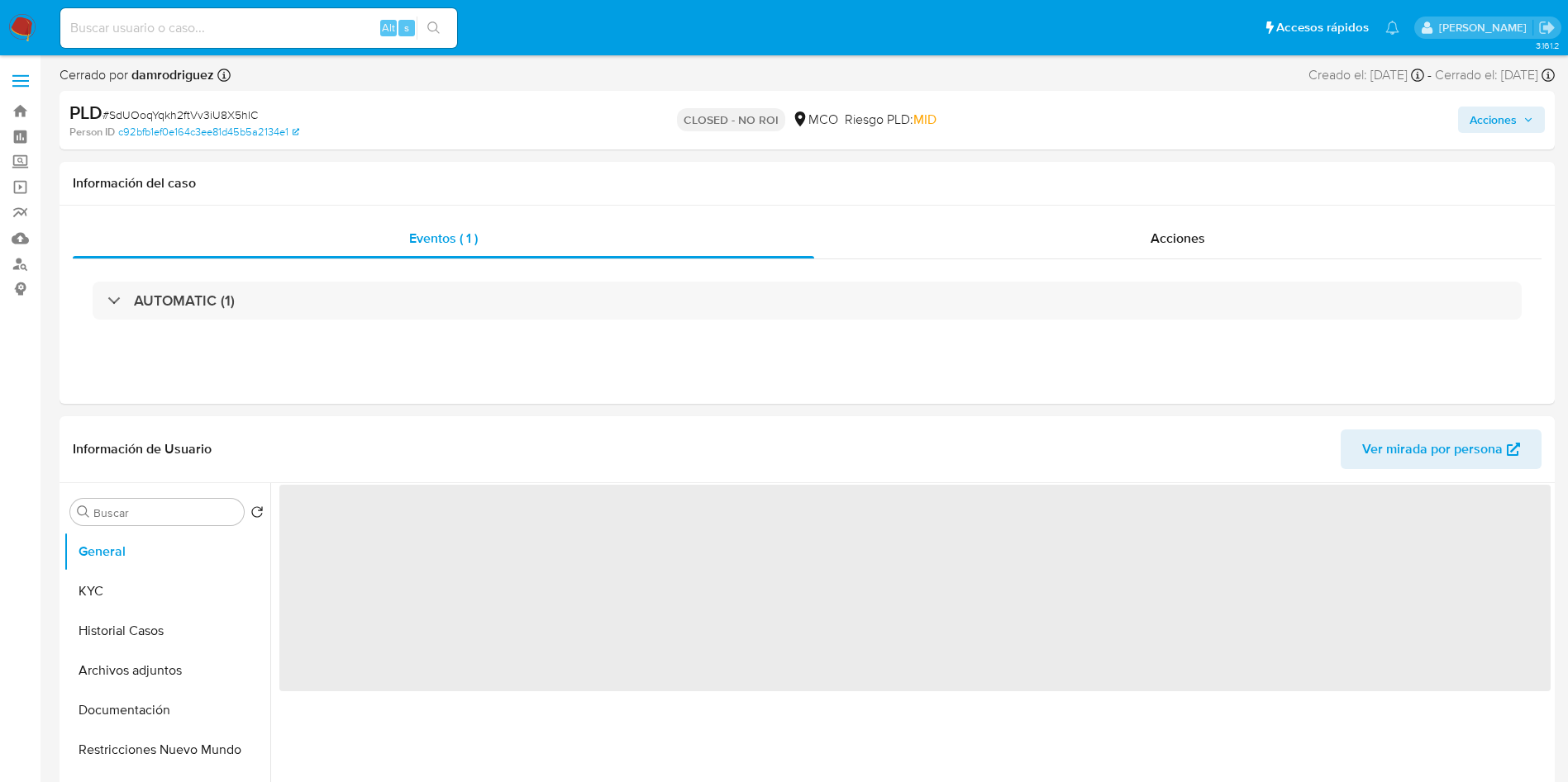
select select "10"
click at [20, 23] on img at bounding box center [22, 28] width 28 height 28
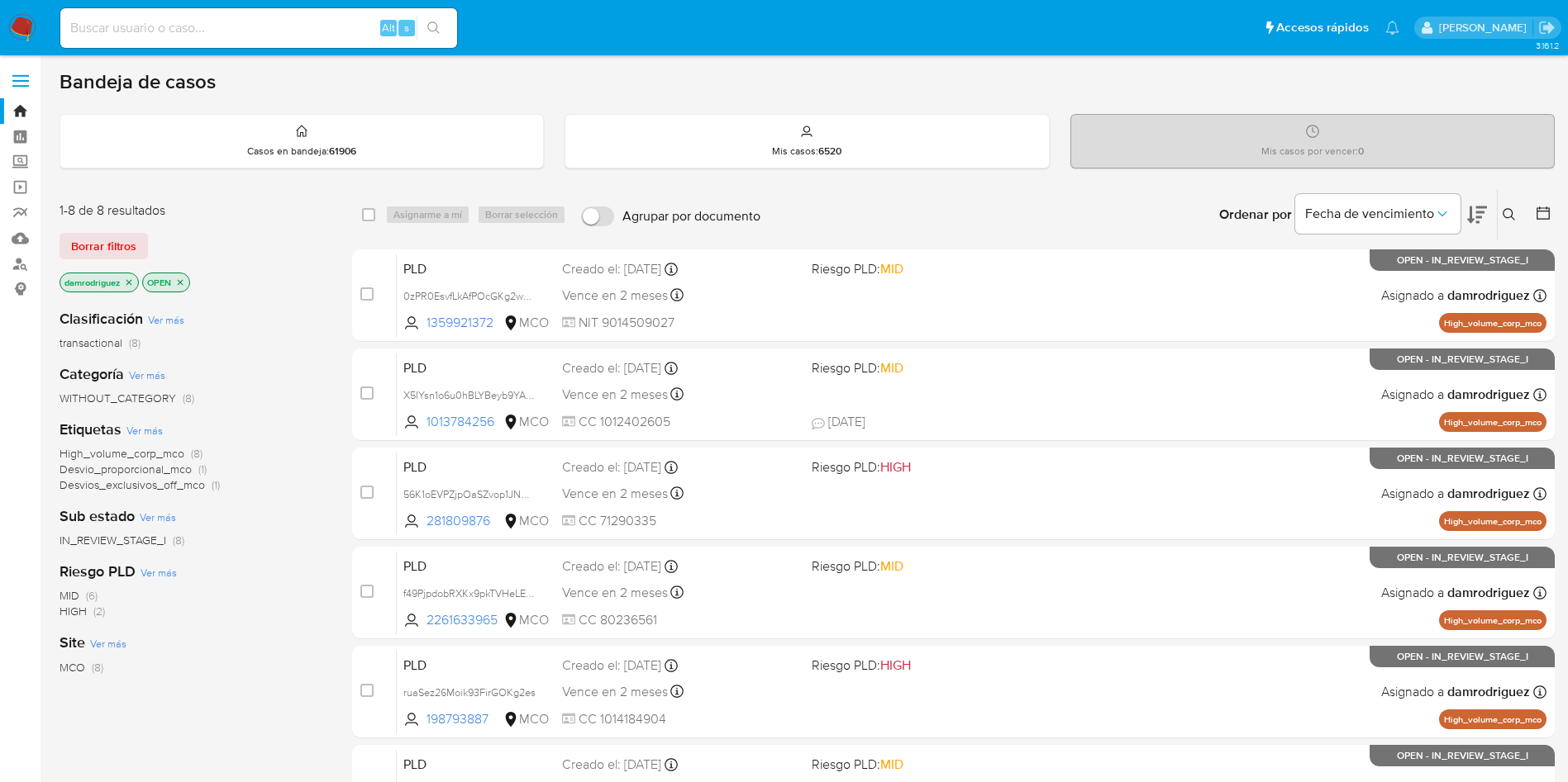
click at [311, 388] on div "Categoría Ver más WITHOUT_CATEGORY (8)" at bounding box center [192, 385] width 266 height 42
click at [32, 27] on img at bounding box center [22, 28] width 28 height 28
click at [129, 283] on icon "close-filter" at bounding box center [128, 282] width 10 height 10
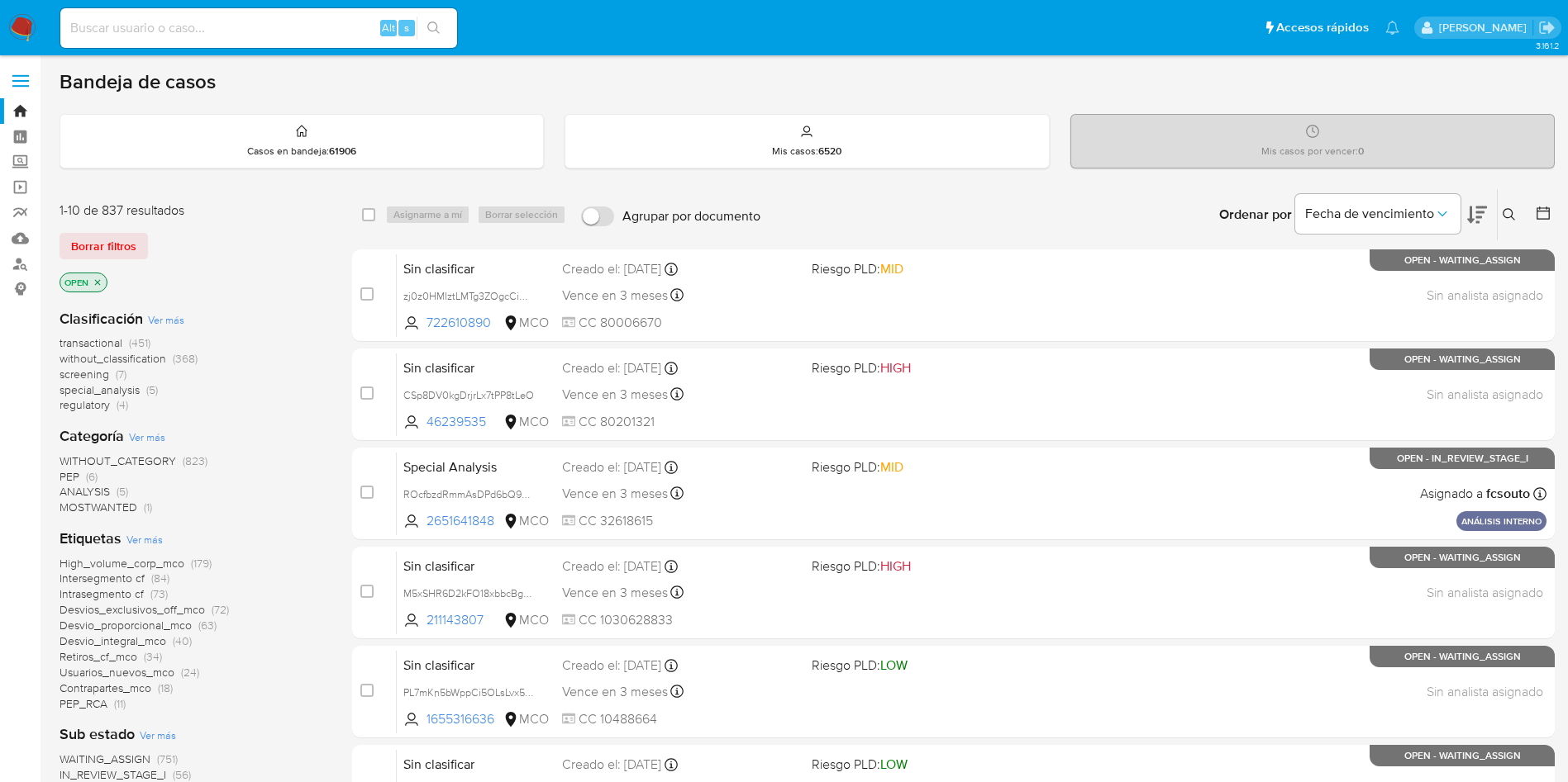
click at [101, 281] on icon "close-filter" at bounding box center [97, 282] width 10 height 10
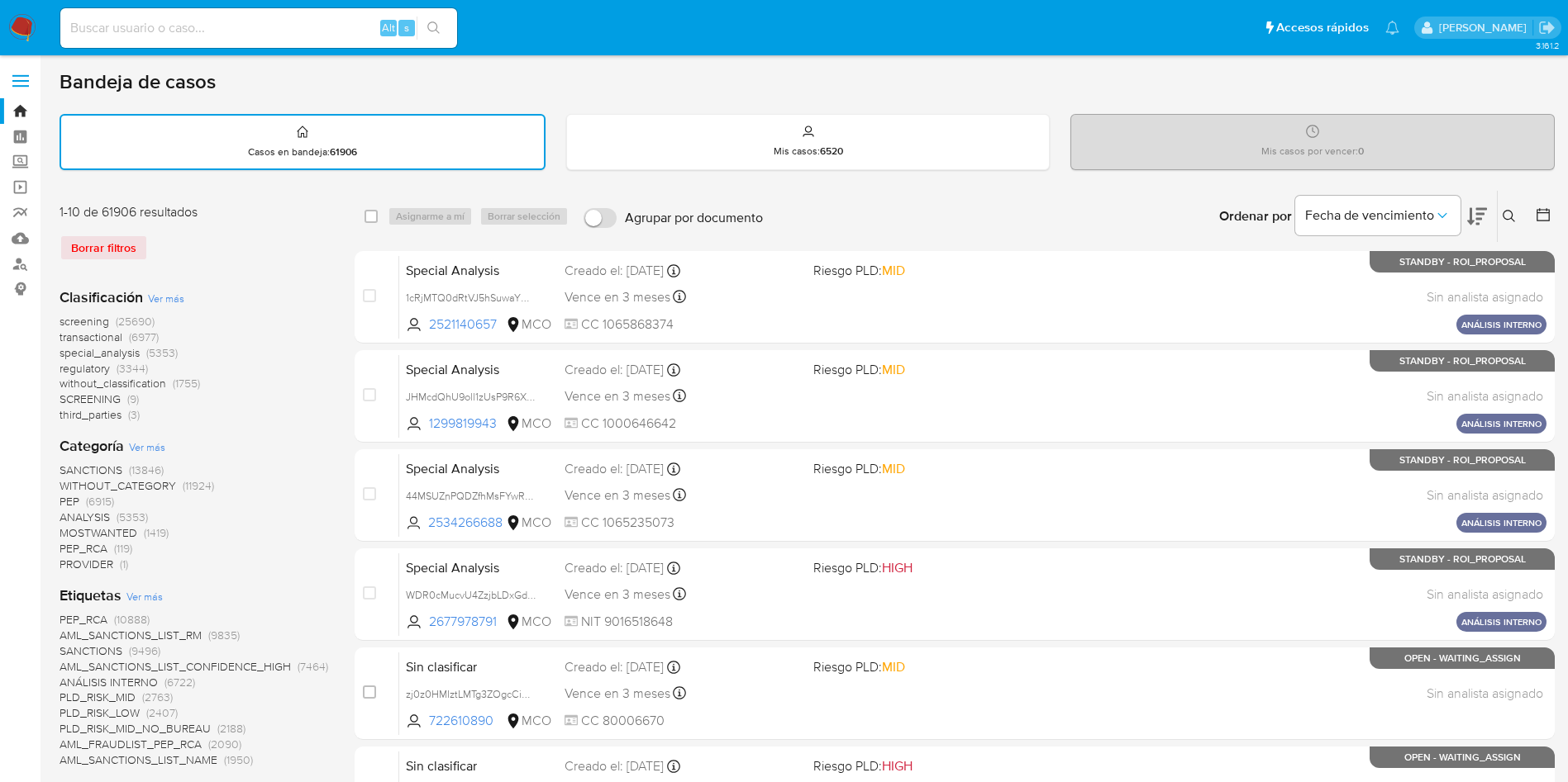
scroll to position [124, 0]
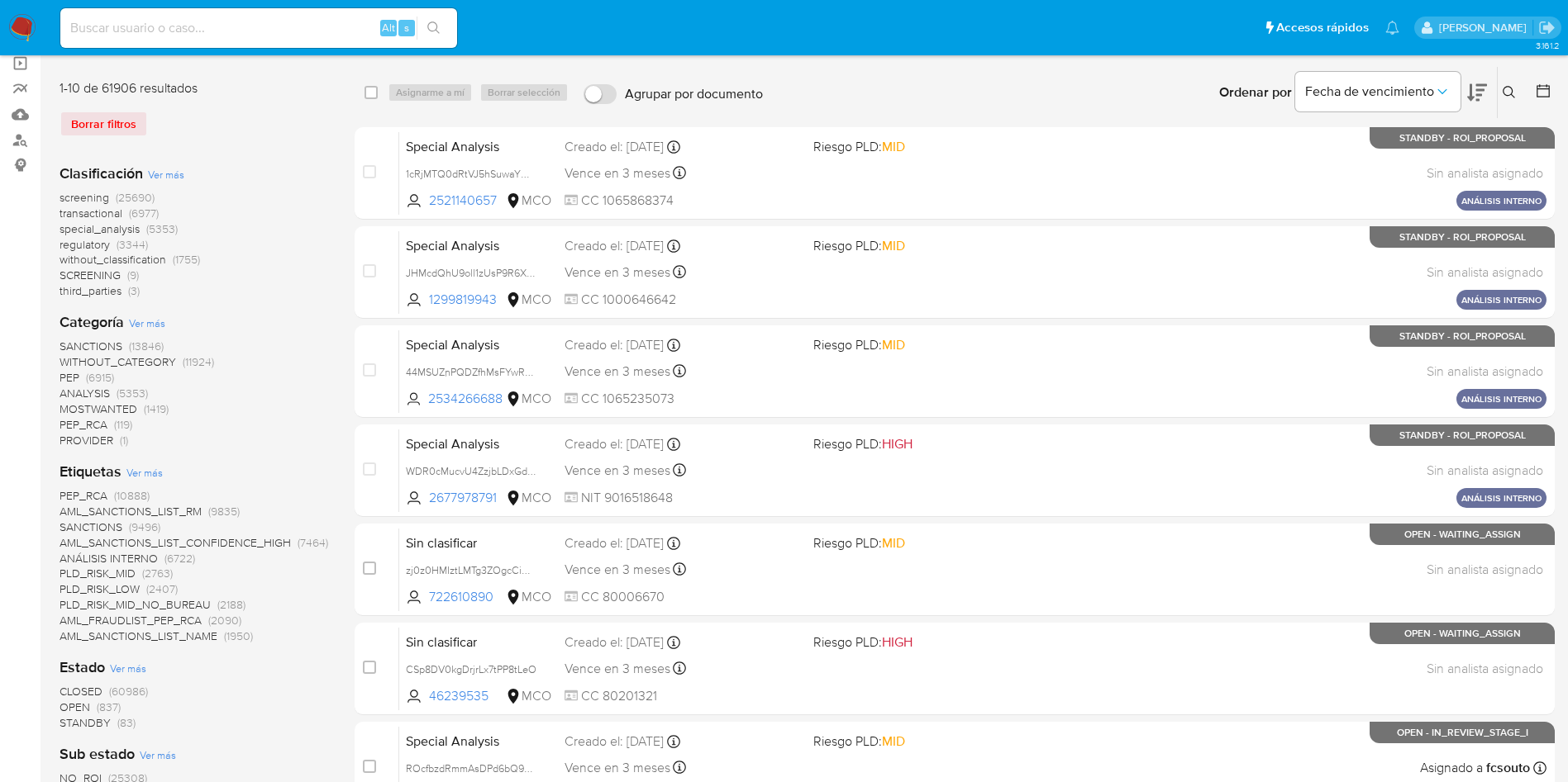
click at [96, 197] on span "screening" at bounding box center [84, 197] width 50 height 17
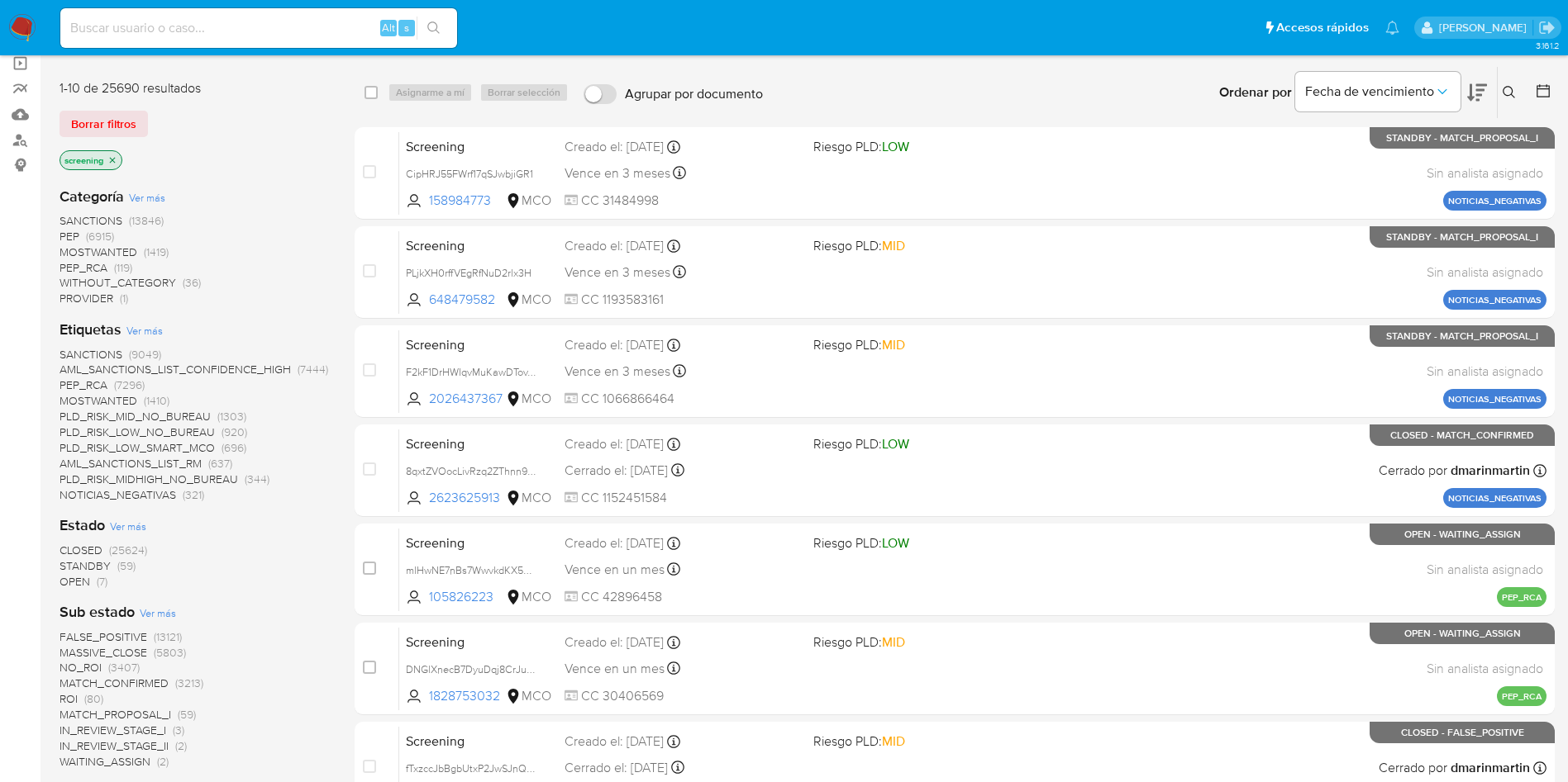
click at [290, 179] on div "Categoría Ver más SANCTIONS (13846) PEP (6915) MOSTWANTED (1419) PEP_RCA (119) …" at bounding box center [193, 677] width 268 height 1007
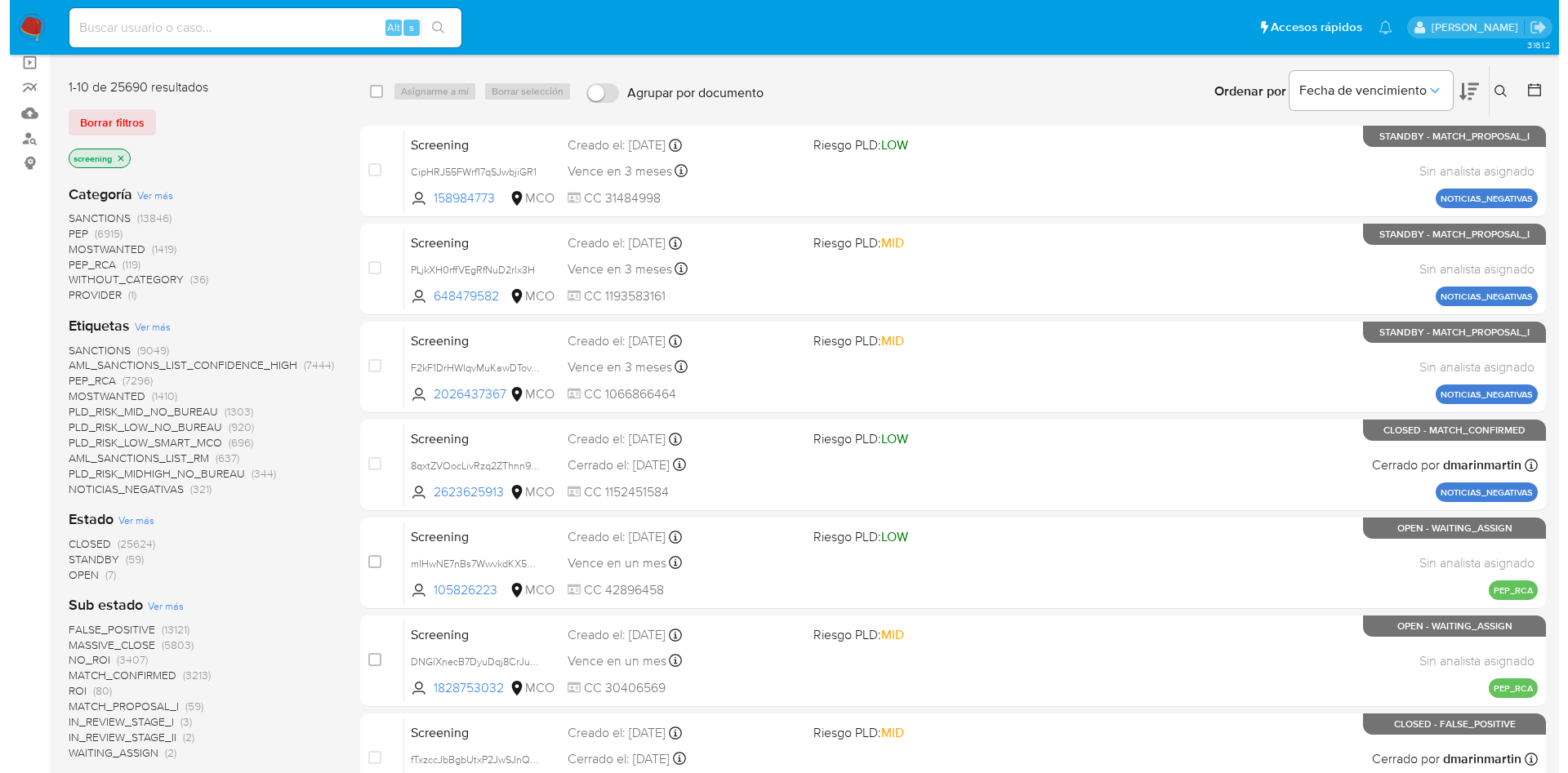
scroll to position [245, 0]
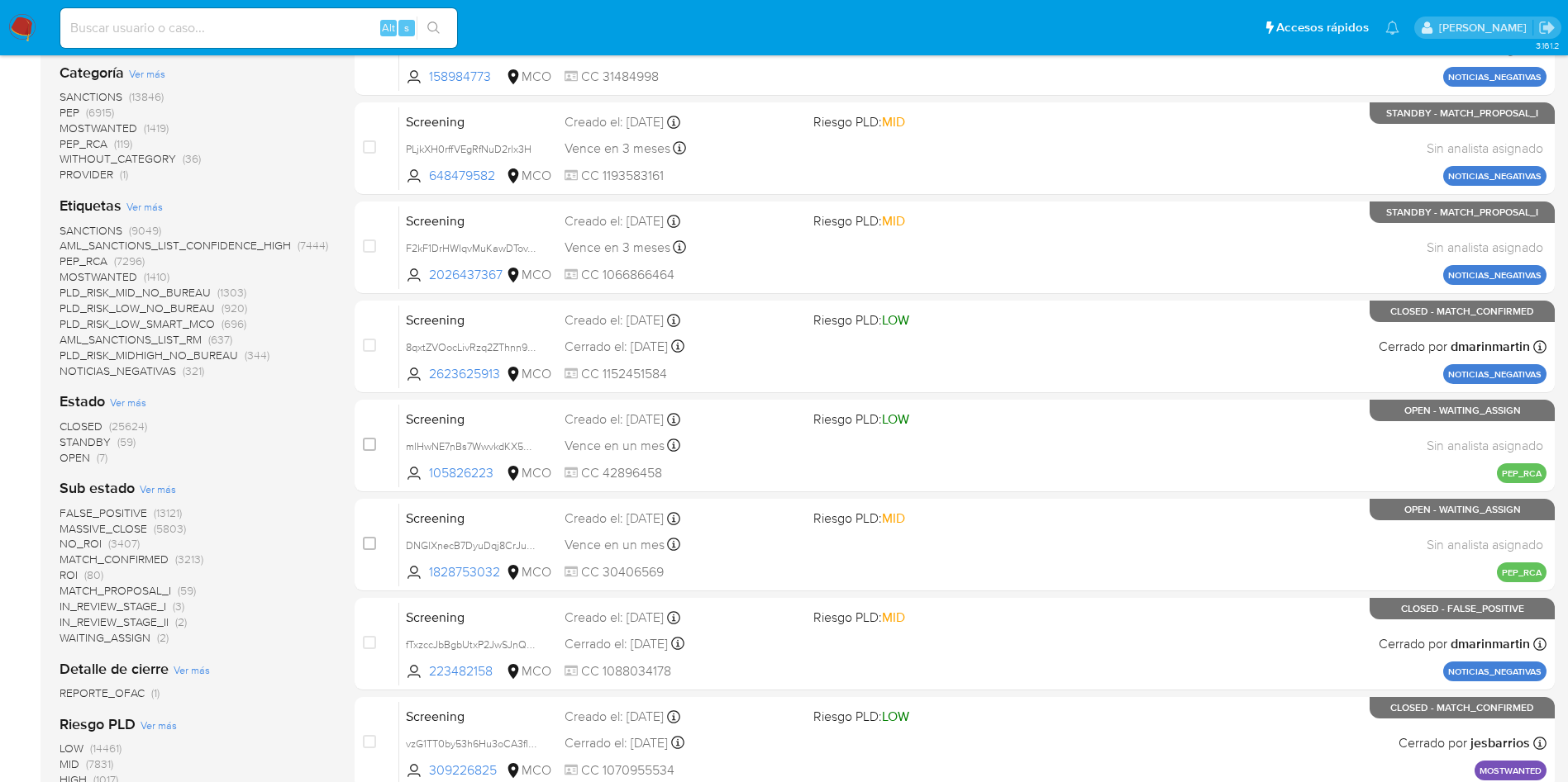
click at [116, 404] on span "Ver más" at bounding box center [128, 402] width 37 height 15
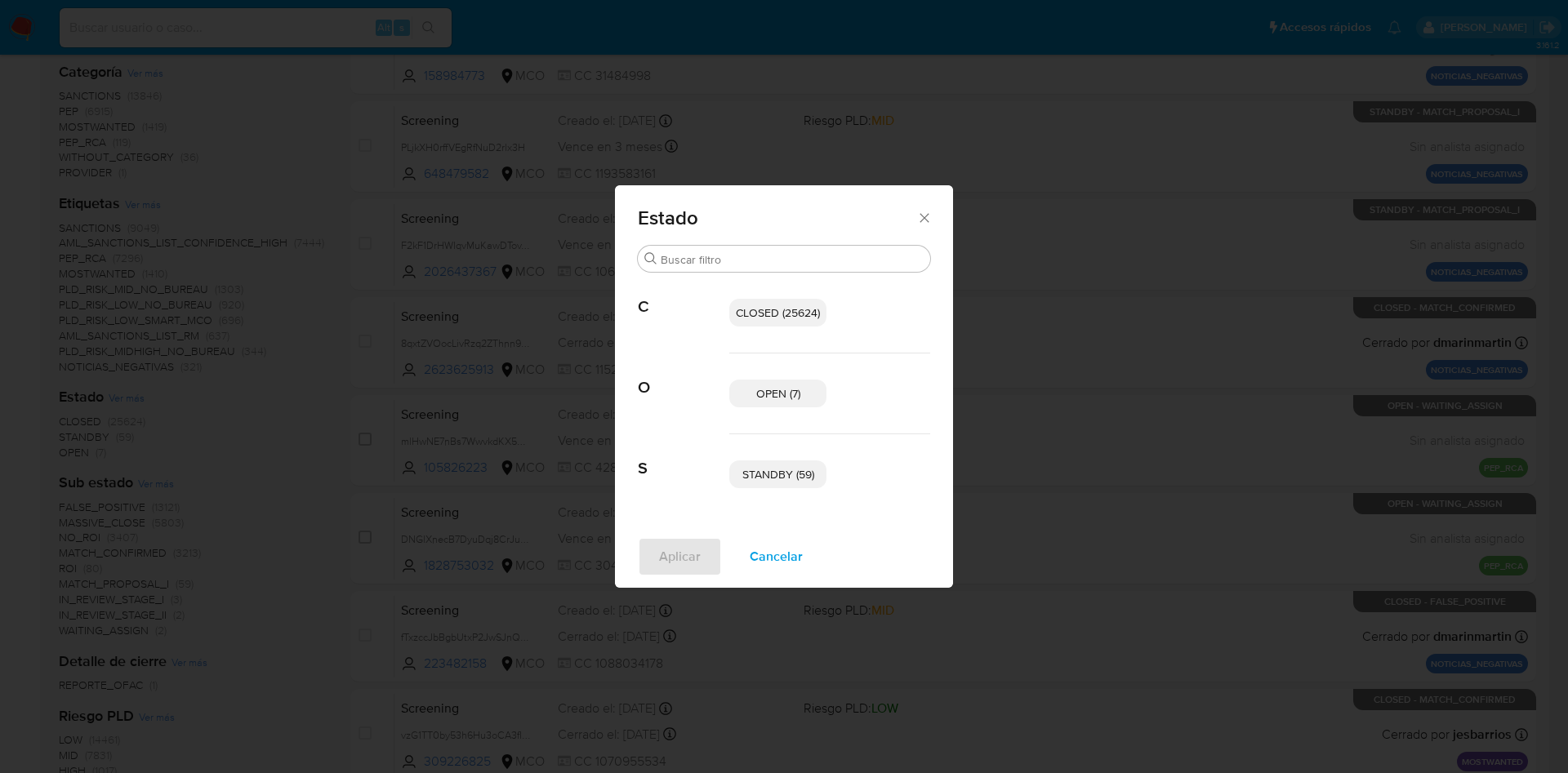
click at [773, 396] on span "OPEN (7)" at bounding box center [778, 393] width 44 height 16
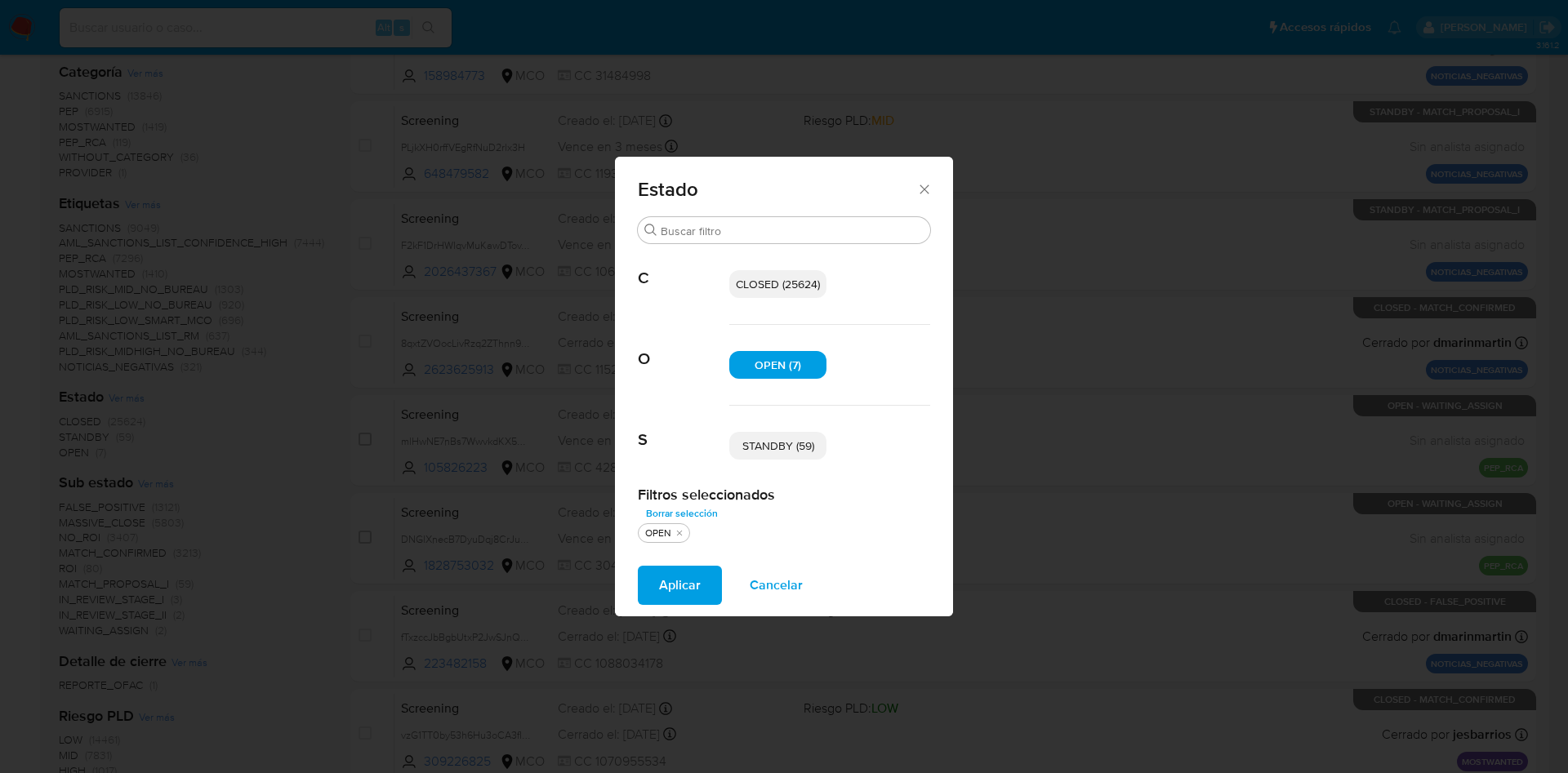
click at [773, 449] on span "STANDBY (59)" at bounding box center [778, 446] width 72 height 16
click at [676, 580] on span "Aplicar" at bounding box center [680, 586] width 41 height 36
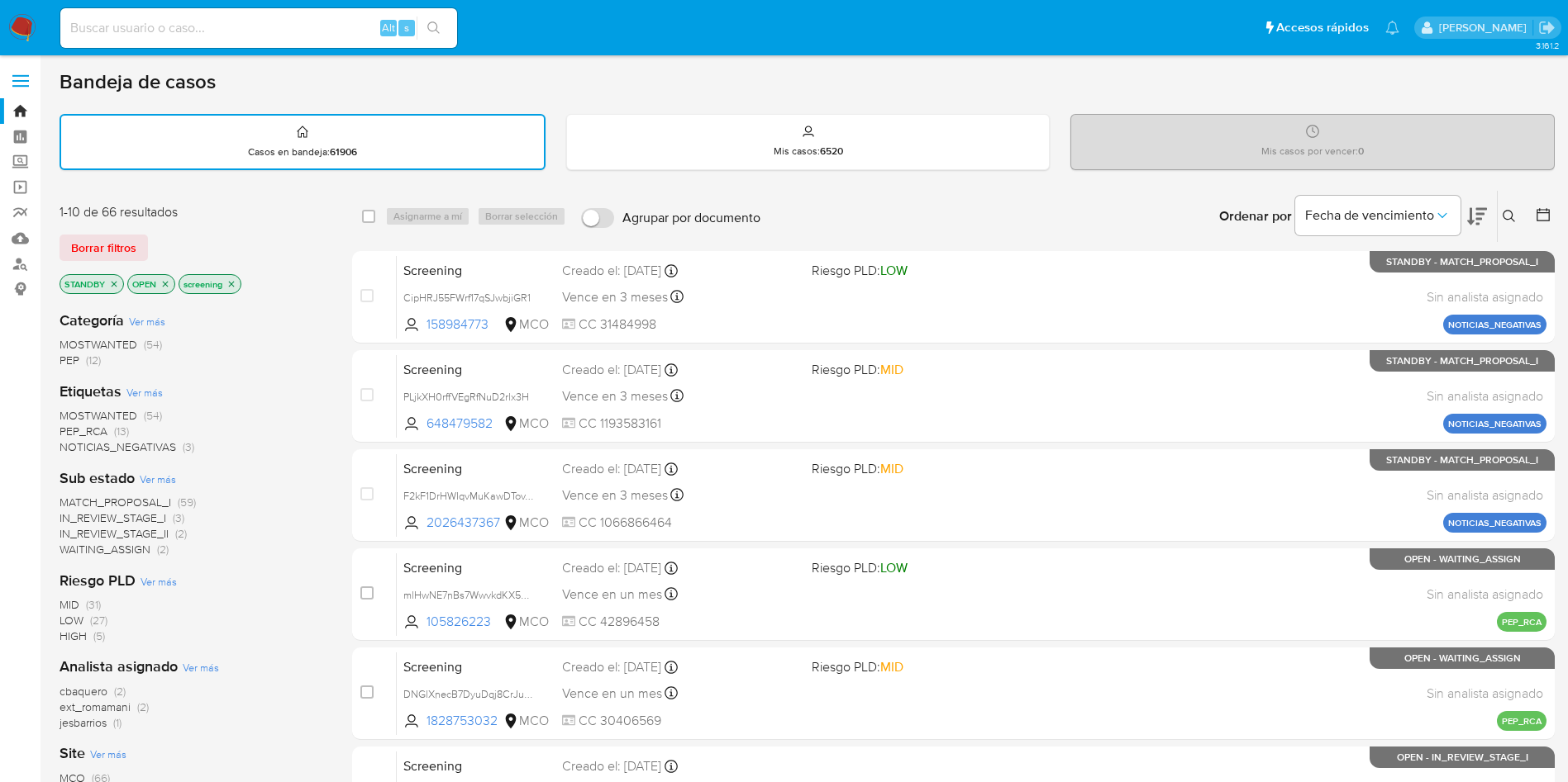
click at [1477, 222] on icon at bounding box center [1476, 217] width 20 height 17
